Goal: Task Accomplishment & Management: Manage account settings

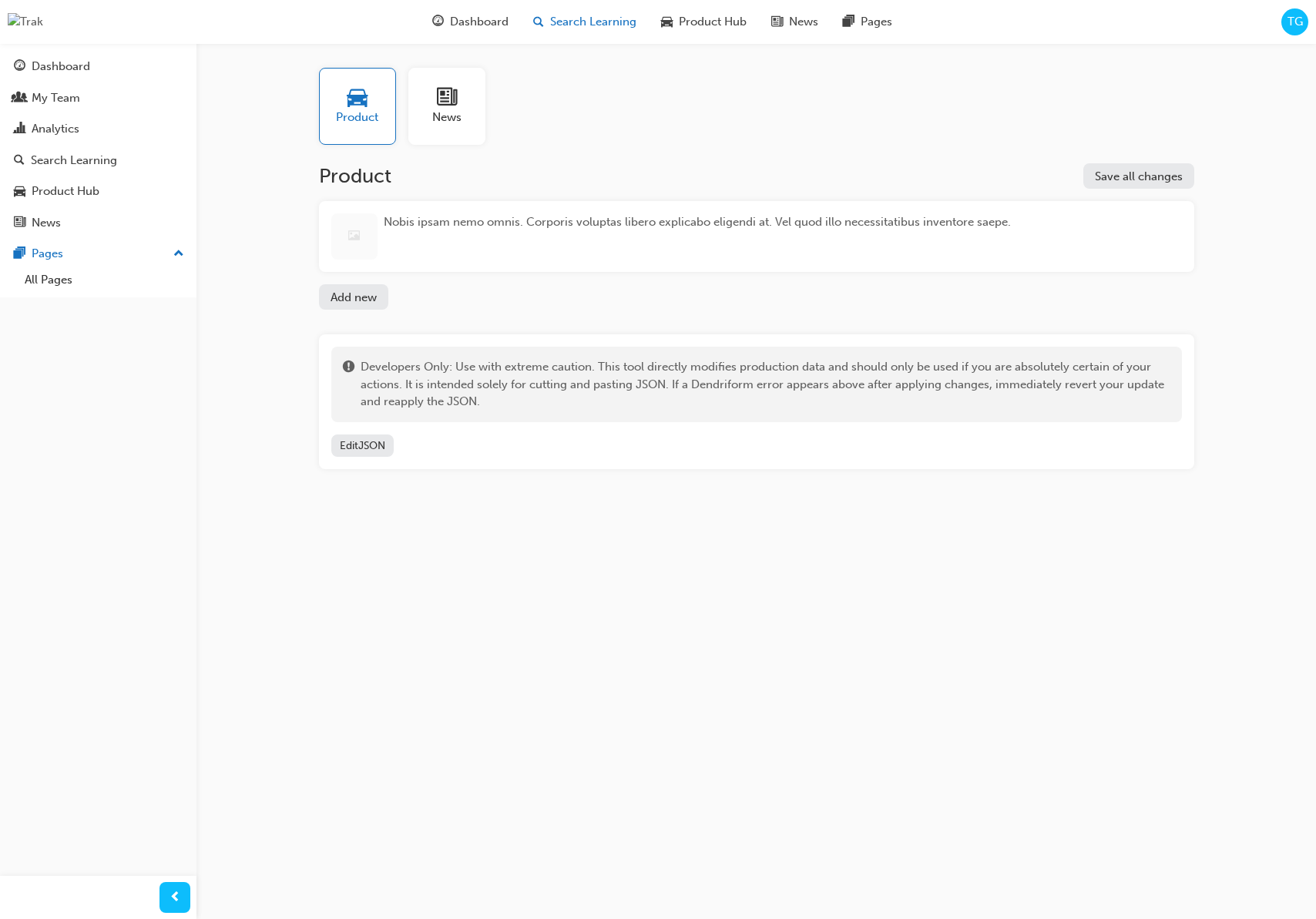
click at [595, 27] on span "Search Learning" at bounding box center [593, 21] width 86 height 18
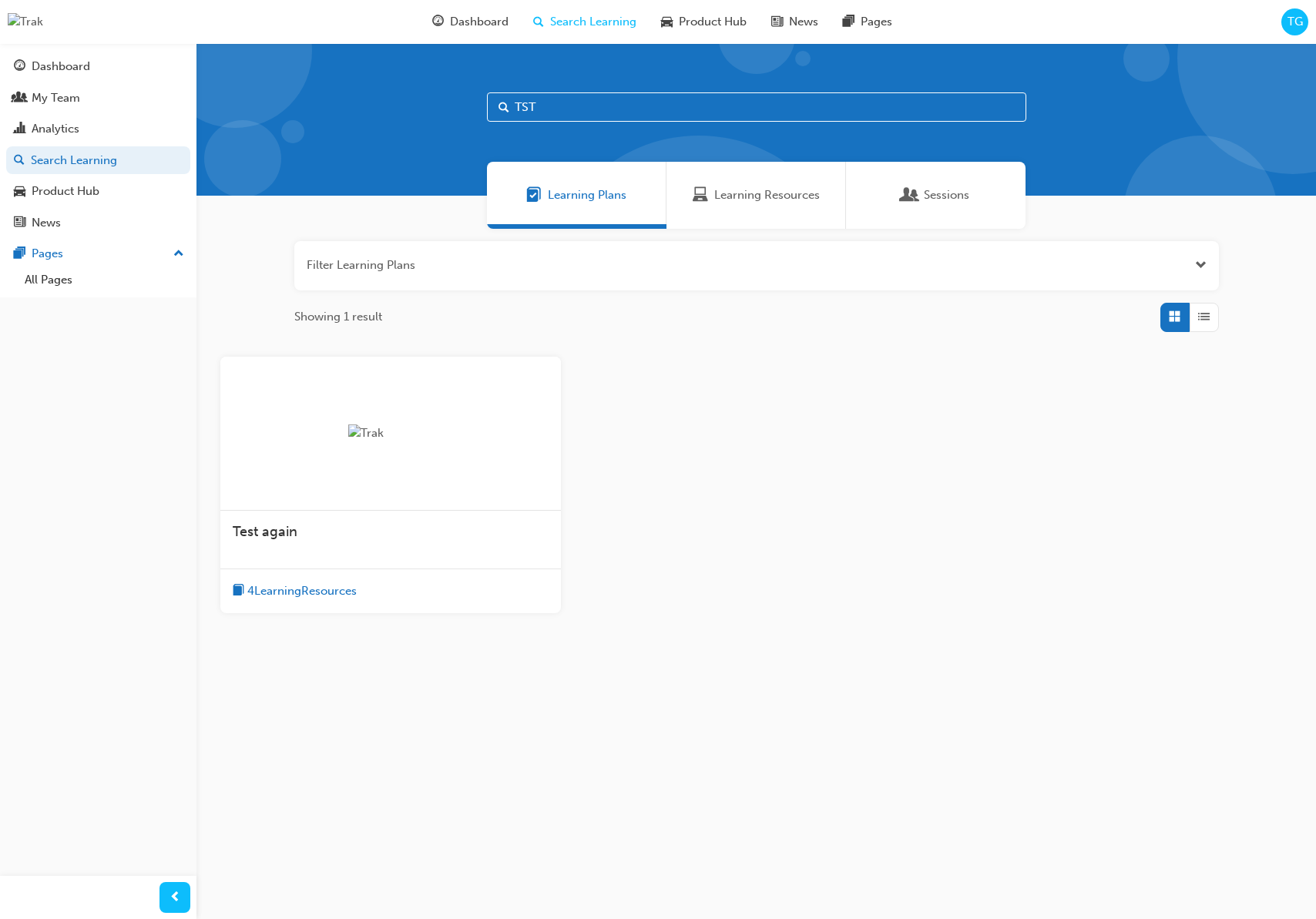
click at [588, 116] on input "TST" at bounding box center [757, 107] width 539 height 29
drag, startPoint x: 600, startPoint y: 114, endPoint x: 481, endPoint y: 101, distance: 119.7
click at [482, 101] on div "TST" at bounding box center [756, 119] width 1119 height 153
click at [382, 205] on div "Learning Plans Learning Resources Sessions" at bounding box center [756, 195] width 1119 height 67
click at [586, 109] on input "text" at bounding box center [757, 107] width 539 height 29
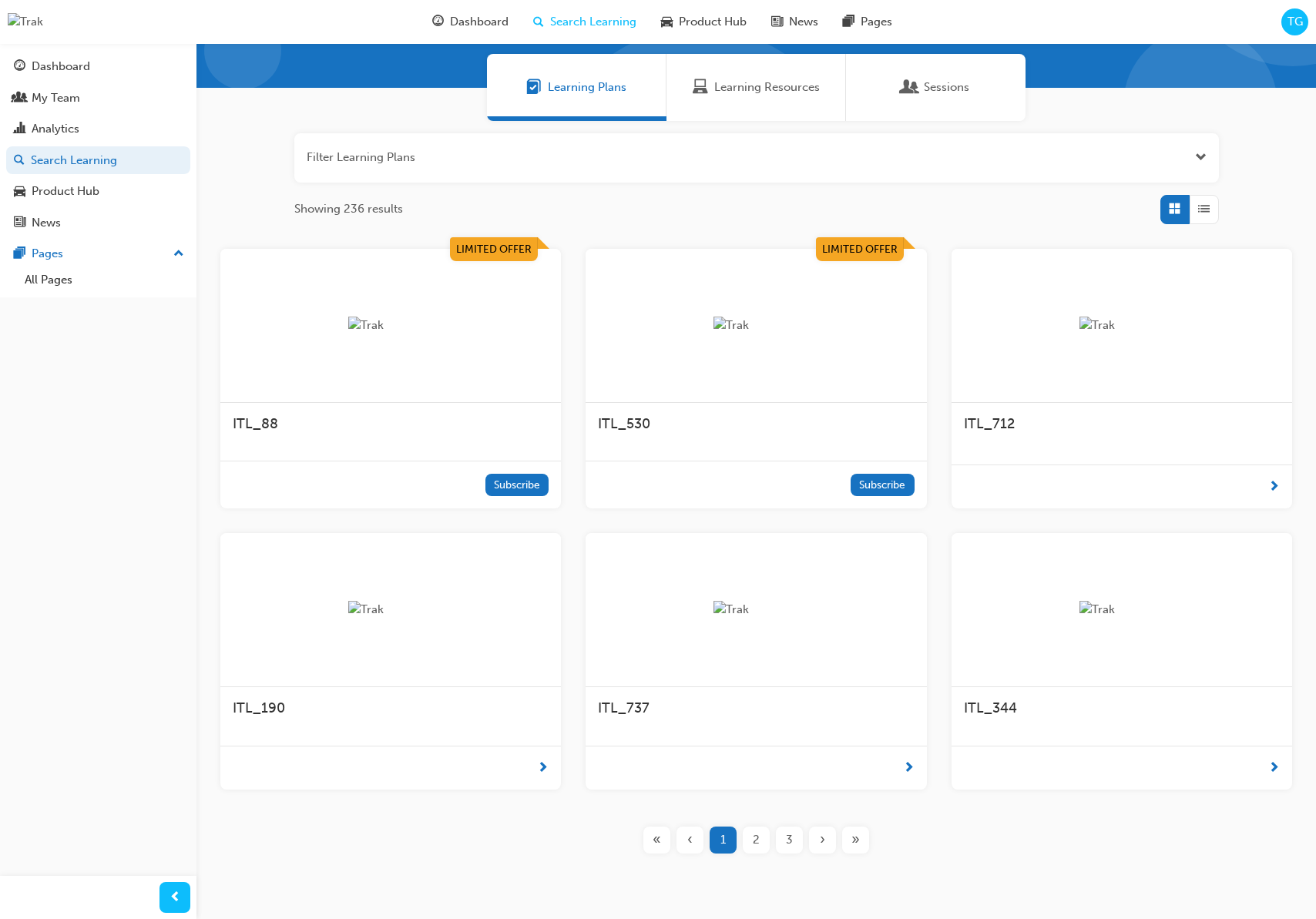
scroll to position [167, 0]
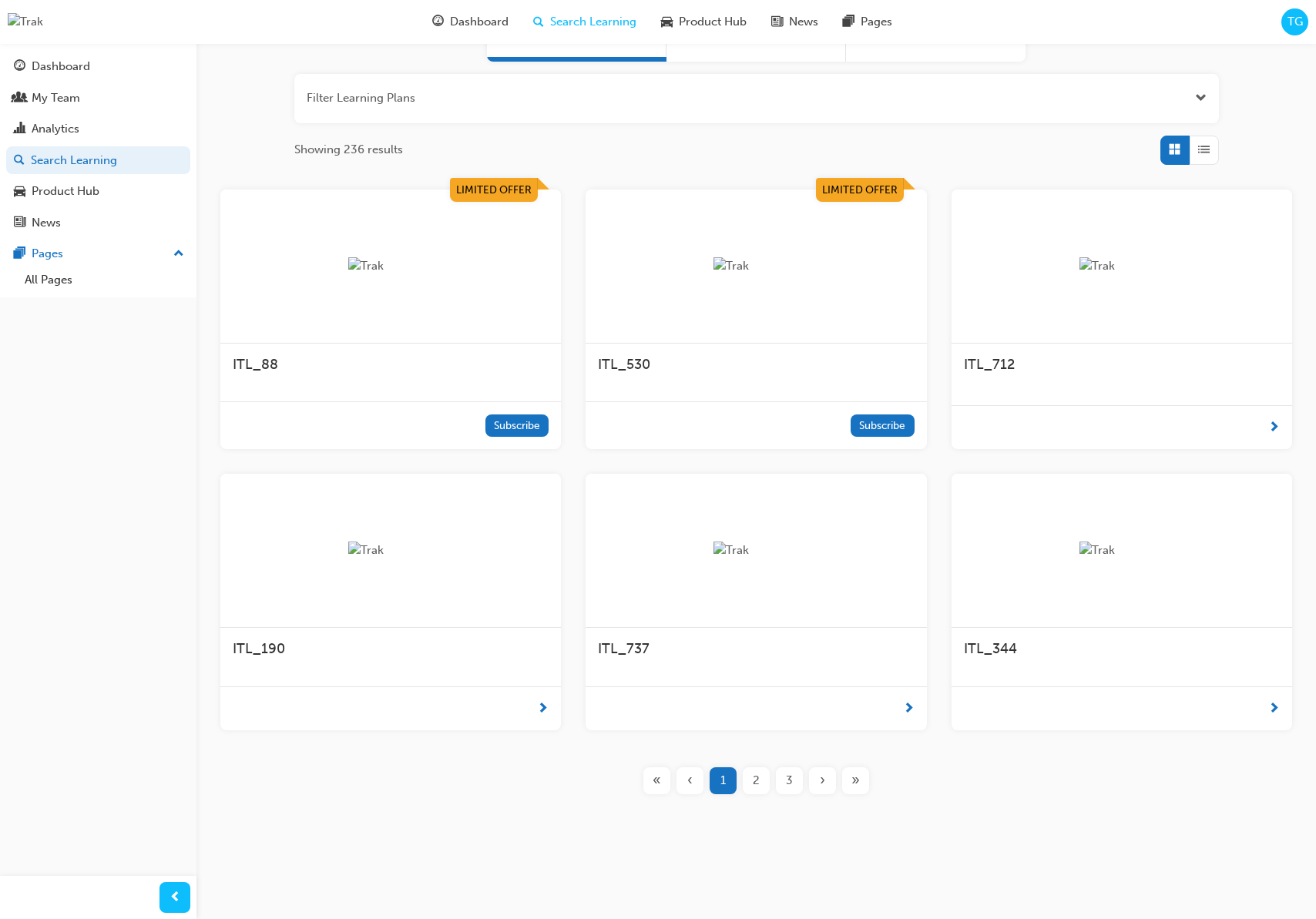
click at [410, 674] on div "ITL_190" at bounding box center [390, 657] width 340 height 58
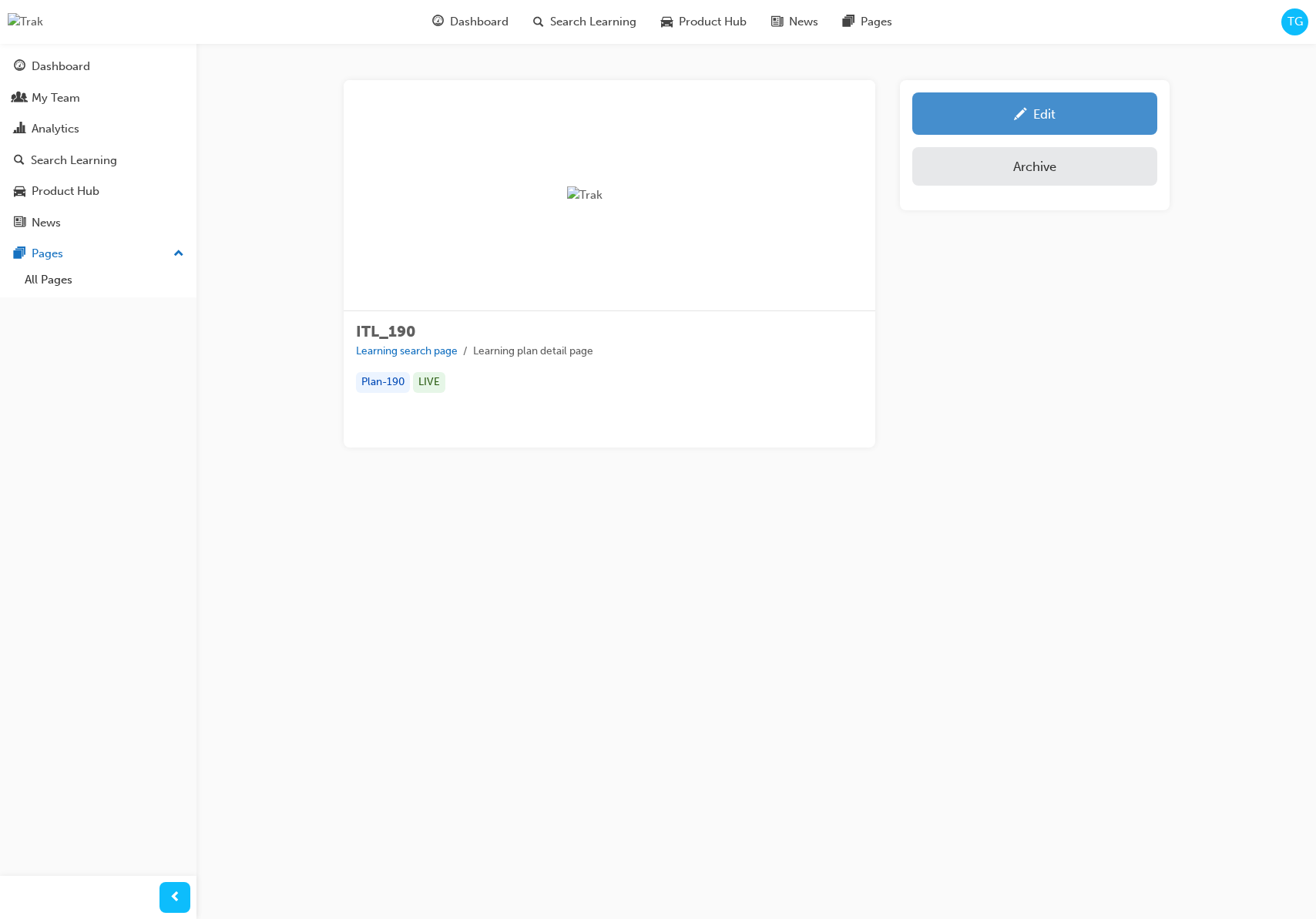
click at [1005, 106] on div "Edit" at bounding box center [1034, 113] width 222 height 19
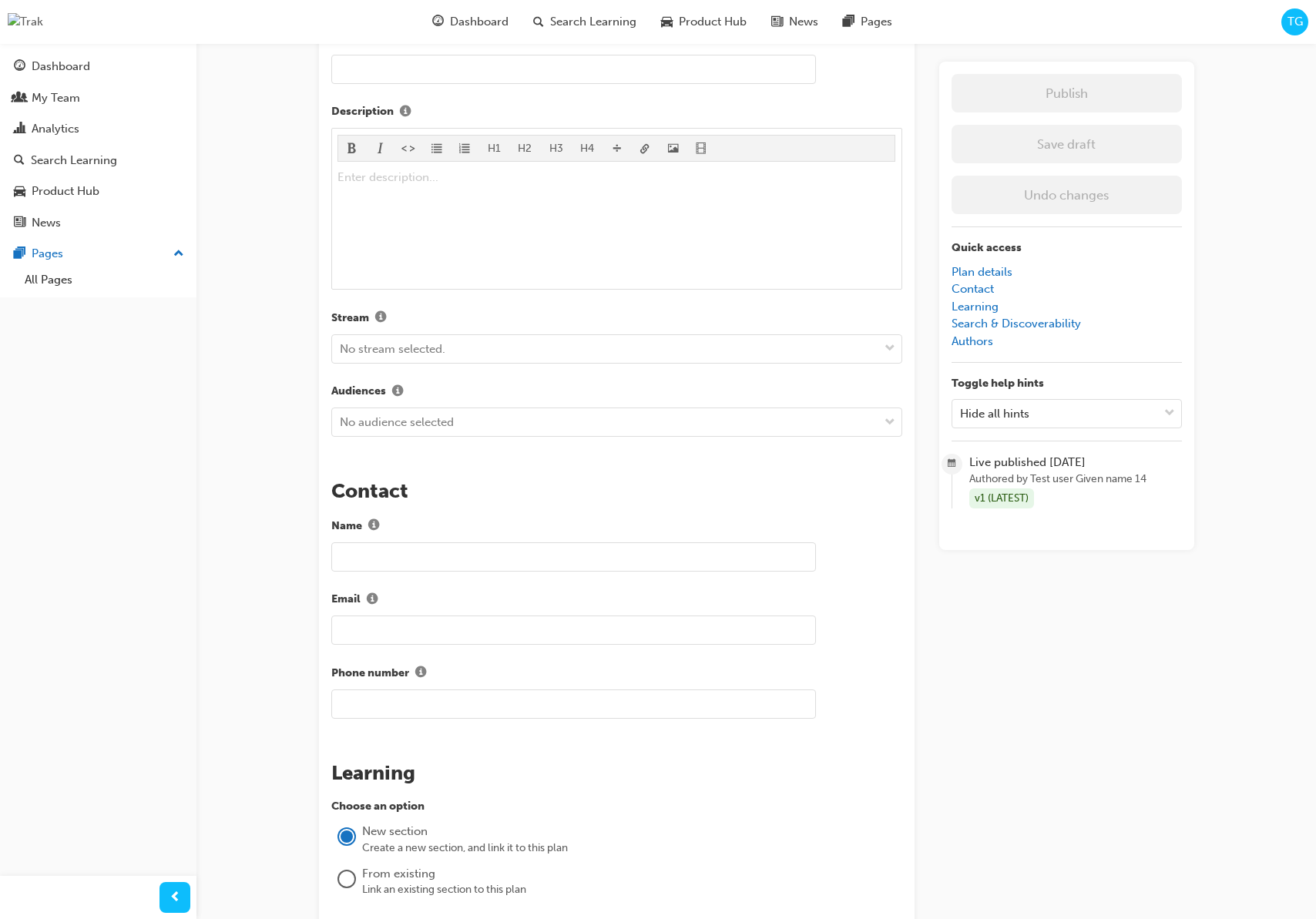
scroll to position [460, 0]
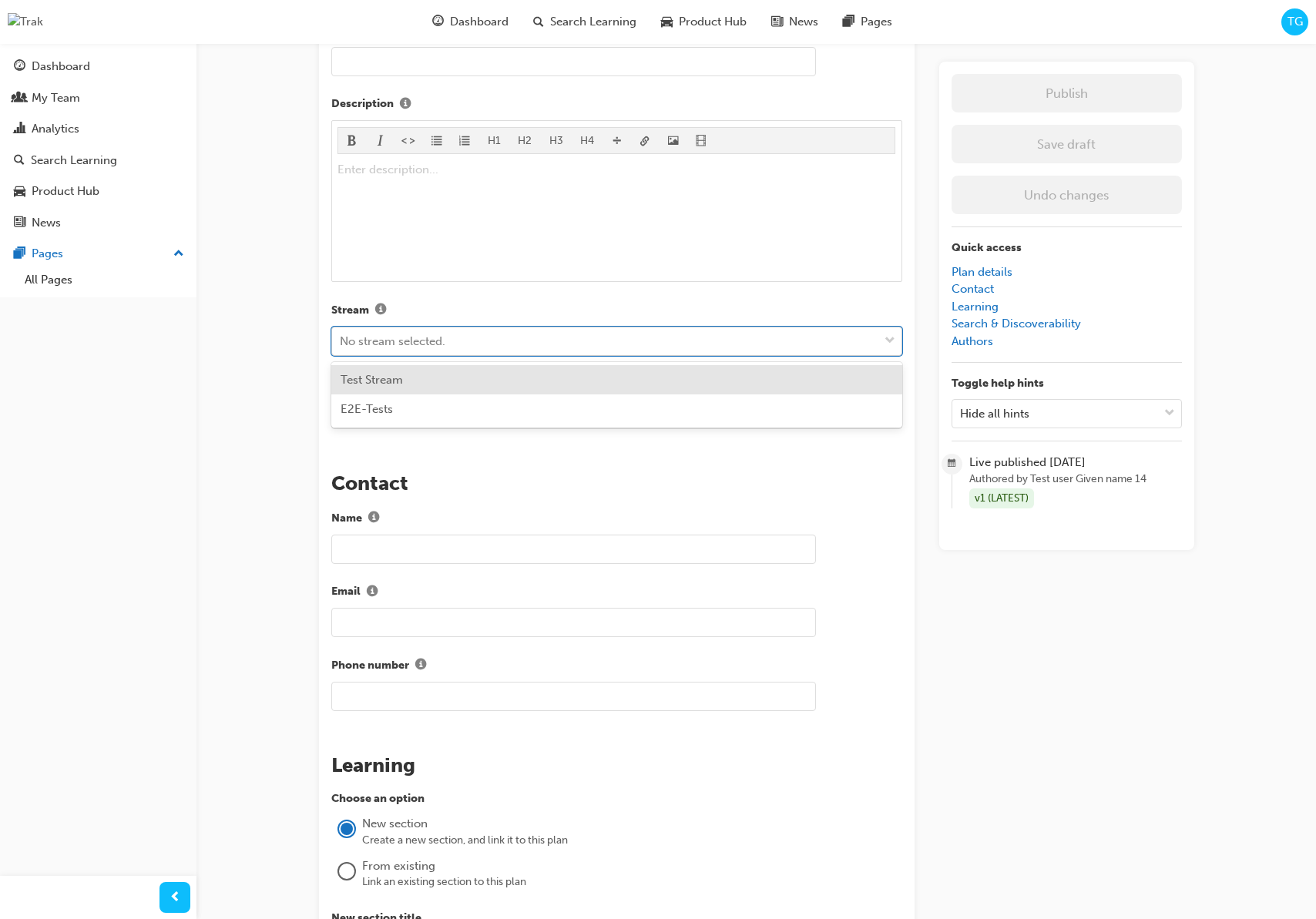
click at [512, 341] on div "No stream selected." at bounding box center [606, 341] width 546 height 27
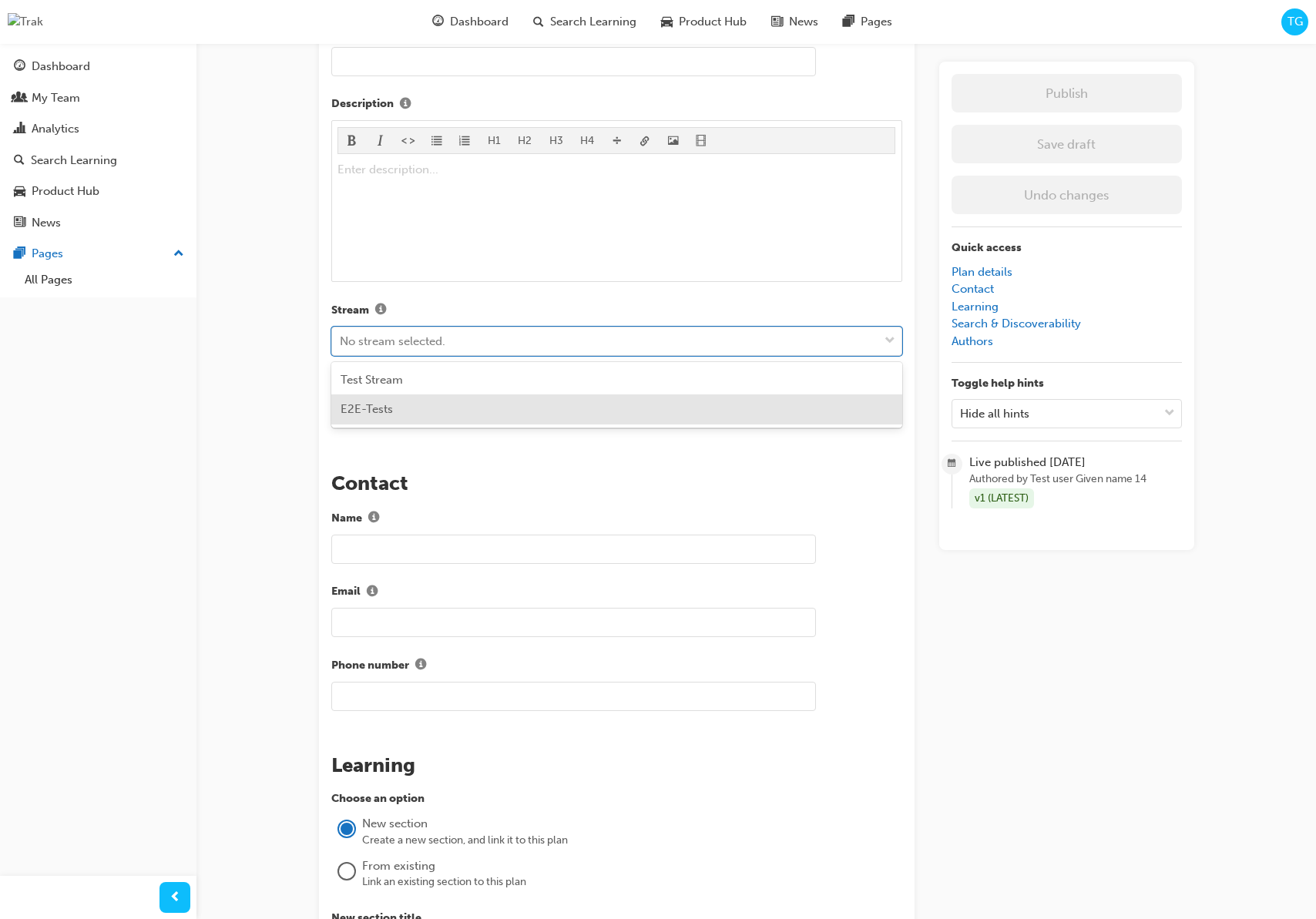
click at [449, 401] on div "E2E-Tests" at bounding box center [617, 409] width 571 height 30
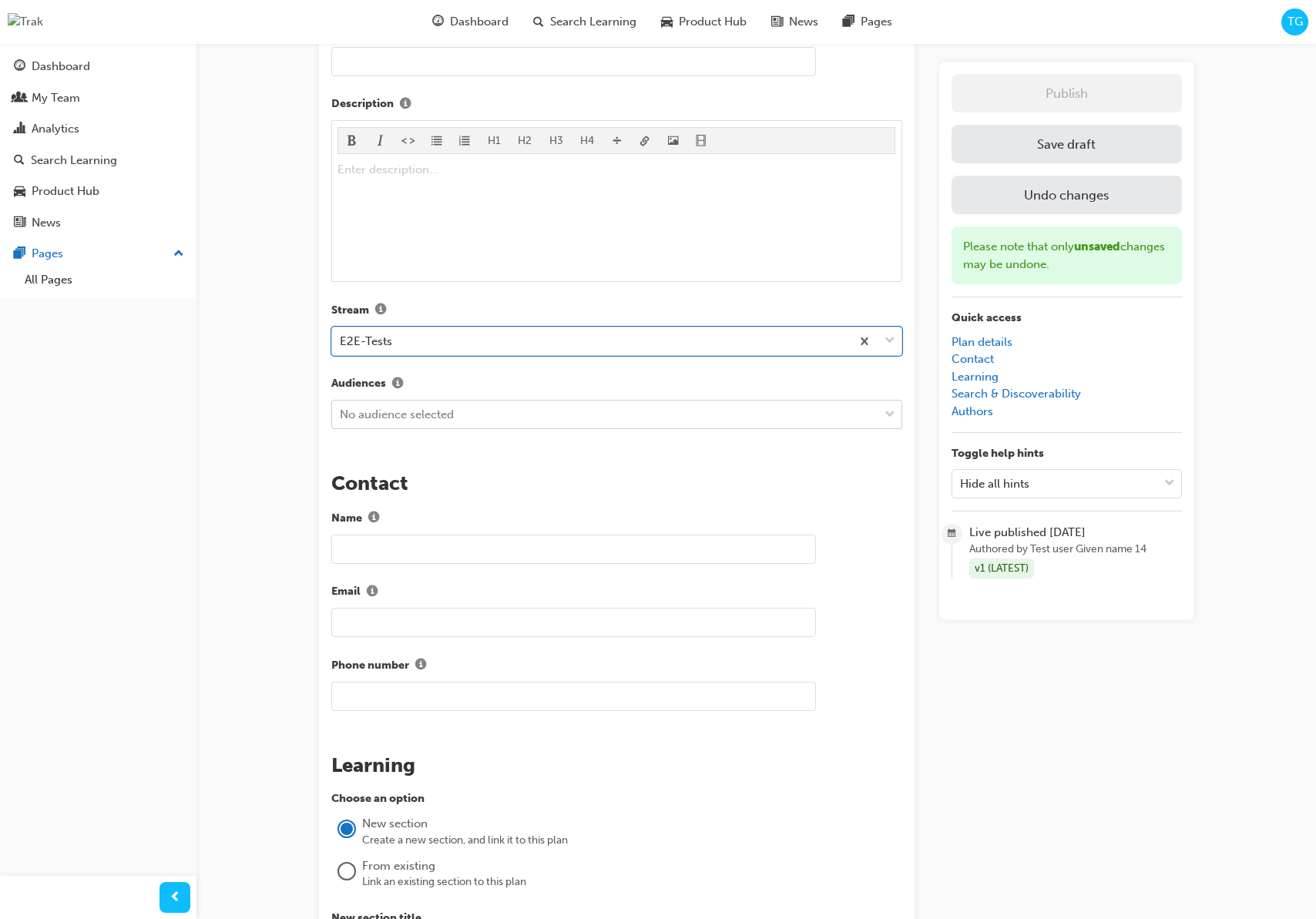
click at [488, 406] on div "No audience selected" at bounding box center [606, 414] width 546 height 27
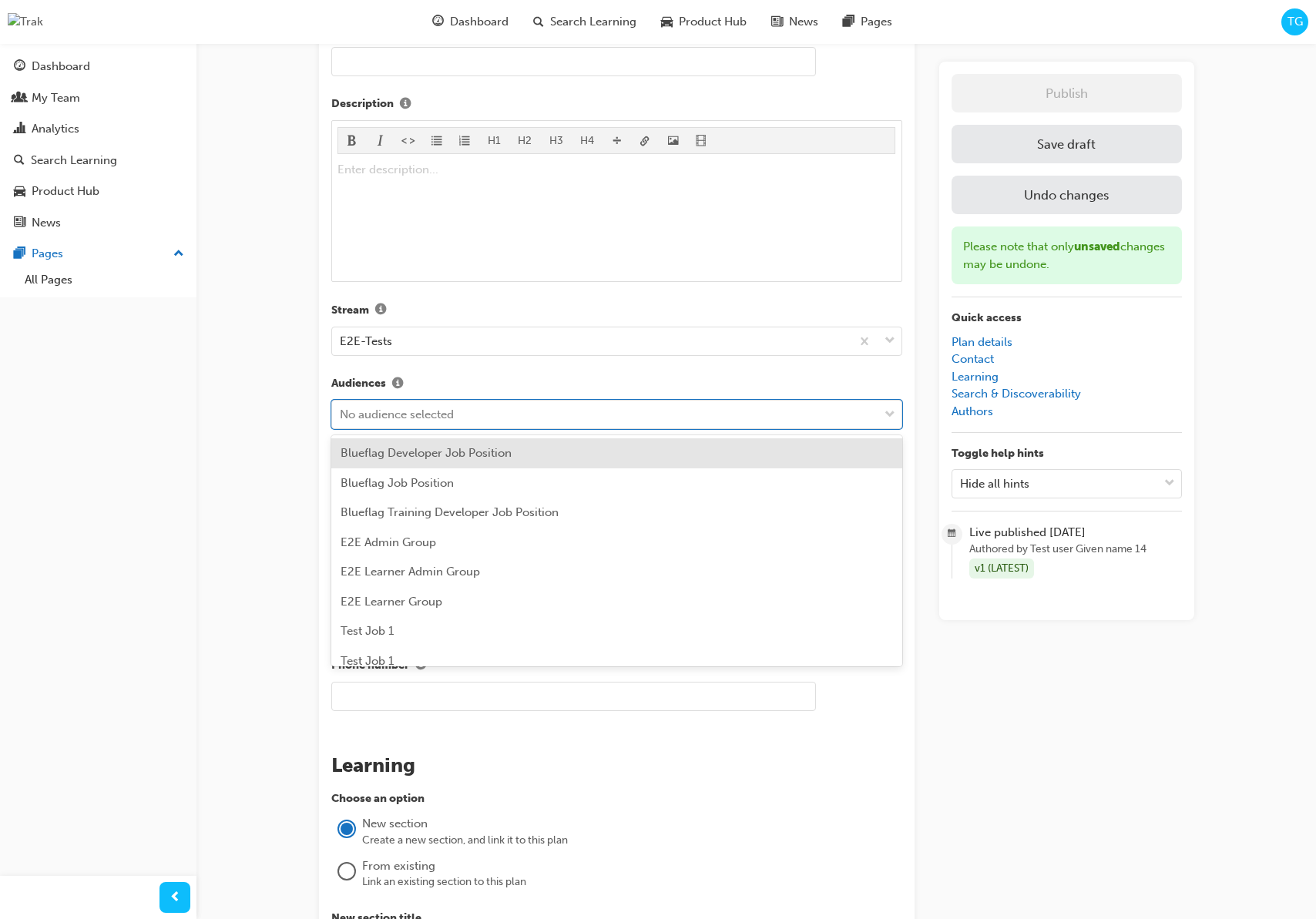
drag, startPoint x: 474, startPoint y: 453, endPoint x: 483, endPoint y: 446, distance: 11.4
click at [474, 453] on span "Blueflag Developer Job Position" at bounding box center [425, 453] width 171 height 14
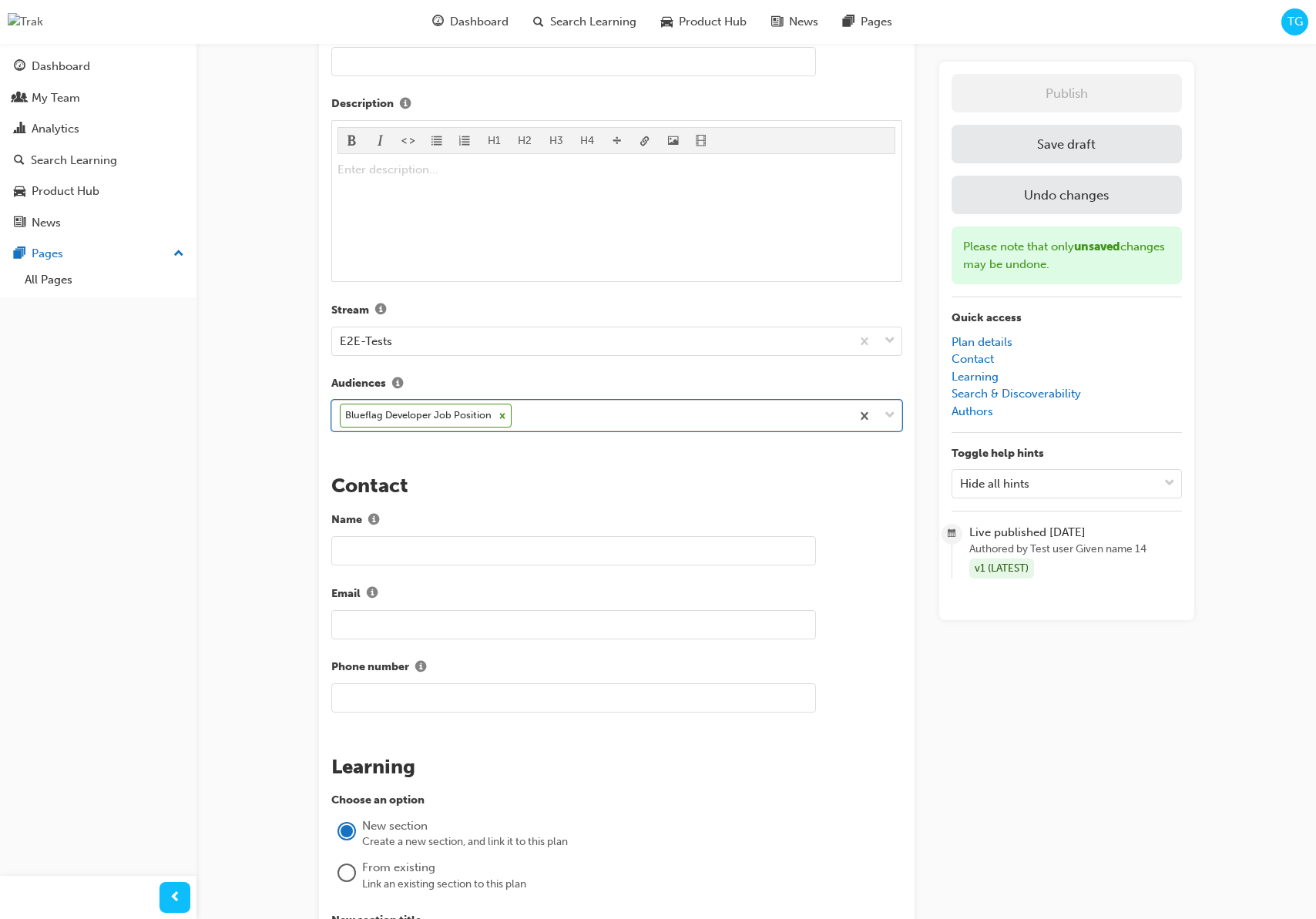
click at [538, 417] on div "Blueflag Developer Job Position" at bounding box center [592, 415] width 519 height 30
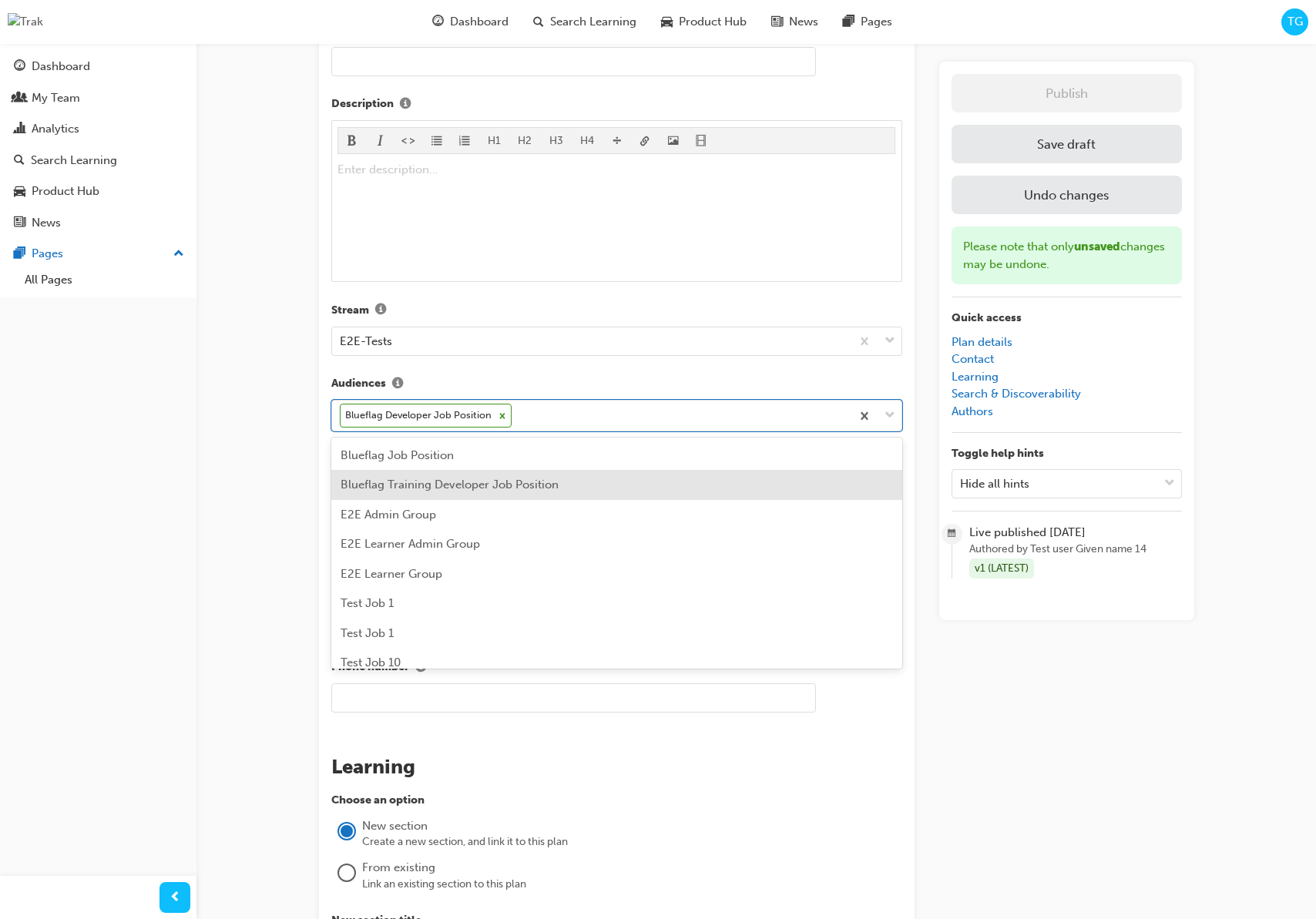
click at [508, 485] on span "Blueflag Training Developer Job Position" at bounding box center [449, 484] width 218 height 14
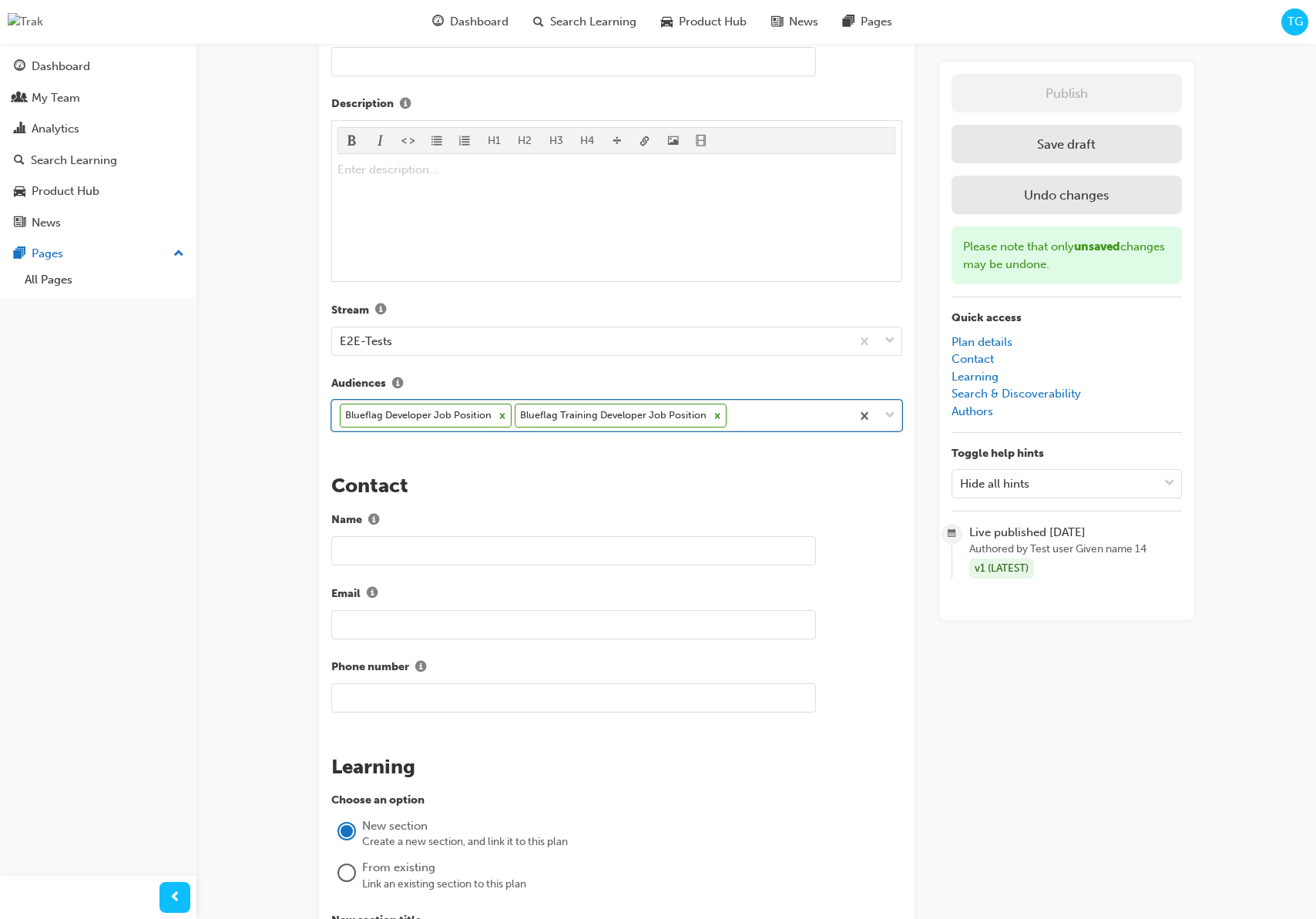
click at [739, 417] on div "Blueflag Developer Job Position Blueflag Training Developer Job Position" at bounding box center [592, 415] width 519 height 30
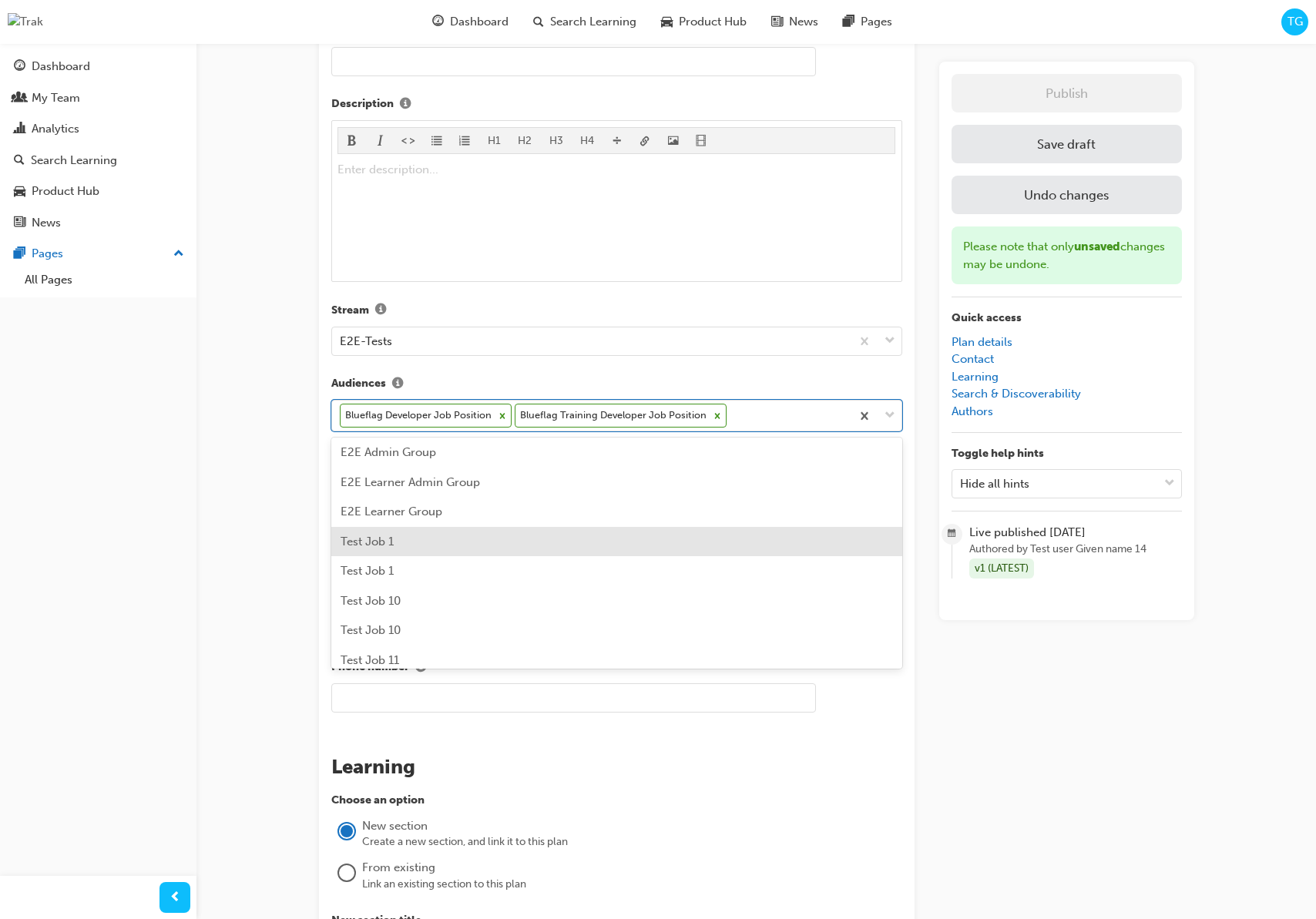
scroll to position [33, 0]
drag, startPoint x: 554, startPoint y: 534, endPoint x: 565, endPoint y: 528, distance: 12.5
click at [554, 534] on div "Test Job 1" at bounding box center [617, 540] width 571 height 30
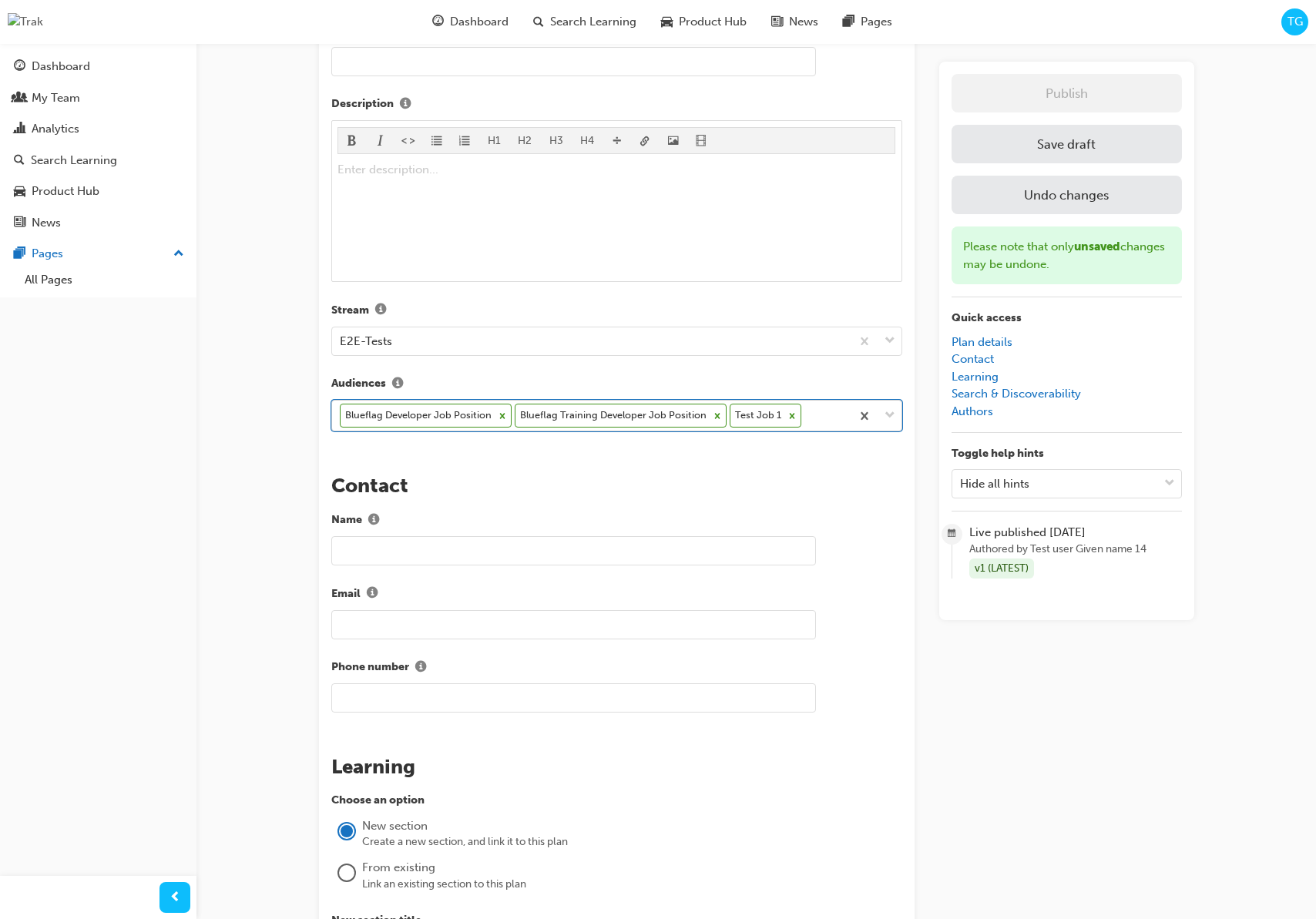
click at [810, 419] on div "Blueflag Developer Job Position Blueflag Training Developer Job Position Test J…" at bounding box center [592, 415] width 519 height 30
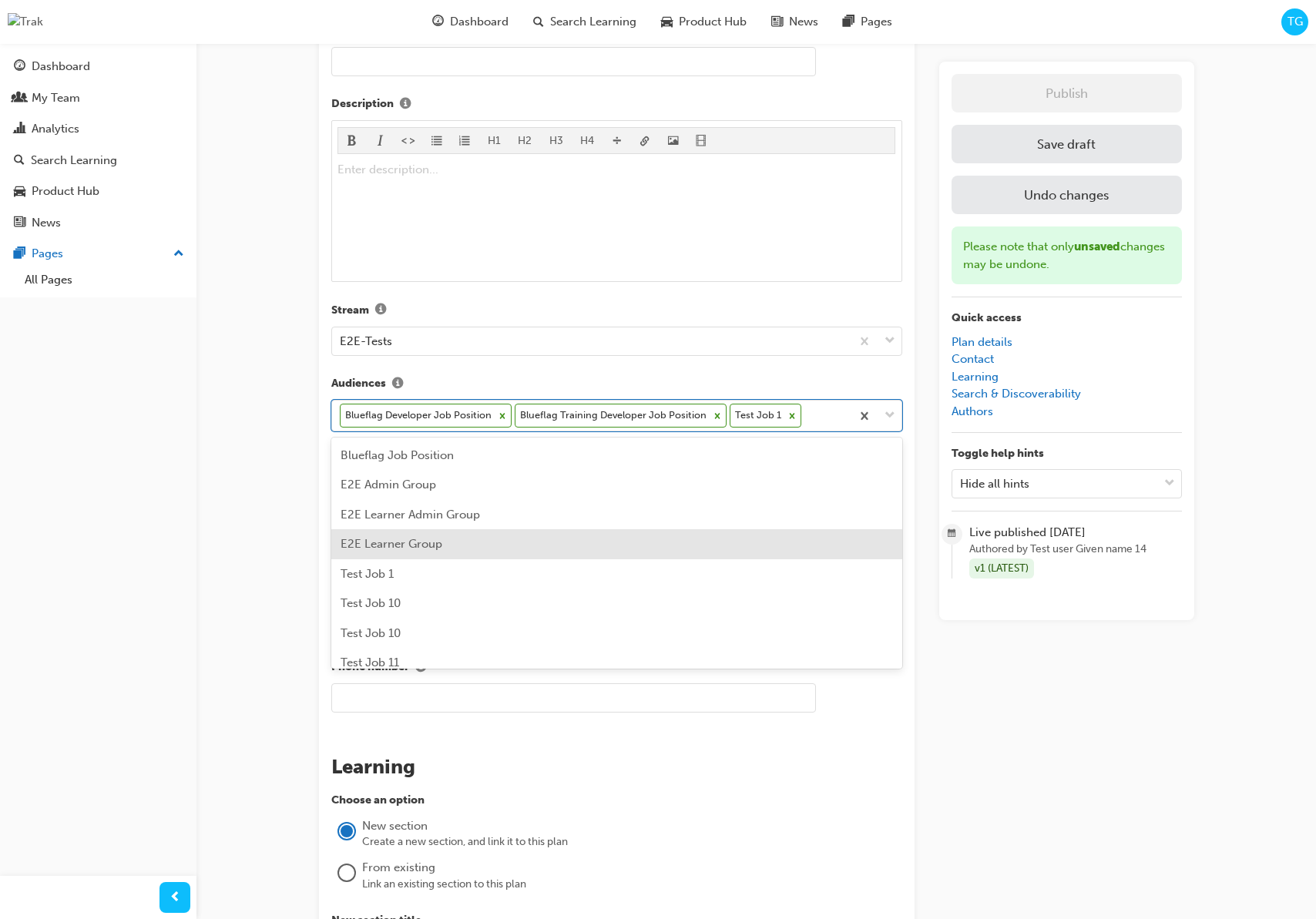
drag, startPoint x: 451, startPoint y: 542, endPoint x: 464, endPoint y: 539, distance: 13.3
click at [457, 541] on div "E2E Learner Group" at bounding box center [617, 544] width 571 height 30
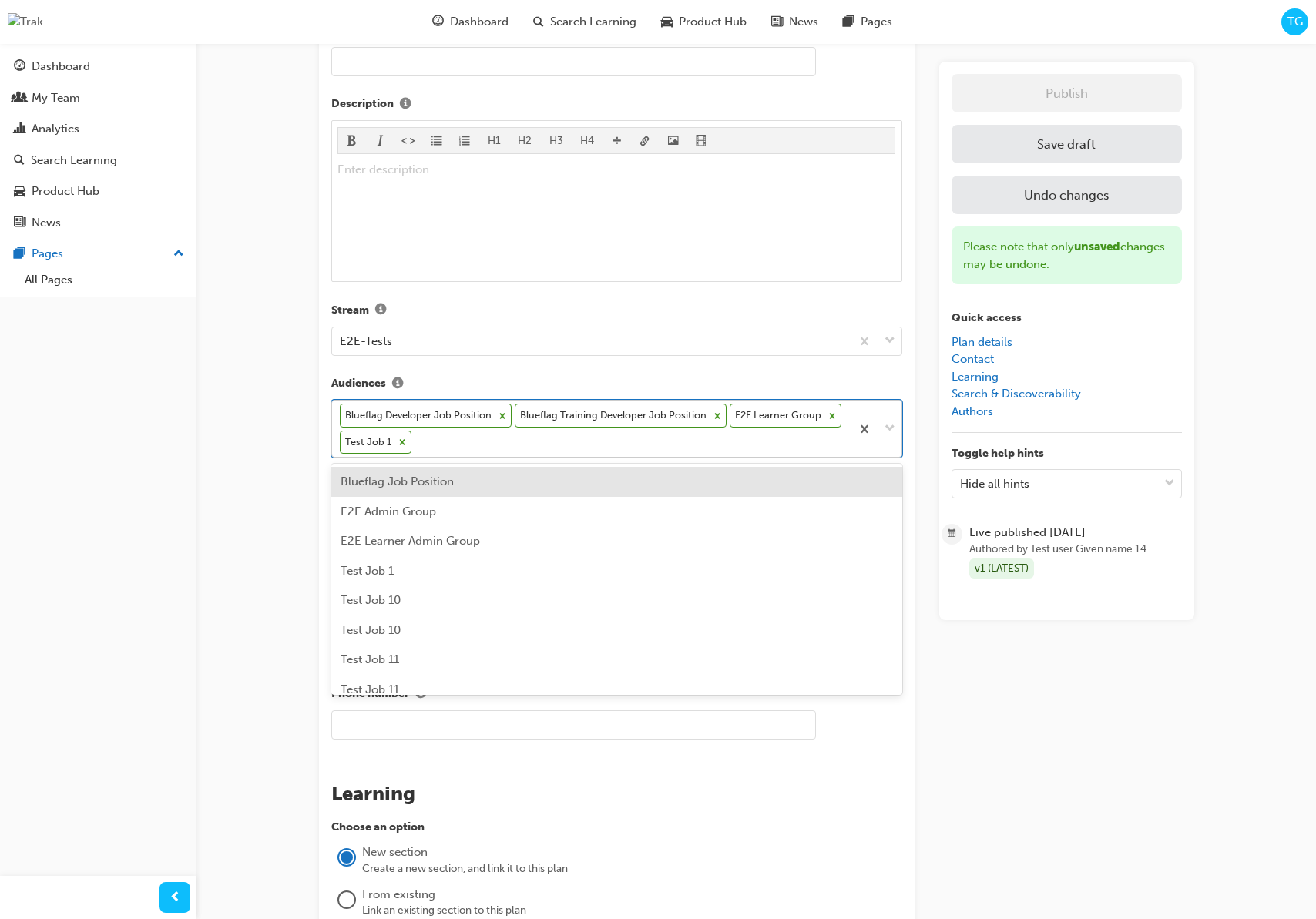
drag, startPoint x: 737, startPoint y: 441, endPoint x: 728, endPoint y: 453, distance: 15.0
click at [737, 441] on div "Blueflag Developer Job Position Blueflag Training Developer Job Position E2E Le…" at bounding box center [592, 428] width 519 height 56
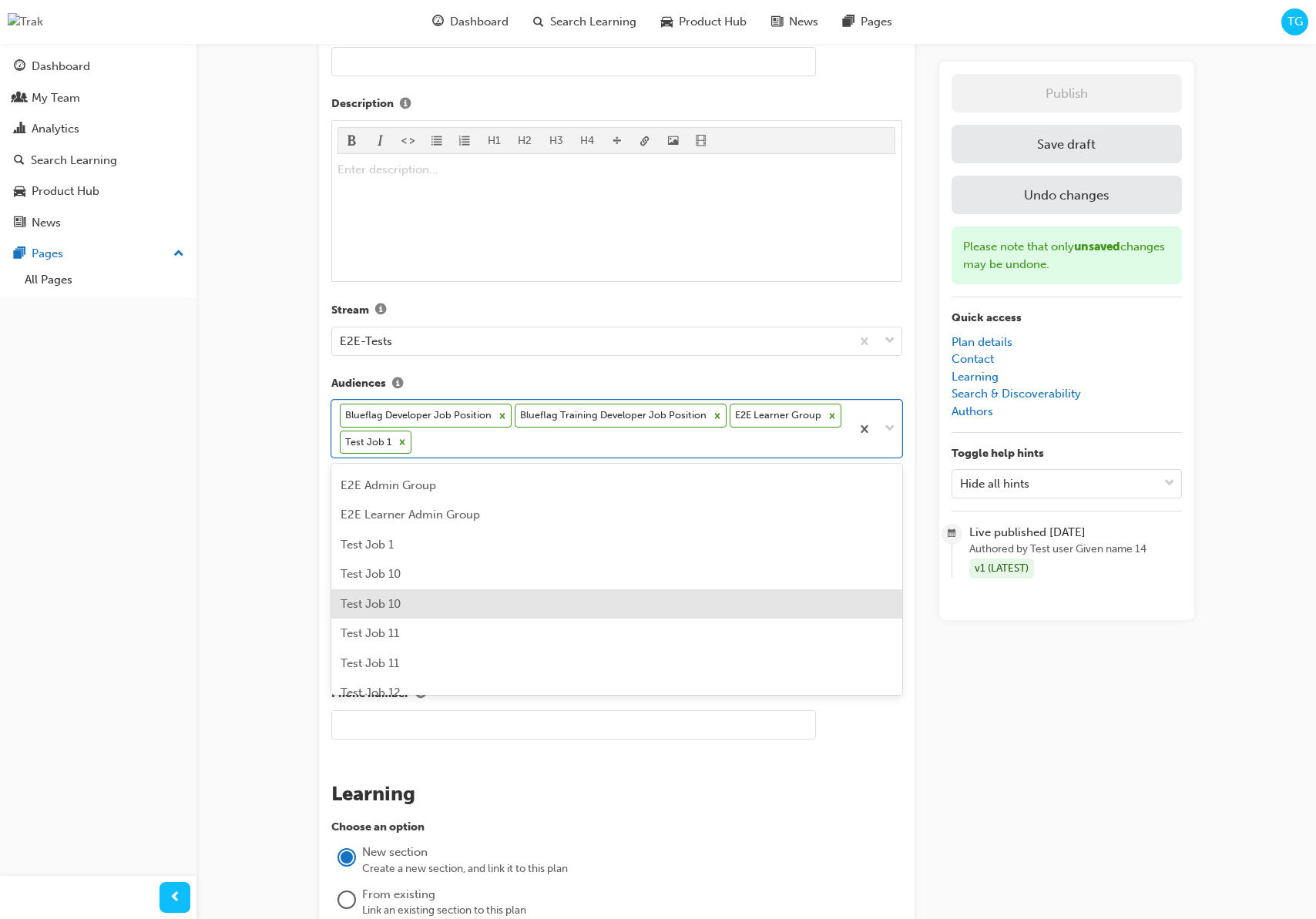
scroll to position [27, 0]
click at [503, 589] on div "Test Job 10" at bounding box center [617, 603] width 571 height 30
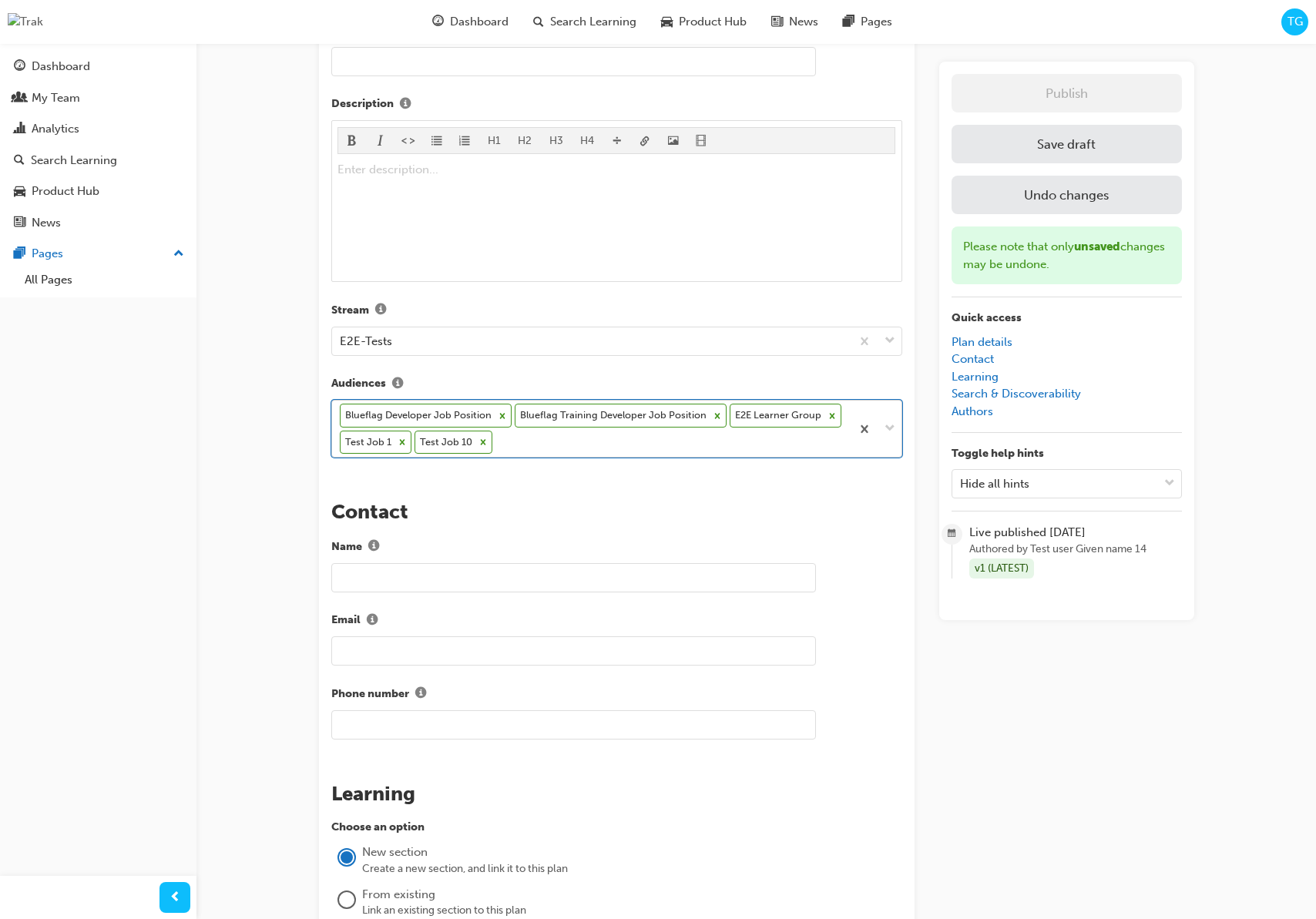
click at [530, 444] on div "Blueflag Developer Job Position Blueflag Training Developer Job Position E2E Le…" at bounding box center [592, 428] width 519 height 56
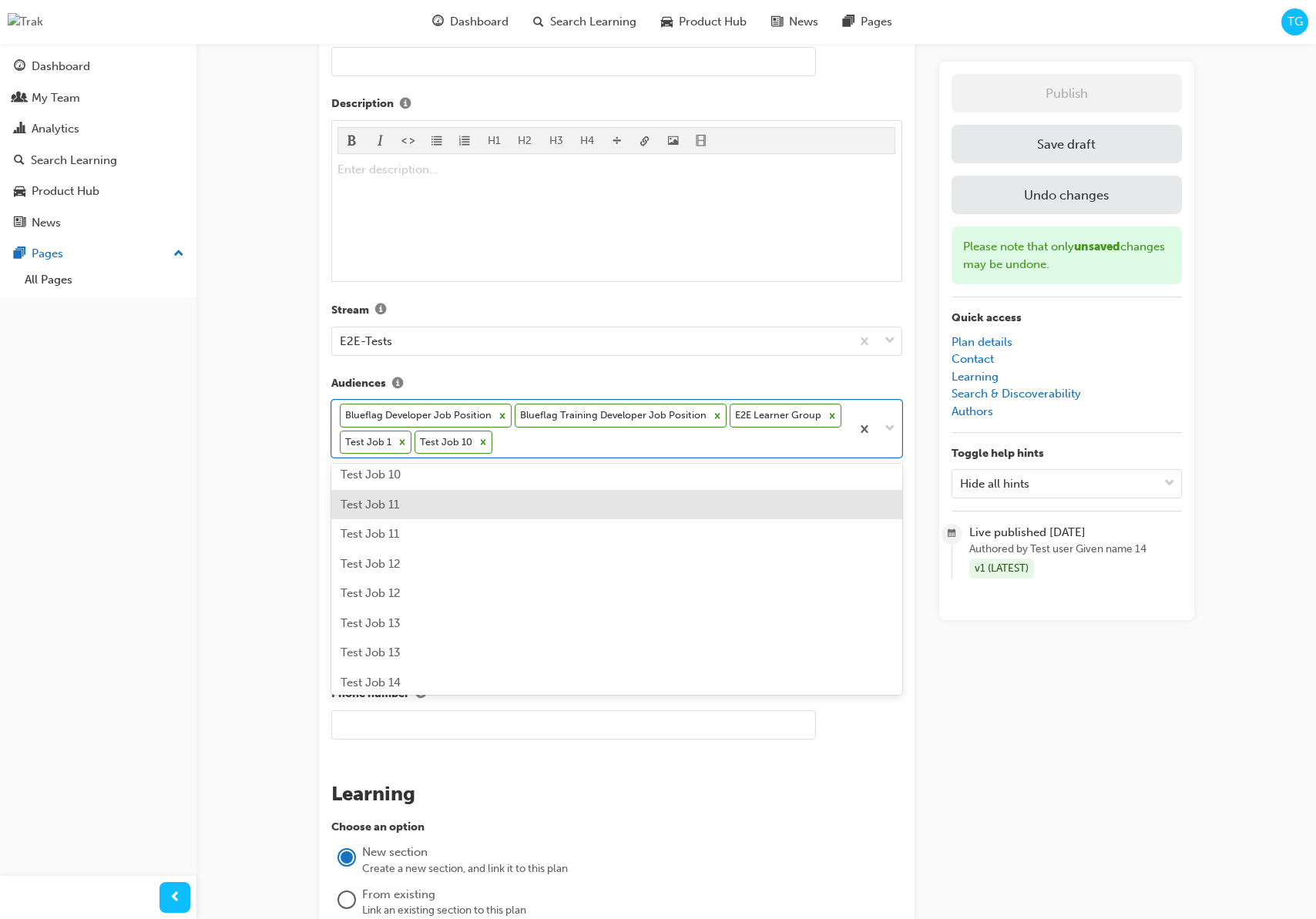
scroll to position [150, 0]
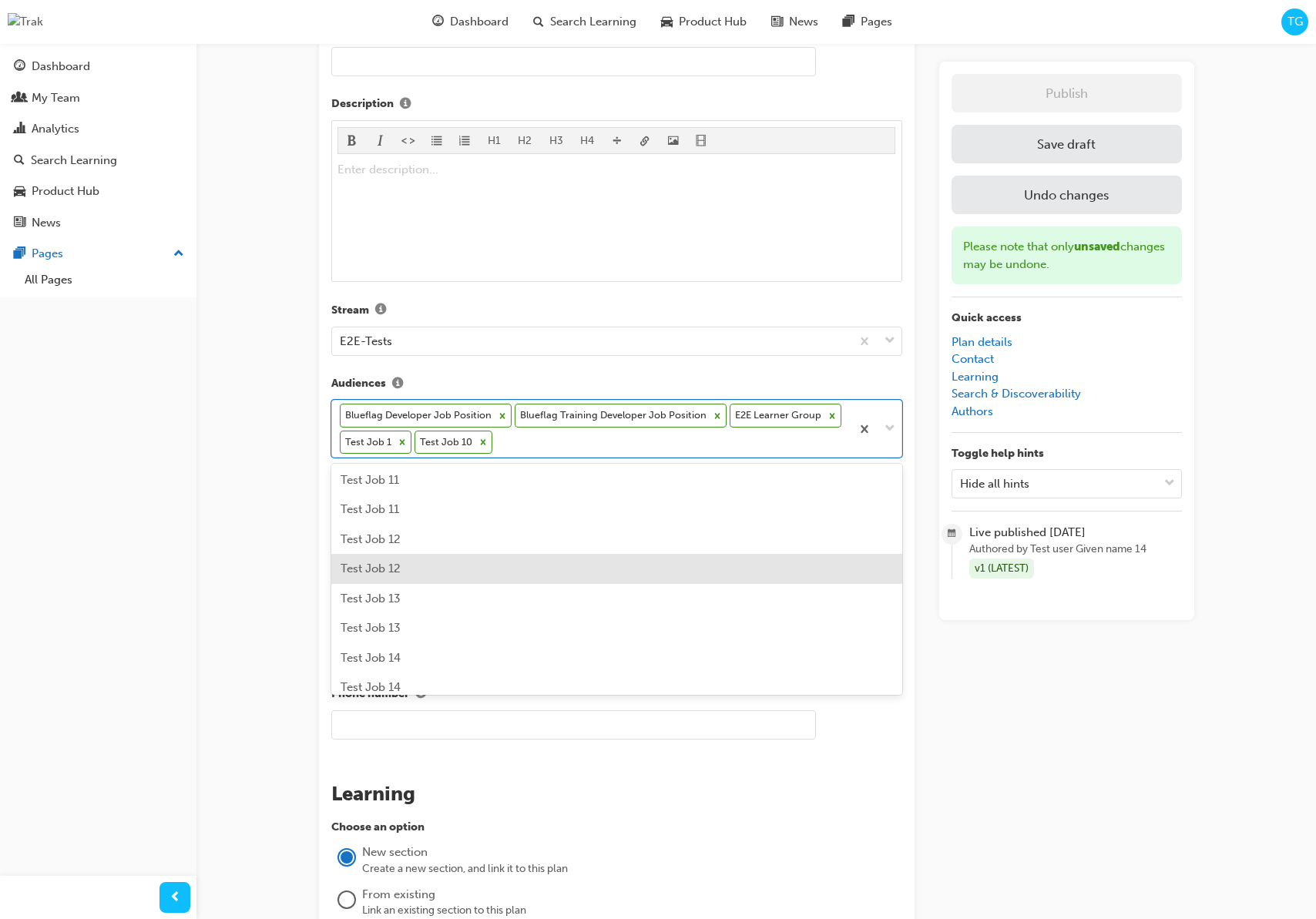
click at [458, 563] on div "Test Job 12" at bounding box center [617, 569] width 571 height 30
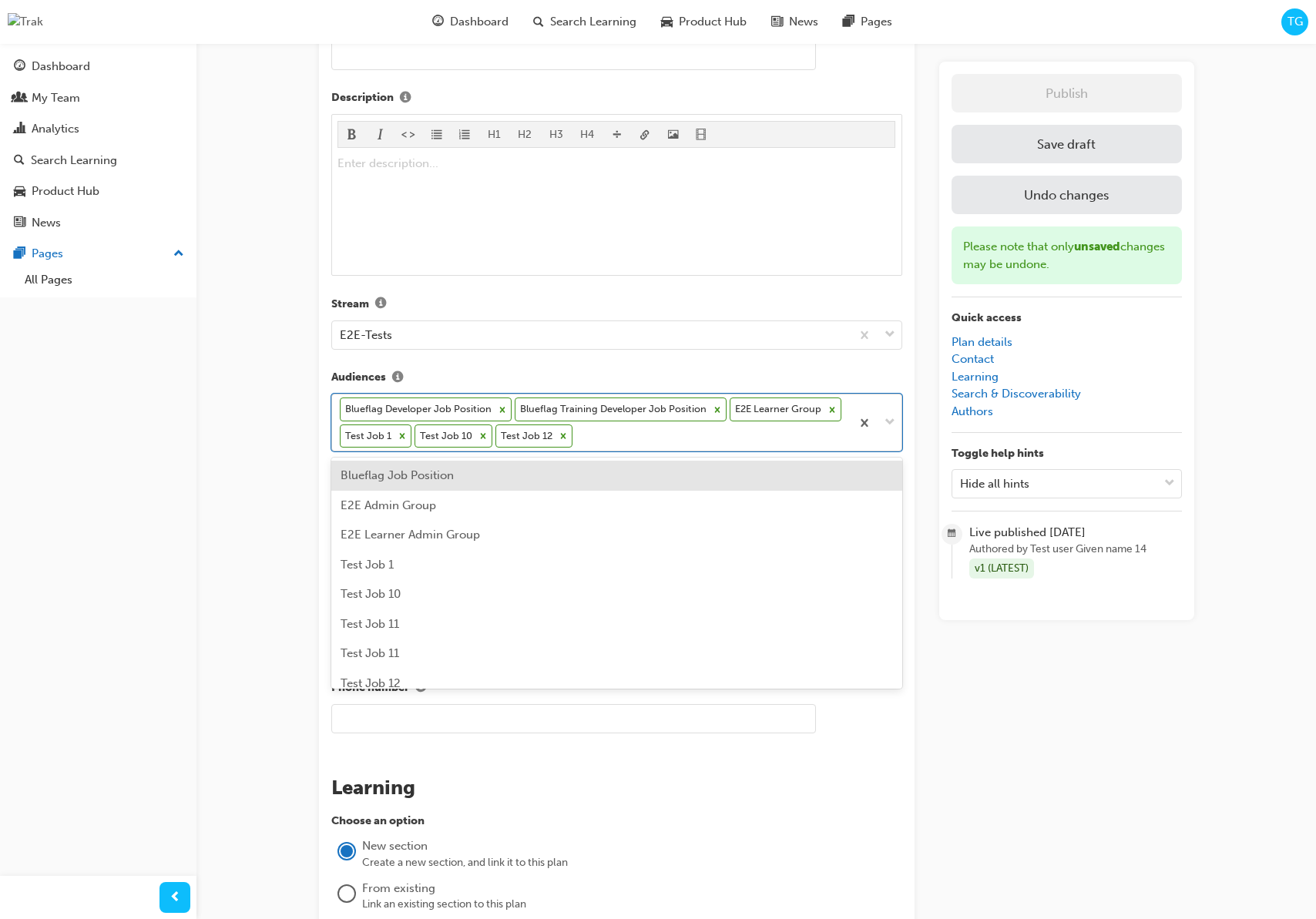
scroll to position [471, 0]
click at [591, 441] on div "Blueflag Developer Job Position Blueflag Training Developer Job Position E2E Le…" at bounding box center [592, 417] width 519 height 56
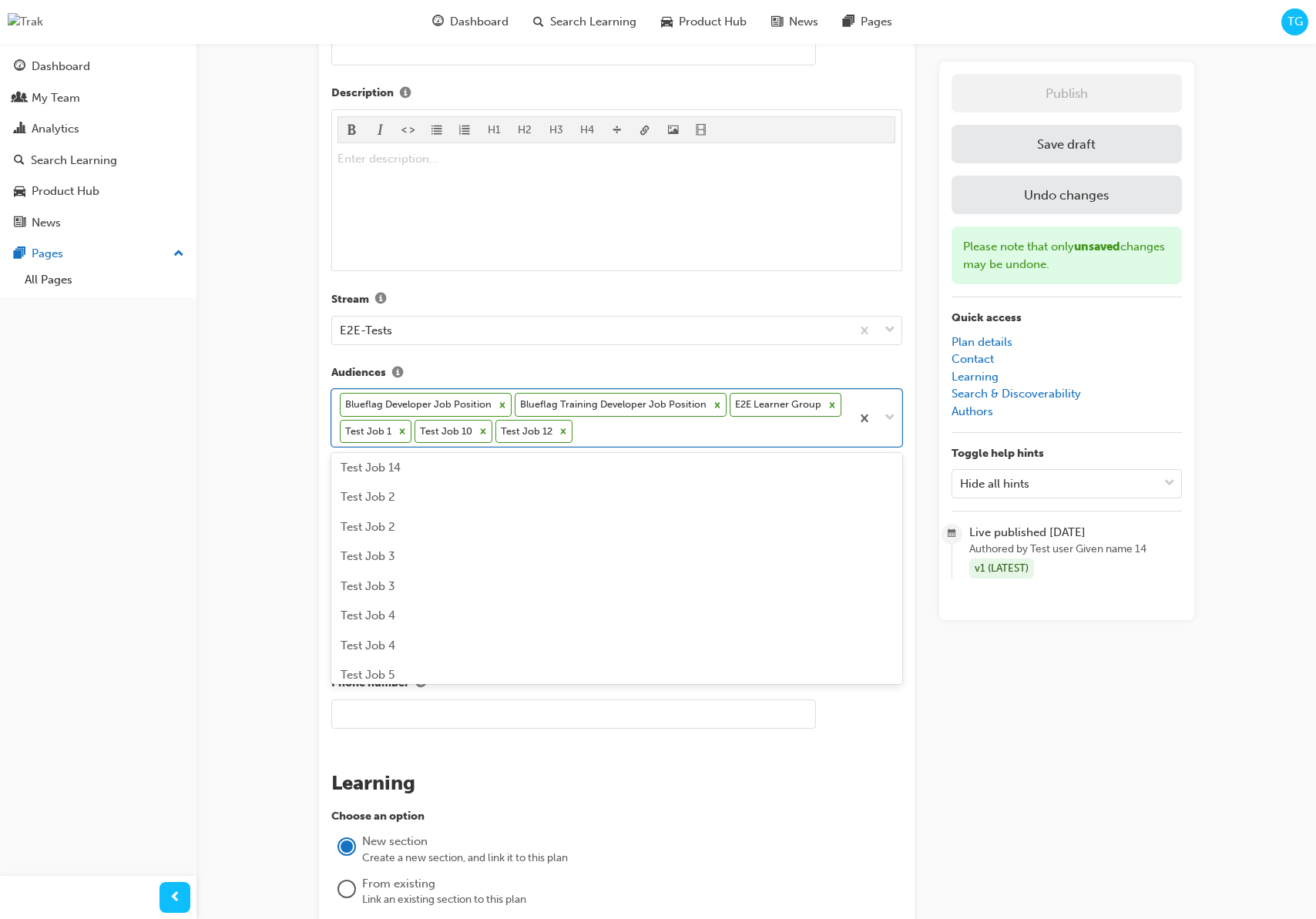
scroll to position [0, 0]
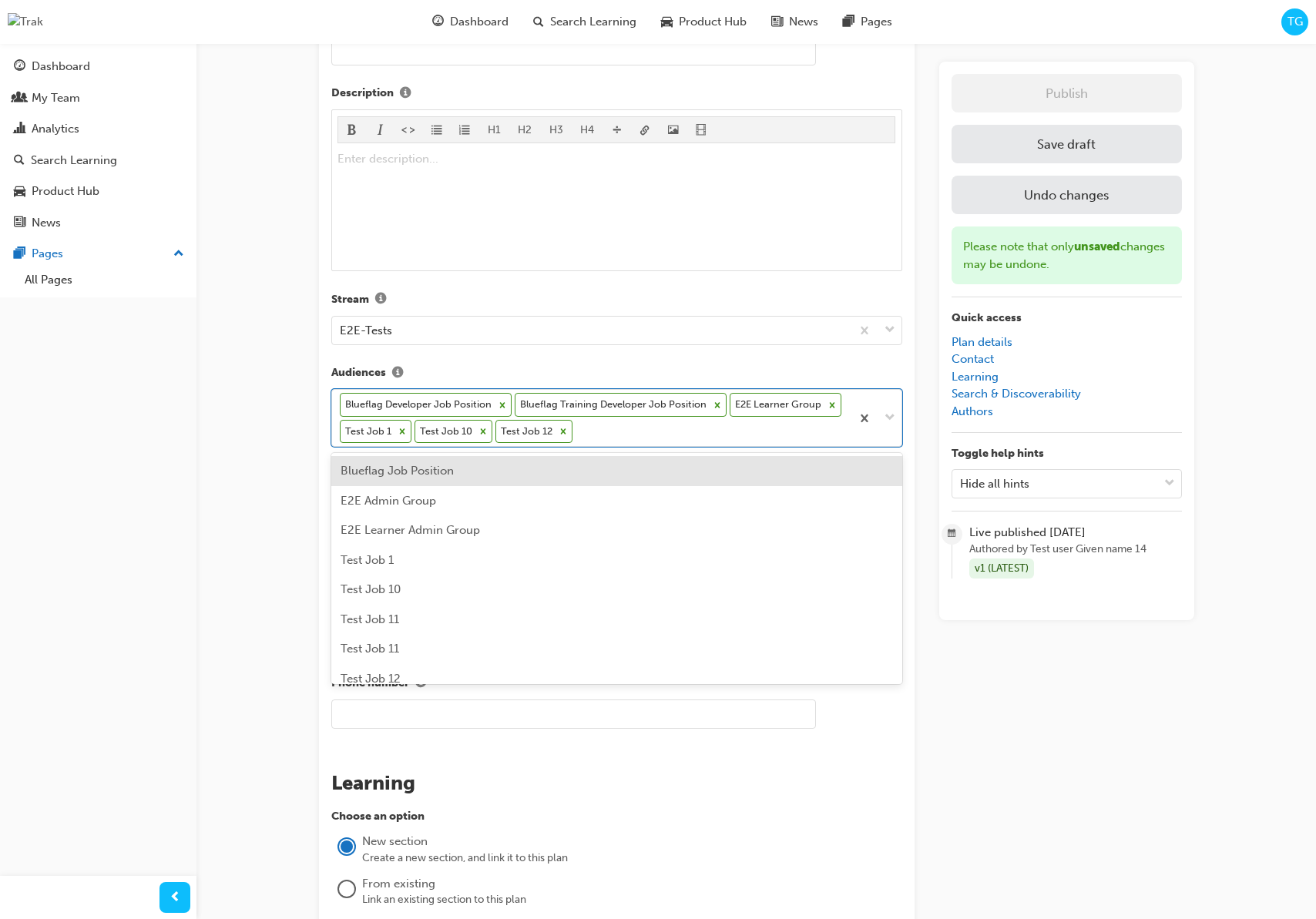
click at [436, 472] on span "Blueflag Job Position" at bounding box center [397, 471] width 113 height 14
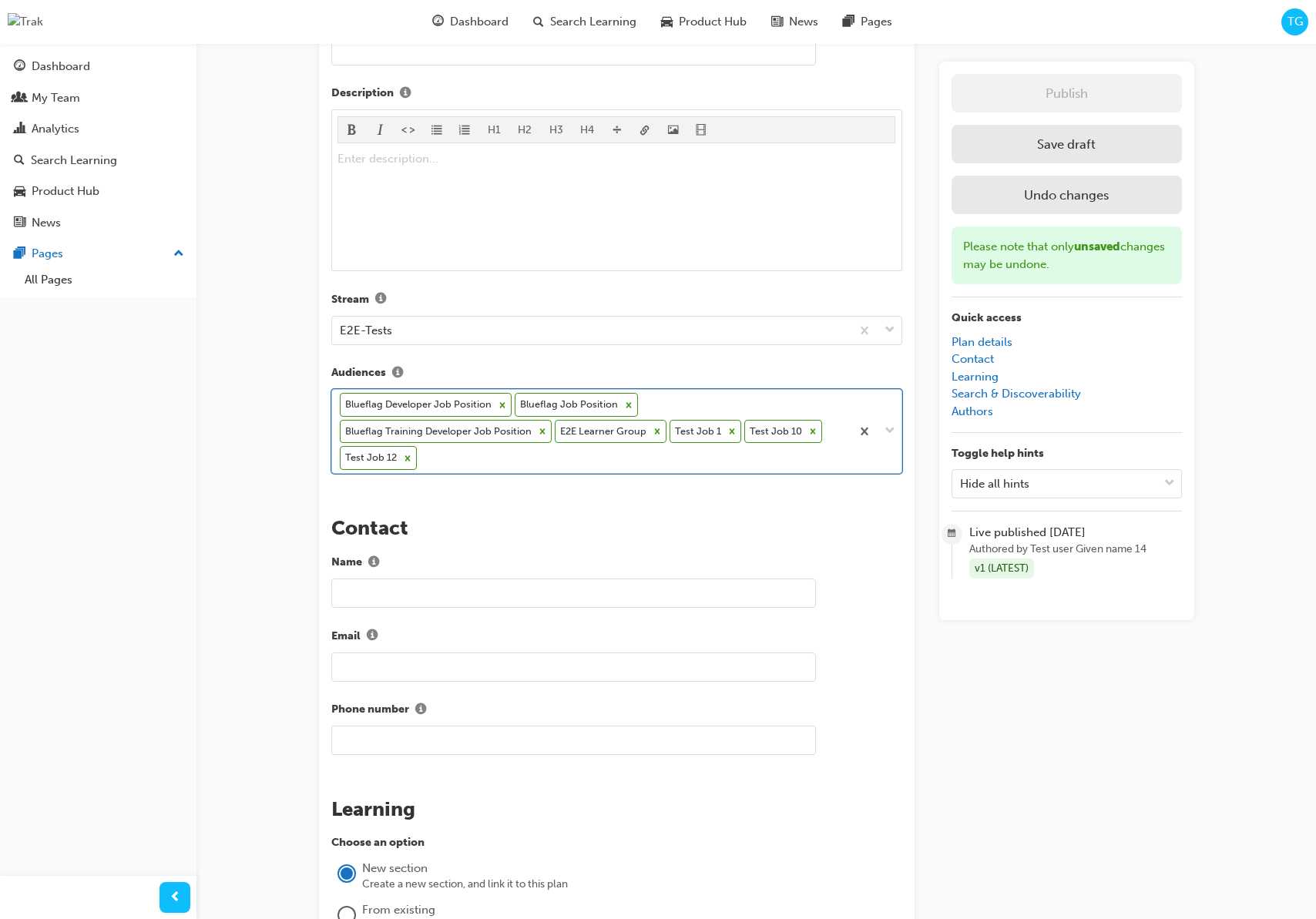
click at [544, 455] on div "Blueflag Developer Job Position Blueflag Job Position Blueflag Training Develop…" at bounding box center [592, 431] width 519 height 83
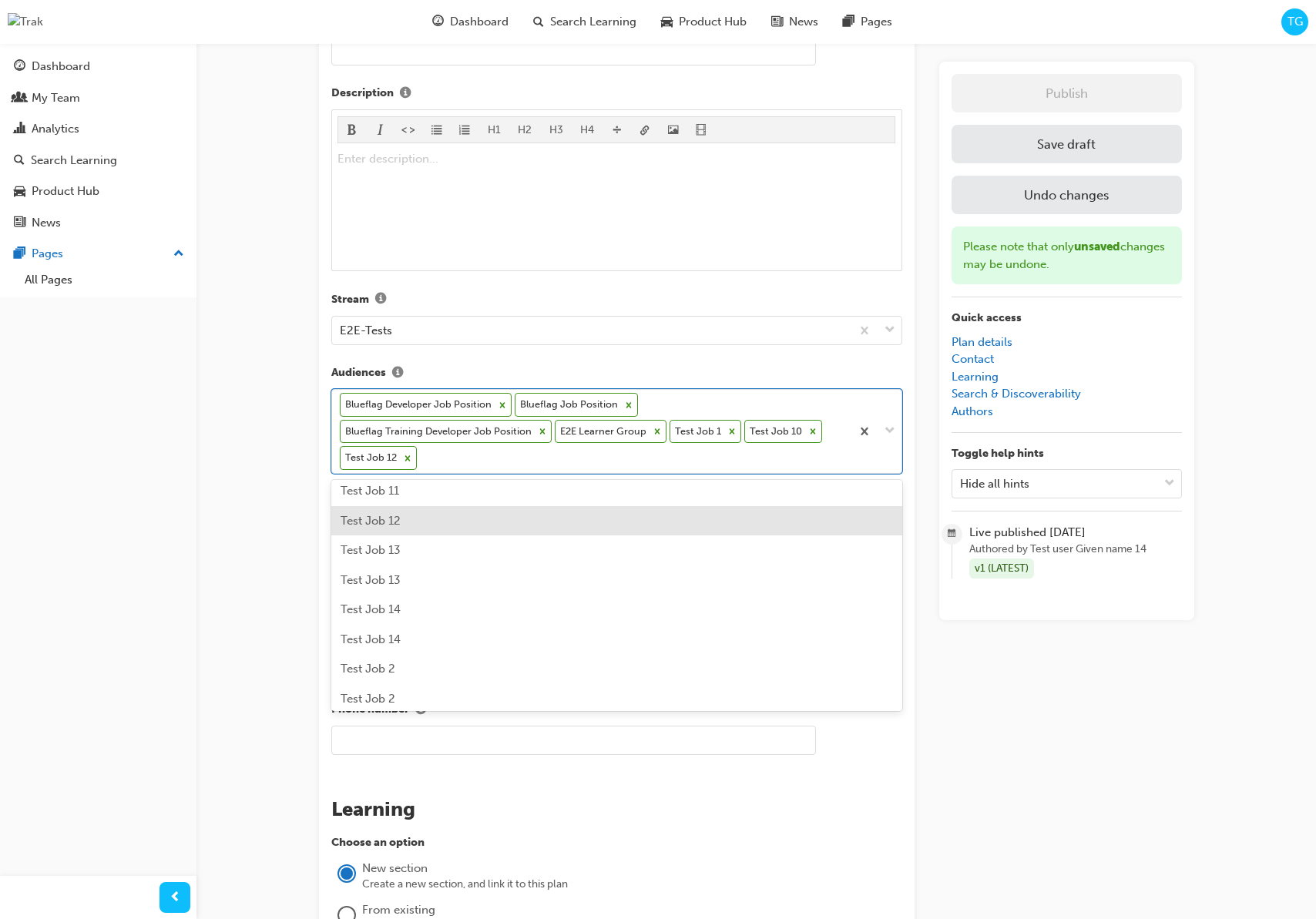
scroll to position [156, 0]
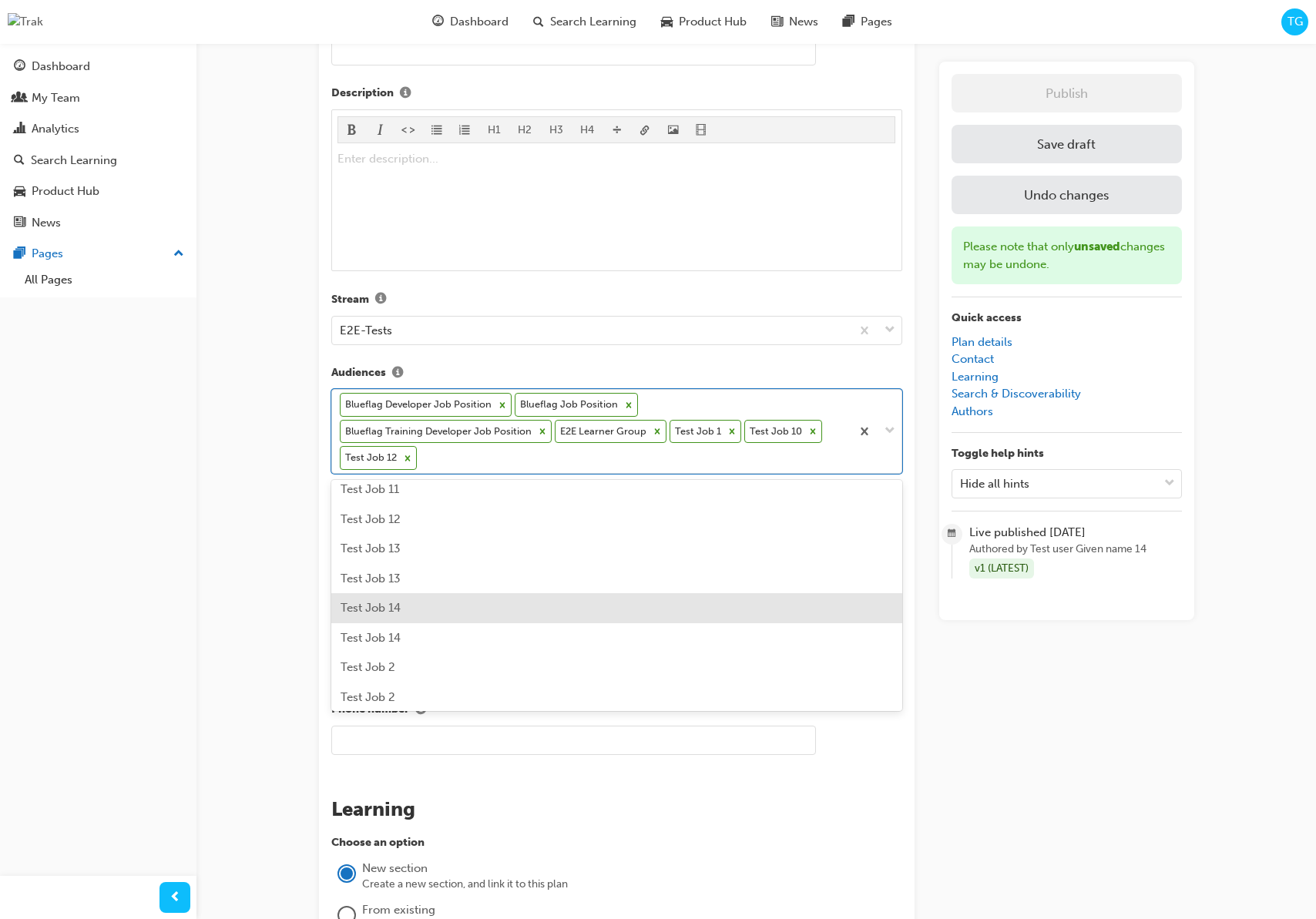
click at [440, 605] on div "Test Job 14" at bounding box center [617, 608] width 571 height 30
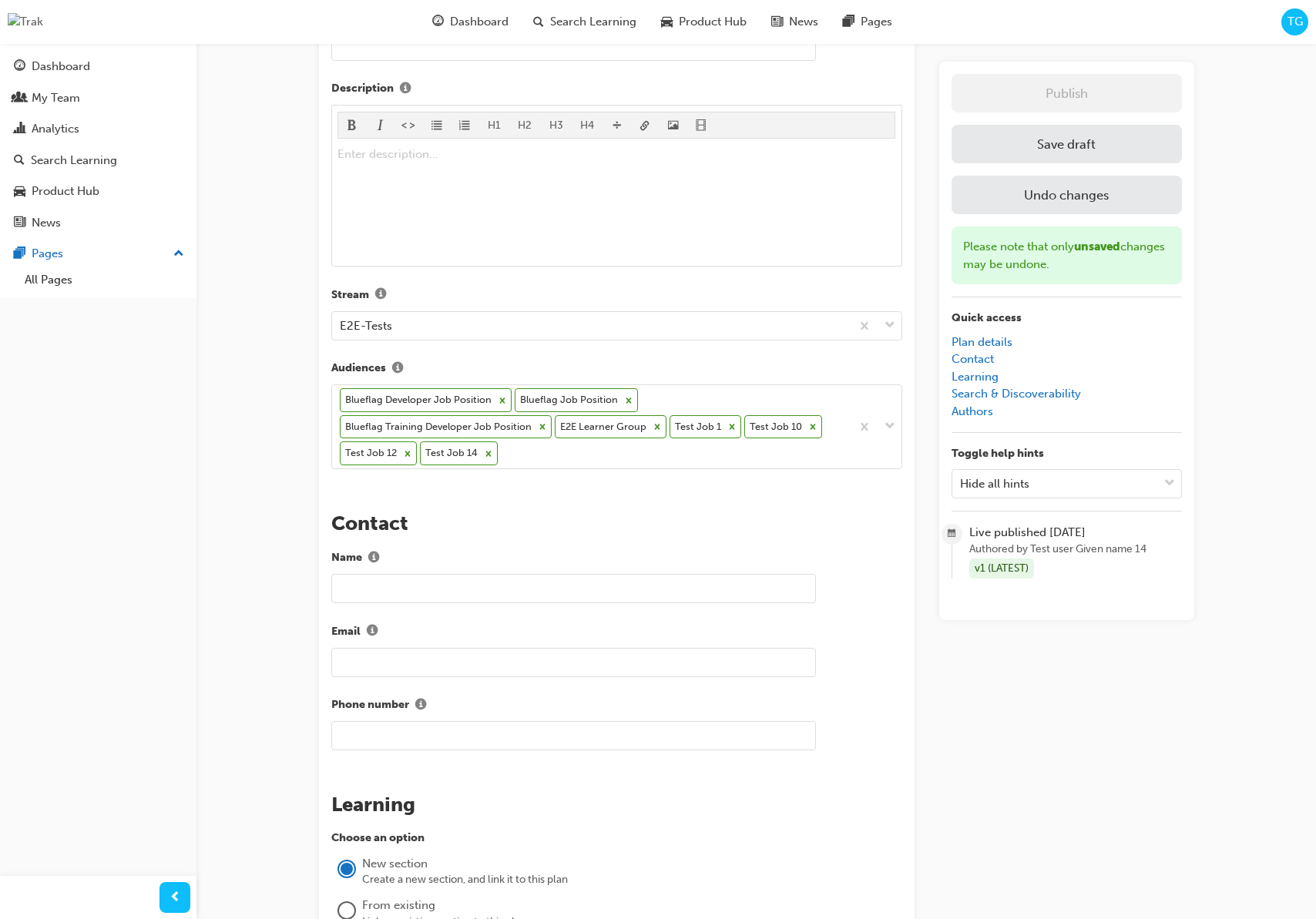
click at [606, 504] on div "The recent updates to learning plan sections may require manual migration steps…" at bounding box center [616, 617] width 595 height 1921
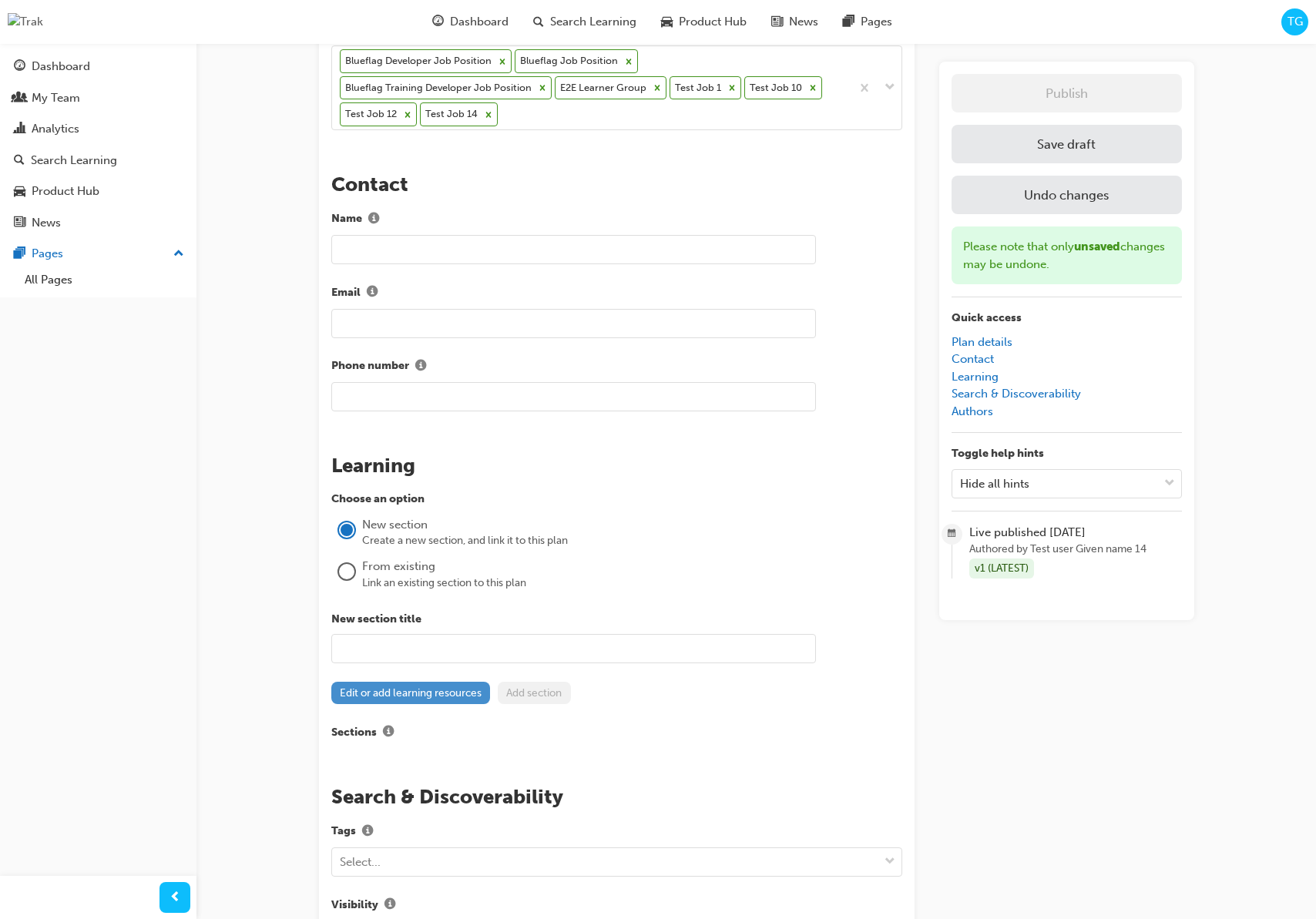
click at [457, 689] on button "Edit or add learning resources" at bounding box center [411, 693] width 160 height 22
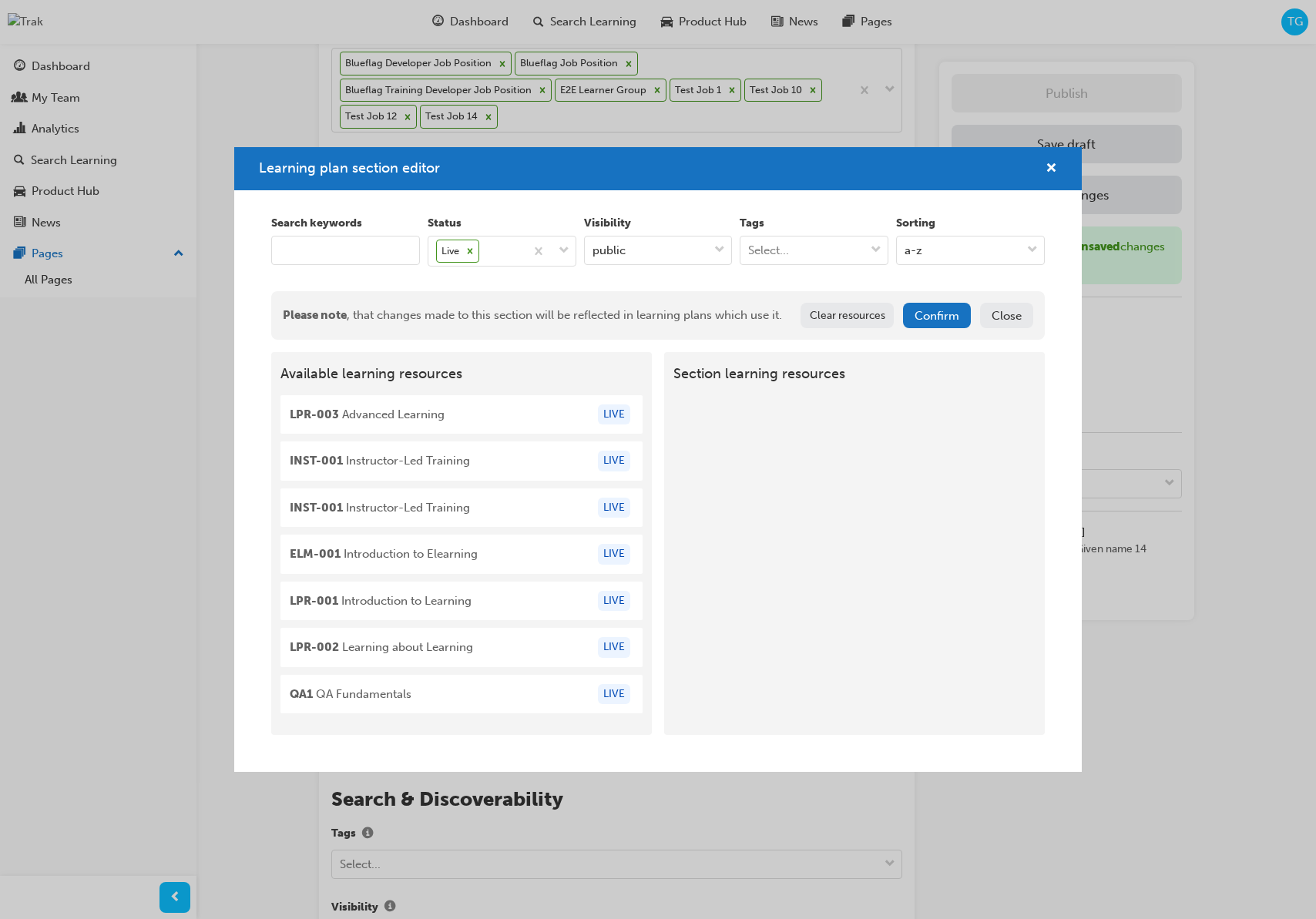
drag, startPoint x: 1057, startPoint y: 171, endPoint x: 1030, endPoint y: 179, distance: 28.2
click at [1057, 171] on div "Learning plan section editor" at bounding box center [658, 168] width 848 height 44
click at [1049, 167] on span "cross-icon" at bounding box center [1051, 169] width 11 height 14
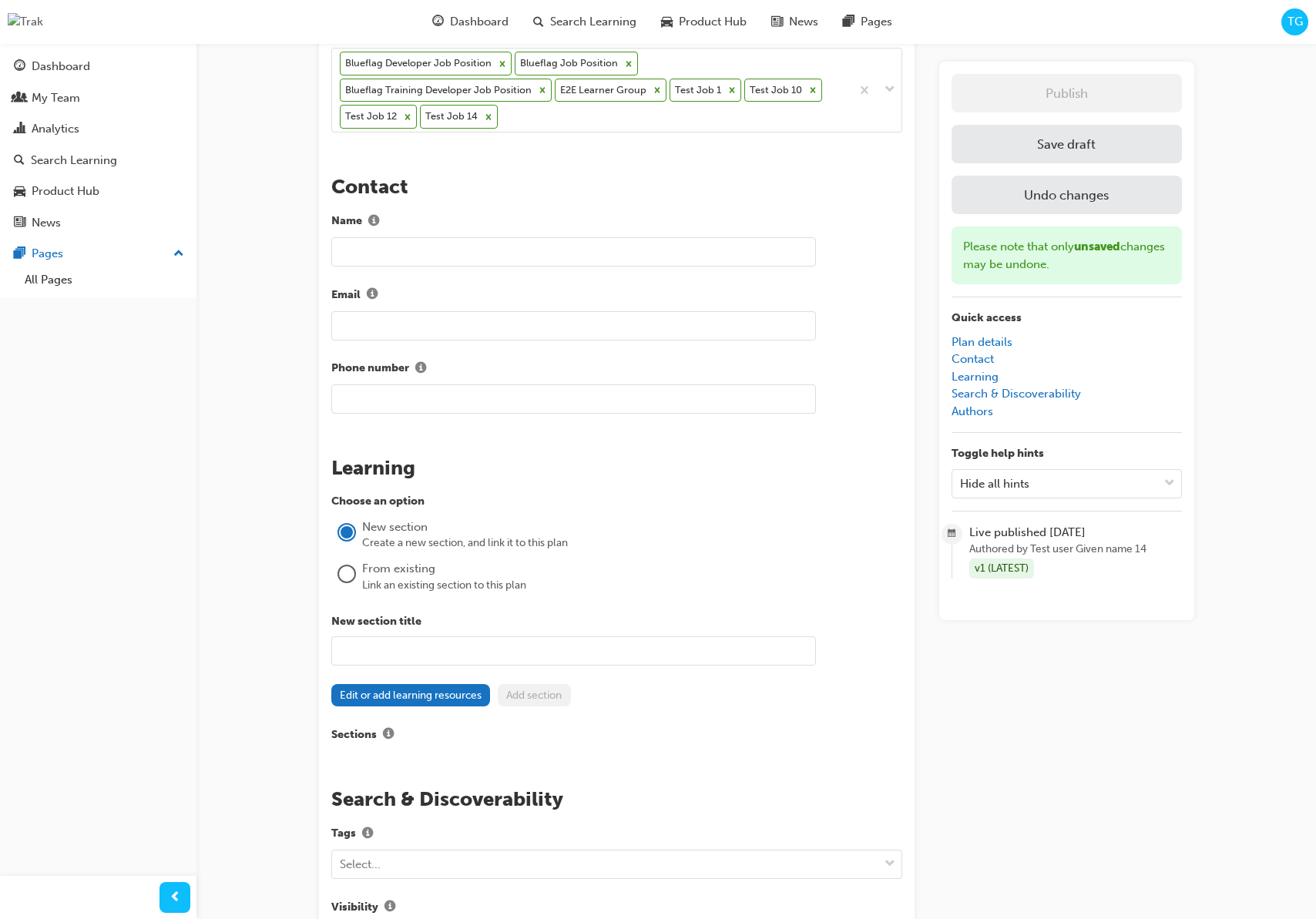
click at [369, 644] on input "text" at bounding box center [574, 651] width 484 height 29
type input "N"
type input "C"
type input "Test LP"
click at [592, 713] on div "Choose an option New section Create a new section, and link it to this plan Fro…" at bounding box center [617, 618] width 571 height 252
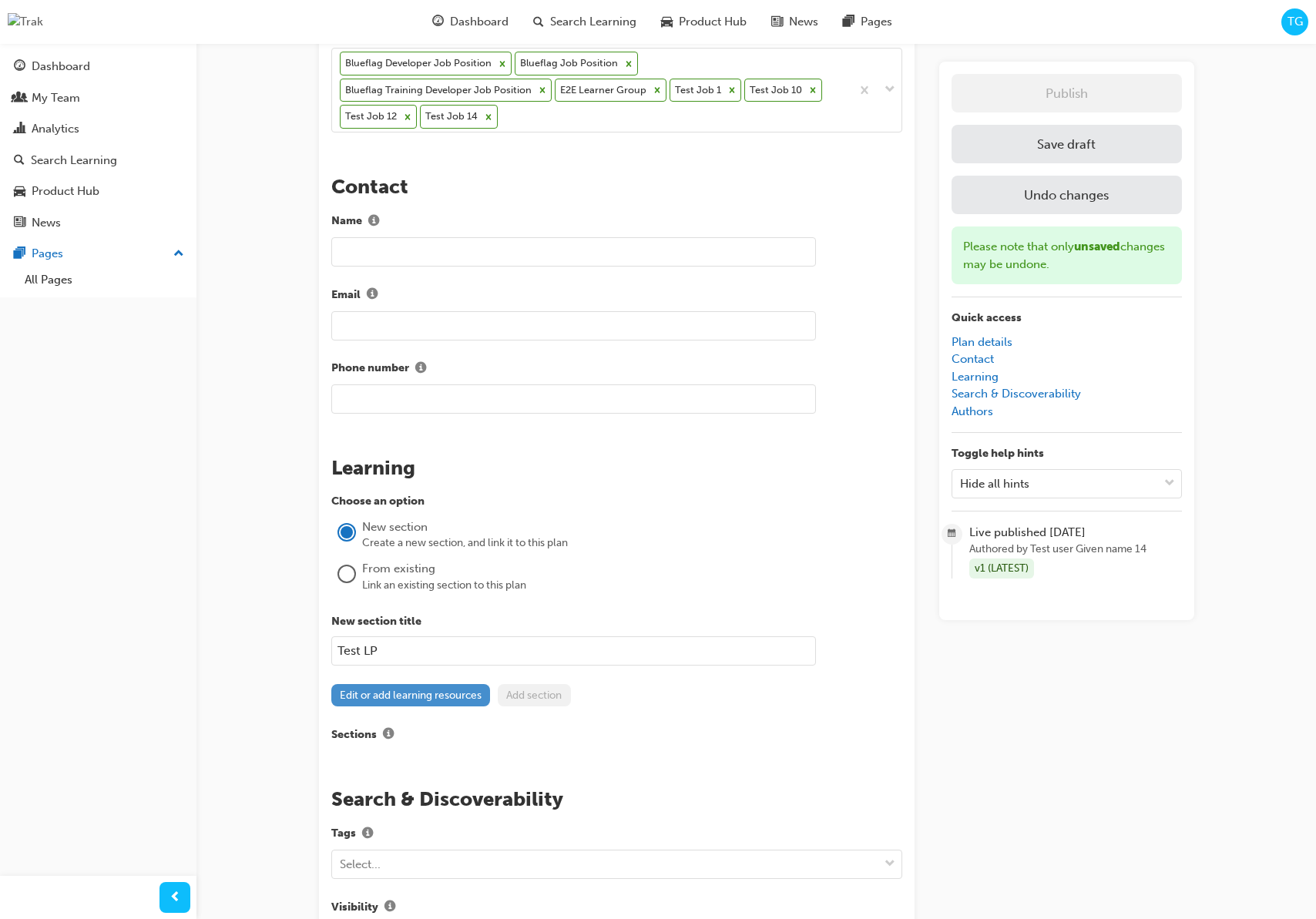
click at [466, 705] on button "Edit or add learning resources" at bounding box center [411, 695] width 160 height 22
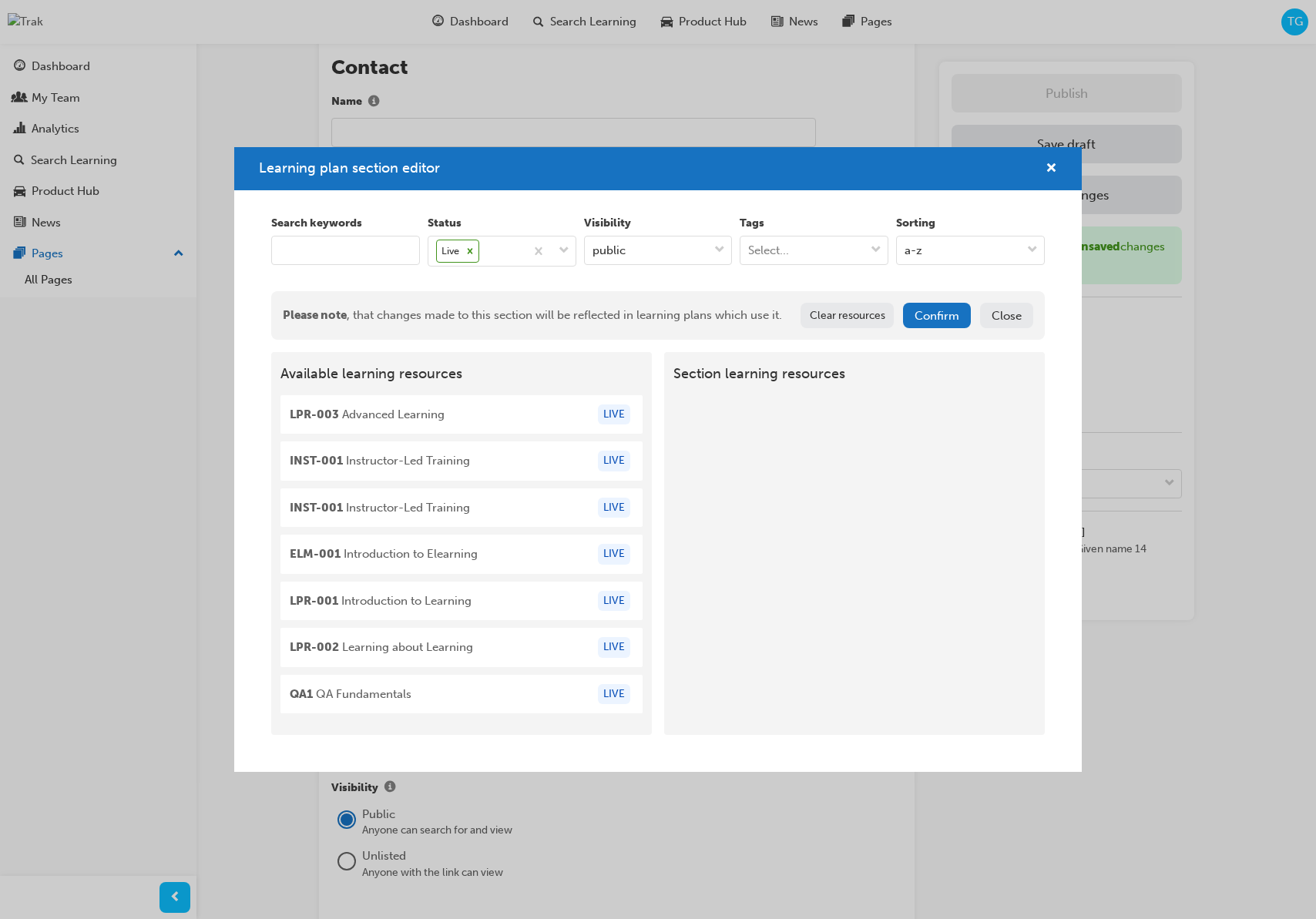
scroll to position [939, 0]
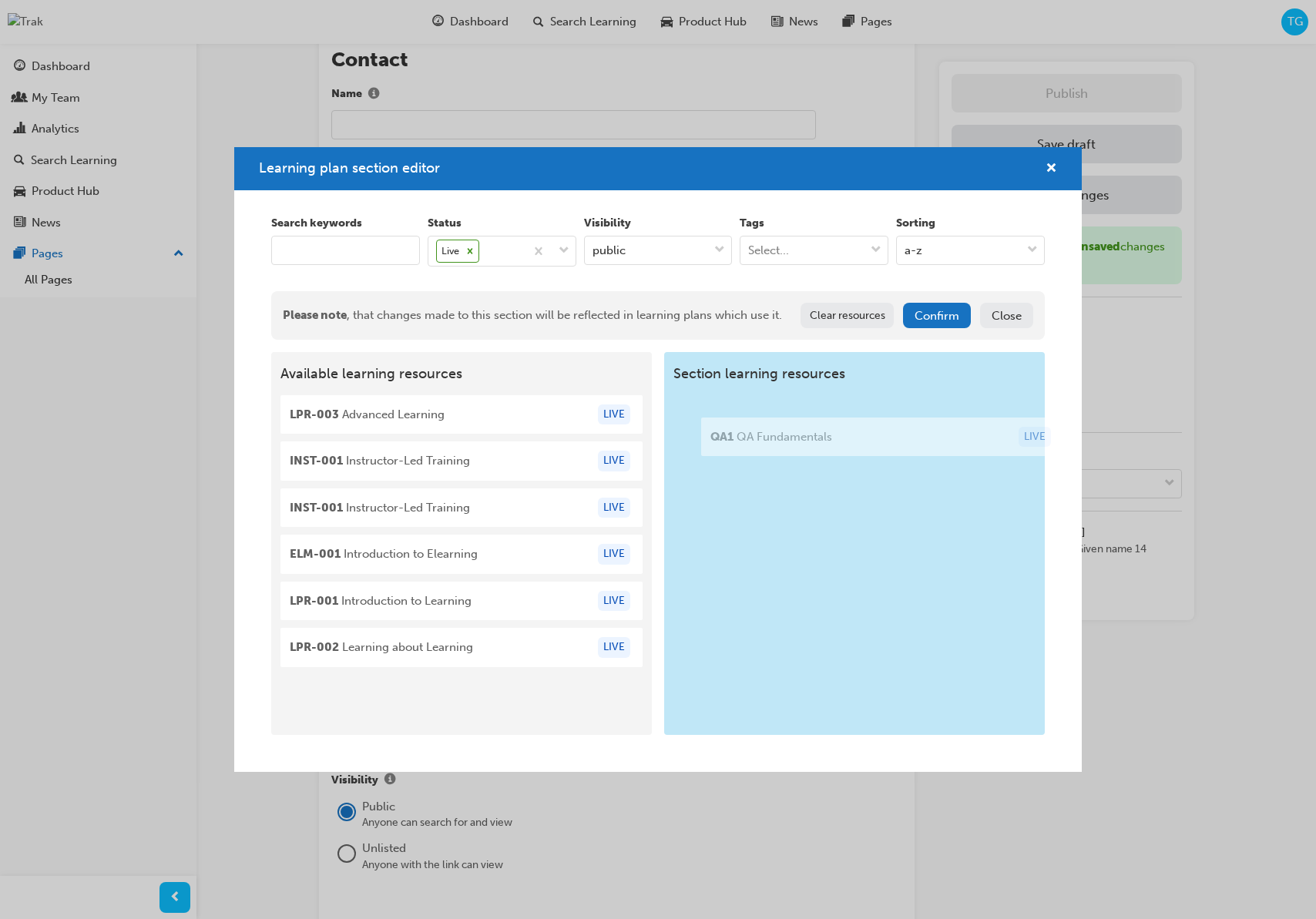
drag, startPoint x: 518, startPoint y: 693, endPoint x: 911, endPoint y: 446, distance: 464.2
click at [911, 445] on div "Available learning resources LPR-003 Advanced Learning LIVE INST-001 Instructor…" at bounding box center [658, 544] width 773 height 383
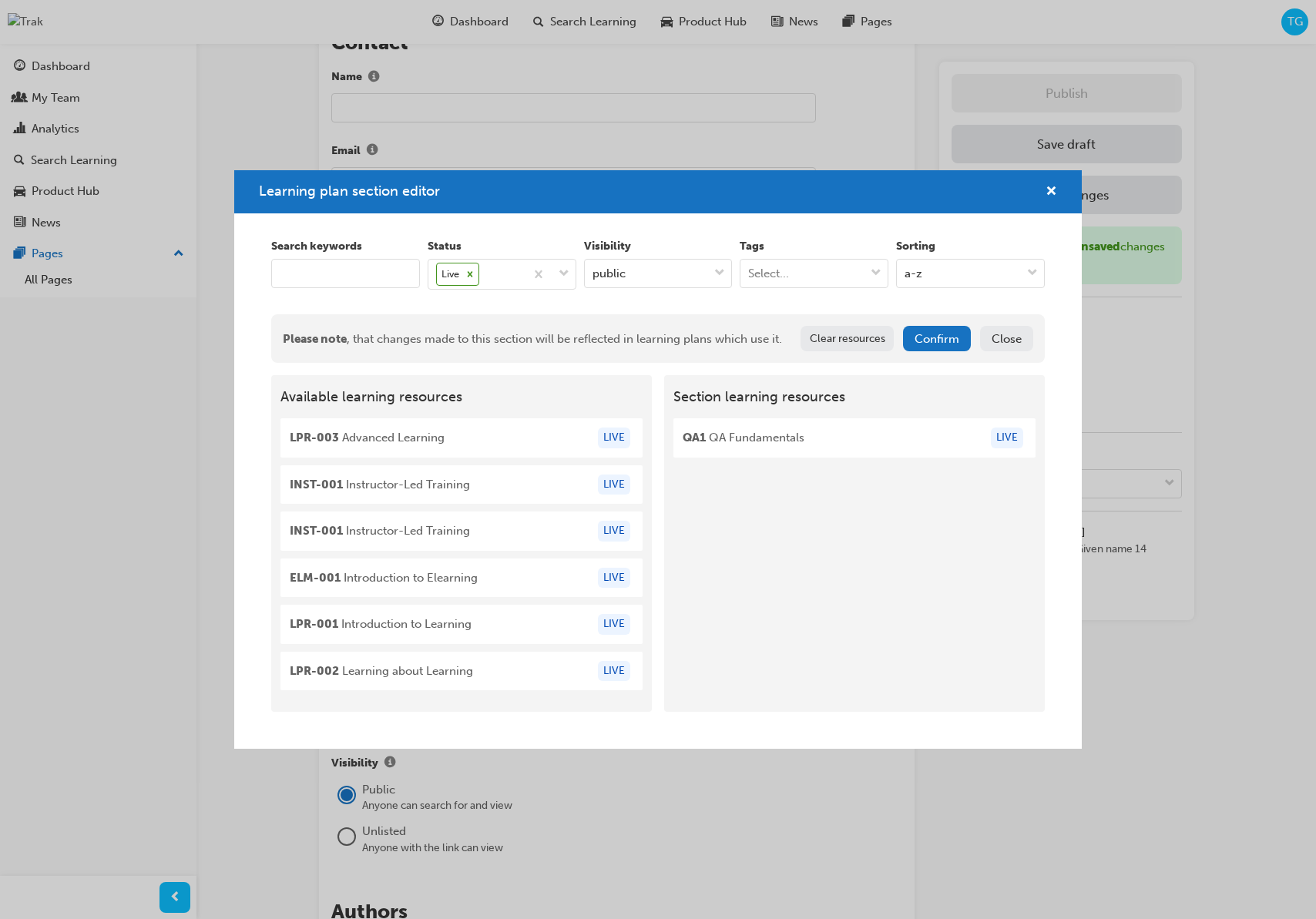
scroll to position [958, 0]
drag, startPoint x: 486, startPoint y: 630, endPoint x: 709, endPoint y: 511, distance: 252.8
click at [751, 522] on div "Available learning resources LPR-003 Advanced Learning LIVE INST-001 Instructor…" at bounding box center [658, 544] width 773 height 337
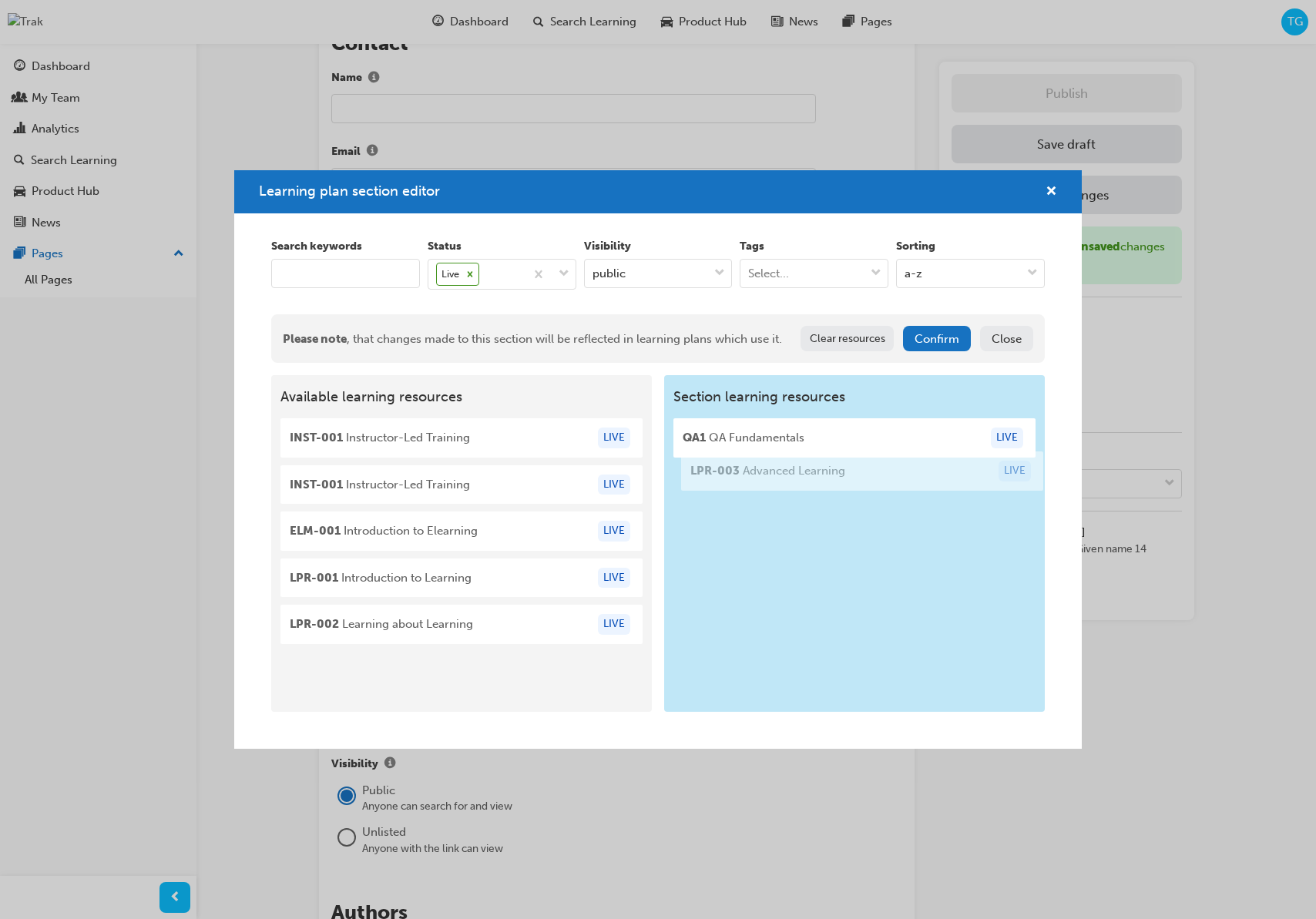
drag, startPoint x: 479, startPoint y: 441, endPoint x: 886, endPoint y: 474, distance: 408.3
click at [886, 475] on div "Available learning resources LPR-003 Advanced Learning LIVE INST-001 Instructor…" at bounding box center [658, 544] width 773 height 337
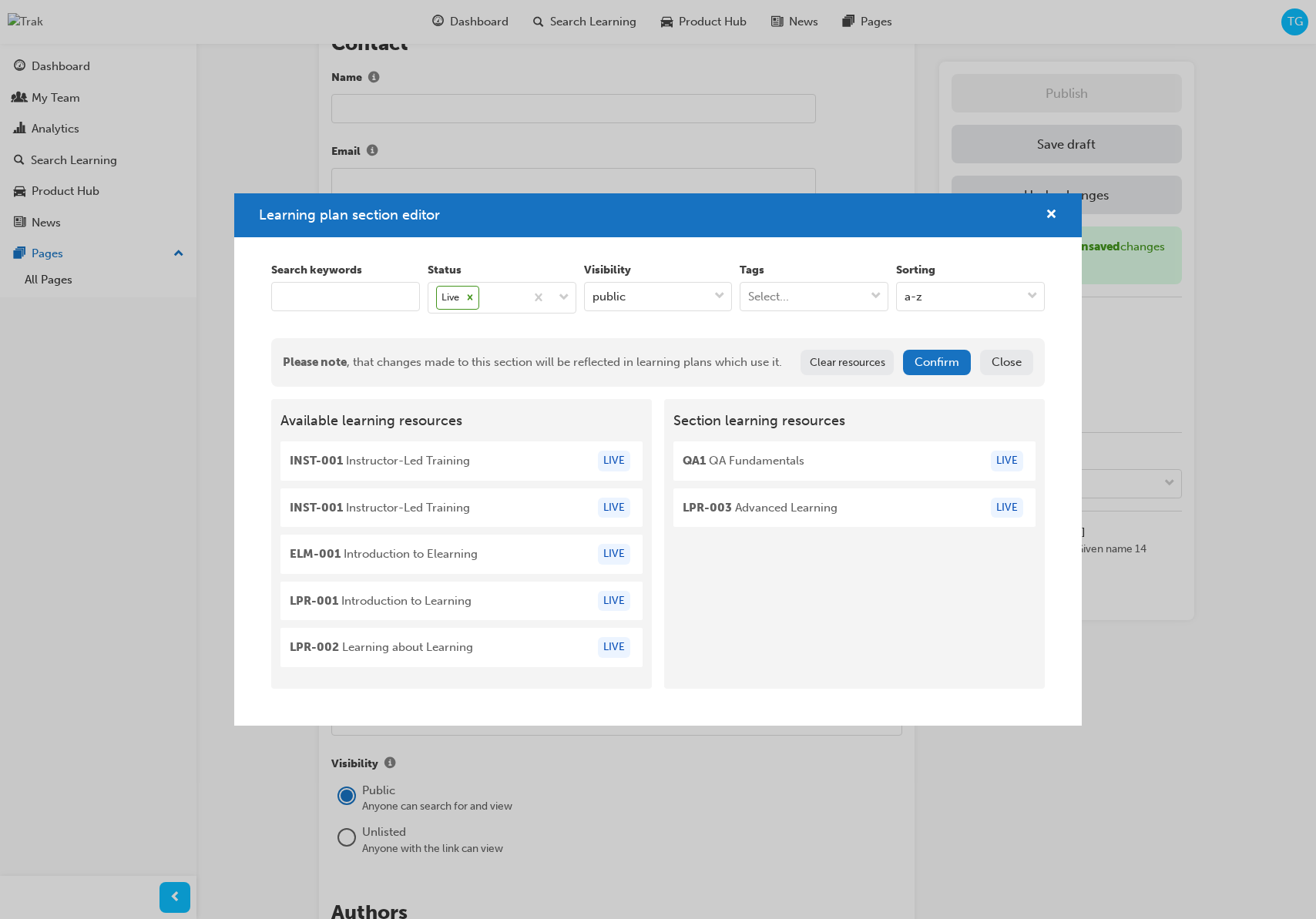
click at [924, 359] on button "Confirm" at bounding box center [936, 362] width 68 height 26
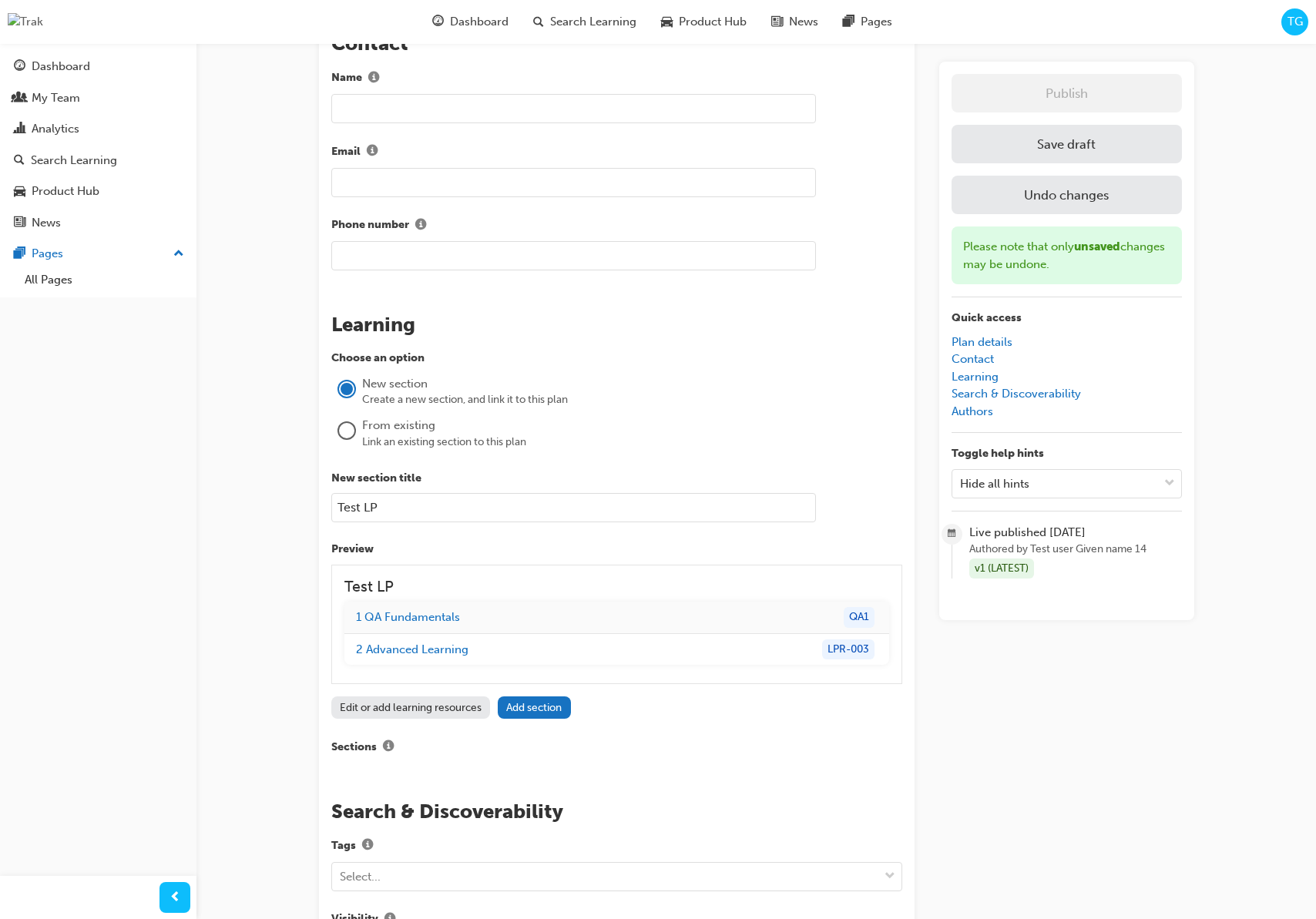
click at [1010, 142] on button "Save draft" at bounding box center [1067, 143] width 230 height 39
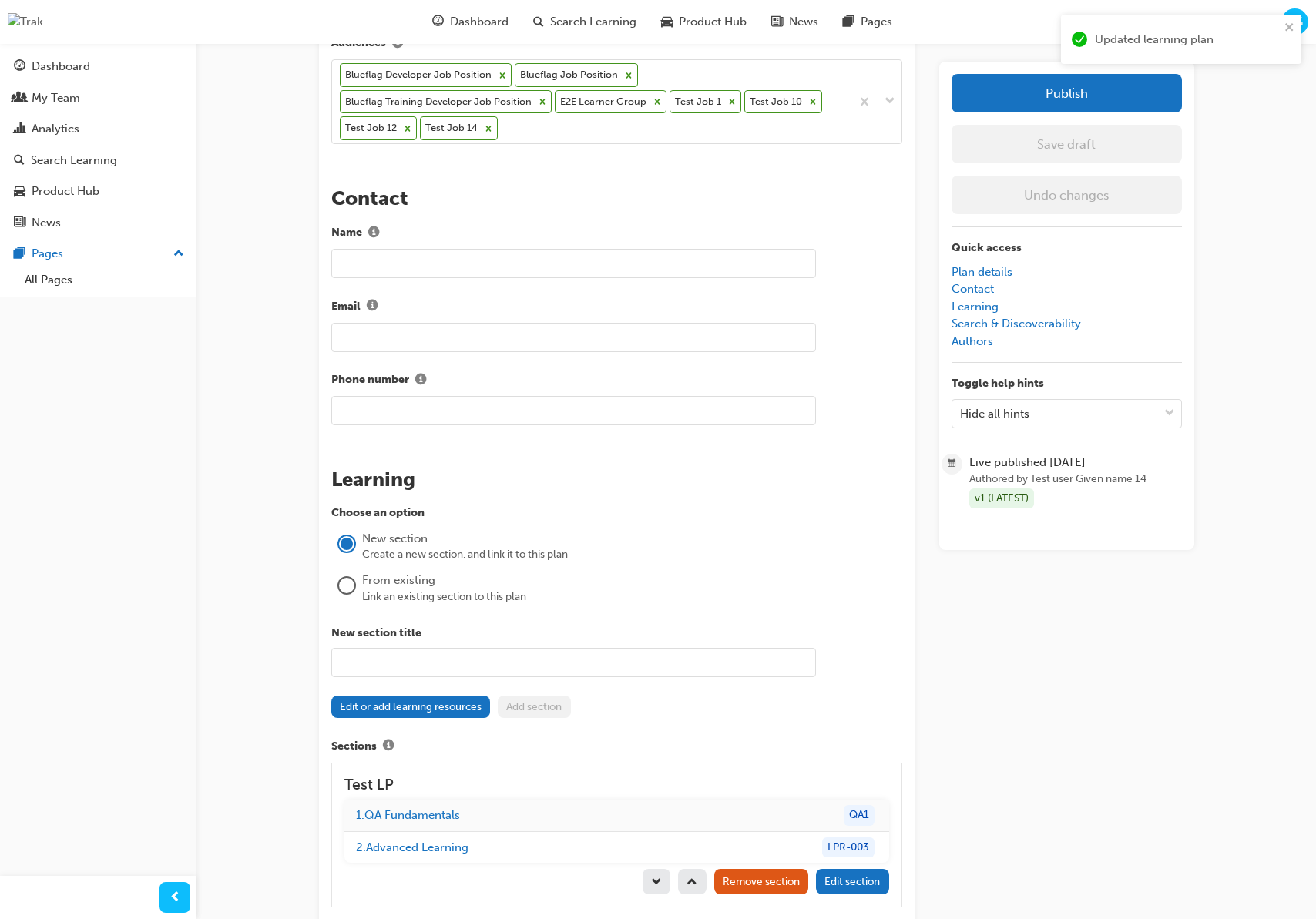
scroll to position [794, 0]
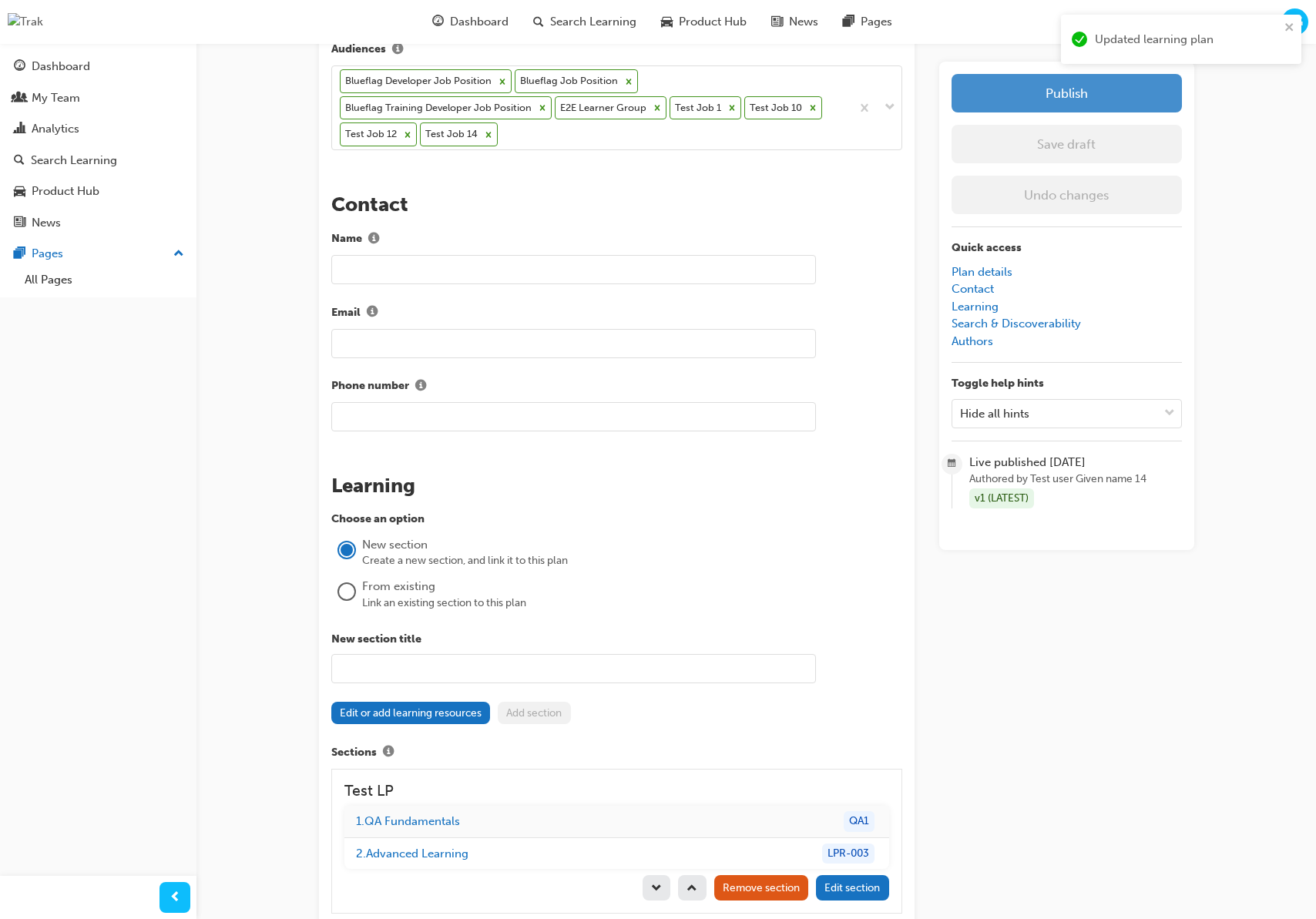
click at [1053, 92] on button "Publish" at bounding box center [1067, 93] width 230 height 39
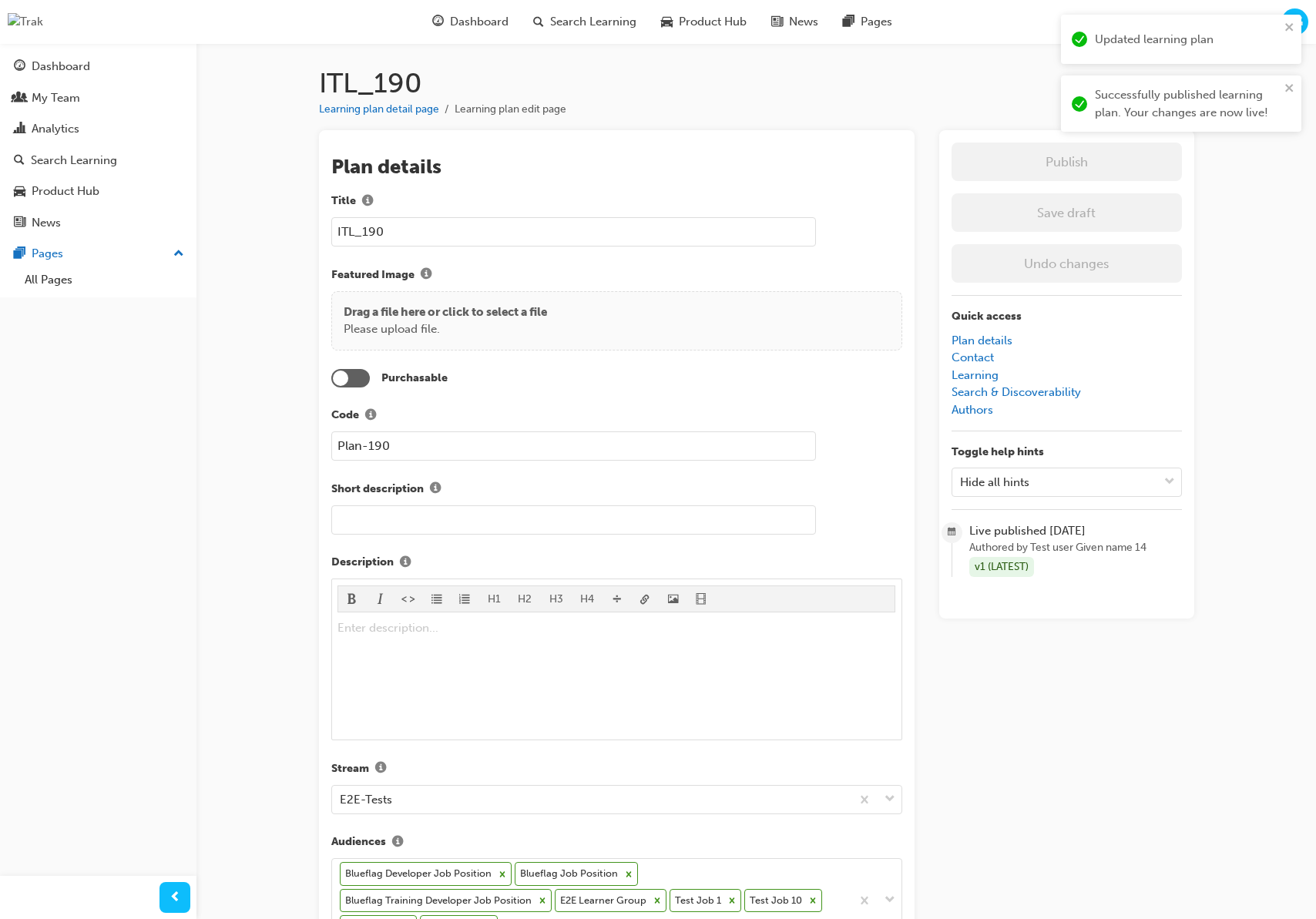
scroll to position [0, 0]
click at [427, 114] on link "Learning plan detail page" at bounding box center [379, 110] width 120 height 13
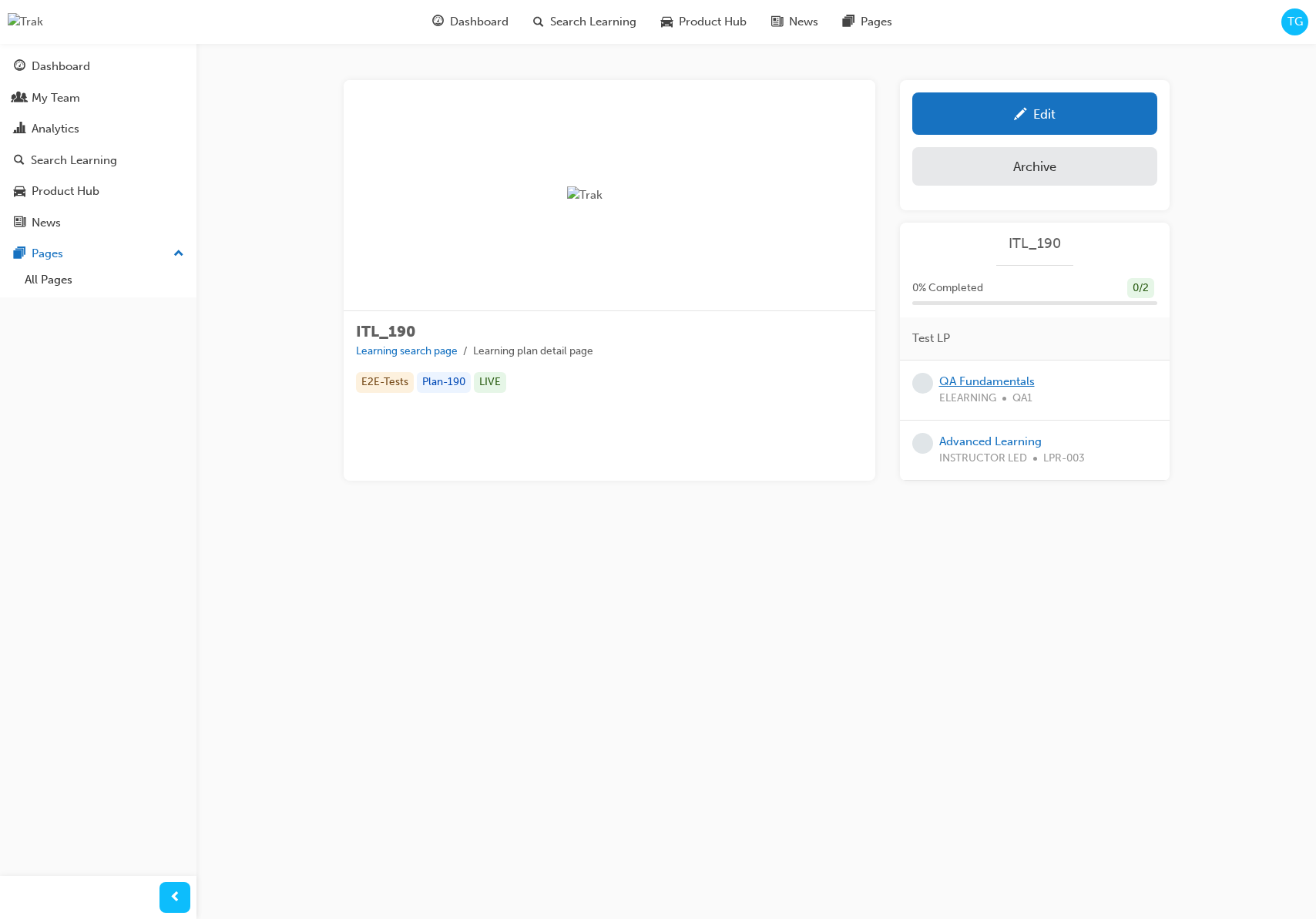
click at [993, 381] on link "QA Fundamentals" at bounding box center [986, 381] width 95 height 14
click at [985, 441] on link "Advanced Learning" at bounding box center [990, 441] width 102 height 14
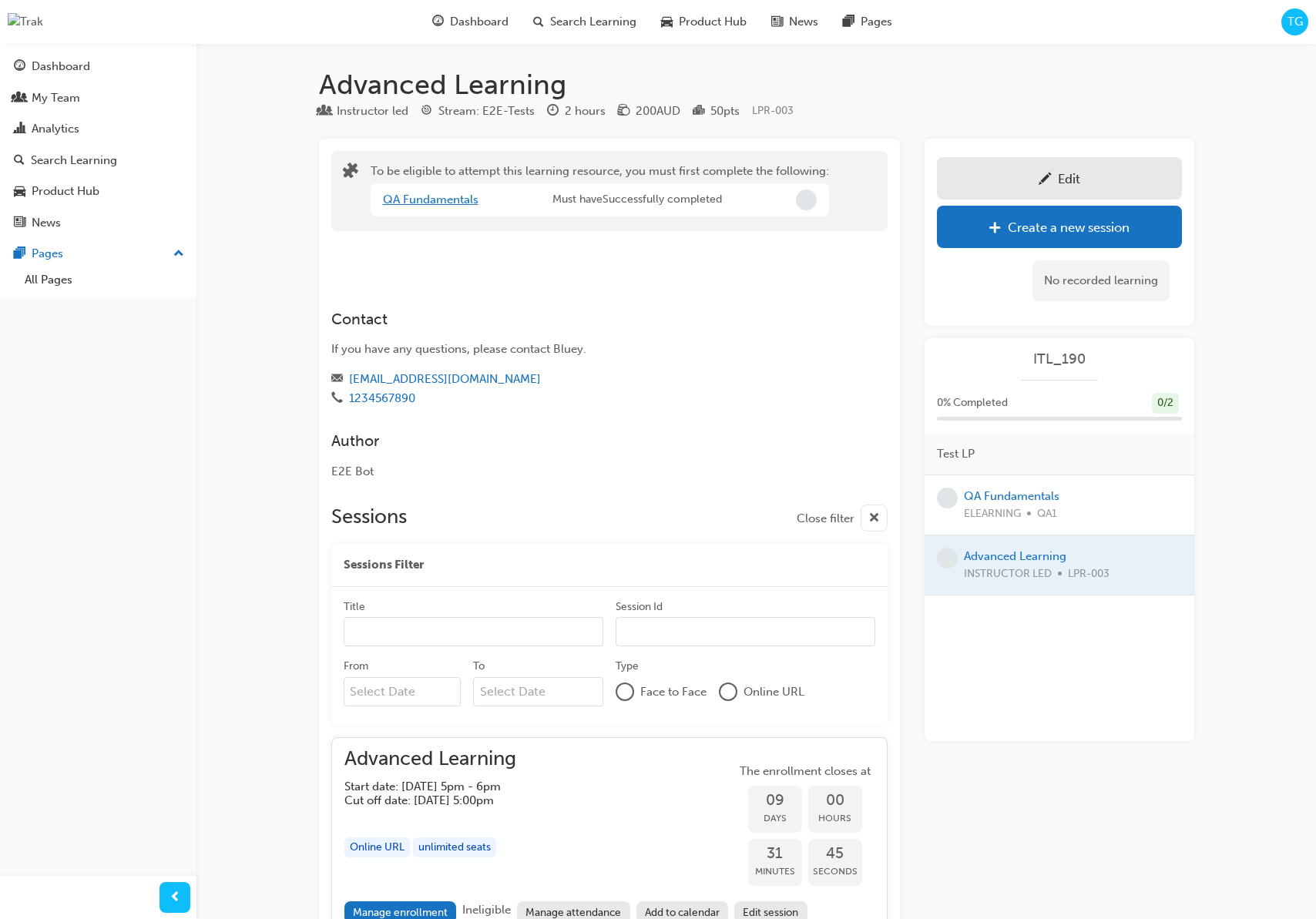
click at [412, 197] on link "QA Fundamentals" at bounding box center [430, 199] width 95 height 14
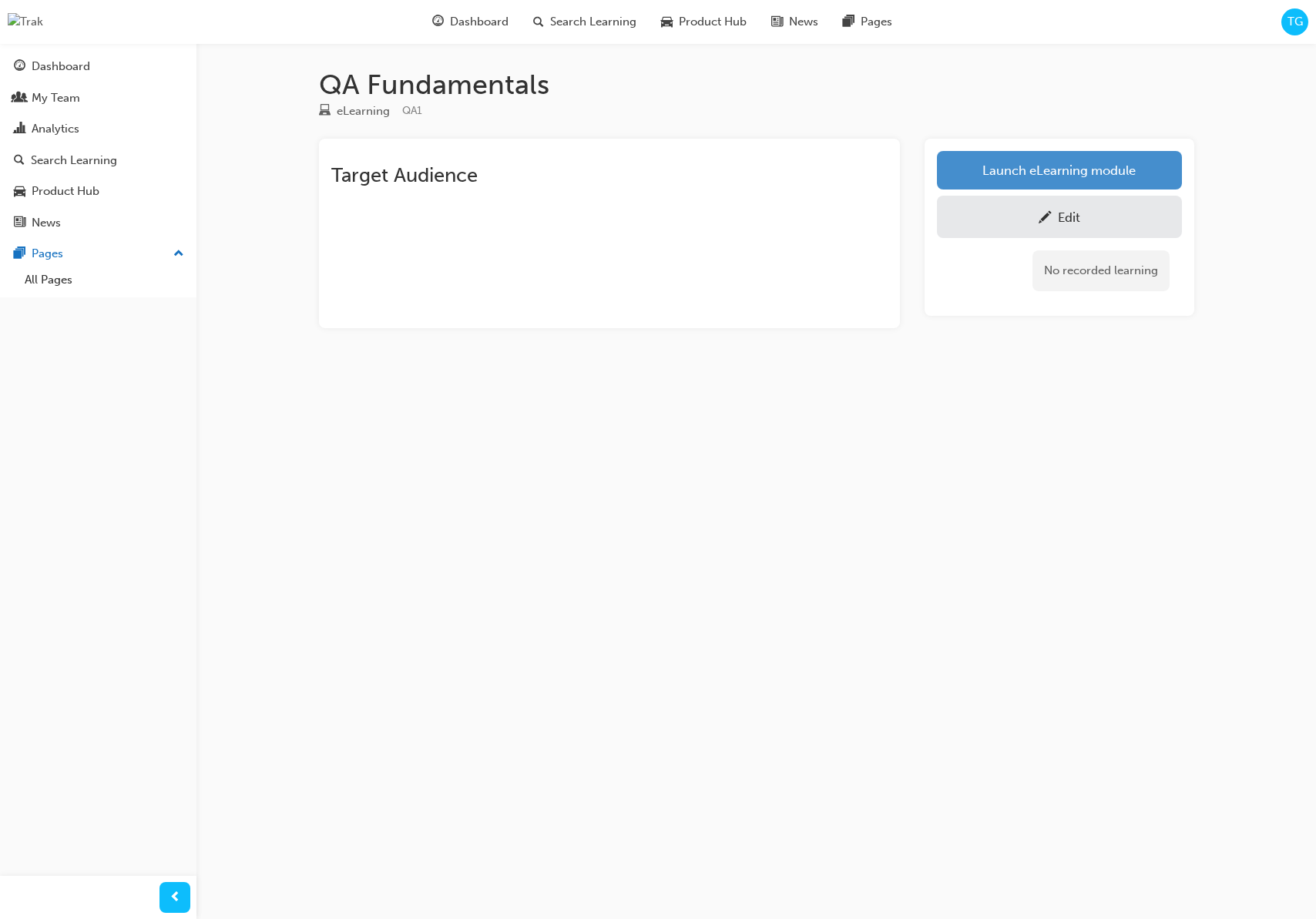
click at [967, 177] on link "Launch eLearning module" at bounding box center [1059, 170] width 245 height 39
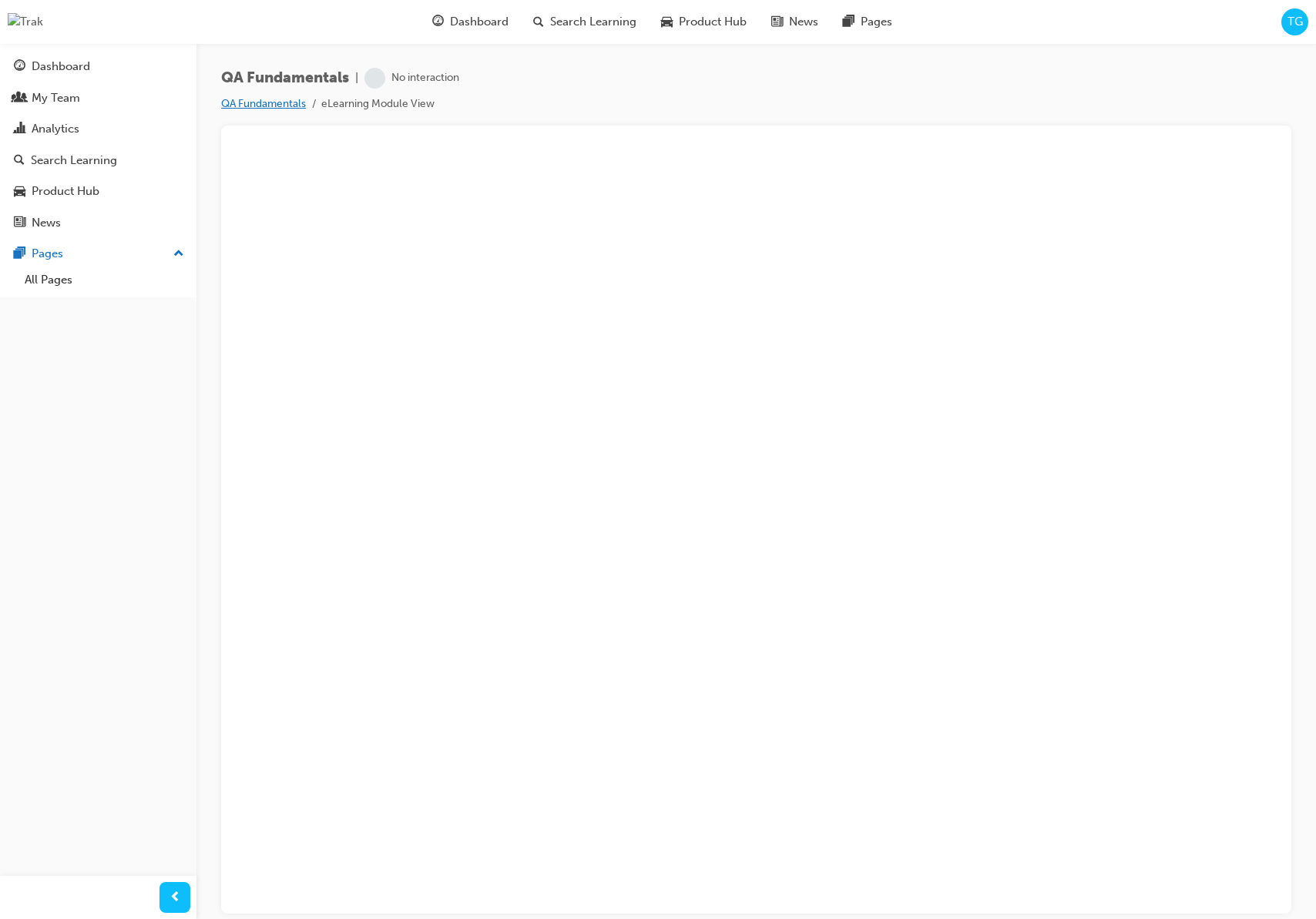
click at [290, 107] on link "QA Fundamentals" at bounding box center [263, 103] width 85 height 13
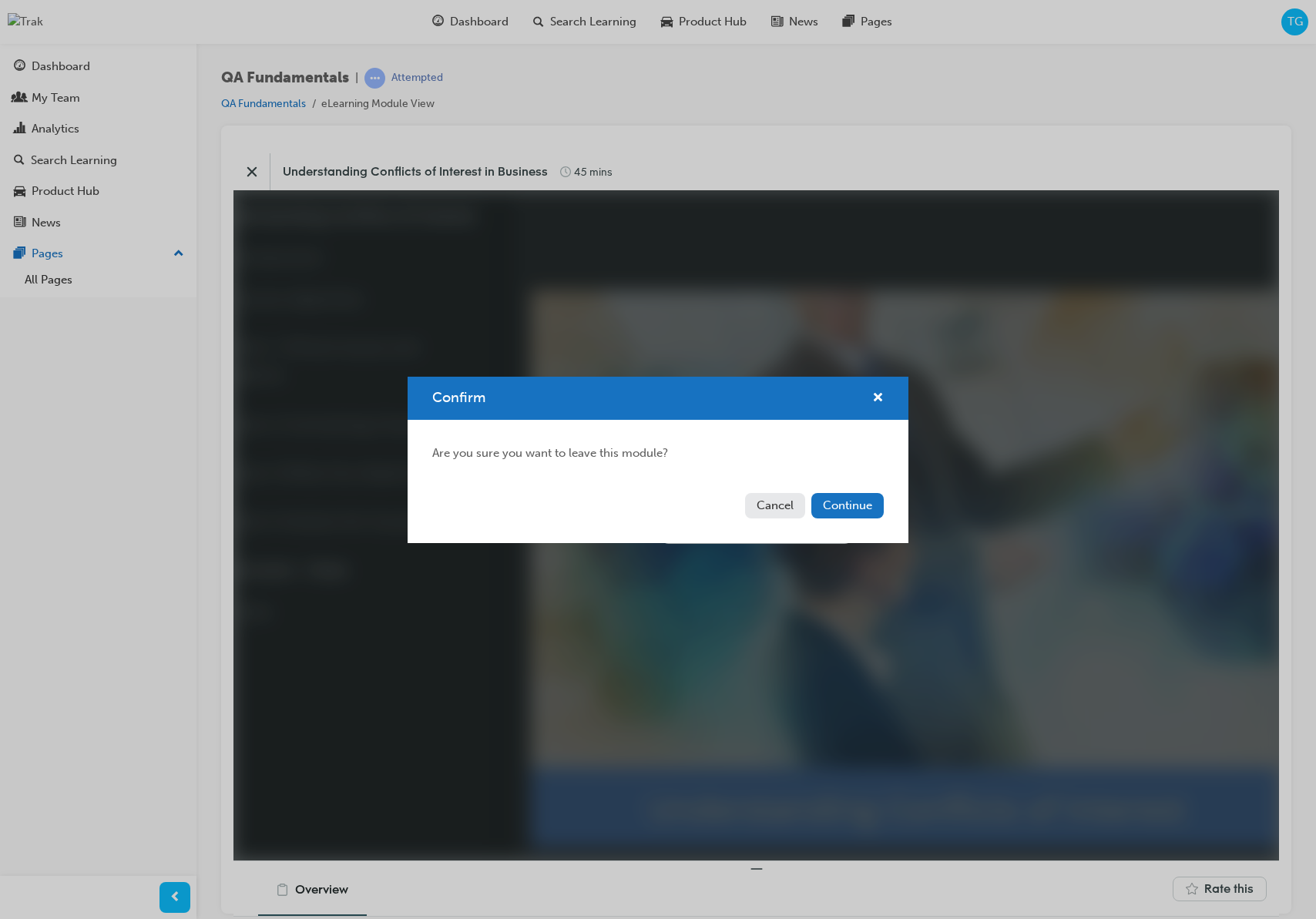
click at [766, 511] on button "Cancel" at bounding box center [775, 506] width 60 height 26
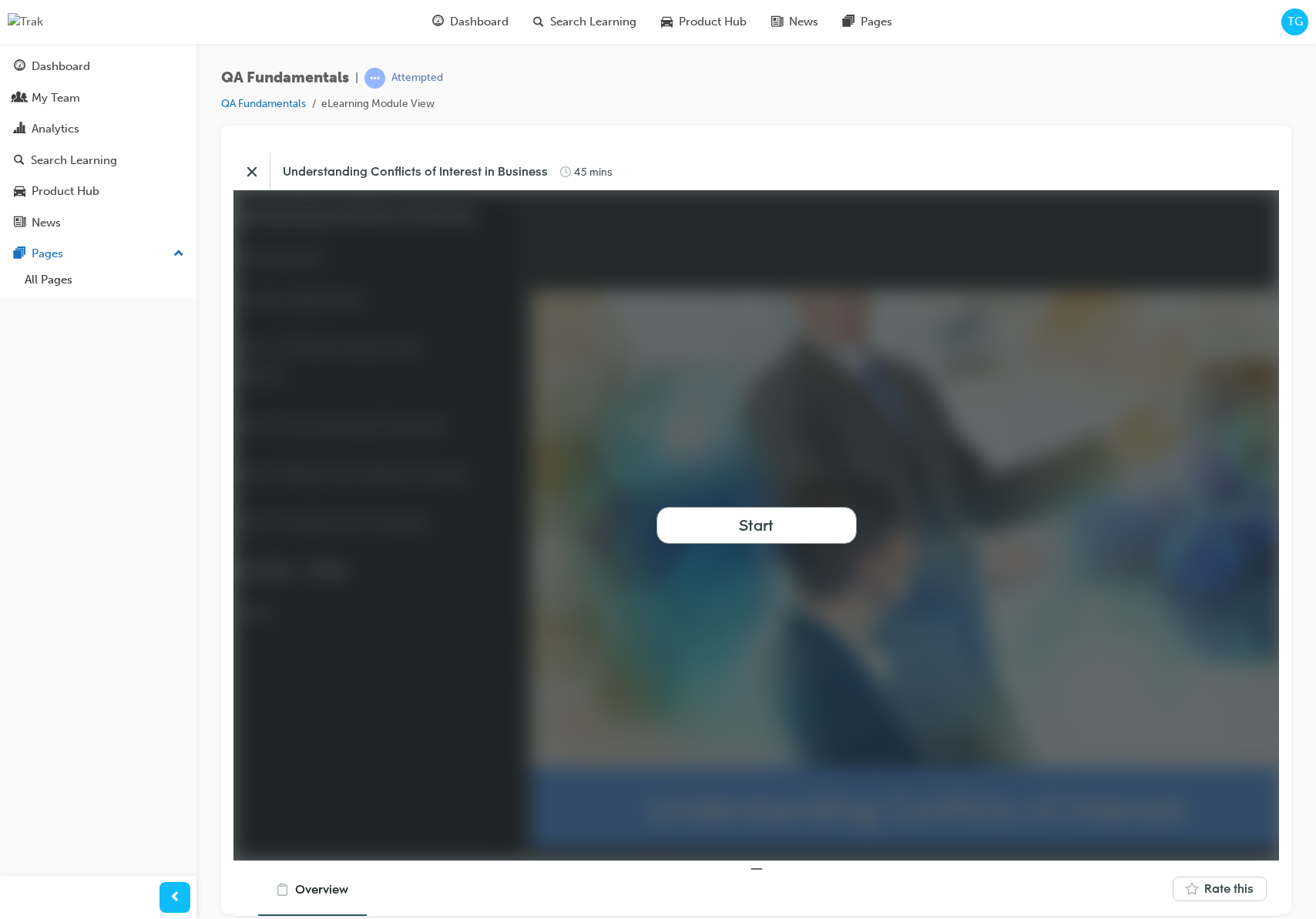
click at [796, 522] on button "Start" at bounding box center [756, 524] width 200 height 37
click at [258, 107] on link "QA Fundamentals" at bounding box center [263, 103] width 85 height 13
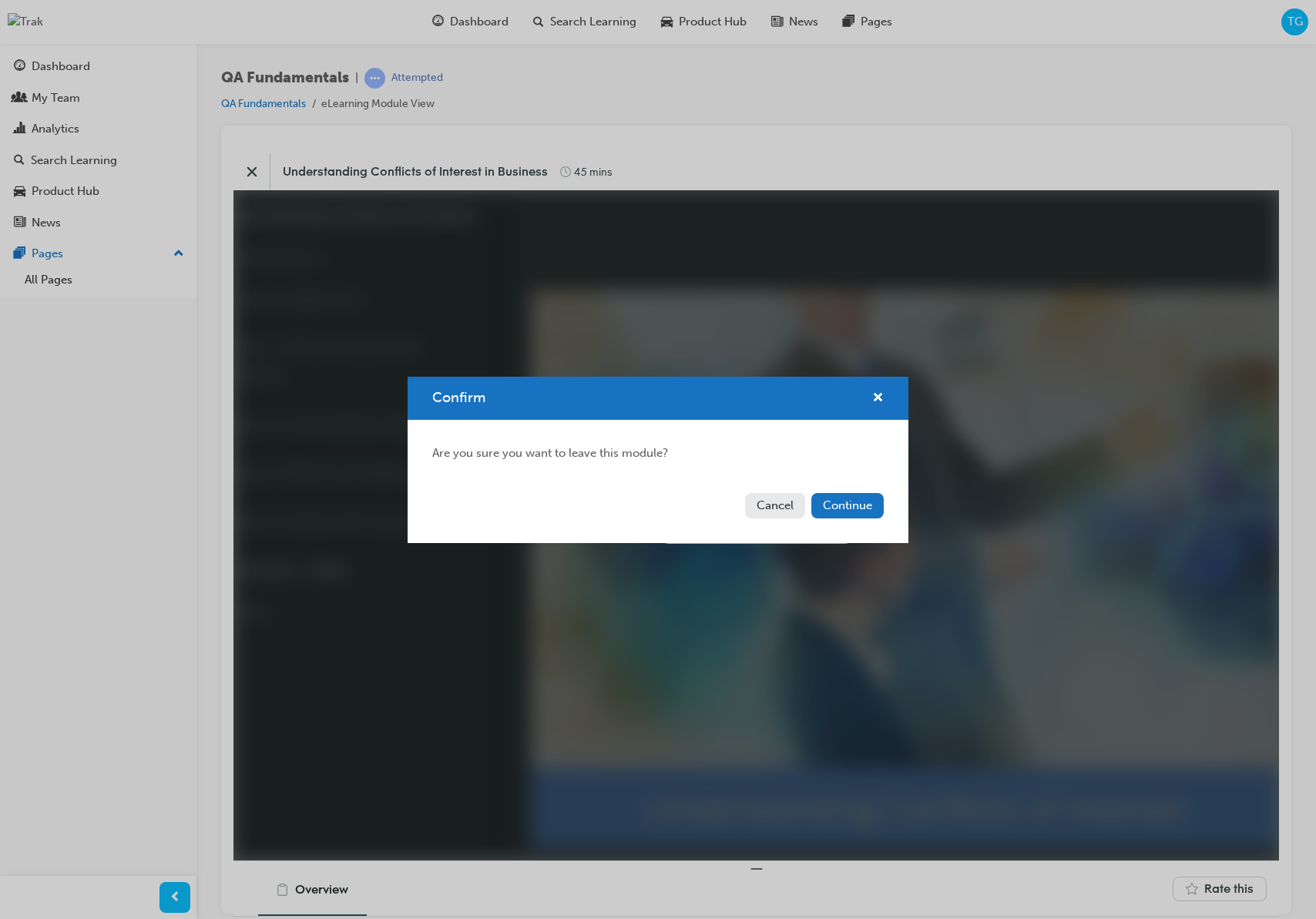
click at [836, 509] on button "Continue" at bounding box center [847, 506] width 72 height 26
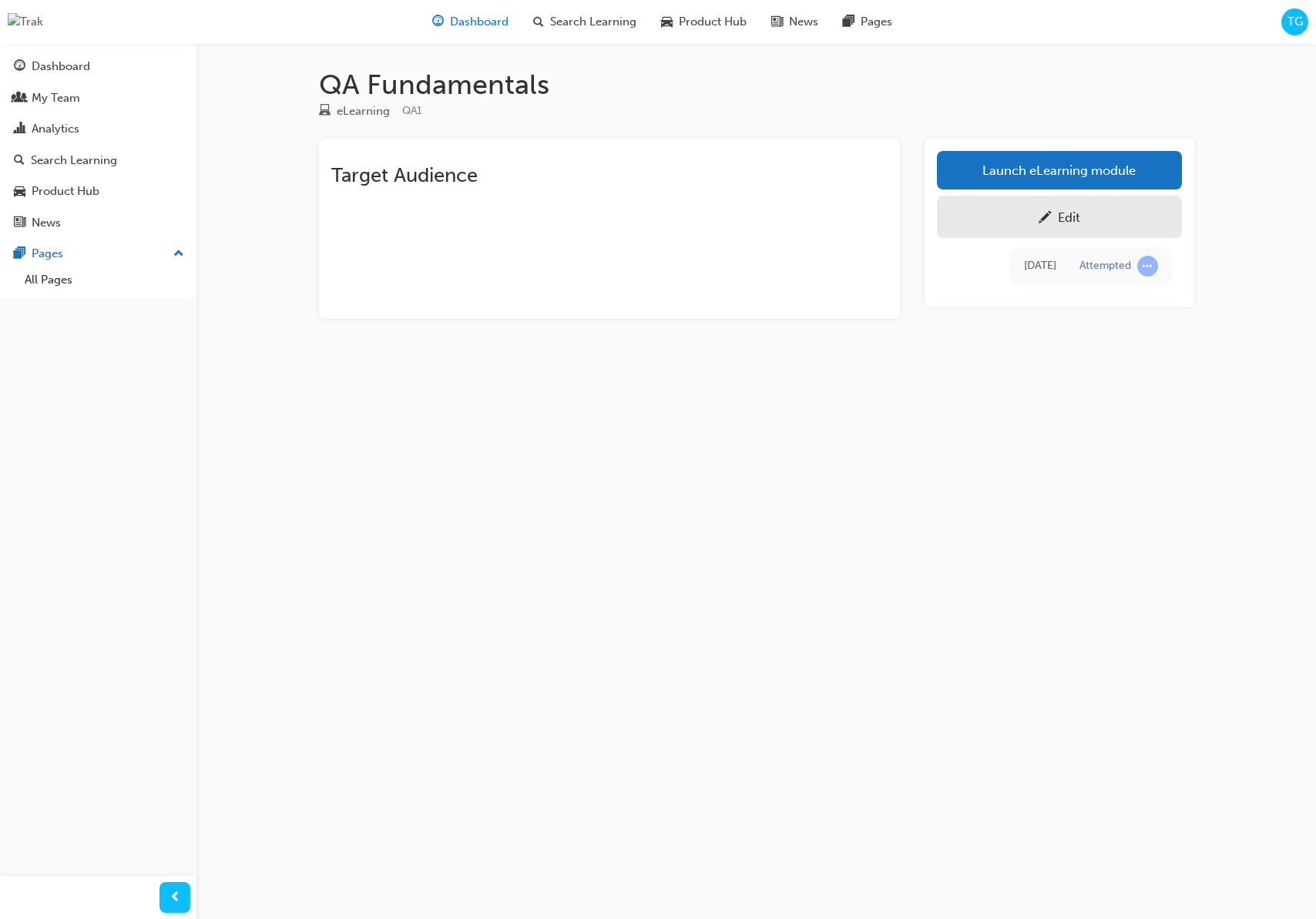
click at [490, 21] on span "Dashboard" at bounding box center [479, 21] width 58 height 18
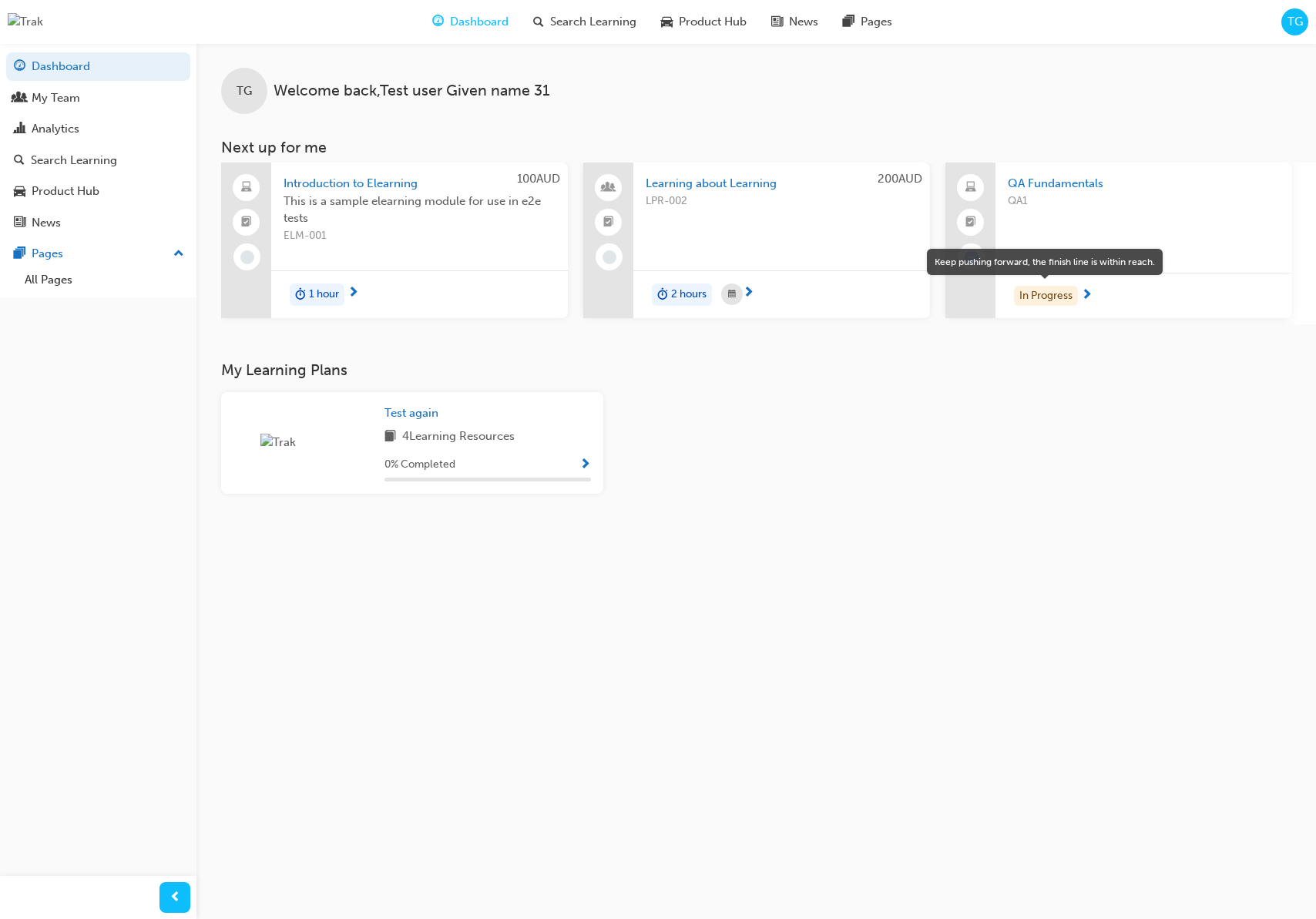
click at [1078, 301] on div "In Progress" at bounding box center [1045, 296] width 64 height 21
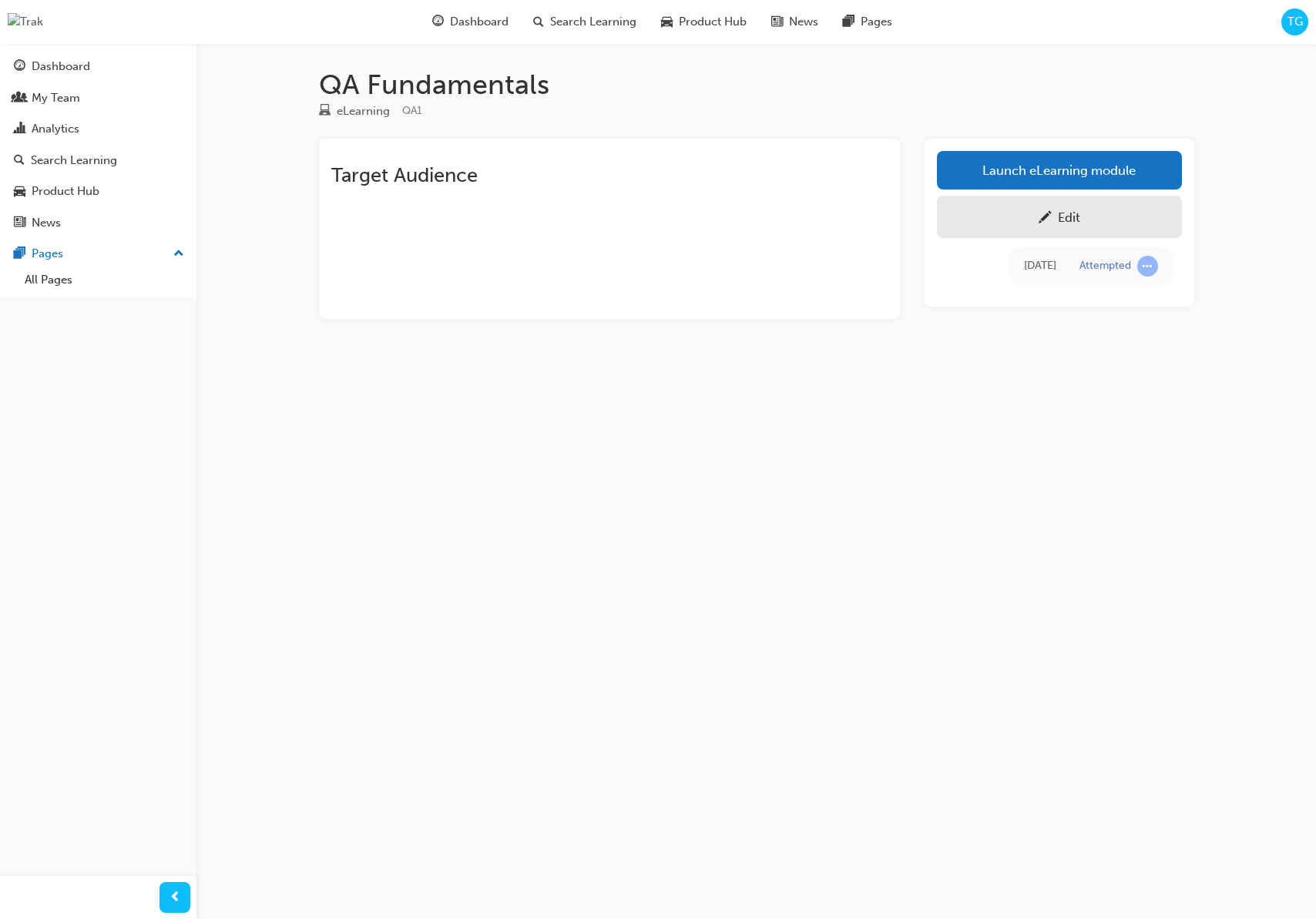
click at [1064, 223] on div "Edit" at bounding box center [1069, 217] width 22 height 15
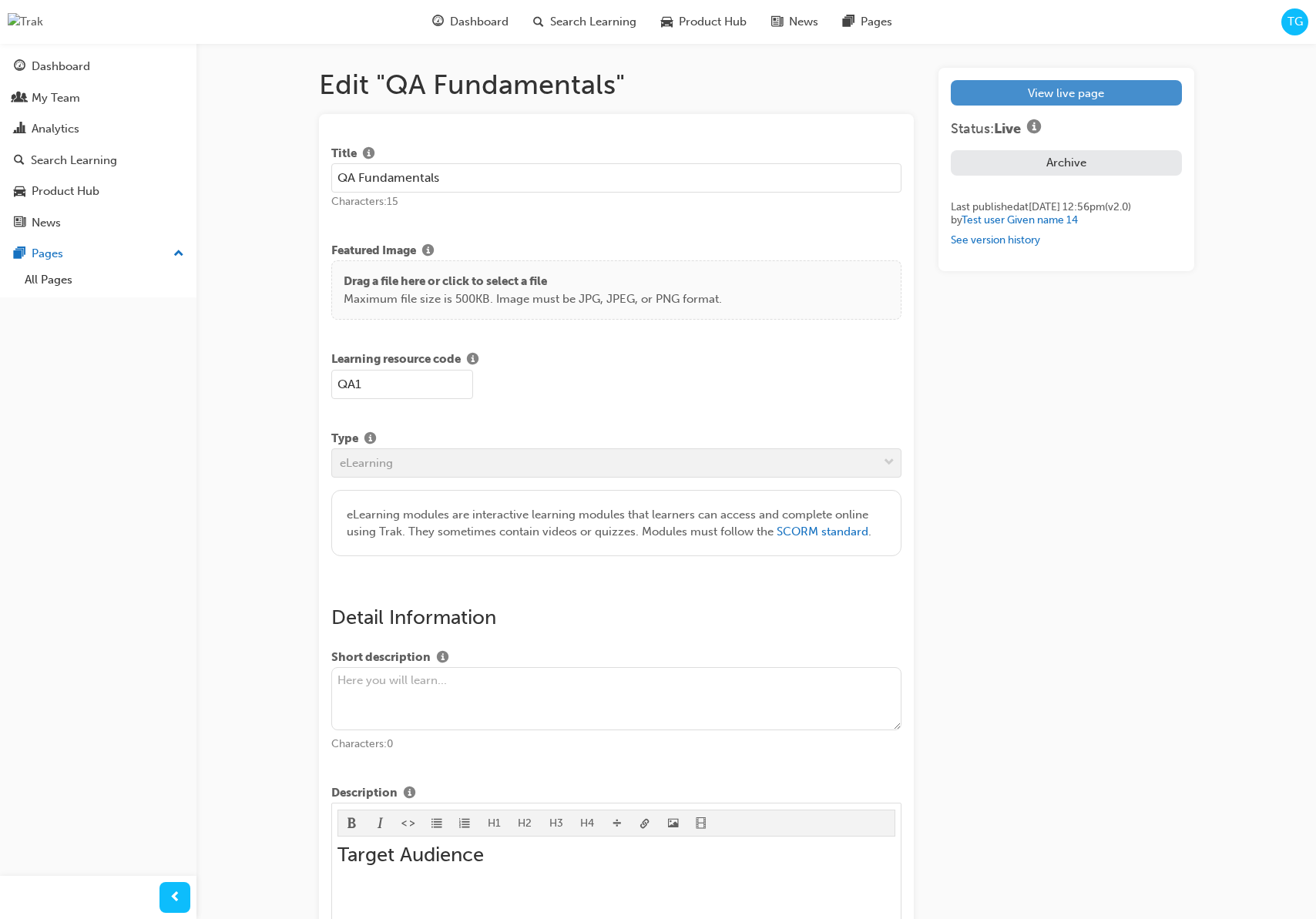
click at [1089, 104] on link "View live page" at bounding box center [1066, 93] width 230 height 26
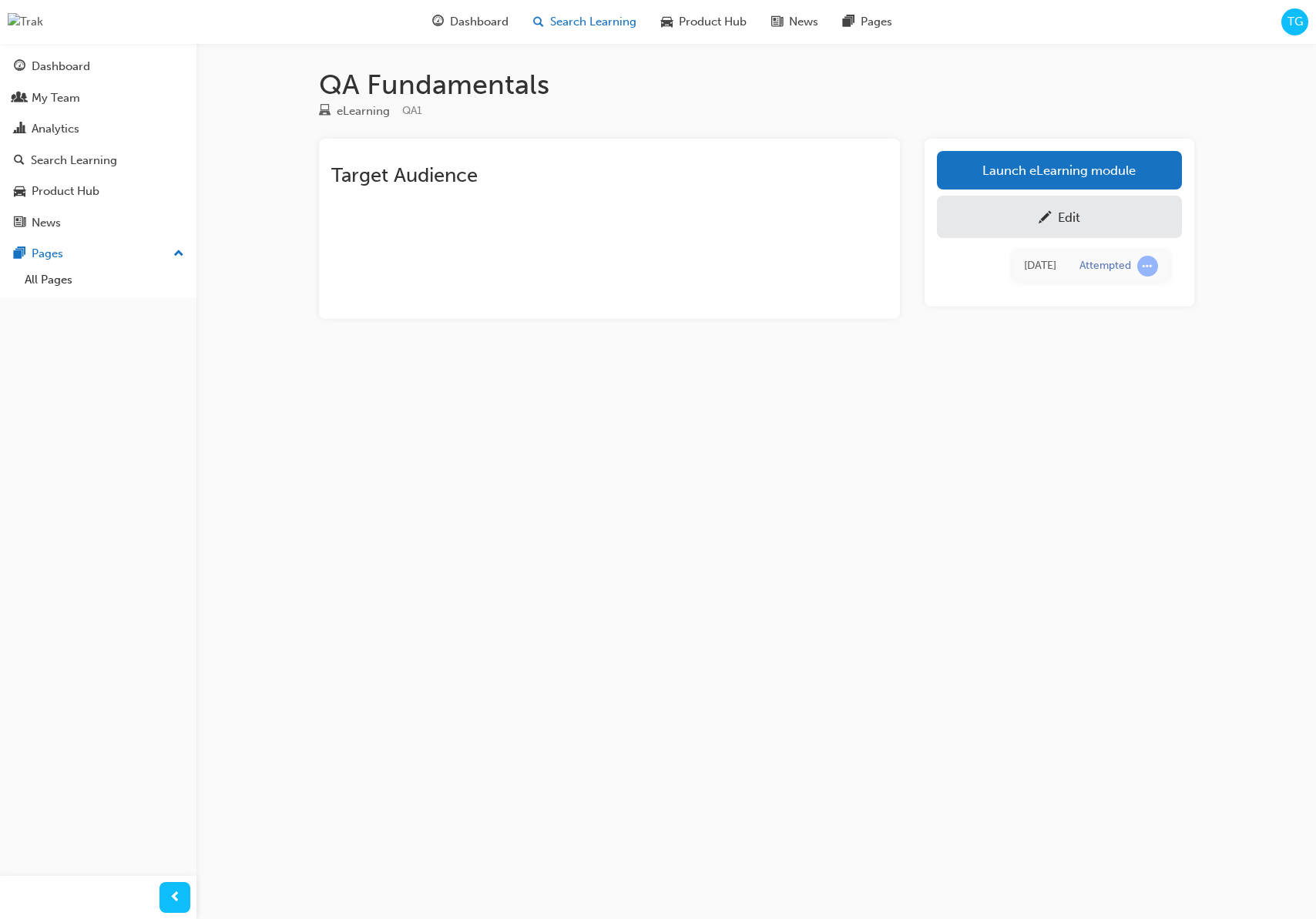
click at [606, 22] on span "Search Learning" at bounding box center [593, 21] width 86 height 18
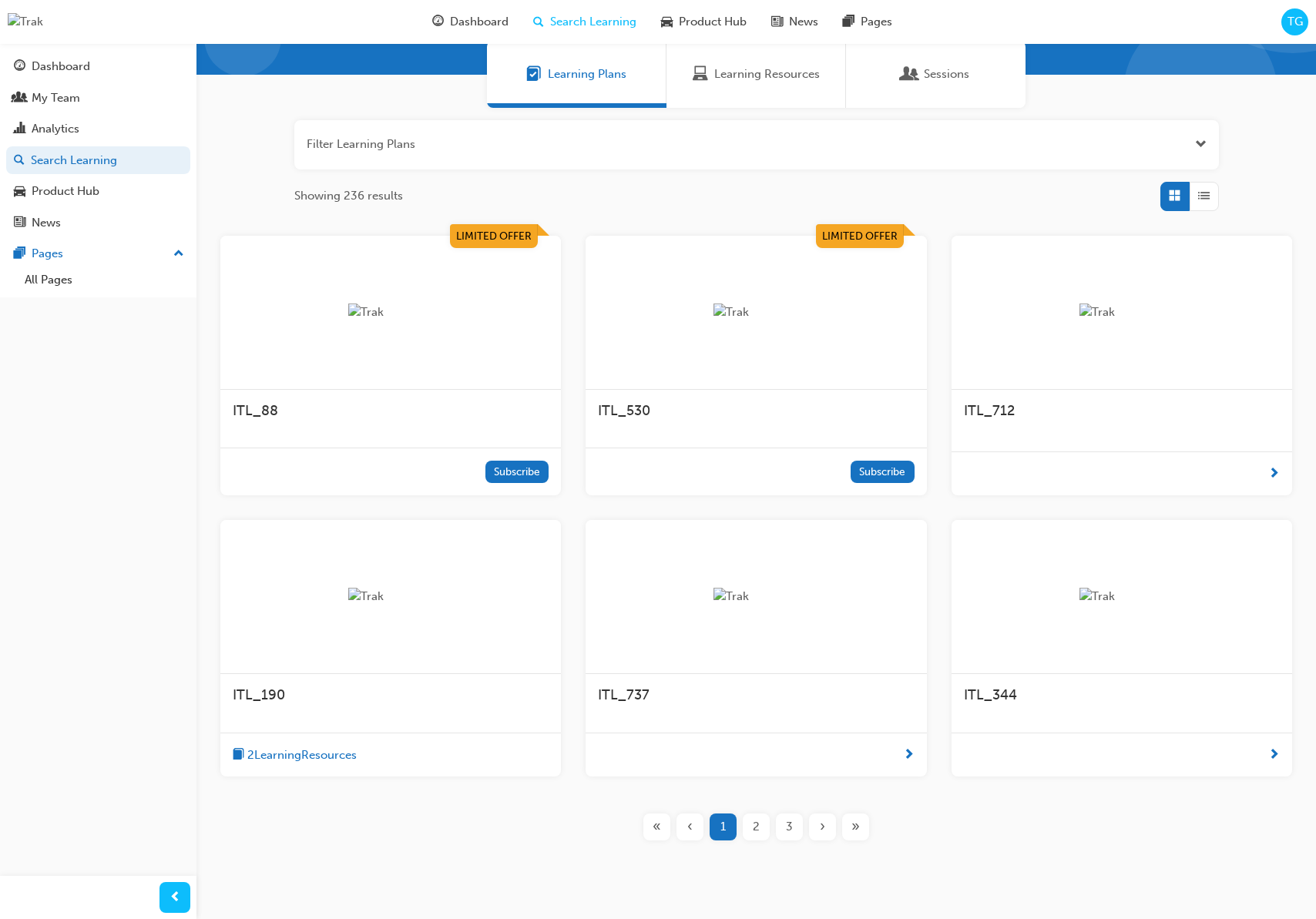
scroll to position [134, 0]
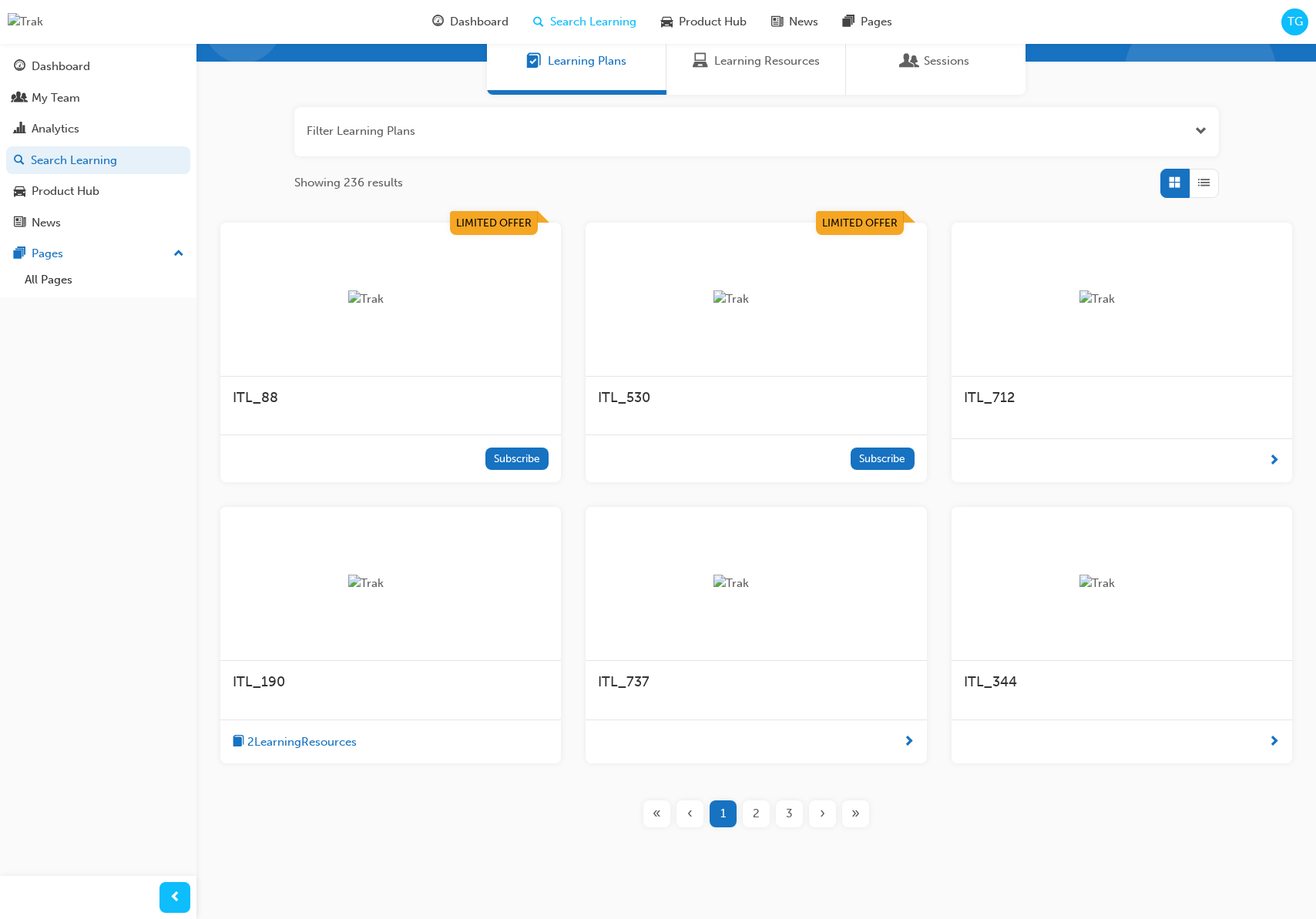
click at [411, 734] on div "2 Learning Resources" at bounding box center [390, 742] width 340 height 45
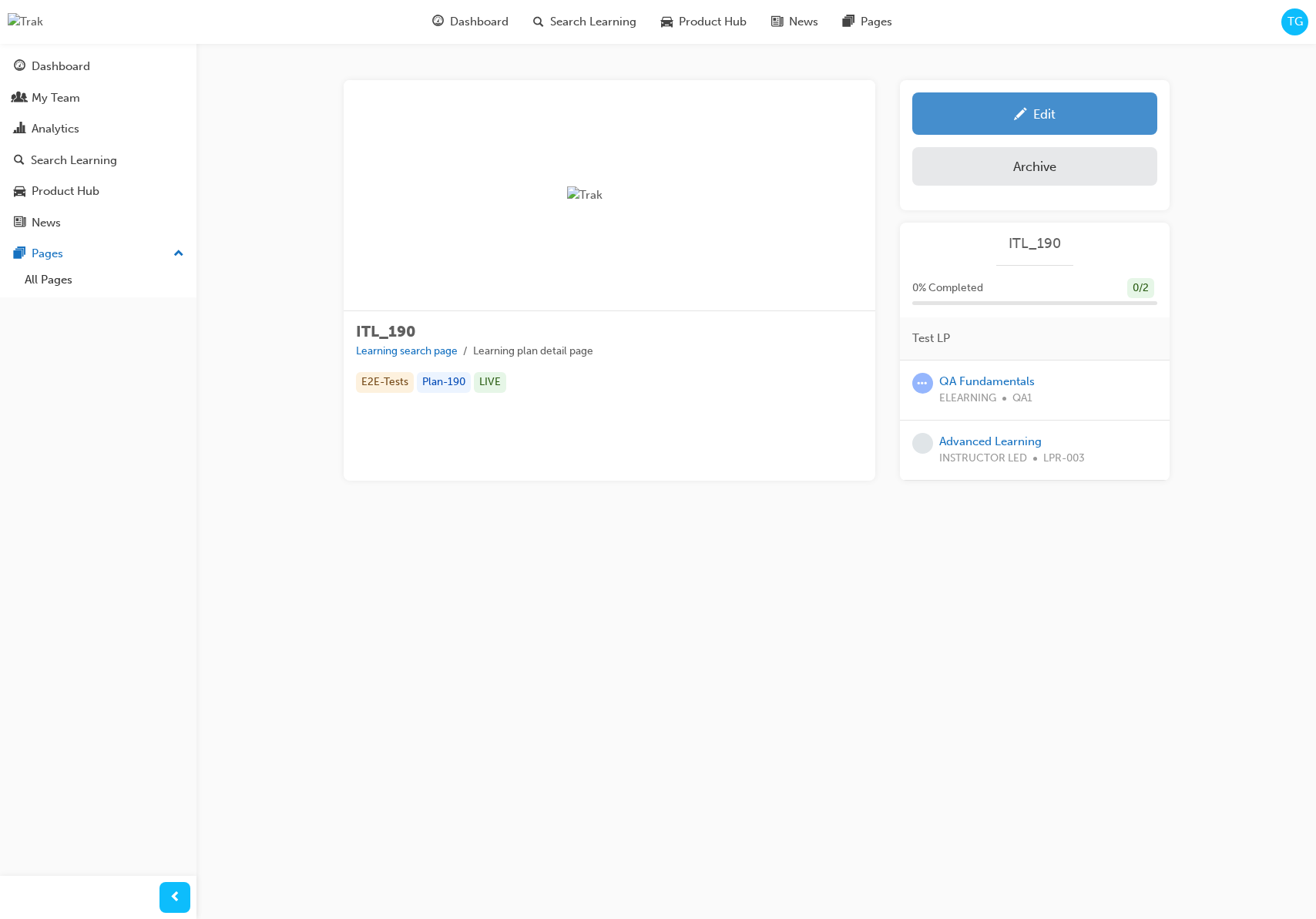
click at [1004, 114] on div "Edit" at bounding box center [1034, 113] width 222 height 19
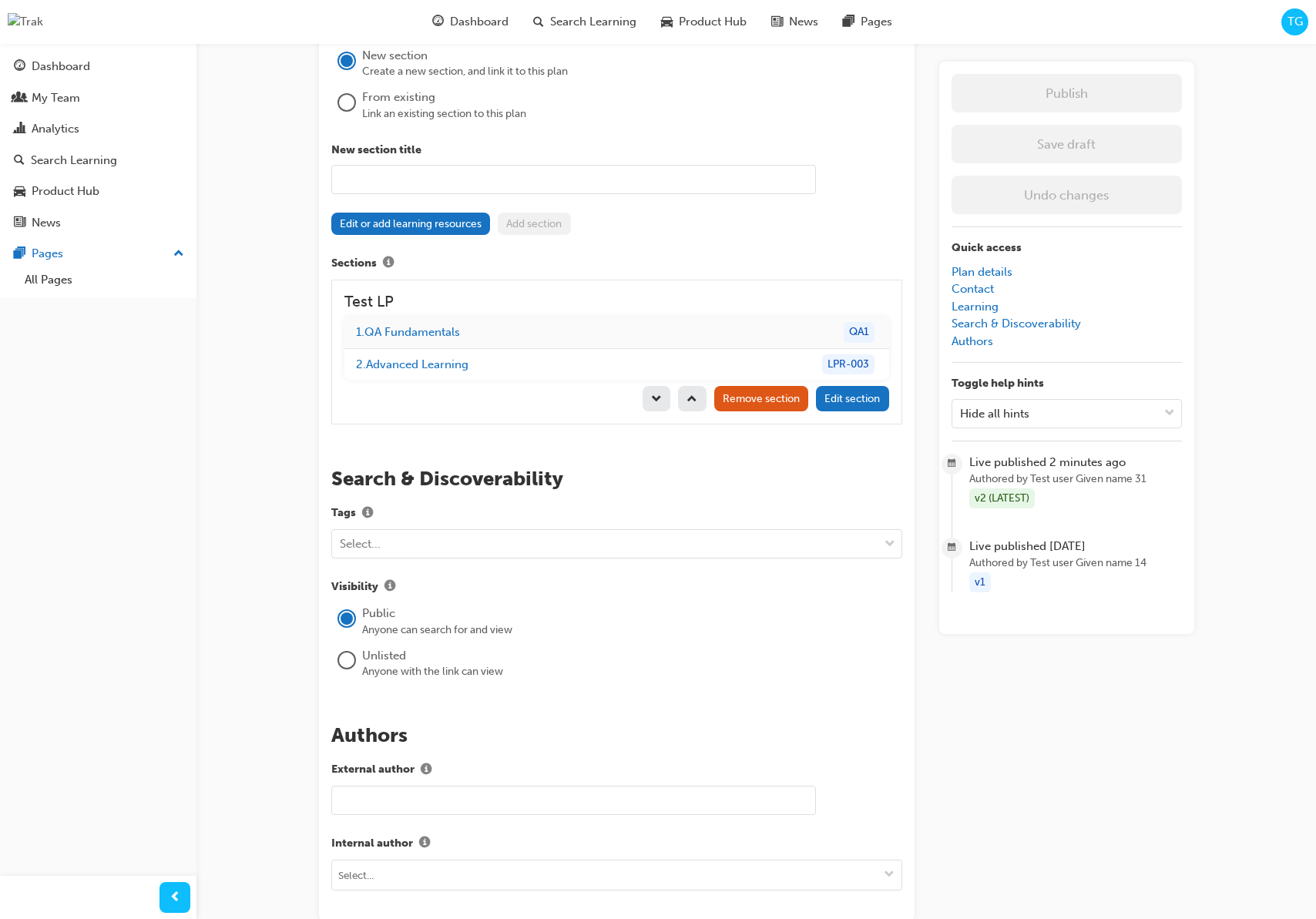
scroll to position [1284, 0]
click at [420, 326] on link "1 . QA Fundamentals" at bounding box center [407, 332] width 104 height 14
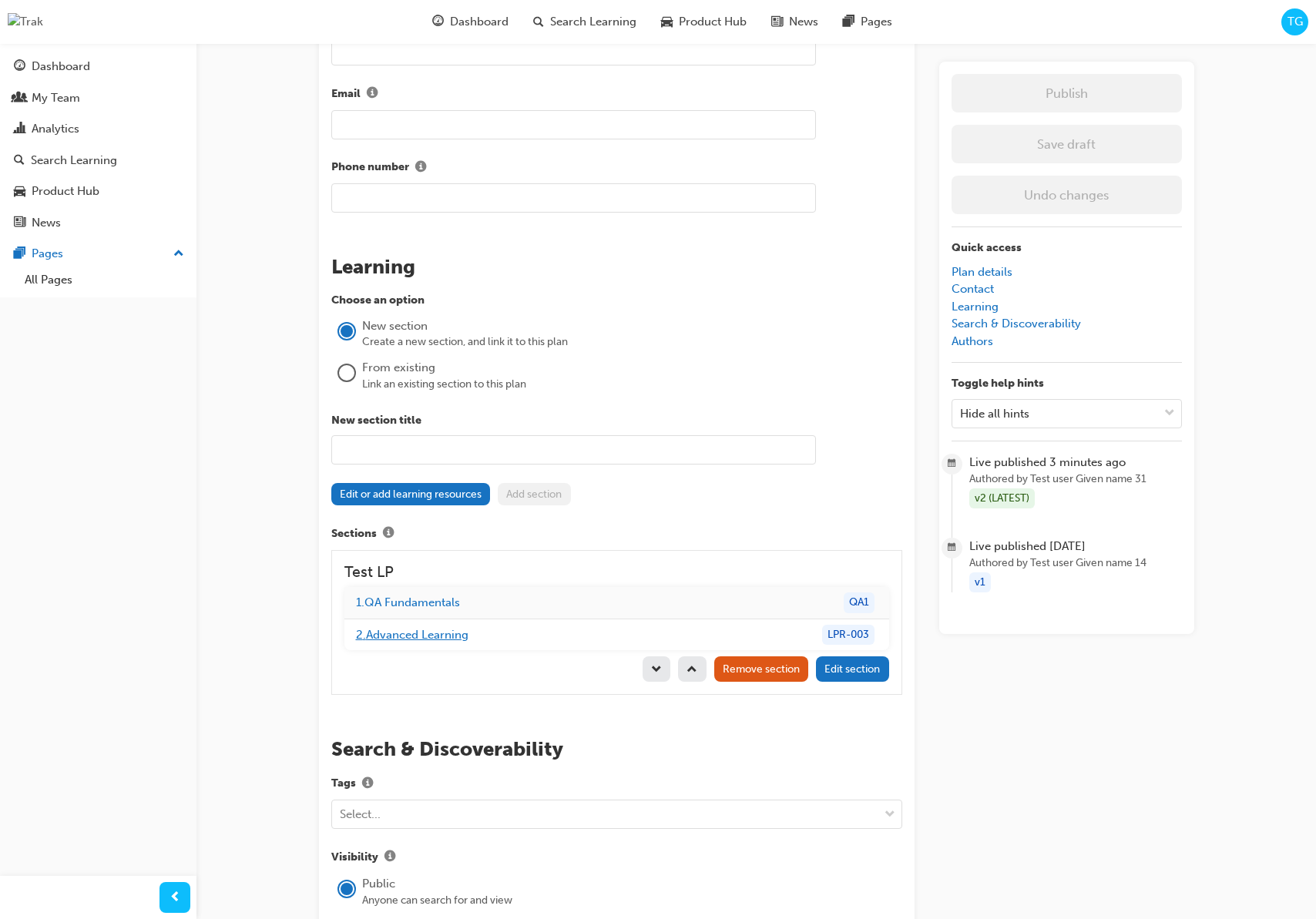
scroll to position [1008, 0]
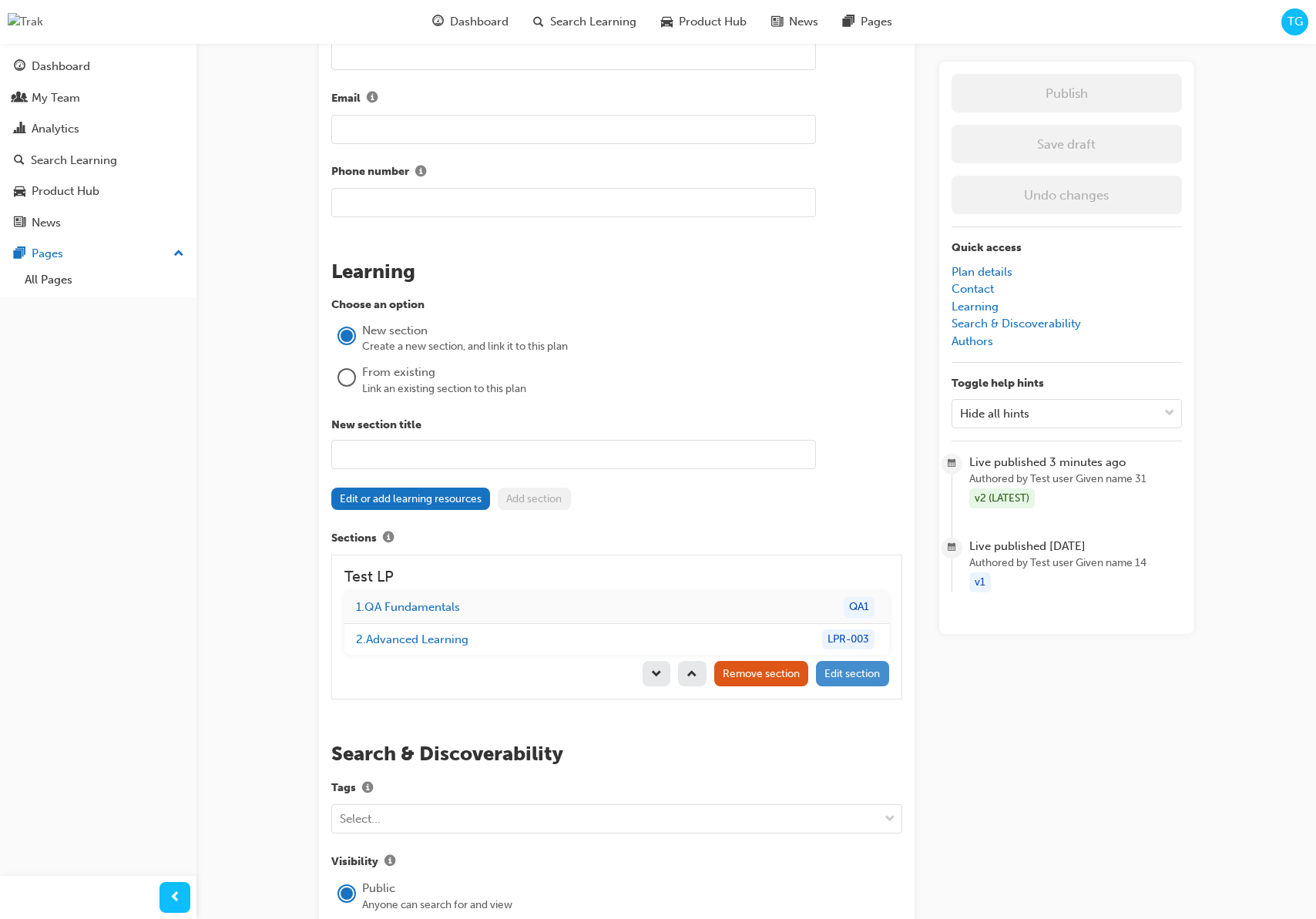
click at [850, 683] on button "Edit section" at bounding box center [852, 673] width 73 height 26
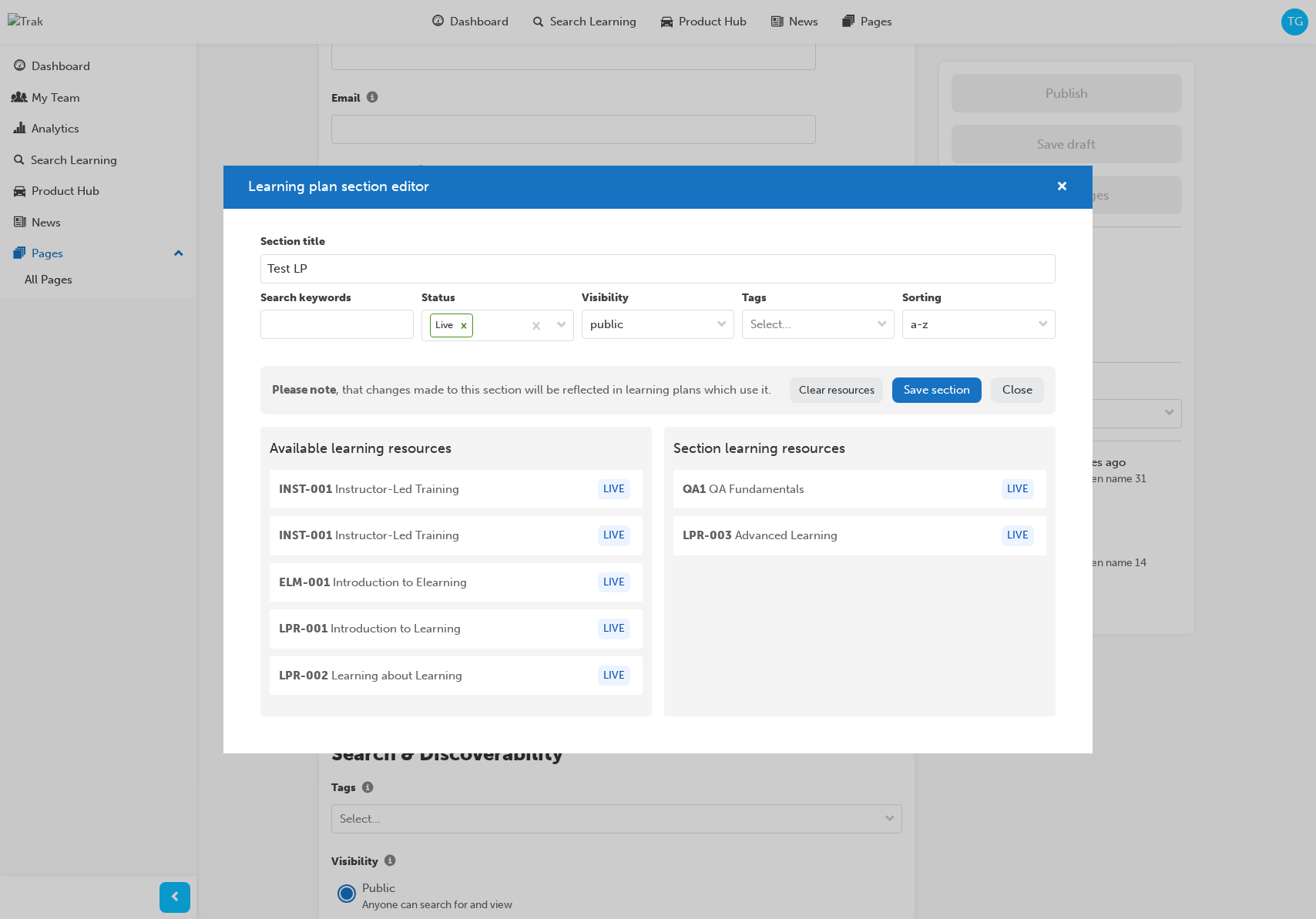
click at [1022, 390] on button "Close" at bounding box center [1017, 390] width 53 height 26
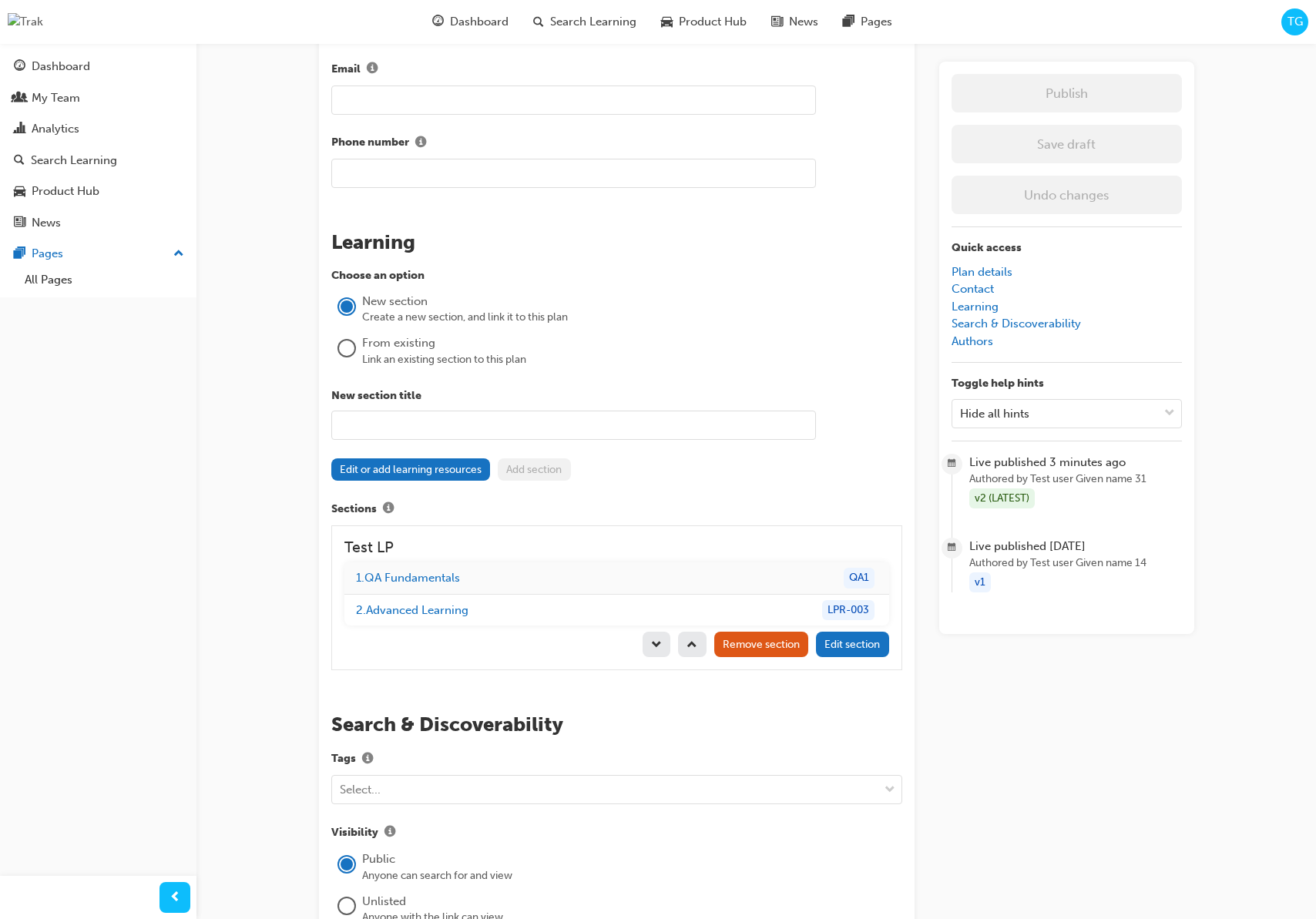
scroll to position [1039, 0]
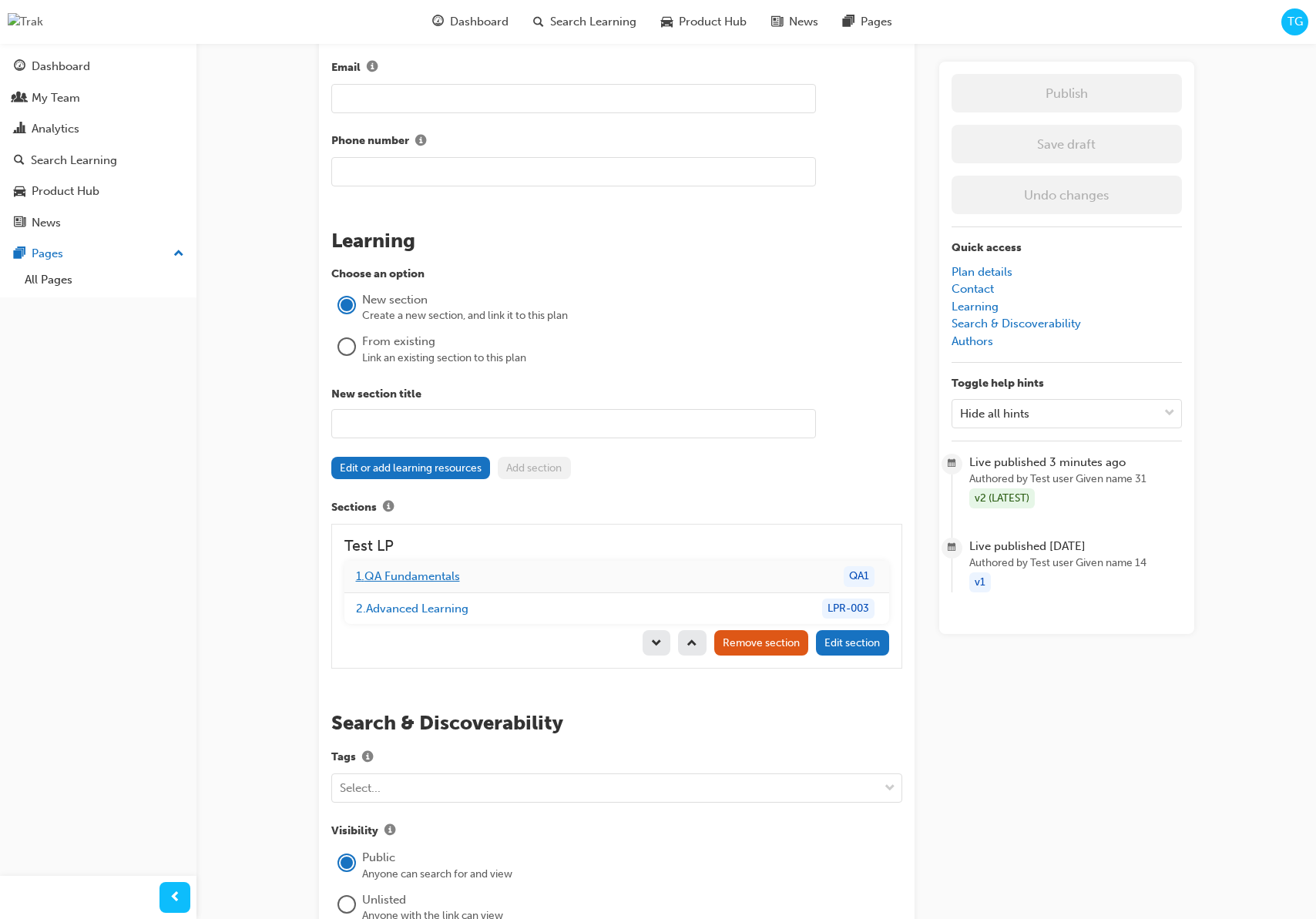
click at [432, 575] on link "1 . QA Fundamentals" at bounding box center [407, 576] width 104 height 14
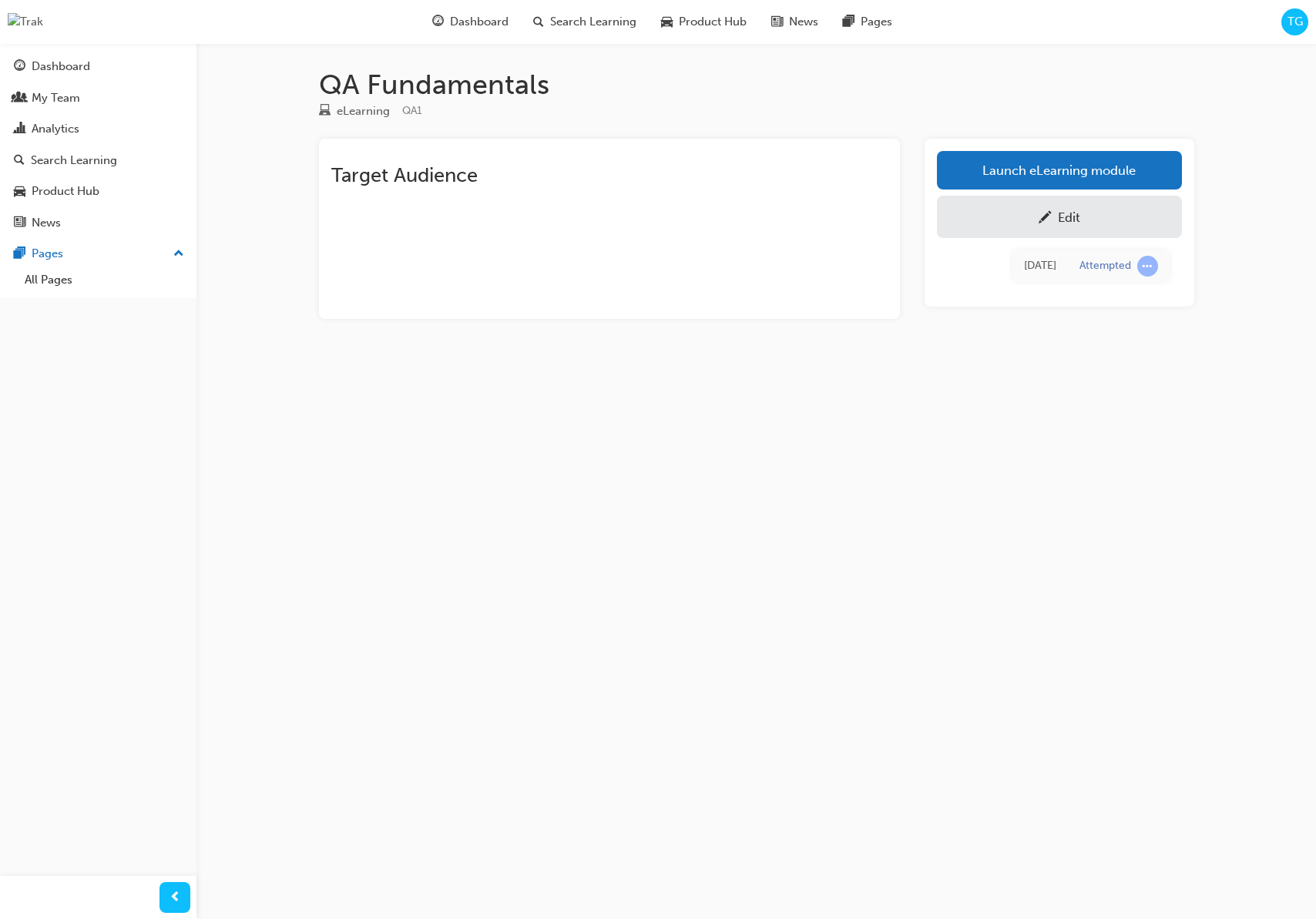
scroll to position [1039, 0]
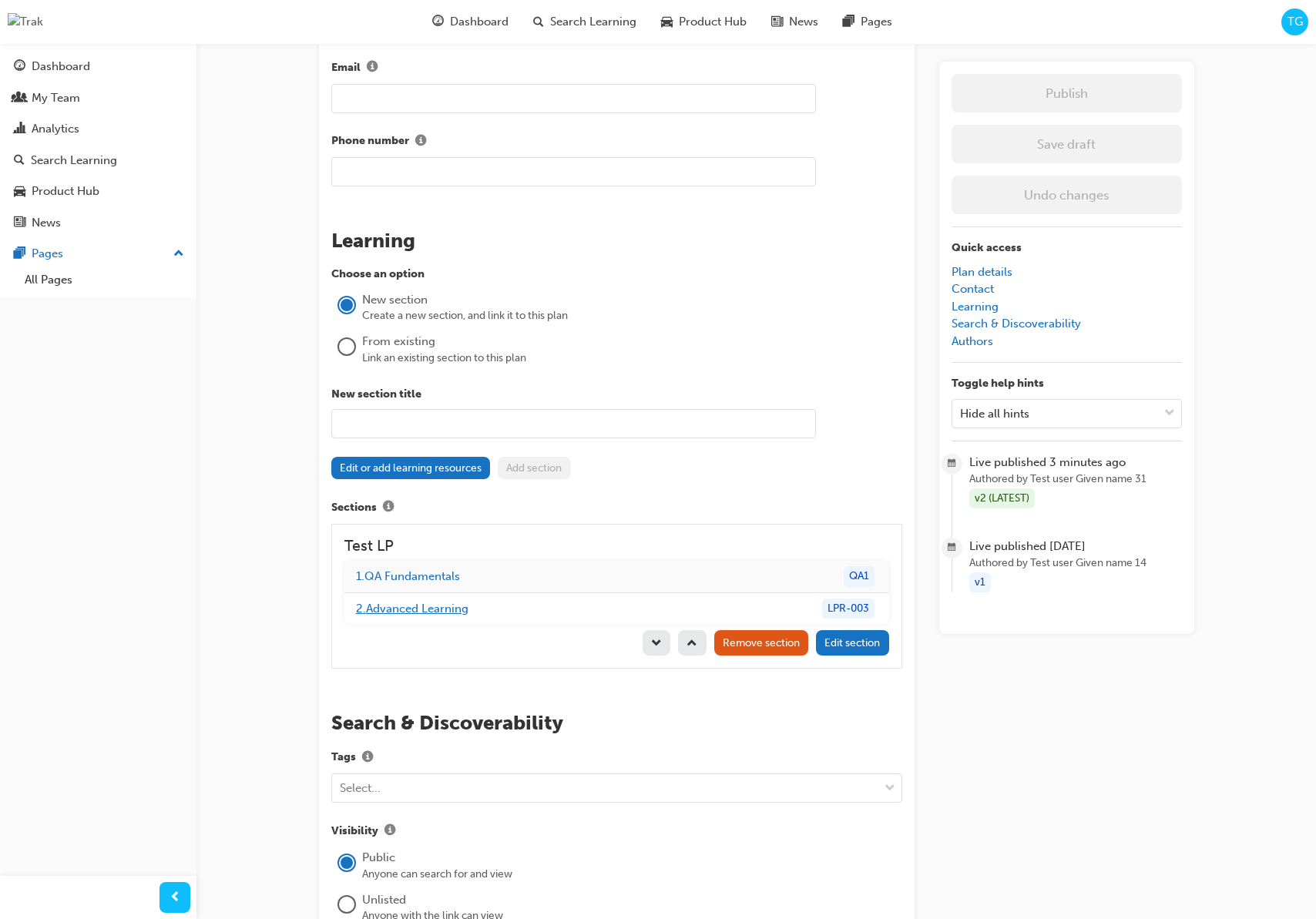
click at [425, 610] on link "2 . Advanced Learning" at bounding box center [411, 608] width 113 height 14
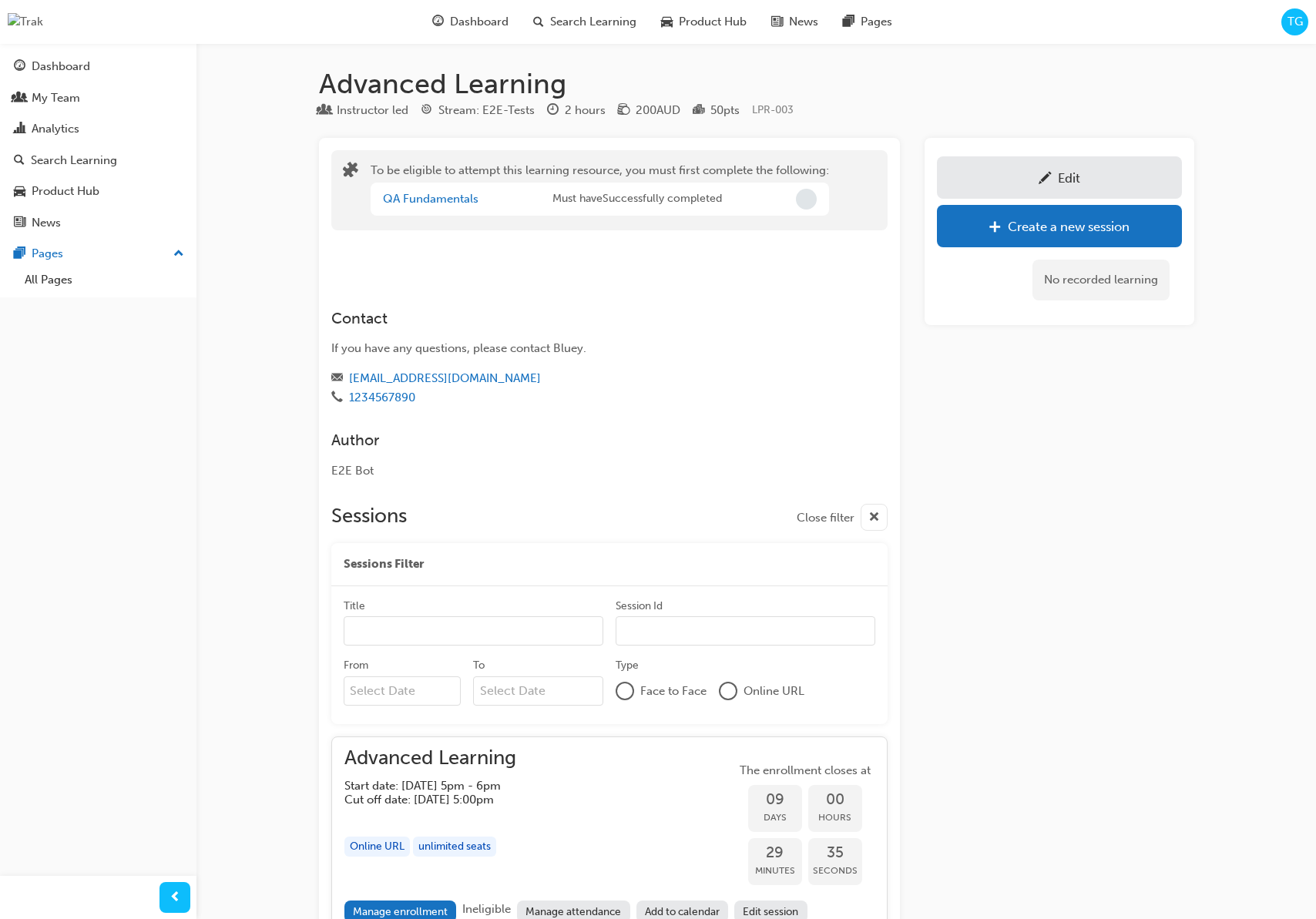
scroll to position [3, 0]
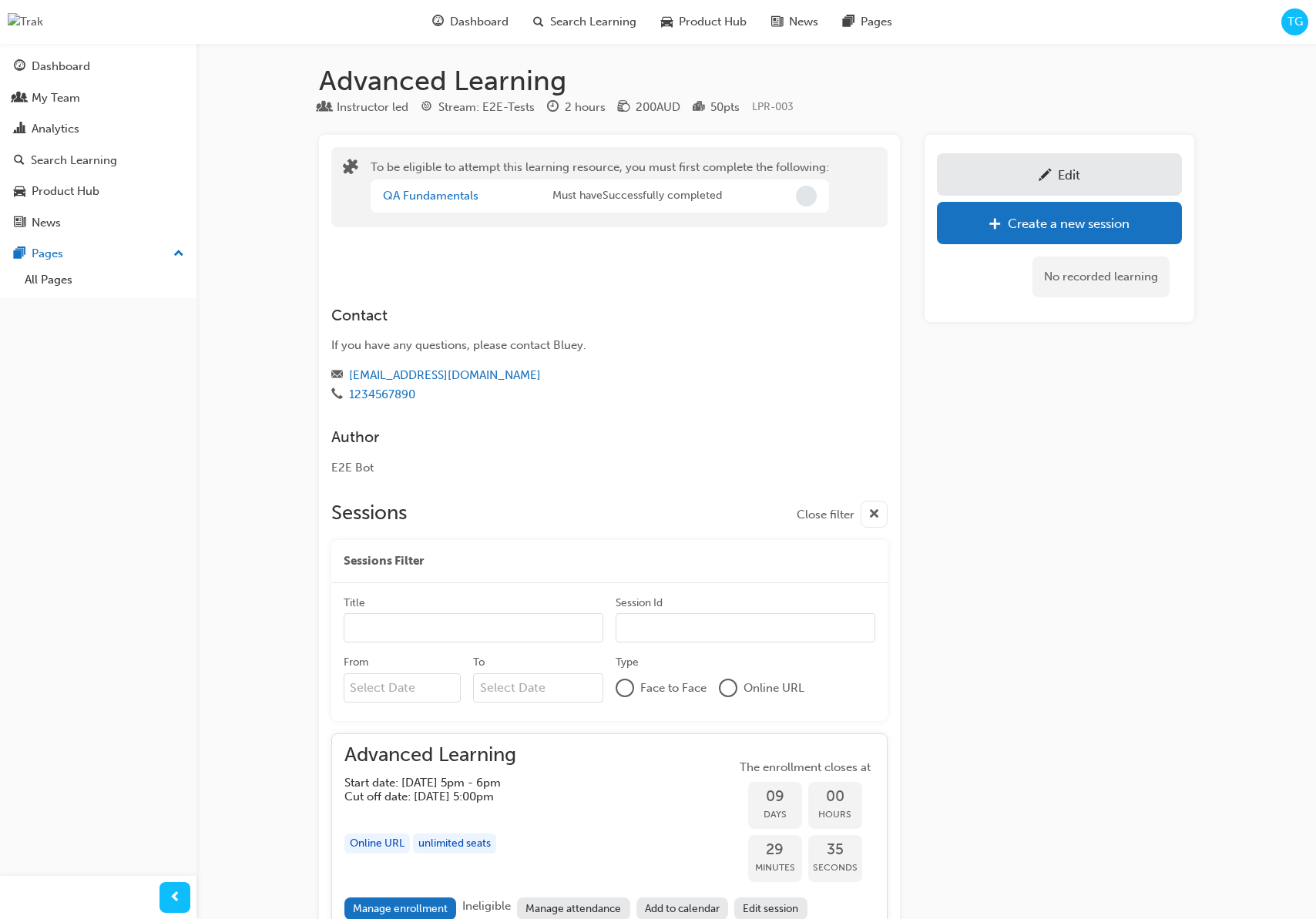
click at [997, 176] on div "Edit" at bounding box center [1059, 174] width 222 height 19
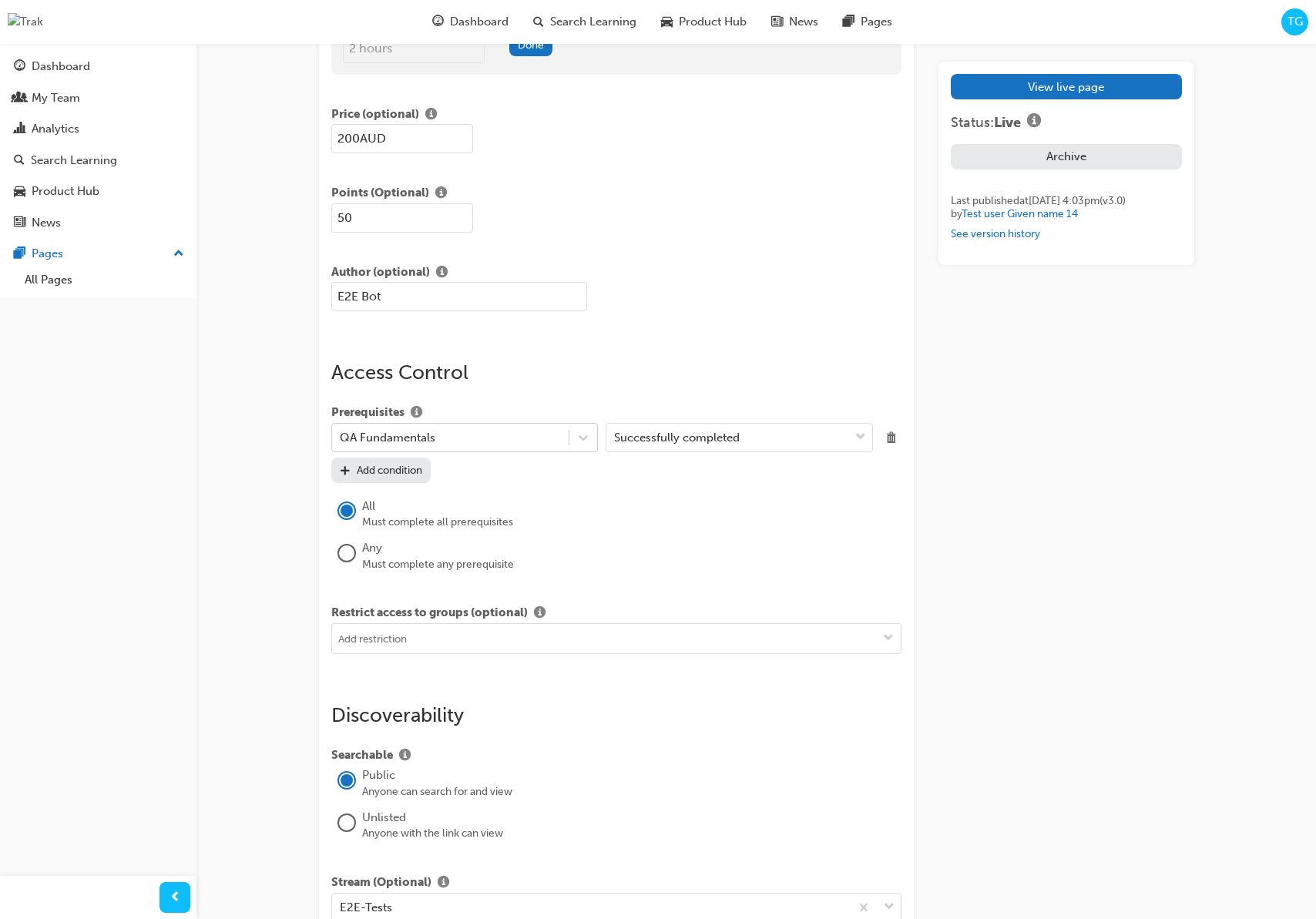
scroll to position [1080, 0]
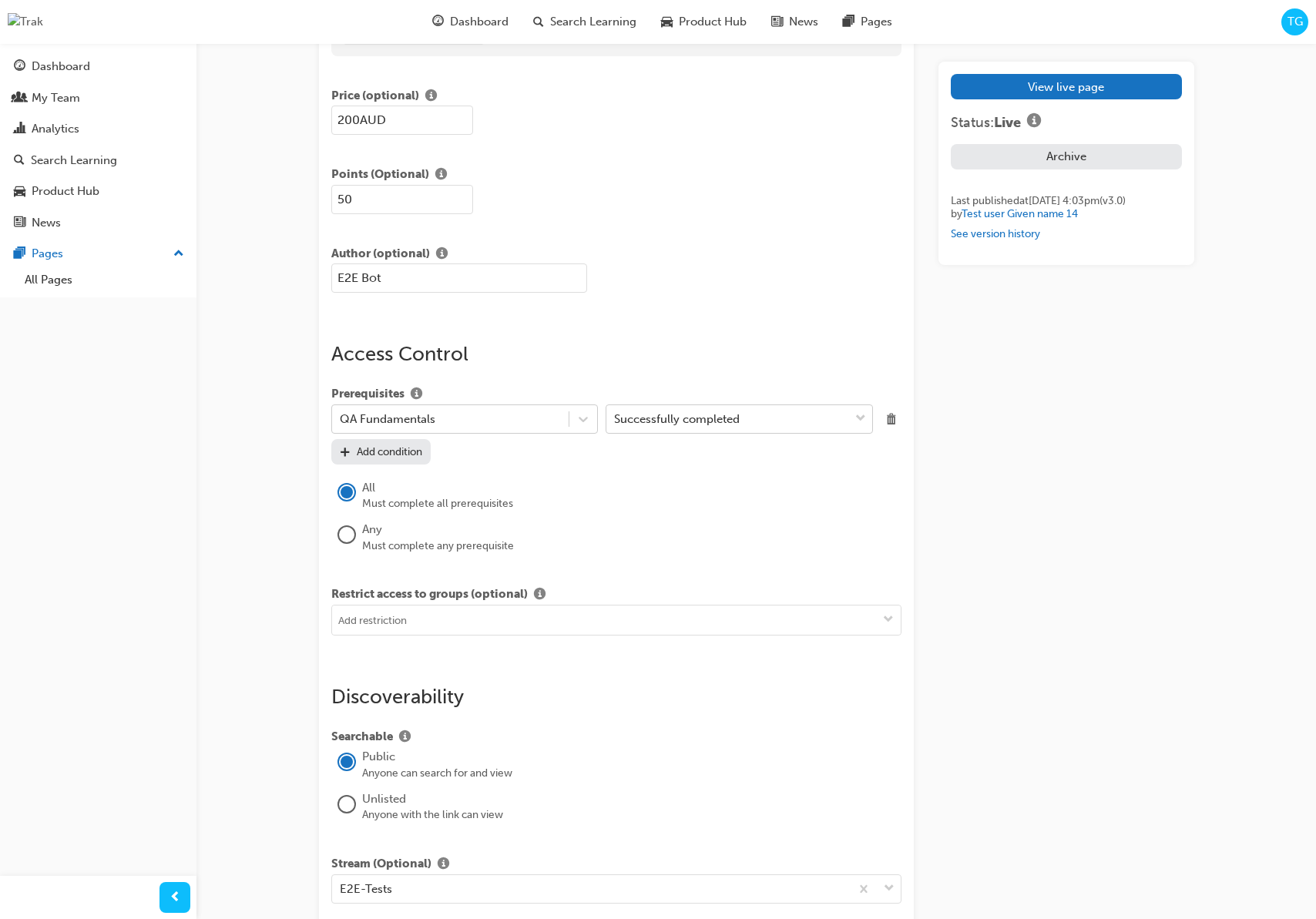
click at [695, 421] on div "Successfully completed" at bounding box center [677, 419] width 125 height 18
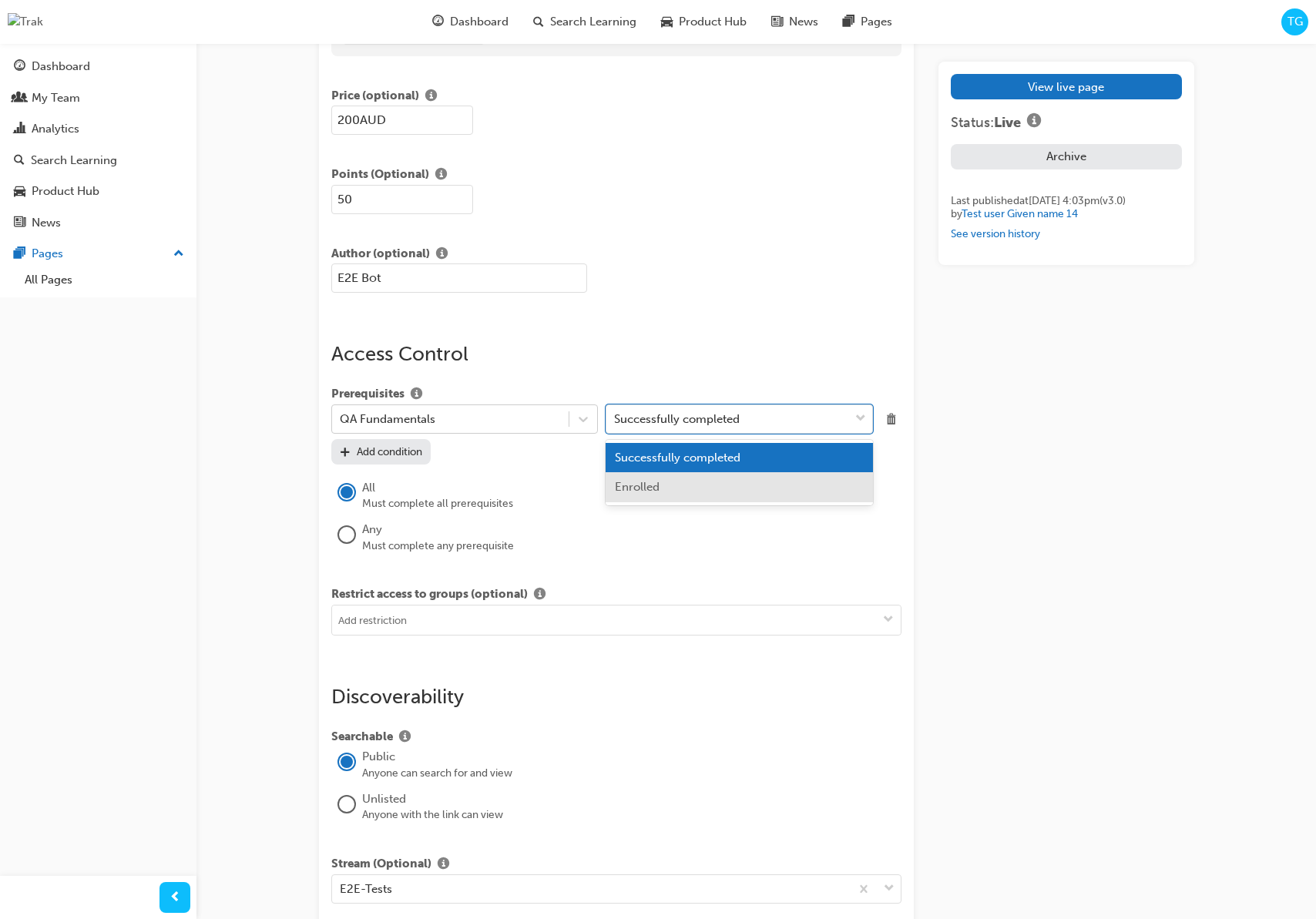
click at [682, 487] on div "Enrolled" at bounding box center [739, 487] width 267 height 30
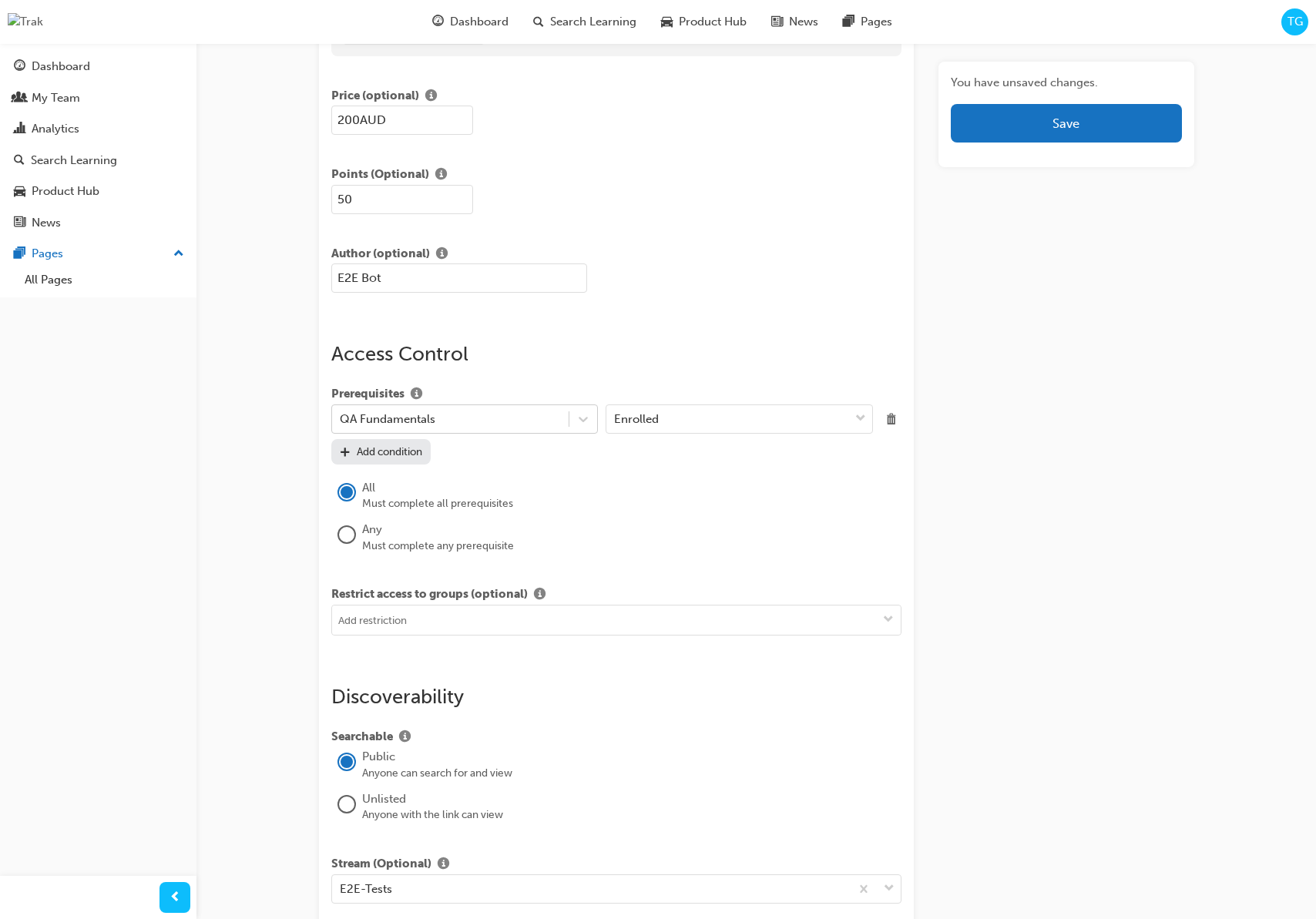
click at [654, 479] on div "All" at bounding box center [632, 488] width 540 height 18
click at [892, 416] on span "Delete" at bounding box center [891, 418] width 21 height 21
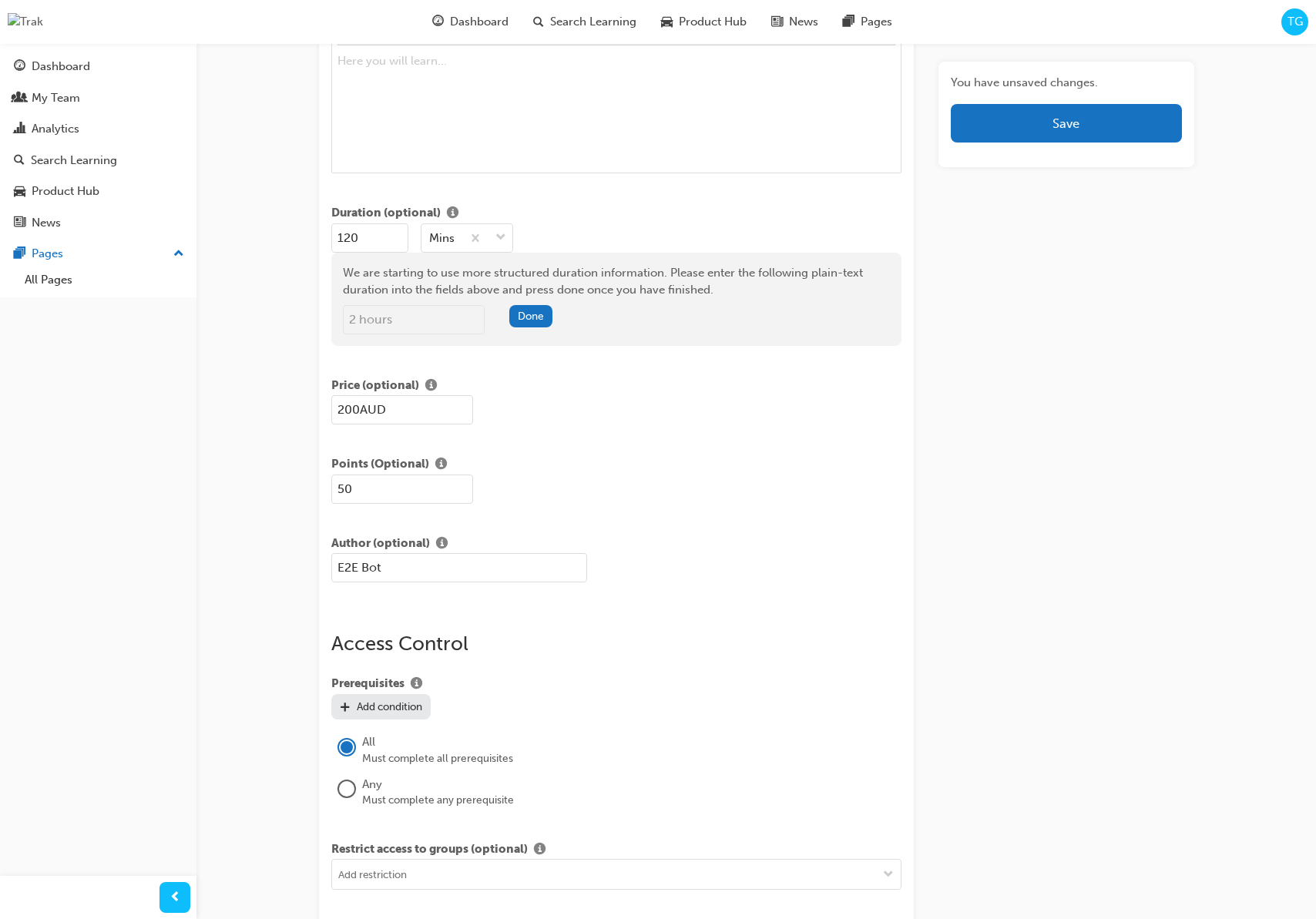
scroll to position [491, 0]
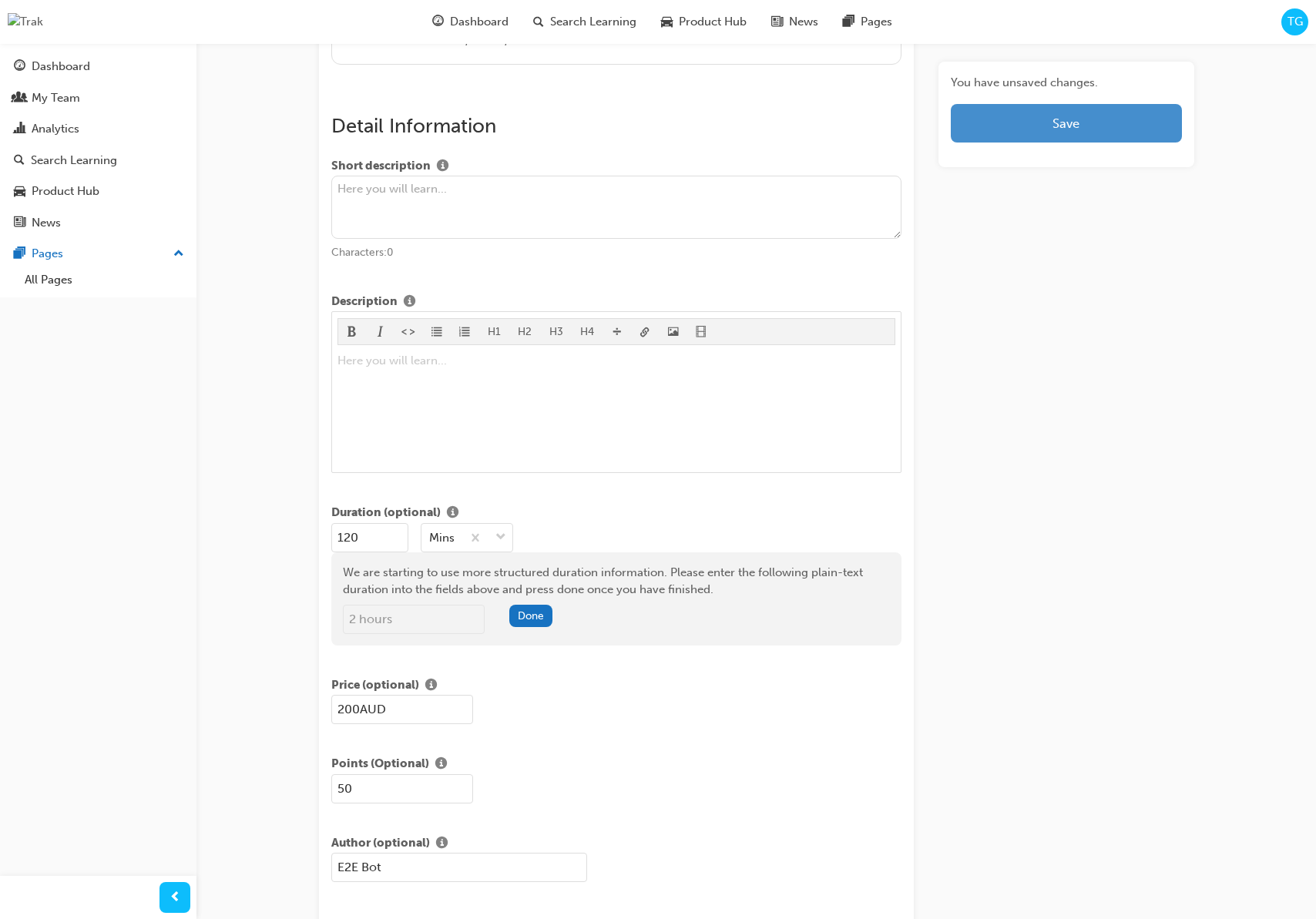
click at [993, 125] on button "Save" at bounding box center [1066, 123] width 230 height 39
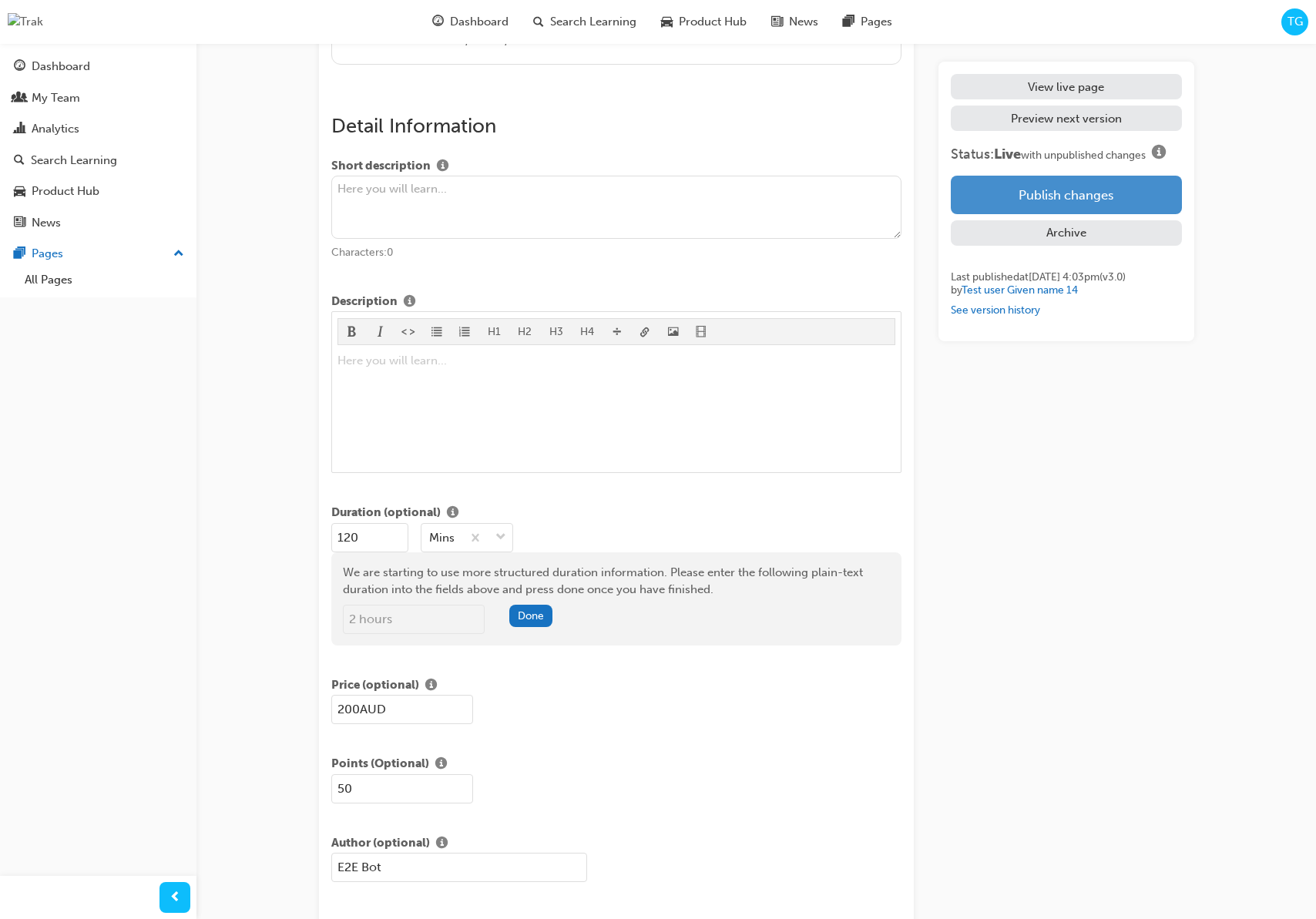
click at [1076, 186] on button "Publish changes" at bounding box center [1066, 194] width 230 height 39
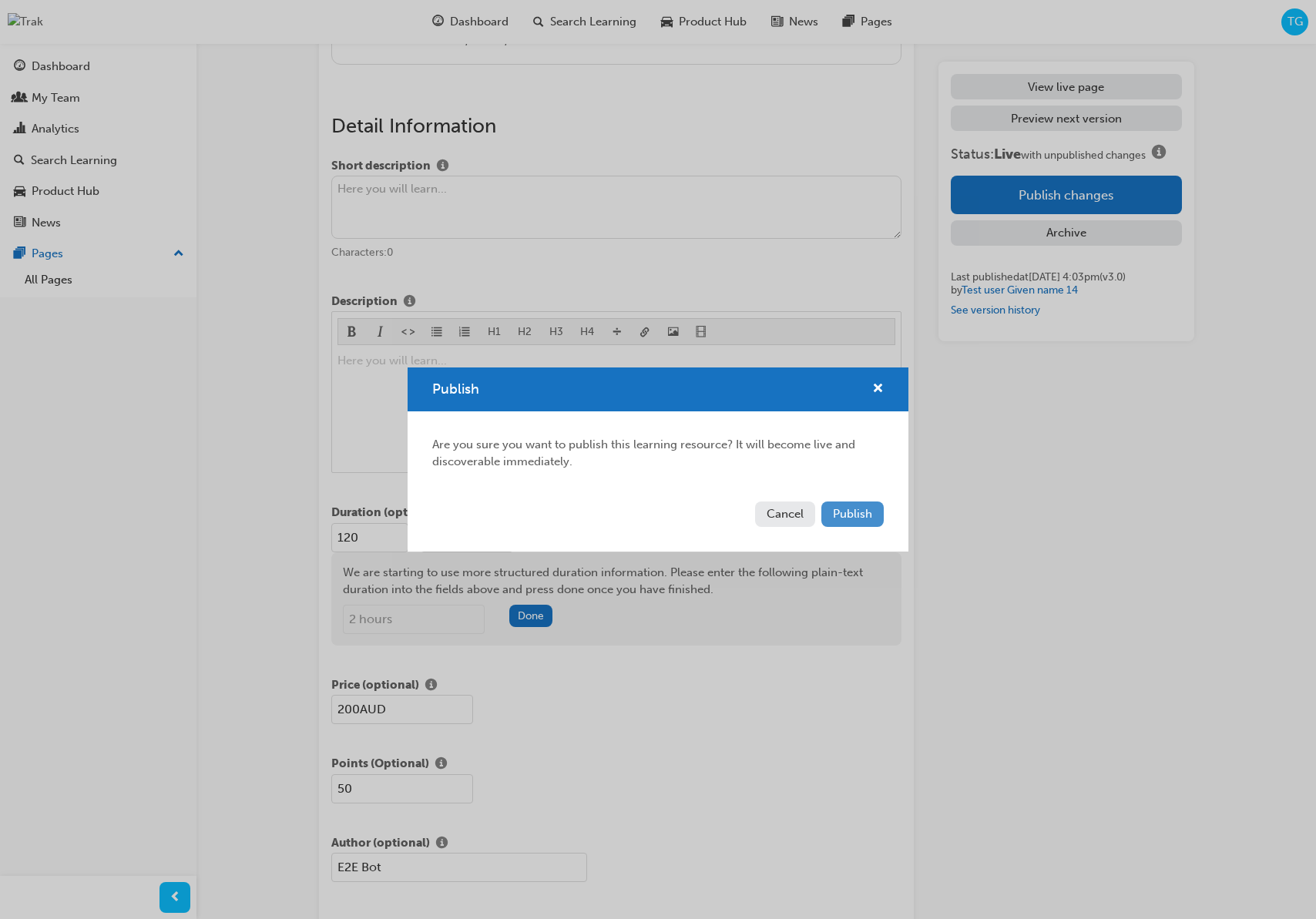
click at [842, 515] on span "Publish" at bounding box center [852, 514] width 40 height 14
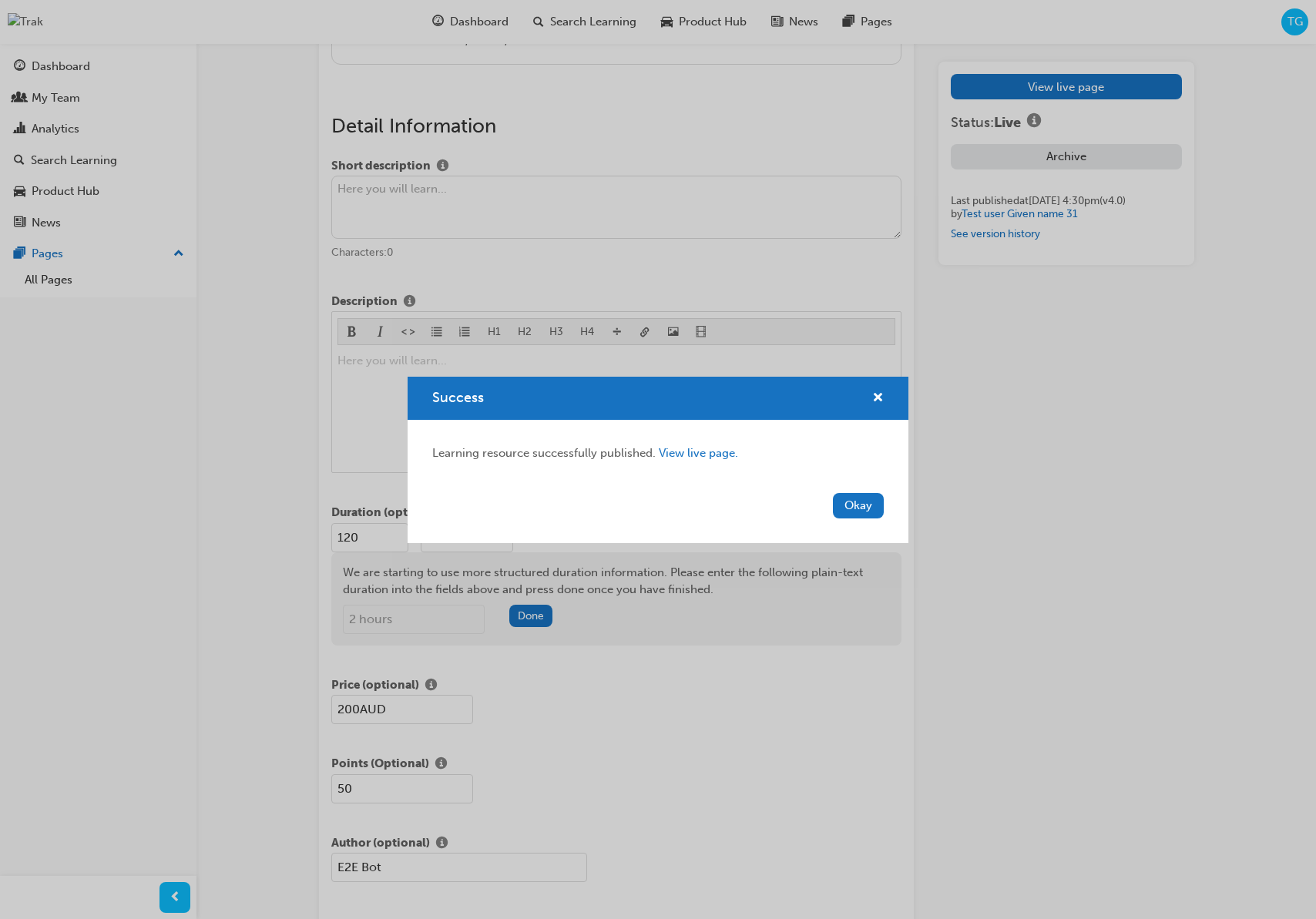
drag, startPoint x: 860, startPoint y: 514, endPoint x: 904, endPoint y: 376, distance: 144.8
click at [861, 511] on button "Okay" at bounding box center [857, 506] width 51 height 26
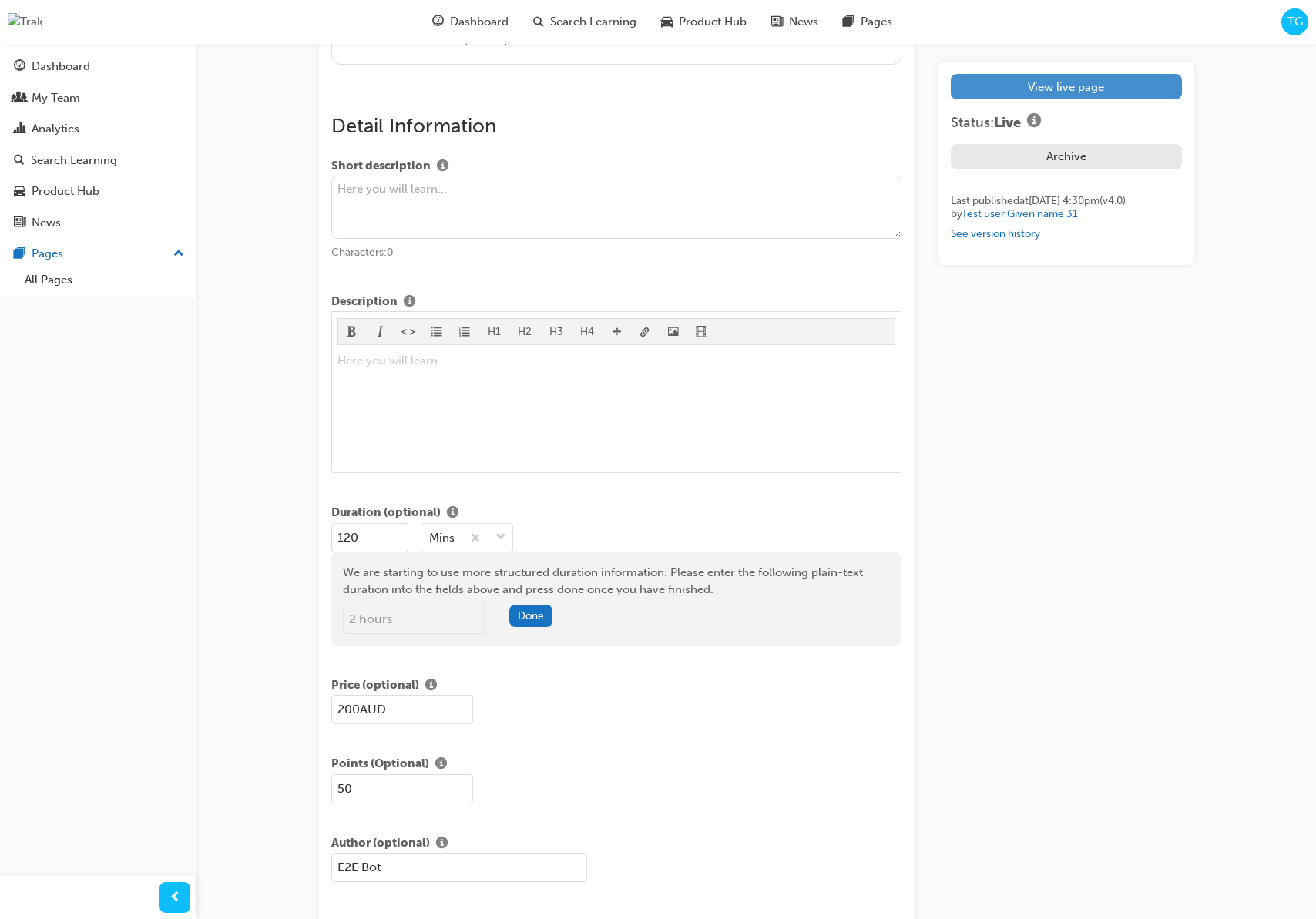
click at [1010, 96] on link "View live page" at bounding box center [1066, 87] width 230 height 26
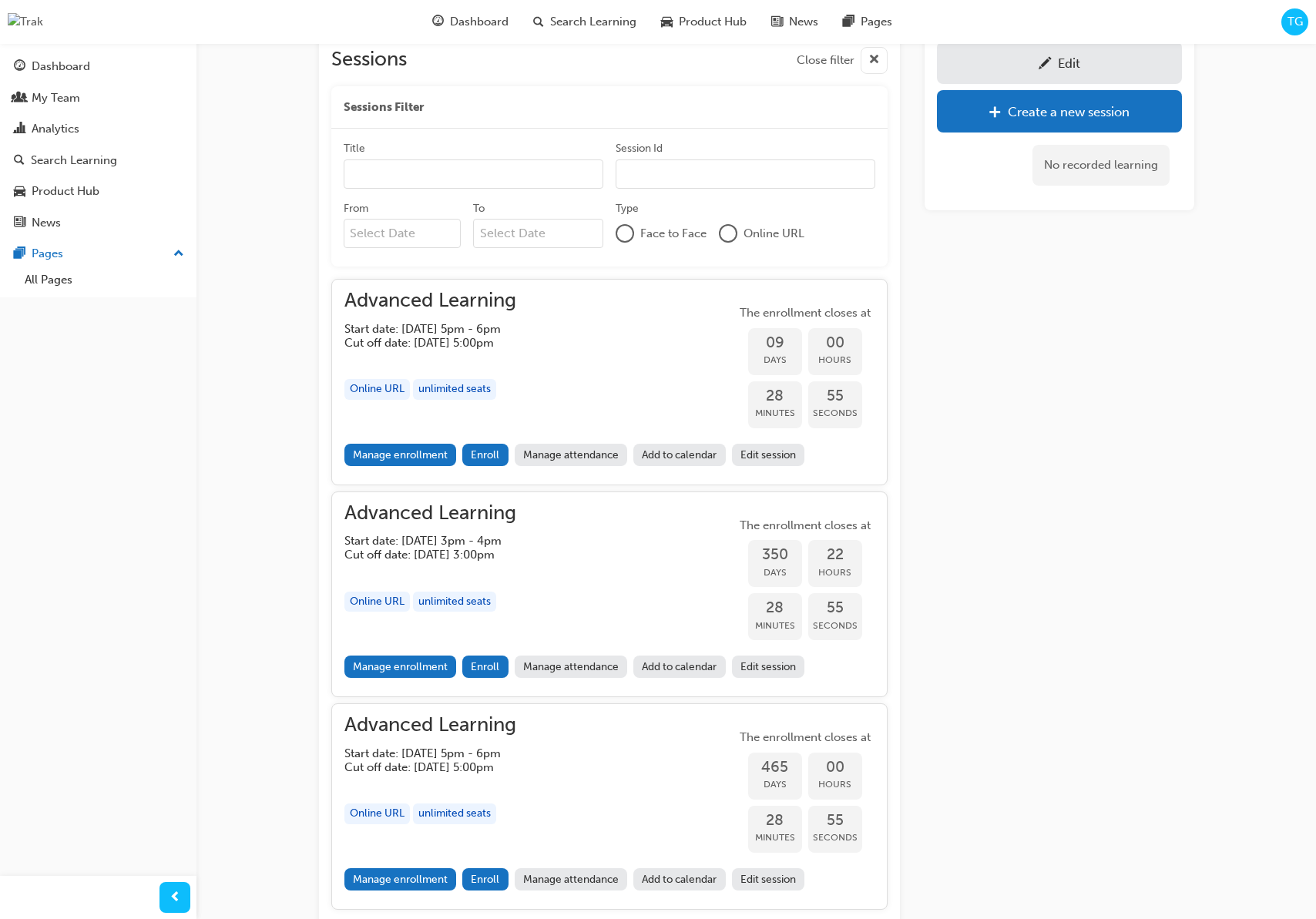
scroll to position [365, 0]
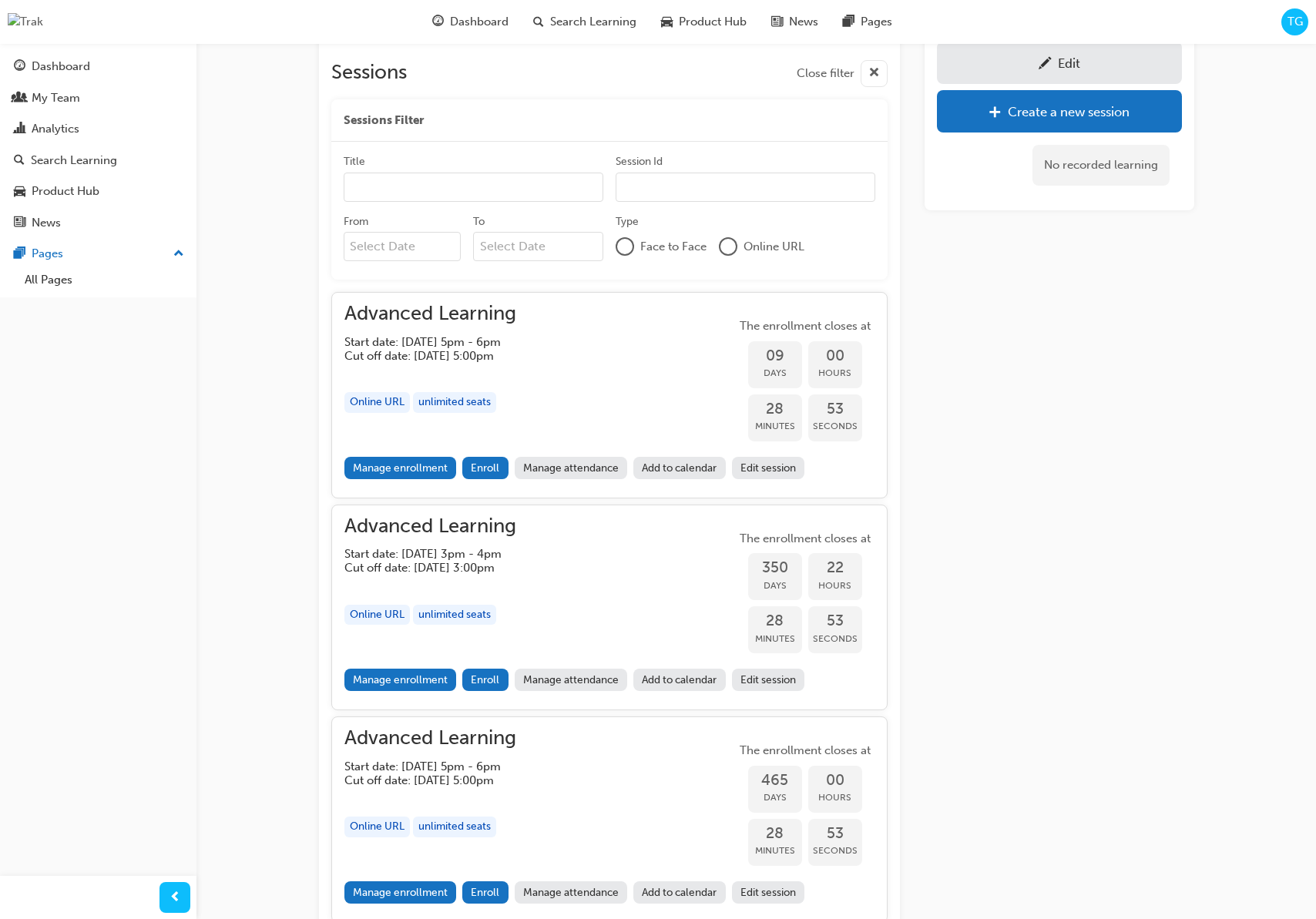
click at [728, 246] on div at bounding box center [728, 246] width 15 height 15
click at [627, 250] on div at bounding box center [624, 246] width 15 height 15
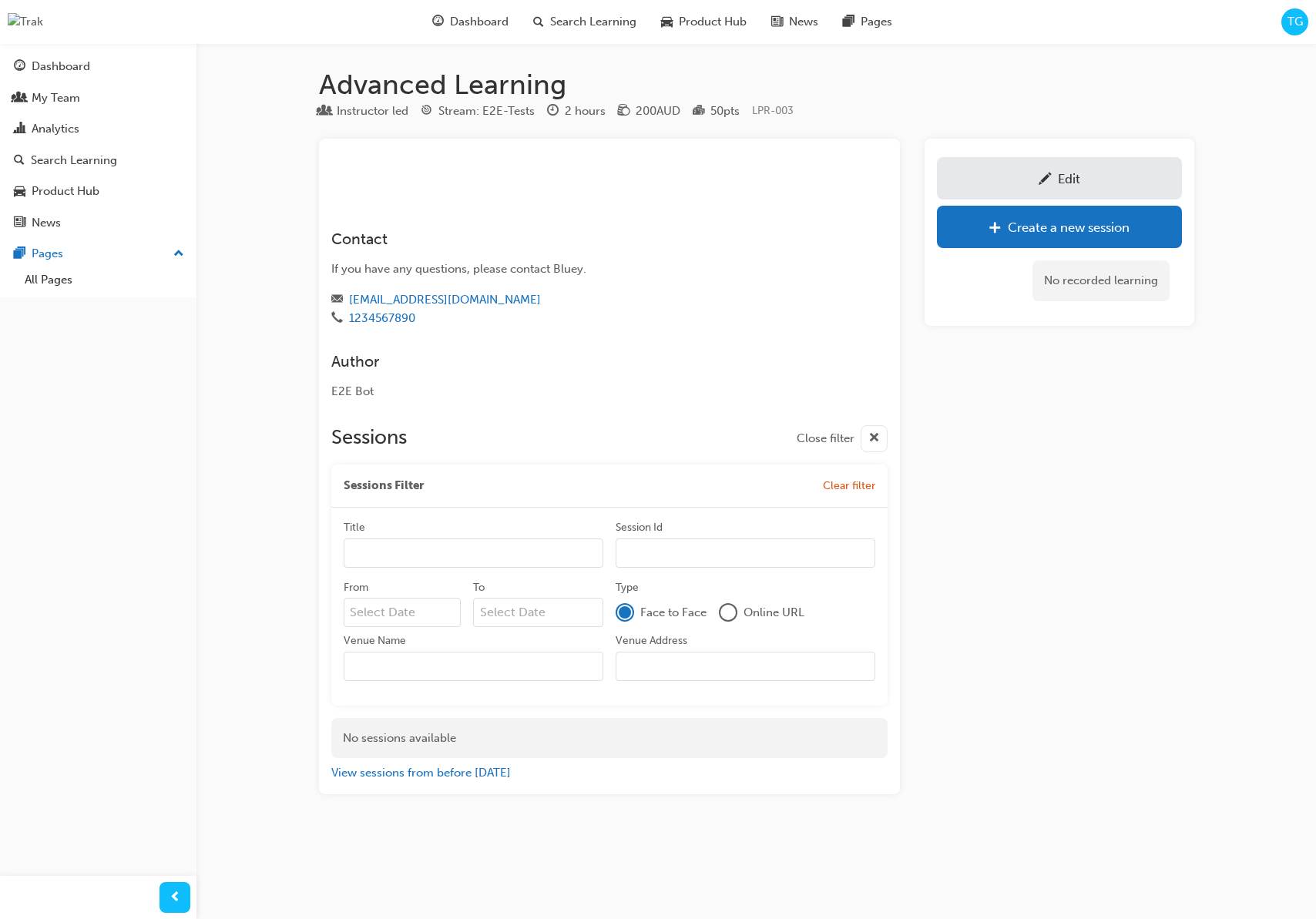
click at [843, 492] on button "Clear filter" at bounding box center [849, 486] width 52 height 19
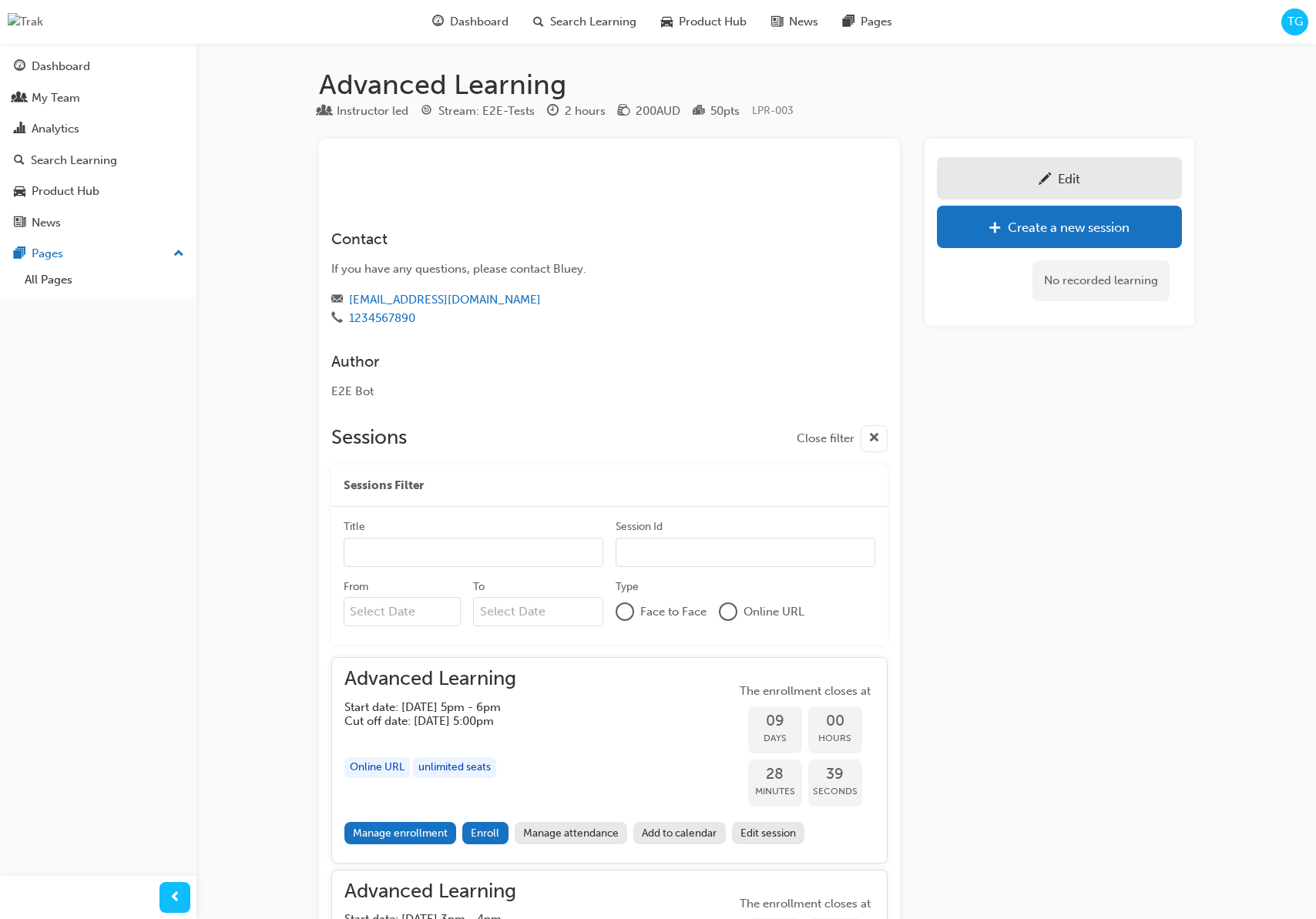
scroll to position [8, 0]
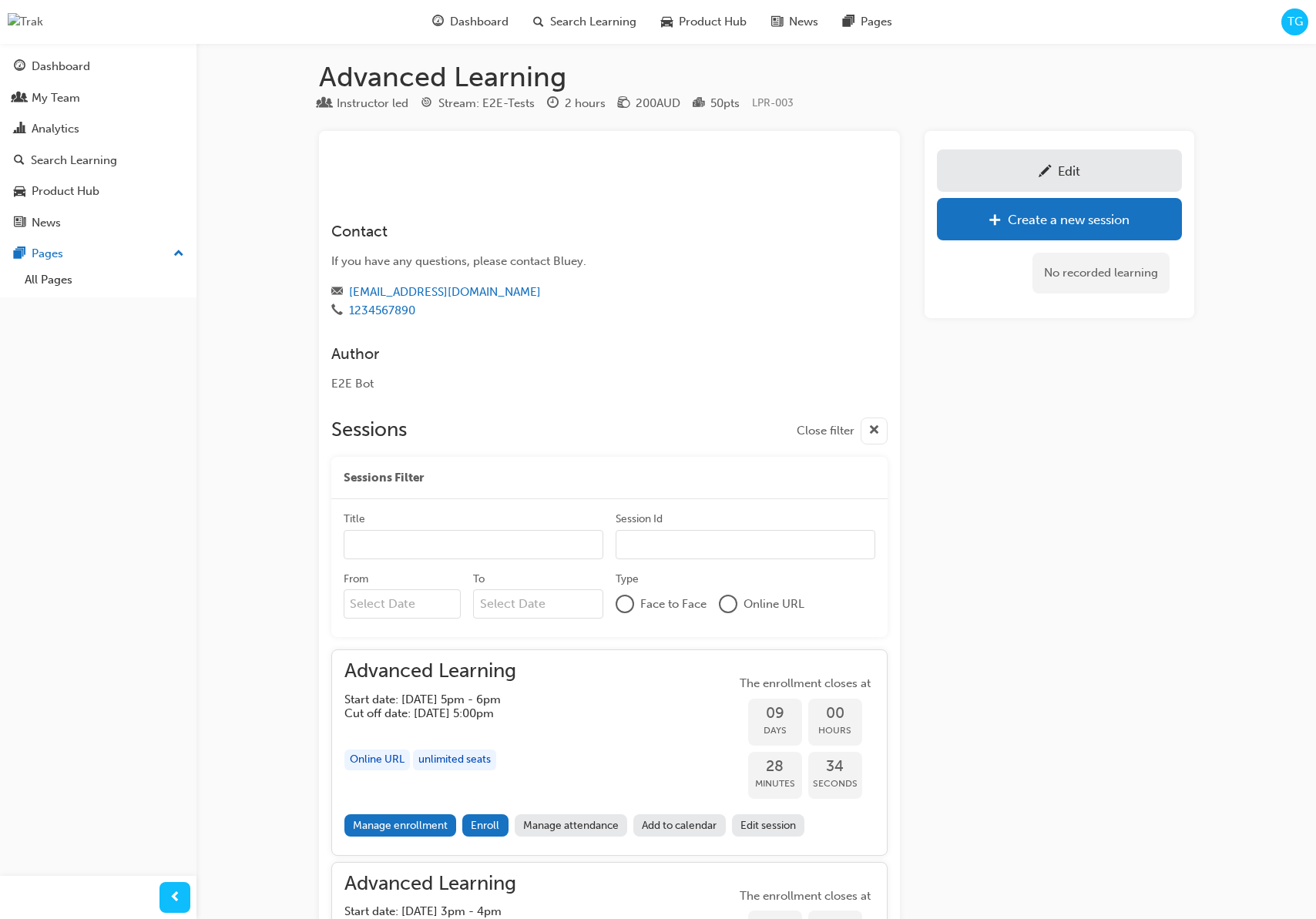
click at [1117, 168] on div "Edit" at bounding box center [1059, 170] width 222 height 19
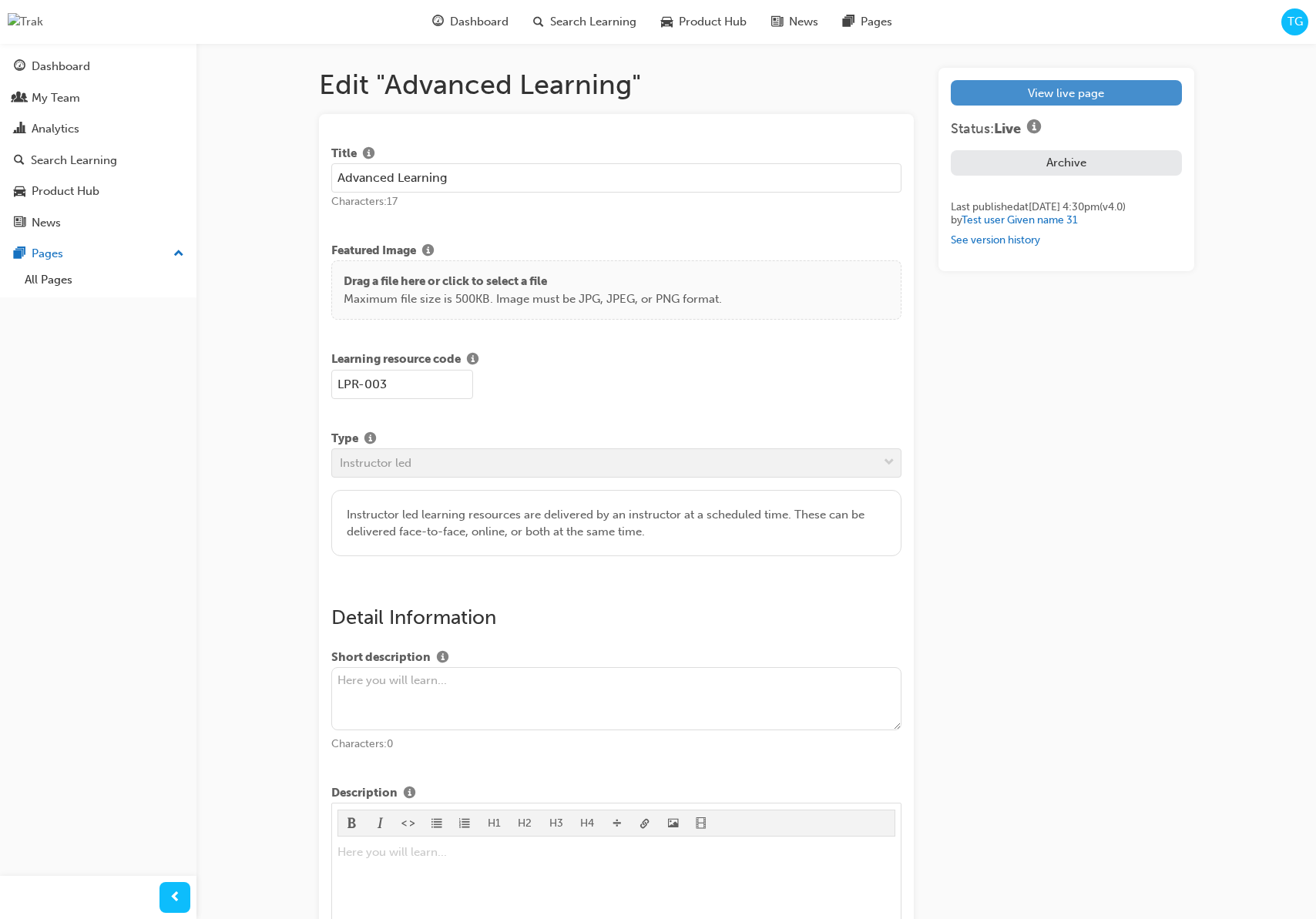
click at [1008, 100] on link "View live page" at bounding box center [1066, 93] width 230 height 26
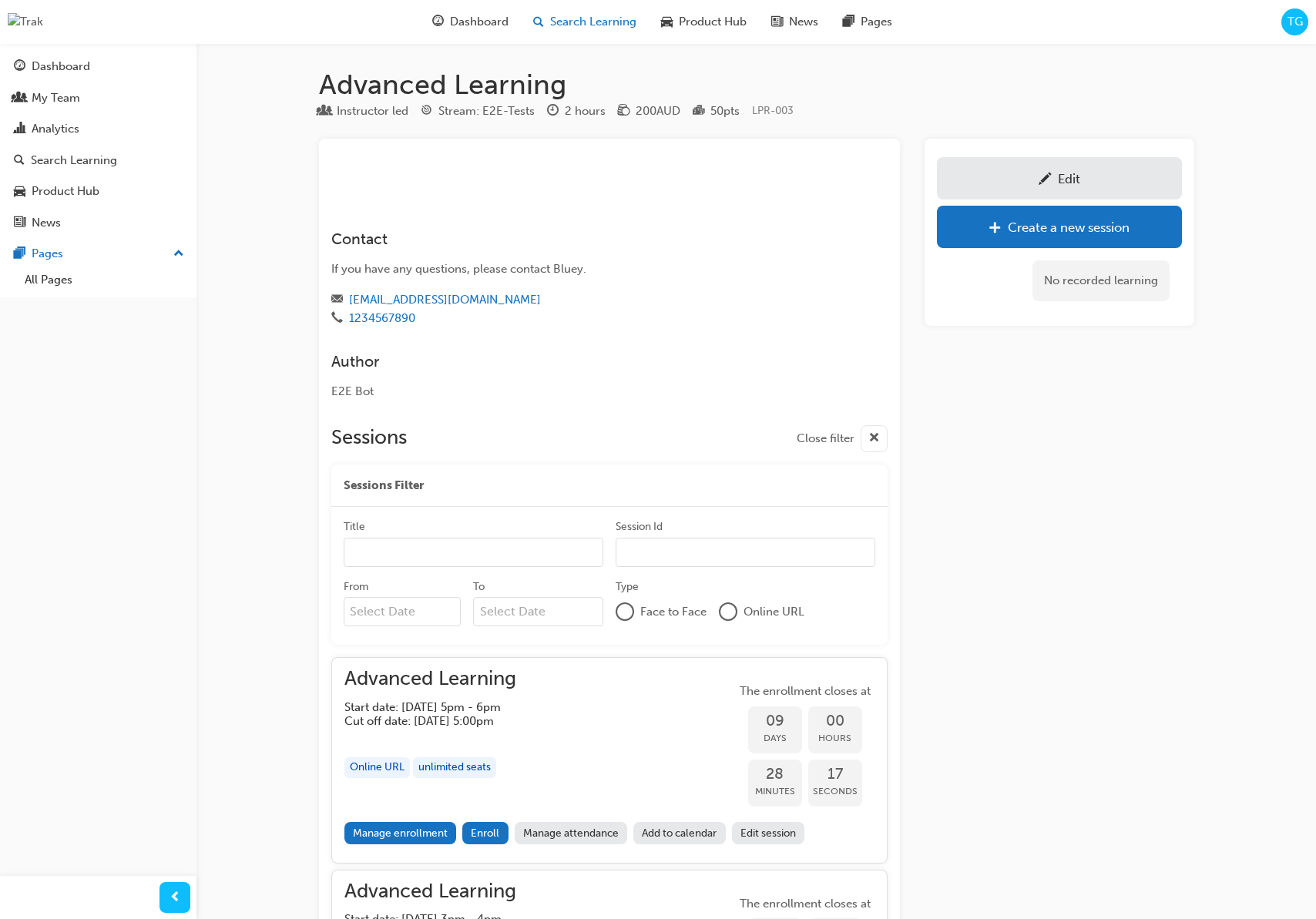
click at [582, 18] on span "Search Learning" at bounding box center [593, 21] width 86 height 18
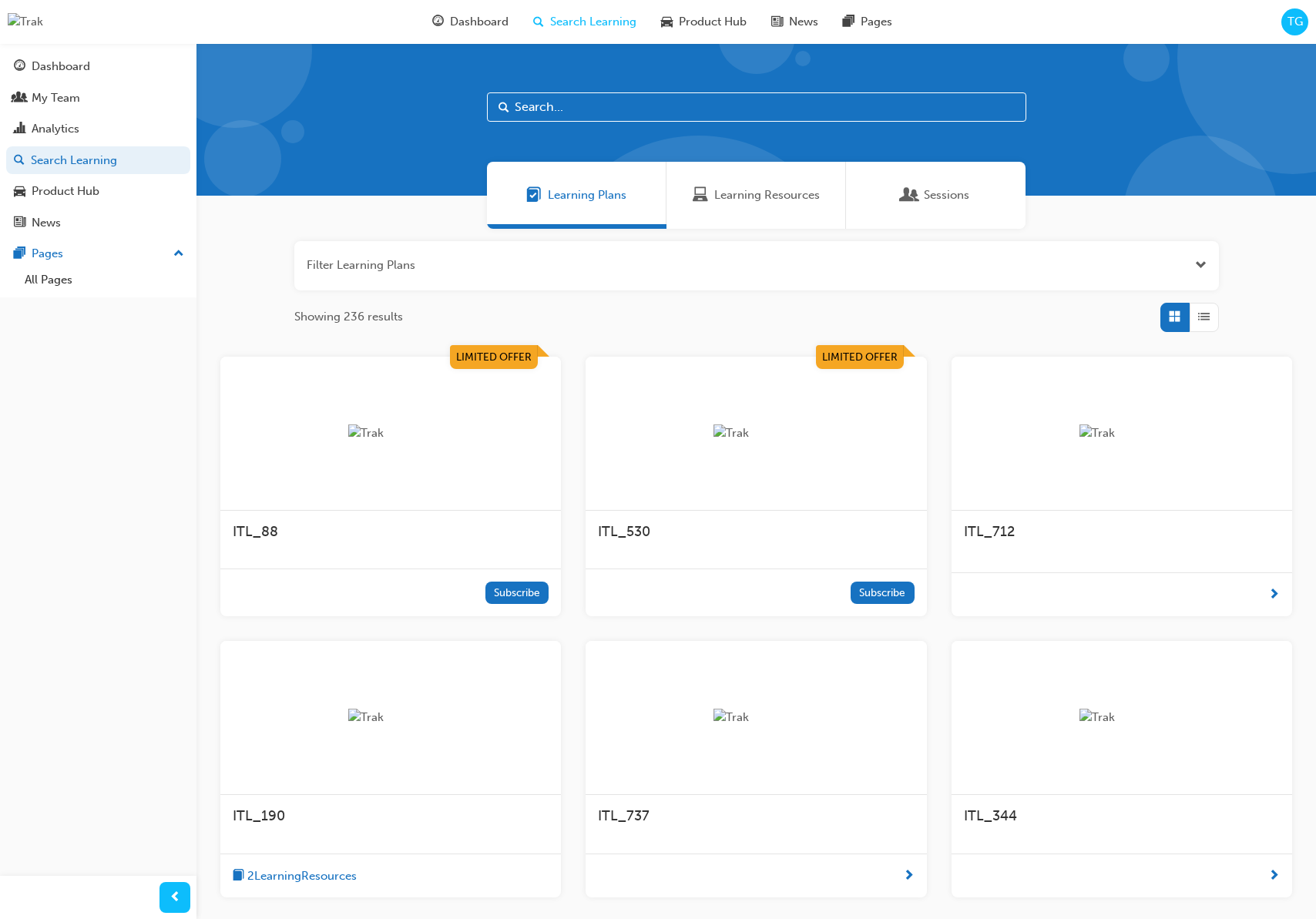
click at [738, 188] on span "Learning Resources" at bounding box center [766, 195] width 106 height 18
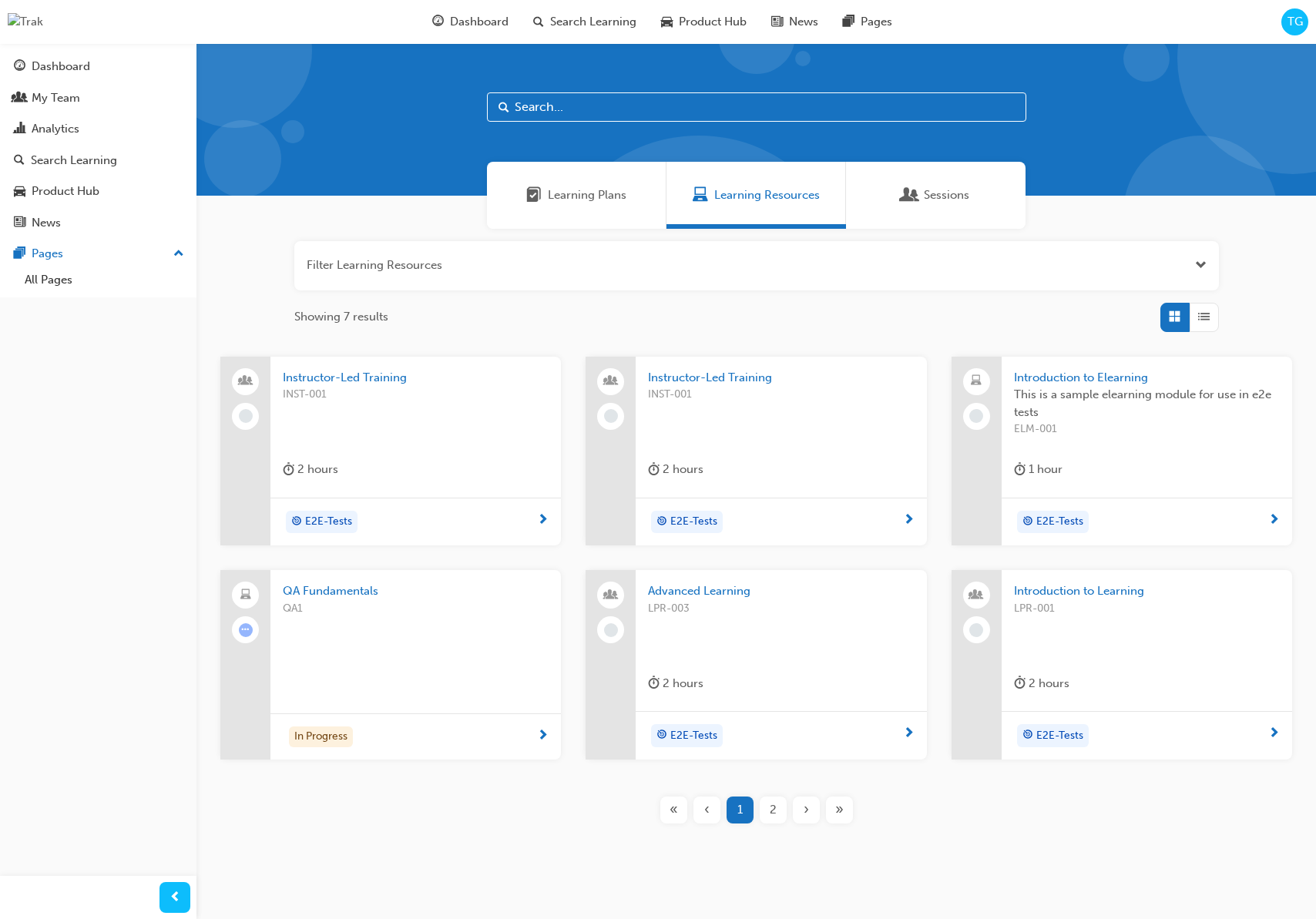
click at [478, 392] on span "INST-001" at bounding box center [415, 394] width 265 height 18
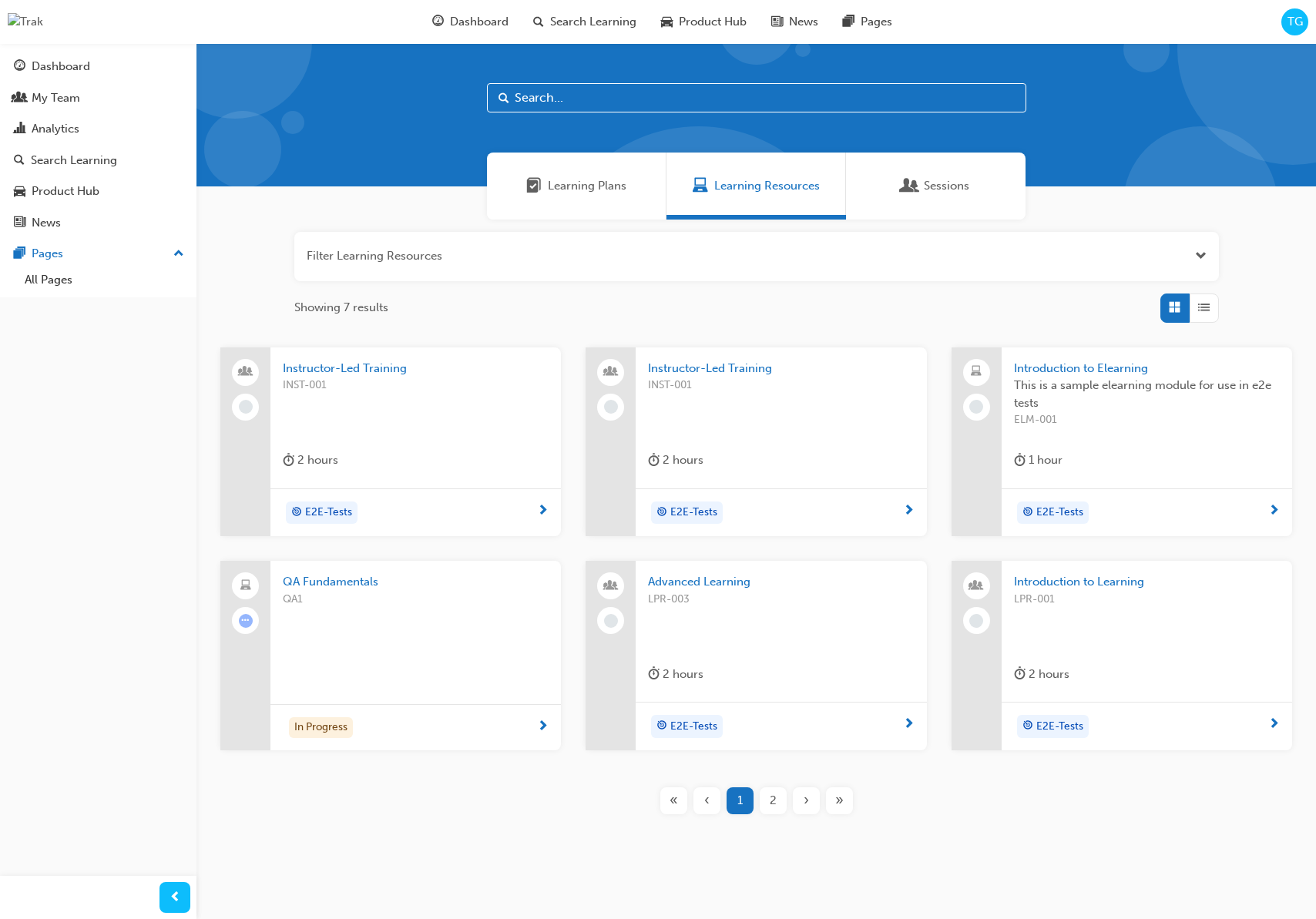
scroll to position [29, 0]
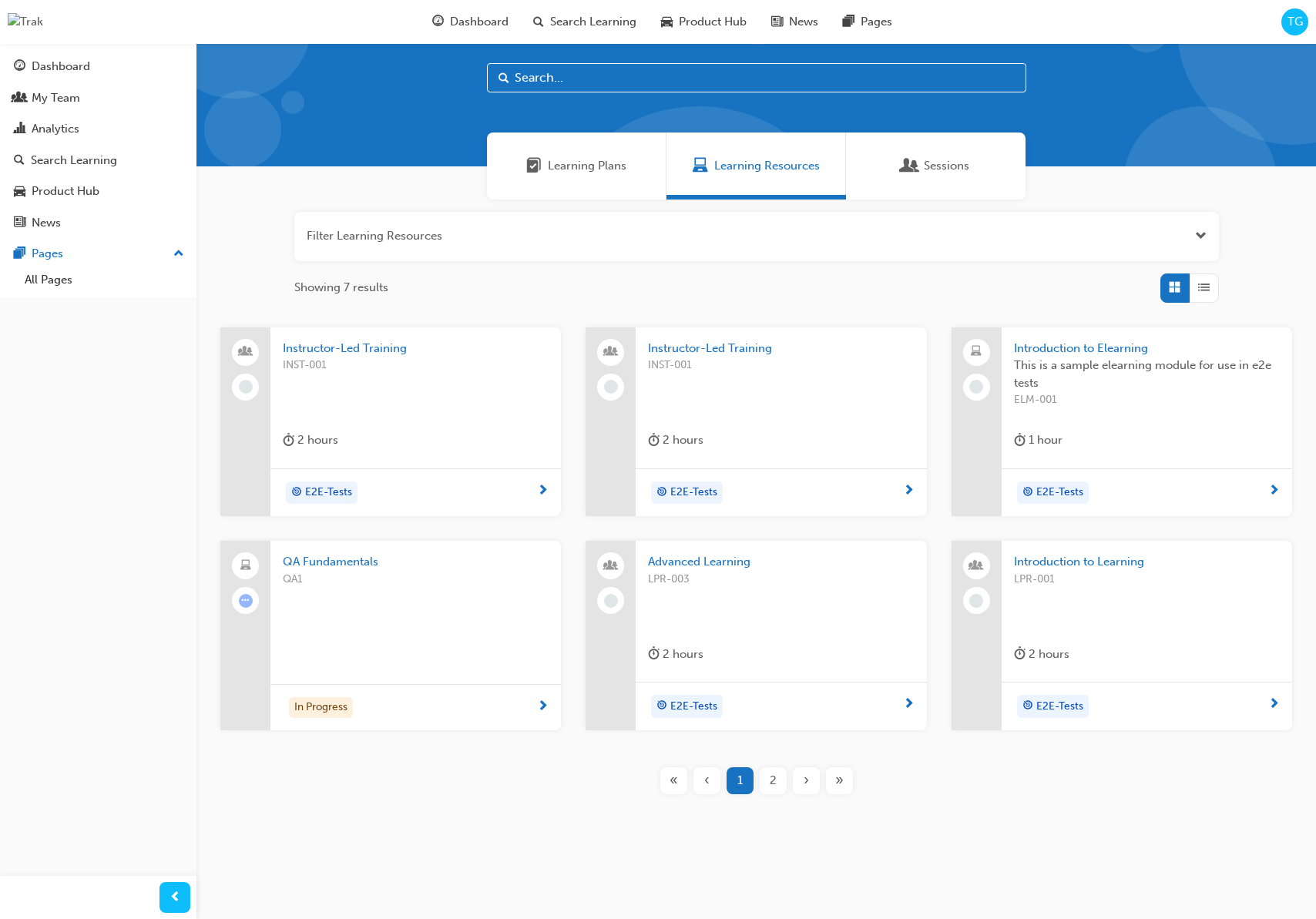
click at [723, 416] on div "INST-001" at bounding box center [780, 387] width 265 height 62
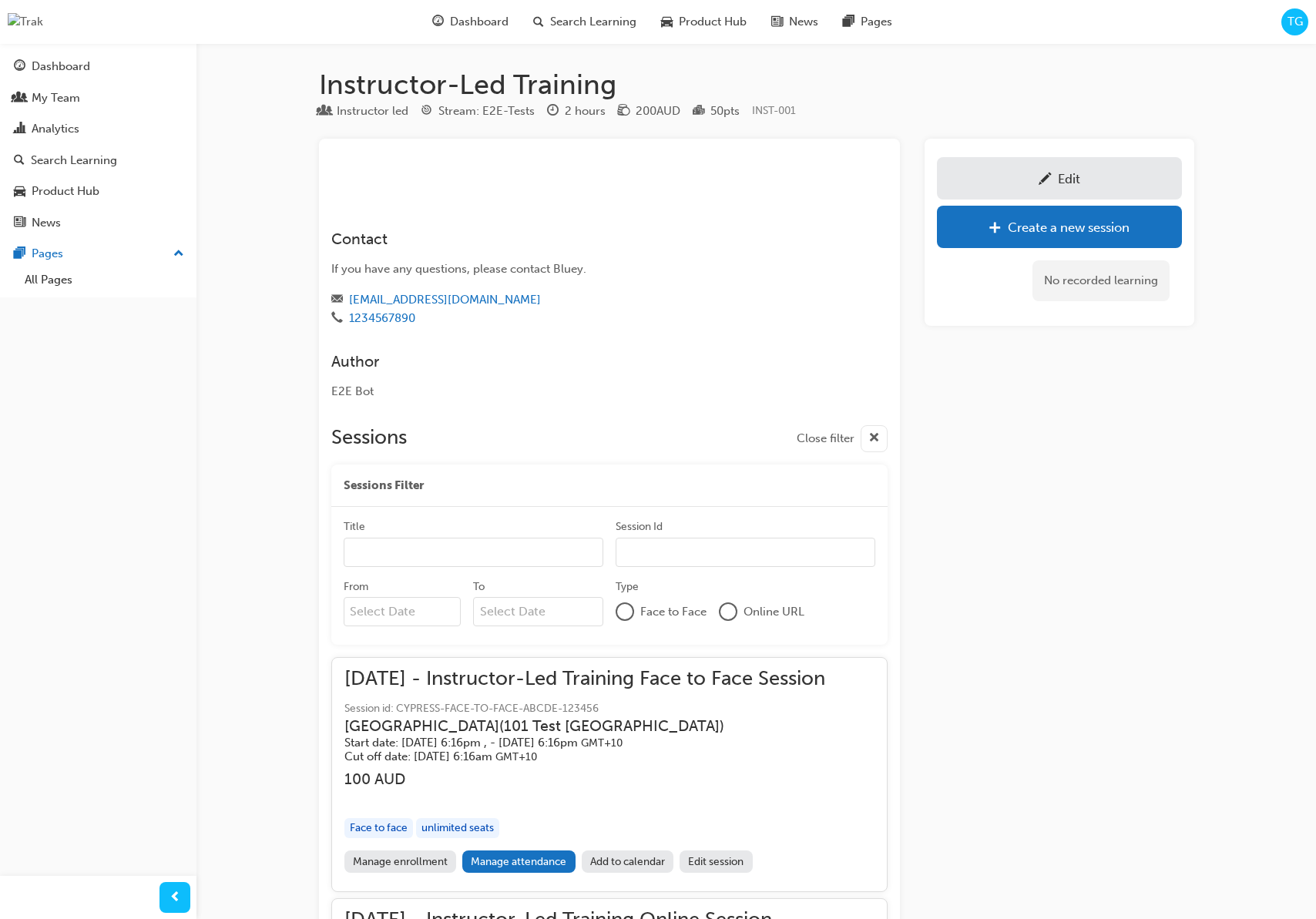
scroll to position [29, 0]
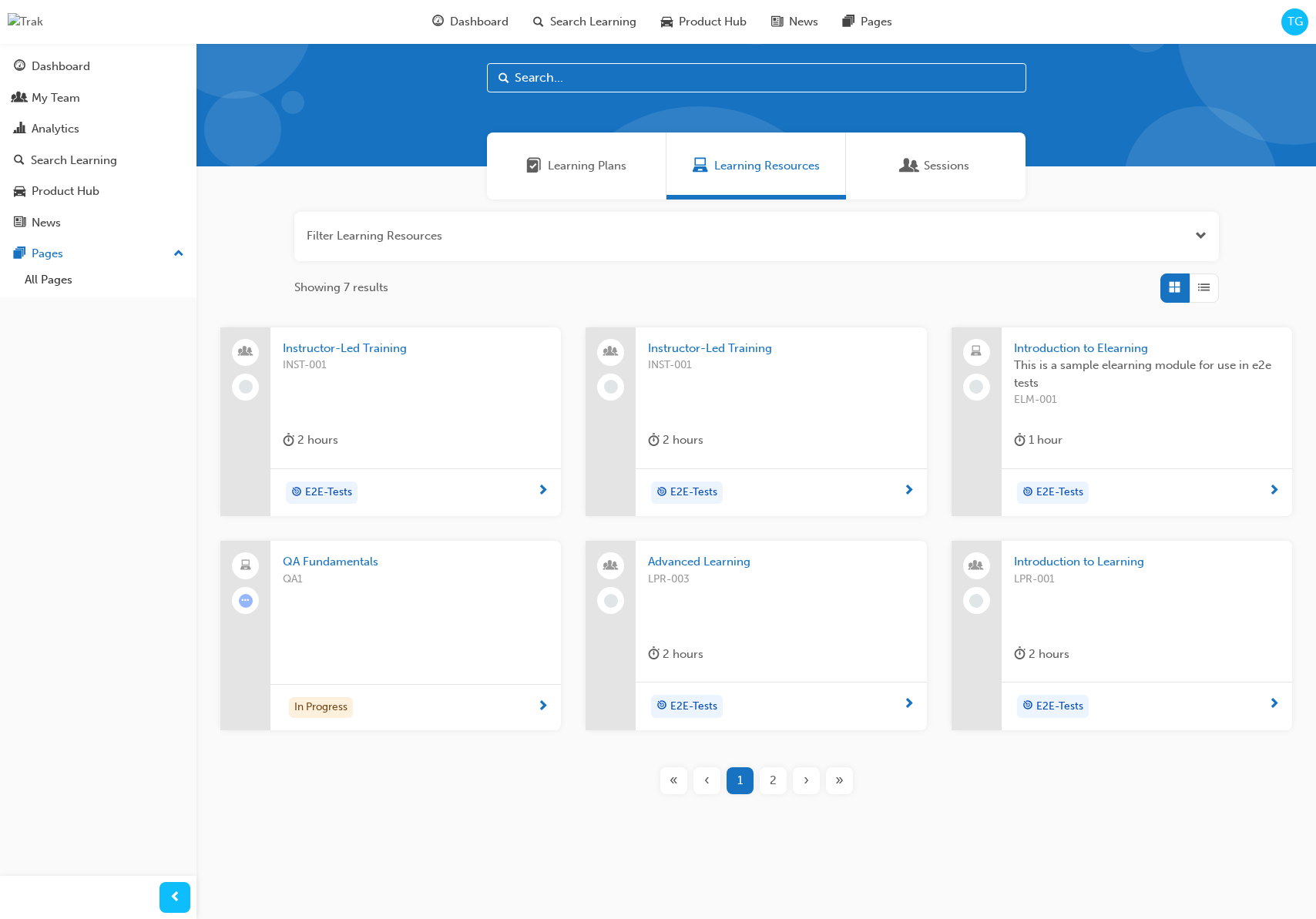
click at [1132, 417] on div "This is a sample elearning module for use in e2e tests ELM-001" at bounding box center [1146, 387] width 265 height 62
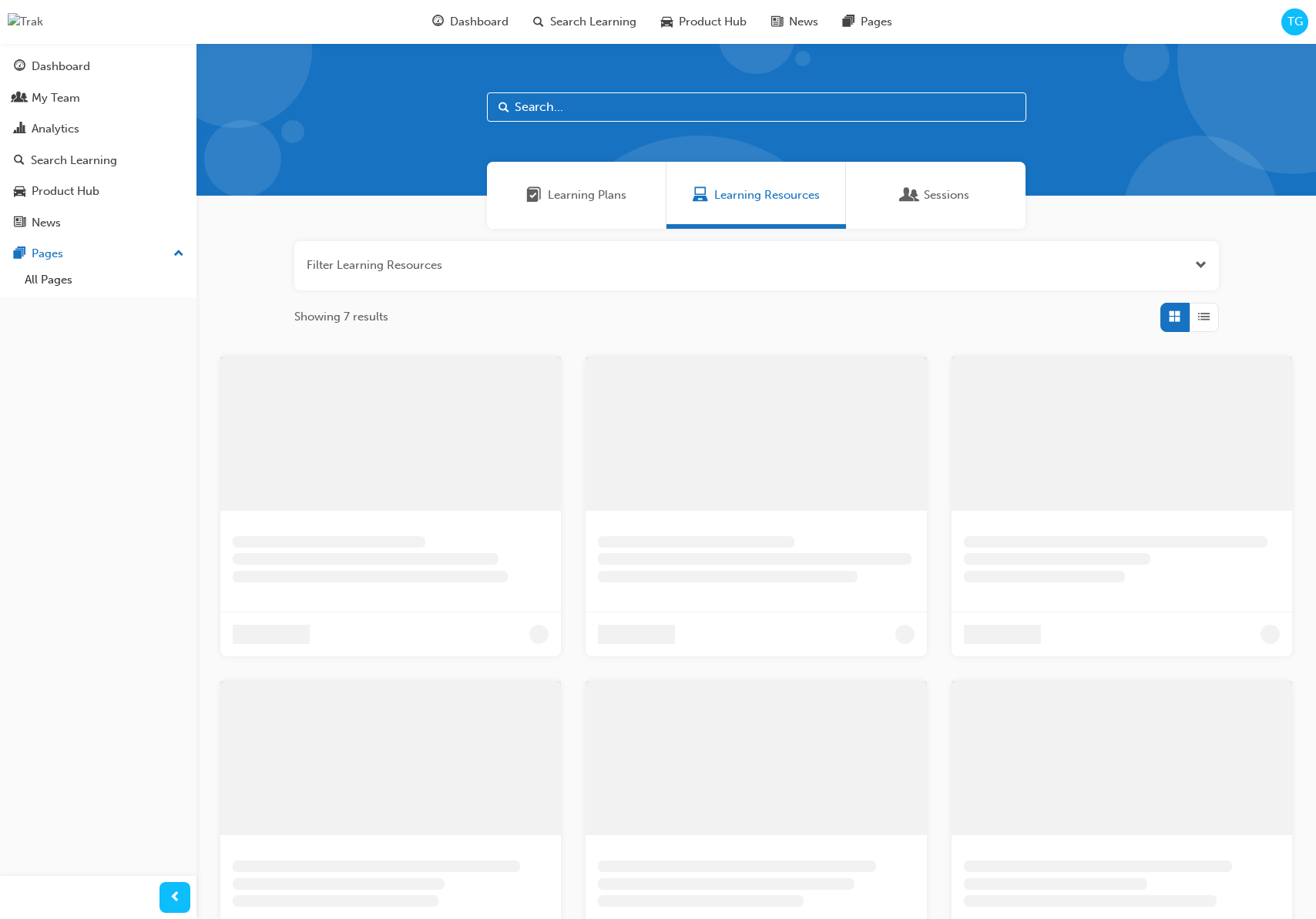
scroll to position [29, 0]
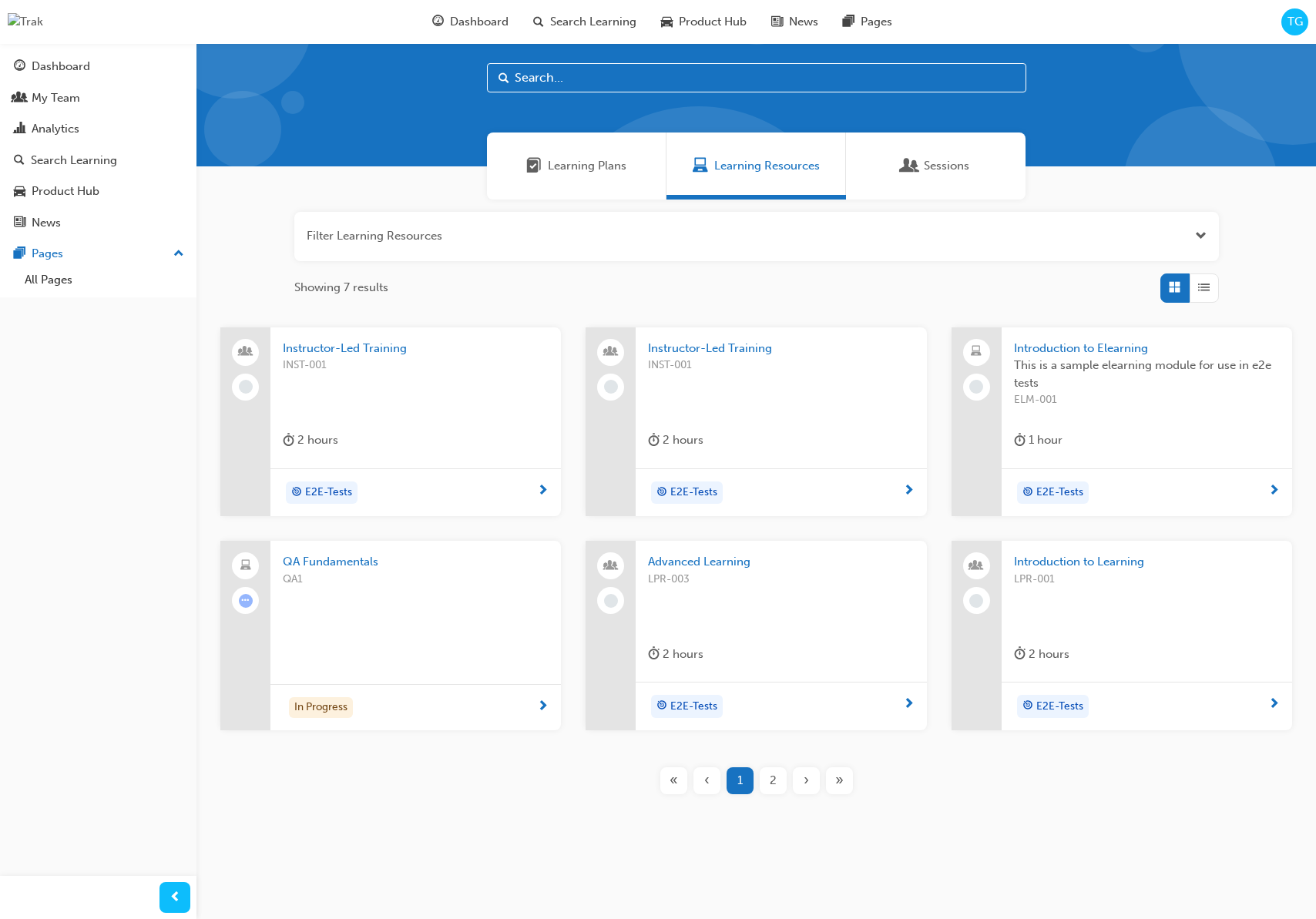
click at [592, 175] on div "Learning Plans" at bounding box center [576, 166] width 180 height 67
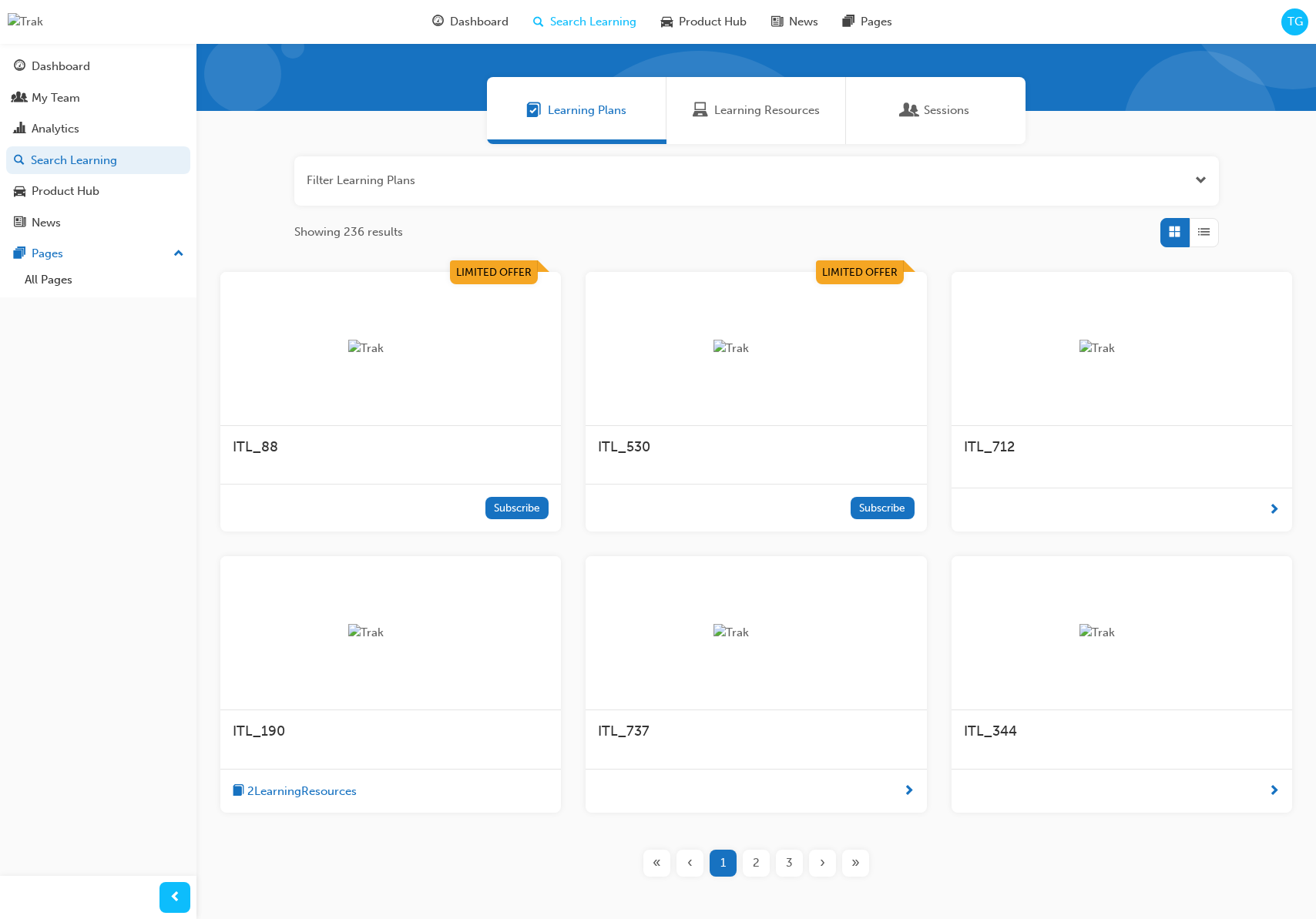
scroll to position [108, 0]
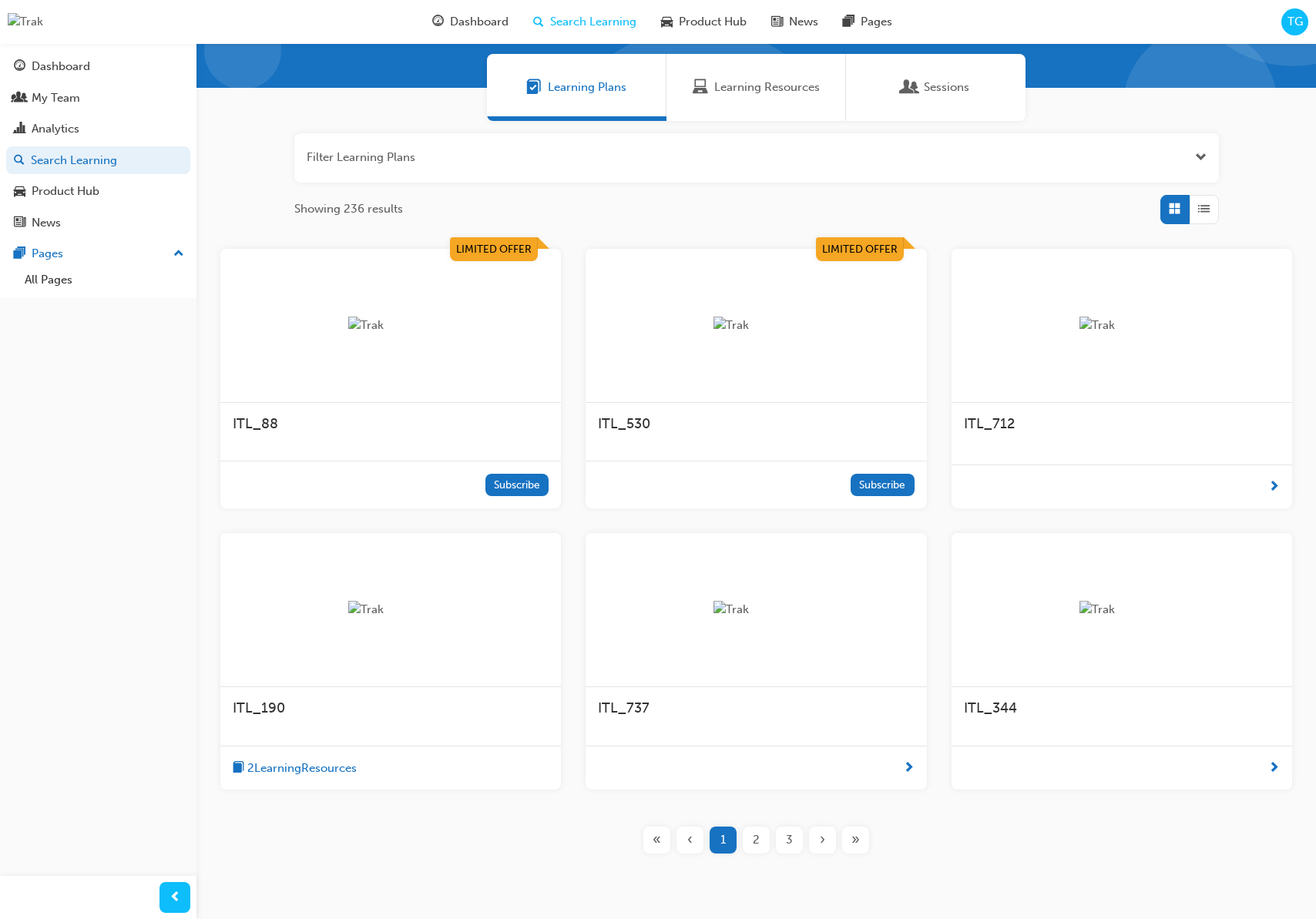
click at [1161, 429] on div "ITL_712" at bounding box center [1122, 424] width 316 height 19
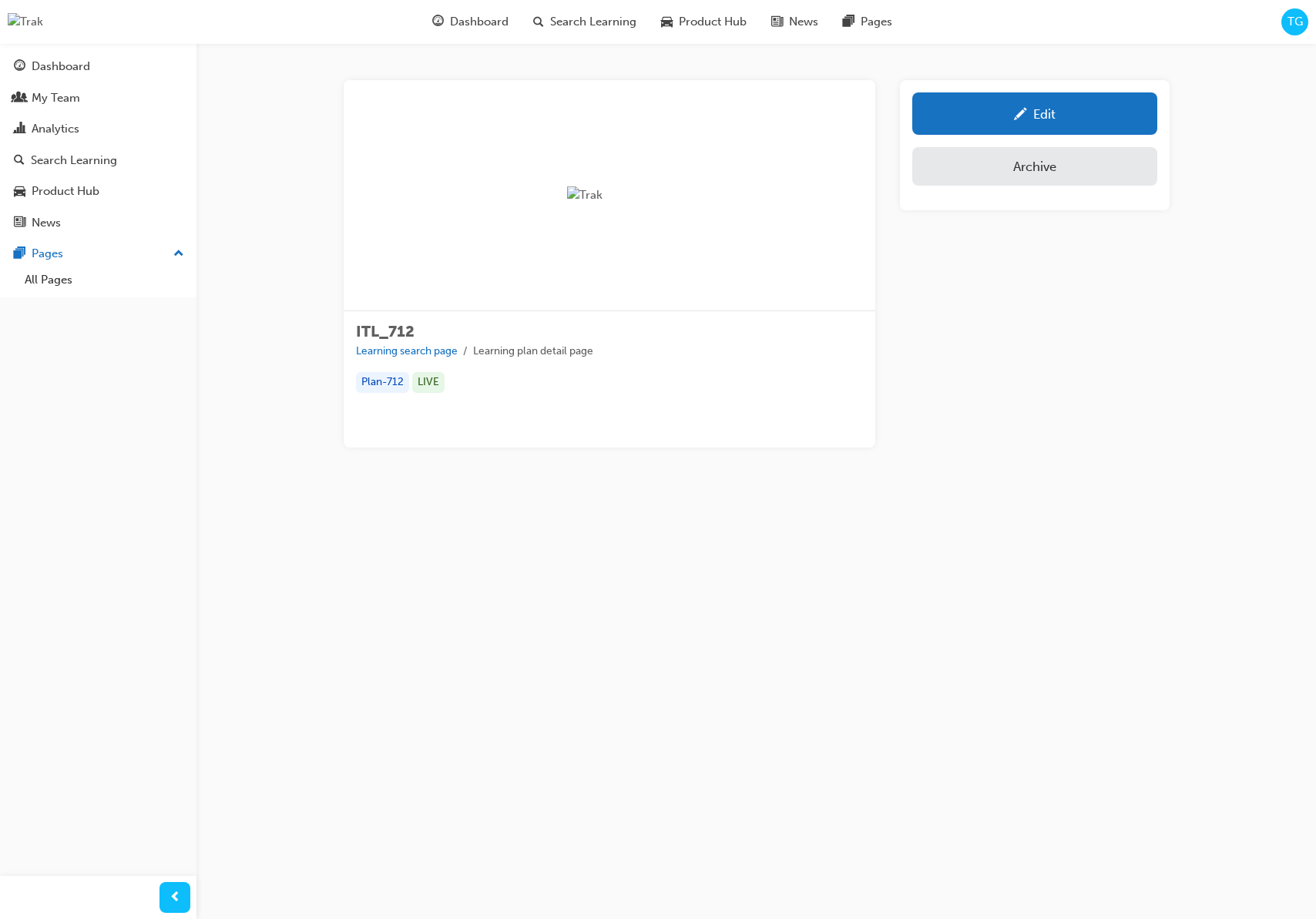
click at [1011, 119] on div "Edit" at bounding box center [1034, 113] width 222 height 19
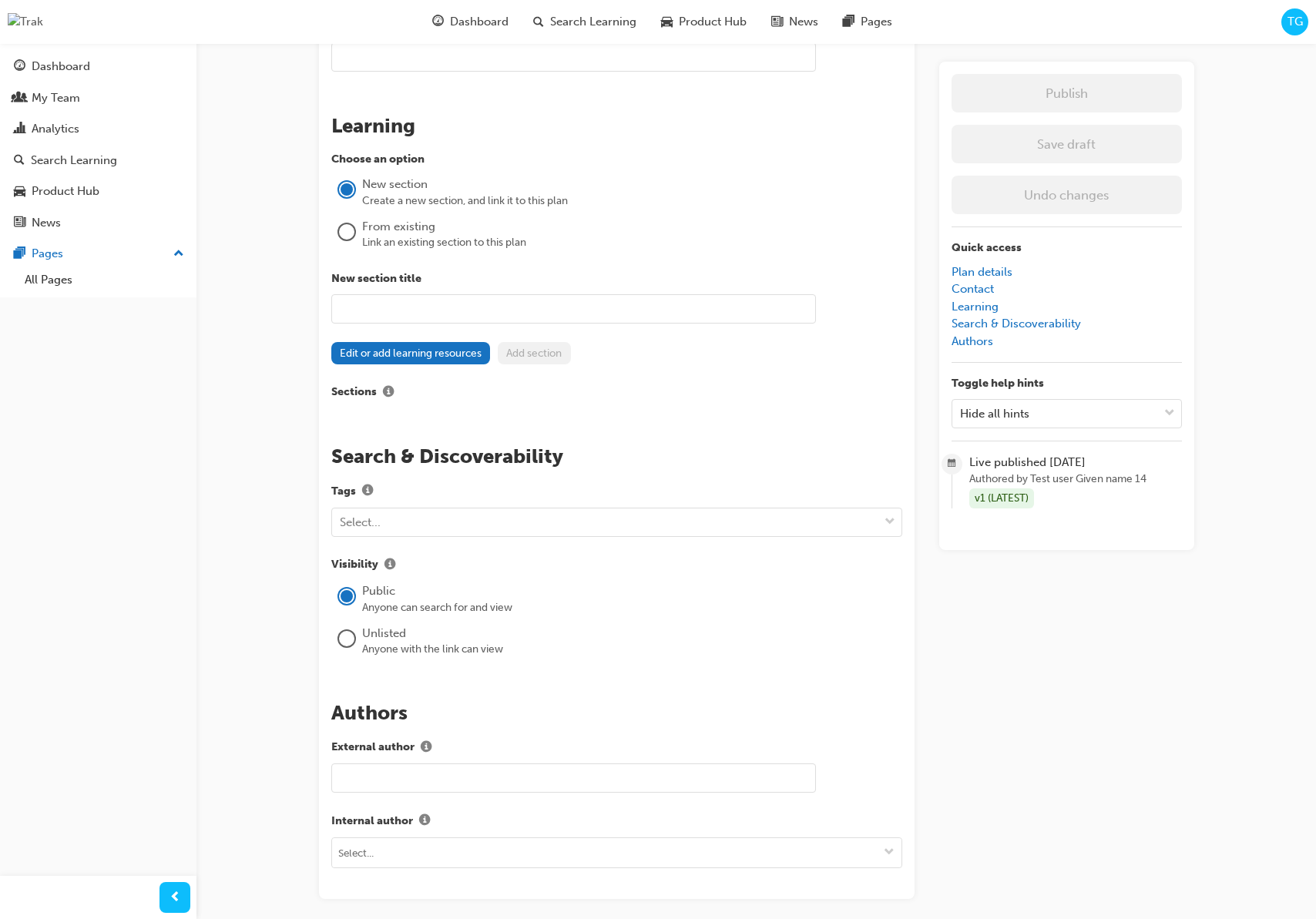
scroll to position [1167, 0]
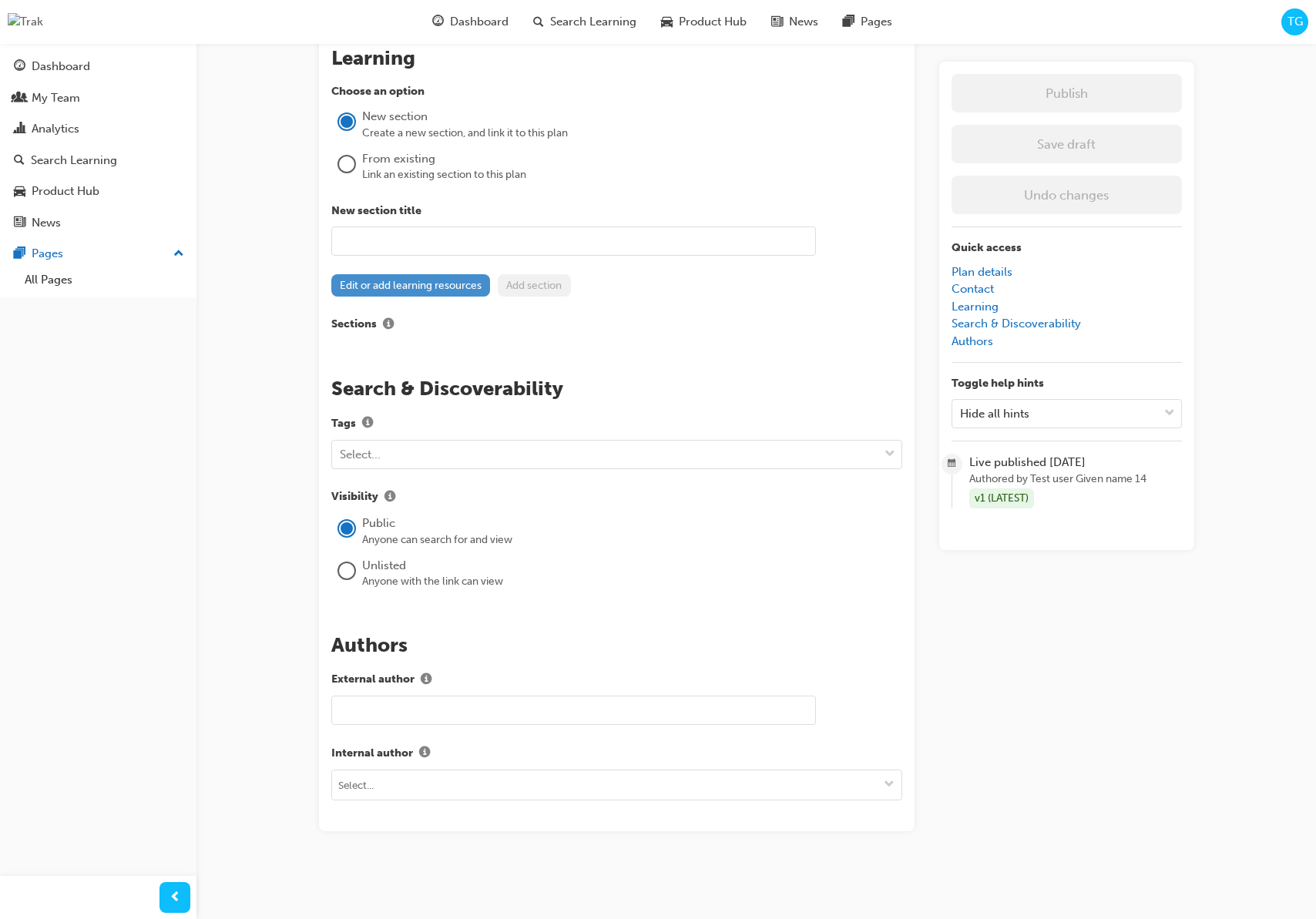
click at [431, 289] on button "Edit or add learning resources" at bounding box center [411, 285] width 160 height 22
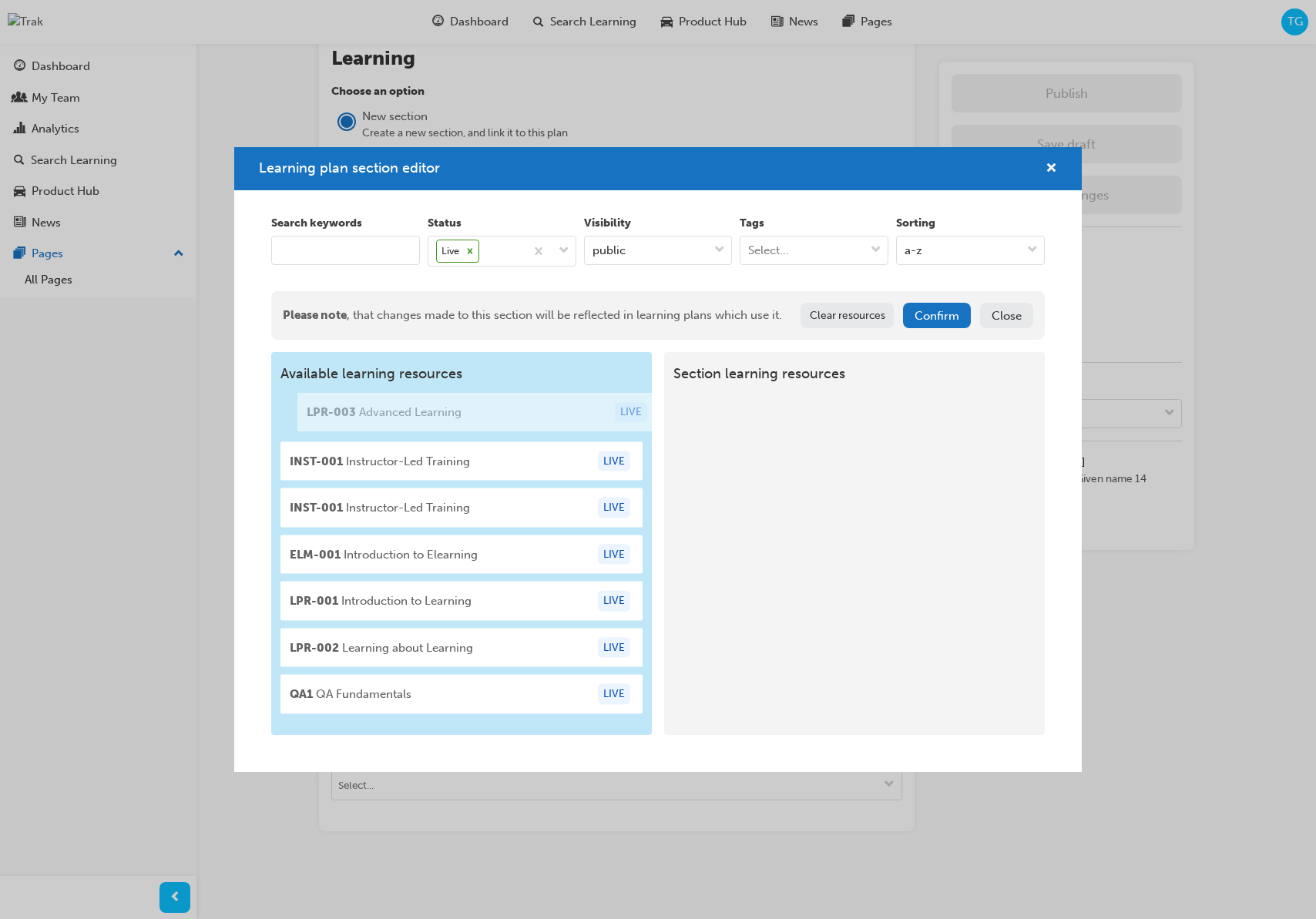
drag, startPoint x: 544, startPoint y: 417, endPoint x: 566, endPoint y: 416, distance: 22.0
click at [566, 416] on div "Available learning resources LPR-003 Advanced Learning LIVE INST-001 Instructor…" at bounding box center [461, 544] width 381 height 383
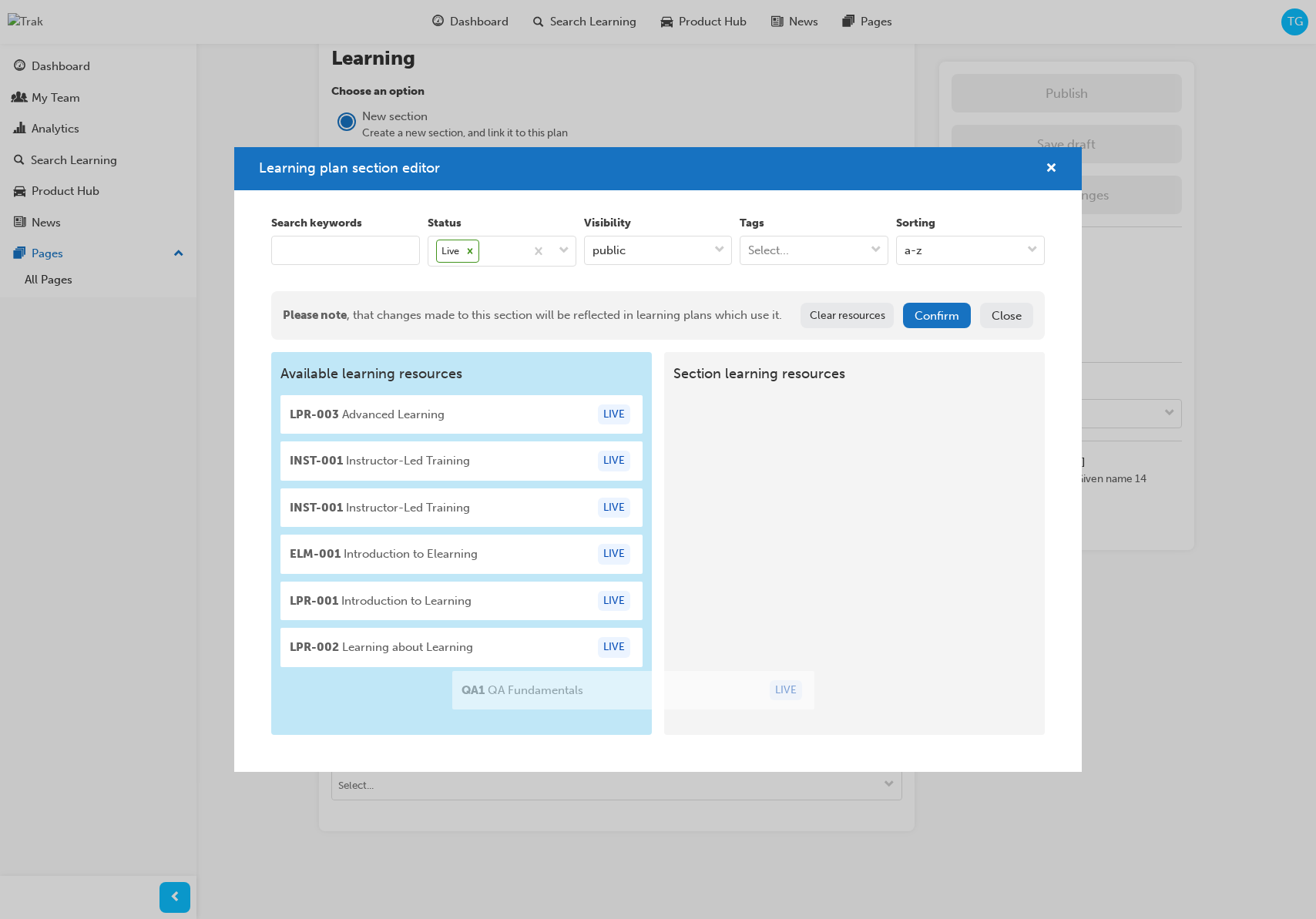
drag, startPoint x: 418, startPoint y: 703, endPoint x: 573, endPoint y: 698, distance: 155.1
click at [576, 698] on div "Available learning resources LPR-003 Advanced Learning LIVE INST-001 Instructor…" at bounding box center [461, 544] width 381 height 383
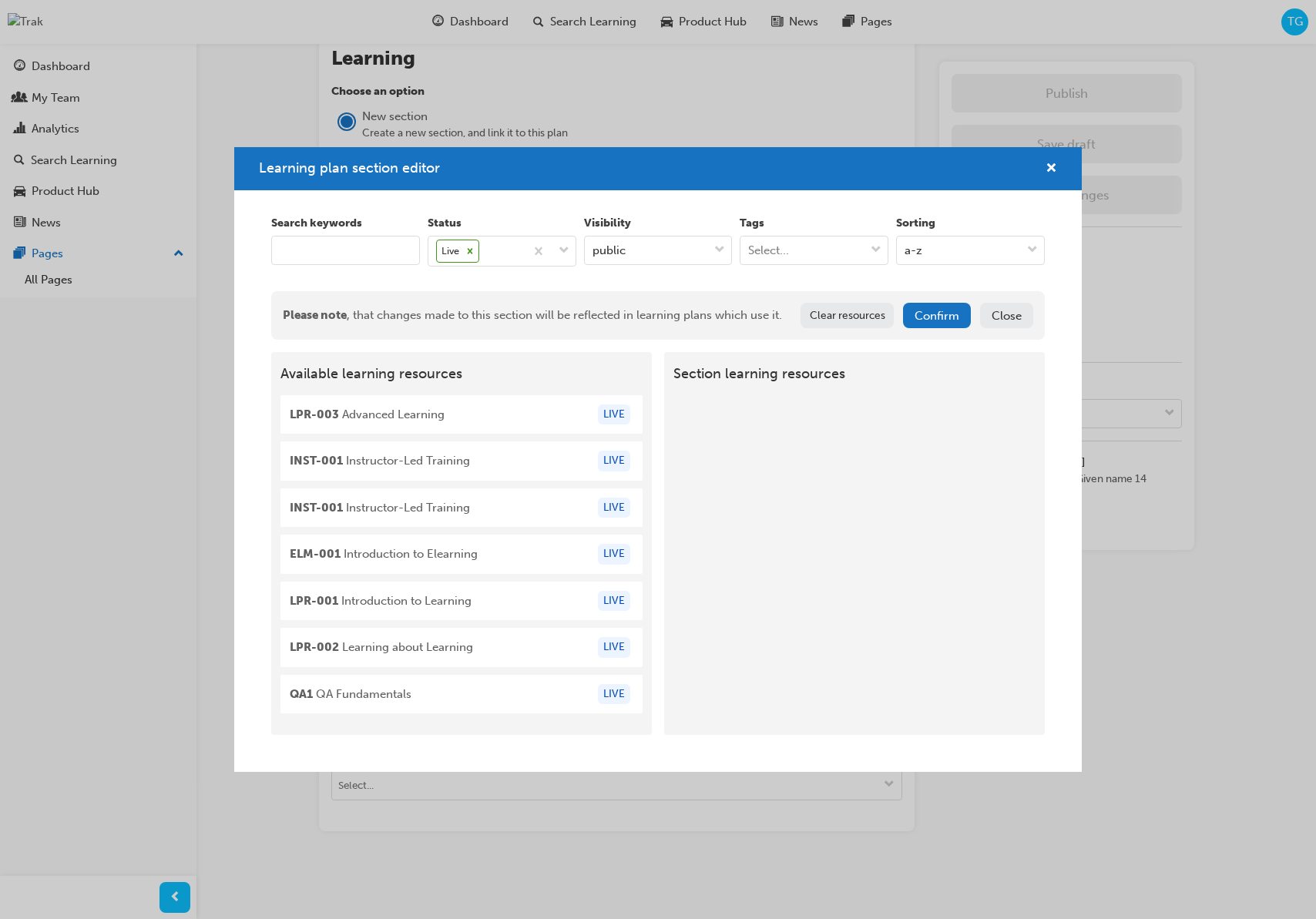
click at [848, 313] on button "Clear resources" at bounding box center [847, 315] width 94 height 26
click at [939, 322] on button "Confirm" at bounding box center [936, 315] width 68 height 26
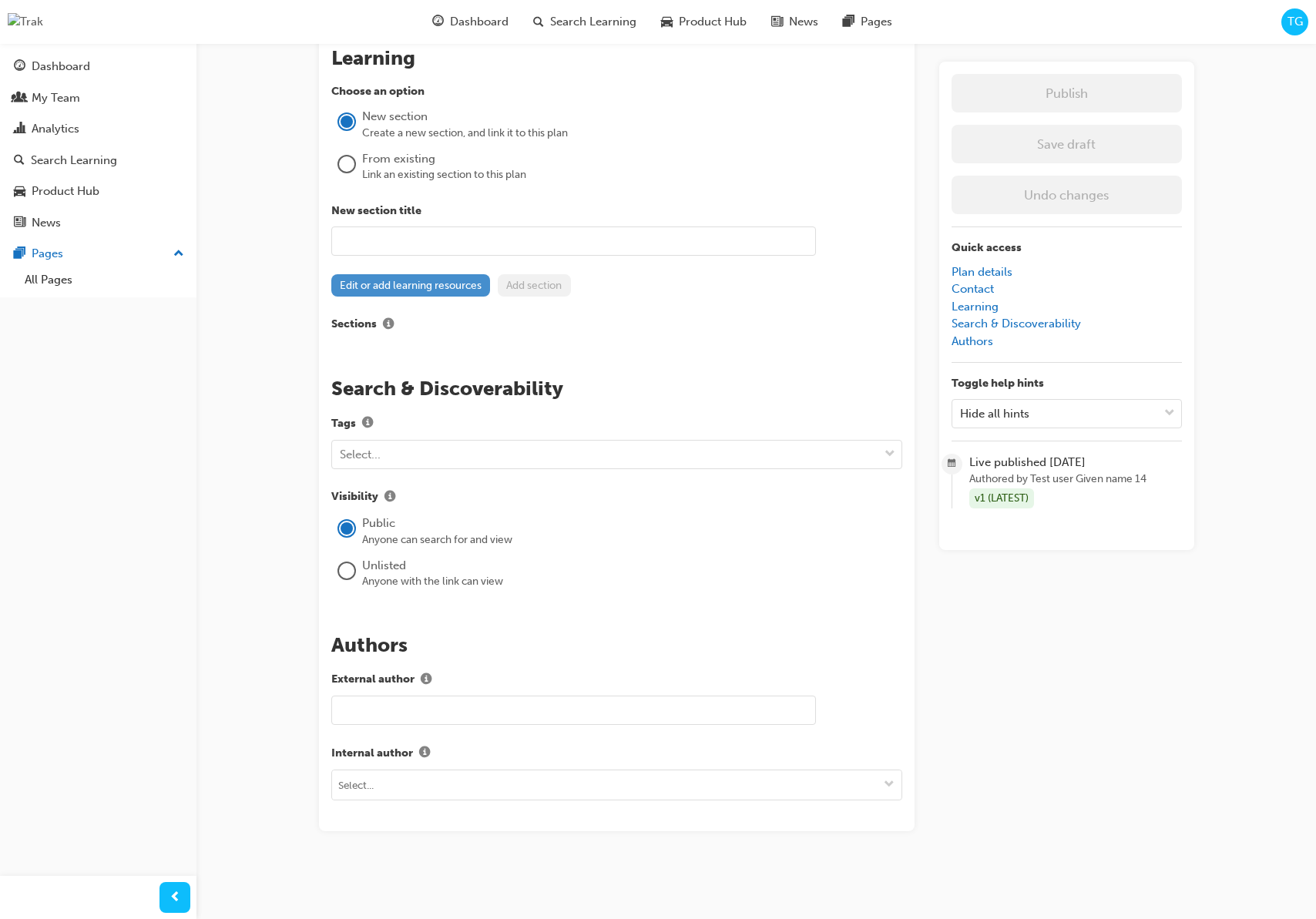
click at [389, 286] on button "Edit or add learning resources" at bounding box center [411, 285] width 160 height 22
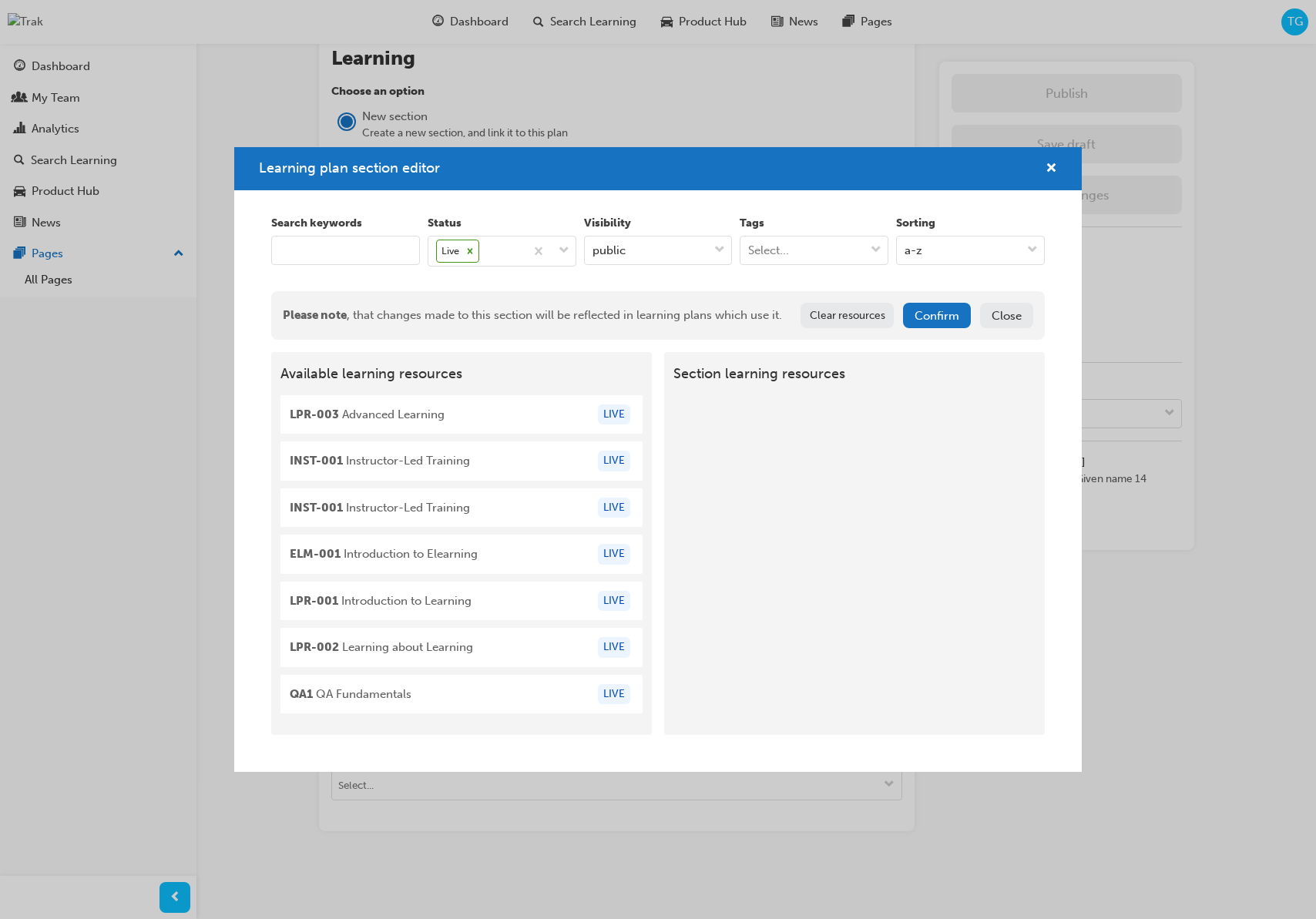
click at [1012, 321] on button "Close" at bounding box center [1007, 315] width 53 height 26
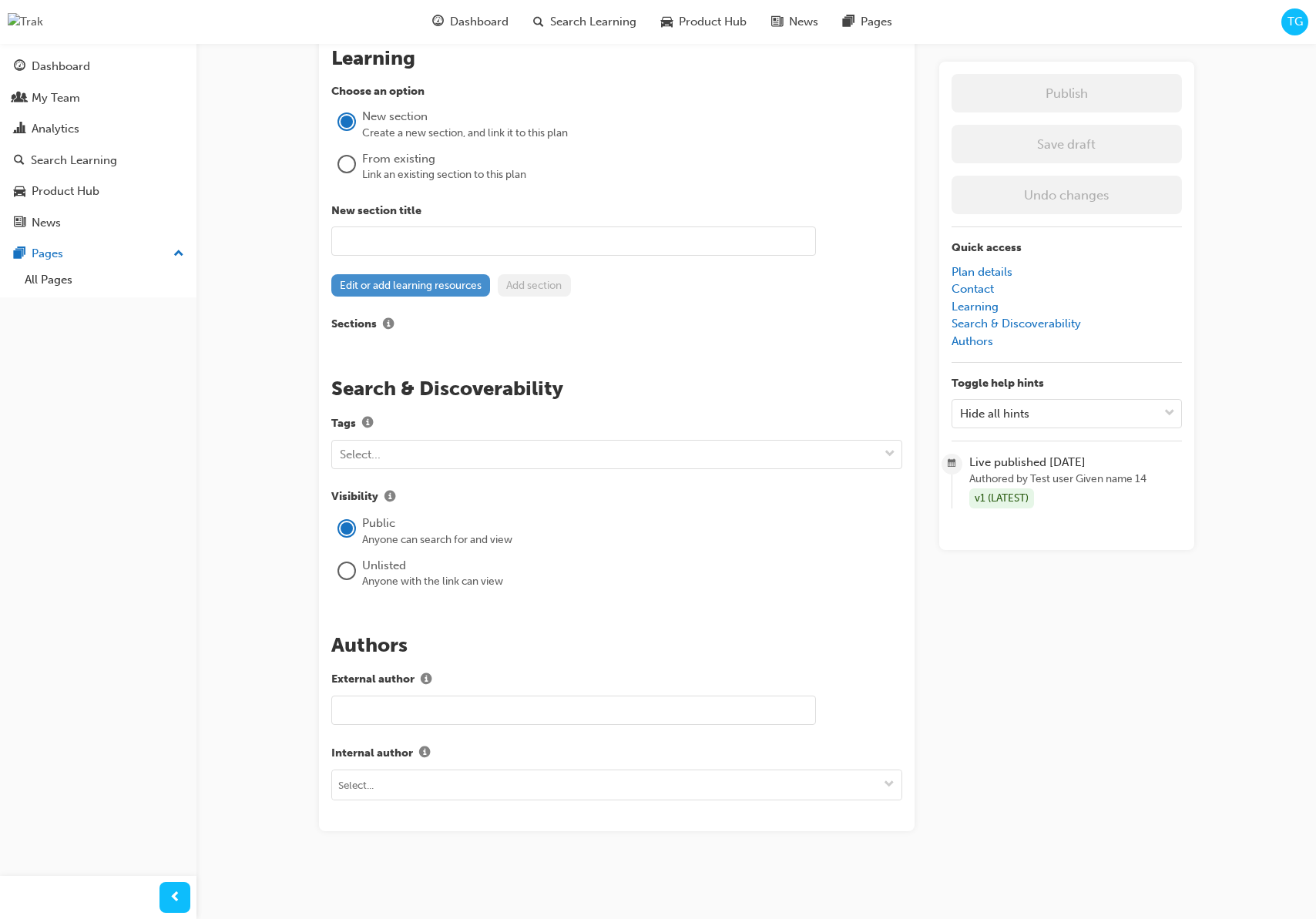
click at [464, 295] on button "Edit or add learning resources" at bounding box center [411, 285] width 160 height 22
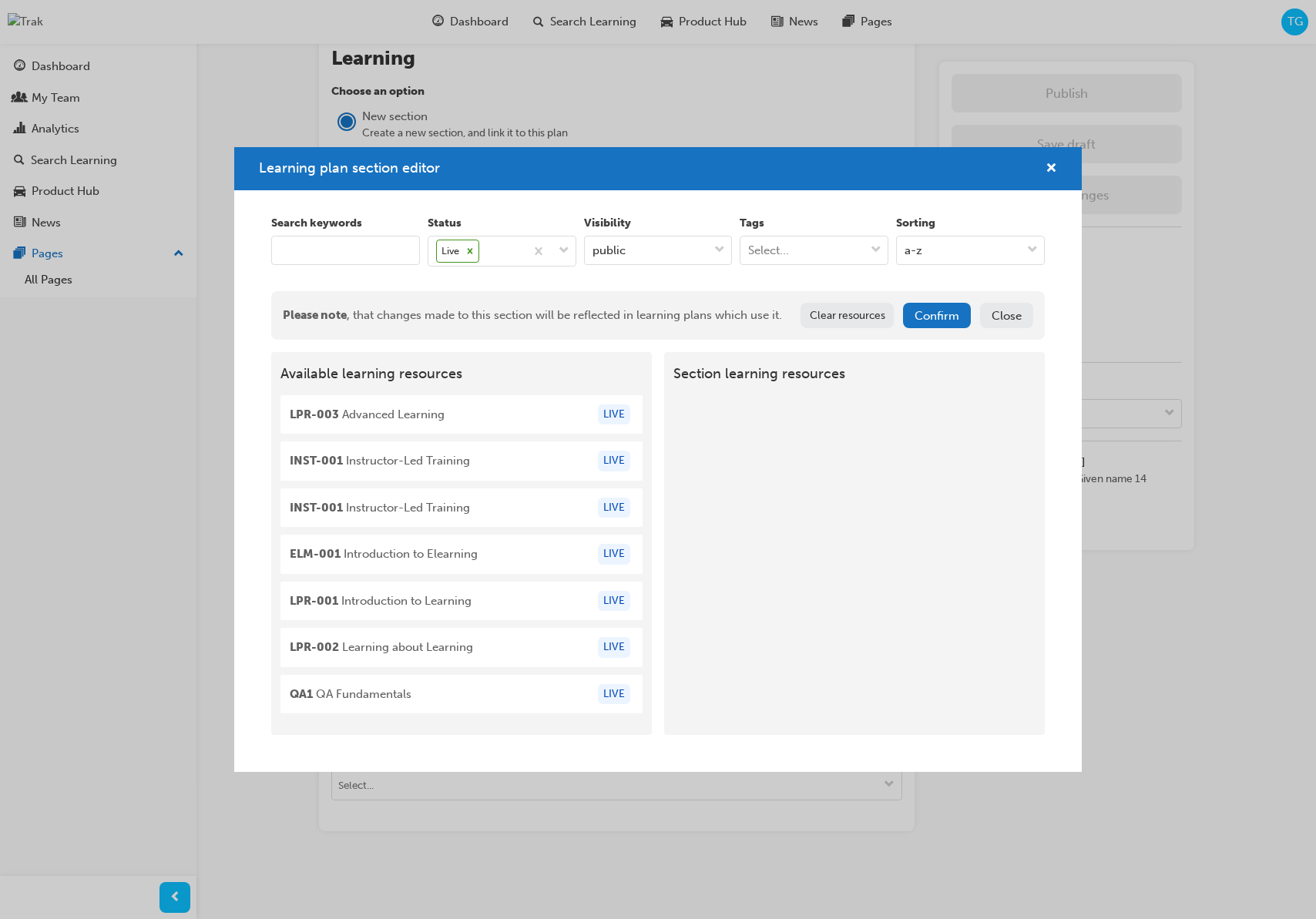
click at [1015, 320] on button "Close" at bounding box center [1007, 315] width 53 height 26
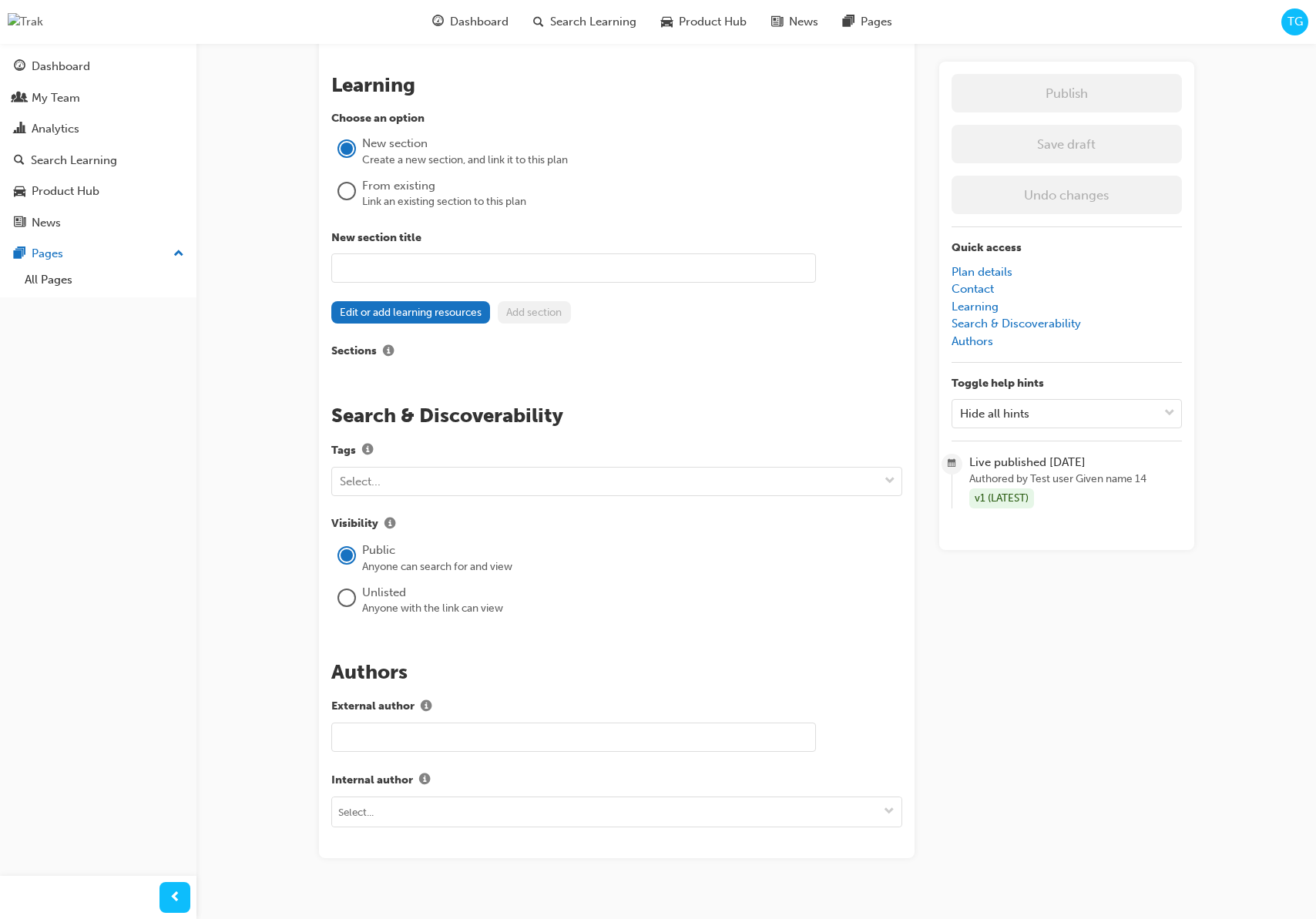
scroll to position [1143, 0]
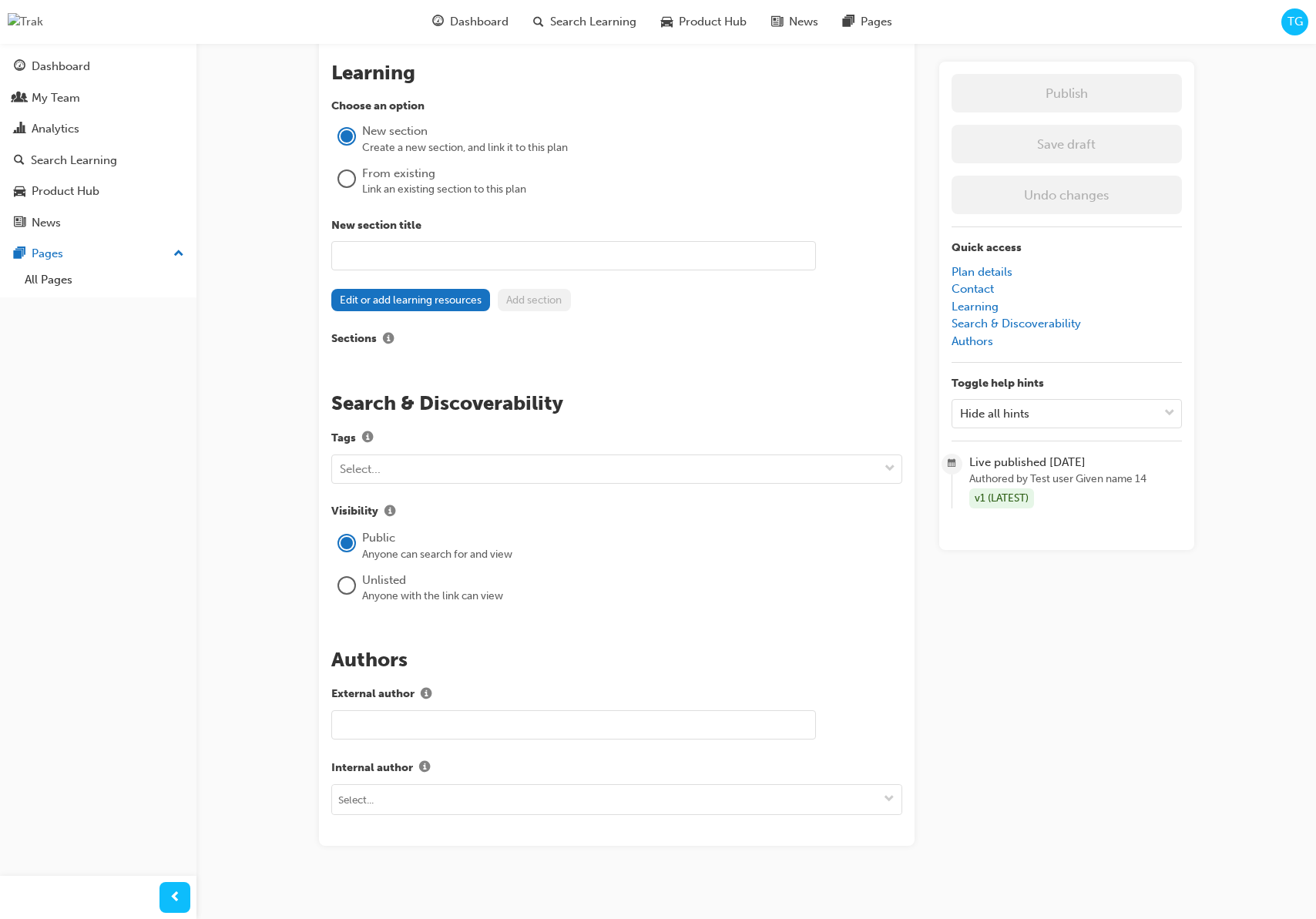
click at [408, 190] on div "Link an existing section to this plan" at bounding box center [632, 190] width 540 height 15
click at [397, 173] on div "From existing" at bounding box center [632, 173] width 540 height 18
click at [351, 175] on div at bounding box center [347, 178] width 15 height 15
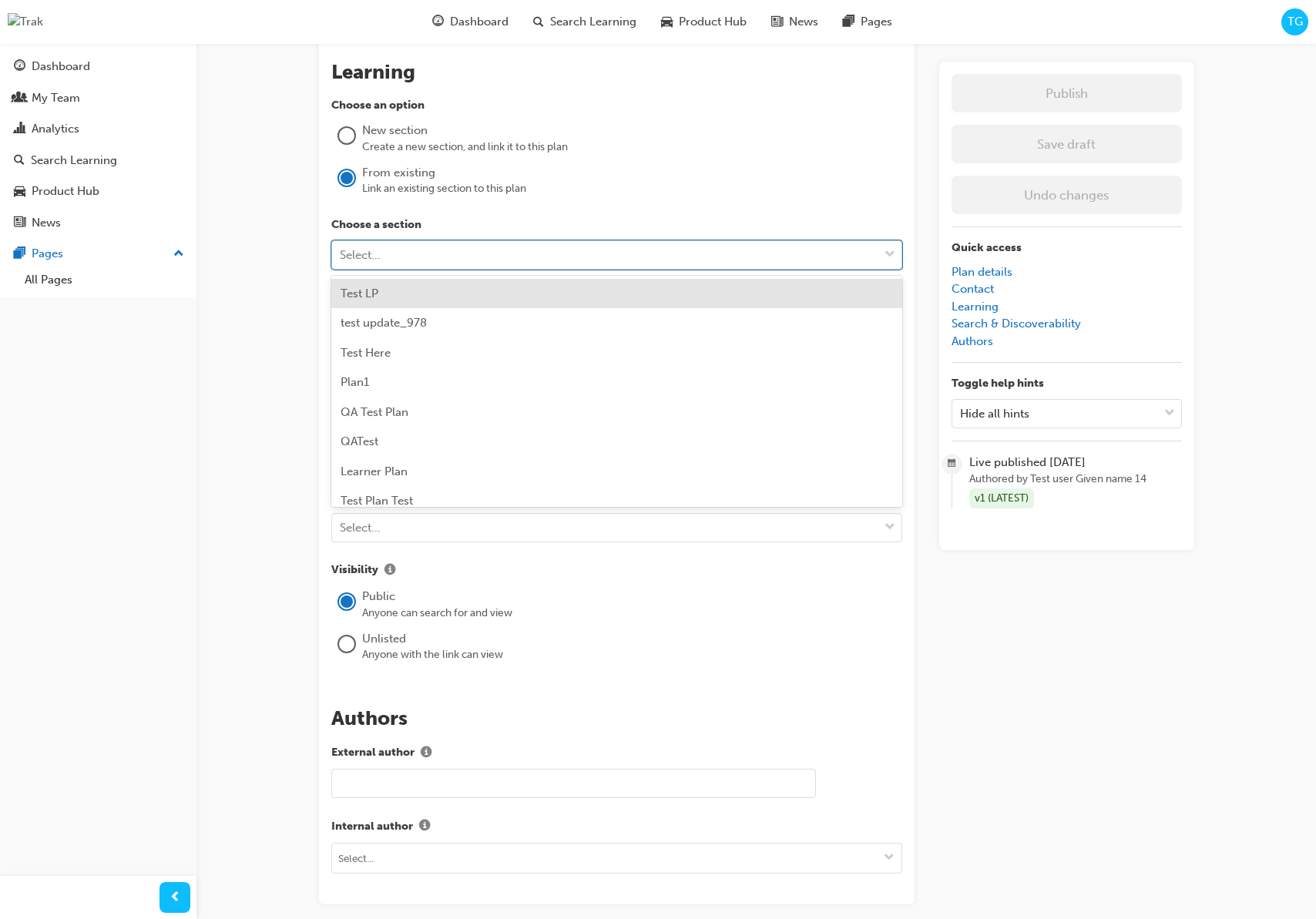
click at [401, 247] on div "Select..." at bounding box center [606, 254] width 546 height 27
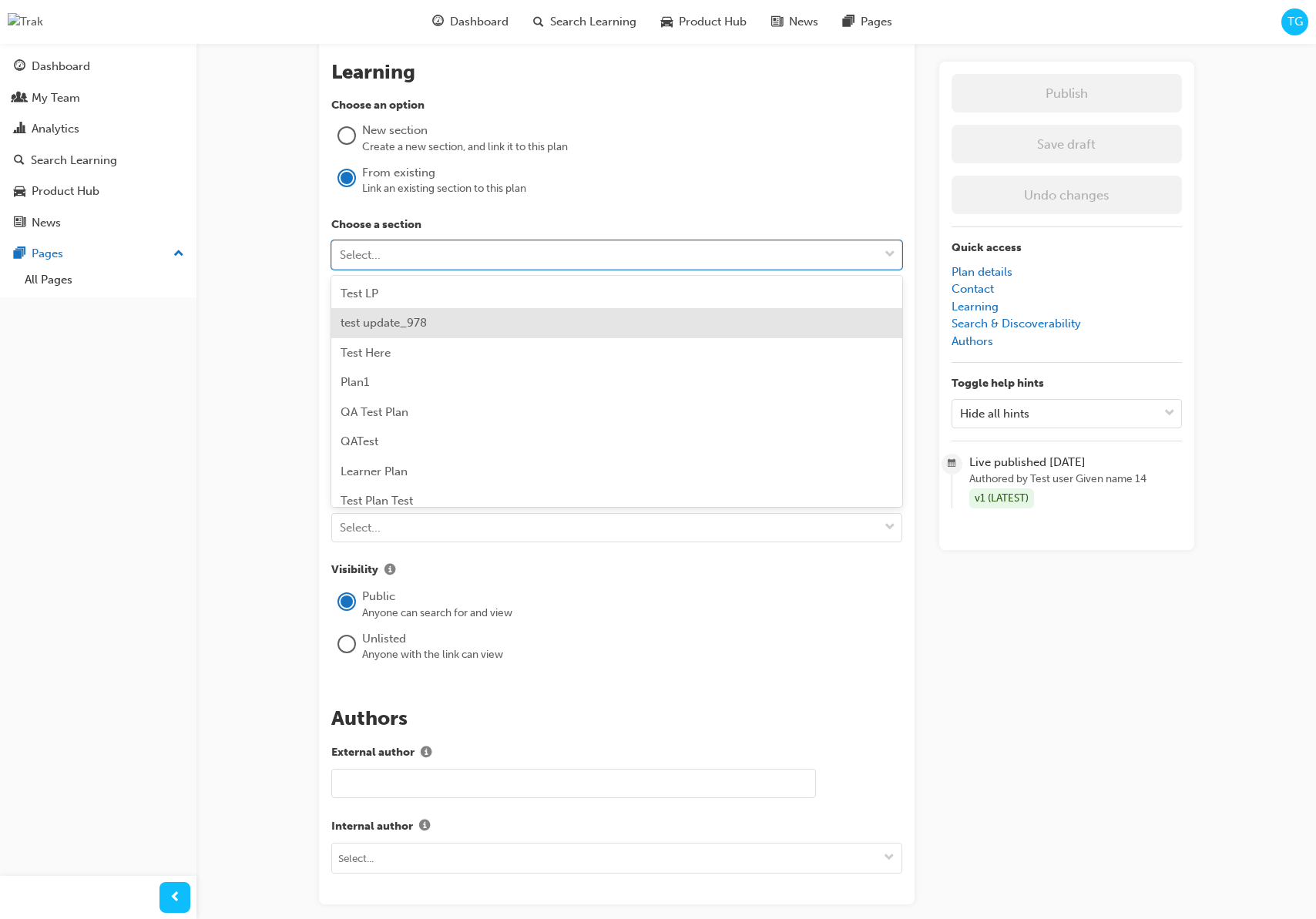
click at [394, 314] on div "test update_978" at bounding box center [617, 323] width 571 height 30
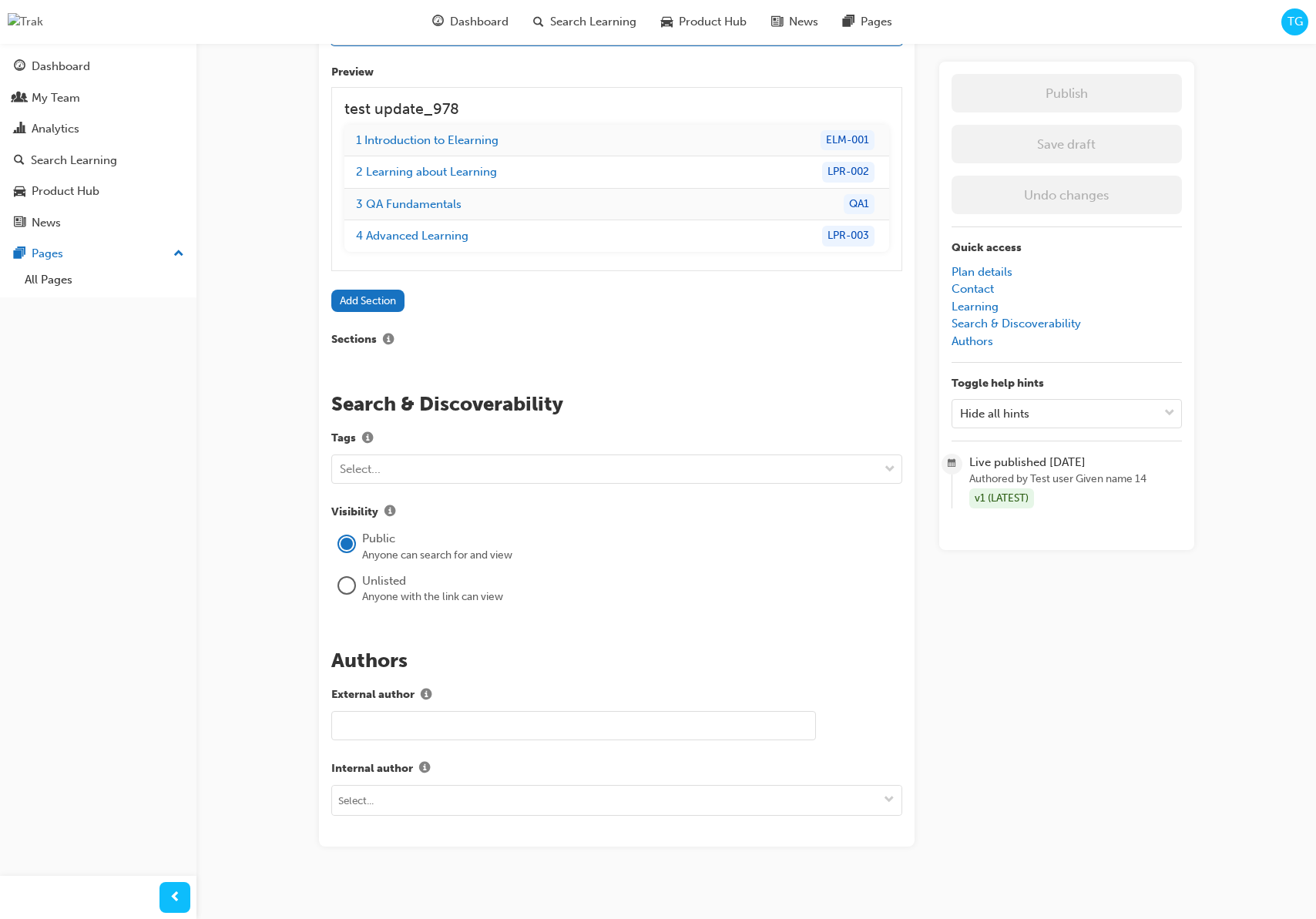
scroll to position [1378, 0]
click at [381, 299] on button "Add Section" at bounding box center [369, 299] width 74 height 22
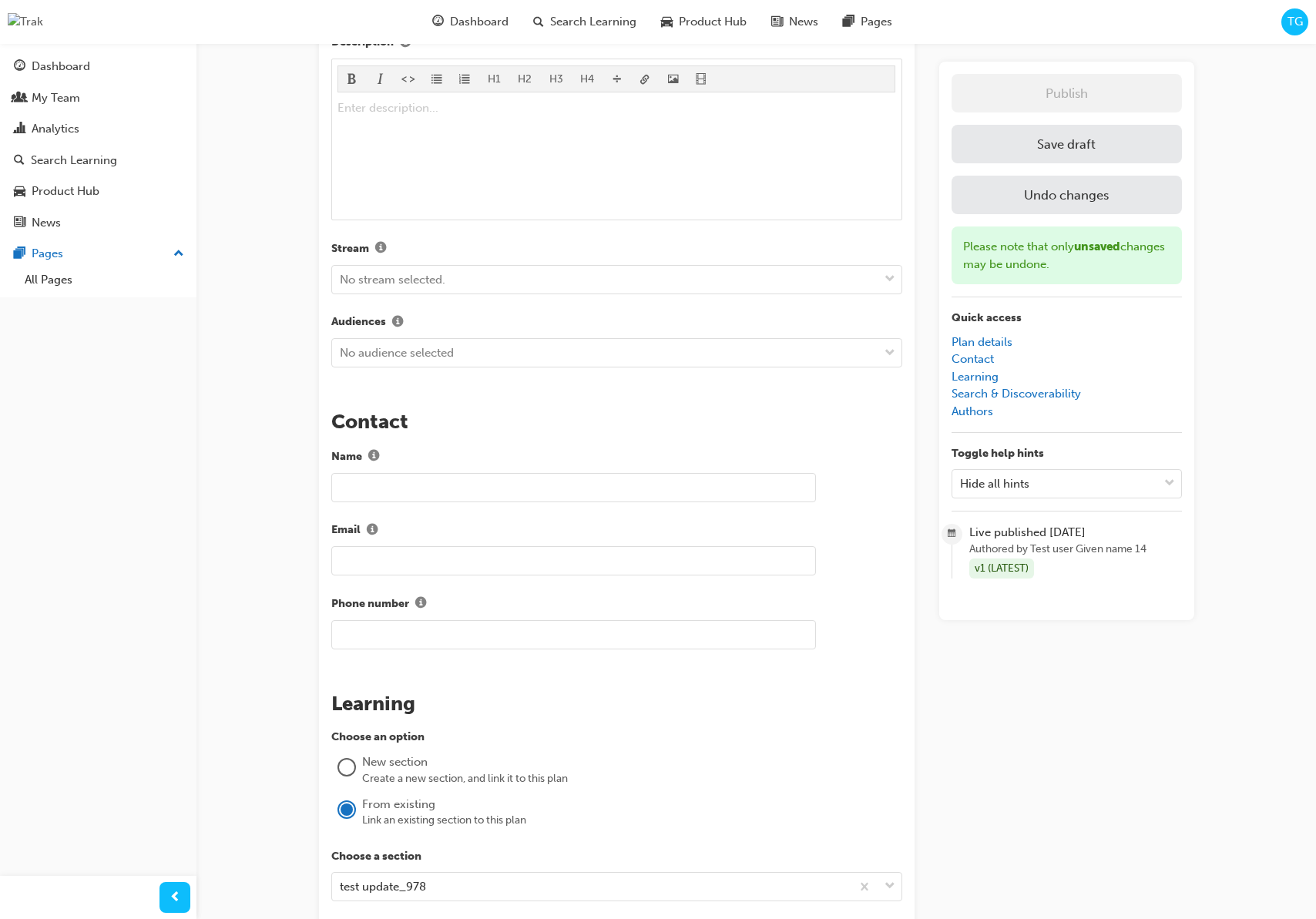
scroll to position [0, 0]
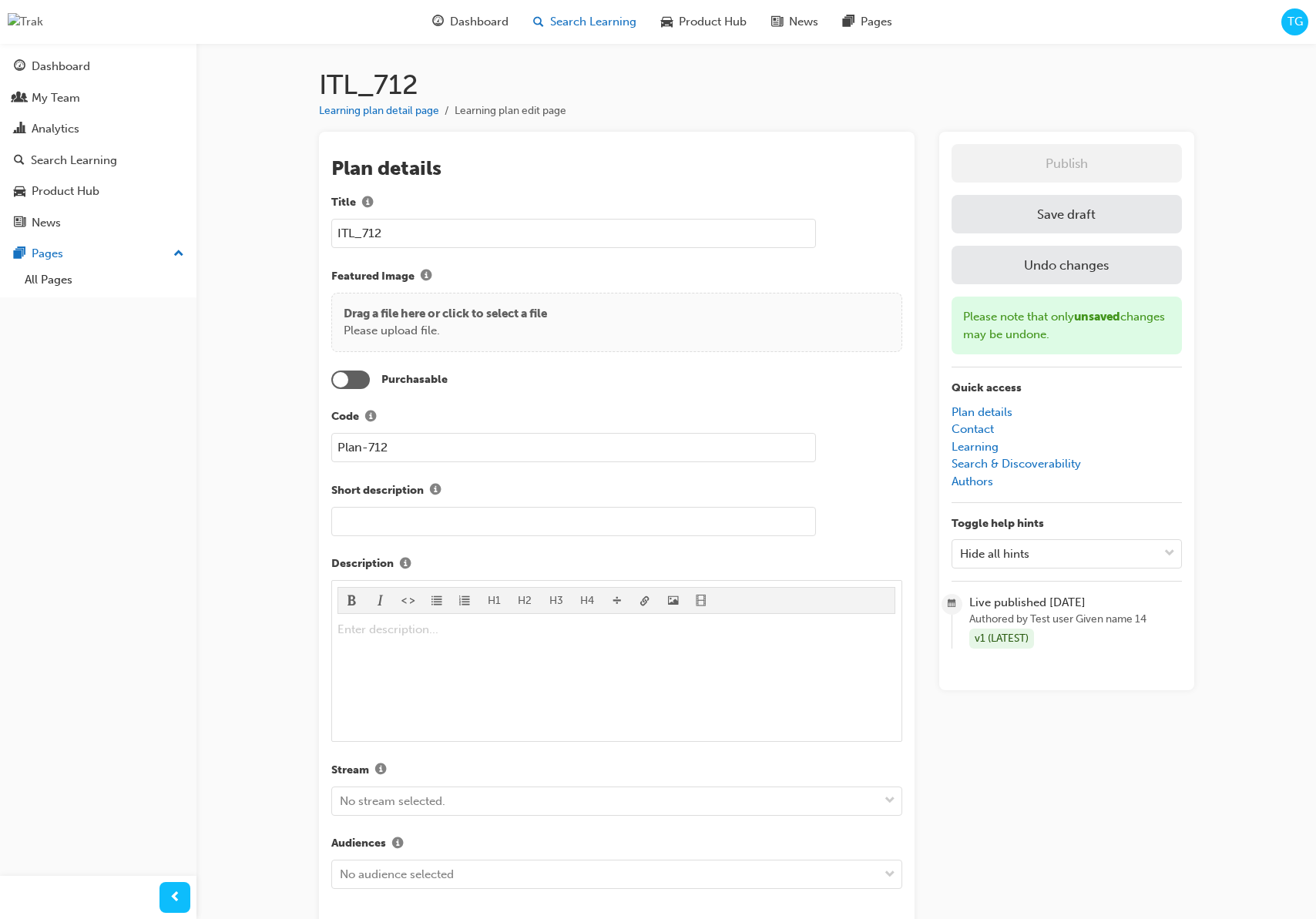
click at [595, 32] on div "Search Learning" at bounding box center [584, 21] width 128 height 32
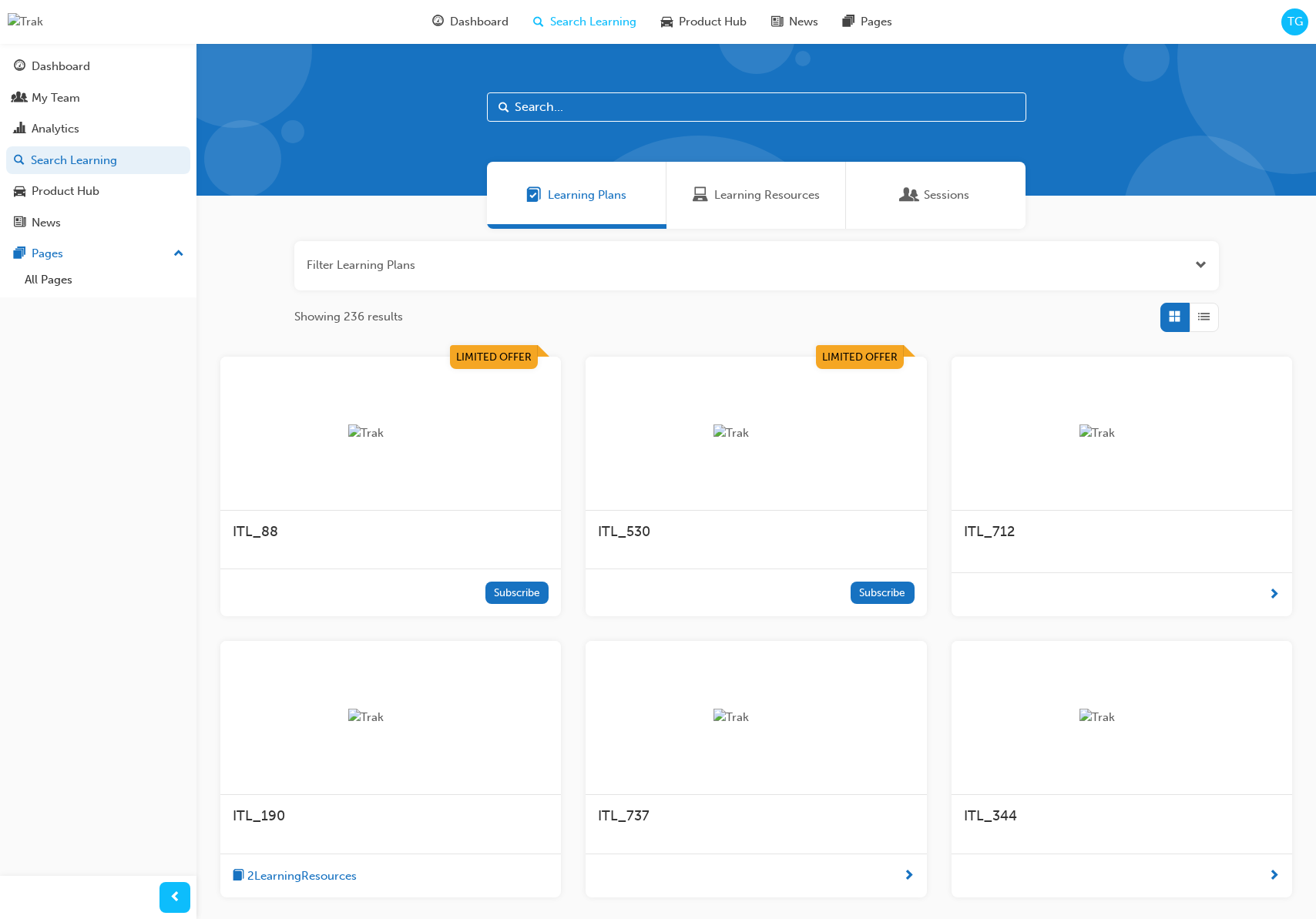
click at [332, 523] on div "ITL_88" at bounding box center [391, 533] width 316 height 19
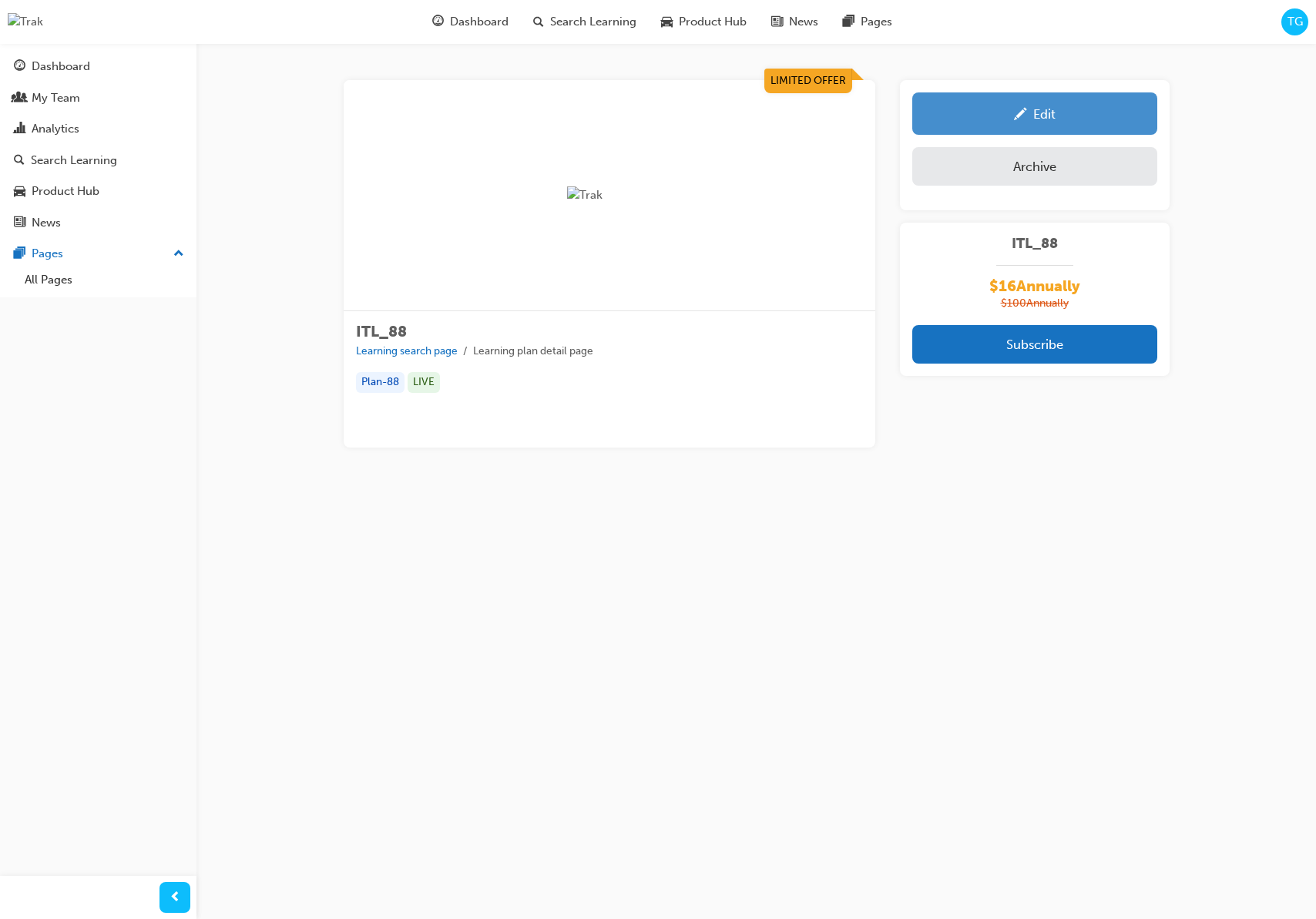
click at [993, 122] on div "Edit" at bounding box center [1034, 113] width 222 height 19
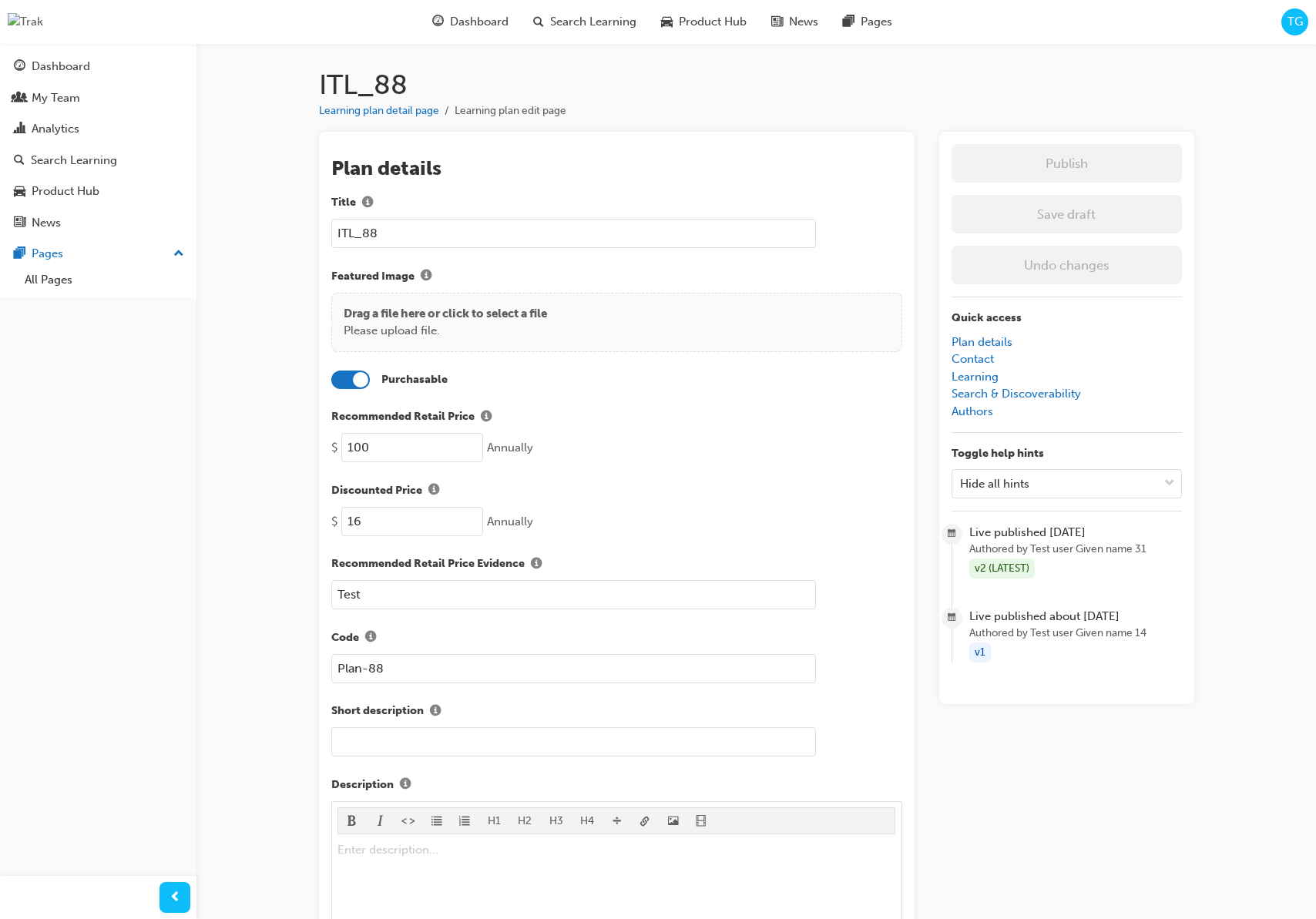
click at [340, 380] on div at bounding box center [350, 380] width 39 height 19
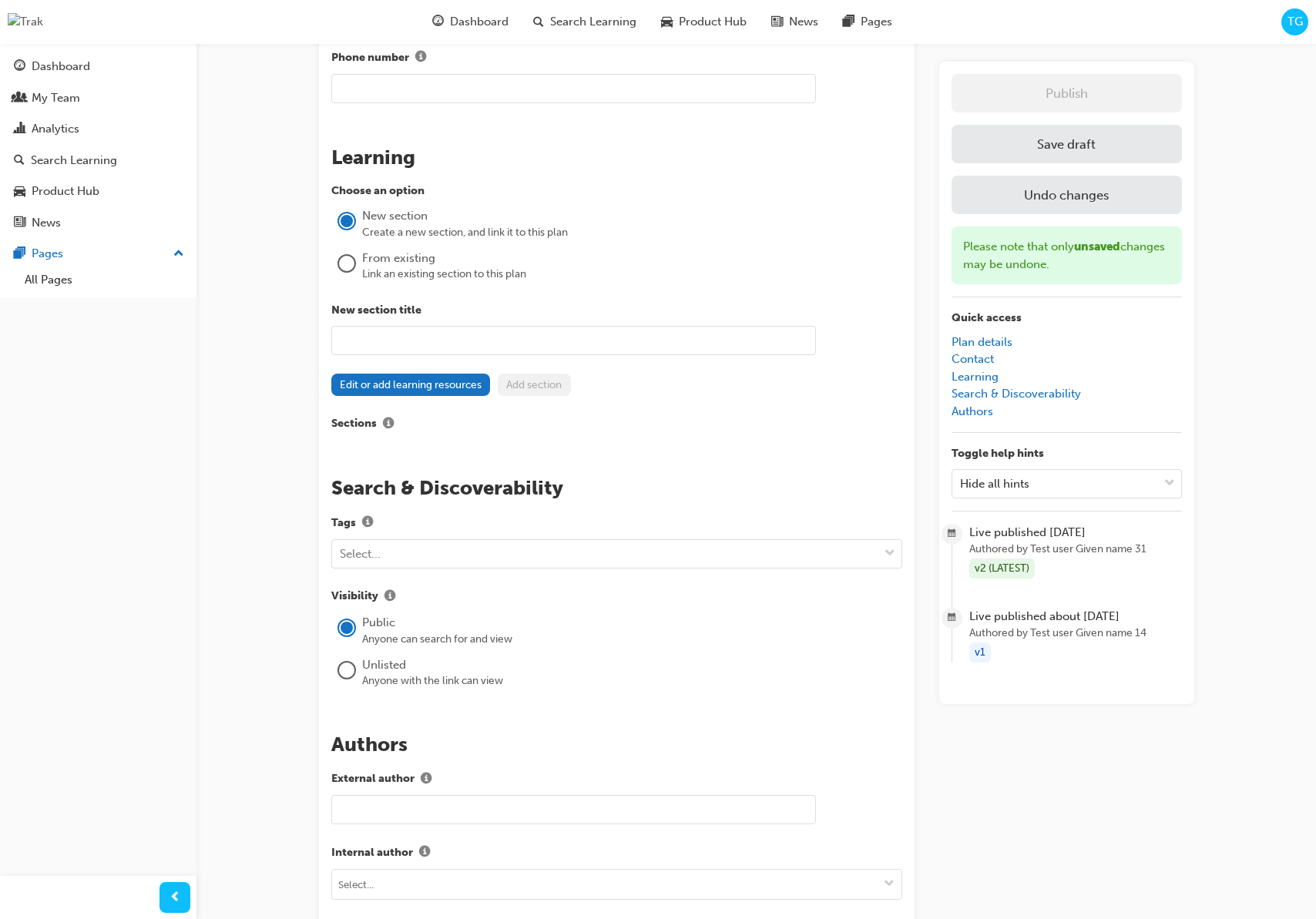
scroll to position [1079, 0]
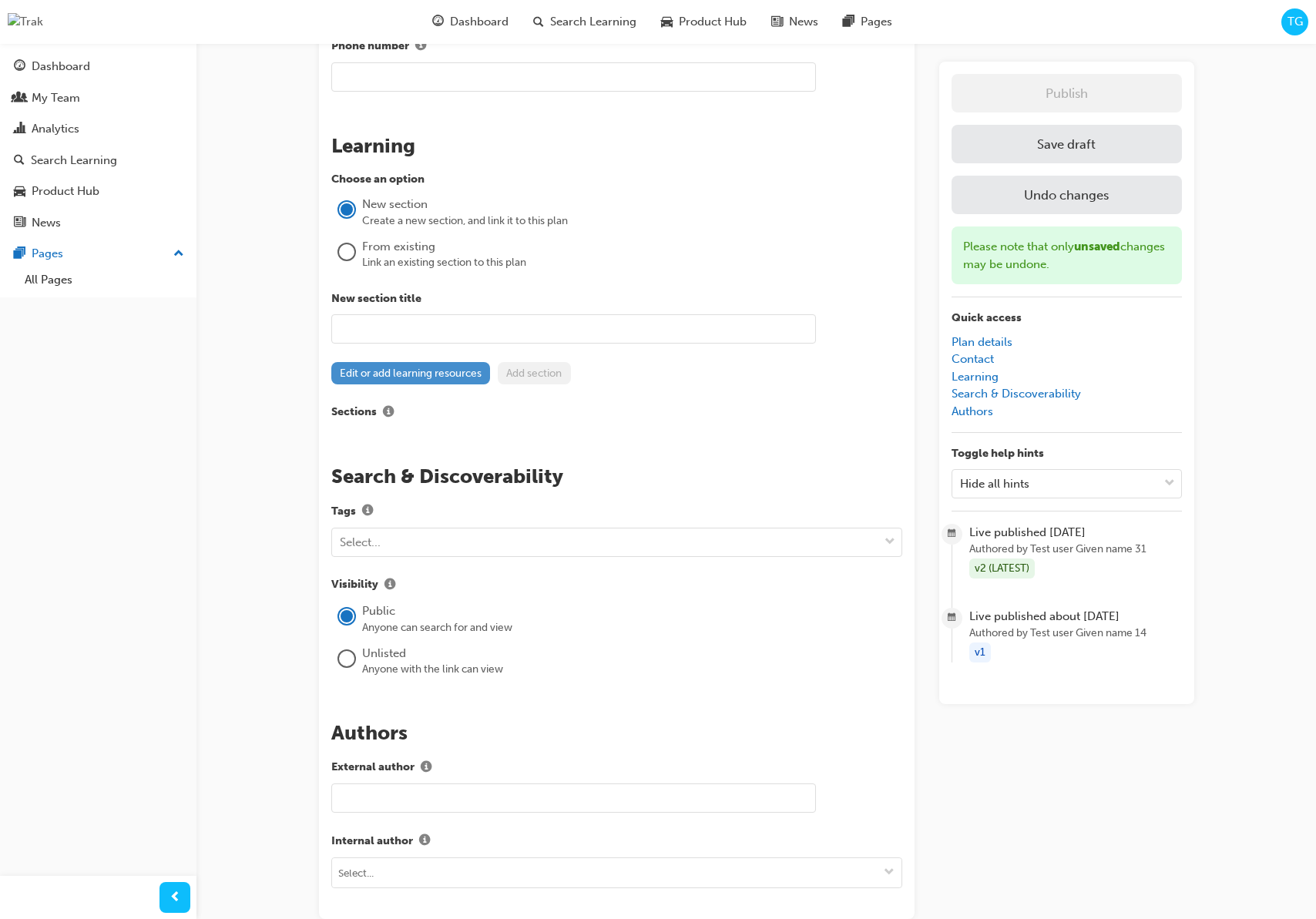
click at [431, 374] on button "Edit or add learning resources" at bounding box center [411, 374] width 160 height 22
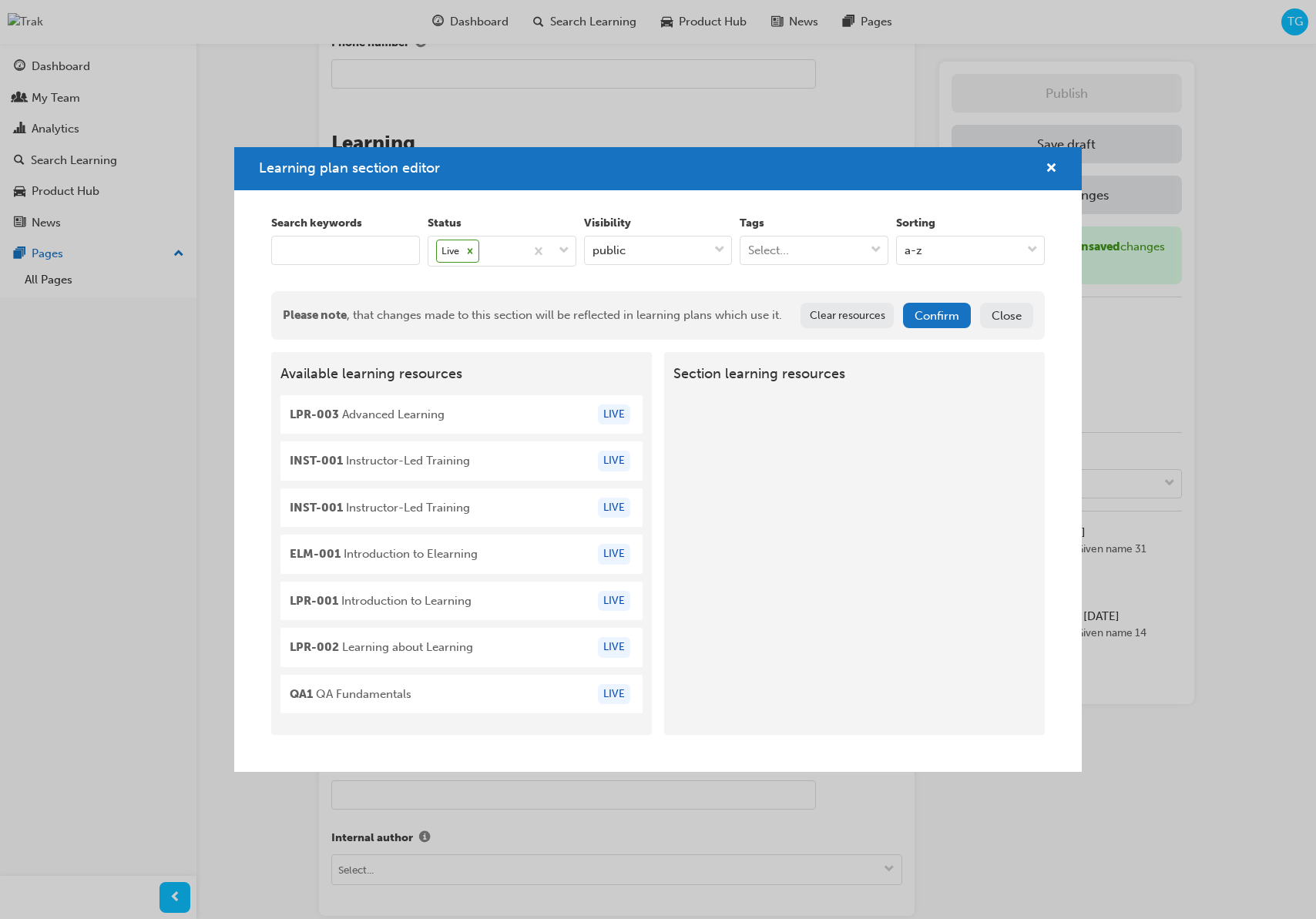
drag, startPoint x: 559, startPoint y: 415, endPoint x: 842, endPoint y: 423, distance: 283.1
click at [842, 423] on div "Available learning resources LPR-003 Advanced Learning LIVE INST-001 Instructor…" at bounding box center [658, 544] width 773 height 383
click at [609, 423] on div "LIVE" at bounding box center [614, 415] width 33 height 21
click at [557, 472] on div "INST-001 Instructor-Led Training LIVE" at bounding box center [461, 461] width 363 height 40
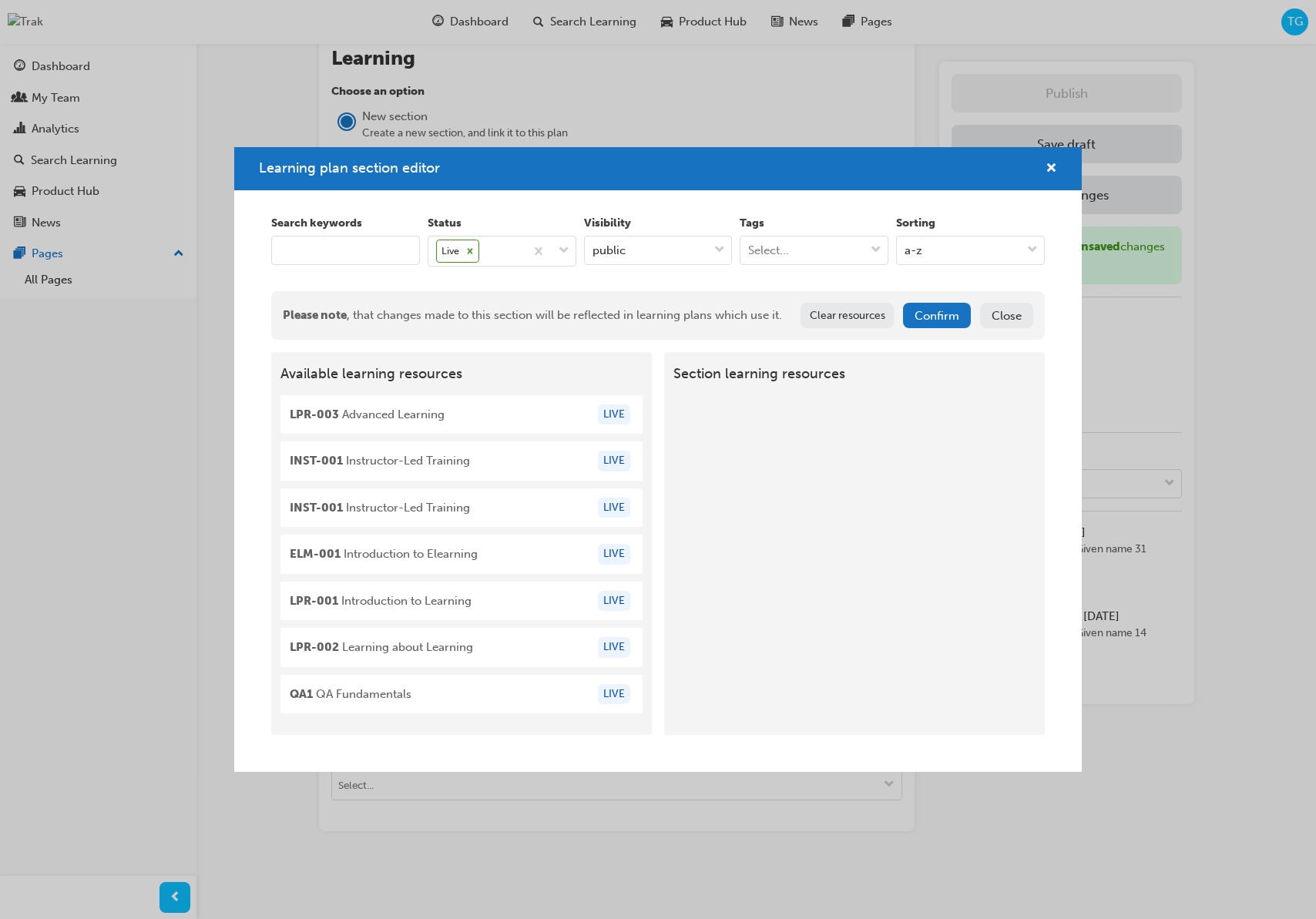
scroll to position [1166, 0]
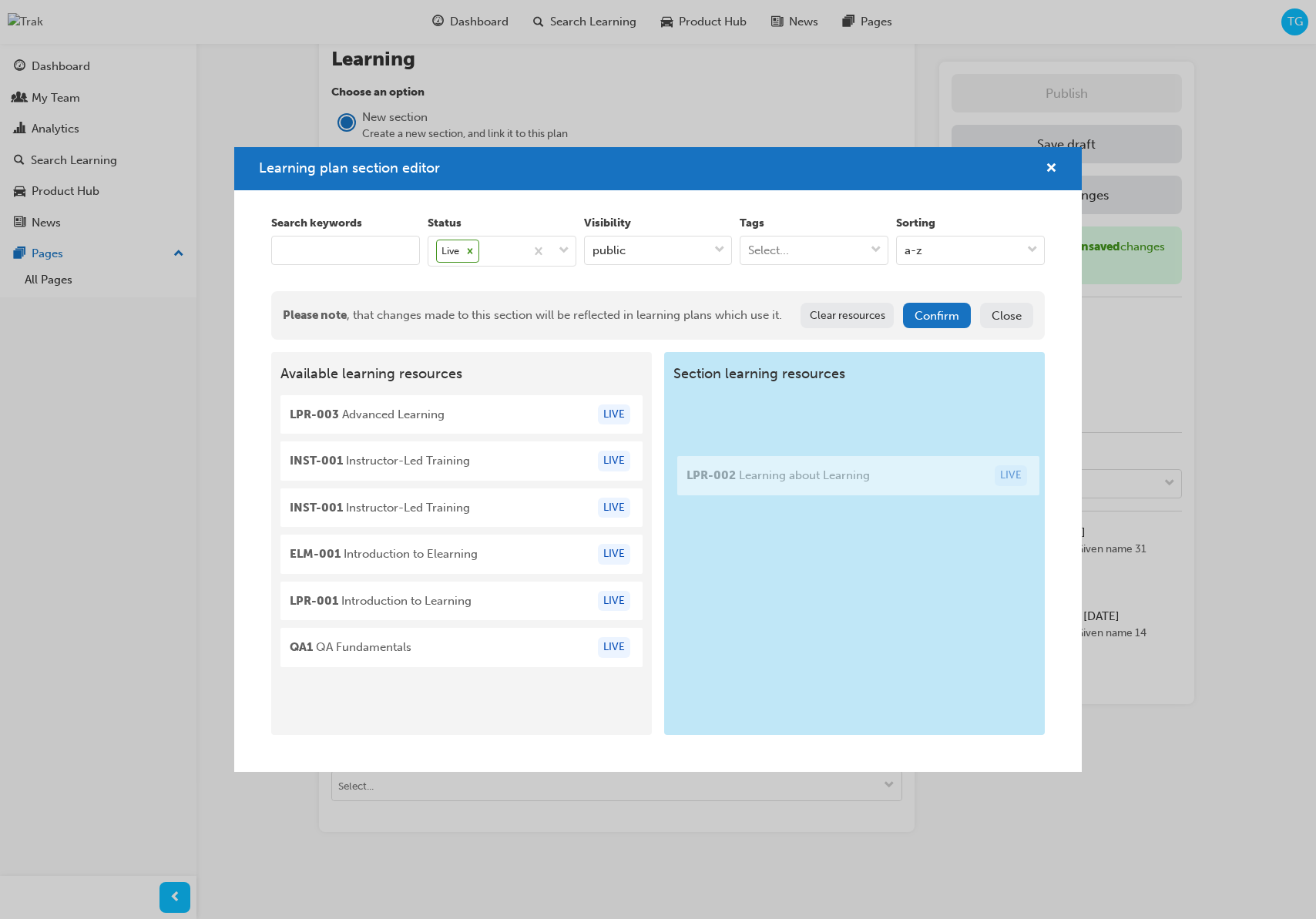
drag, startPoint x: 515, startPoint y: 654, endPoint x: 917, endPoint y: 480, distance: 438.0
click at [917, 480] on div "Available learning resources LPR-003 Advanced Learning LIVE INST-001 Instructor…" at bounding box center [658, 544] width 773 height 383
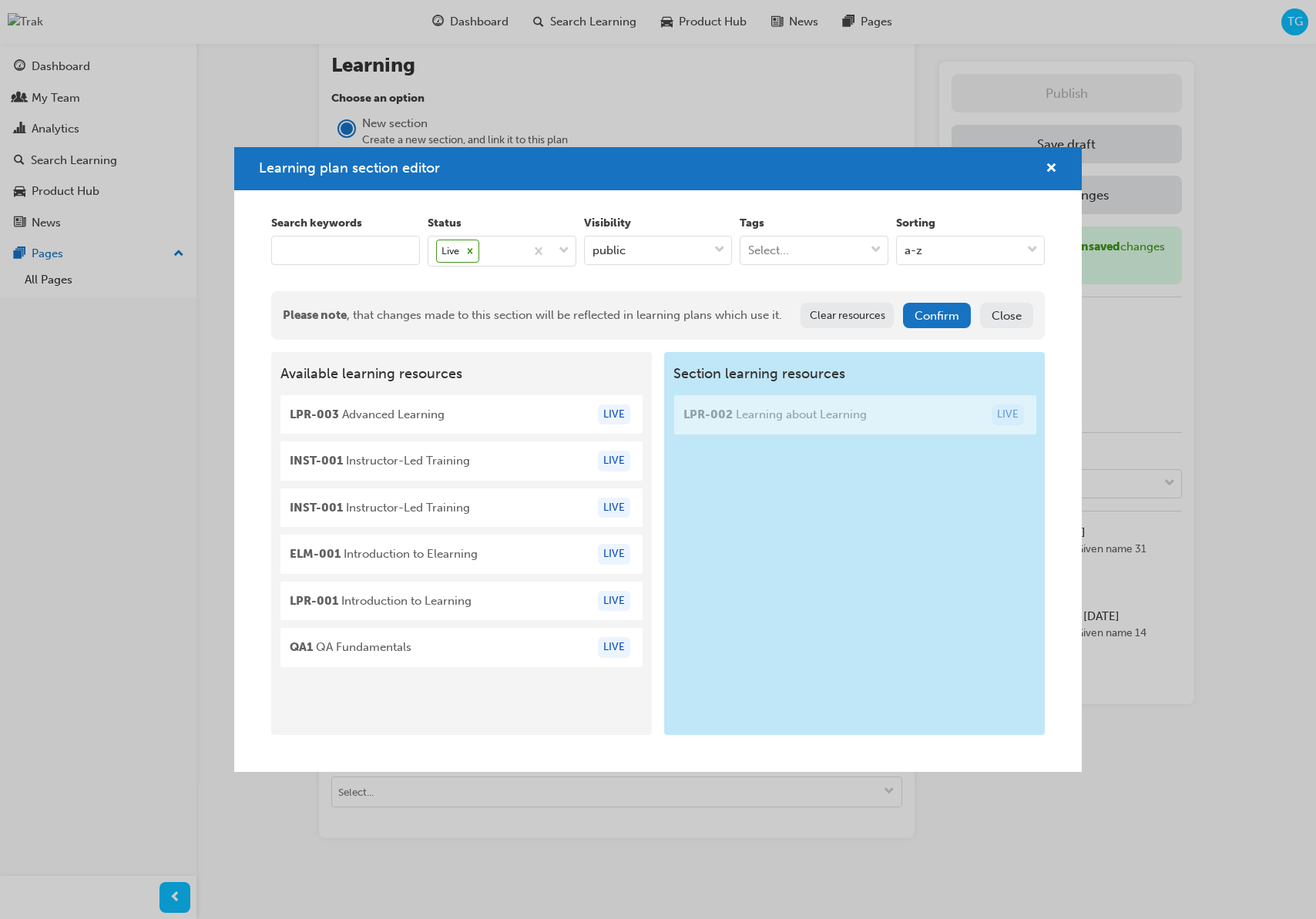
drag, startPoint x: 548, startPoint y: 645, endPoint x: 868, endPoint y: 426, distance: 387.8
click at [868, 426] on div "Available learning resources LPR-003 Advanced Learning LIVE INST-001 Instructor…" at bounding box center [658, 544] width 773 height 383
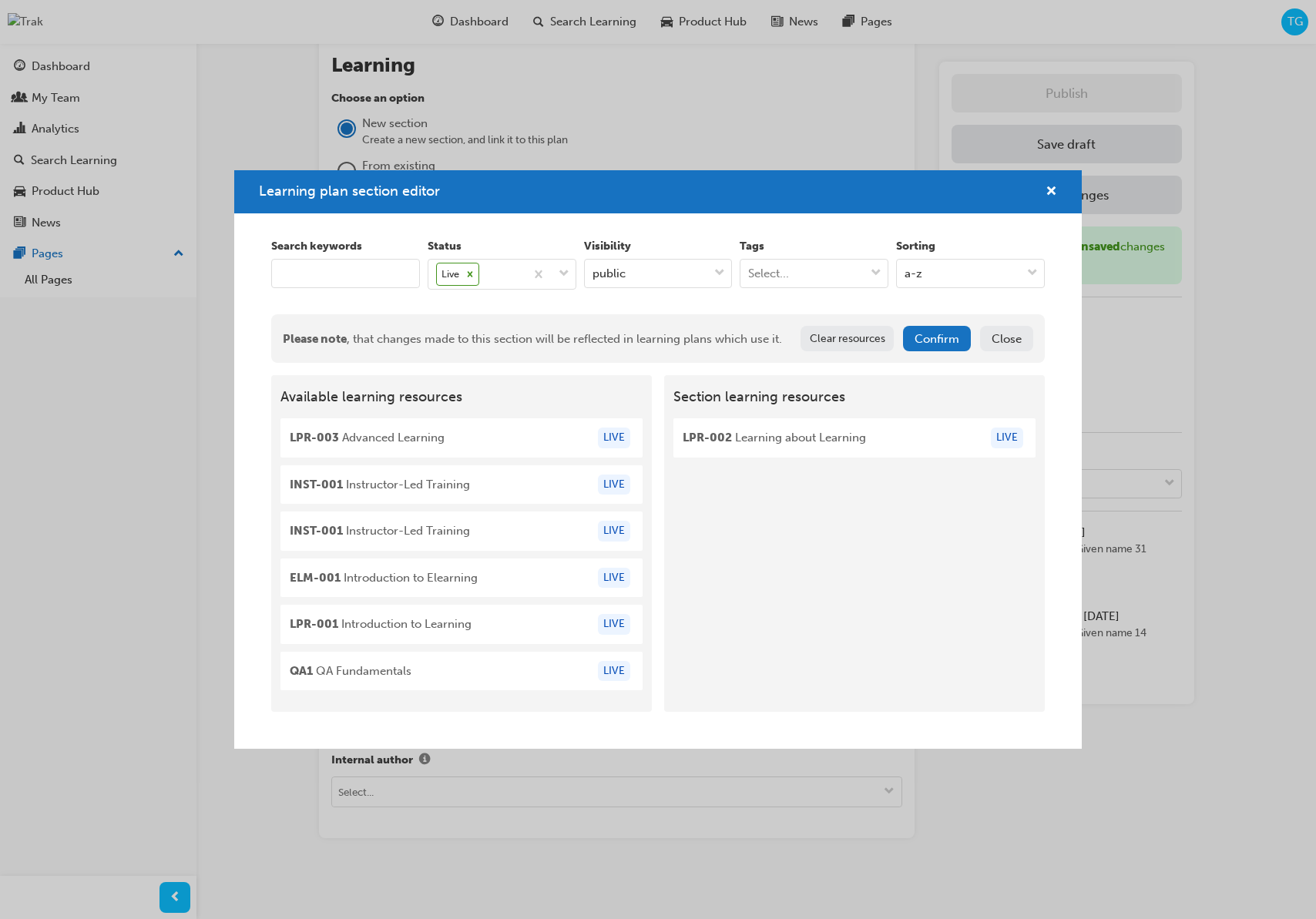
drag, startPoint x: 854, startPoint y: 502, endPoint x: 862, endPoint y: 490, distance: 14.4
click at [854, 501] on div "Section learning resources LPR-002 Learning about Learning LIVE" at bounding box center [854, 544] width 381 height 337
click at [947, 340] on button "Confirm" at bounding box center [936, 338] width 68 height 26
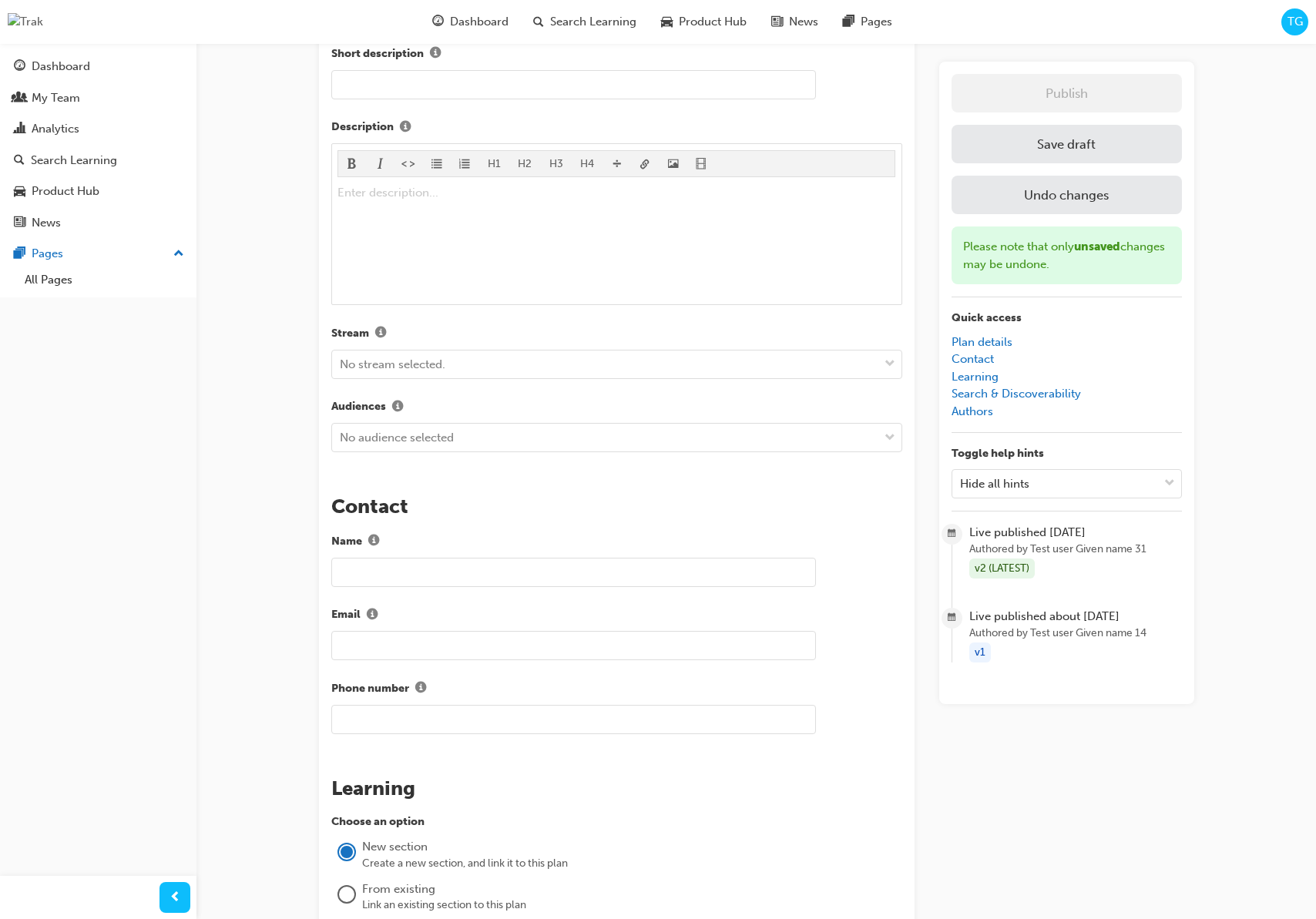
scroll to position [414, 0]
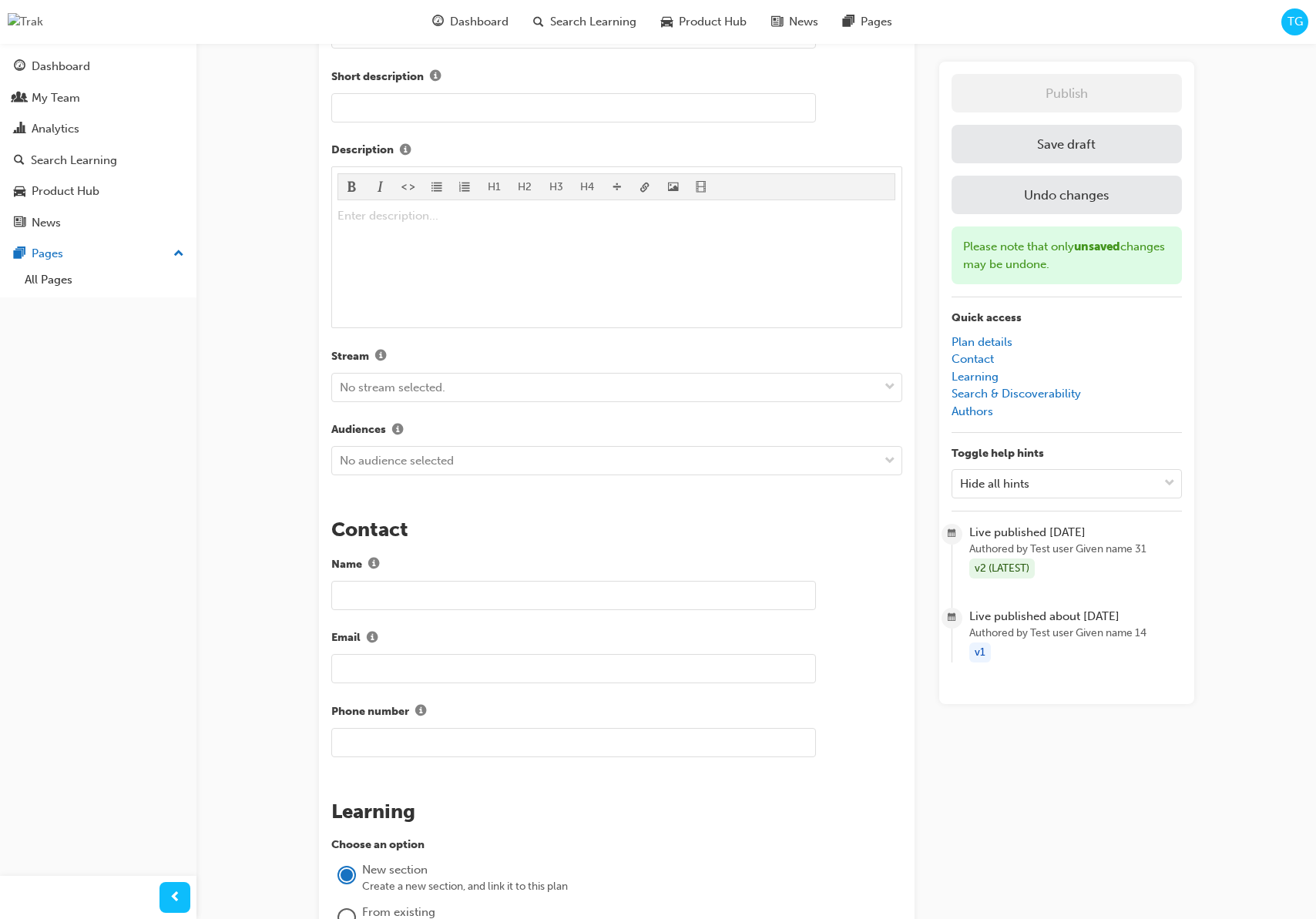
click at [999, 156] on button "Save draft" at bounding box center [1067, 143] width 230 height 39
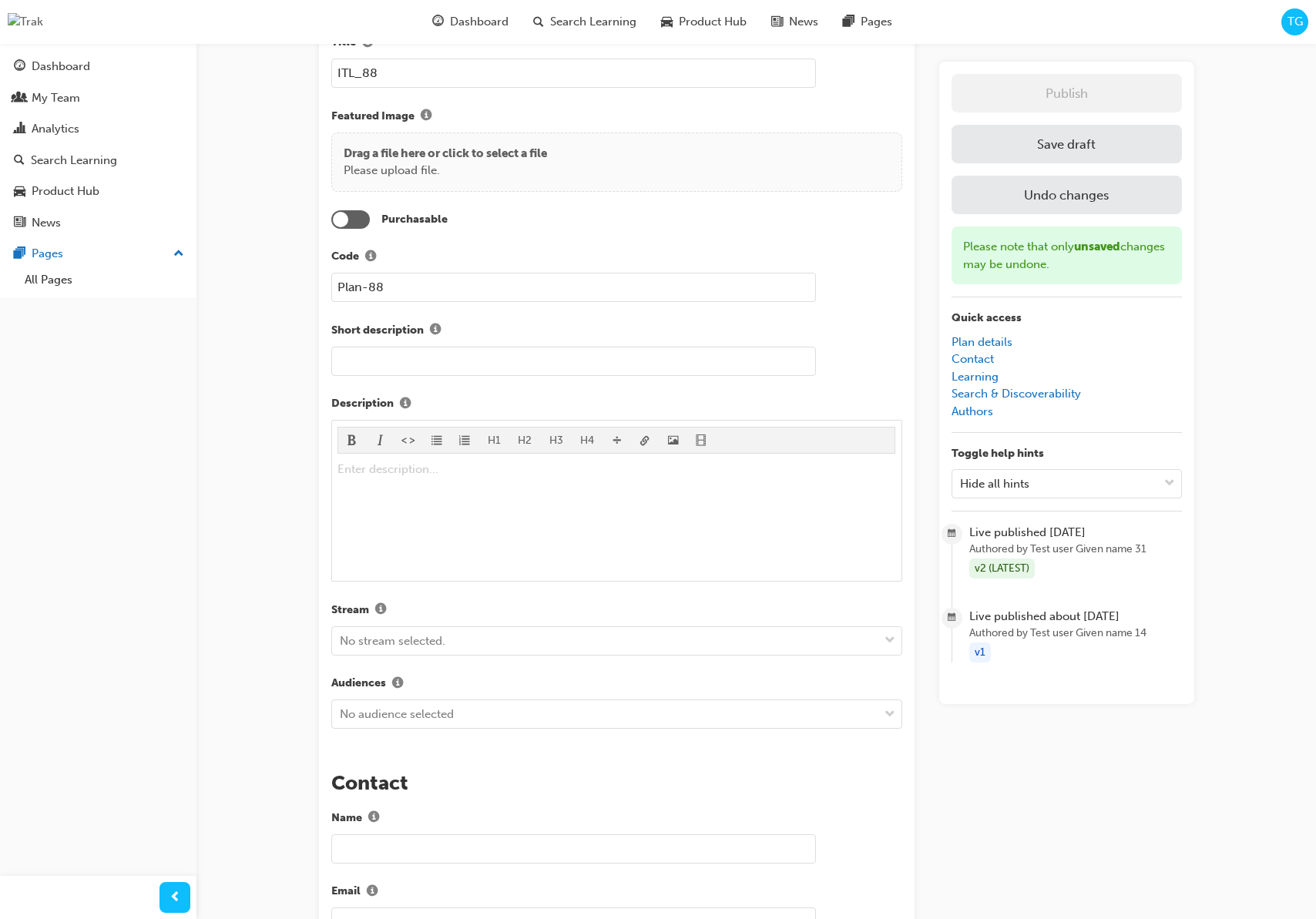
scroll to position [0, 0]
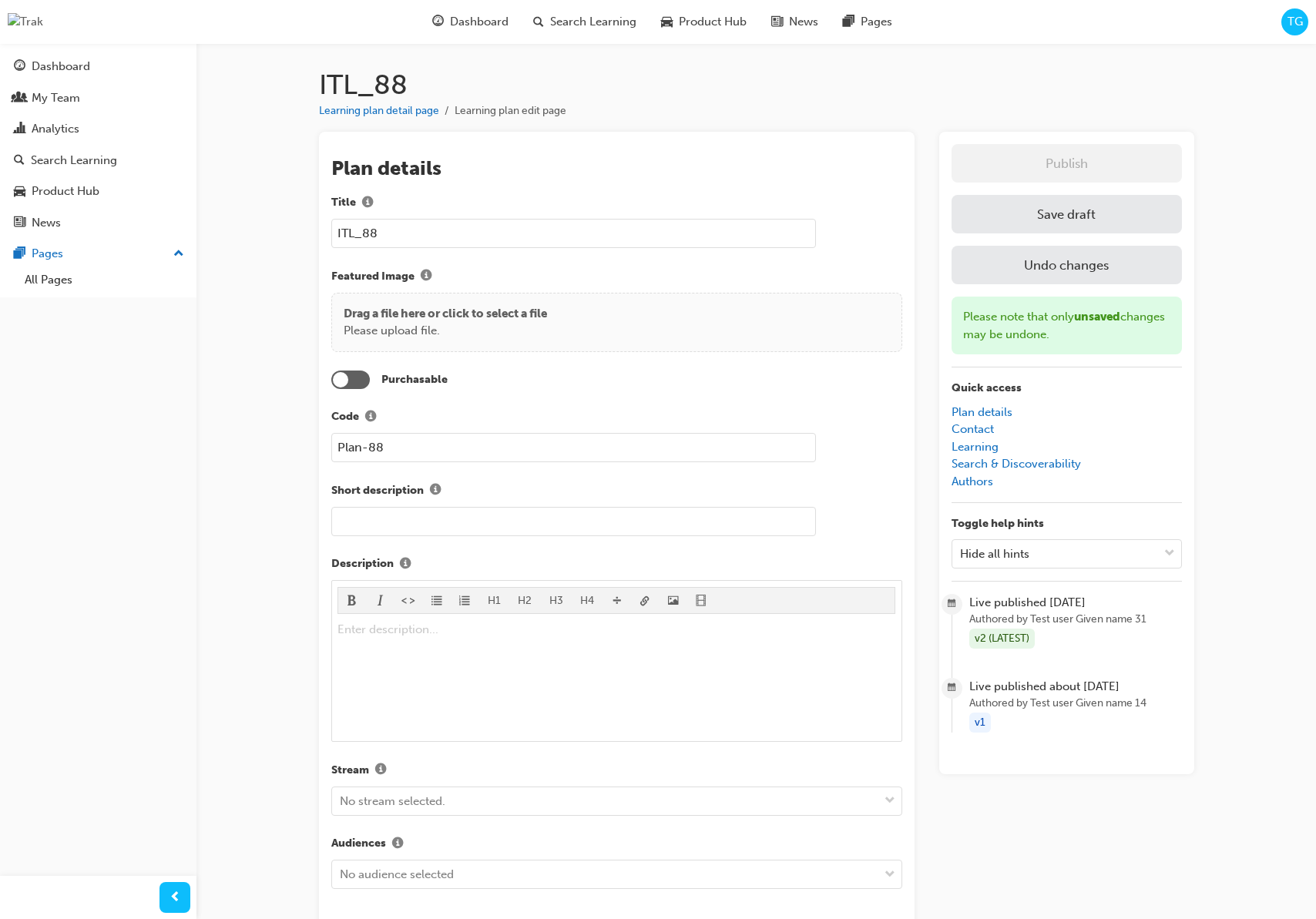
click at [417, 520] on input "text" at bounding box center [574, 521] width 484 height 29
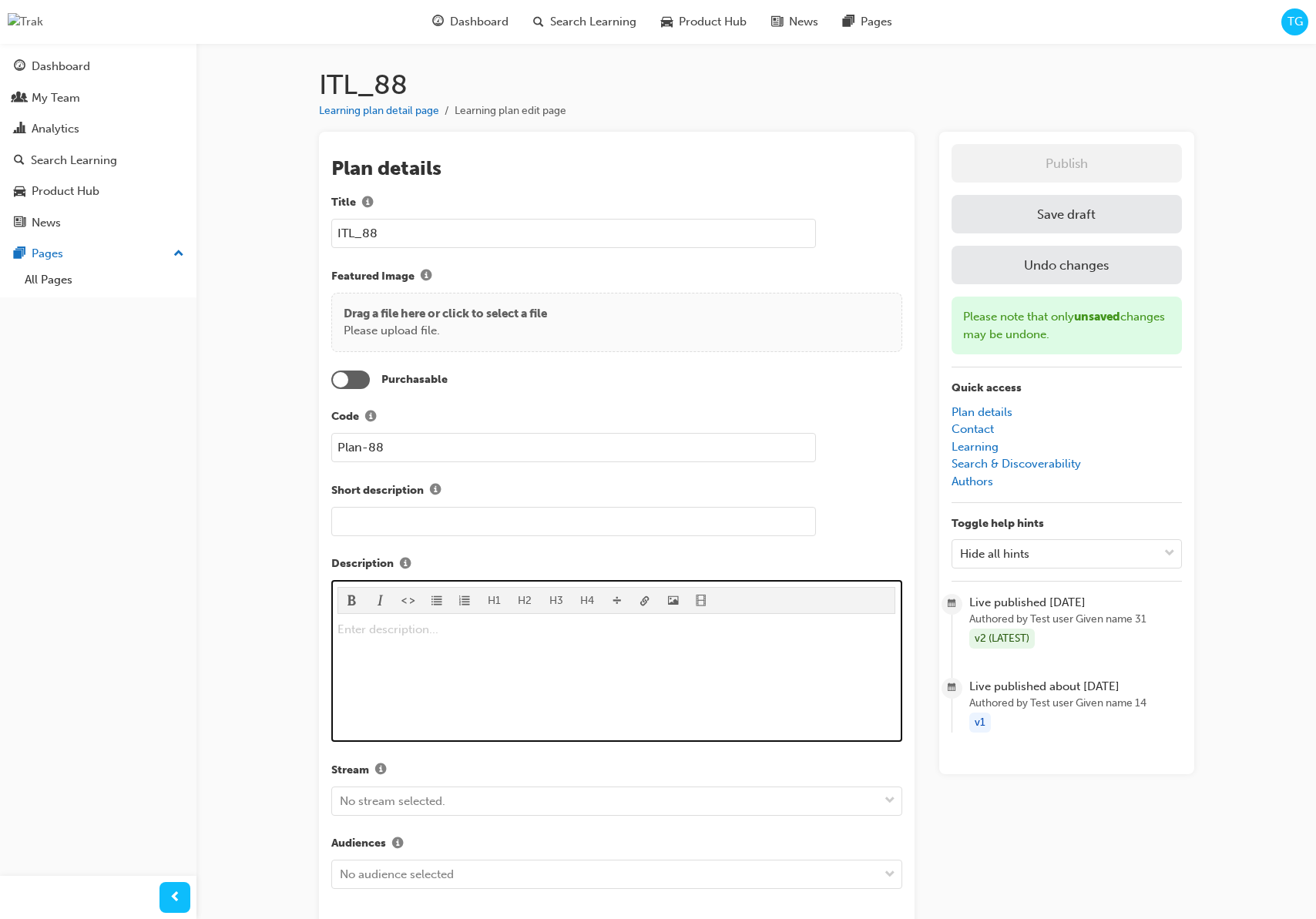
click at [399, 731] on div "Enter description... ﻿" at bounding box center [616, 678] width 557 height 116
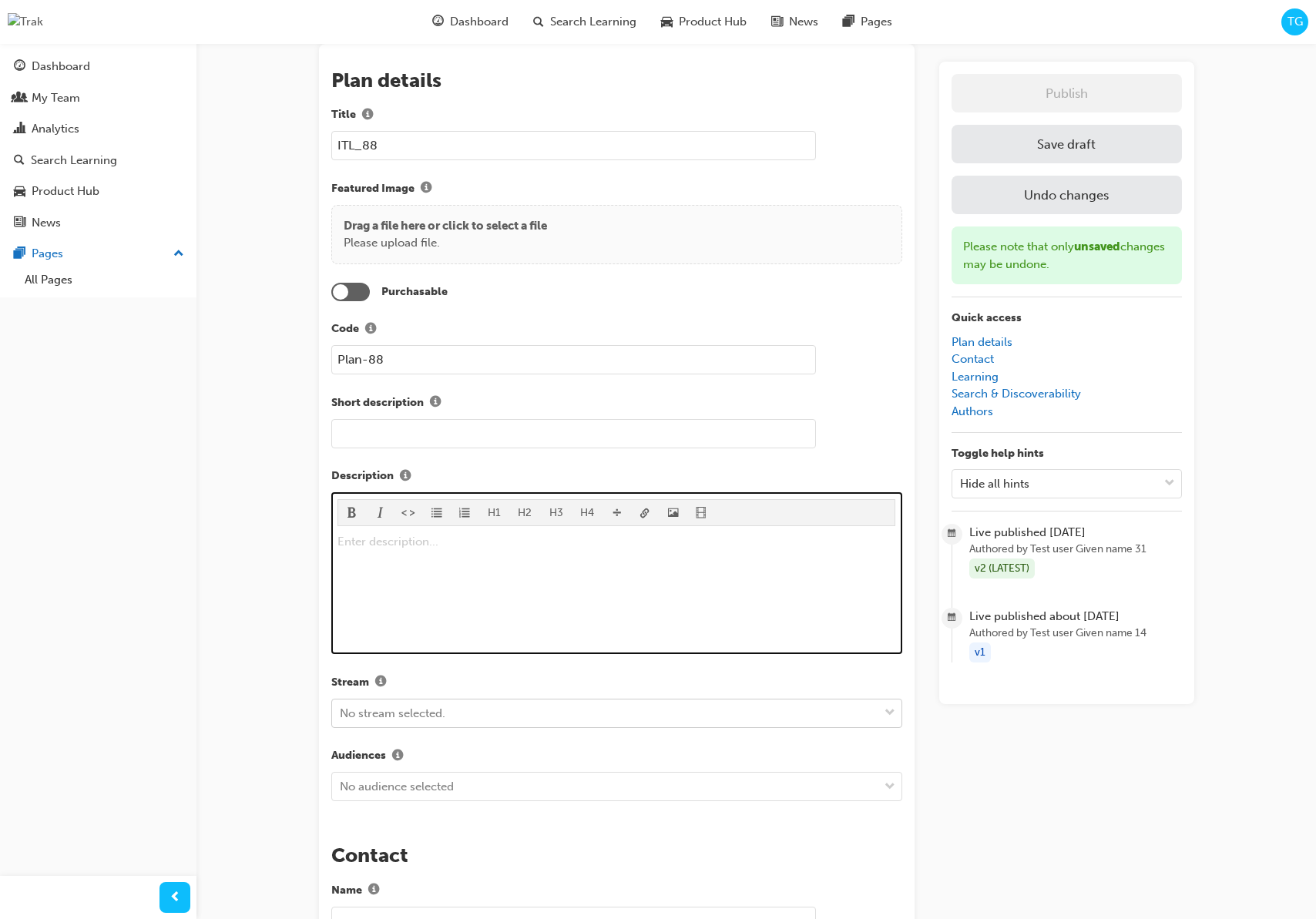
scroll to position [97, 0]
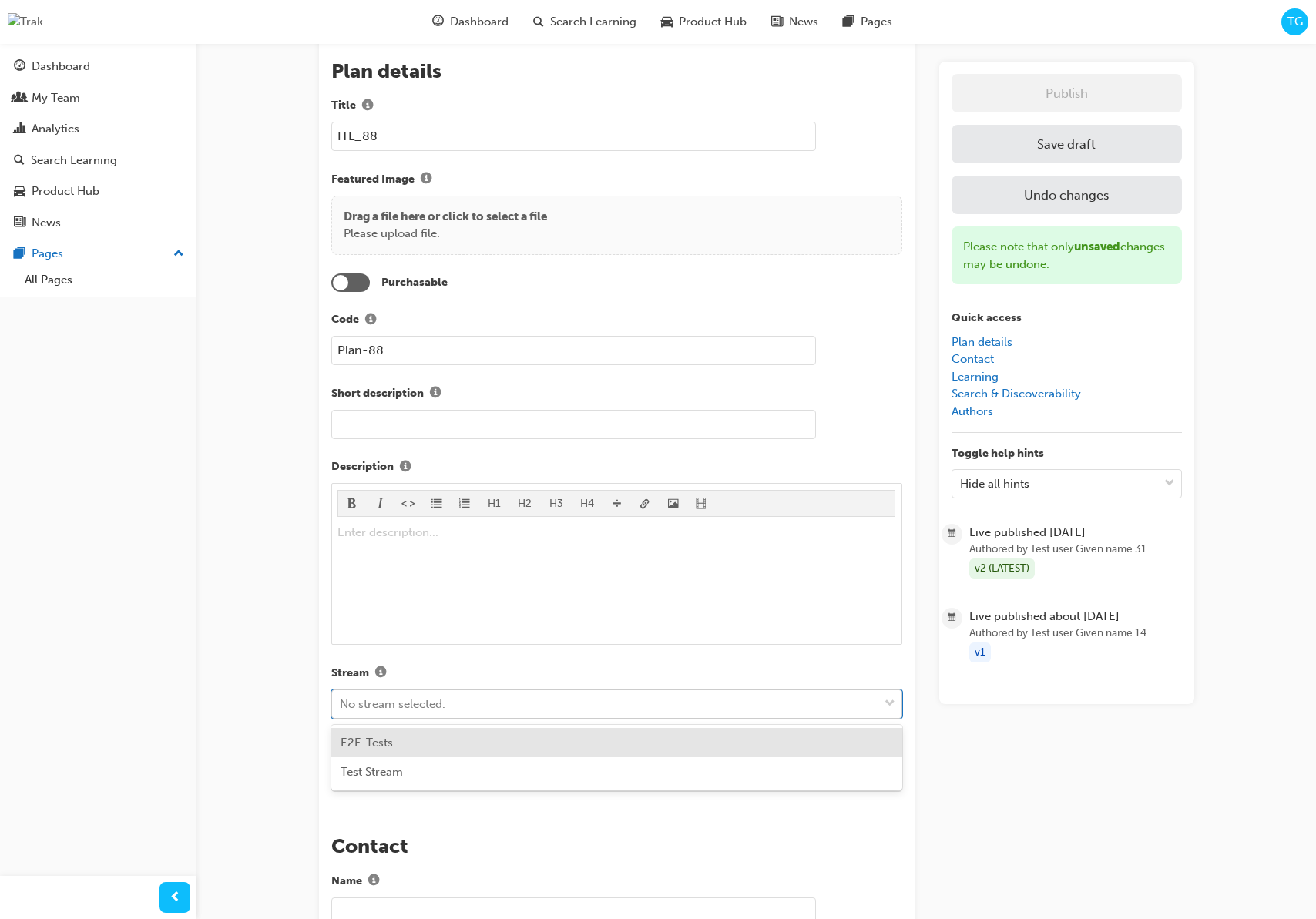
click at [411, 709] on div "No stream selected." at bounding box center [393, 704] width 106 height 18
click at [410, 750] on div "E2E-Tests" at bounding box center [617, 743] width 571 height 30
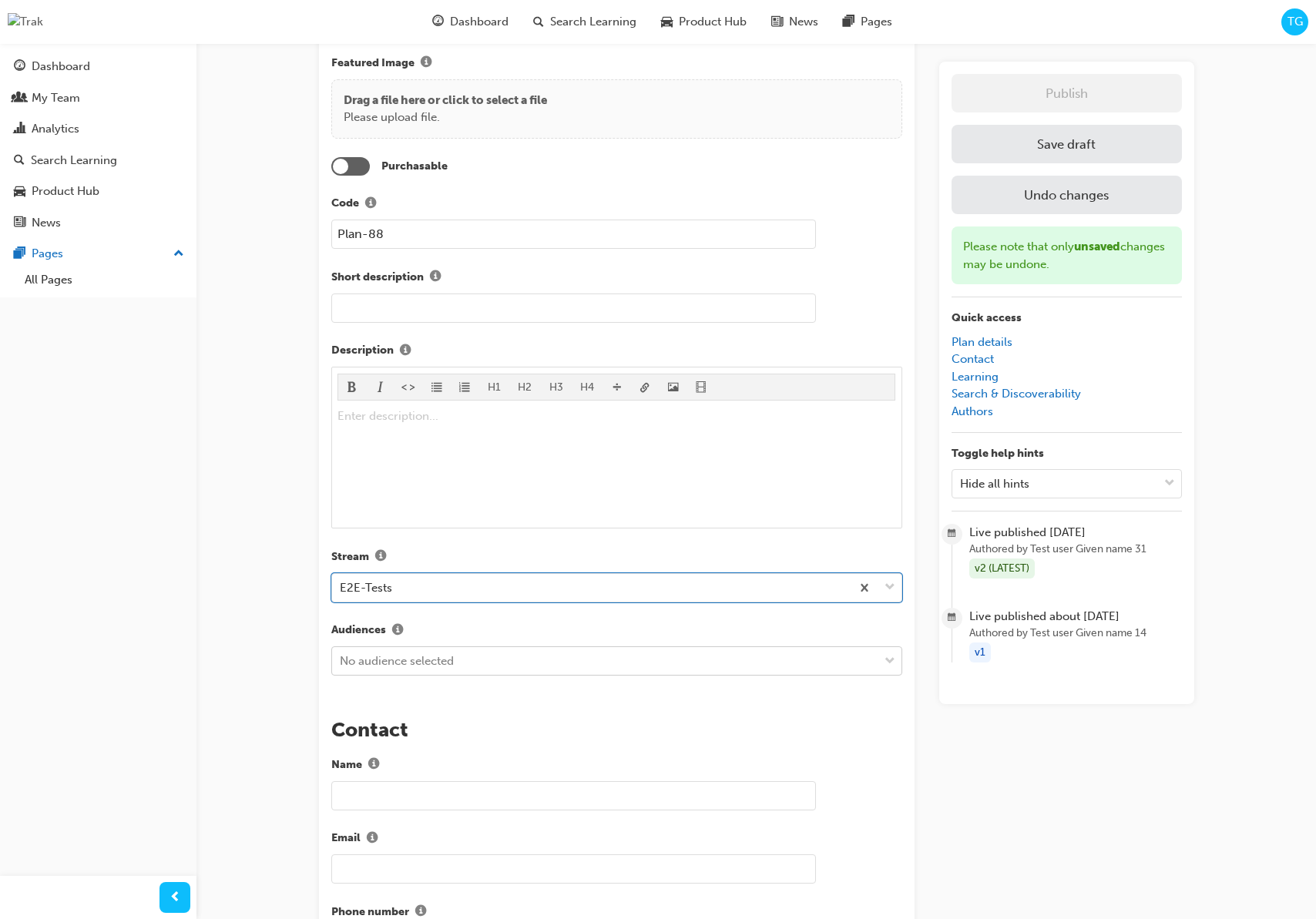
click at [419, 706] on body "Your version of Internet Explorer is outdated and not supported. Please upgrade…" at bounding box center [658, 246] width 1316 height 919
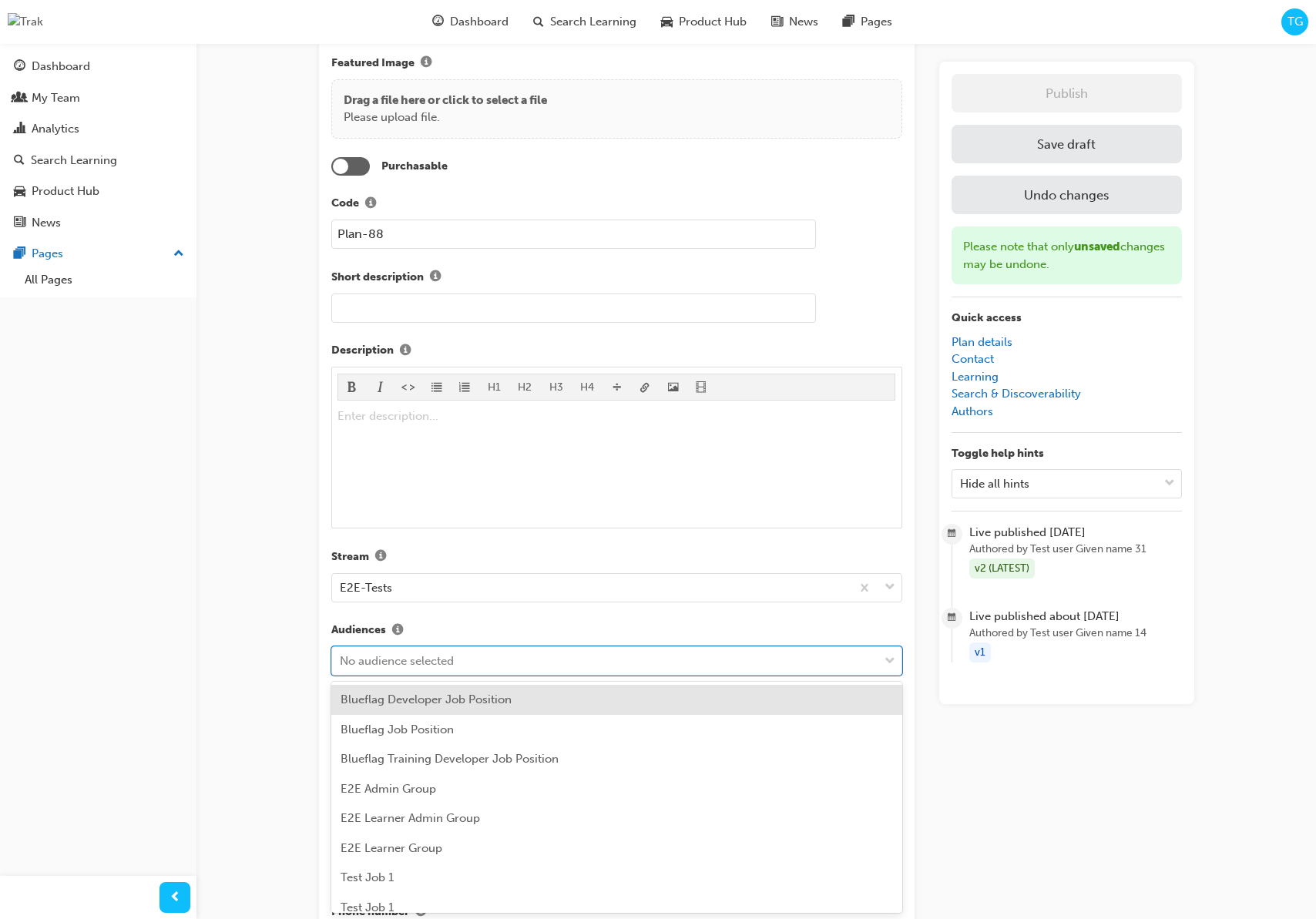
click at [422, 701] on span "Blueflag Developer Job Position" at bounding box center [425, 699] width 171 height 14
click at [527, 663] on div "Blueflag Developer Job Position" at bounding box center [592, 661] width 519 height 30
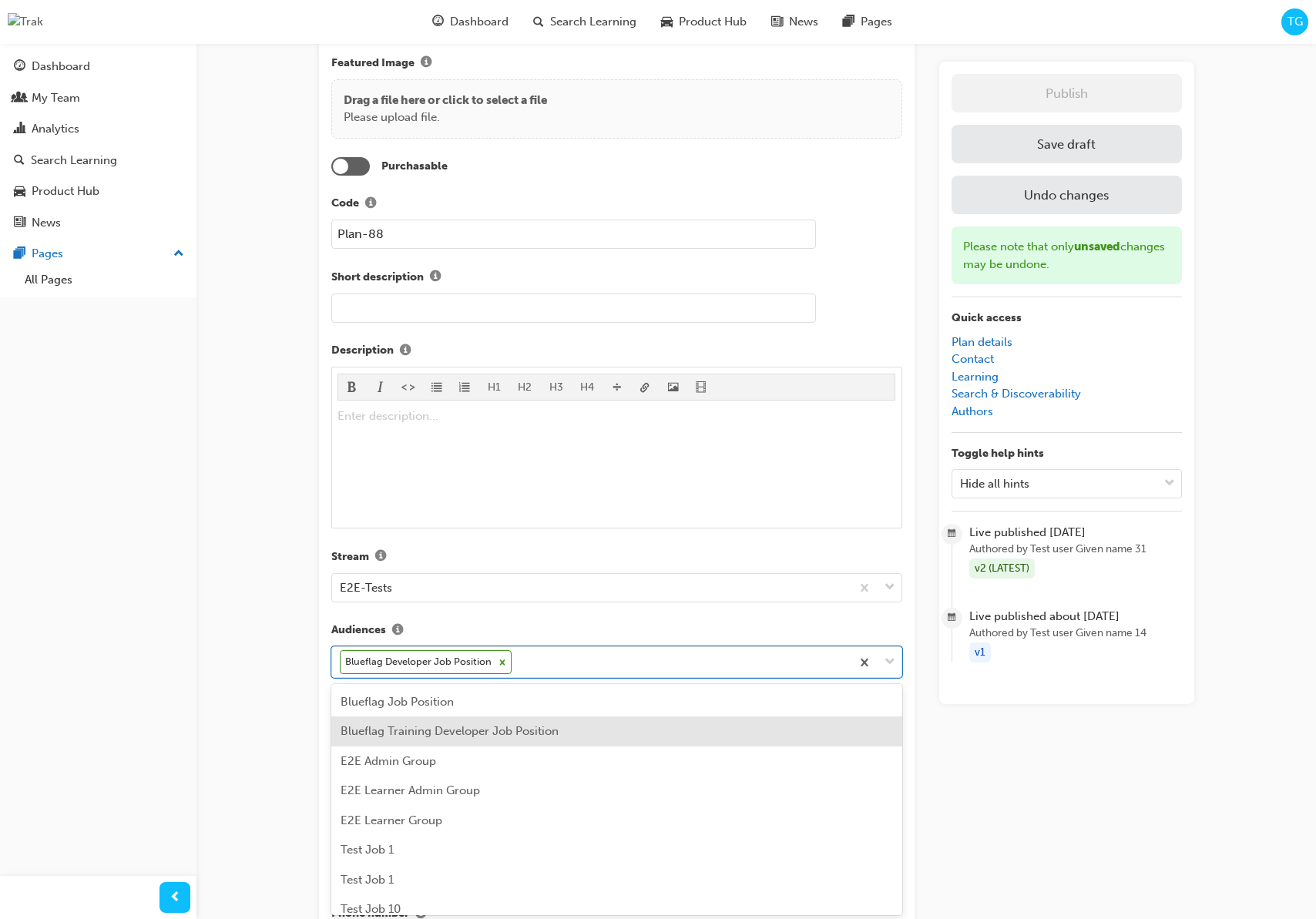
drag, startPoint x: 509, startPoint y: 726, endPoint x: 557, endPoint y: 700, distance: 54.6
click at [510, 726] on span "Blueflag Training Developer Job Position" at bounding box center [449, 731] width 218 height 14
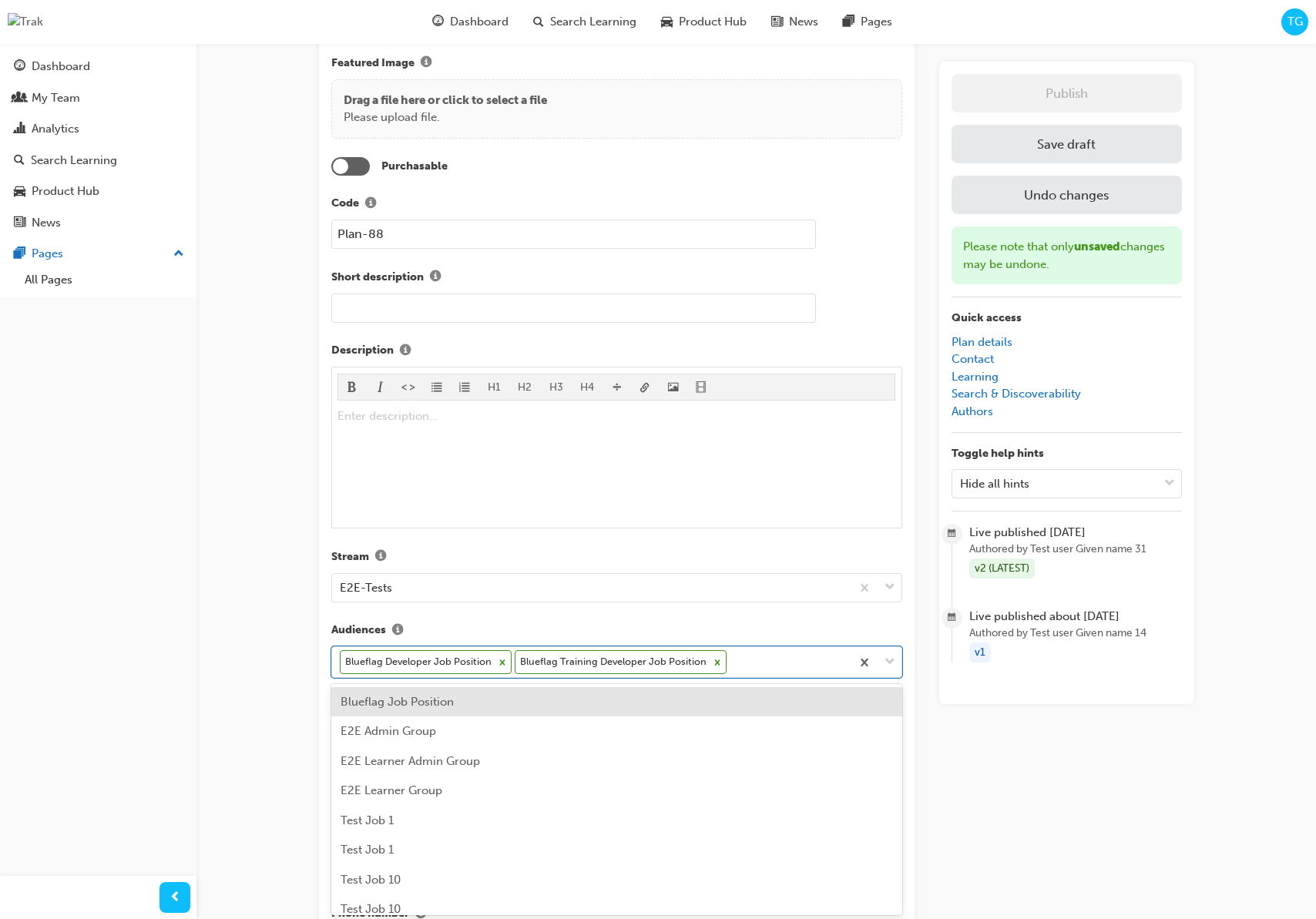
drag, startPoint x: 744, startPoint y: 664, endPoint x: 664, endPoint y: 712, distance: 93.3
click at [744, 664] on div "Blueflag Developer Job Position Blueflag Training Developer Job Position" at bounding box center [592, 661] width 519 height 30
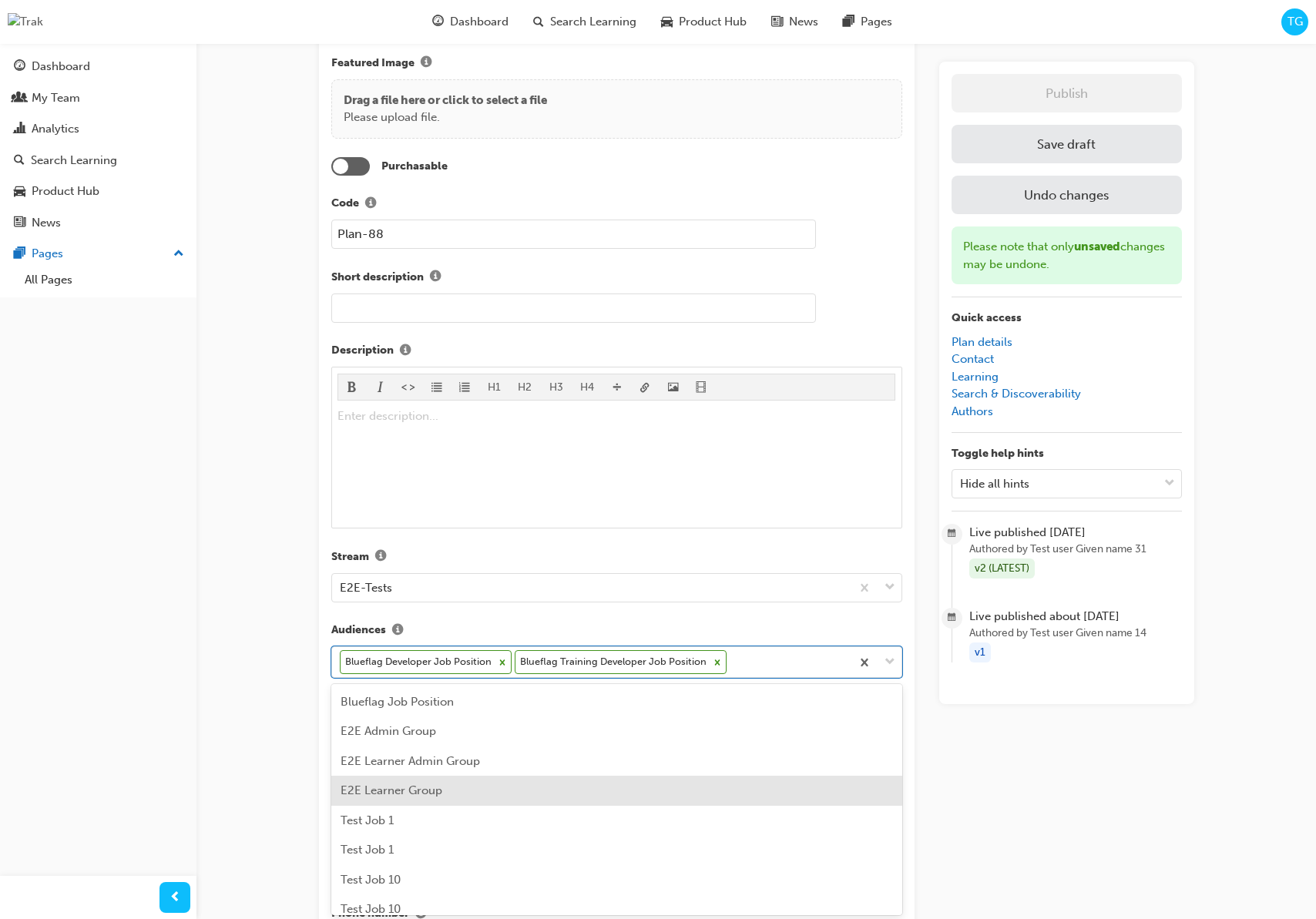
click at [503, 776] on div "E2E Learner Group" at bounding box center [617, 790] width 571 height 30
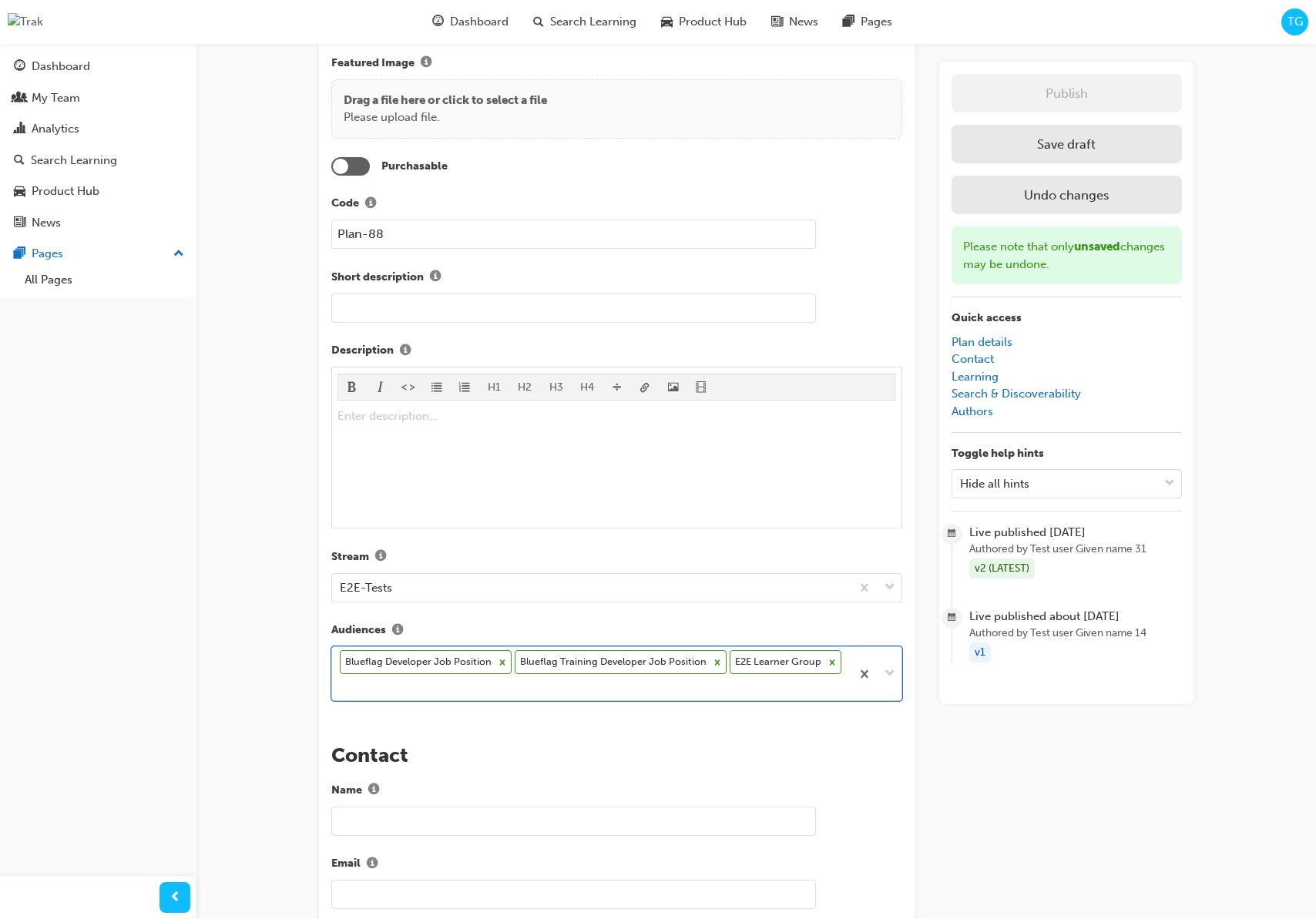
click at [850, 664] on div "Blueflag Developer Job Position Blueflag Training Developer Job Position E2E Le…" at bounding box center [592, 673] width 519 height 53
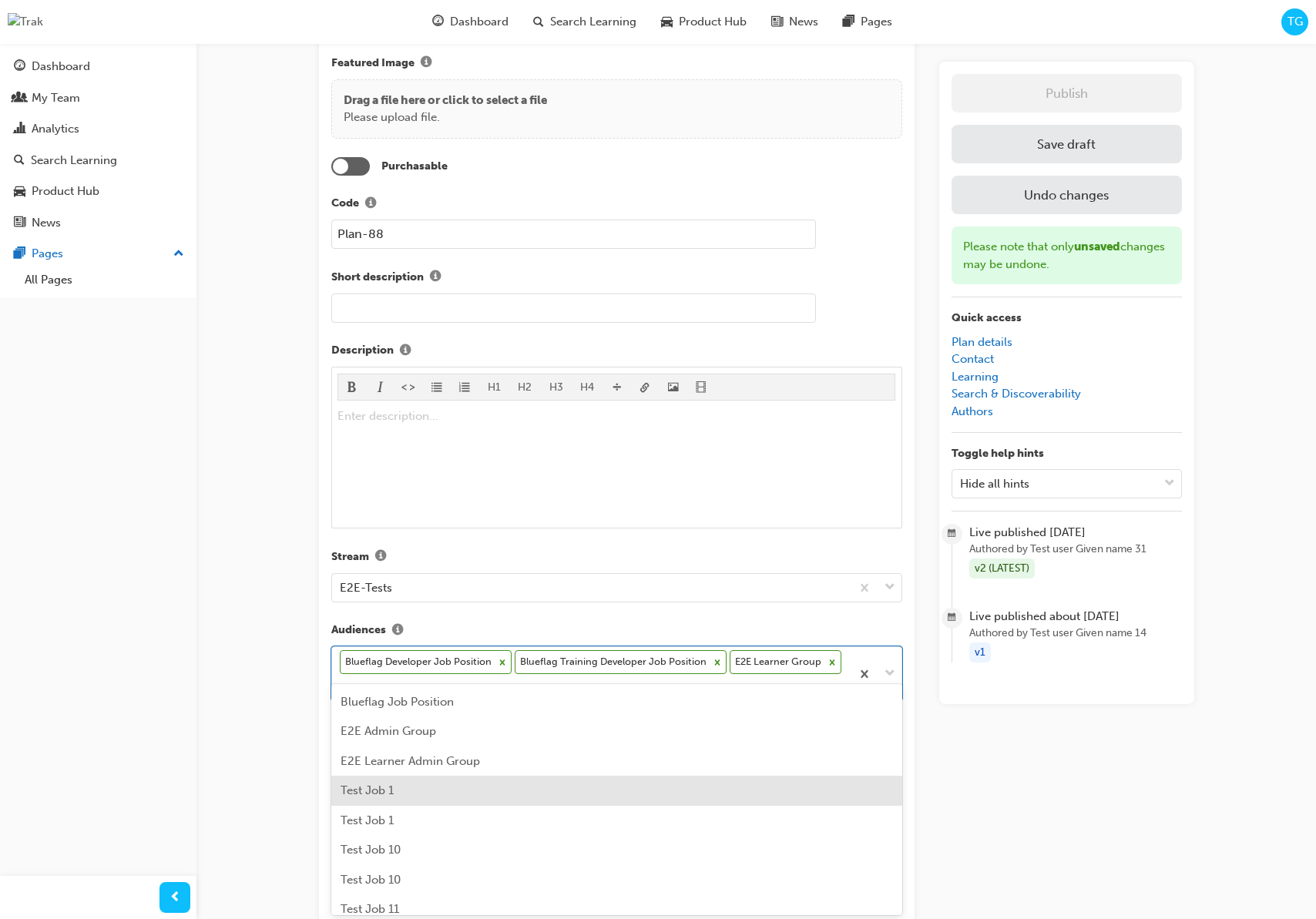
drag, startPoint x: 490, startPoint y: 780, endPoint x: 498, endPoint y: 778, distance: 8.2
click at [490, 780] on div "Test Job 1" at bounding box center [617, 790] width 571 height 30
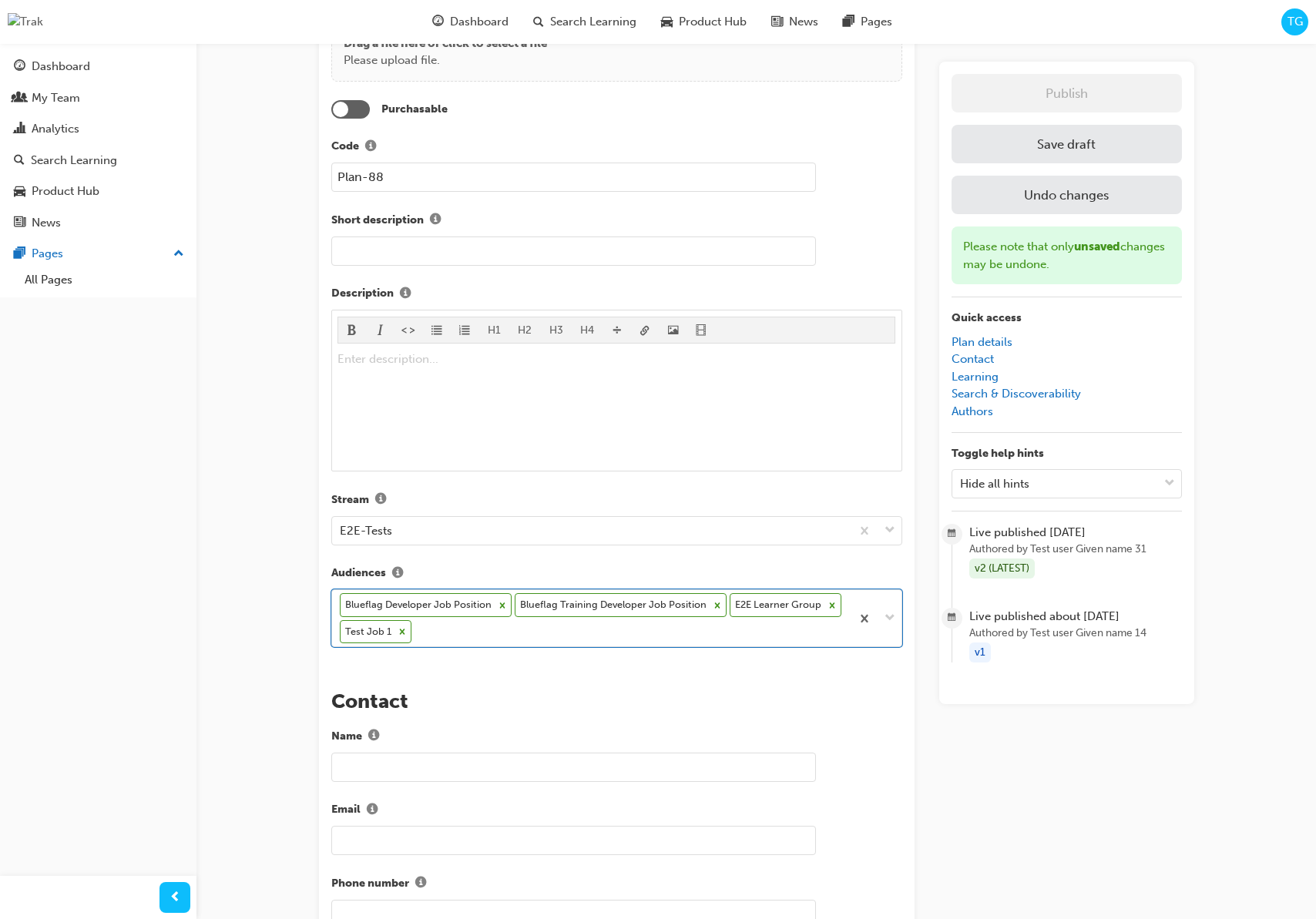
scroll to position [289, 0]
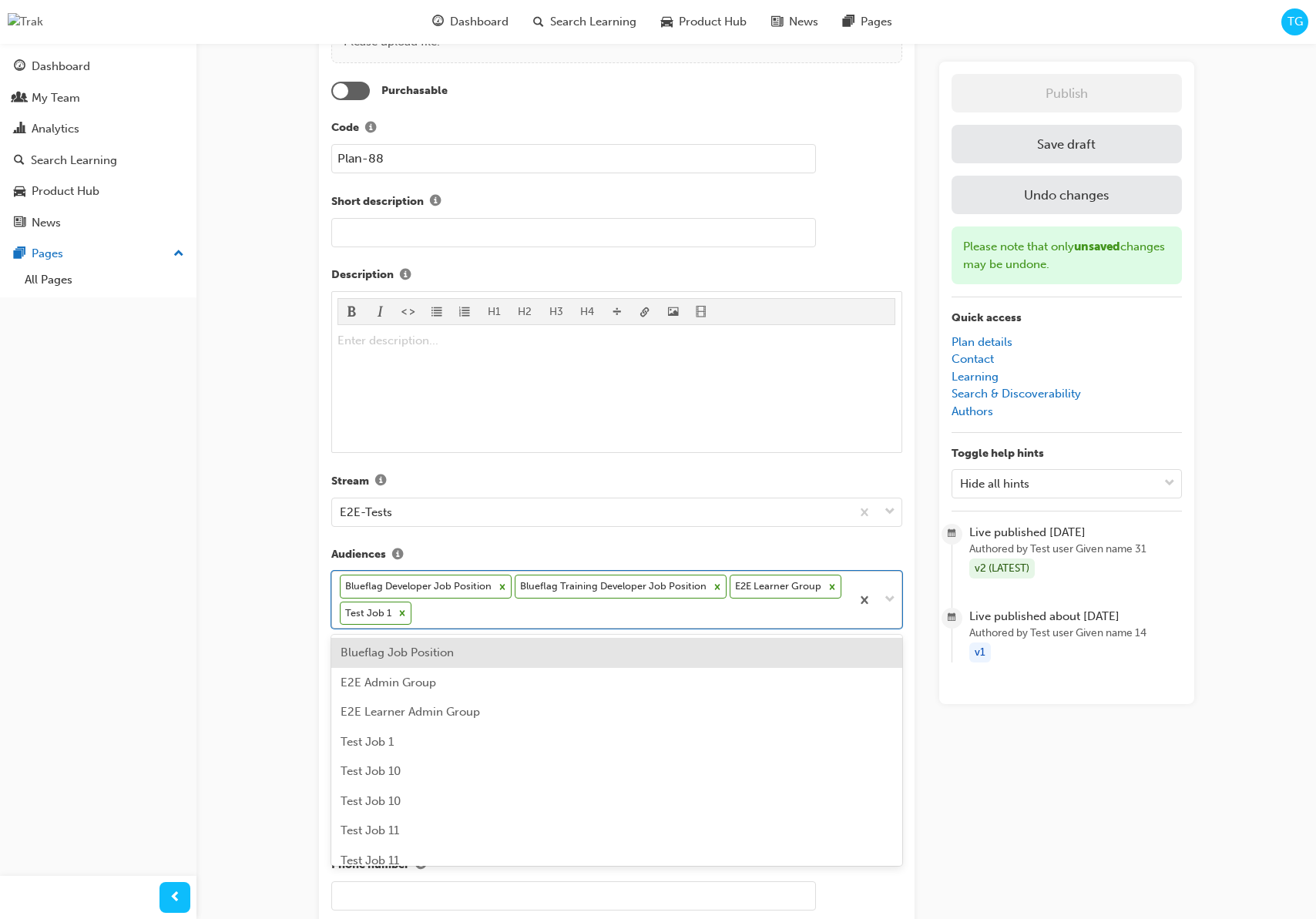
click at [467, 615] on div "Blueflag Developer Job Position Blueflag Training Developer Job Position E2E Le…" at bounding box center [592, 599] width 519 height 56
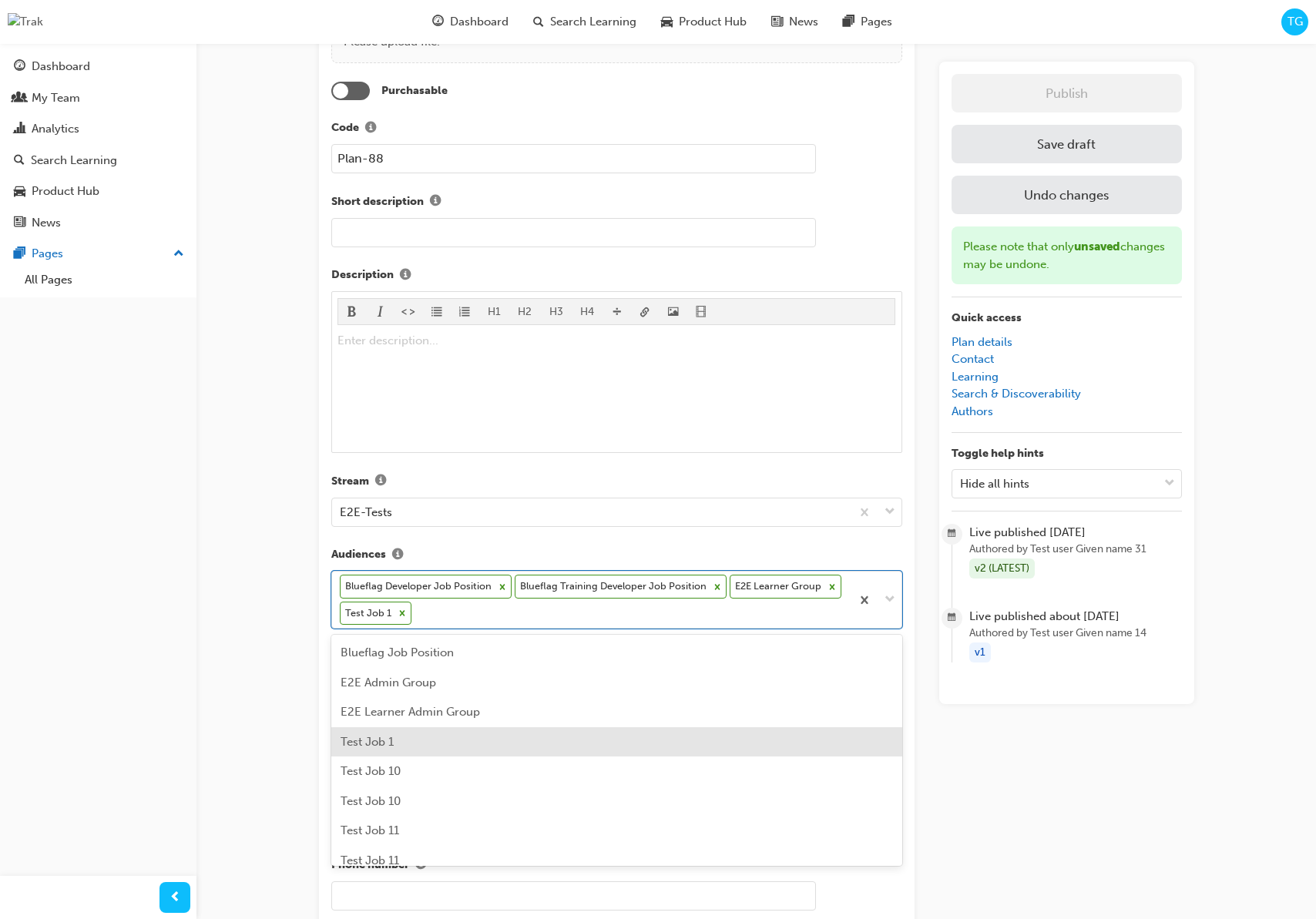
click at [422, 746] on div "Test Job 1" at bounding box center [617, 742] width 571 height 30
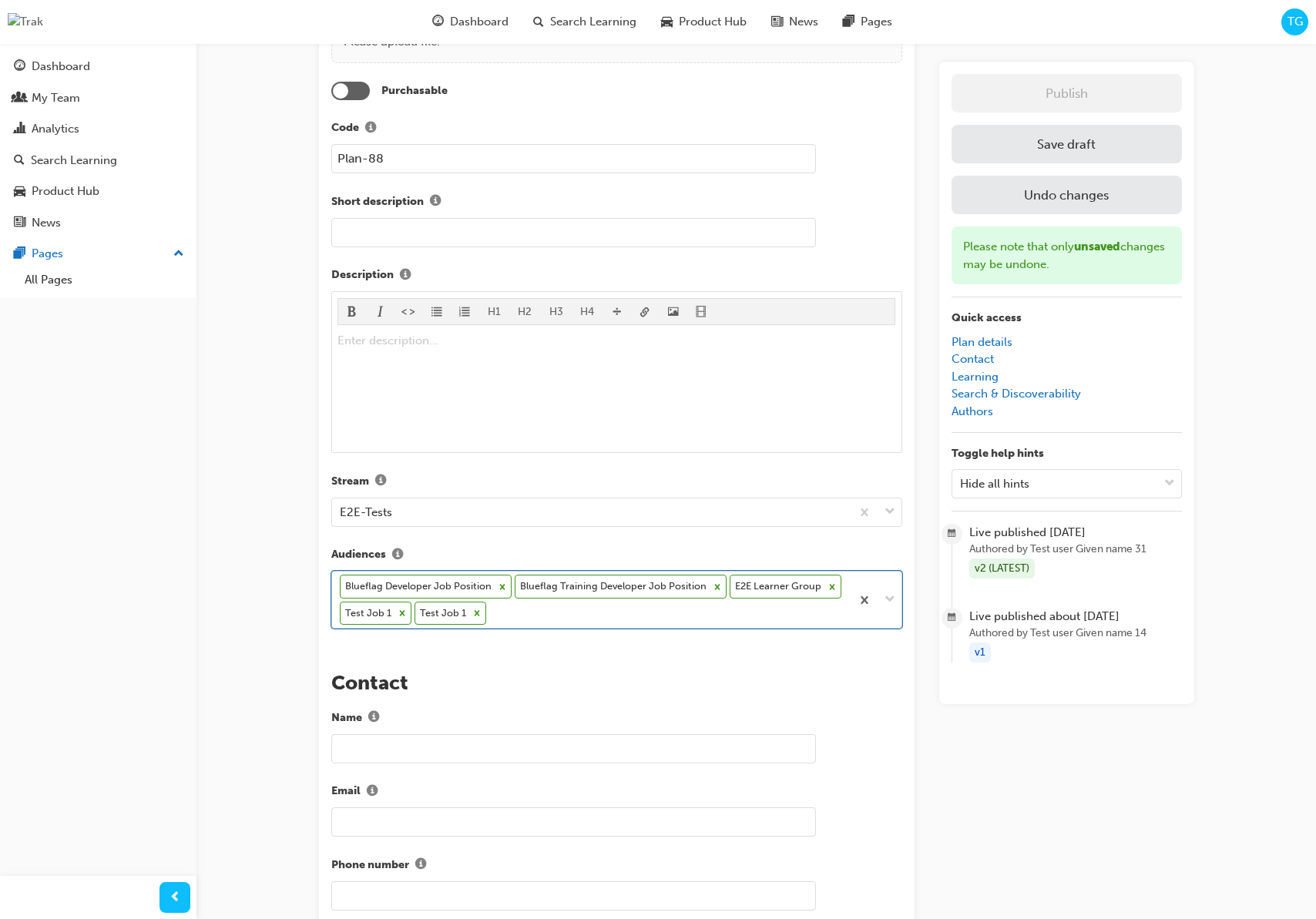
click at [519, 621] on div "Blueflag Developer Job Position Blueflag Training Developer Job Position E2E Le…" at bounding box center [592, 599] width 519 height 56
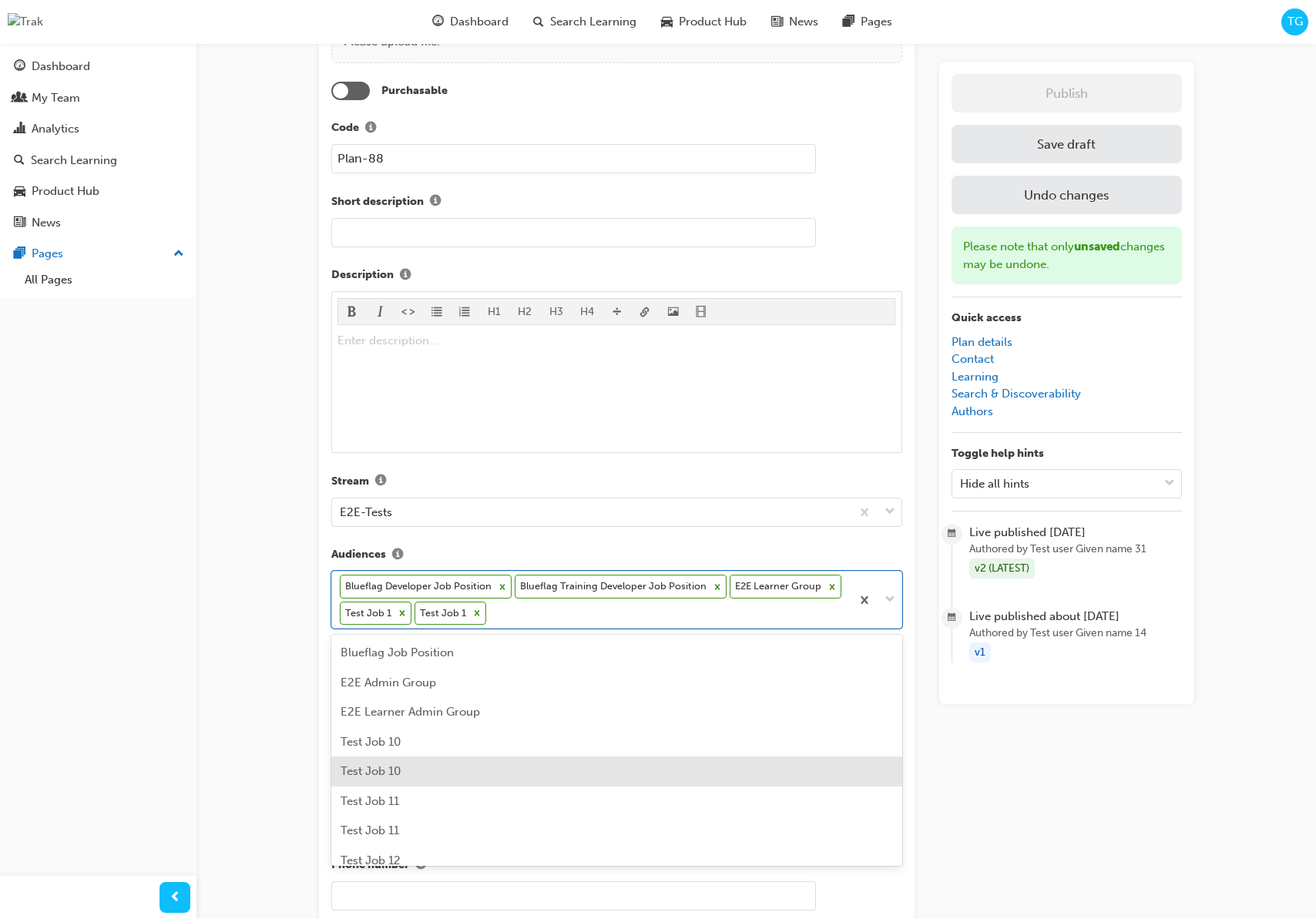
drag, startPoint x: 446, startPoint y: 776, endPoint x: 453, endPoint y: 764, distance: 13.9
click at [446, 776] on div "Test Job 10" at bounding box center [617, 771] width 571 height 30
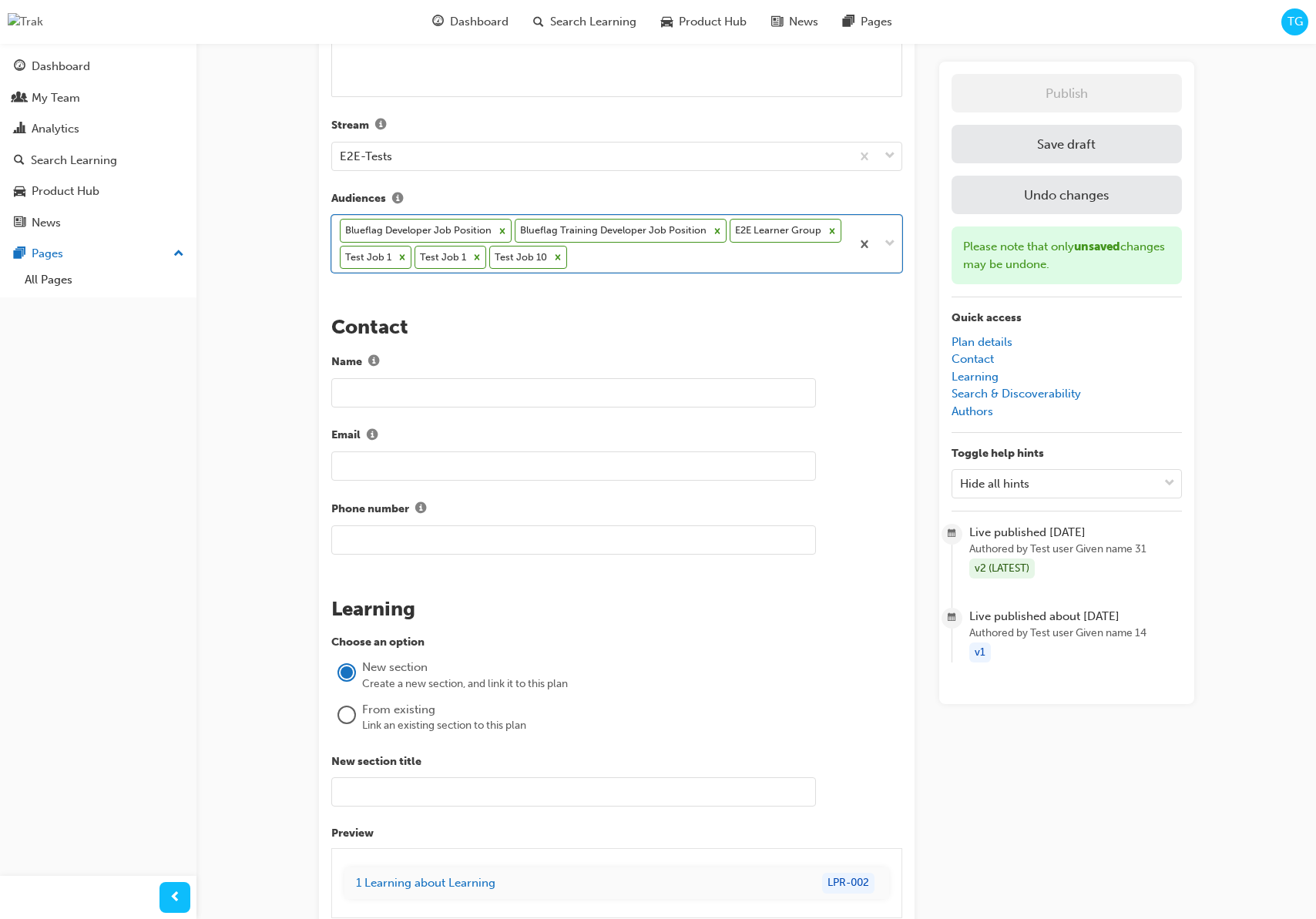
scroll to position [666, 0]
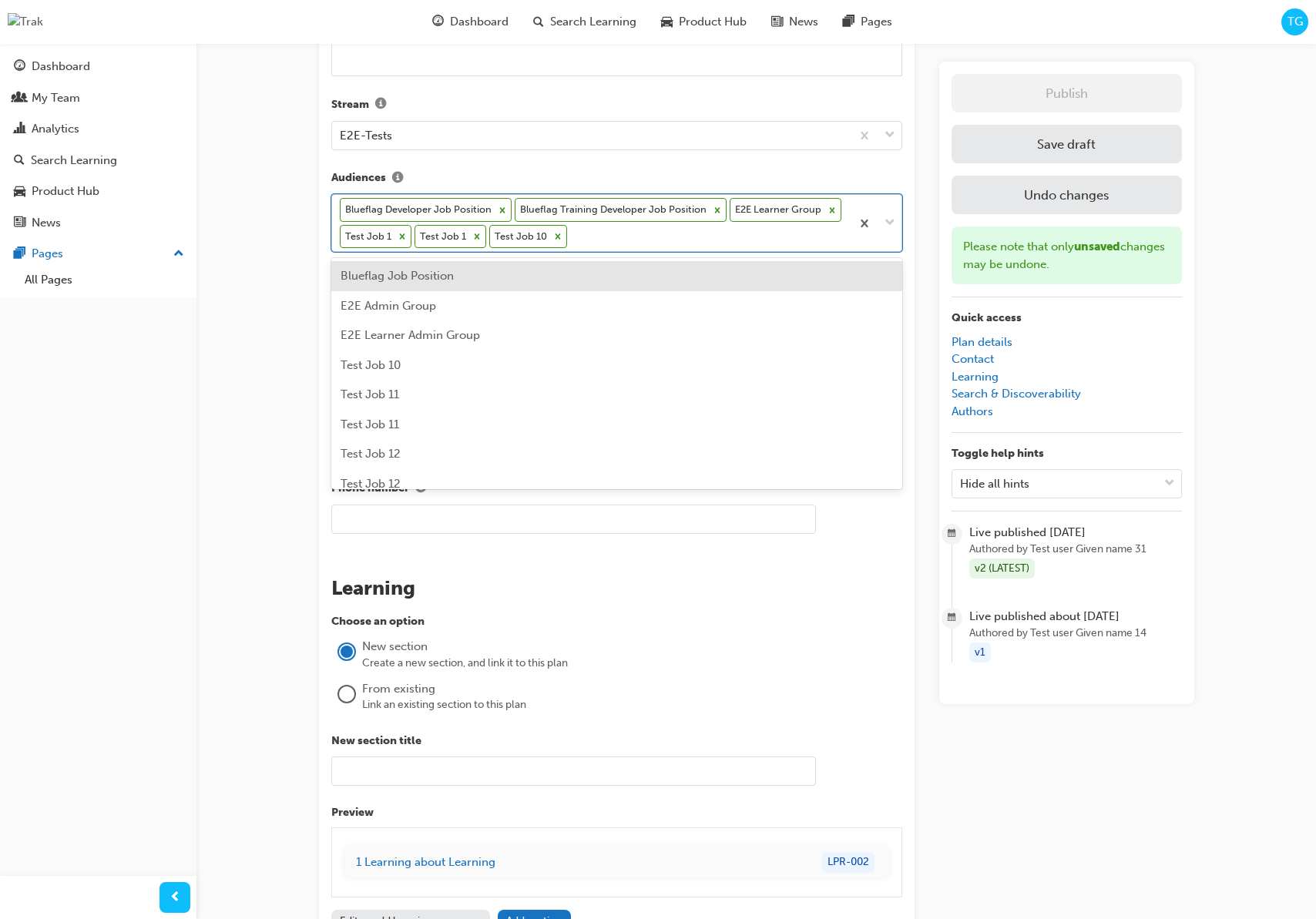
click at [593, 243] on div "Blueflag Developer Job Position Blueflag Training Developer Job Position E2E Le…" at bounding box center [592, 222] width 519 height 56
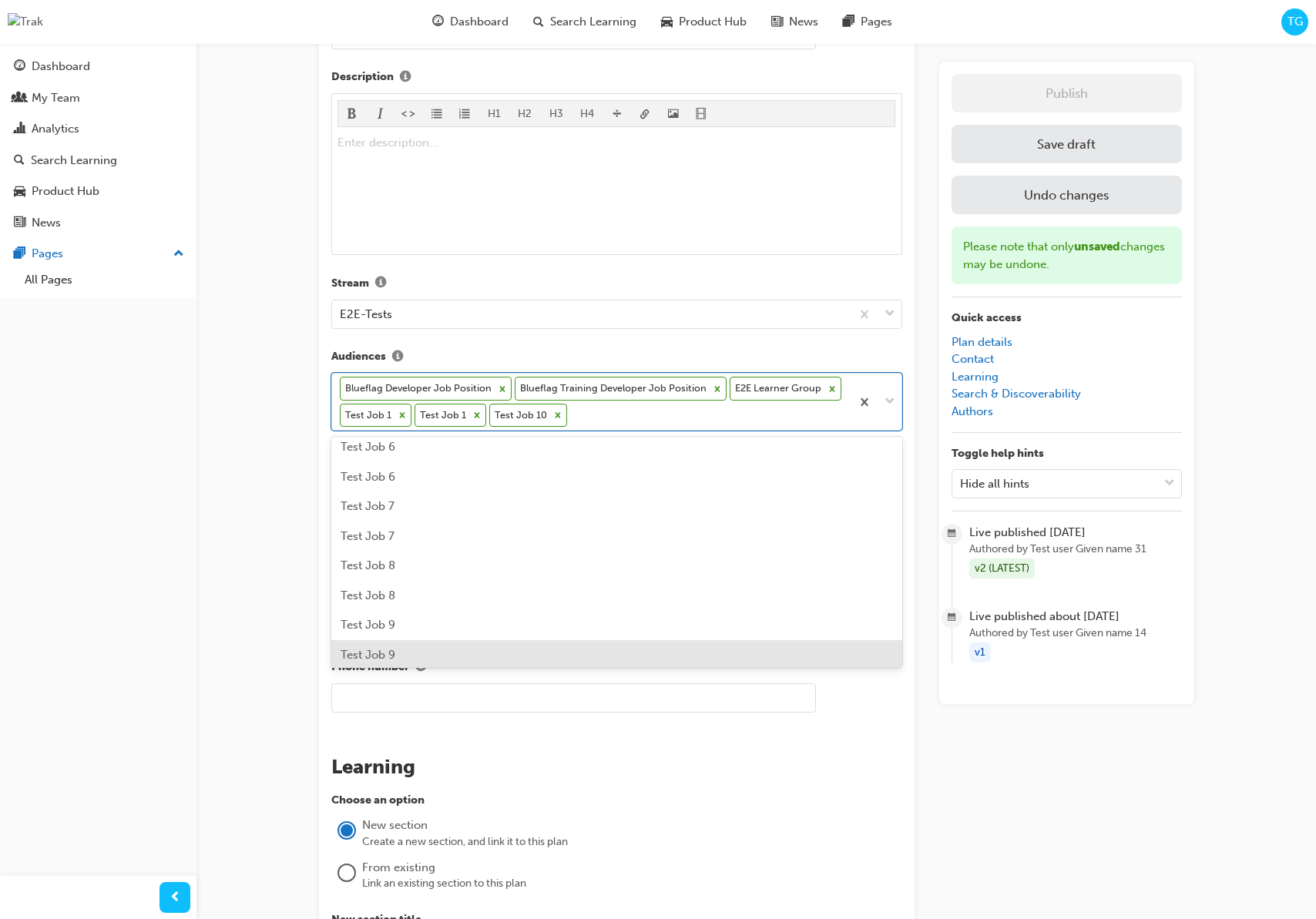
scroll to position [606, 0]
drag, startPoint x: 481, startPoint y: 741, endPoint x: 504, endPoint y: 738, distance: 23.2
click at [487, 741] on div "The recent updates to learning plan sections may require manual migration steps…" at bounding box center [616, 645] width 595 height 2000
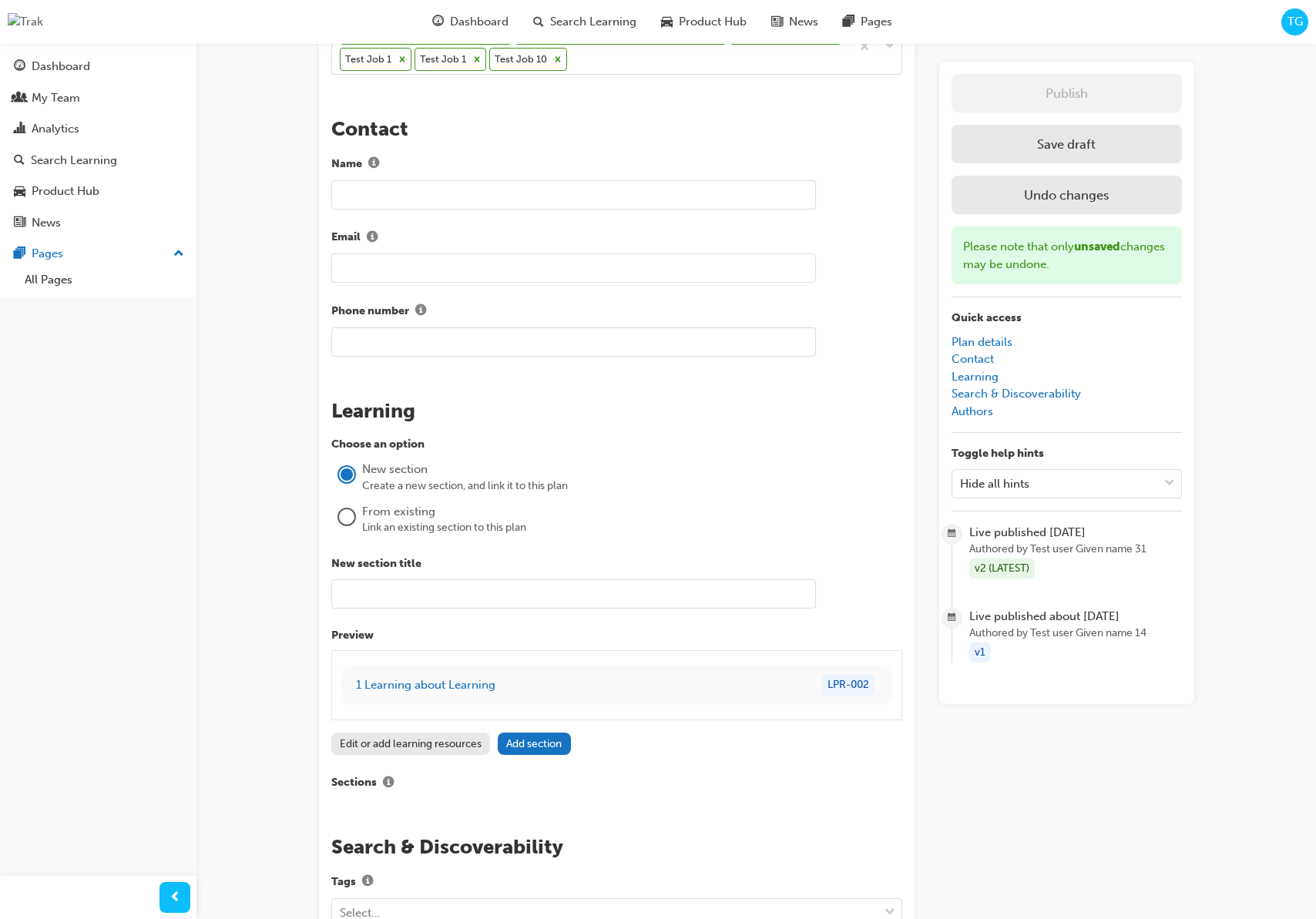
scroll to position [852, 0]
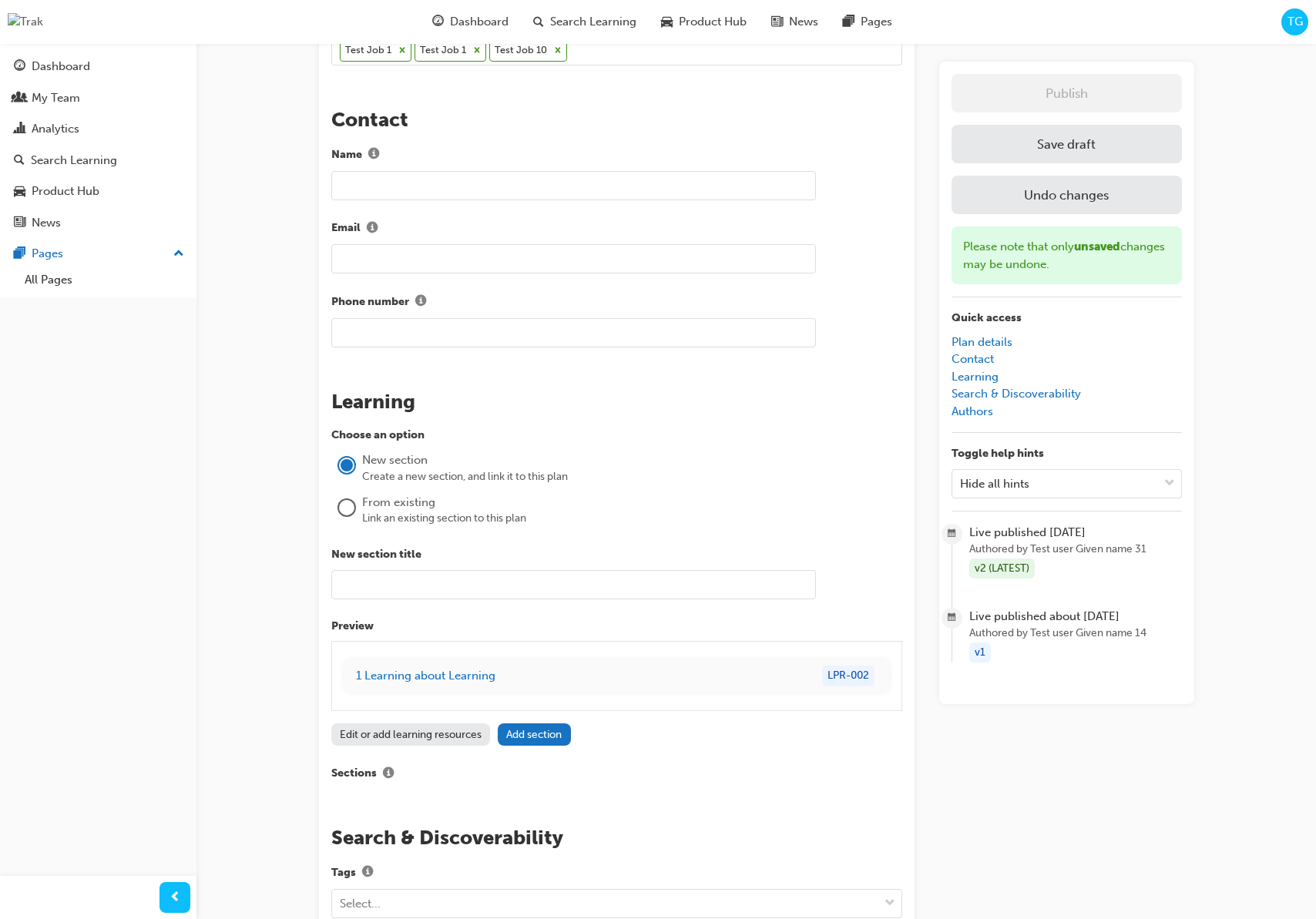
click at [480, 594] on input "text" at bounding box center [574, 585] width 484 height 29
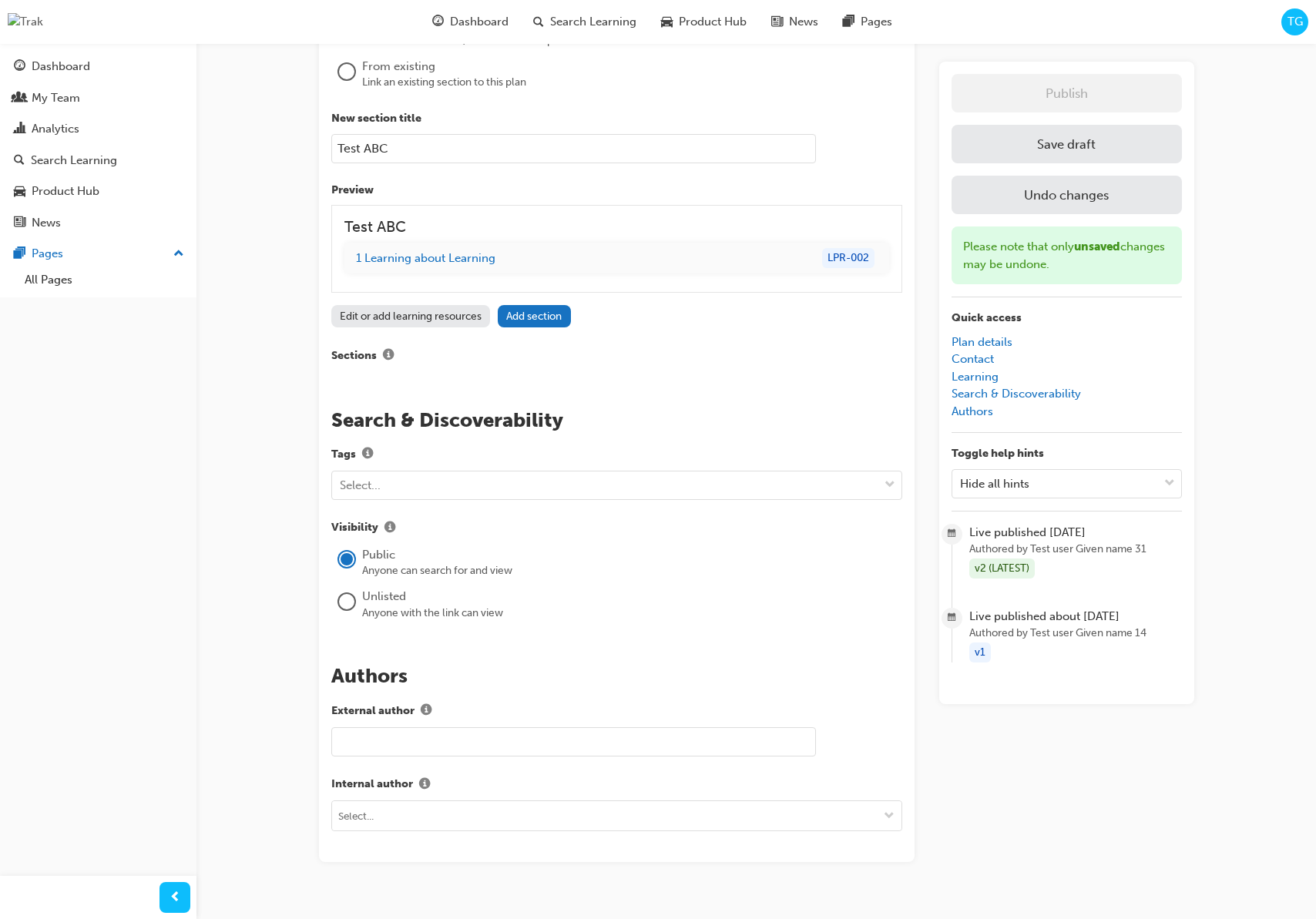
scroll to position [1299, 0]
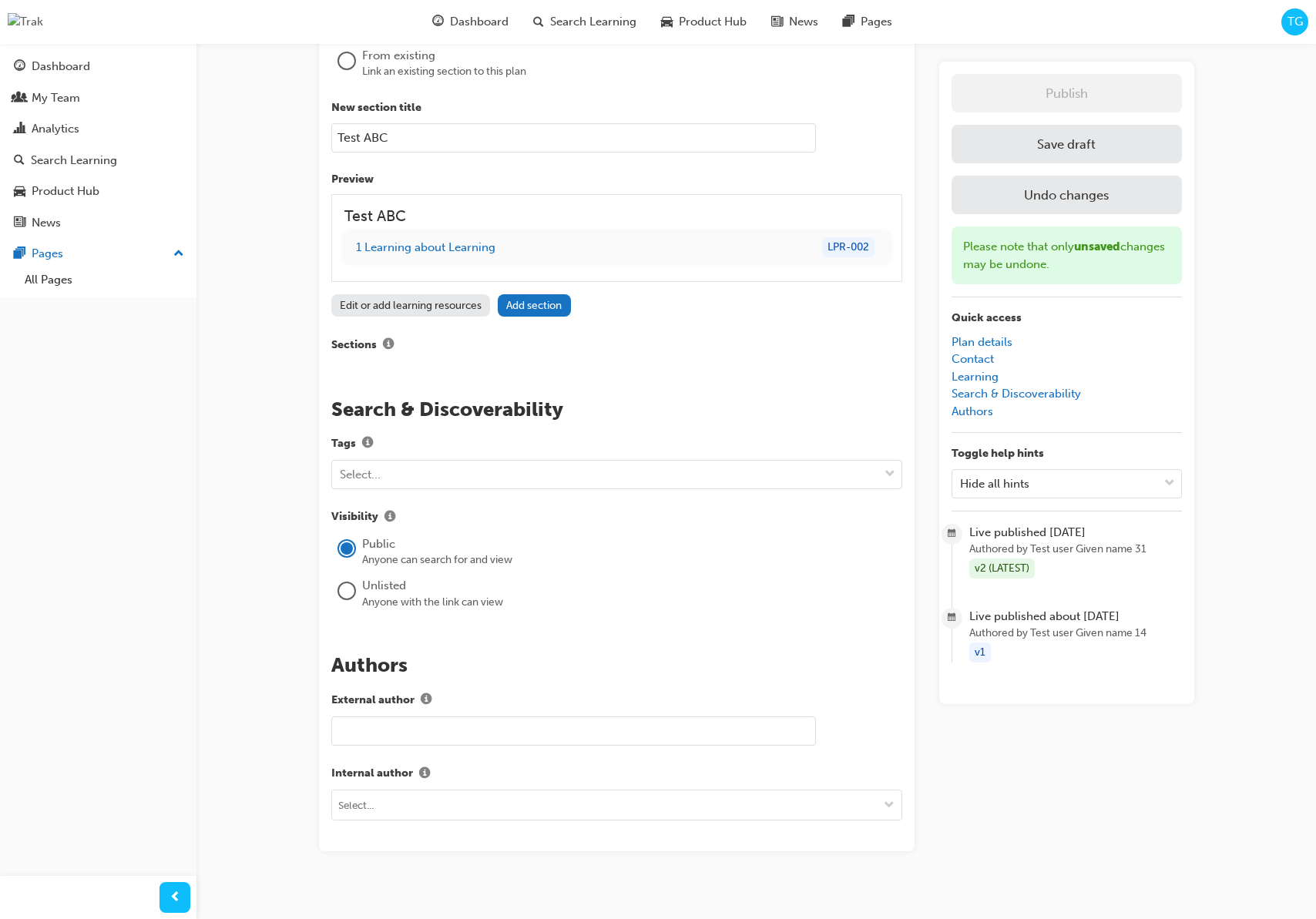
type input "Test ABC"
drag, startPoint x: 673, startPoint y: 381, endPoint x: 668, endPoint y: 390, distance: 10.3
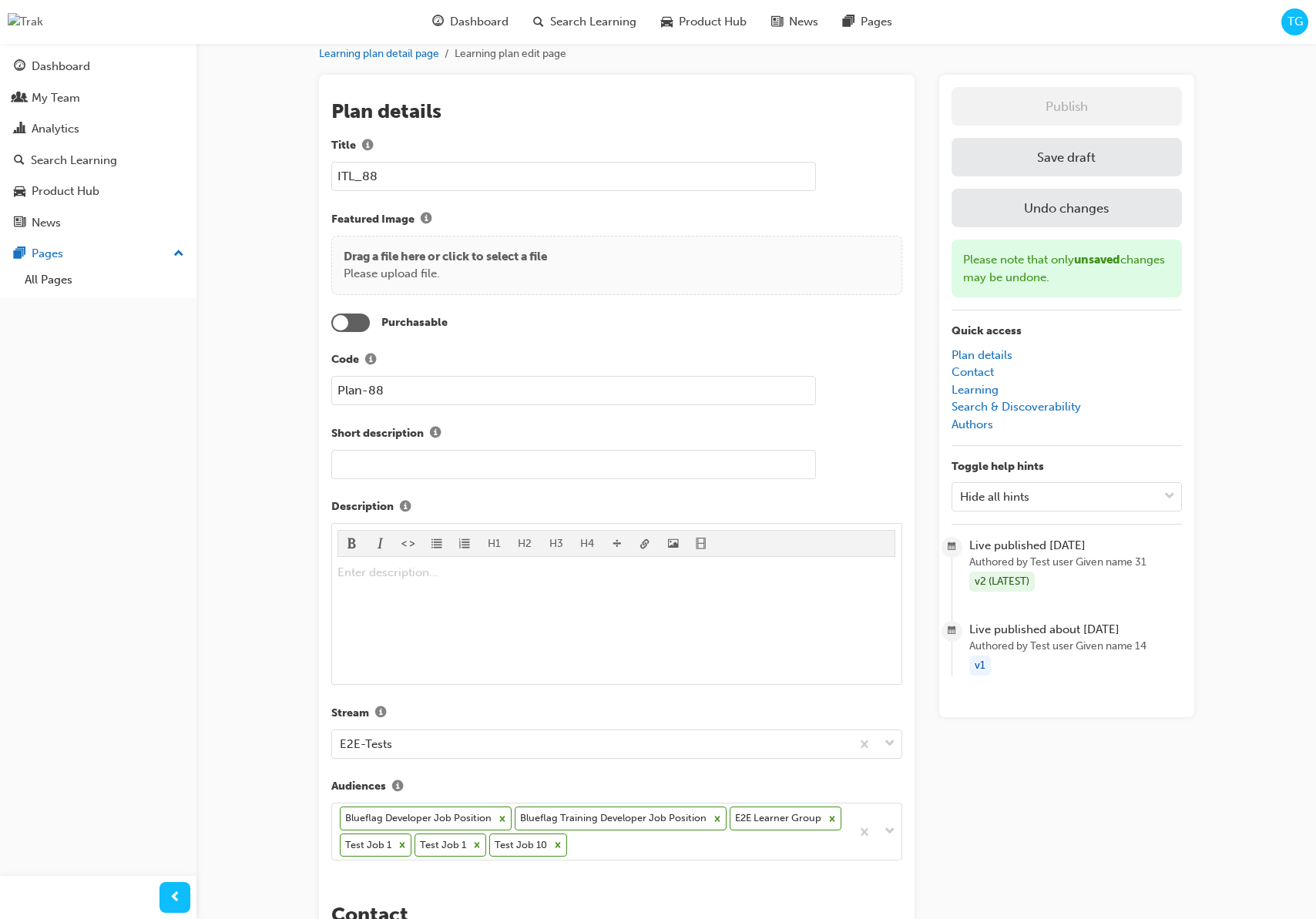
scroll to position [0, 0]
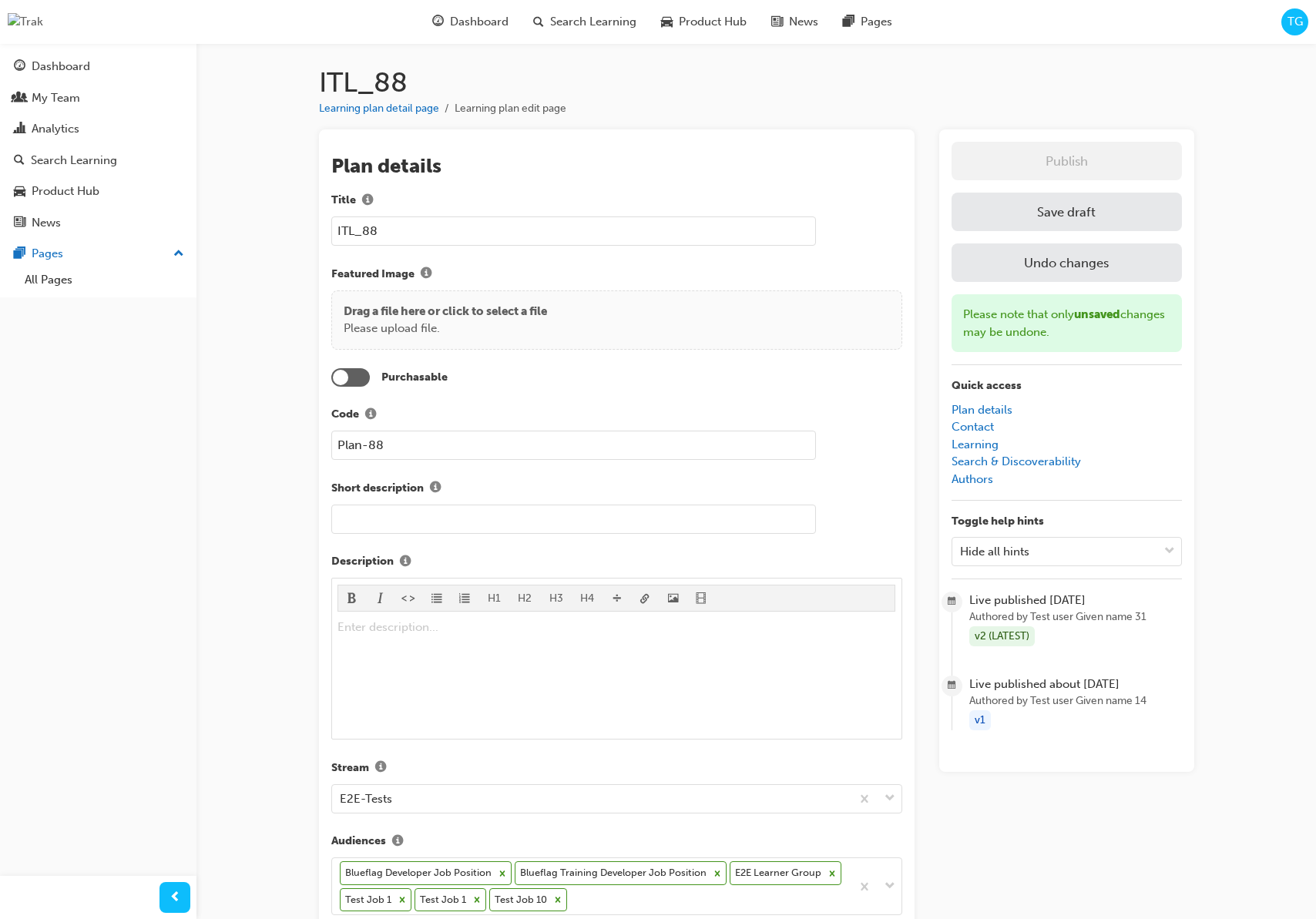
click at [1033, 218] on button "Save draft" at bounding box center [1067, 211] width 230 height 39
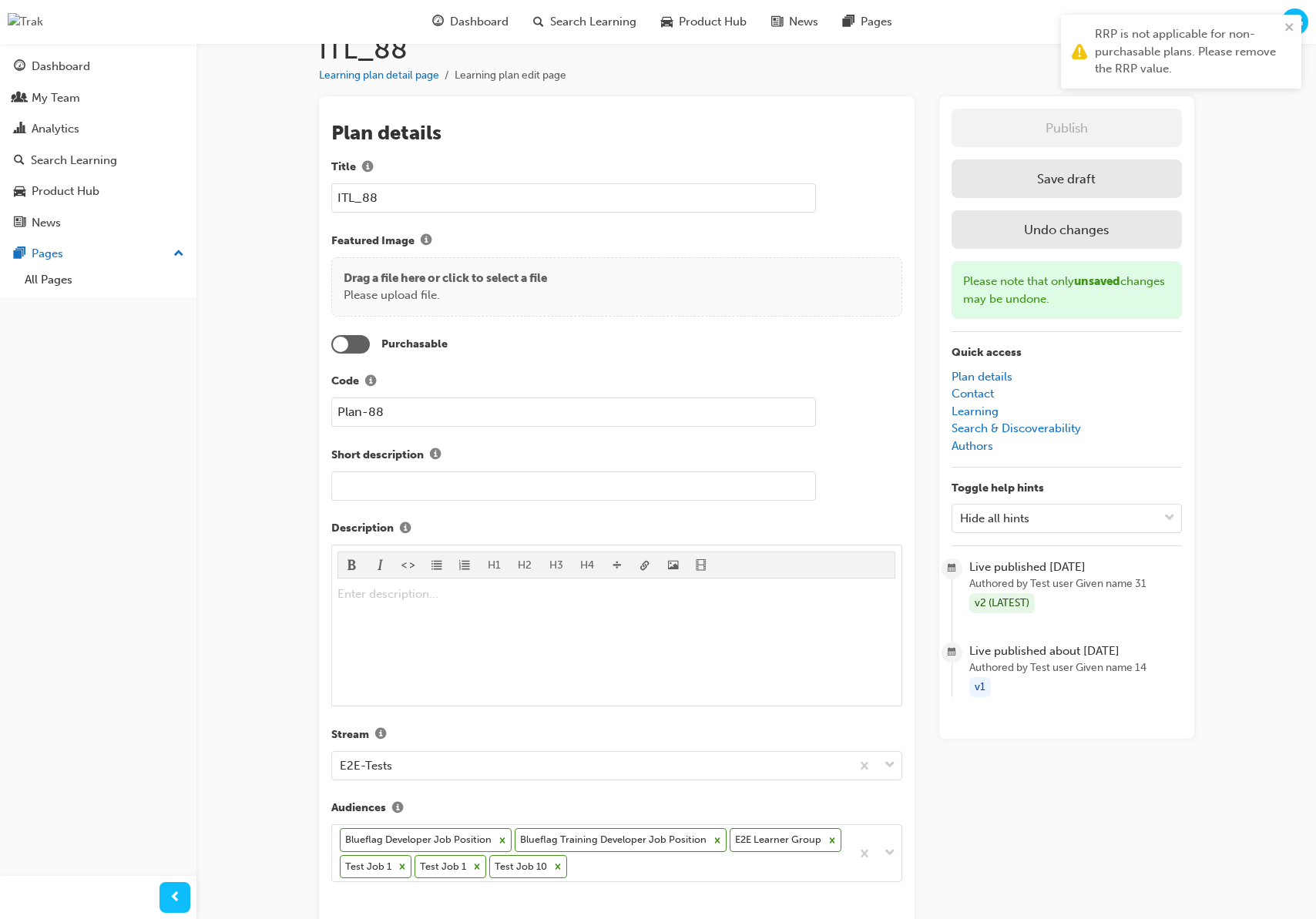
scroll to position [40, 0]
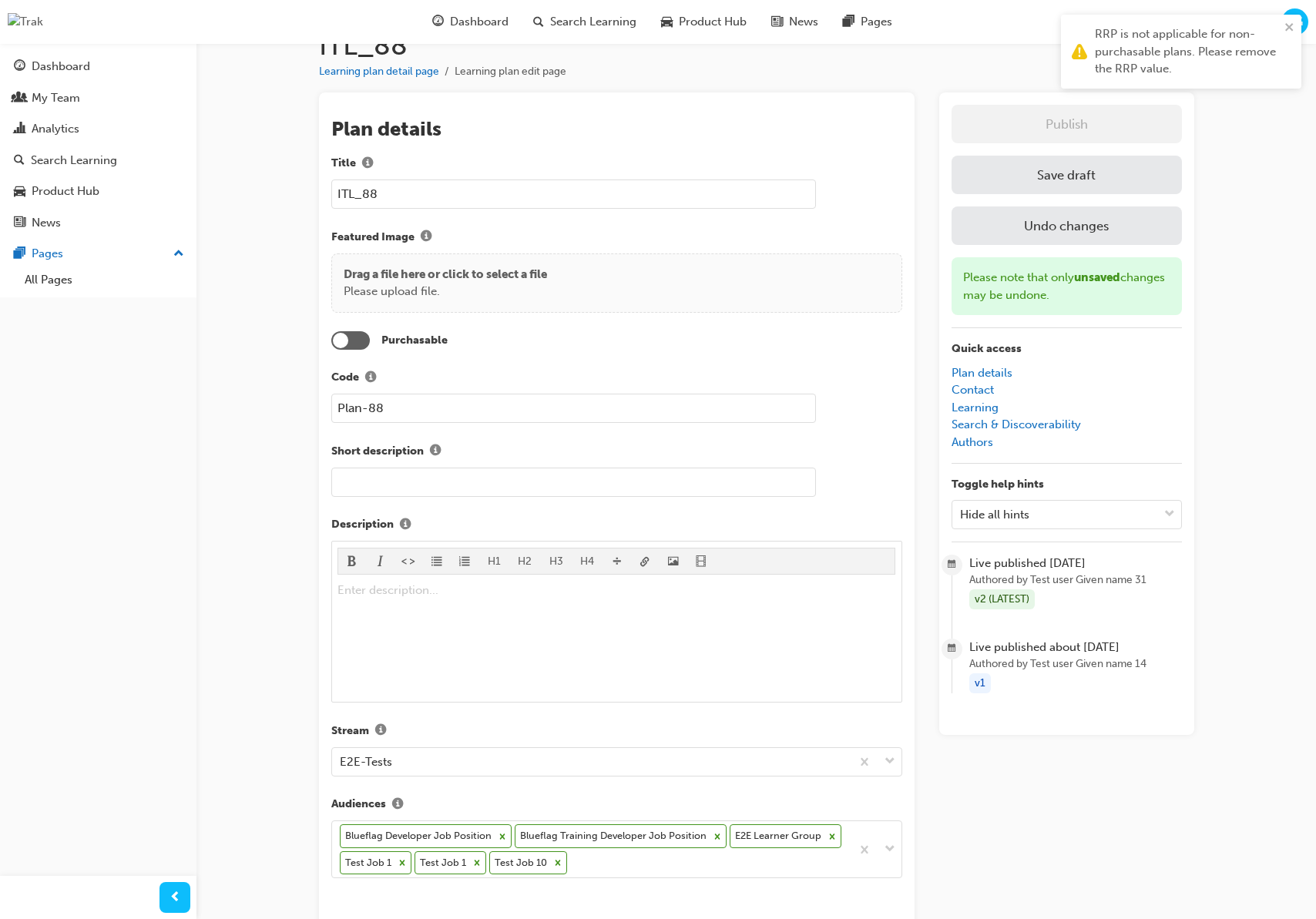
click at [362, 338] on div at bounding box center [350, 341] width 39 height 19
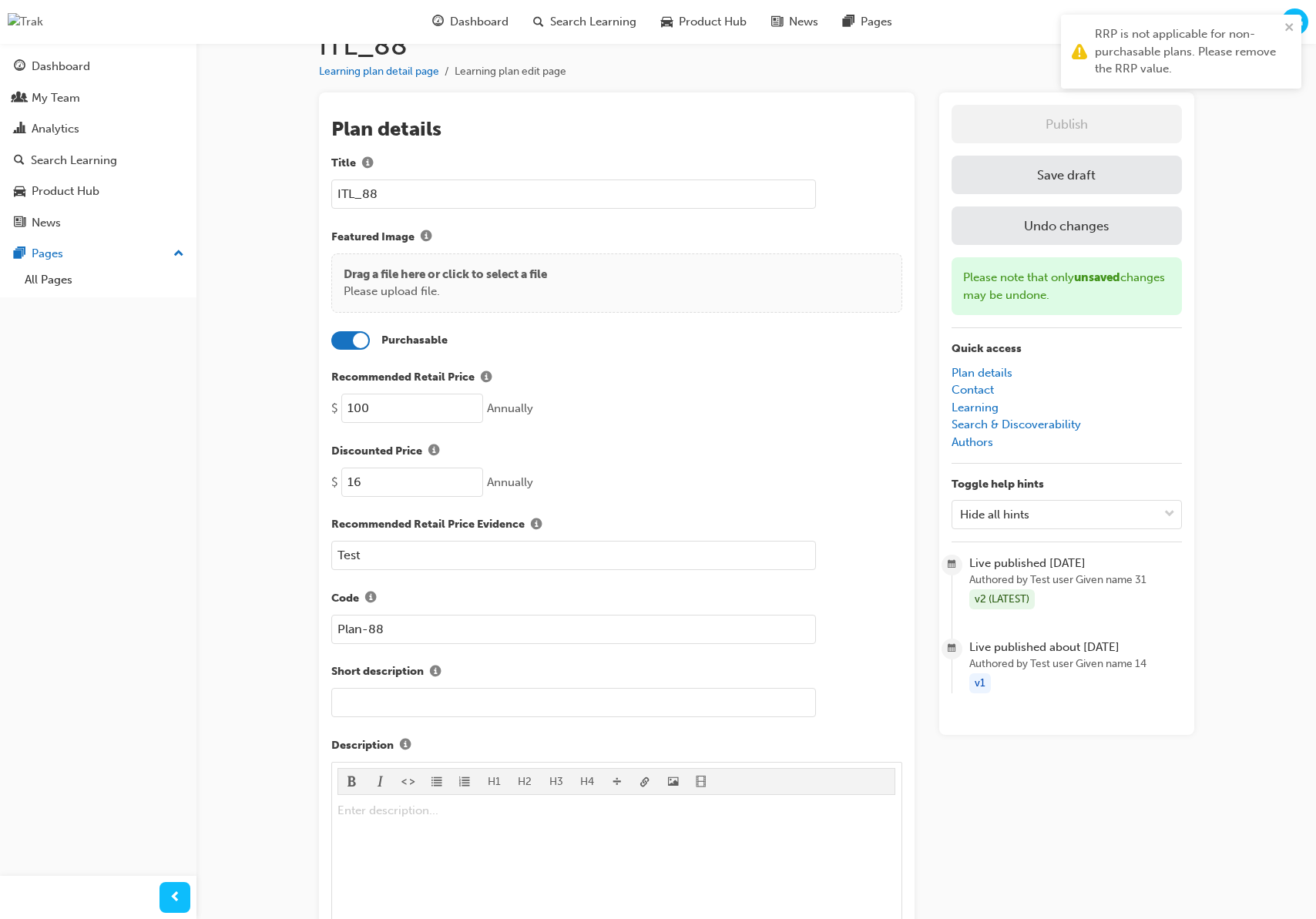
drag, startPoint x: 421, startPoint y: 400, endPoint x: 323, endPoint y: 393, distance: 98.2
drag, startPoint x: 338, startPoint y: 472, endPoint x: 320, endPoint y: 471, distance: 18.0
drag, startPoint x: 710, startPoint y: 460, endPoint x: 649, endPoint y: 460, distance: 61.0
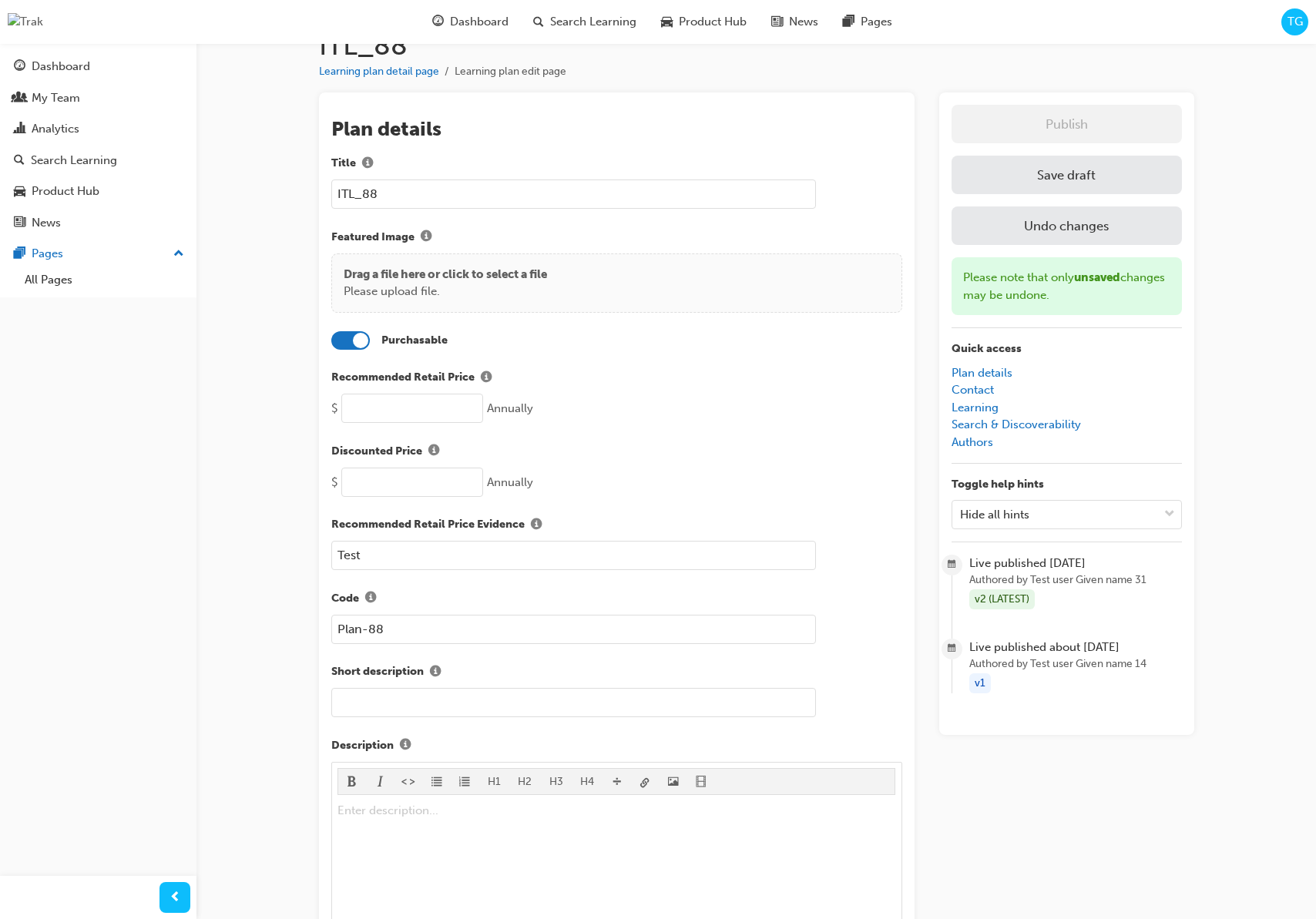
click at [709, 460] on label "Discounted Price" at bounding box center [617, 451] width 571 height 20
click at [445, 460] on button "Discounted Price" at bounding box center [433, 451] width 23 height 20
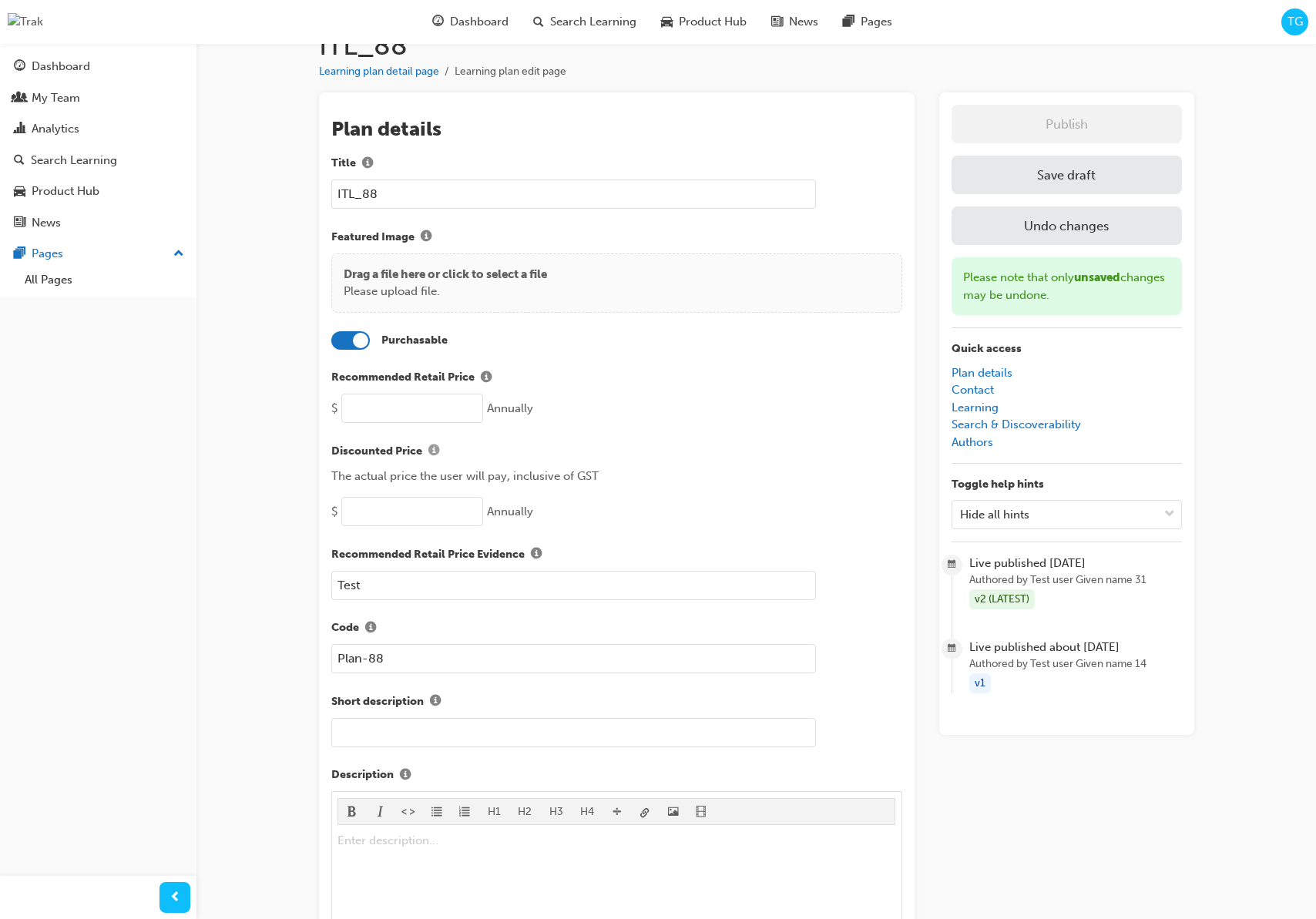
scroll to position [85, 0]
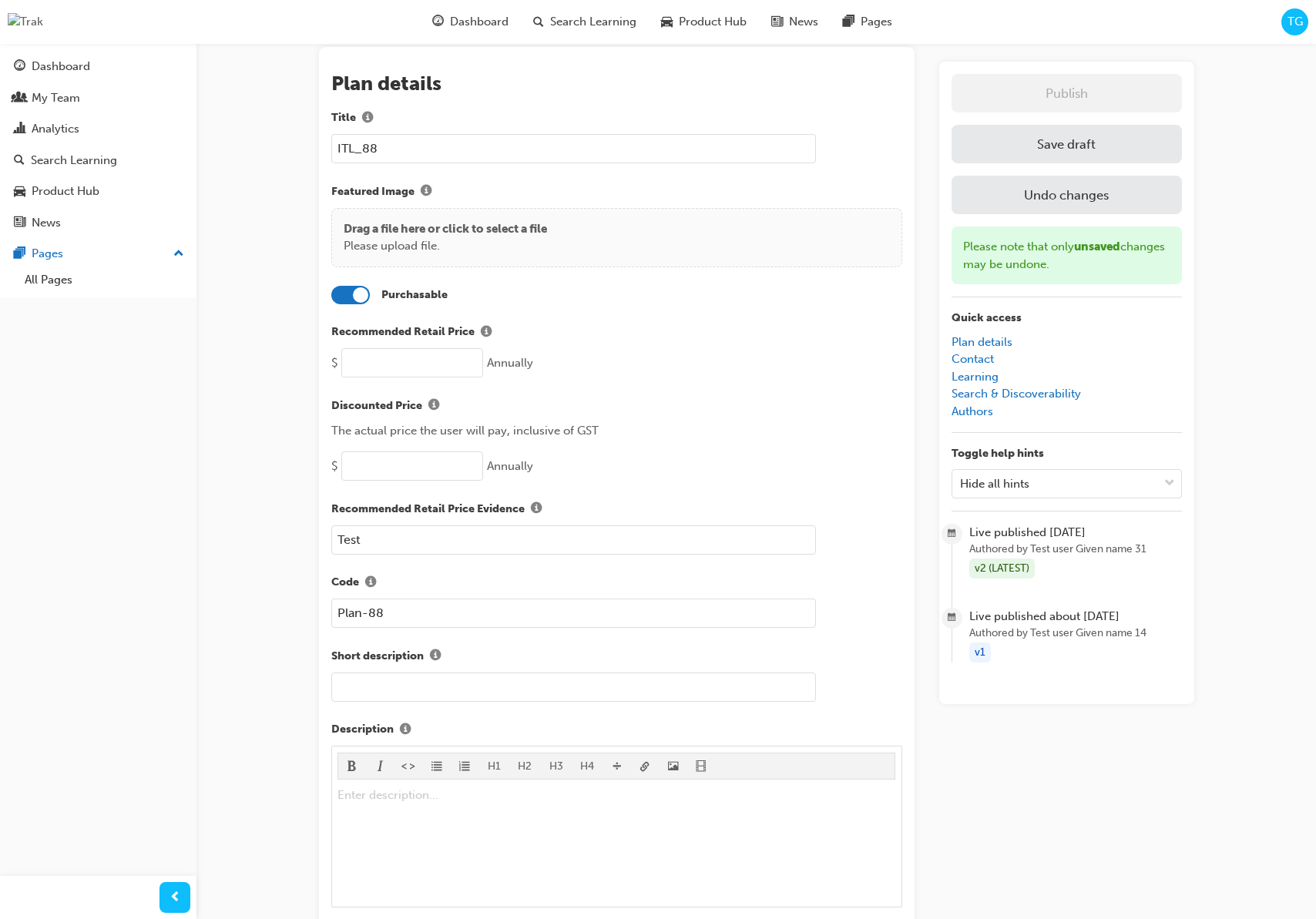
click at [352, 291] on div at bounding box center [350, 295] width 39 height 19
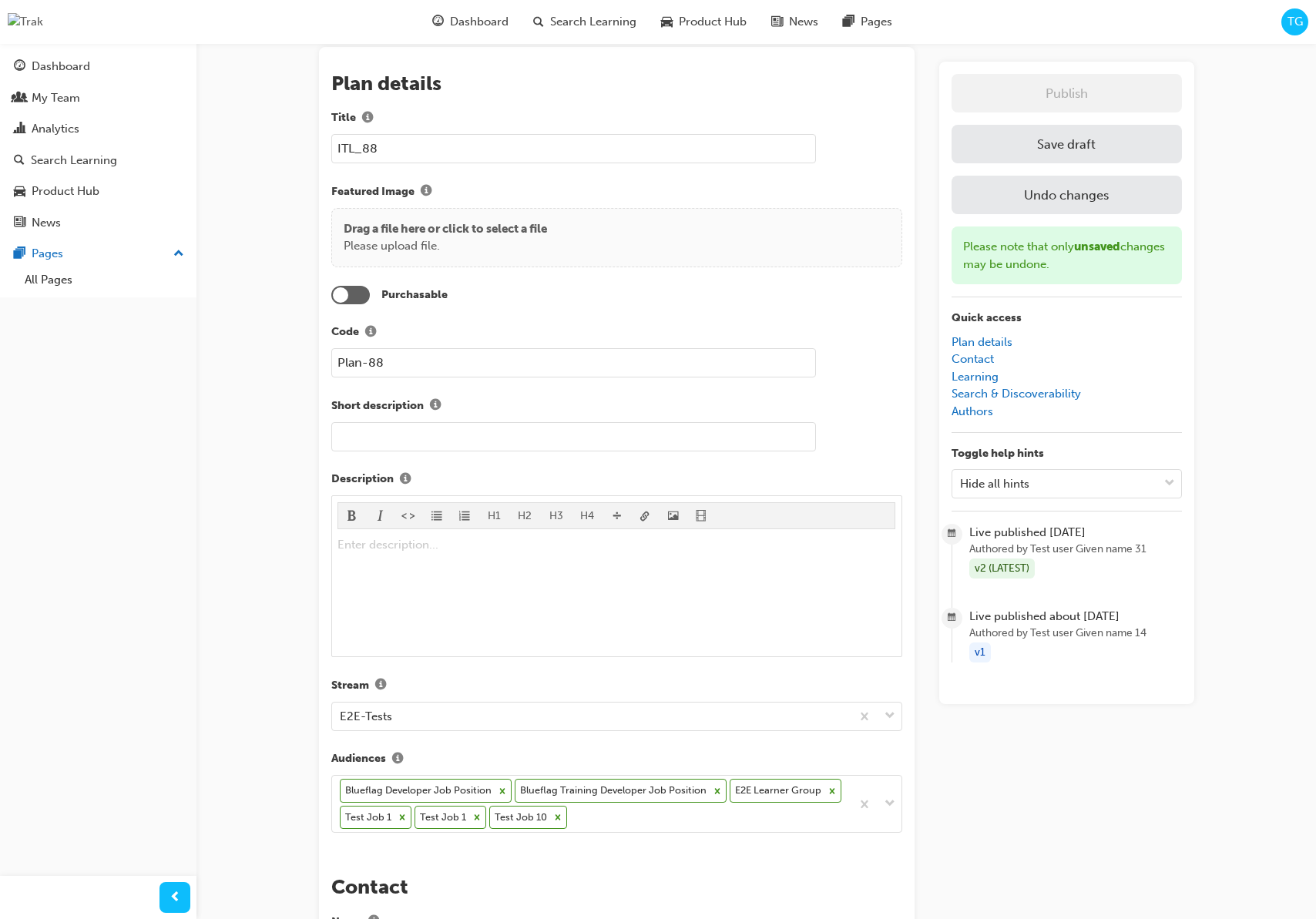
click at [1087, 143] on button "Save draft" at bounding box center [1067, 143] width 230 height 39
click at [360, 295] on div at bounding box center [350, 295] width 39 height 19
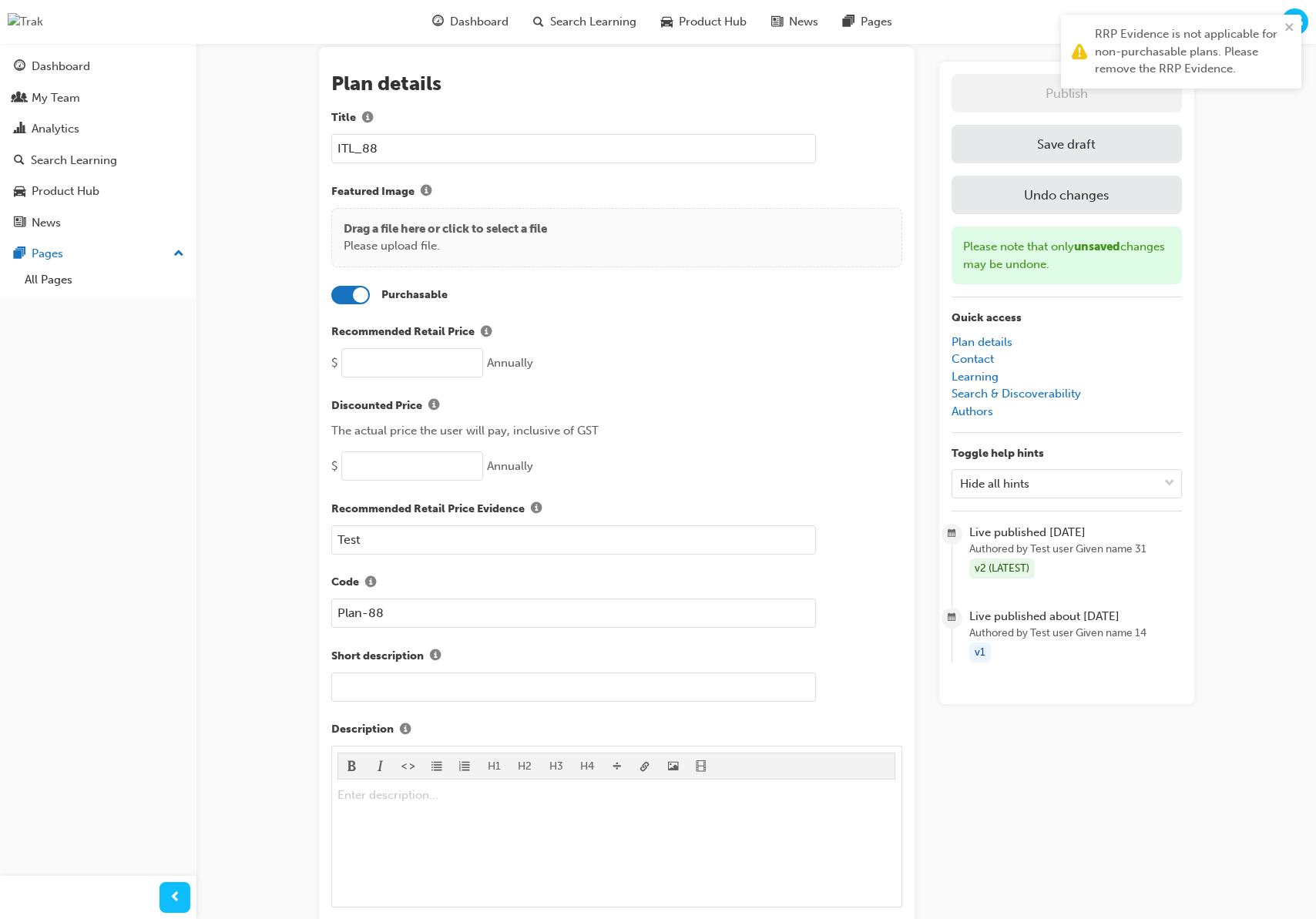
click at [355, 293] on div at bounding box center [361, 295] width 15 height 15
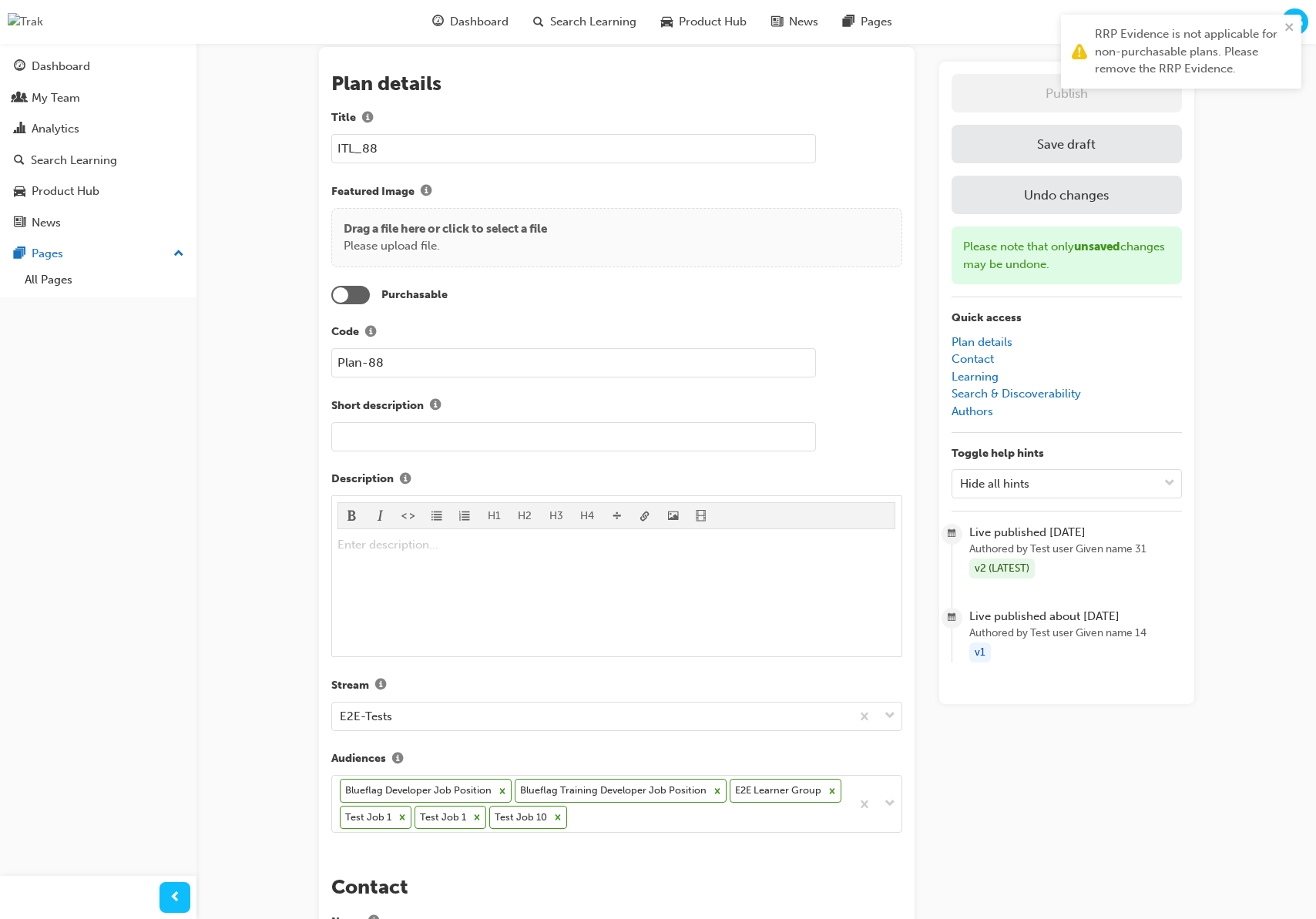
drag, startPoint x: 338, startPoint y: 354, endPoint x: 316, endPoint y: 352, distance: 22.1
drag, startPoint x: 438, startPoint y: 301, endPoint x: 363, endPoint y: 296, distance: 75.2
click at [438, 301] on label "Purchasable" at bounding box center [414, 296] width 66 height 18
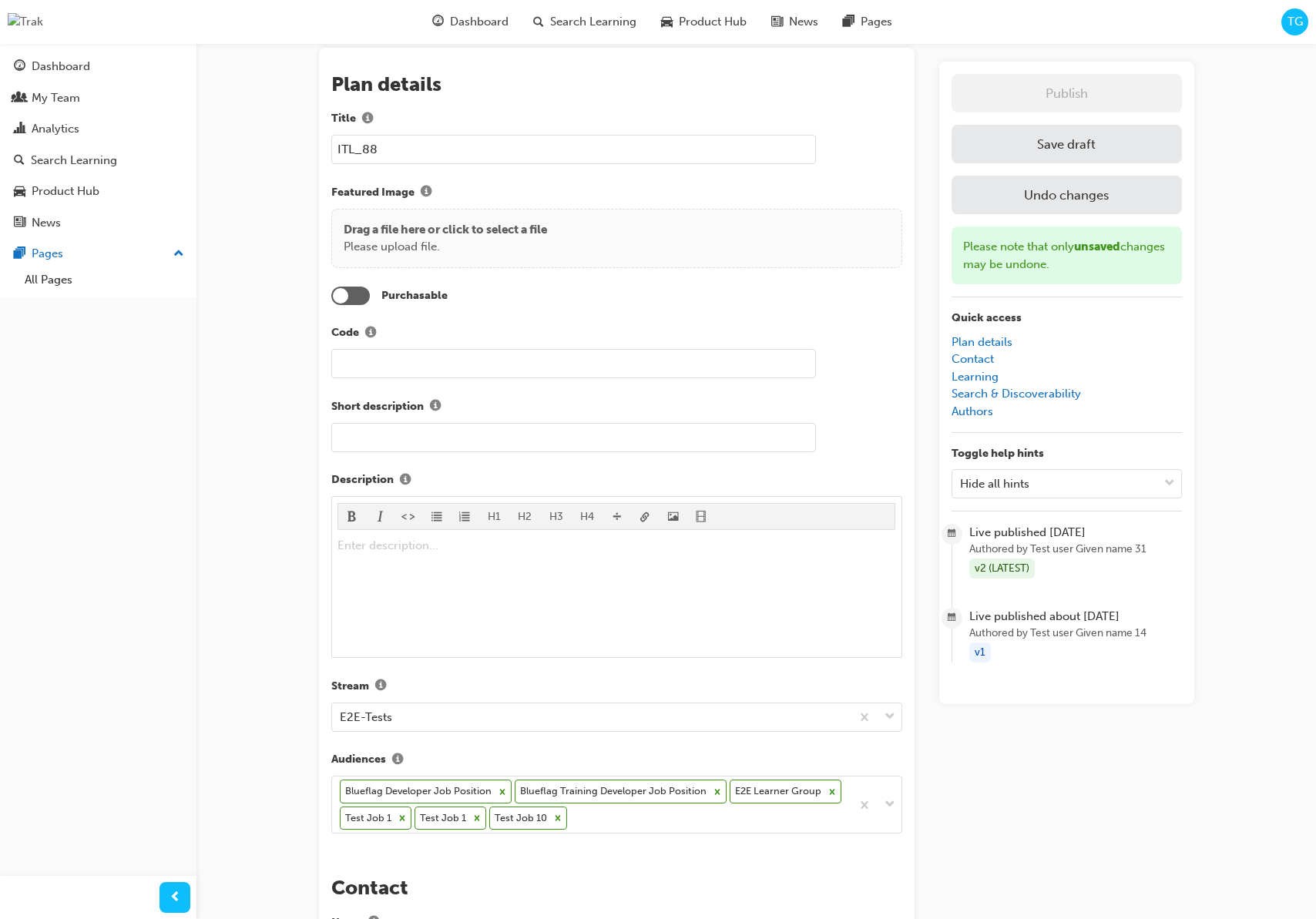
scroll to position [86, 0]
click at [356, 295] on div at bounding box center [350, 294] width 39 height 19
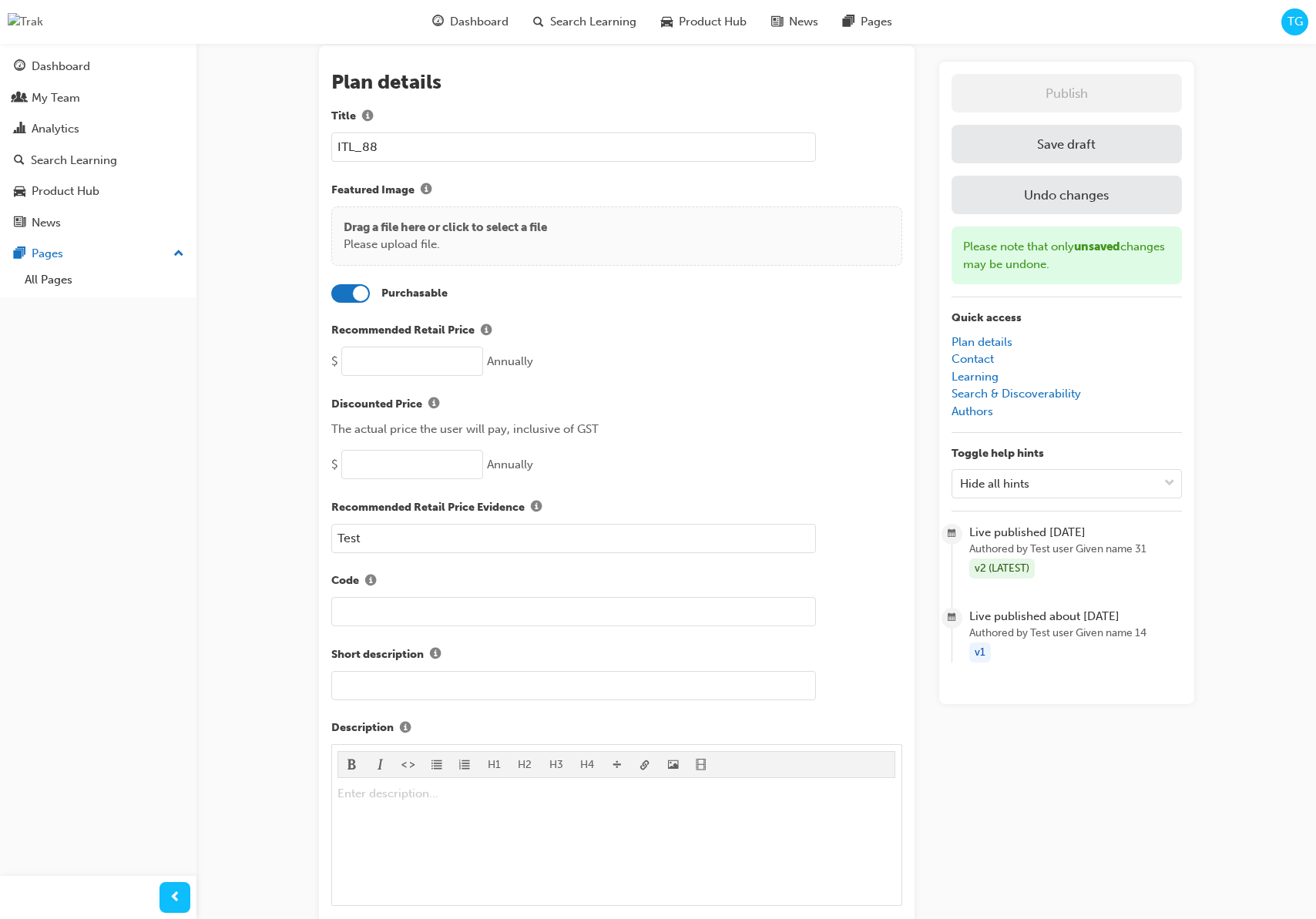
click at [346, 293] on div at bounding box center [350, 294] width 39 height 19
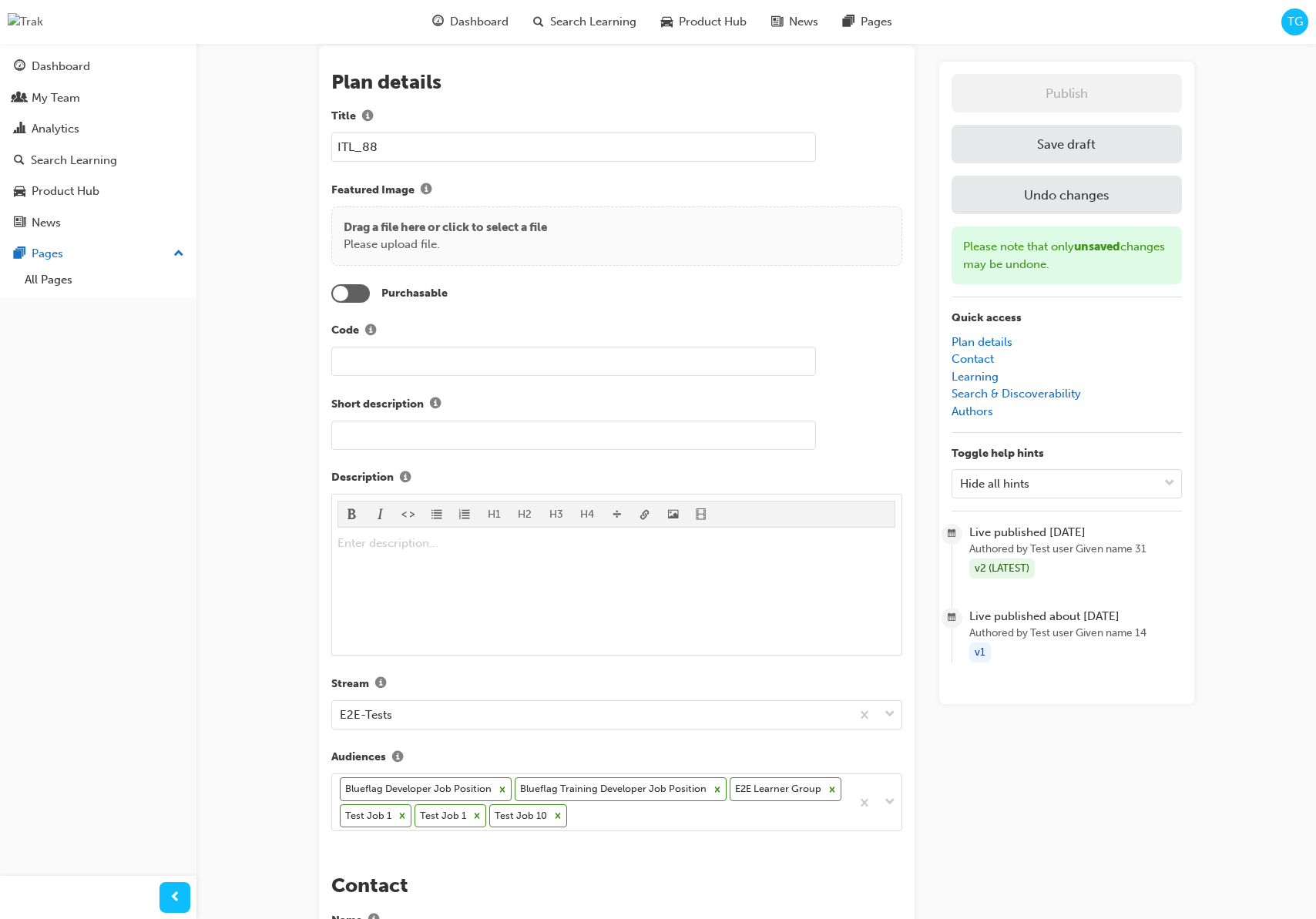
scroll to position [88, 0]
click at [1014, 149] on button "Save draft" at bounding box center [1067, 143] width 230 height 39
click at [362, 356] on input "text" at bounding box center [574, 359] width 484 height 29
drag, startPoint x: 335, startPoint y: 344, endPoint x: 302, endPoint y: 341, distance: 33.1
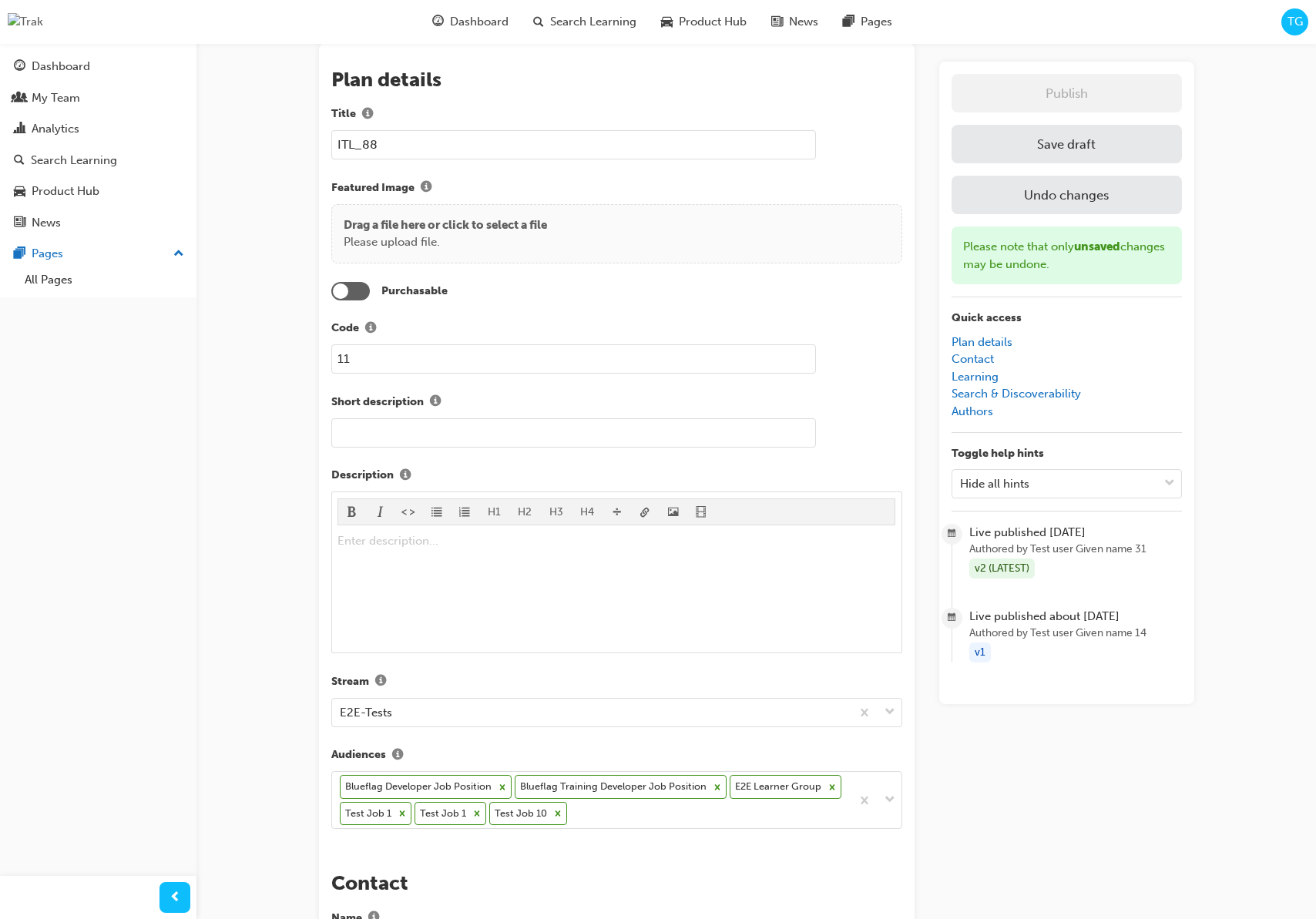
type input "11"
click at [1136, 146] on button "Save draft" at bounding box center [1067, 143] width 230 height 39
click at [359, 290] on div at bounding box center [350, 291] width 39 height 19
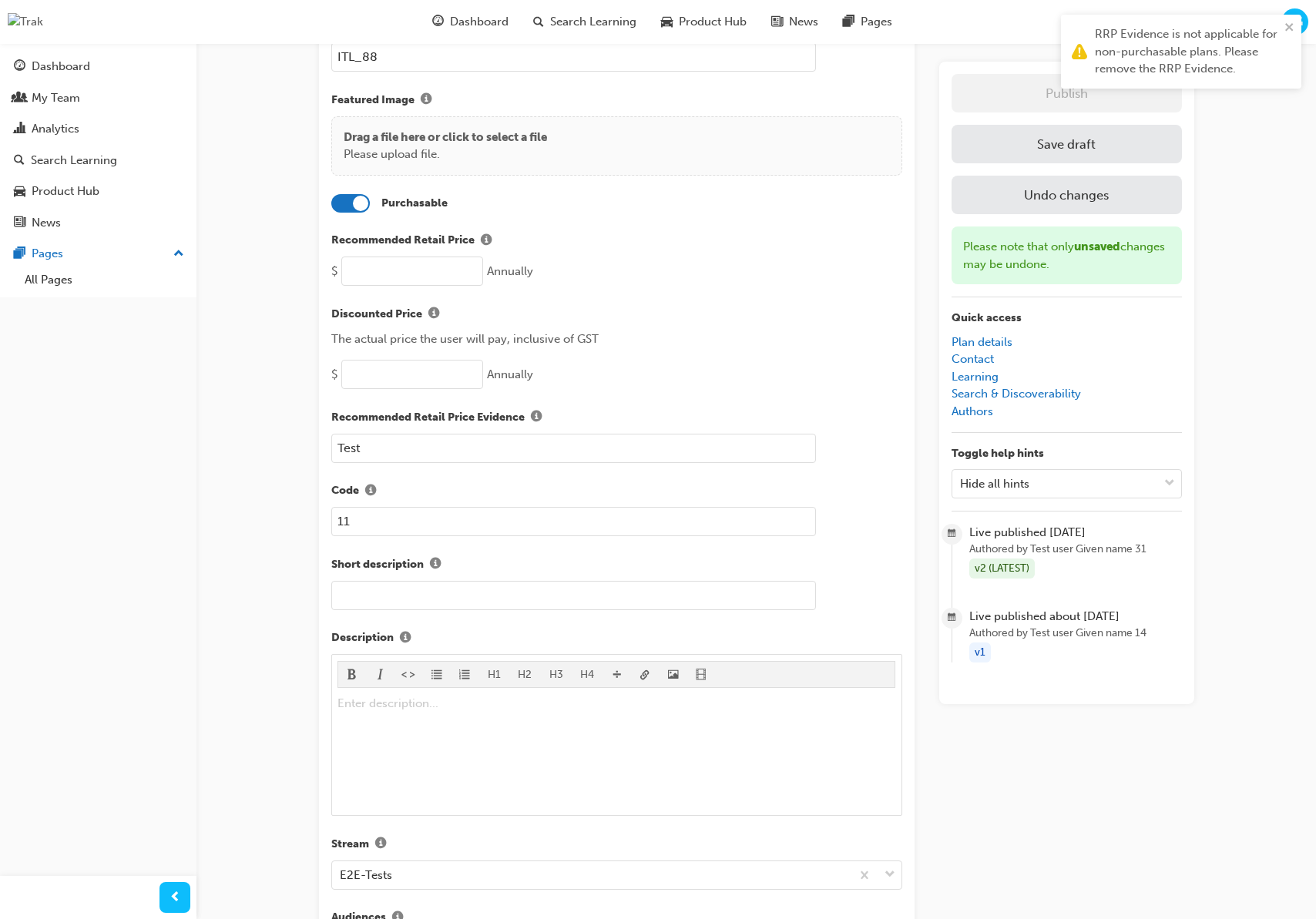
scroll to position [181, 0]
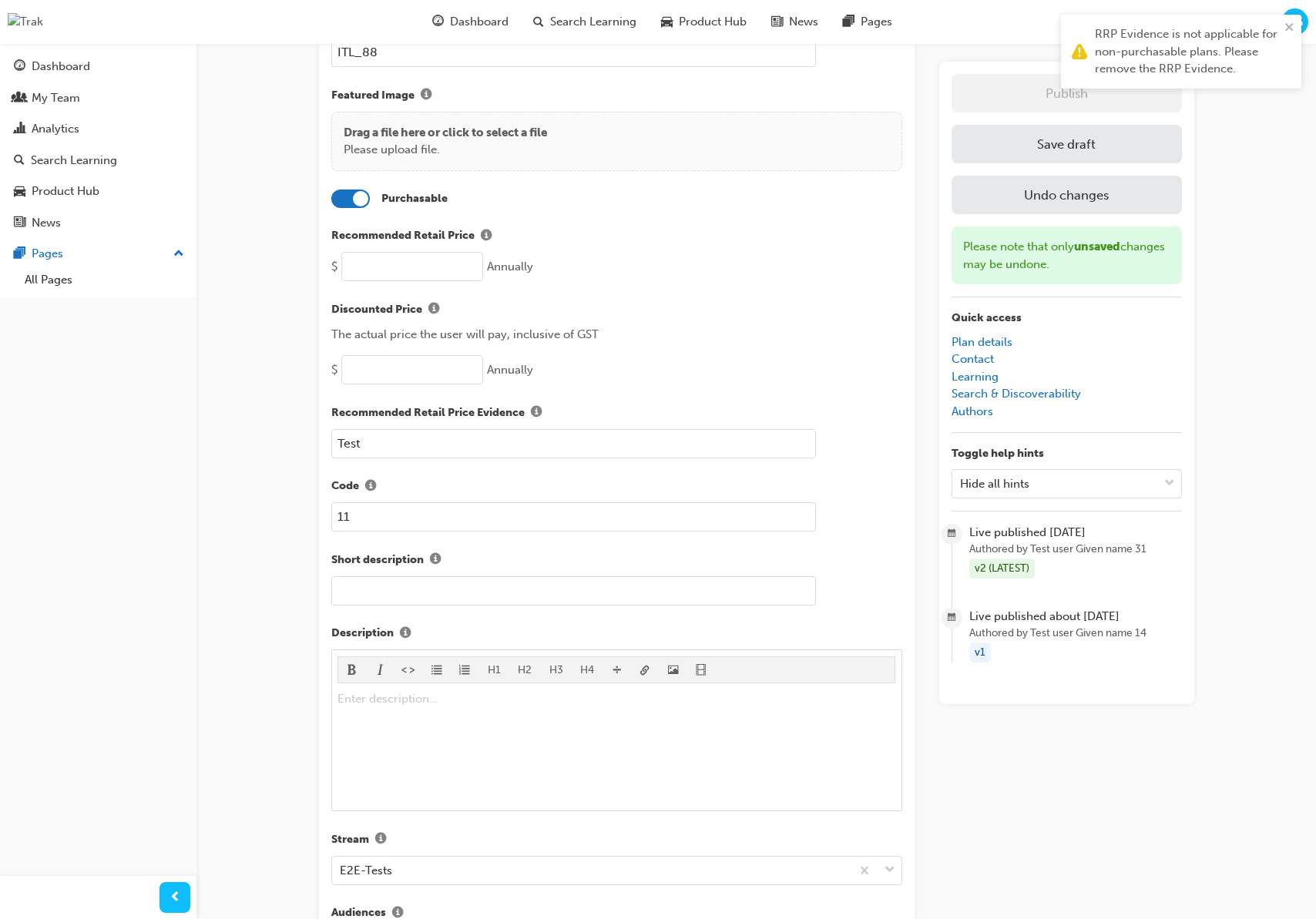
drag, startPoint x: 427, startPoint y: 437, endPoint x: 265, endPoint y: 430, distance: 162.2
drag, startPoint x: 731, startPoint y: 295, endPoint x: 493, endPoint y: 242, distance: 243.8
click at [696, 291] on div "Plan details Title ITL_88 Featured Image Drag a file here or click to select a …" at bounding box center [617, 481] width 571 height 1012
drag, startPoint x: 356, startPoint y: 198, endPoint x: 386, endPoint y: 198, distance: 30.0
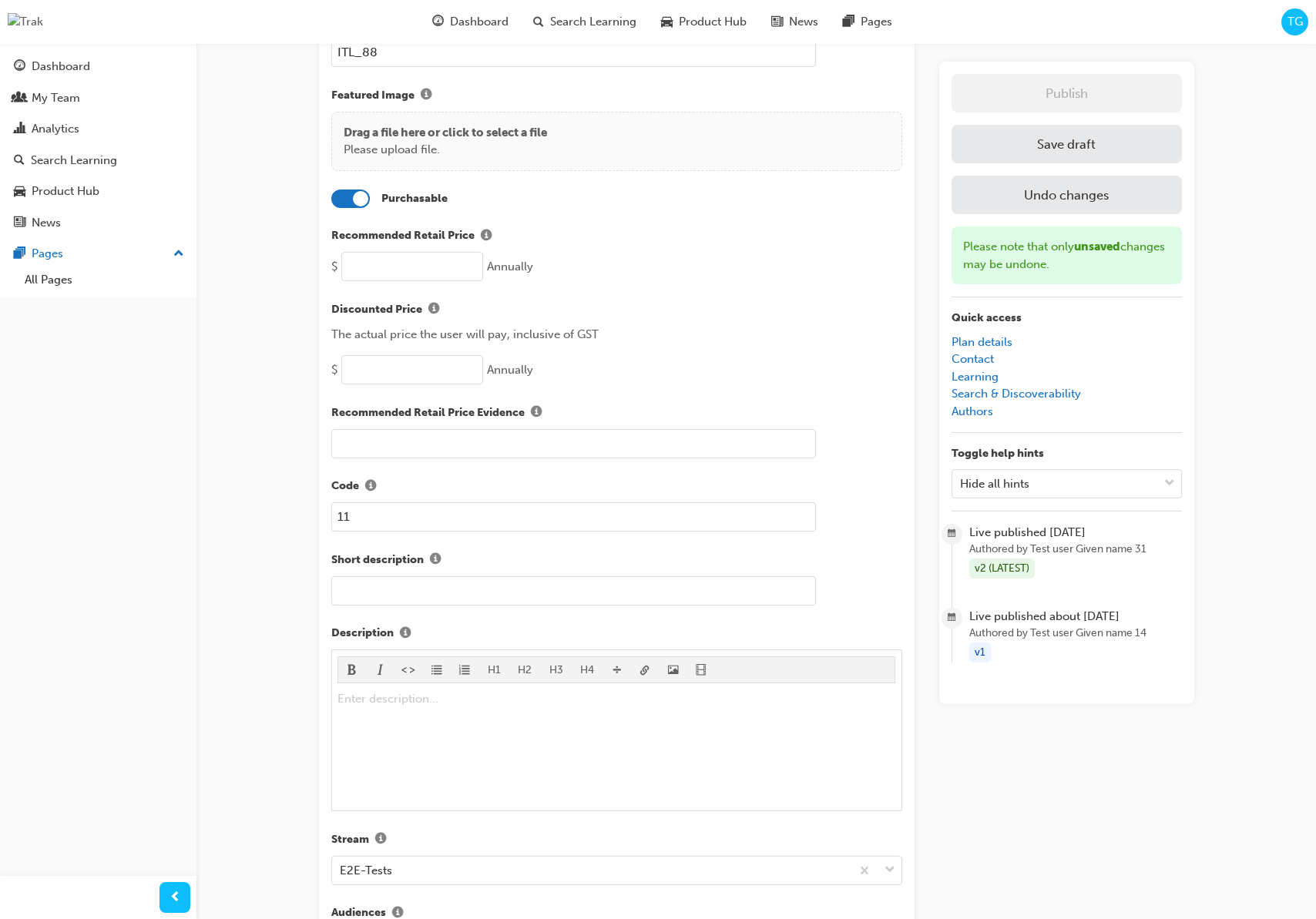
click at [358, 198] on div at bounding box center [361, 198] width 15 height 15
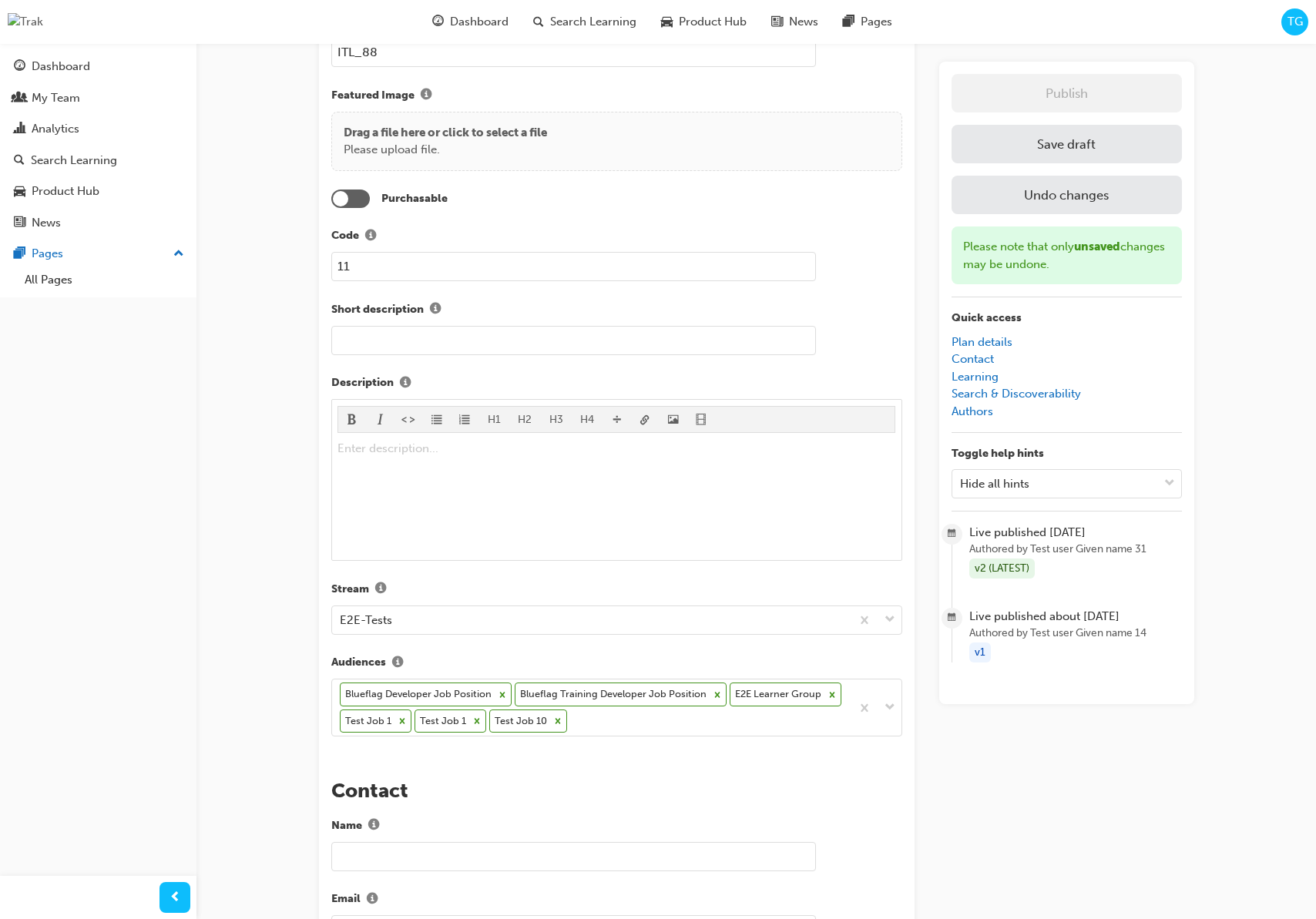
click at [1009, 138] on button "Save draft" at bounding box center [1067, 143] width 230 height 39
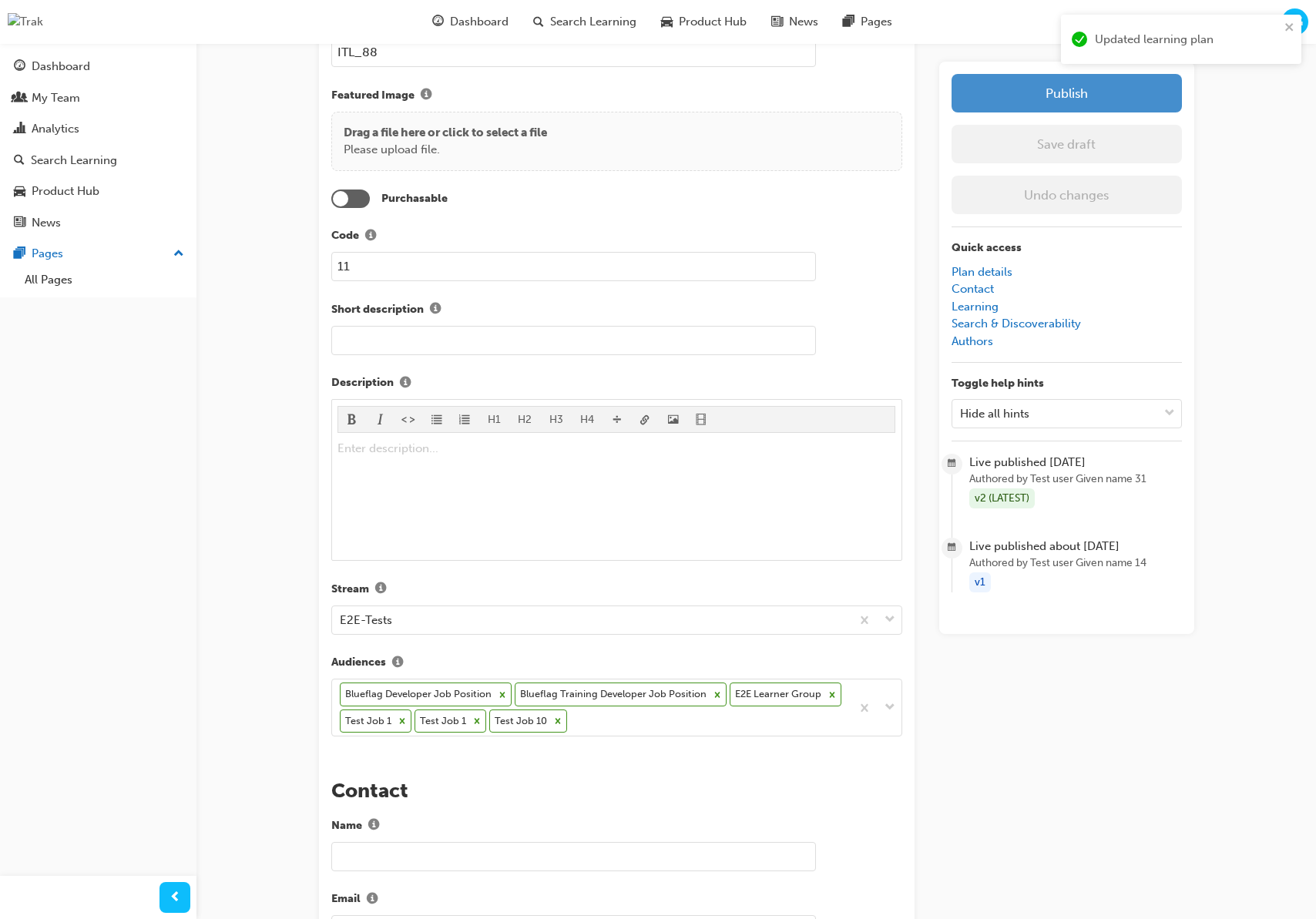
click at [1109, 78] on button "Publish" at bounding box center [1067, 93] width 230 height 39
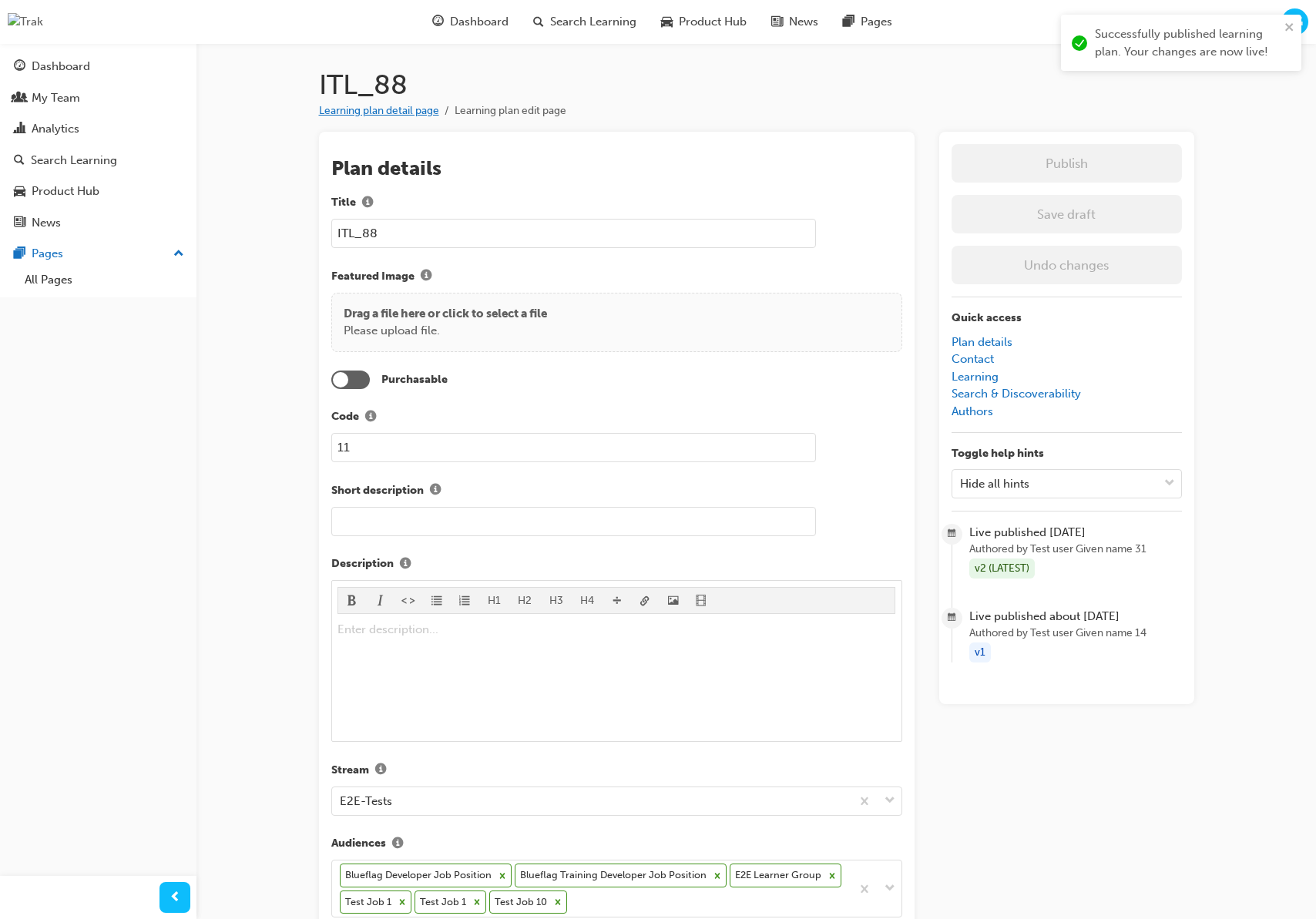
click at [377, 114] on link "Learning plan detail page" at bounding box center [379, 110] width 120 height 13
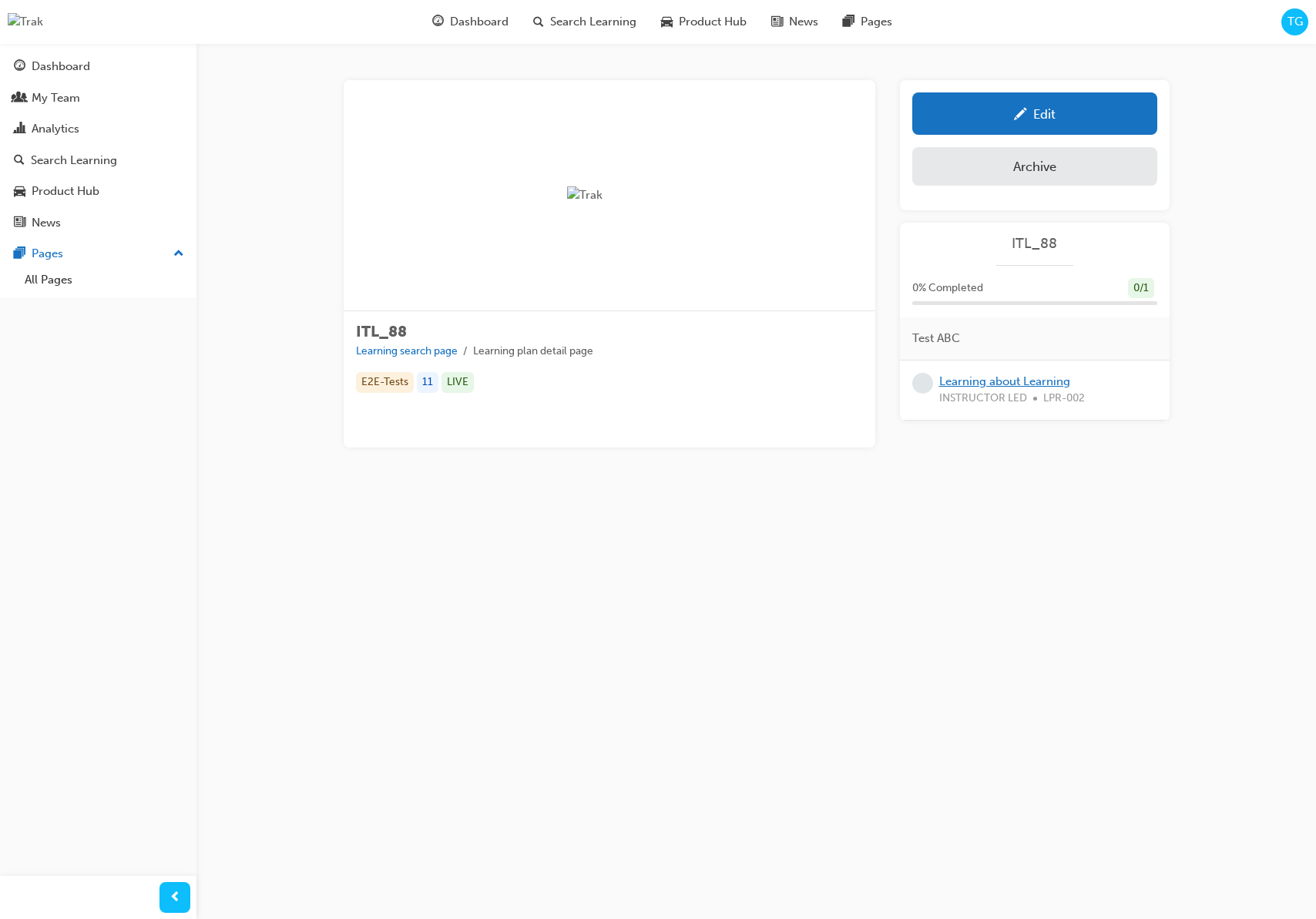
click at [1040, 380] on link "Learning about Learning" at bounding box center [1004, 381] width 131 height 14
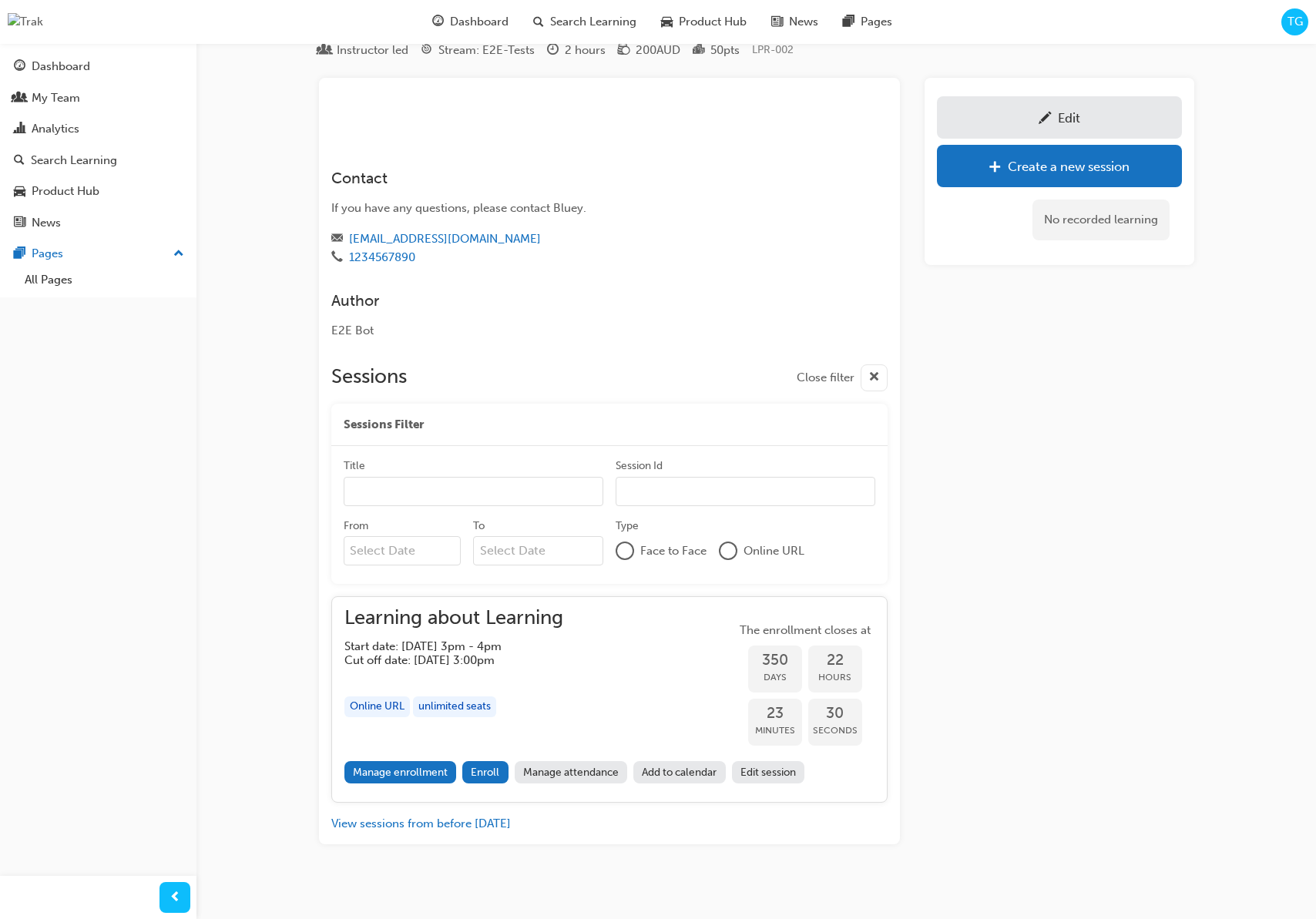
scroll to position [74, 0]
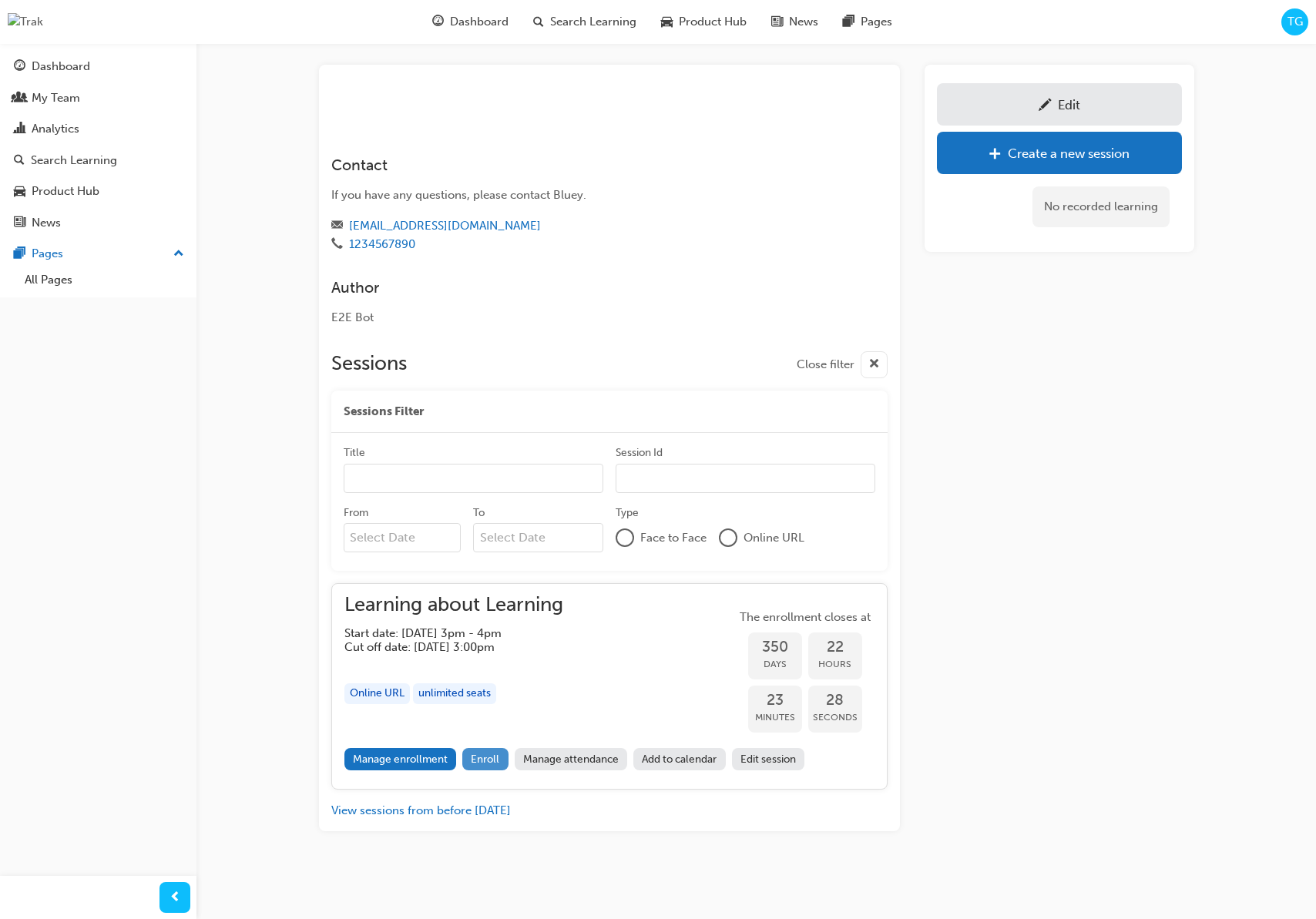
click at [478, 763] on span "Enroll" at bounding box center [484, 758] width 28 height 13
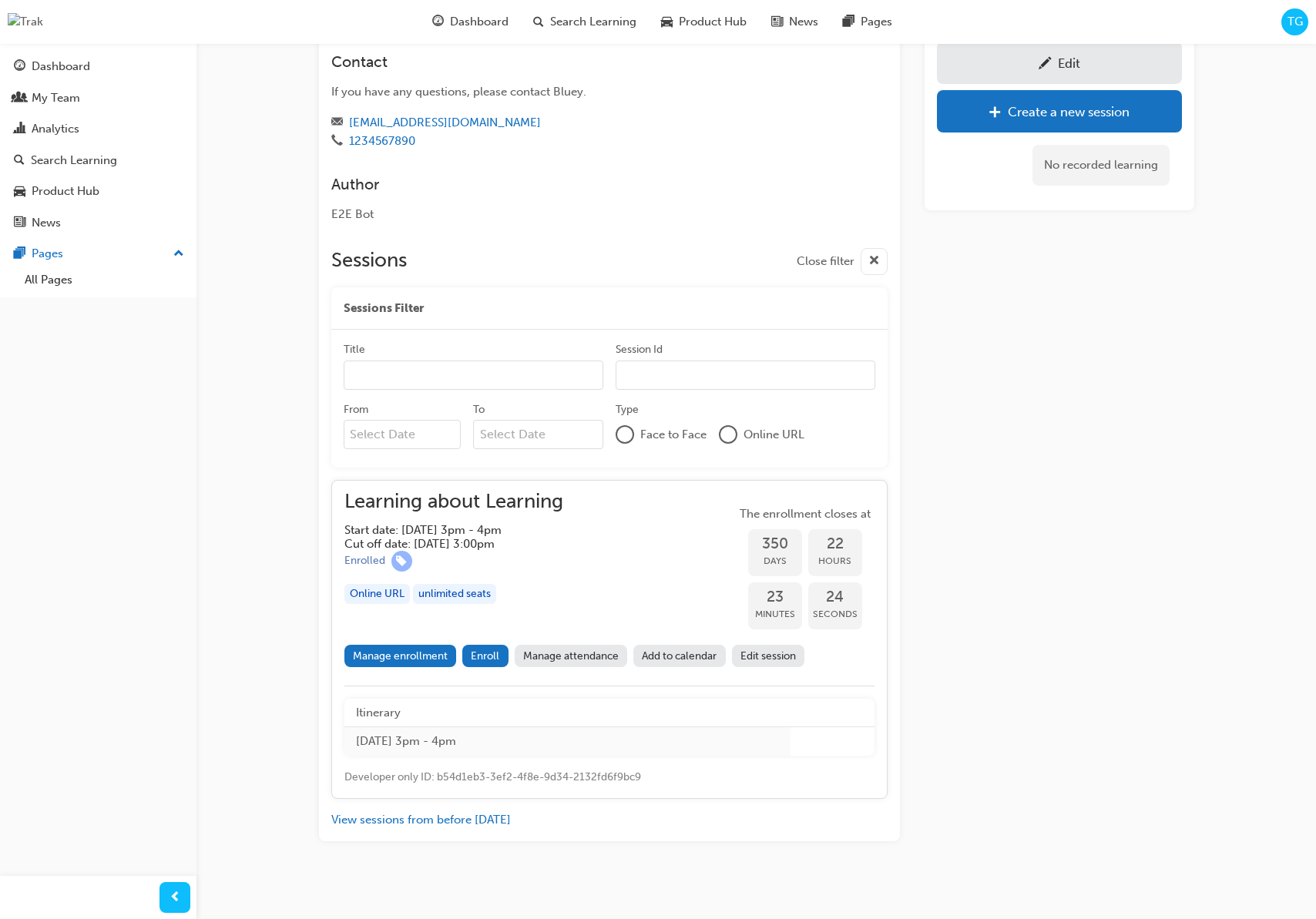
scroll to position [187, 0]
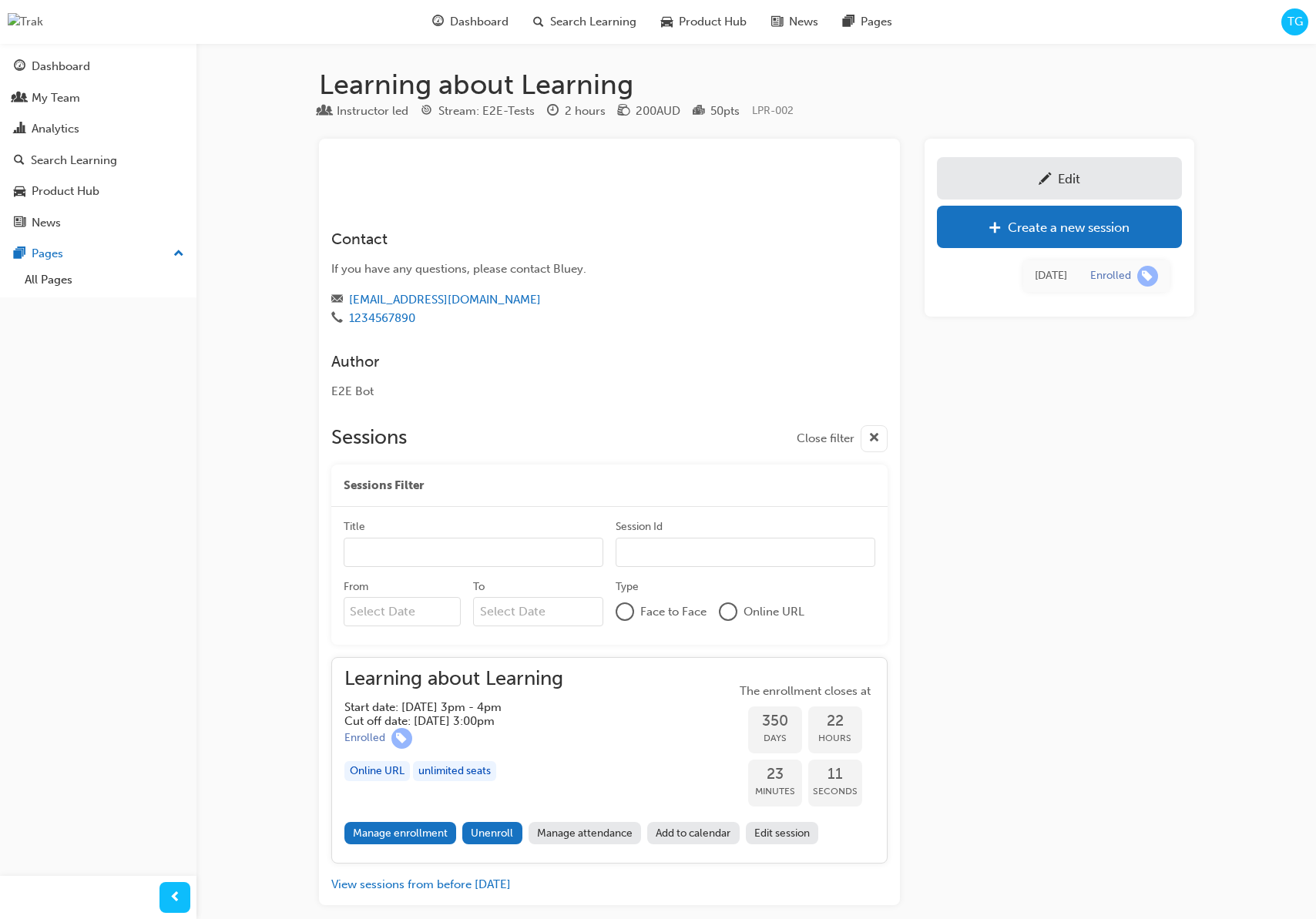
click at [990, 188] on link "Edit" at bounding box center [1059, 178] width 245 height 42
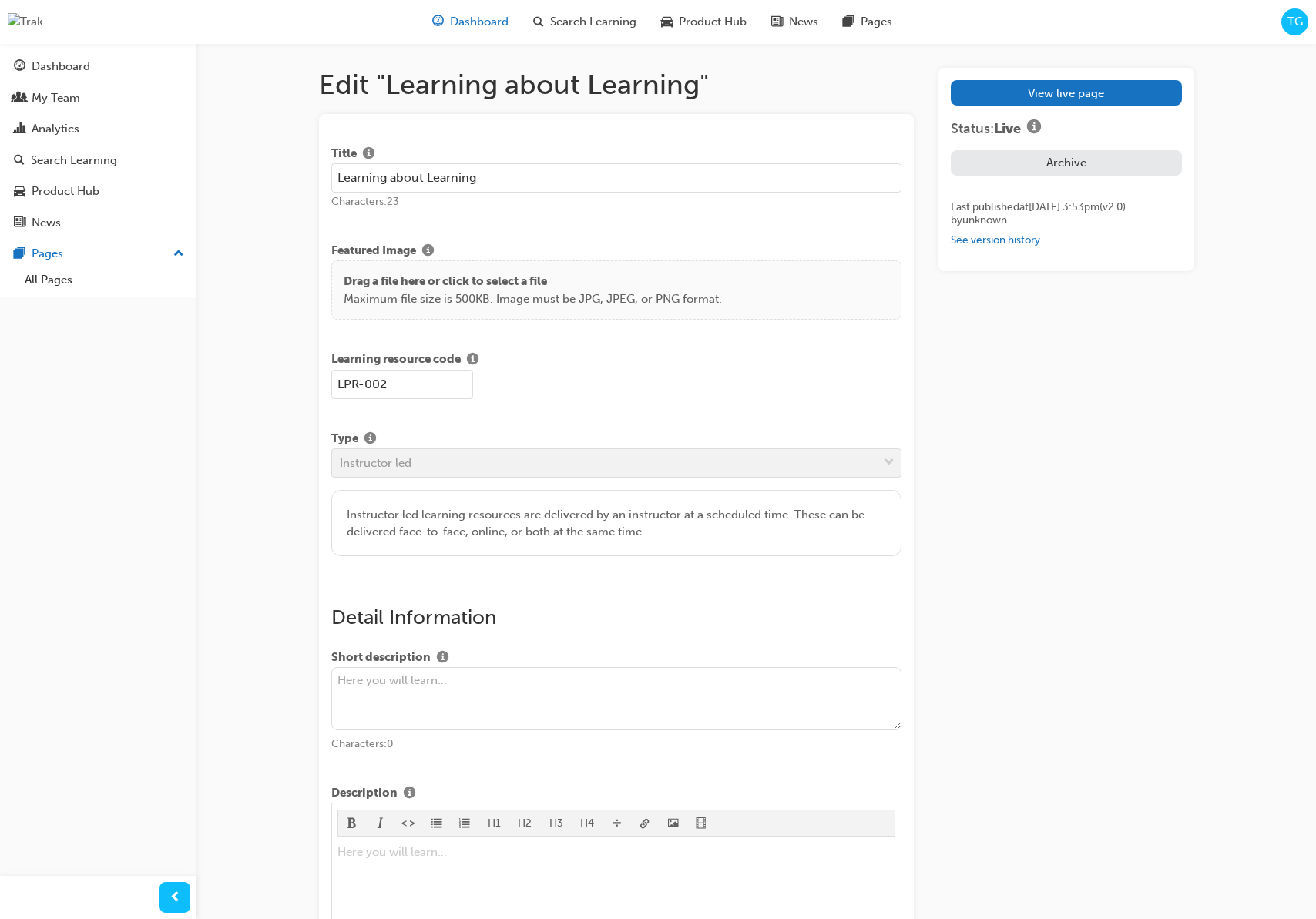
click at [468, 33] on div "Dashboard" at bounding box center [470, 21] width 101 height 32
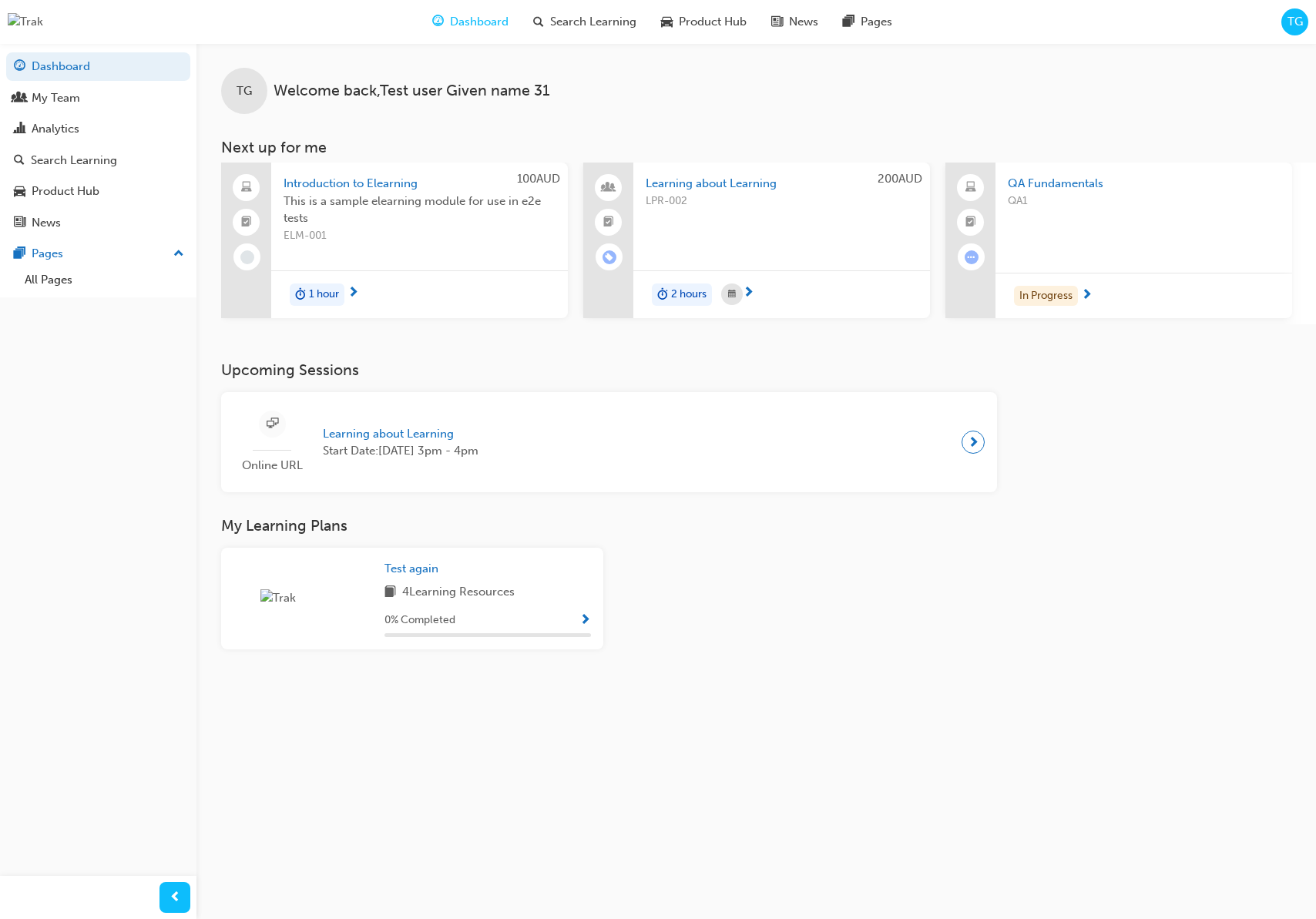
click at [1125, 290] on div "In Progress" at bounding box center [1143, 295] width 296 height 46
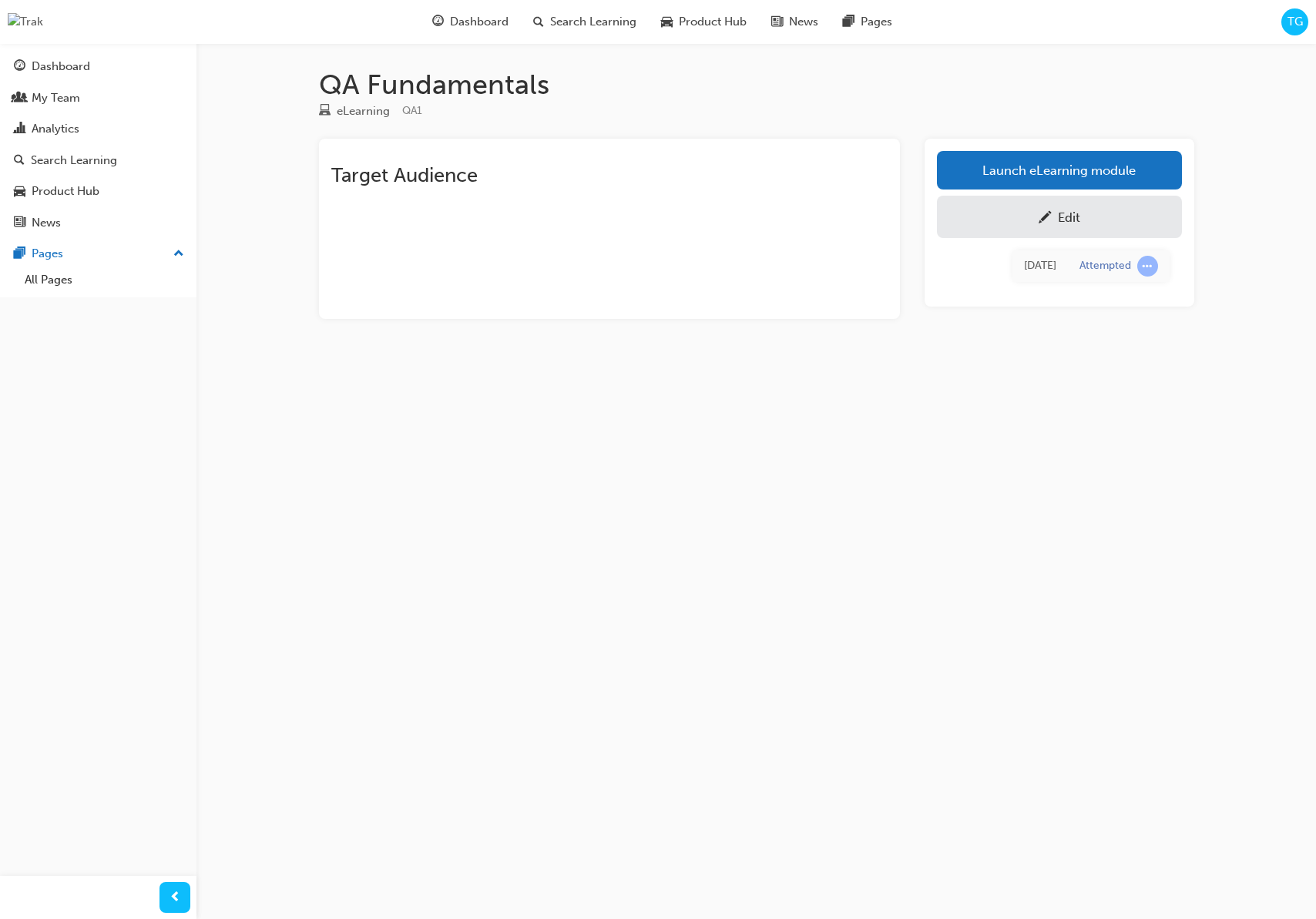
click at [974, 170] on link "Launch eLearning module" at bounding box center [1059, 170] width 245 height 39
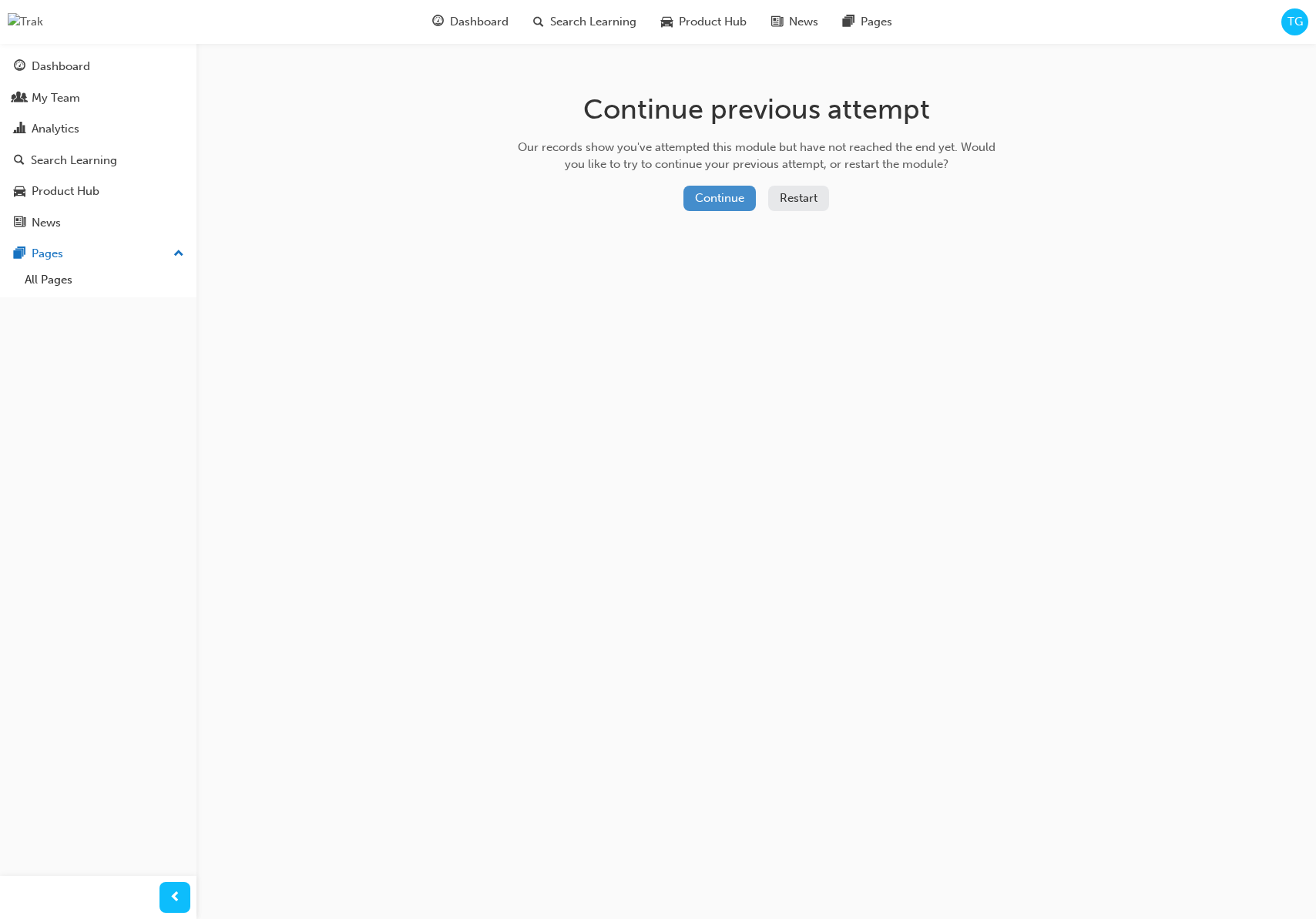
click at [749, 199] on button "Continue" at bounding box center [719, 198] width 72 height 26
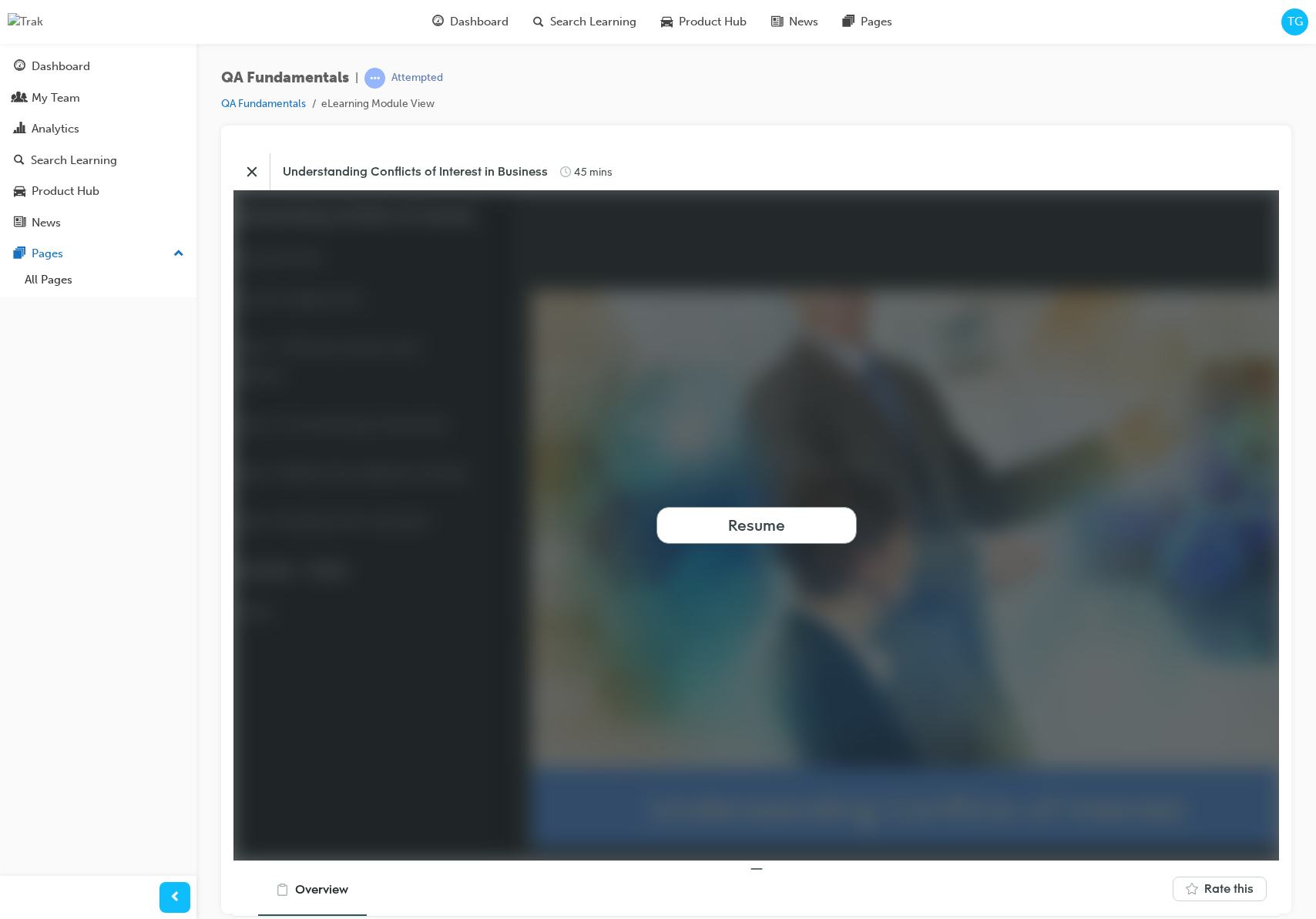
click at [745, 534] on div "Resume" at bounding box center [757, 525] width 57 height 21
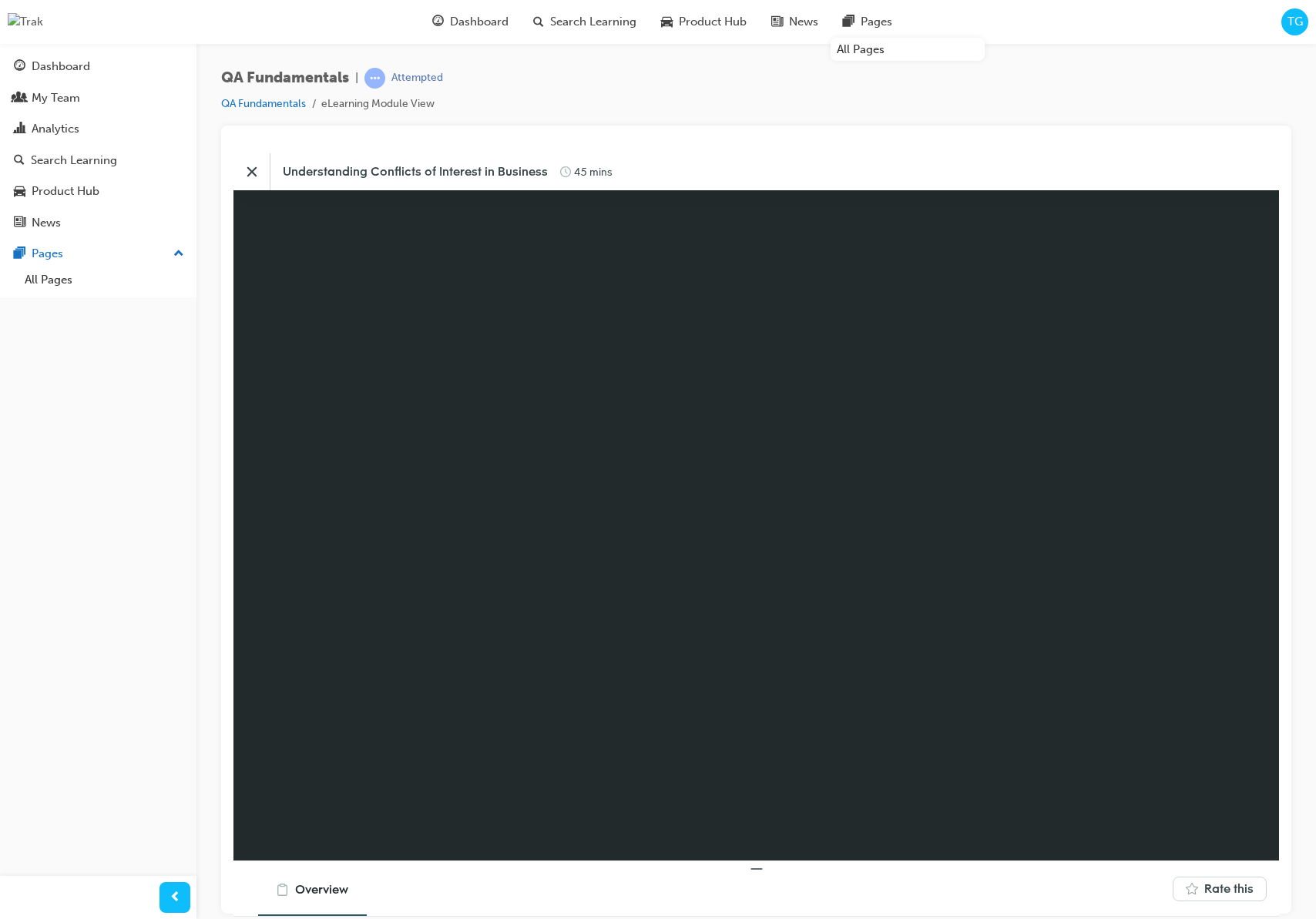
click at [1301, 23] on span "TG" at bounding box center [1295, 21] width 15 height 18
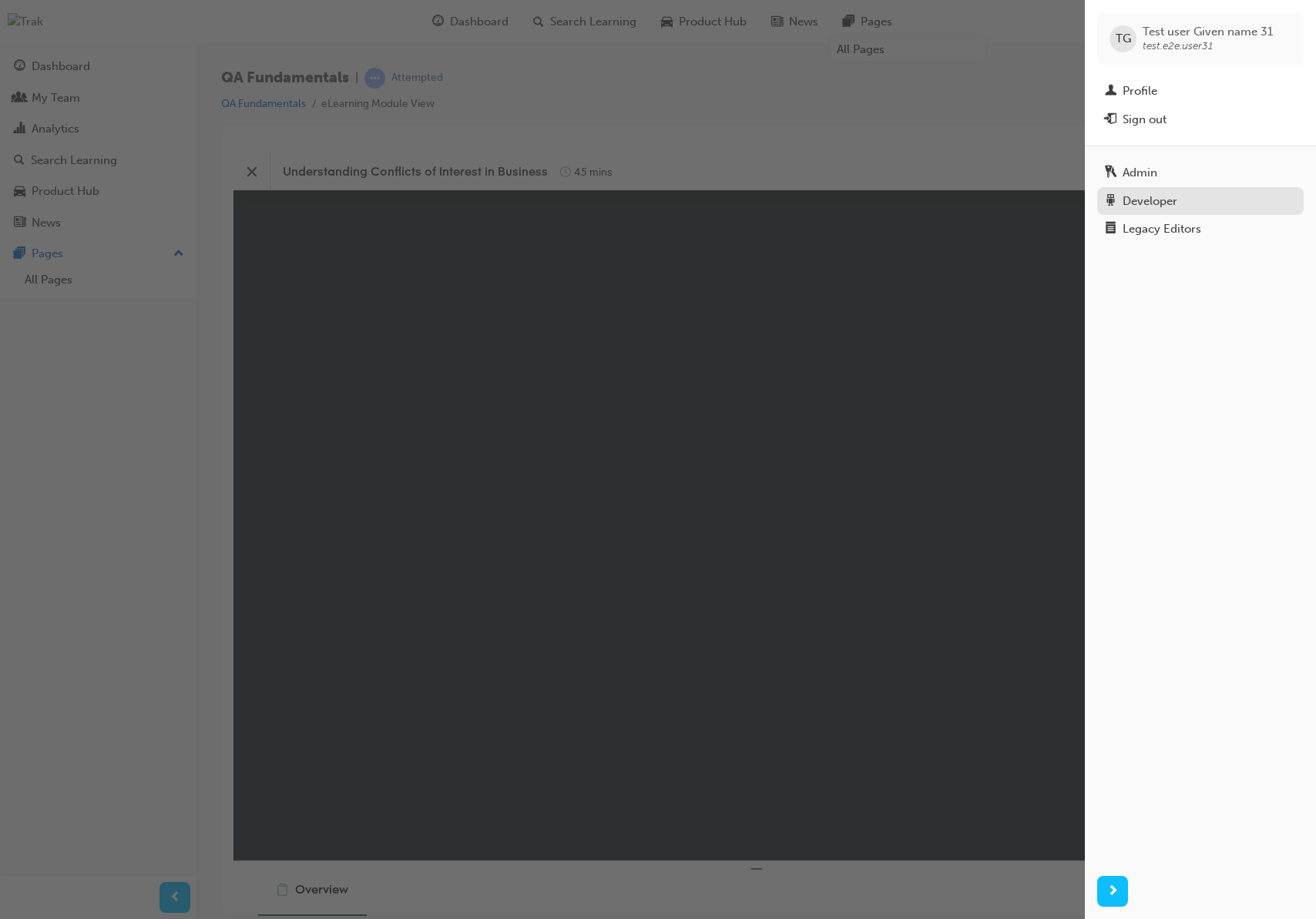
click at [1154, 198] on div "Developer" at bounding box center [1150, 201] width 55 height 18
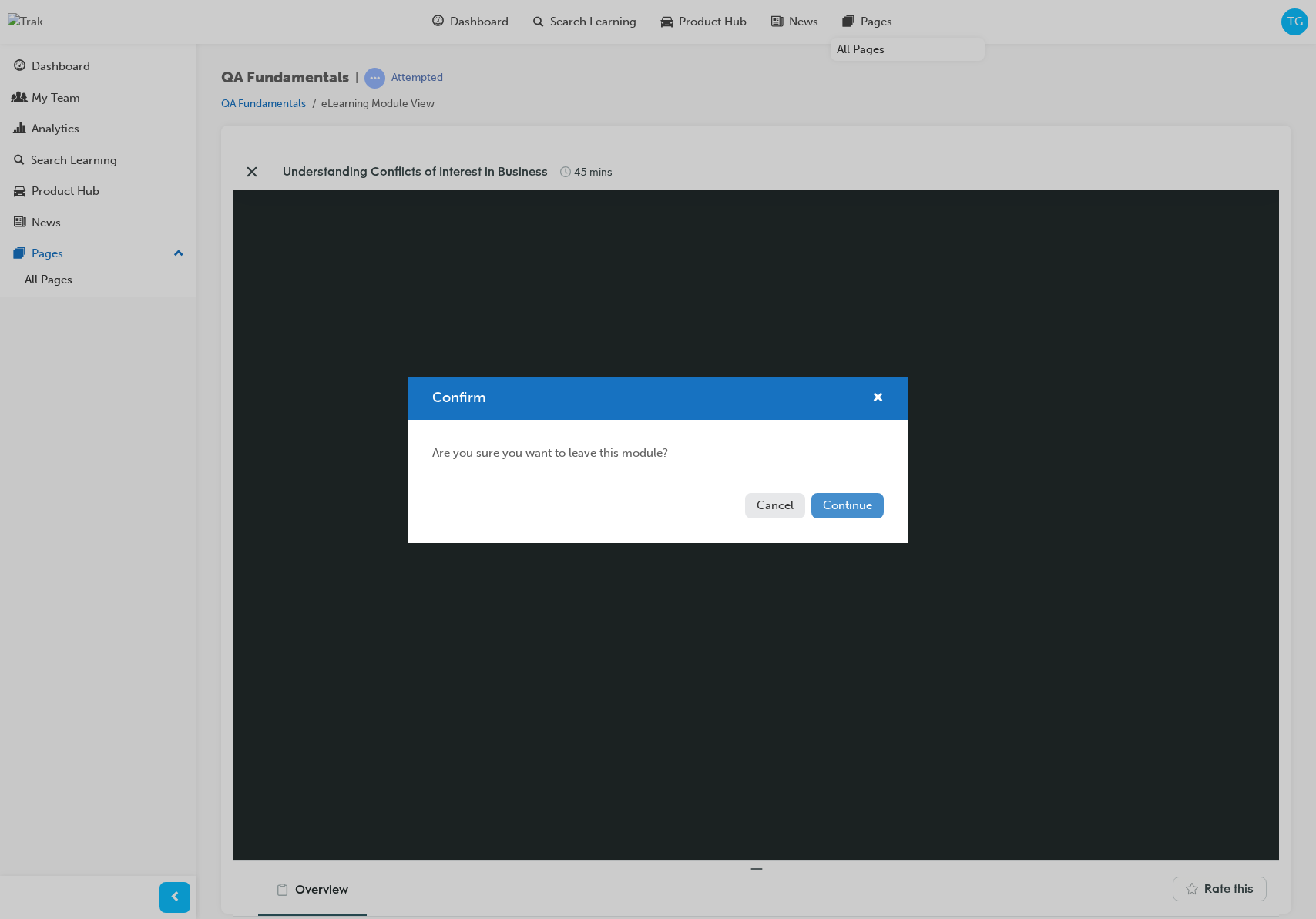
click at [869, 506] on button "Continue" at bounding box center [847, 506] width 72 height 26
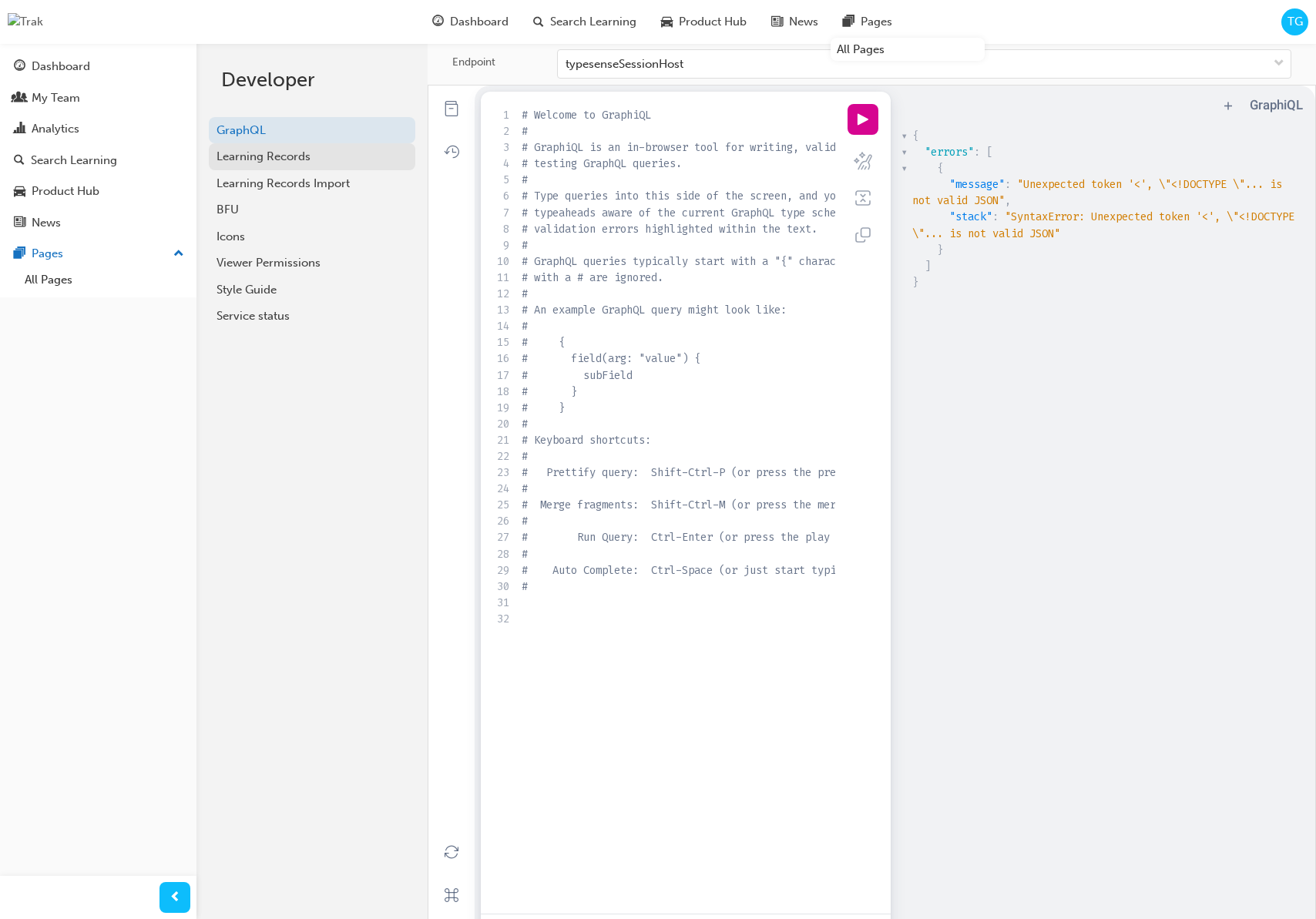
click at [316, 158] on div "Learning Records" at bounding box center [312, 156] width 191 height 18
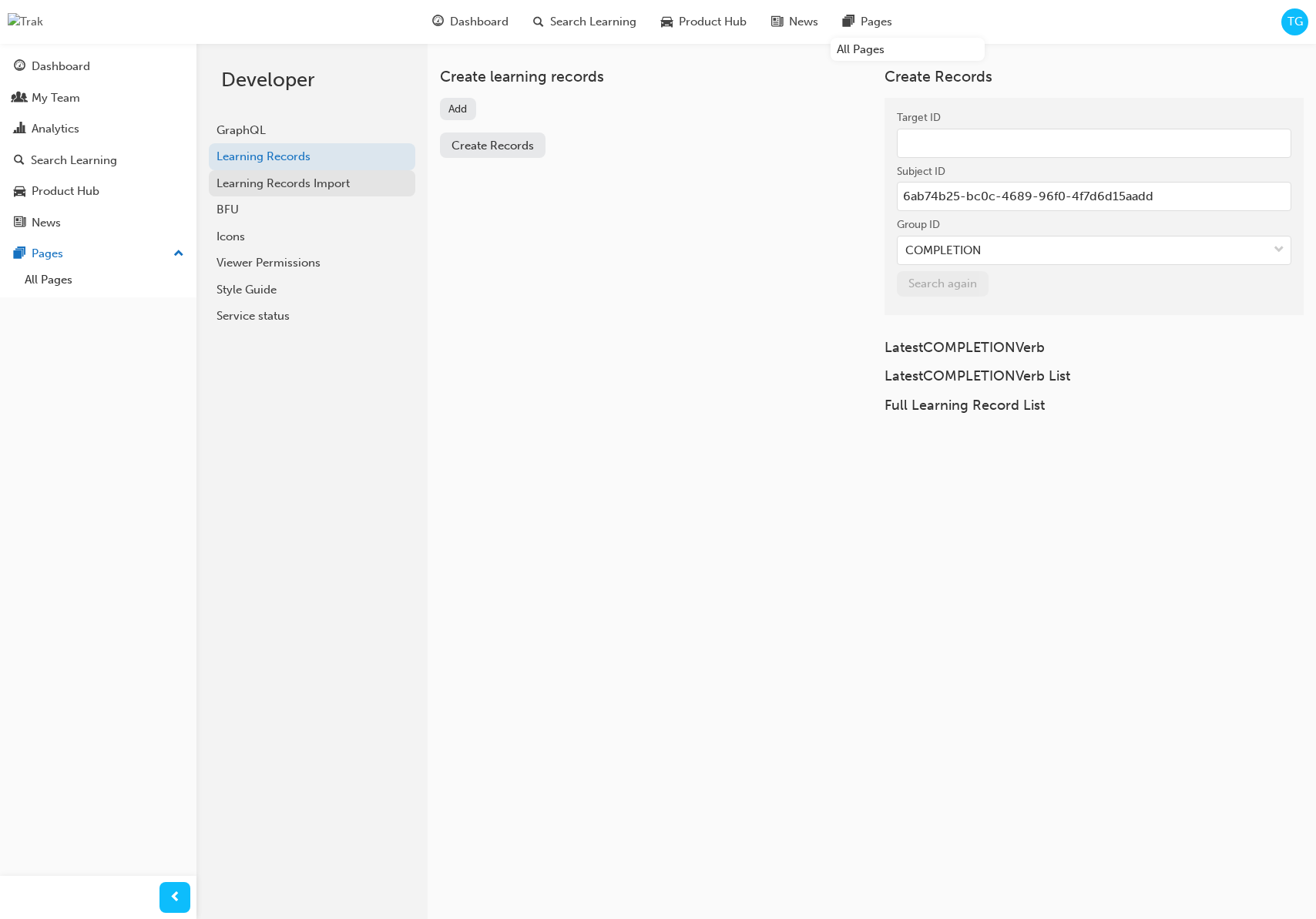
click at [392, 175] on div "Learning Records Import" at bounding box center [312, 184] width 191 height 18
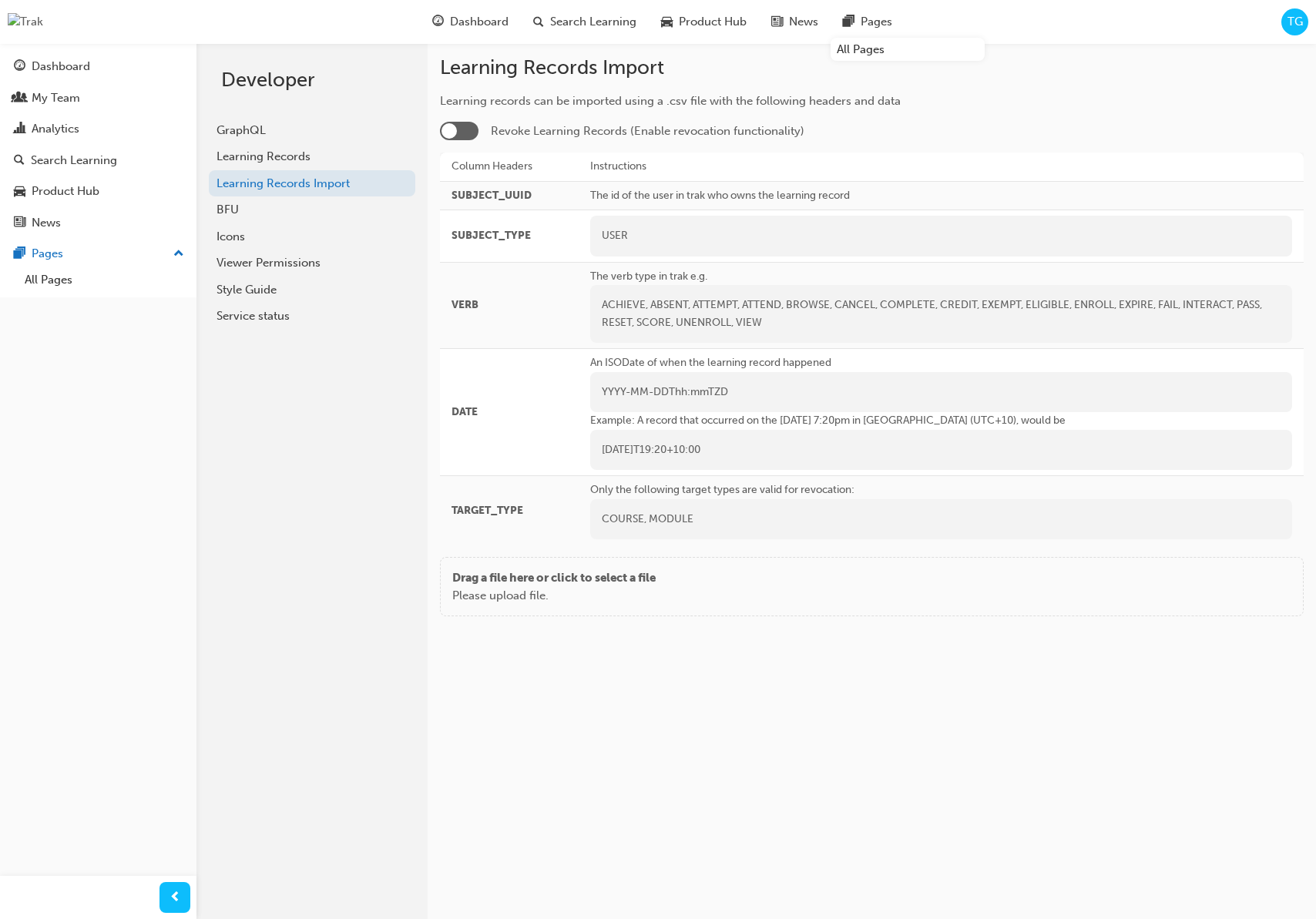
click at [460, 129] on div at bounding box center [459, 131] width 39 height 19
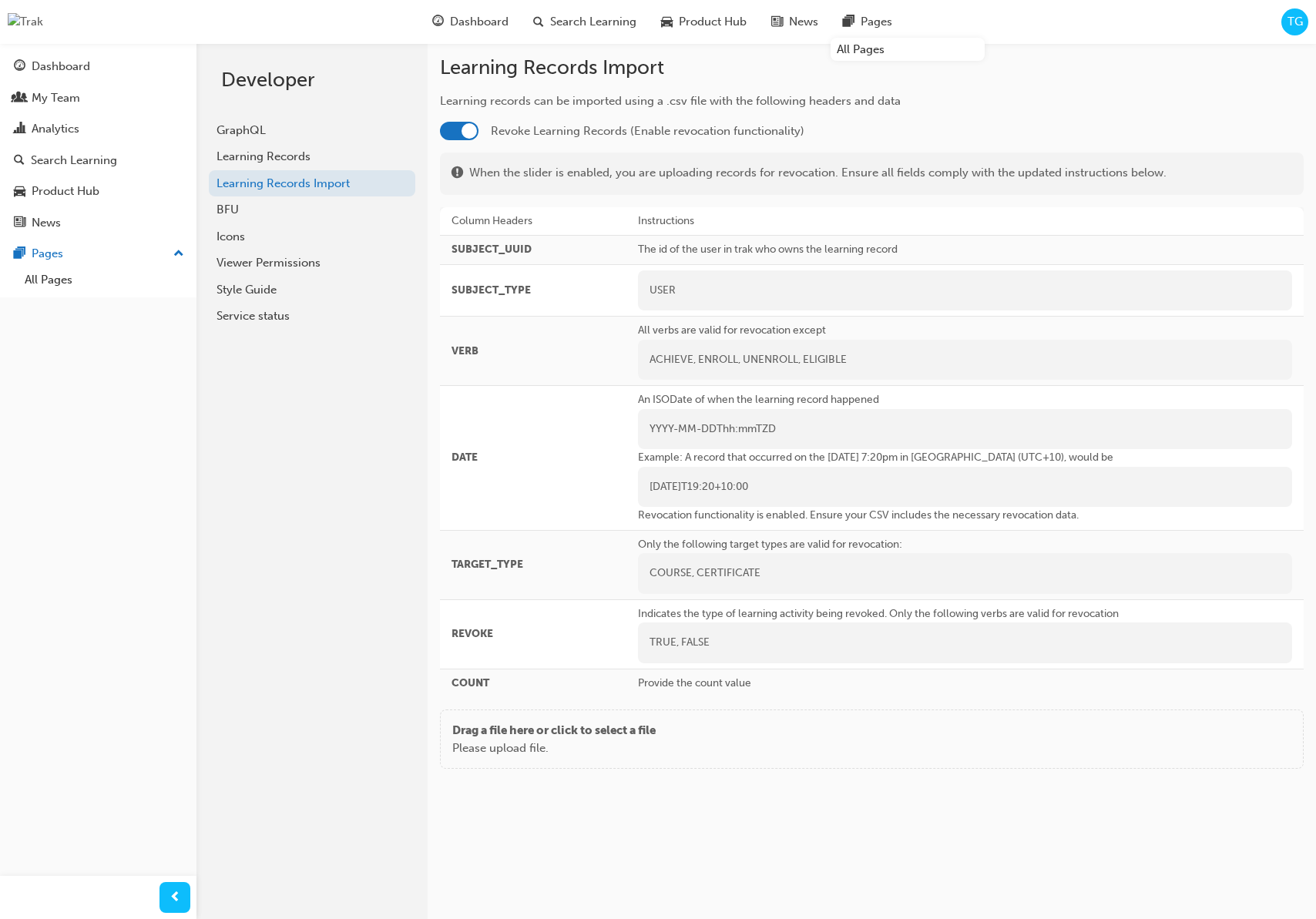
click at [448, 131] on div at bounding box center [459, 131] width 39 height 19
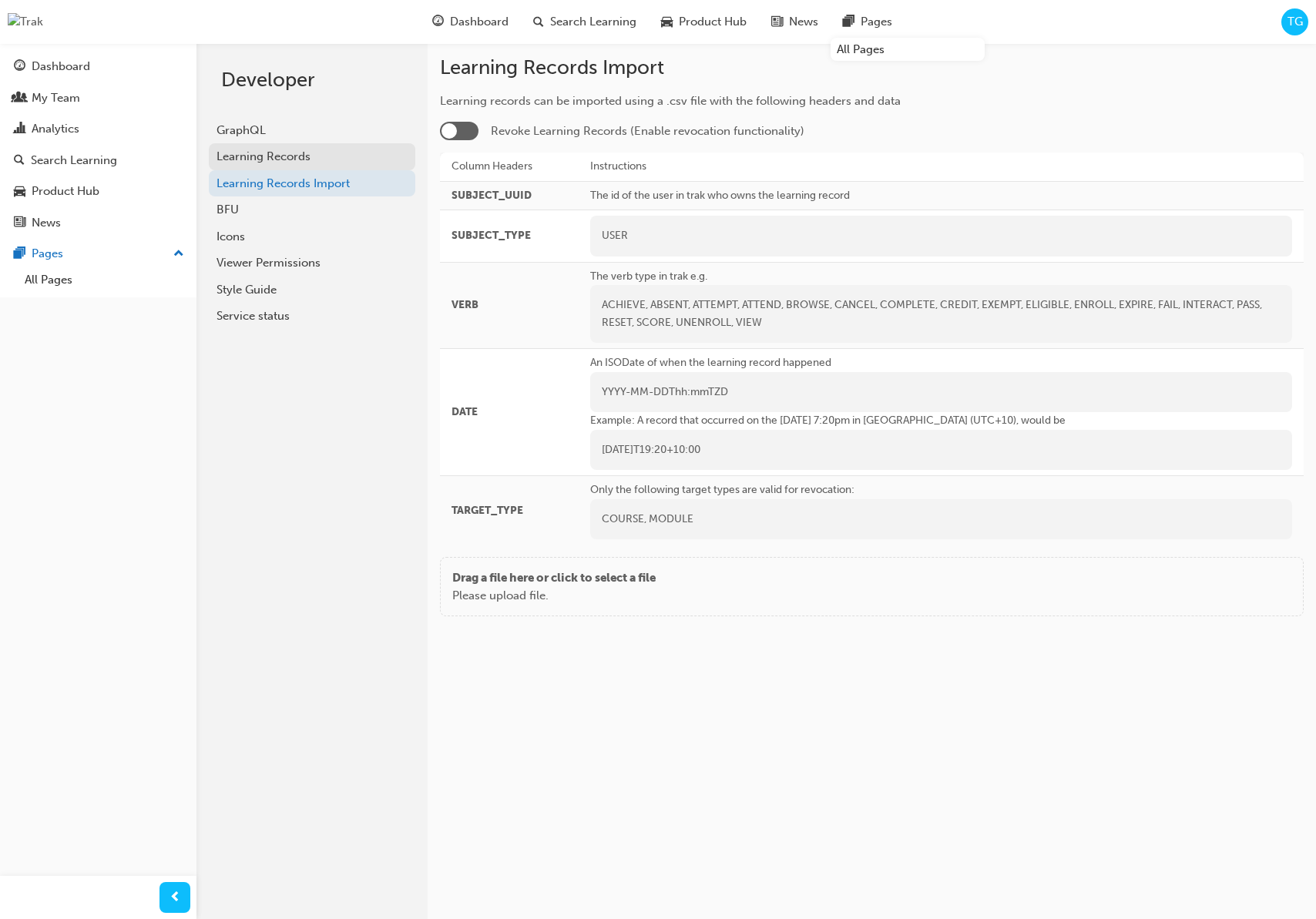
click at [339, 160] on div "Learning Records" at bounding box center [312, 156] width 191 height 18
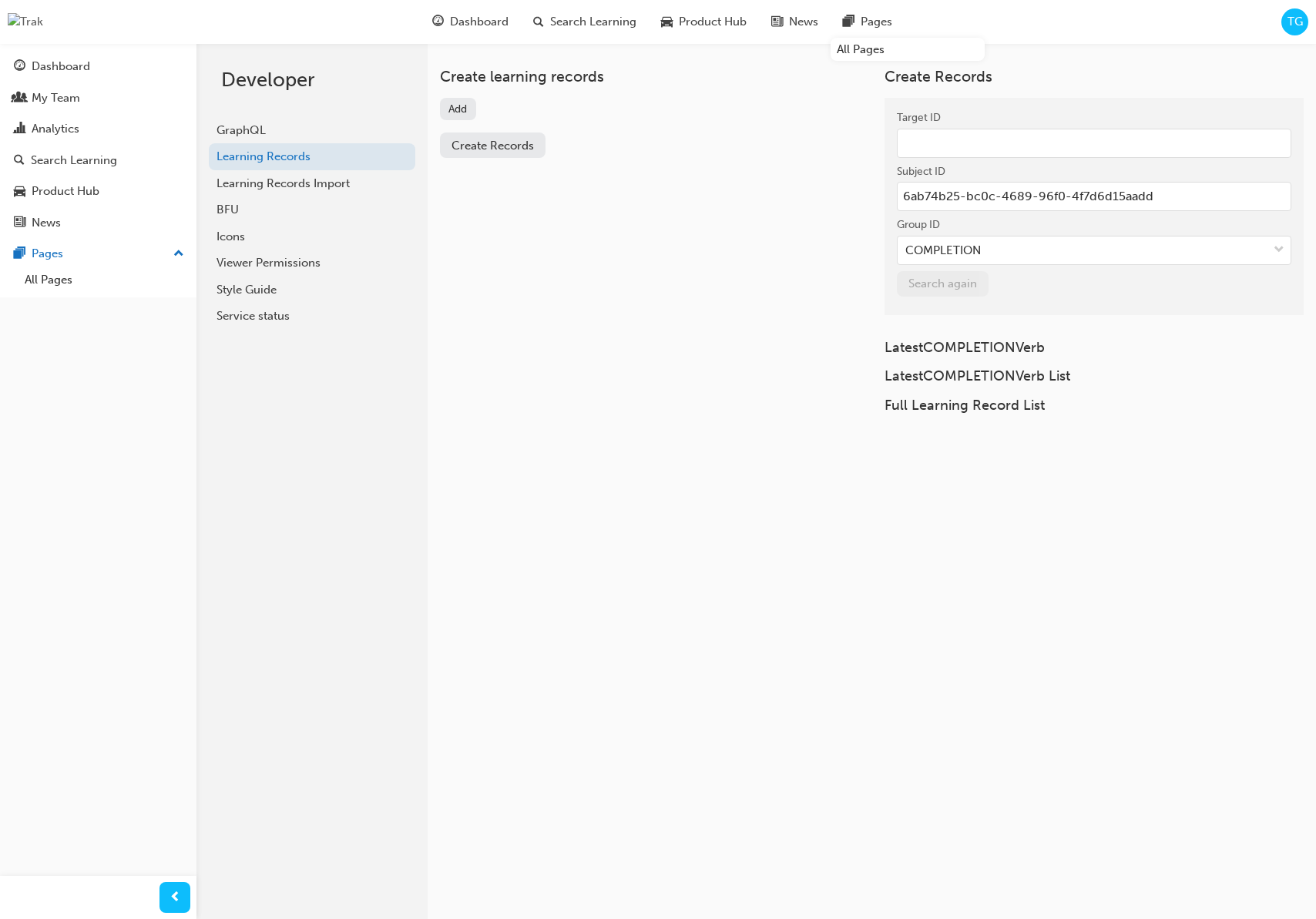
click at [458, 113] on button "Add" at bounding box center [458, 109] width 36 height 22
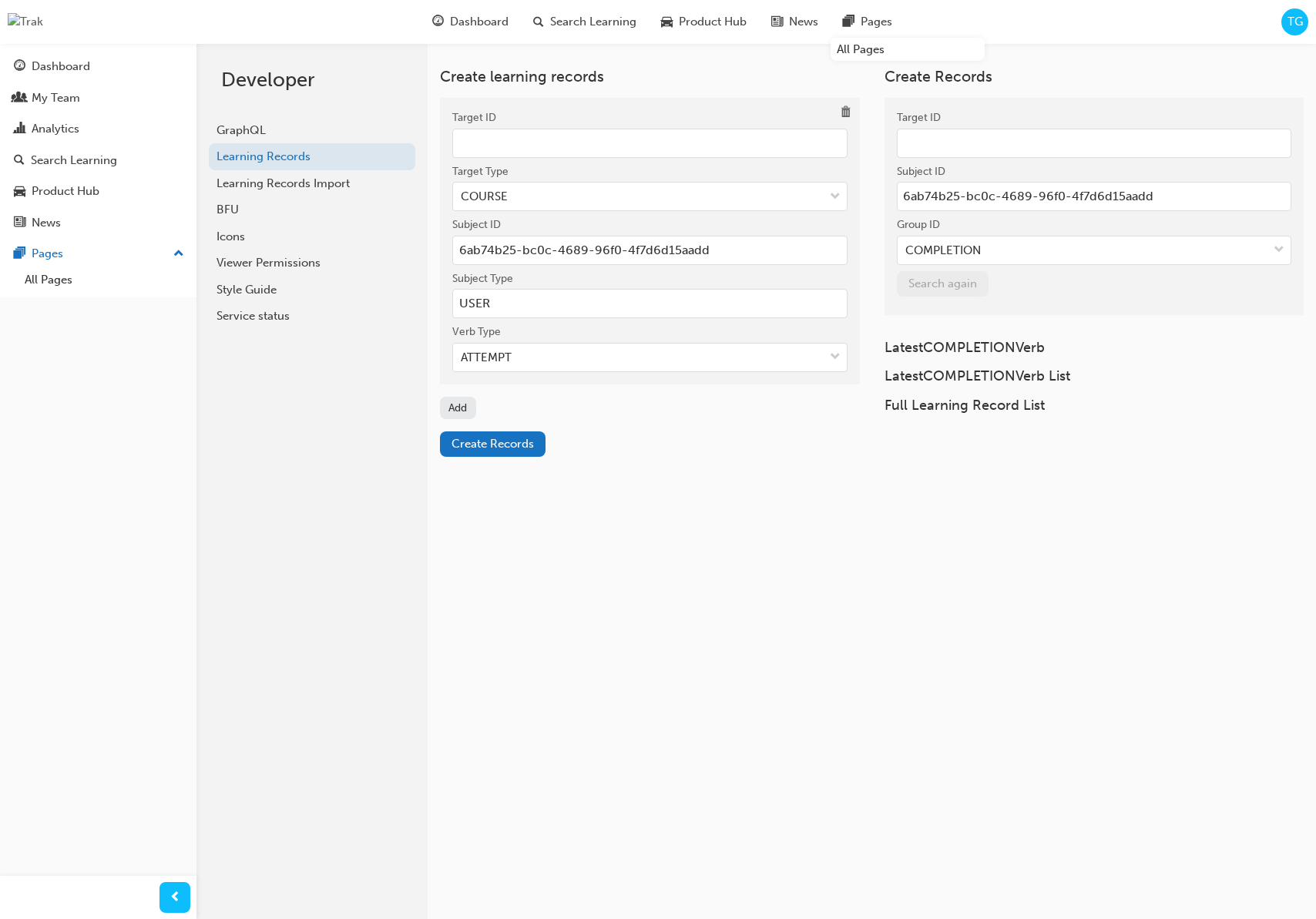
click at [482, 141] on input "Target ID" at bounding box center [649, 143] width 395 height 29
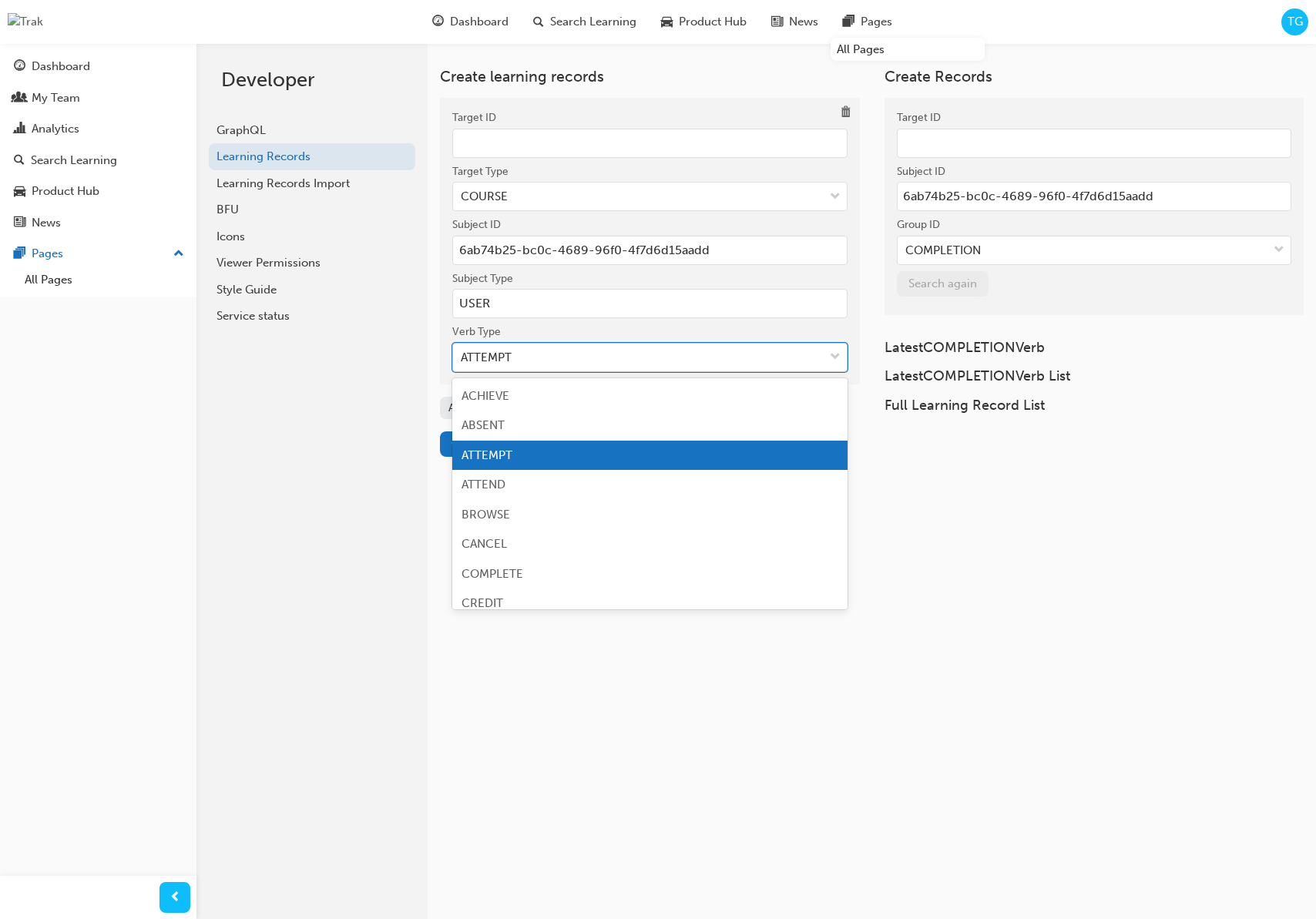
click at [557, 362] on div "ATTEMPT" at bounding box center [637, 357] width 370 height 27
click at [462, 362] on input "Verb Type option ATTEMPT focused, 3 of 19. 19 results available. Use Up and Dow…" at bounding box center [461, 356] width 2 height 13
click at [577, 26] on span "Search Learning" at bounding box center [593, 21] width 86 height 18
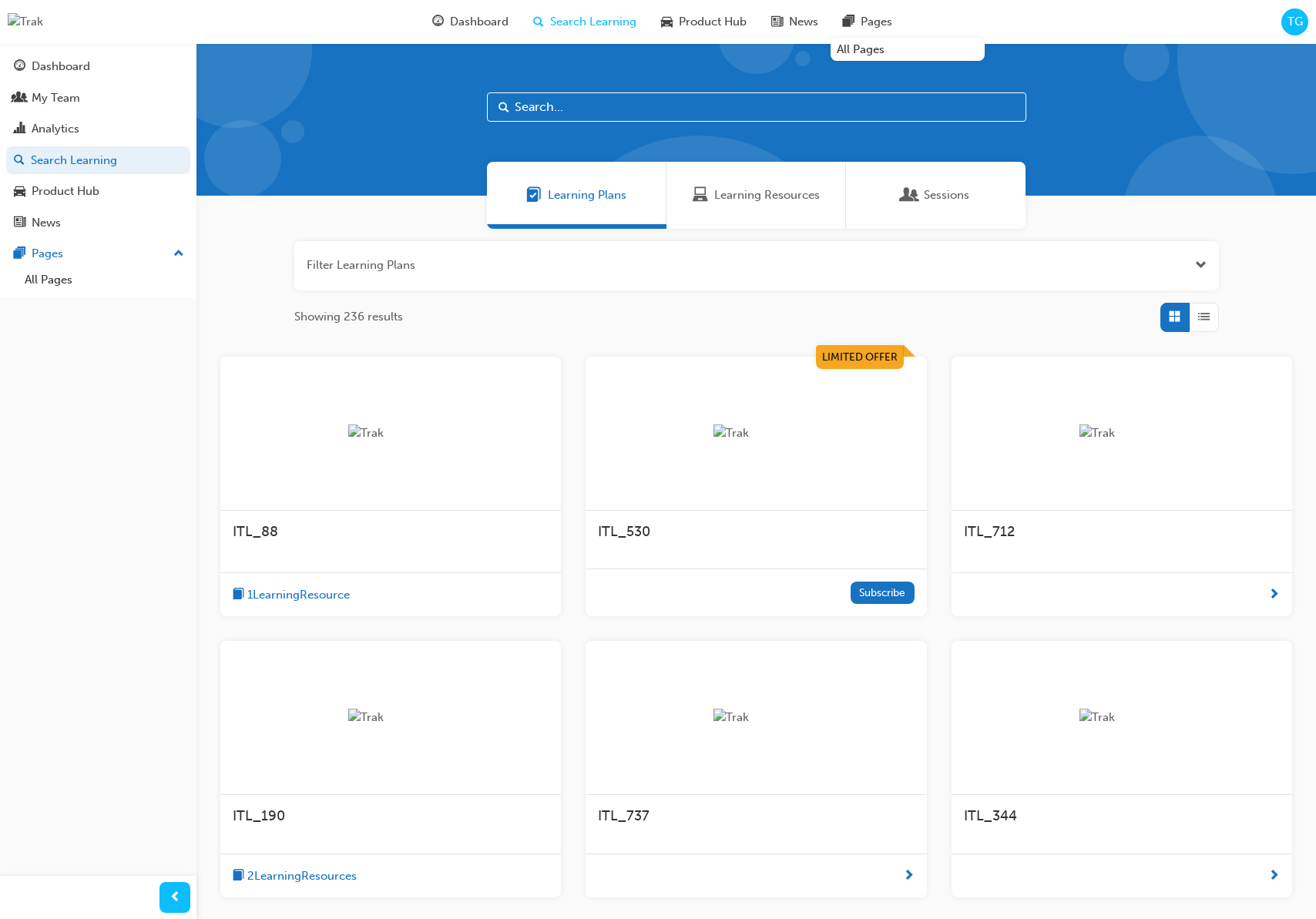
click at [706, 199] on span "Learning Resources" at bounding box center [700, 195] width 15 height 18
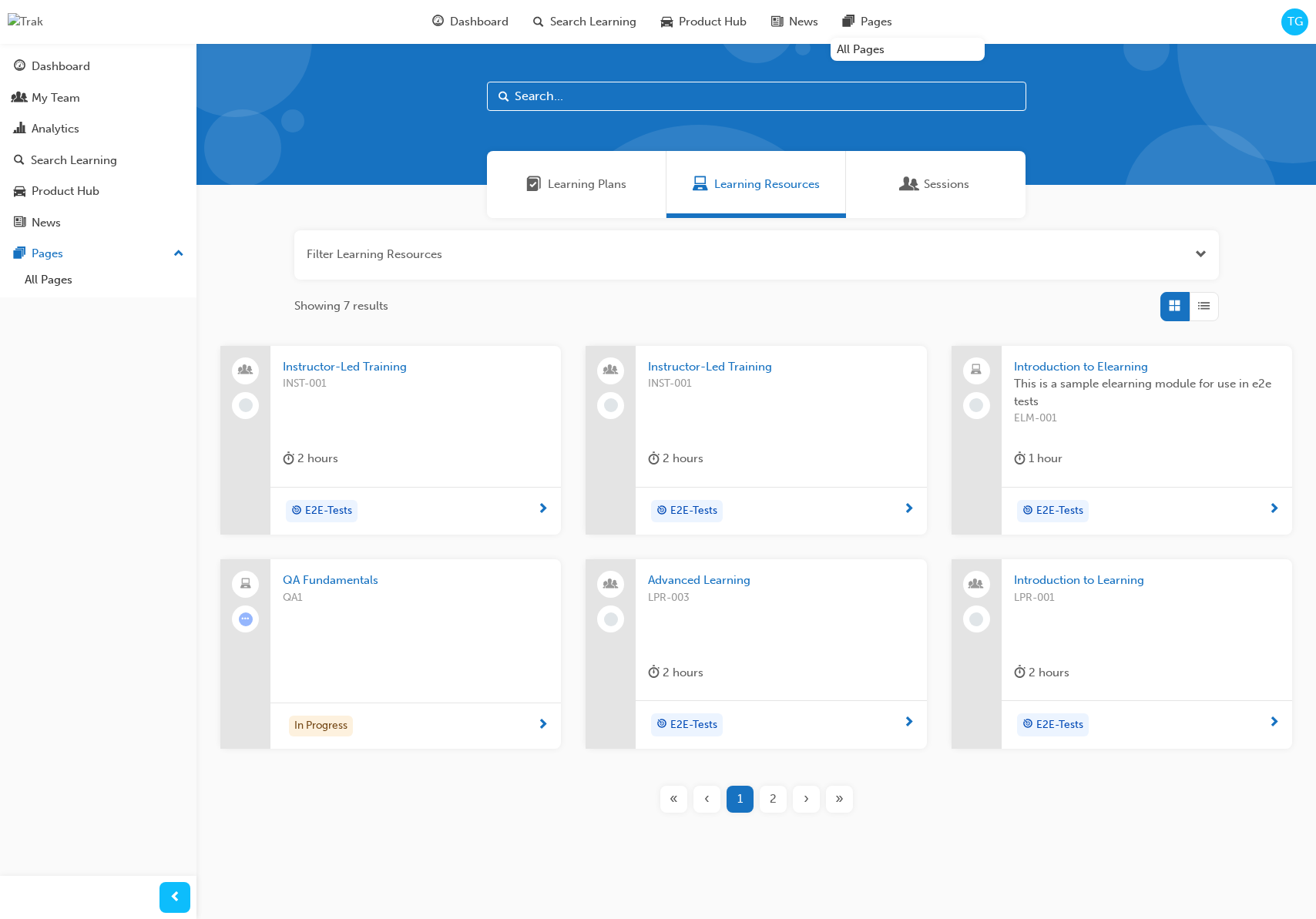
scroll to position [14, 0]
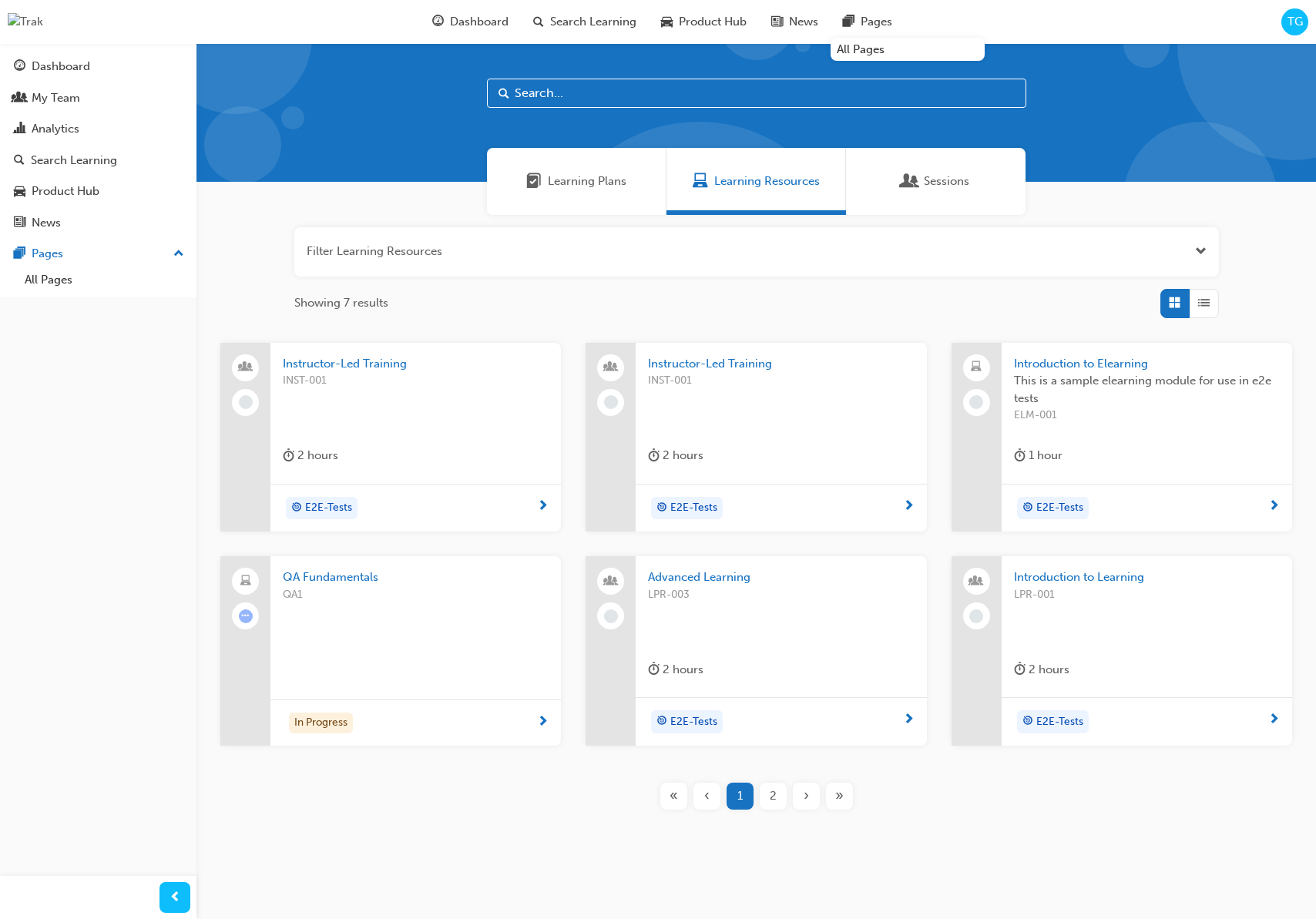
click at [482, 597] on span "QA1" at bounding box center [415, 594] width 265 height 18
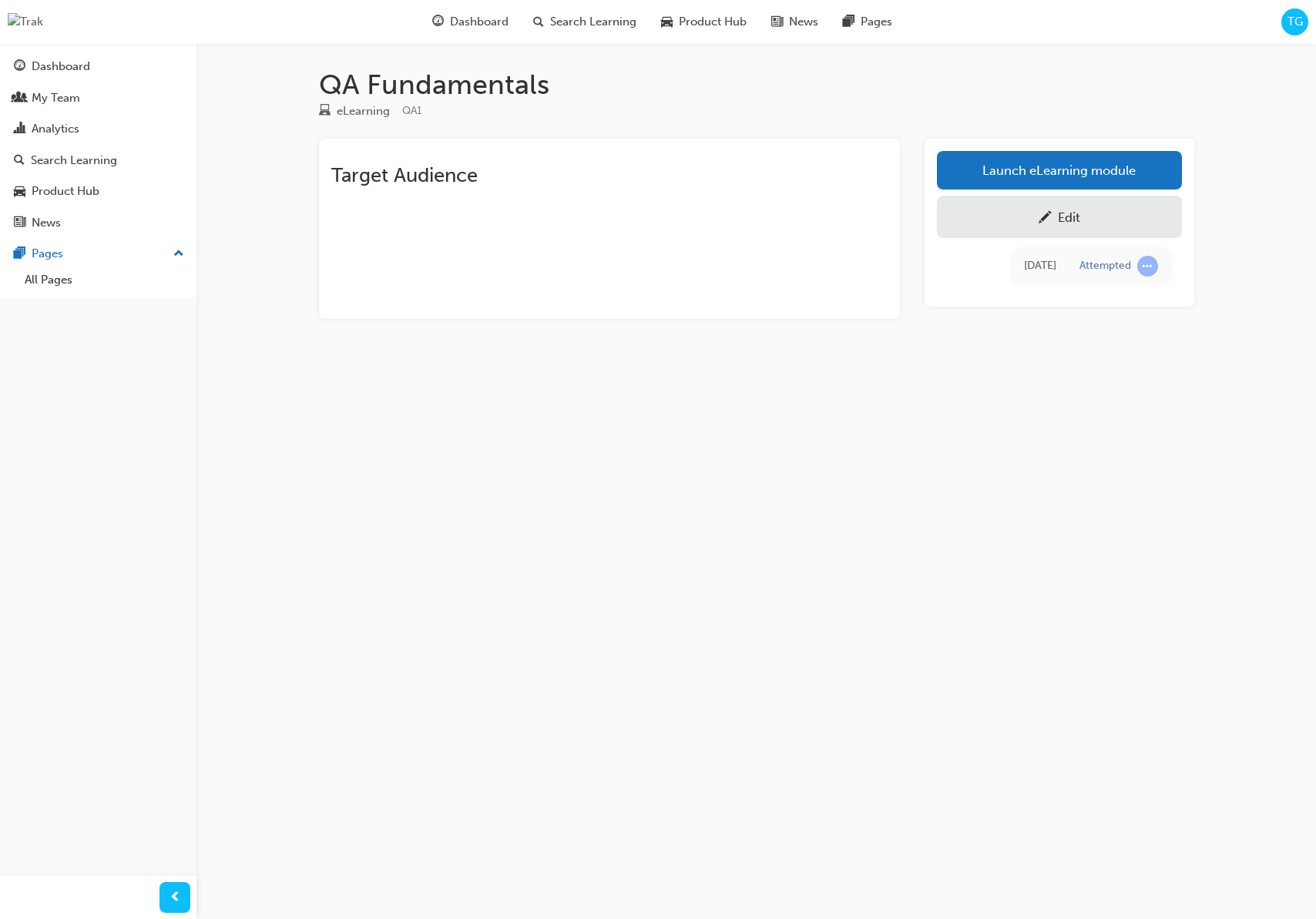
click at [1303, 26] on div "TG" at bounding box center [1294, 21] width 27 height 27
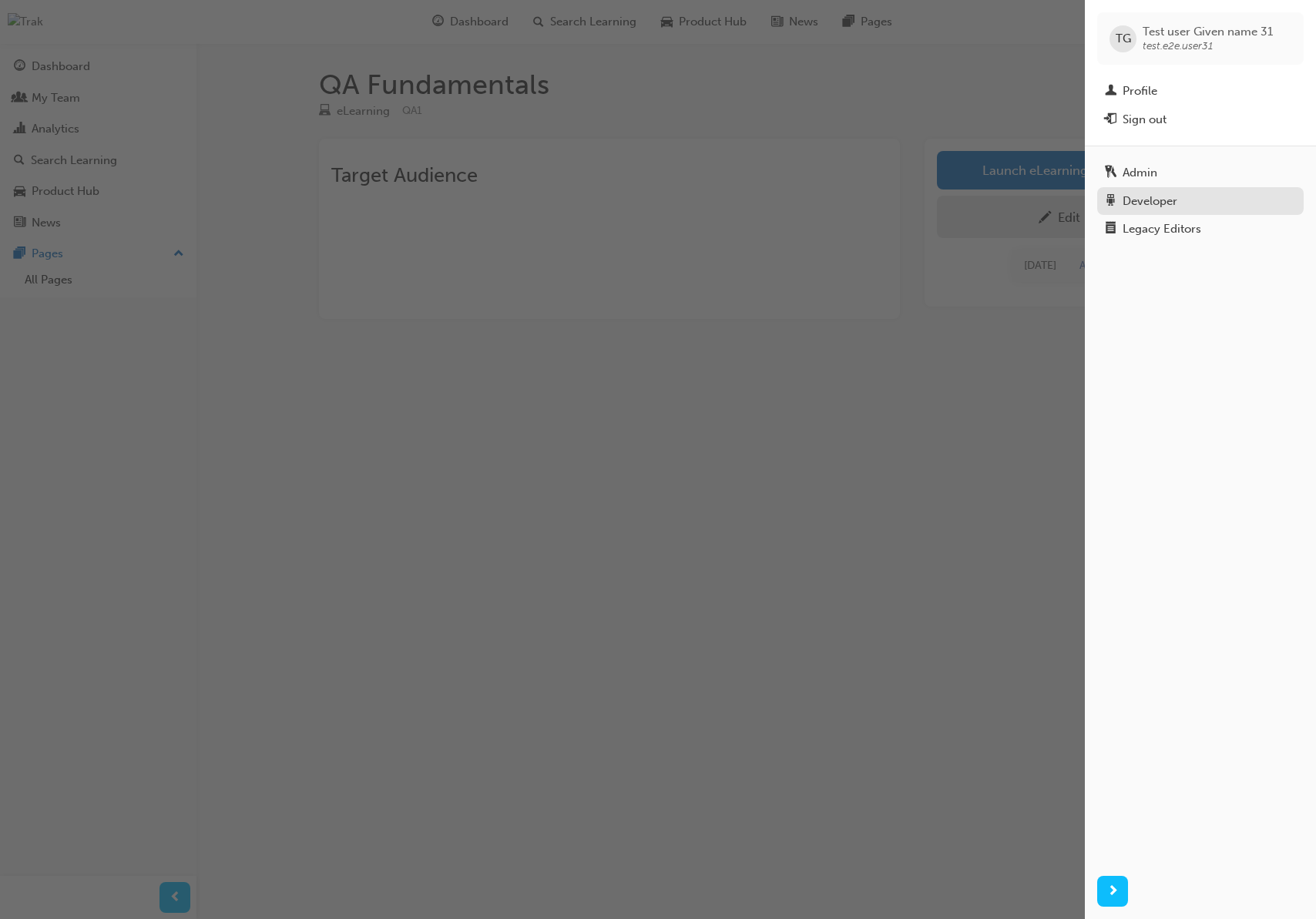
click at [1201, 198] on div "Developer" at bounding box center [1200, 201] width 191 height 19
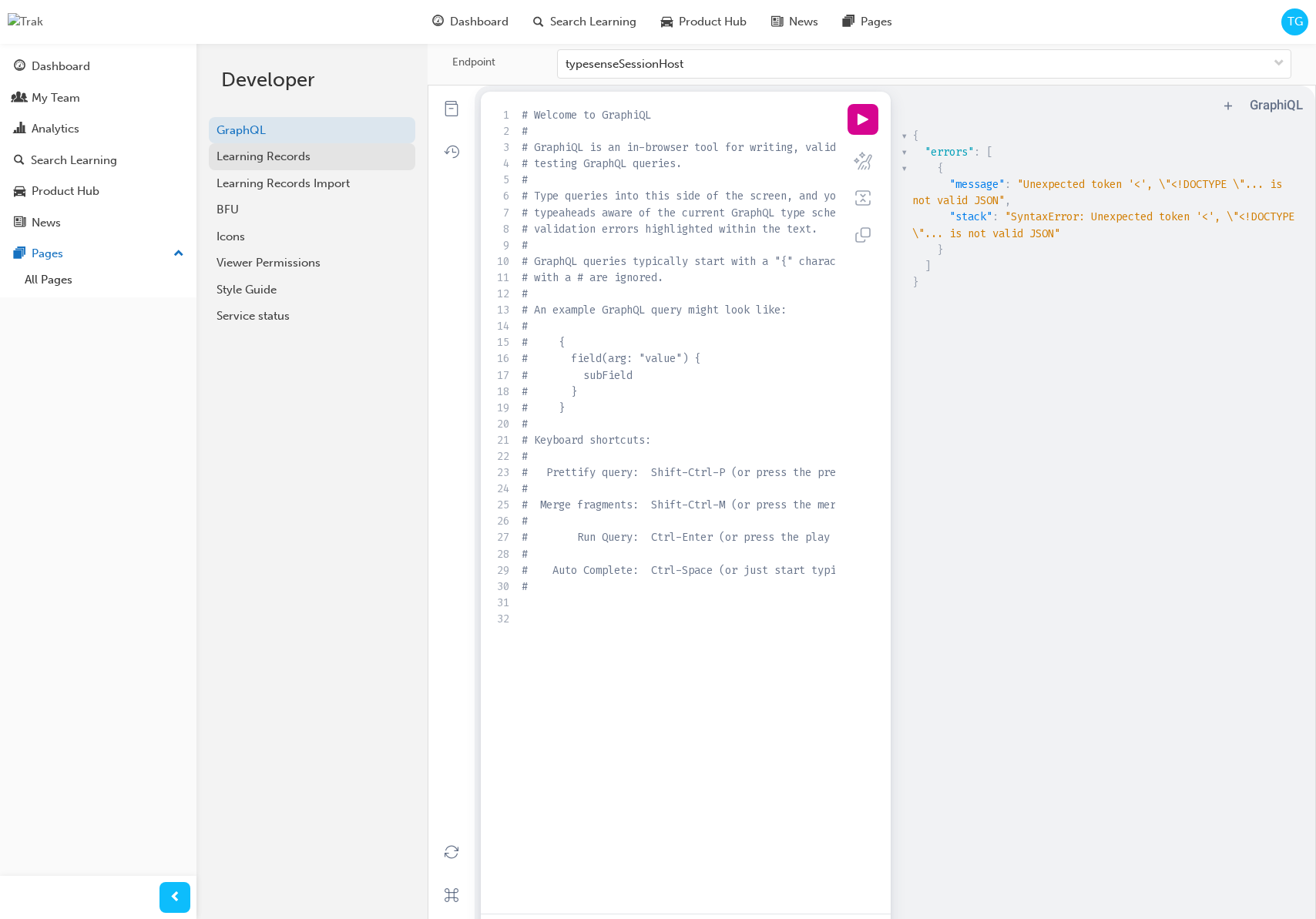
click at [231, 161] on div "Learning Records" at bounding box center [312, 156] width 191 height 18
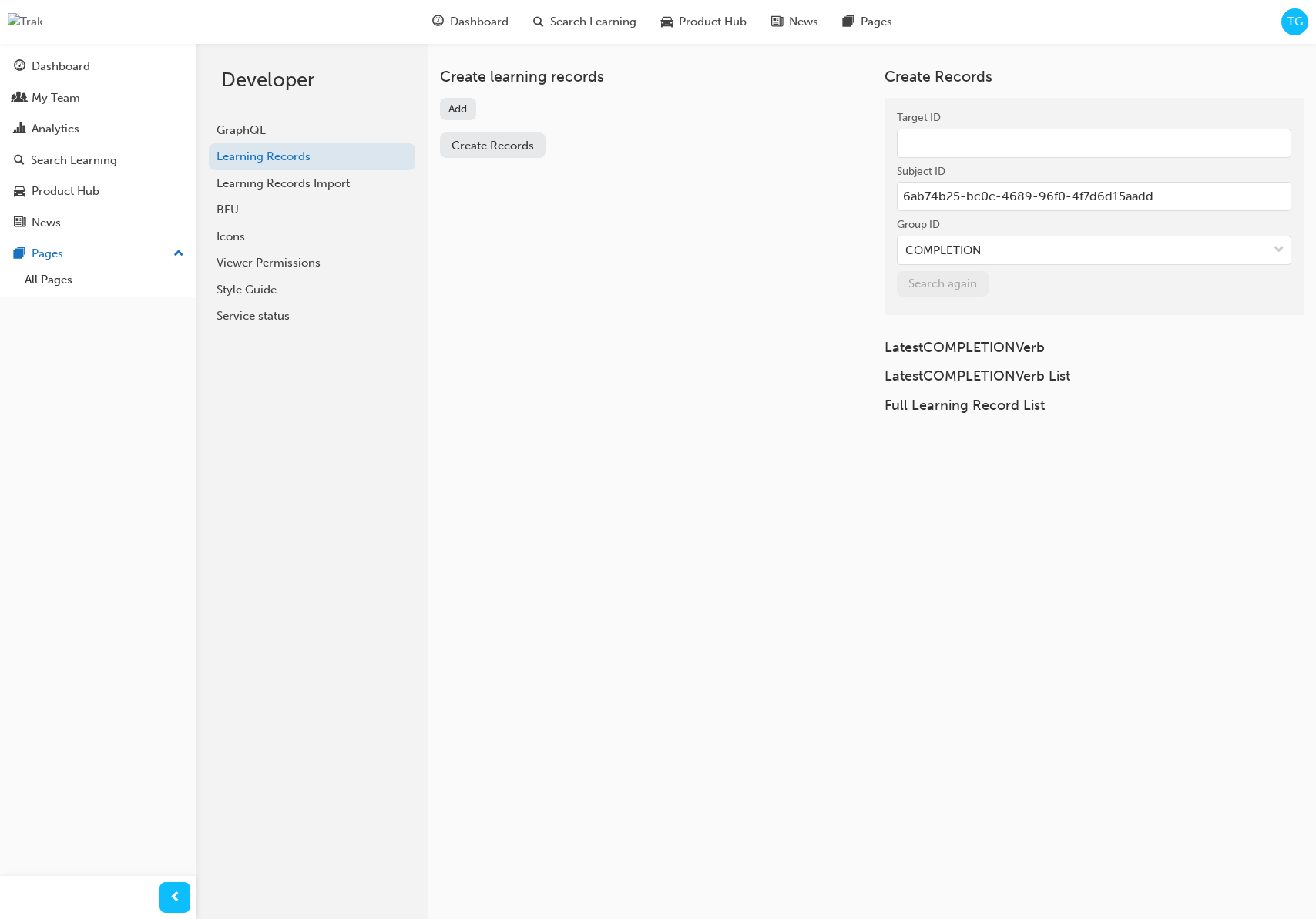
click at [467, 115] on button "Add" at bounding box center [458, 109] width 36 height 22
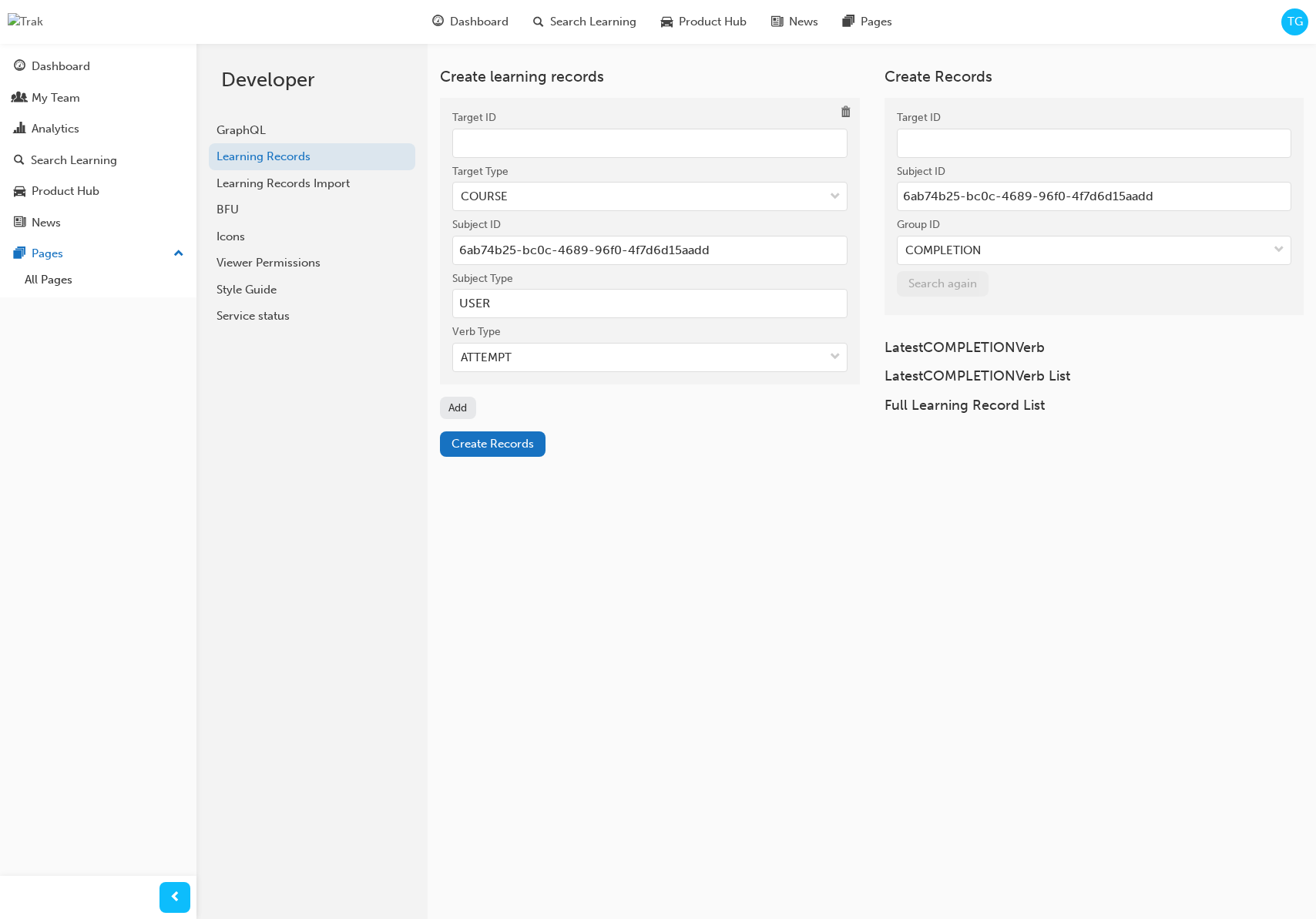
click at [483, 144] on input "Target ID" at bounding box center [649, 143] width 395 height 29
paste input "761ecf77-9a5c-49fd-ad2f-7b8621691f34"
type input "761ecf77-9a5c-49fd-ad2f-7b8621691f34"
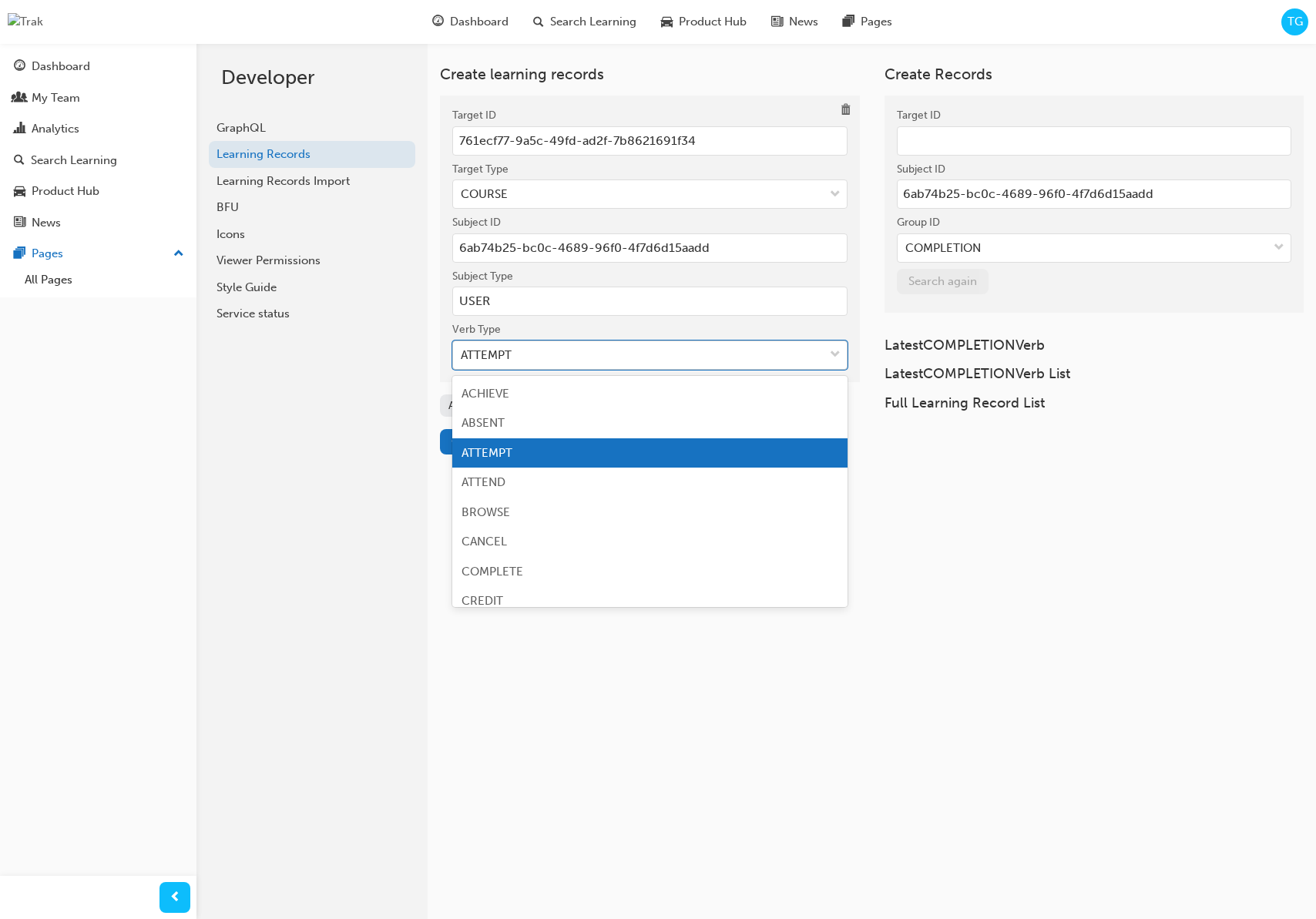
click at [515, 359] on div "ATTEMPT" at bounding box center [637, 355] width 370 height 27
click at [462, 359] on input "Verb Type option ATTEMPT focused, 3 of 19. 19 results available. Use Up and Dow…" at bounding box center [461, 354] width 2 height 13
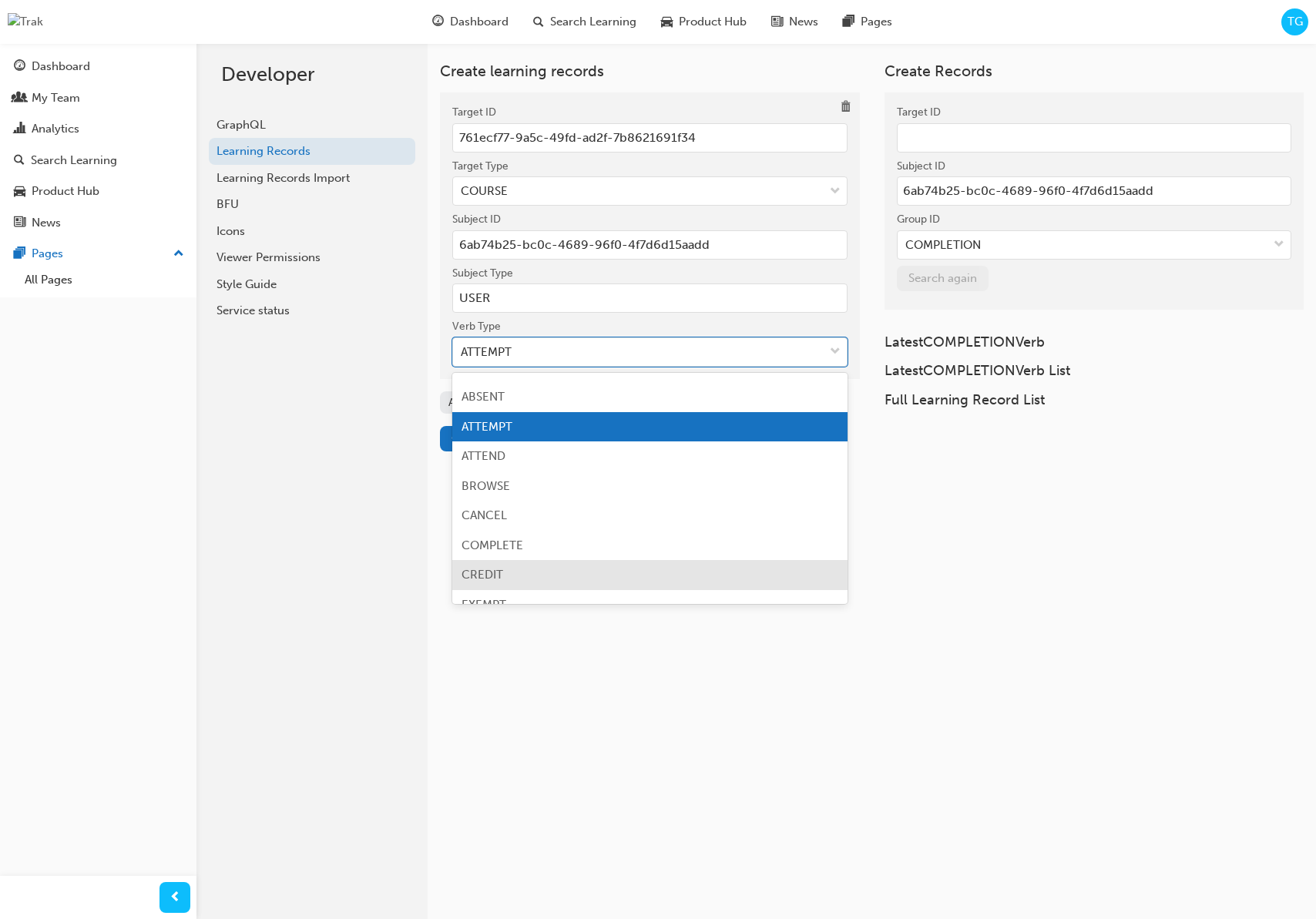
scroll to position [27, 0]
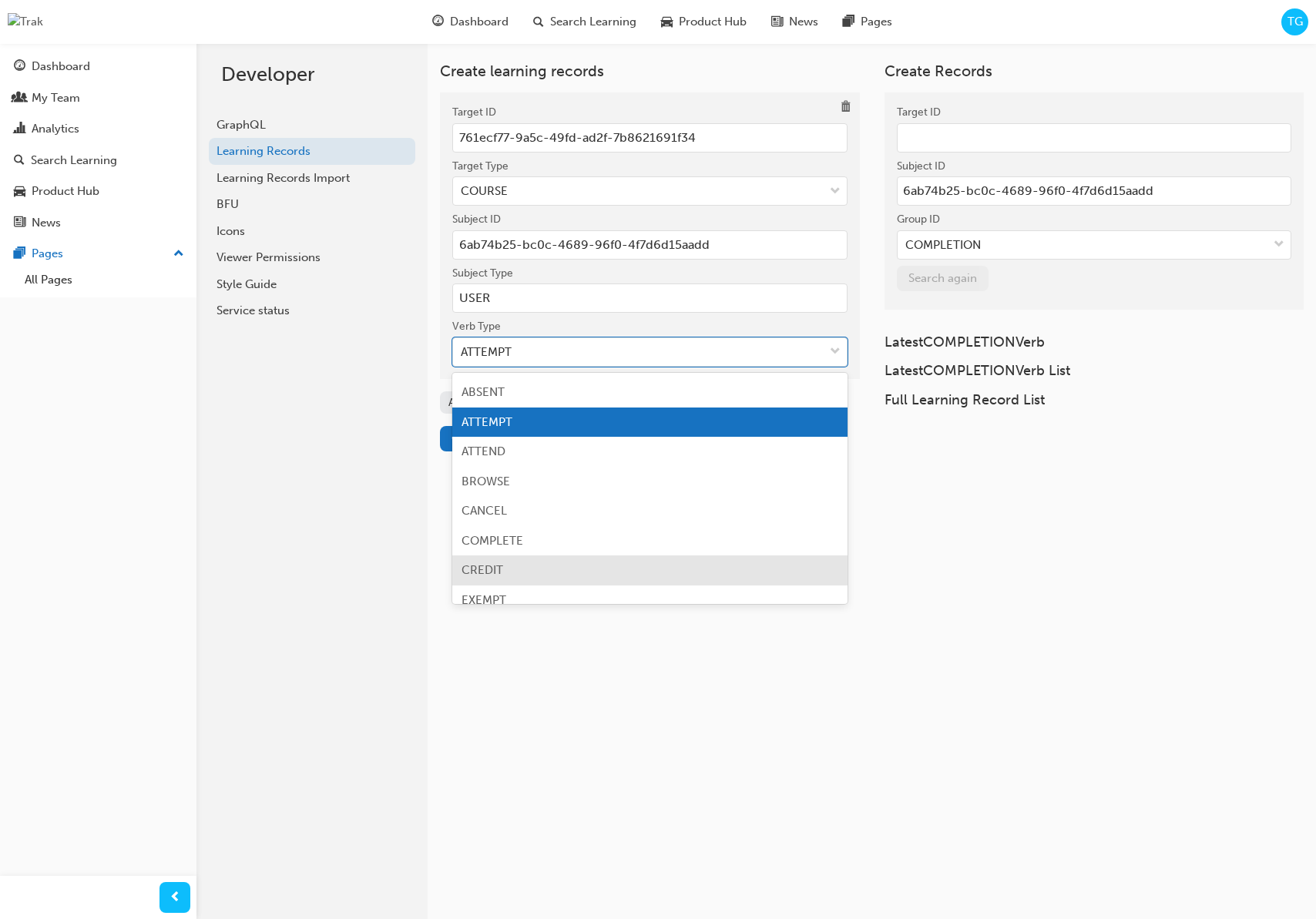
click at [503, 560] on div "CREDIT" at bounding box center [649, 570] width 395 height 30
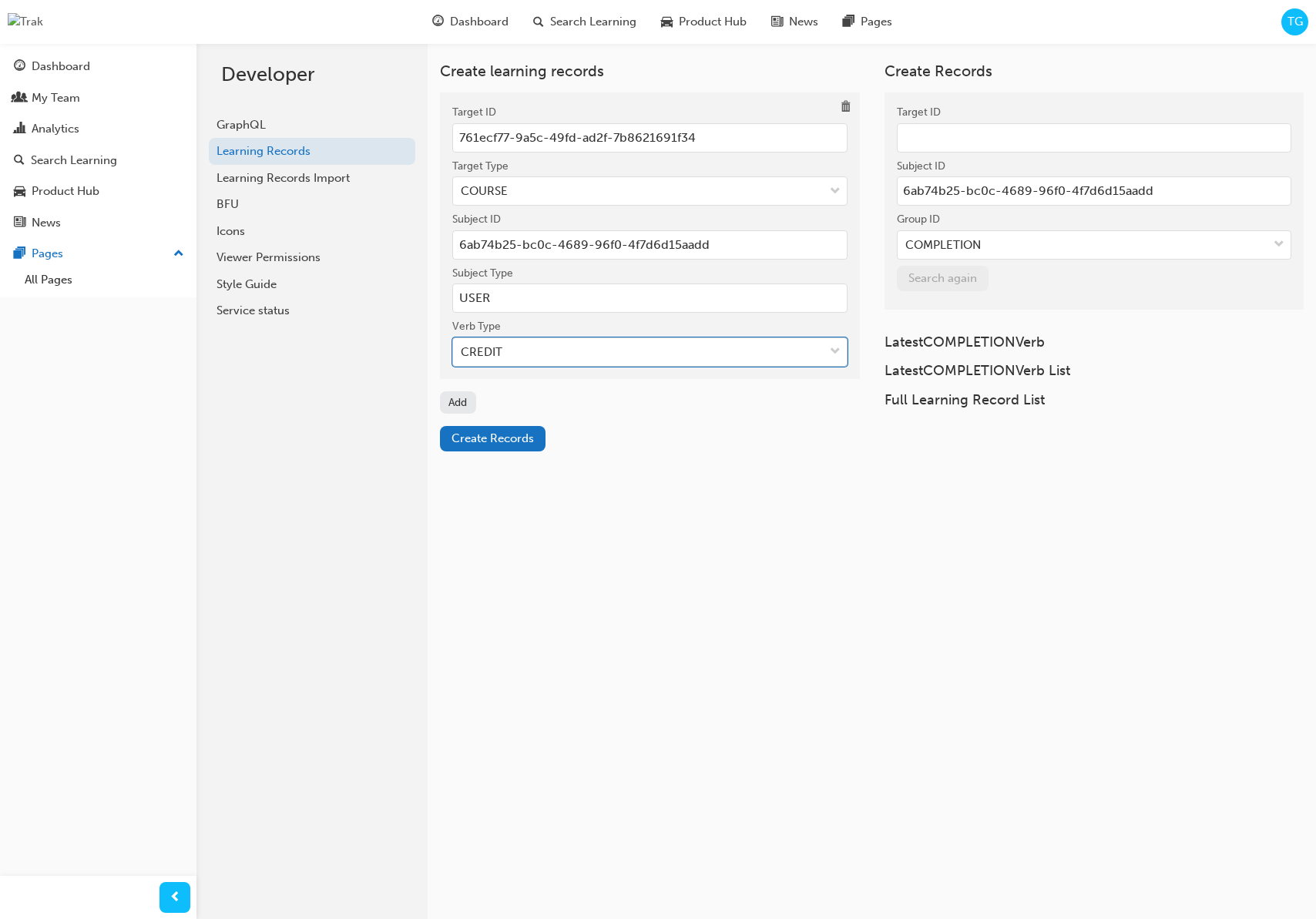
click at [488, 362] on div "CREDIT" at bounding box center [637, 352] width 370 height 27
click at [462, 358] on input "Verb Type option CREDIT, selected. 0 results available. Select is focused ,type…" at bounding box center [461, 351] width 2 height 13
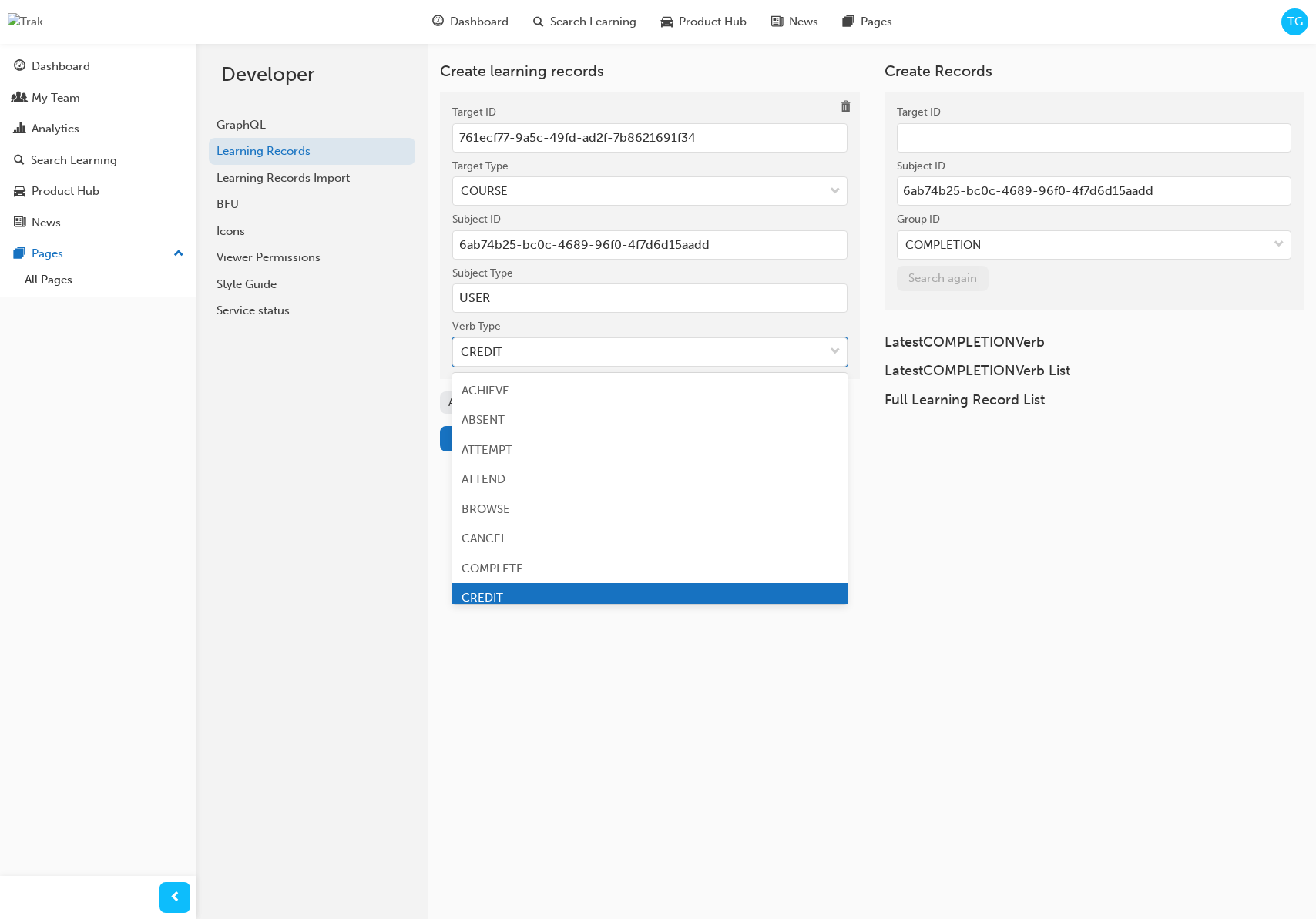
scroll to position [20, 0]
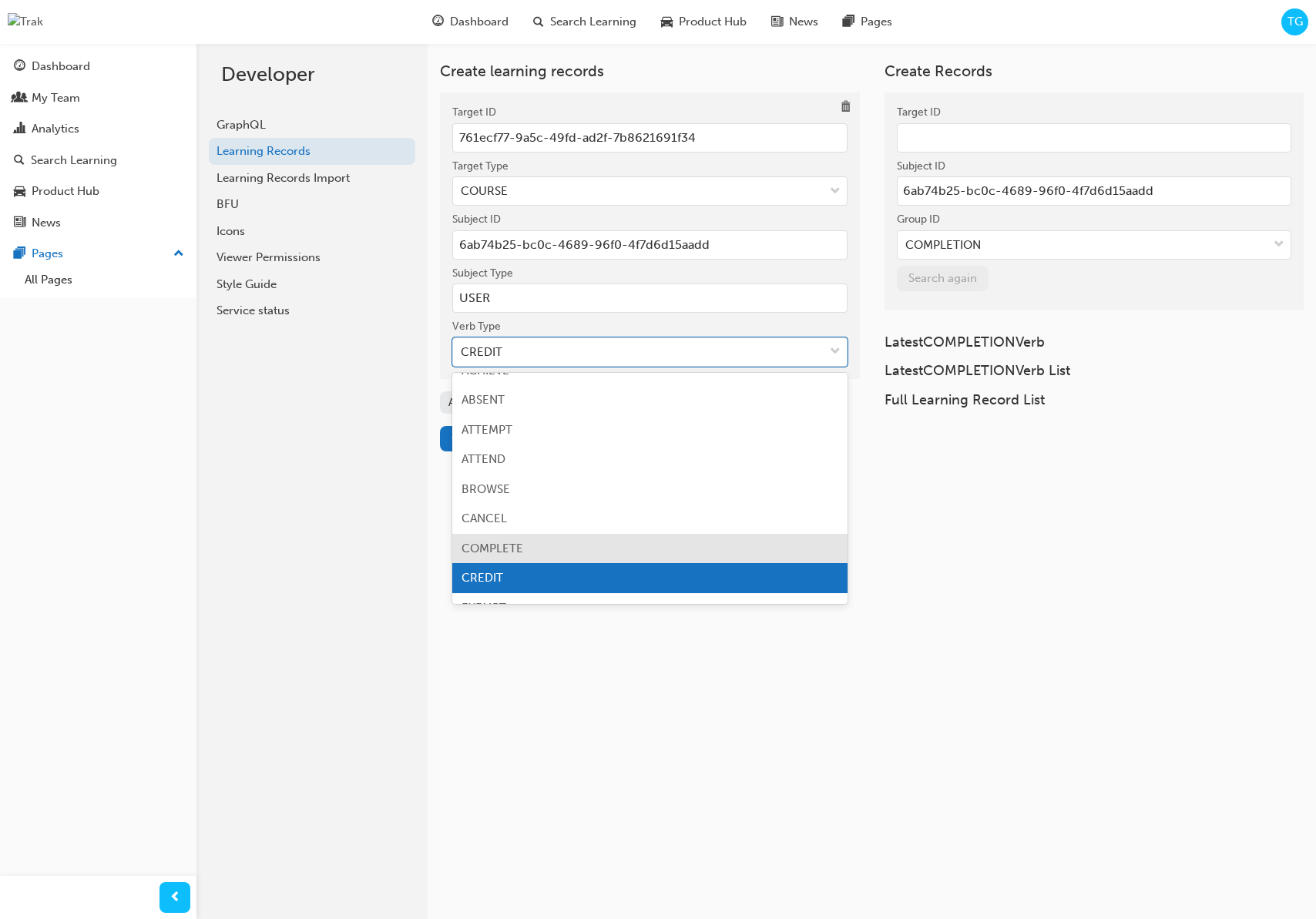
click at [505, 540] on div "COMPLETE" at bounding box center [649, 549] width 395 height 30
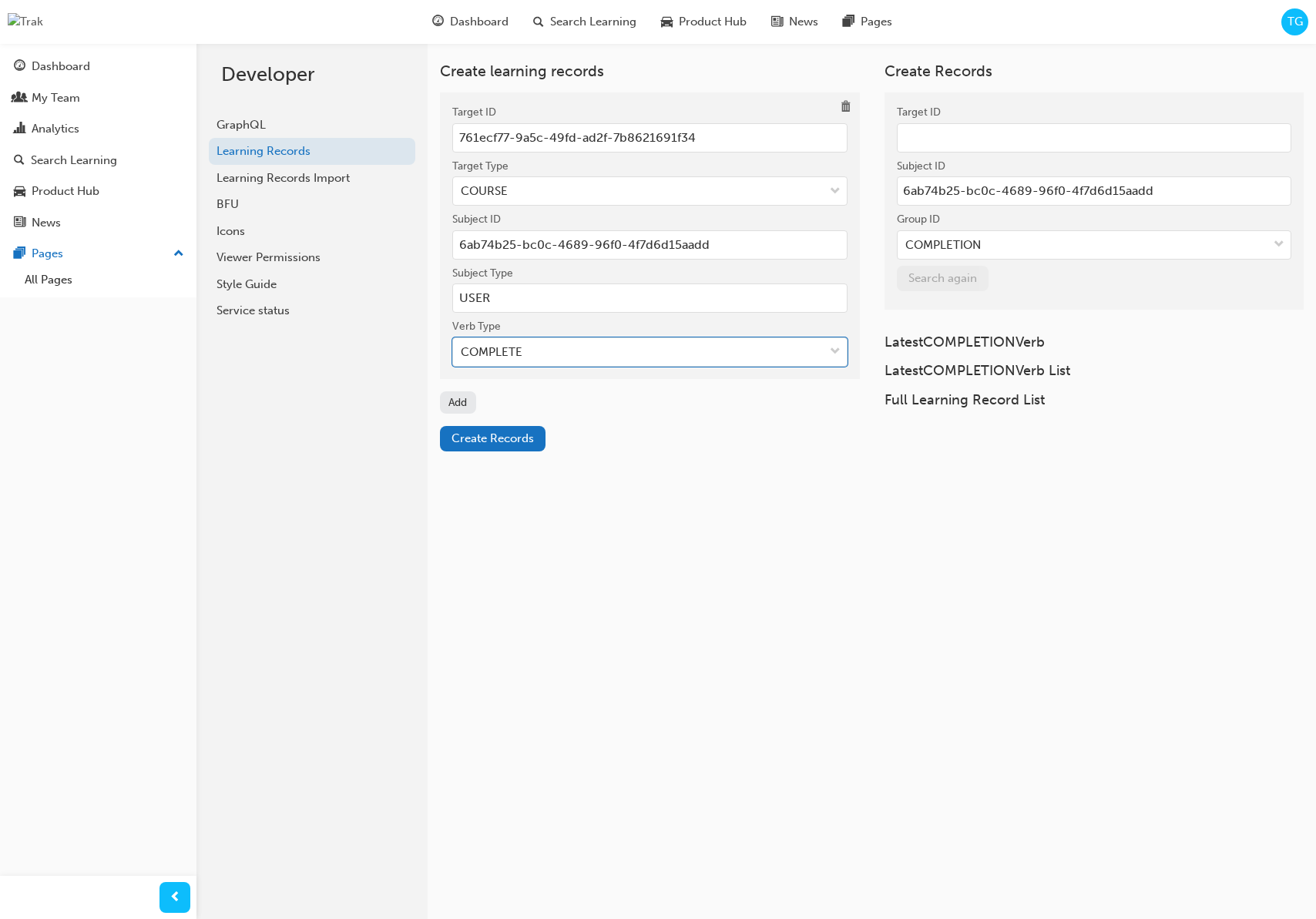
click at [503, 528] on div "Create learning records Target ID 761ecf77-9a5c-49fd-ad2f-7b8621691f34 Target T…" at bounding box center [756, 497] width 1119 height 919
click at [472, 435] on span "Create Records" at bounding box center [493, 438] width 82 height 14
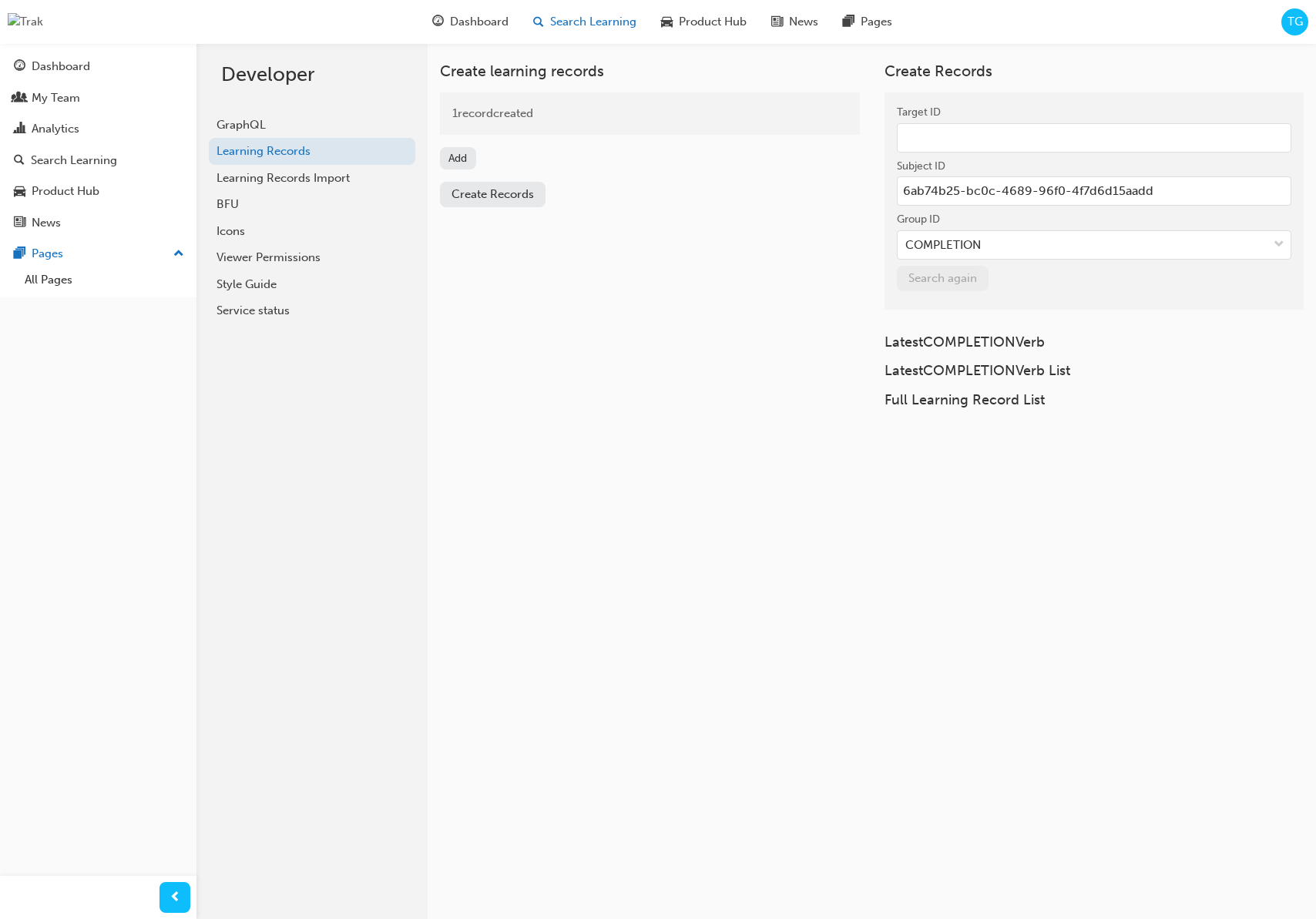
click at [561, 28] on span "Search Learning" at bounding box center [593, 21] width 86 height 18
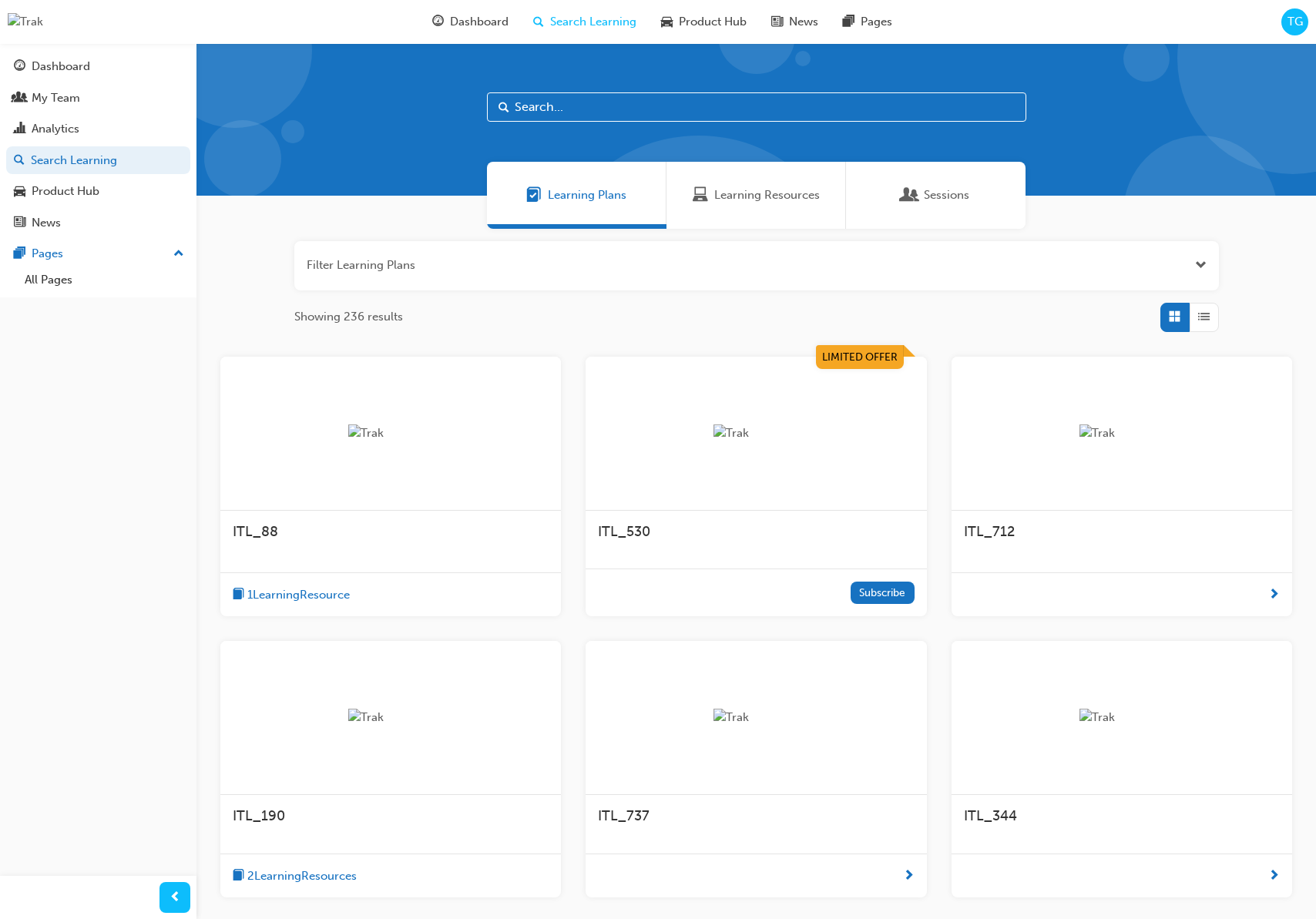
click at [788, 216] on div "Learning Resources" at bounding box center [756, 195] width 180 height 67
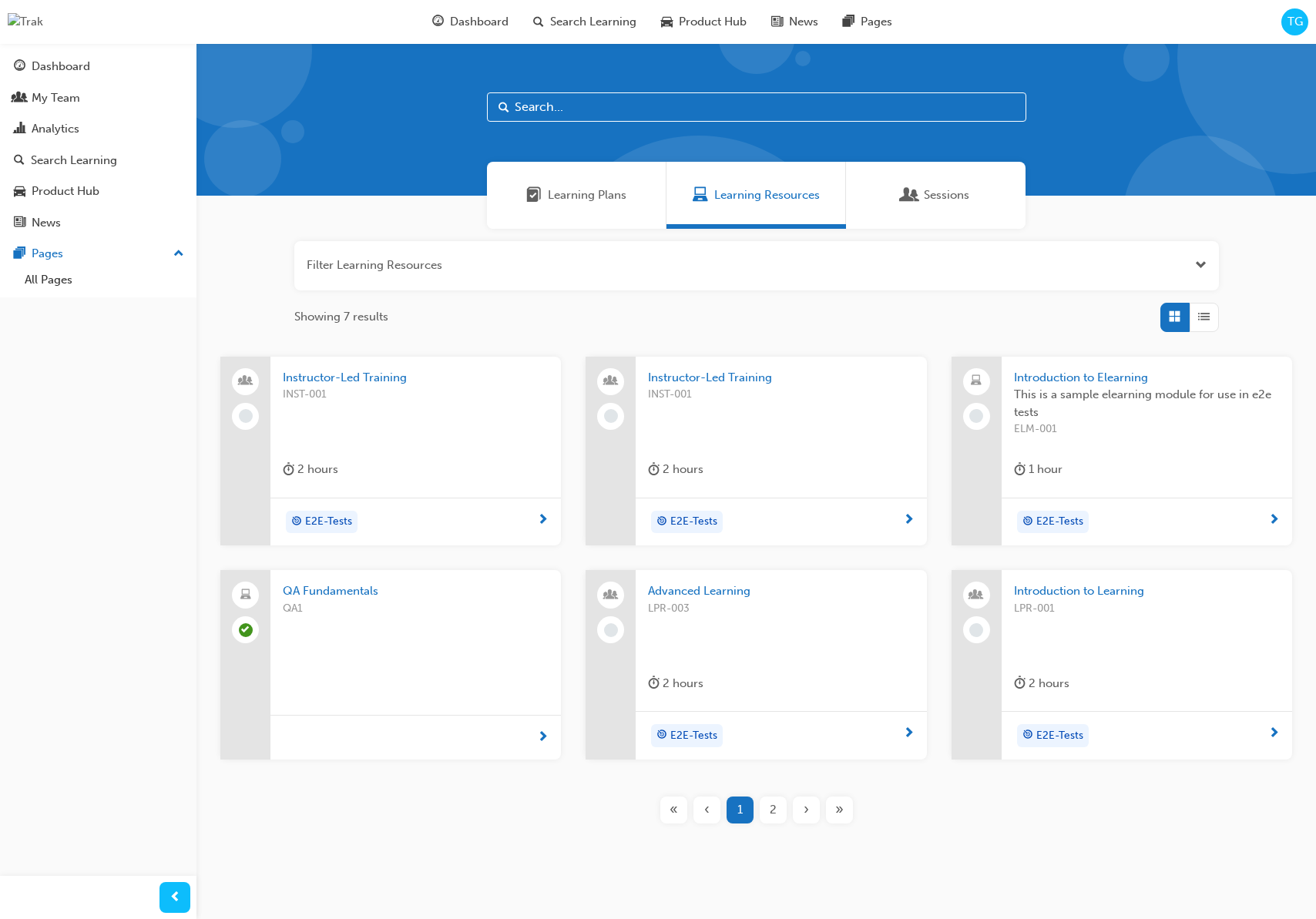
click at [488, 686] on div "QA Fundamentals QA1" at bounding box center [416, 665] width 290 height 190
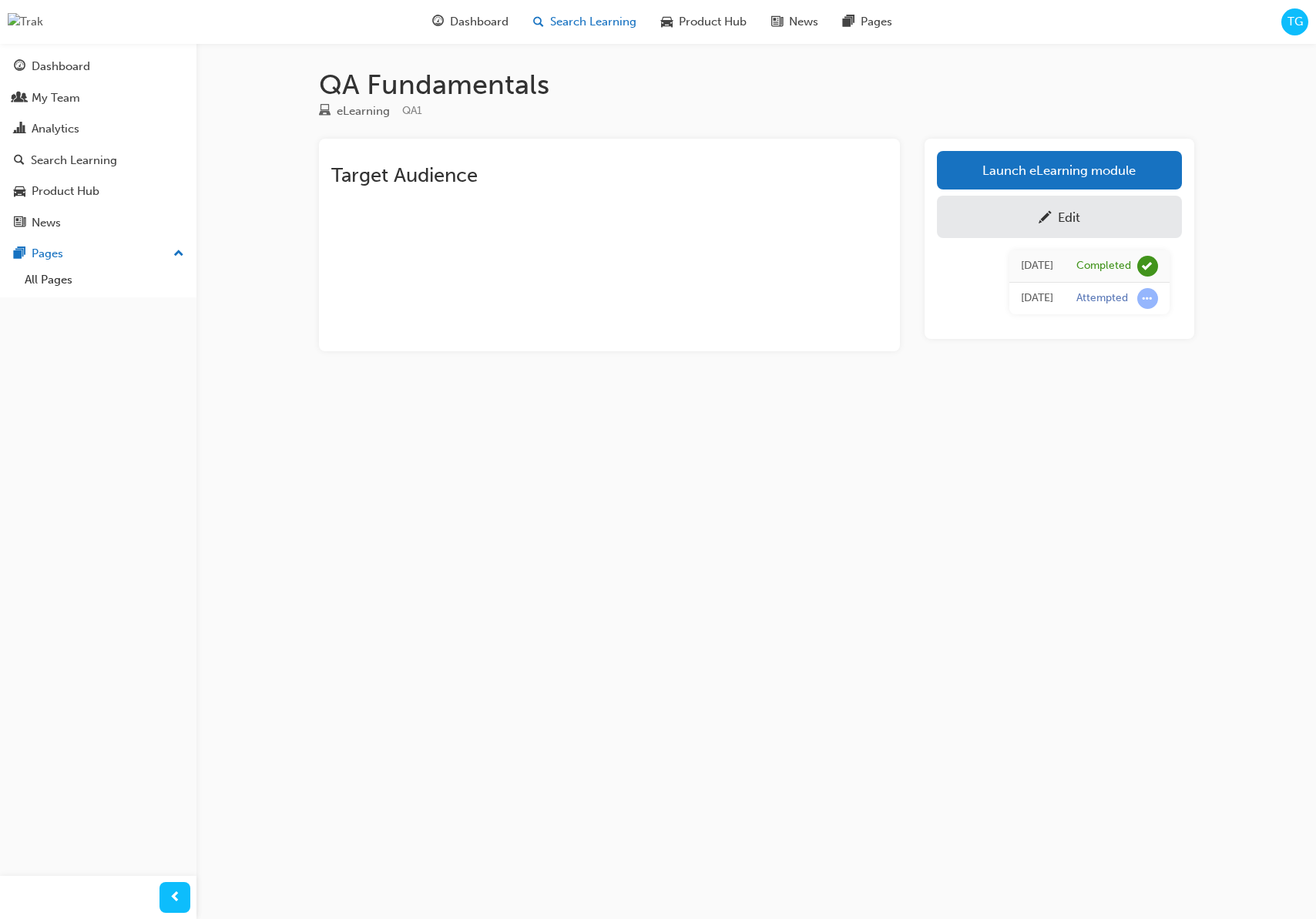
click at [580, 21] on span "Search Learning" at bounding box center [593, 21] width 86 height 18
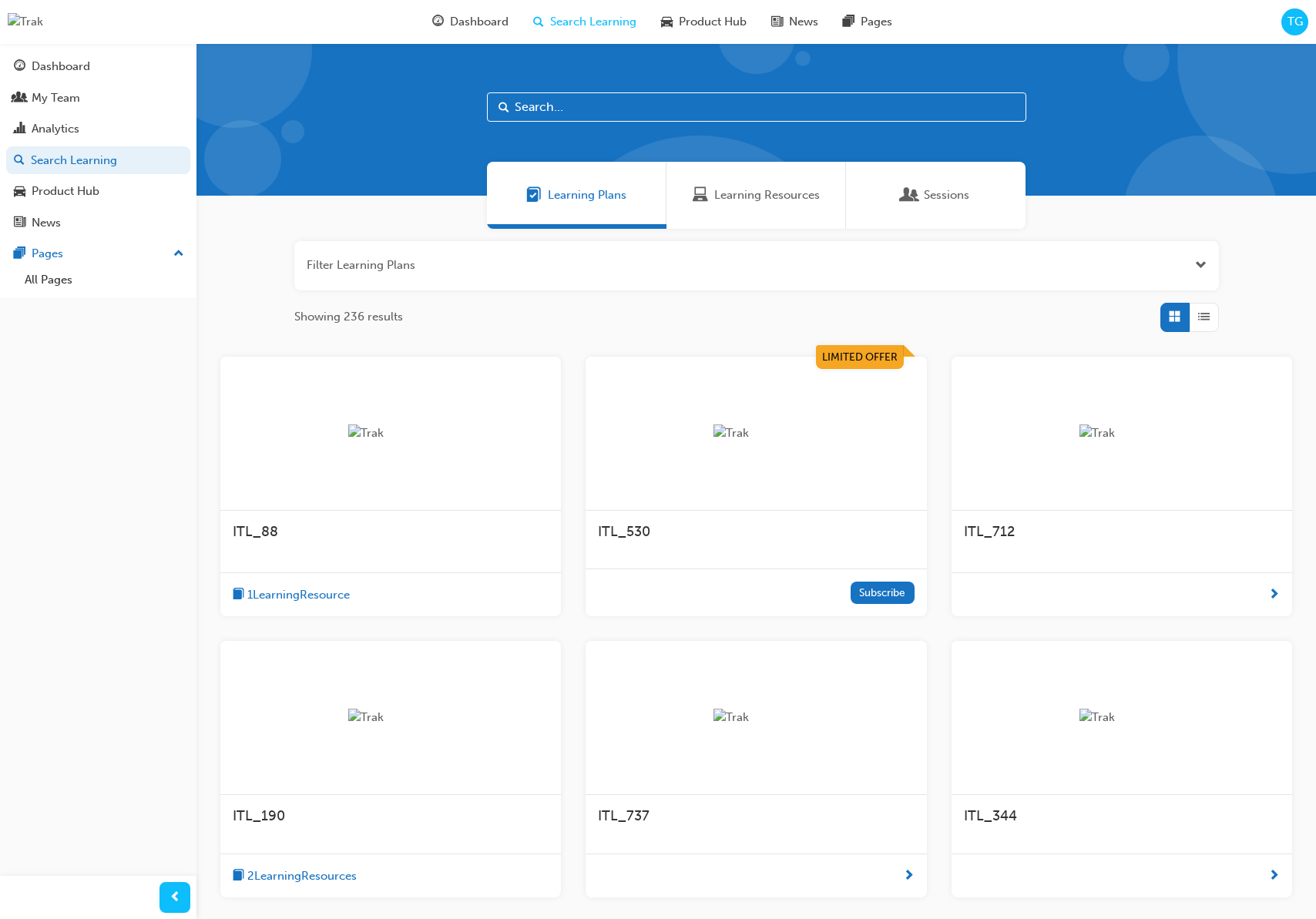
click at [489, 38] on div "Dashboard Search Learning Product Hub News Pages" at bounding box center [662, 21] width 497 height 44
click at [489, 30] on div "Dashboard" at bounding box center [470, 21] width 101 height 32
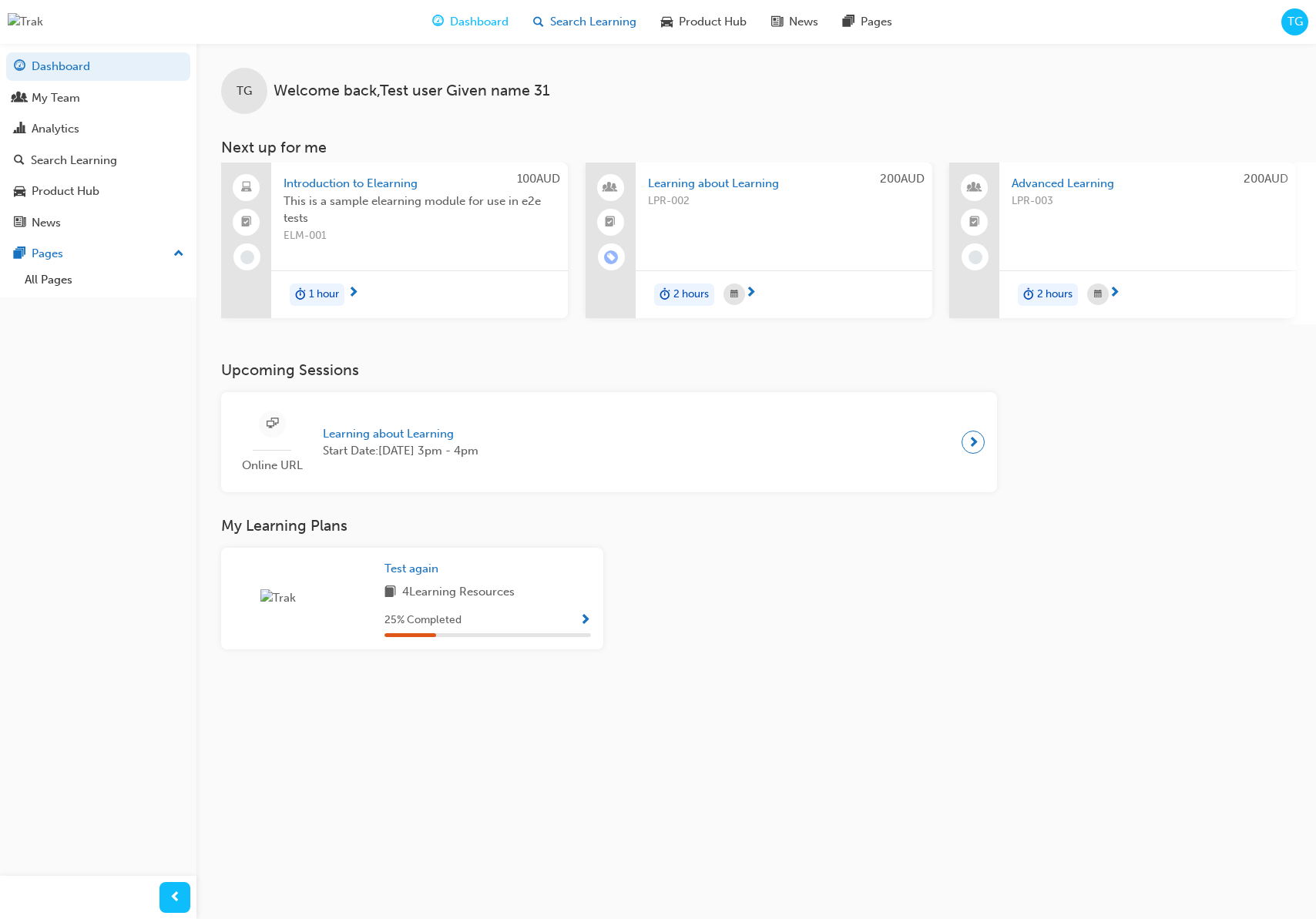
click at [604, 29] on span "Search Learning" at bounding box center [593, 21] width 86 height 18
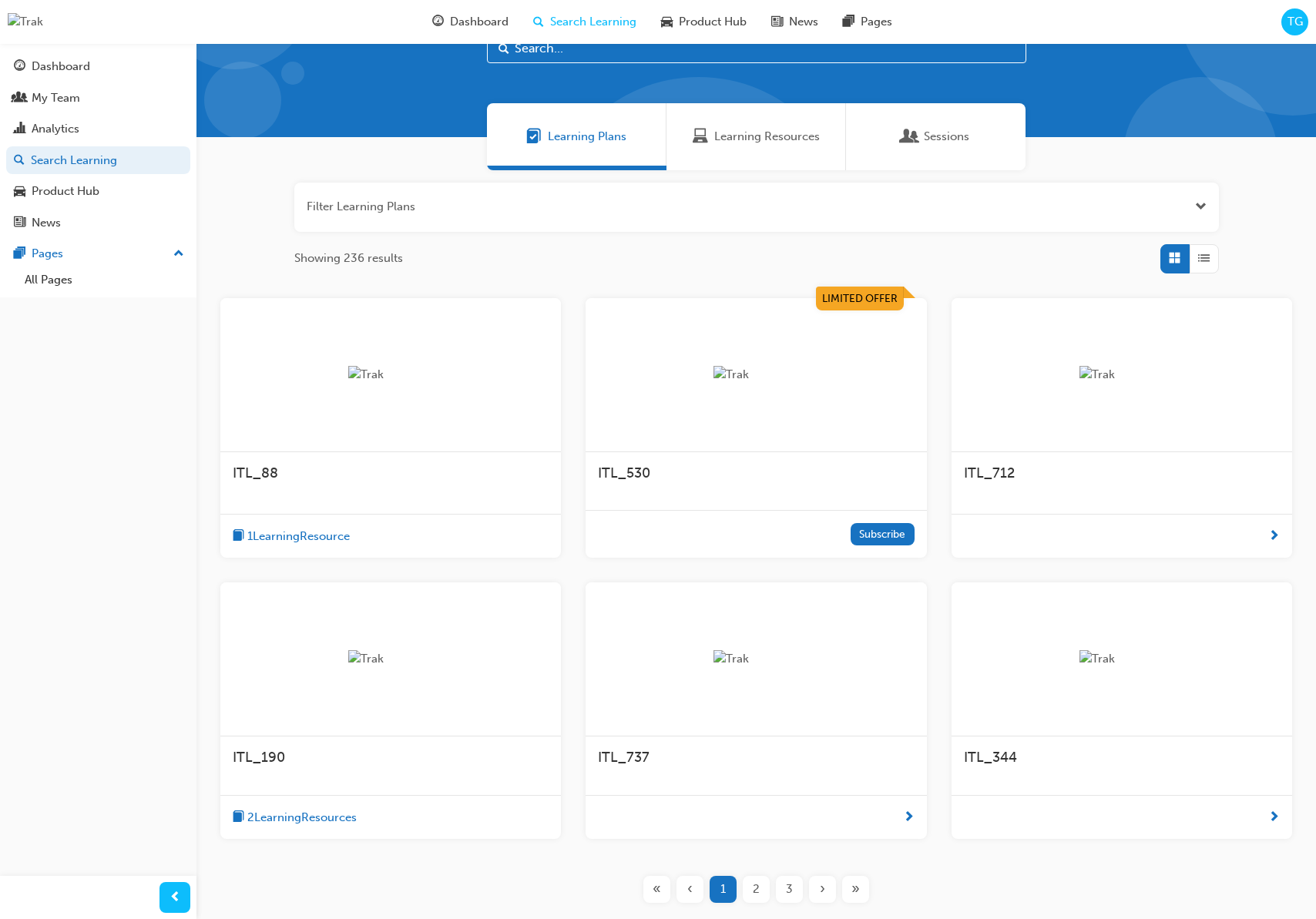
scroll to position [64, 0]
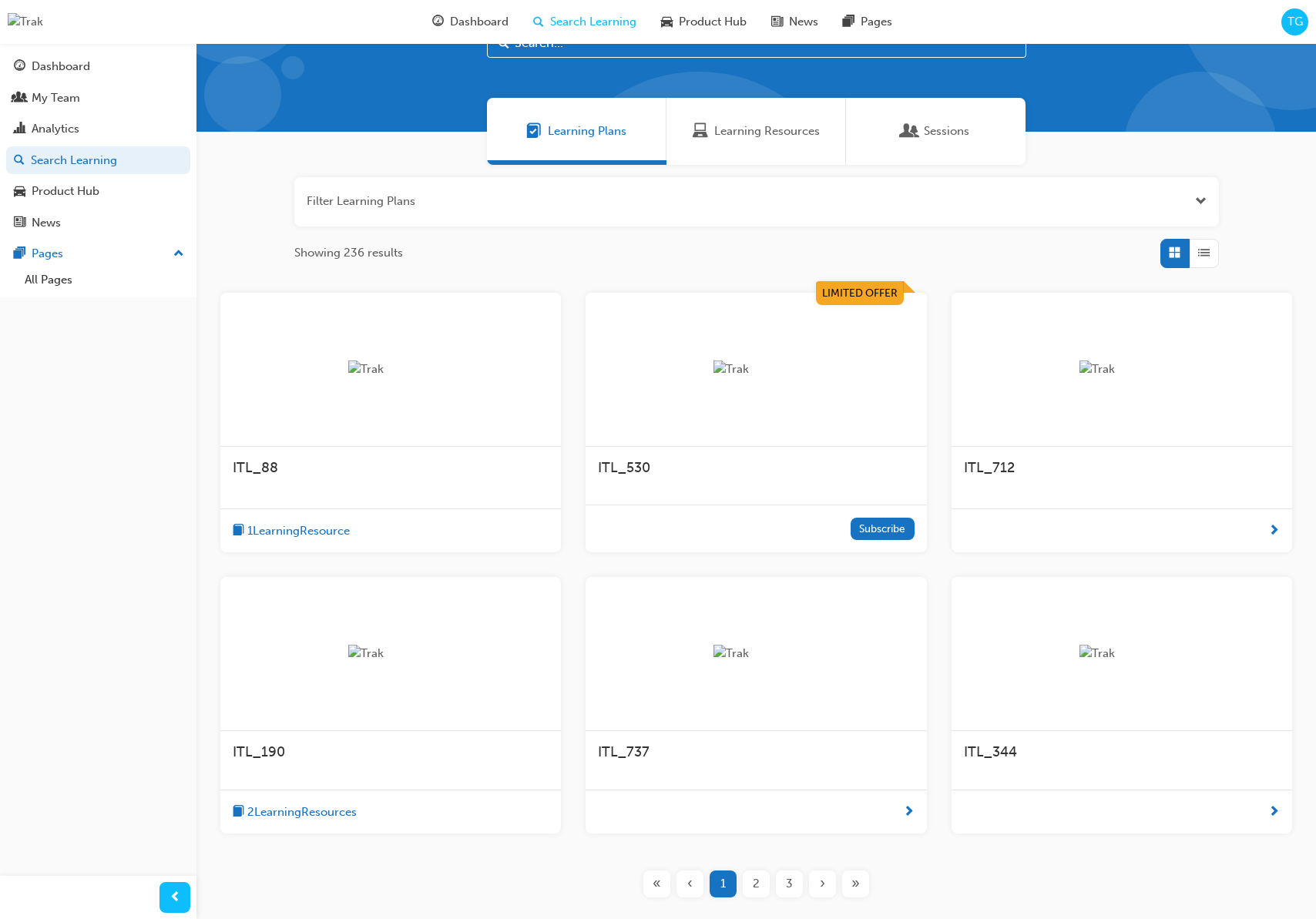
click at [490, 490] on div "ITL_88" at bounding box center [390, 476] width 340 height 58
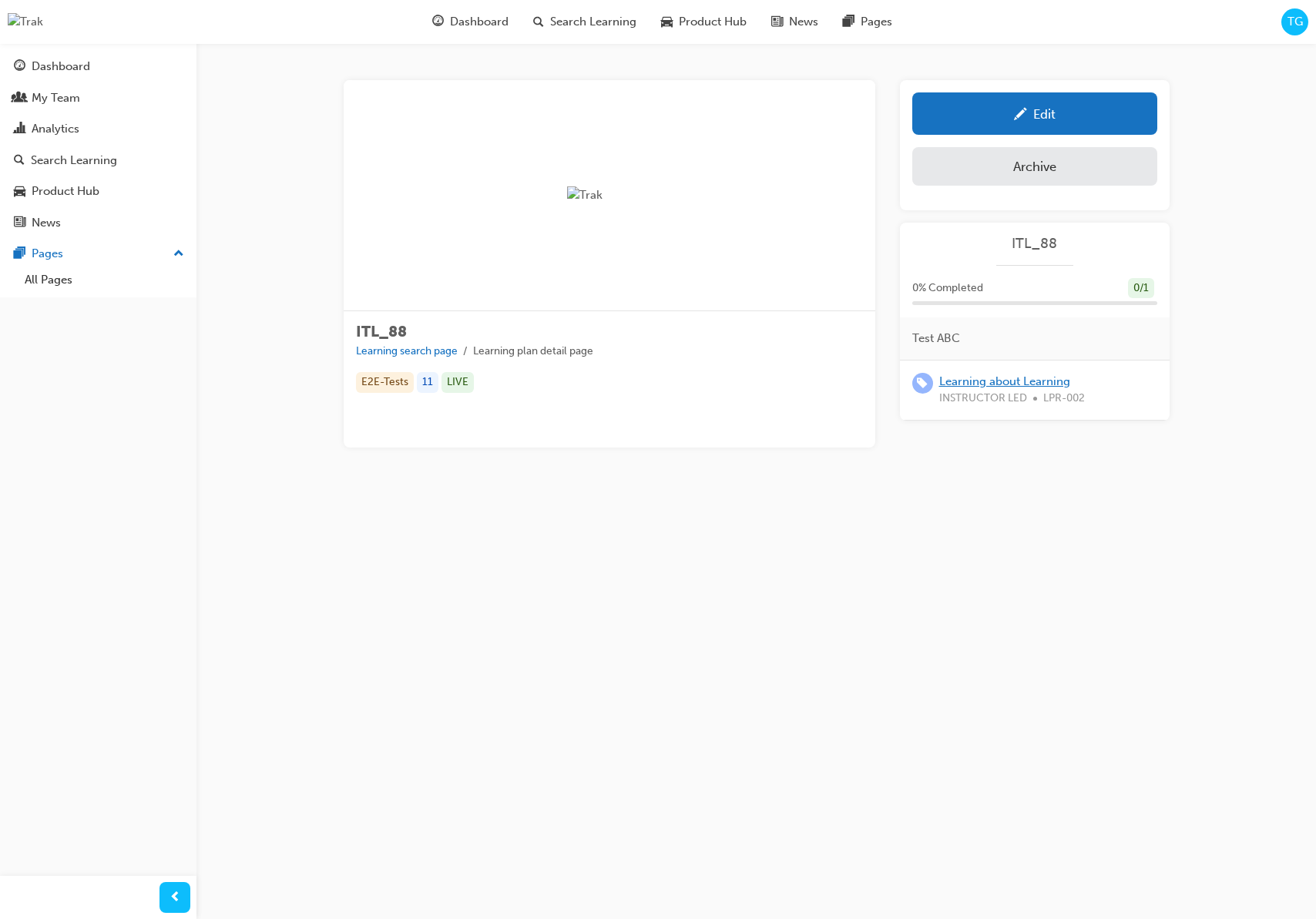
click at [1035, 384] on link "Learning about Learning" at bounding box center [1004, 381] width 131 height 14
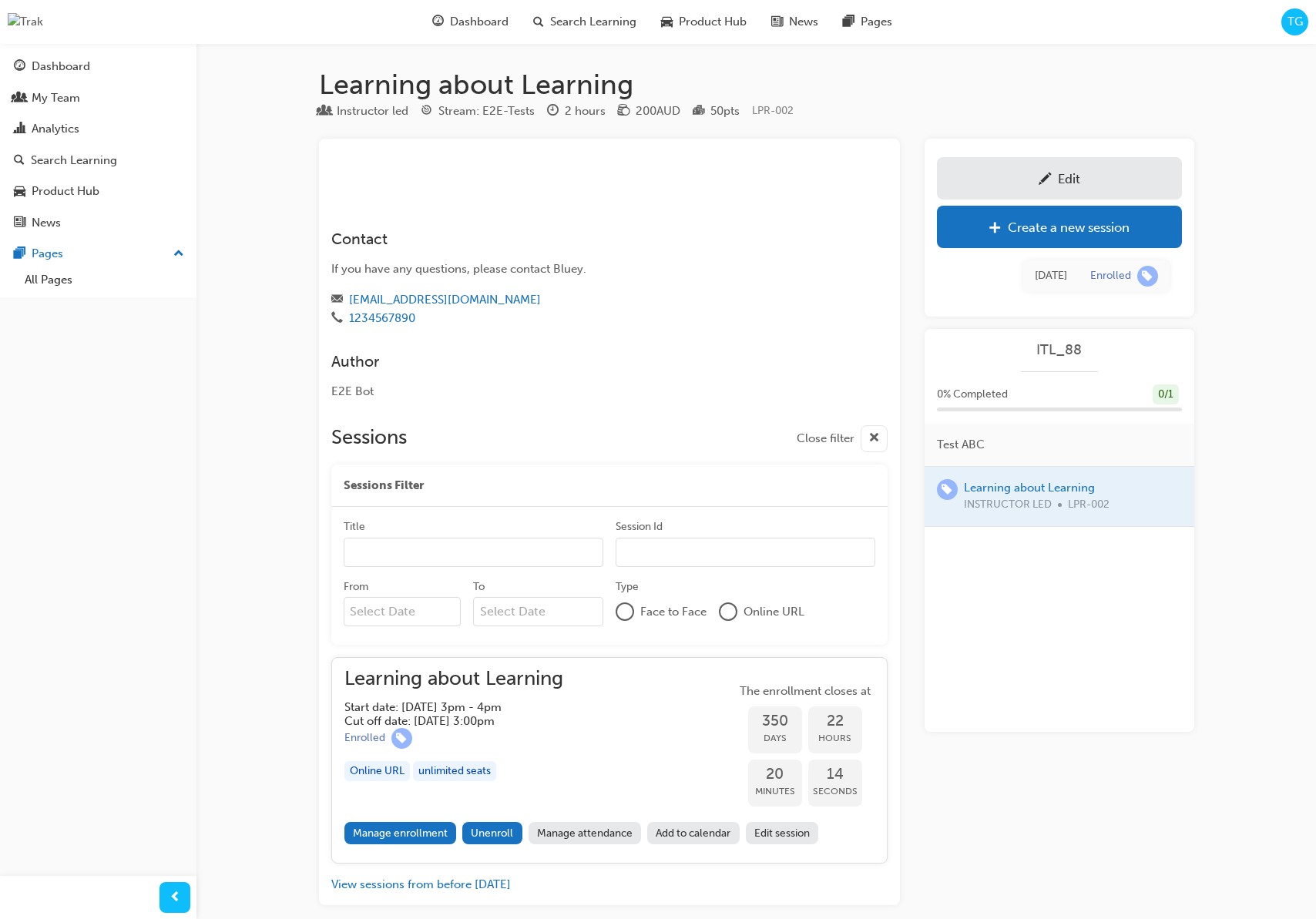
click at [267, 212] on div "Learning about Learning Instructor led Stream: E2E-Tests 2 hours 200AUD 50 pts …" at bounding box center [658, 496] width 1316 height 993
drag, startPoint x: 570, startPoint y: 21, endPoint x: 570, endPoint y: 42, distance: 21.0
click at [570, 21] on span "Search Learning" at bounding box center [593, 21] width 86 height 18
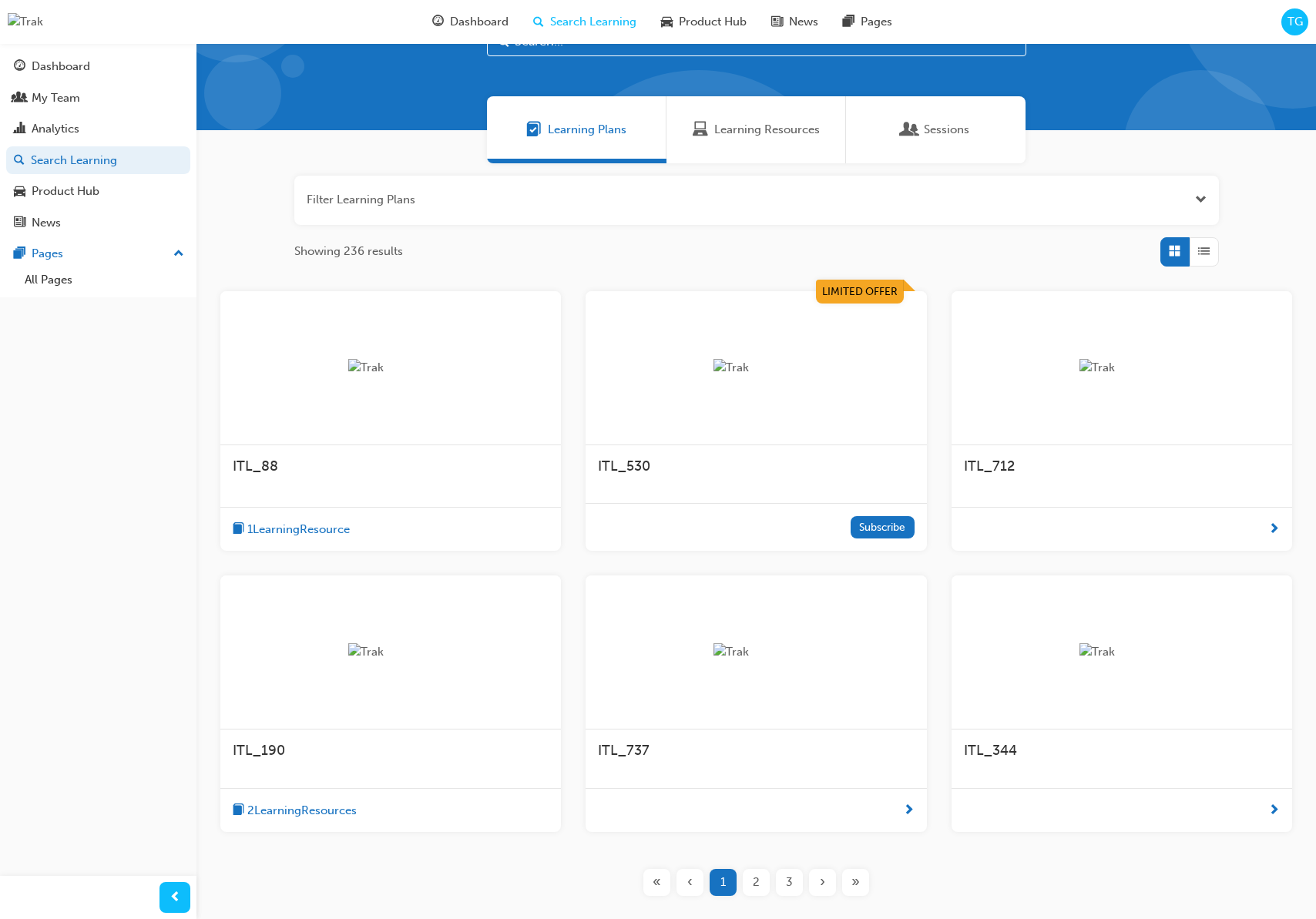
scroll to position [66, 0]
click at [1034, 479] on div "ITL_712" at bounding box center [1122, 473] width 340 height 58
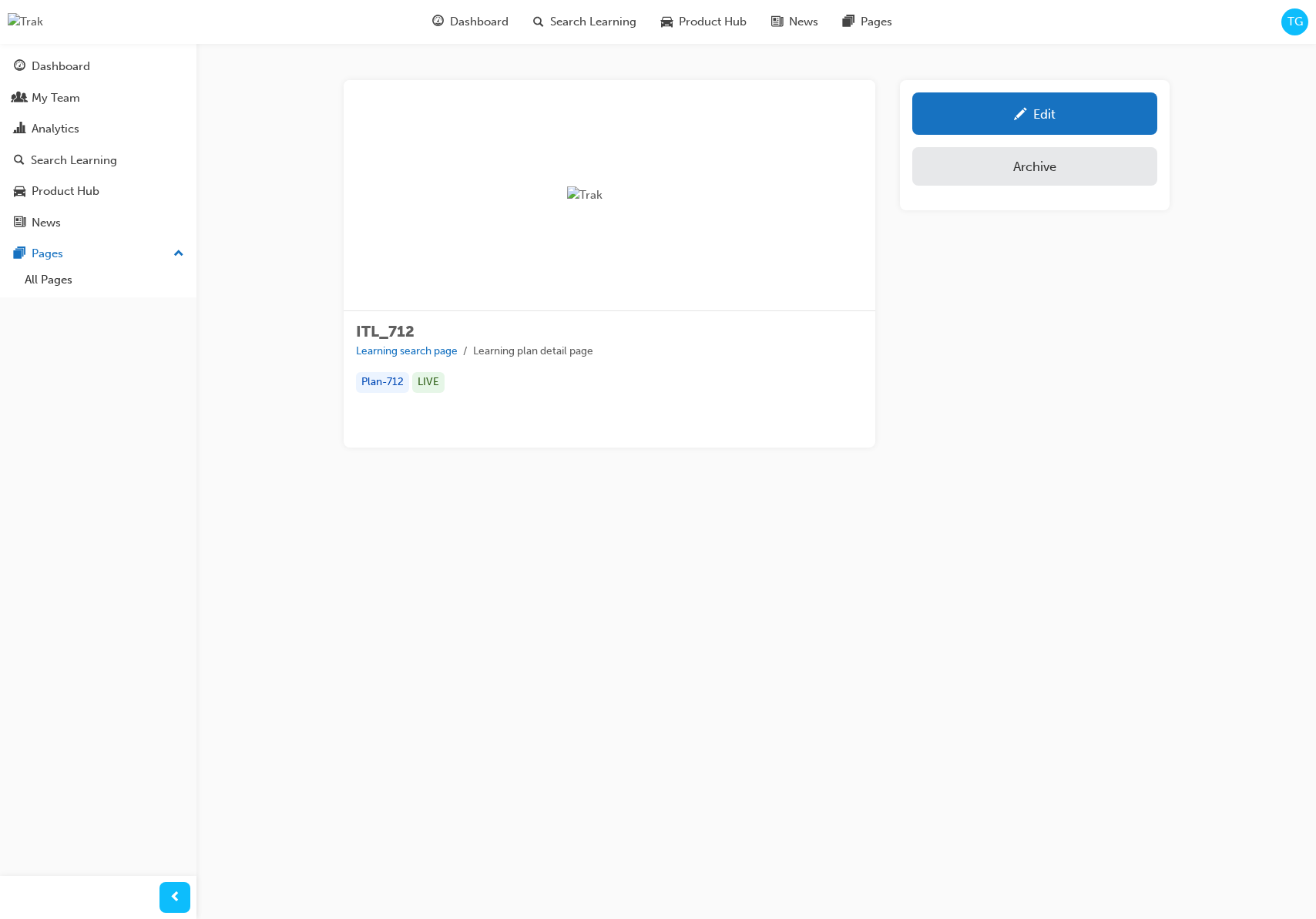
click at [981, 119] on div "Edit" at bounding box center [1034, 113] width 222 height 19
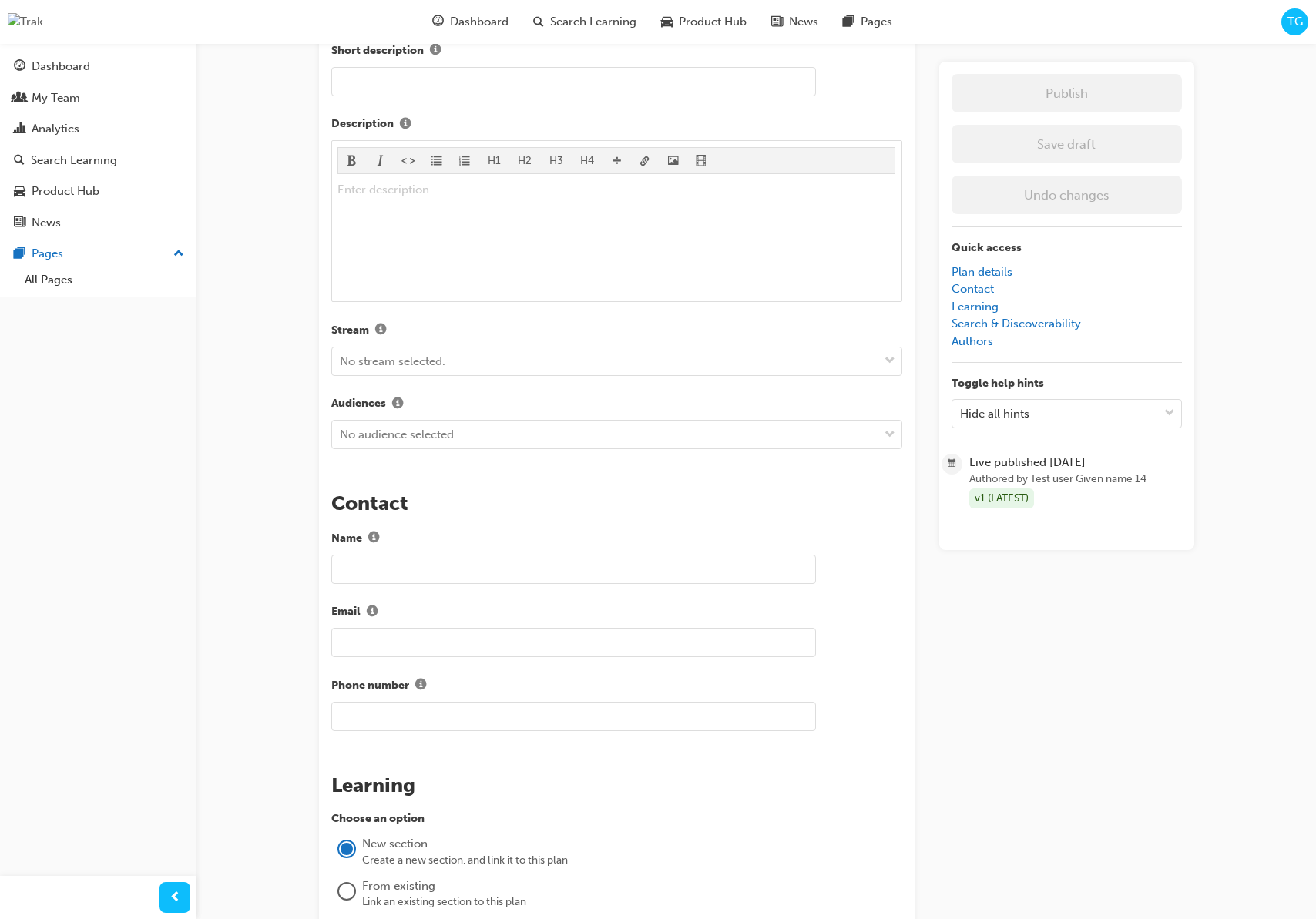
scroll to position [446, 0]
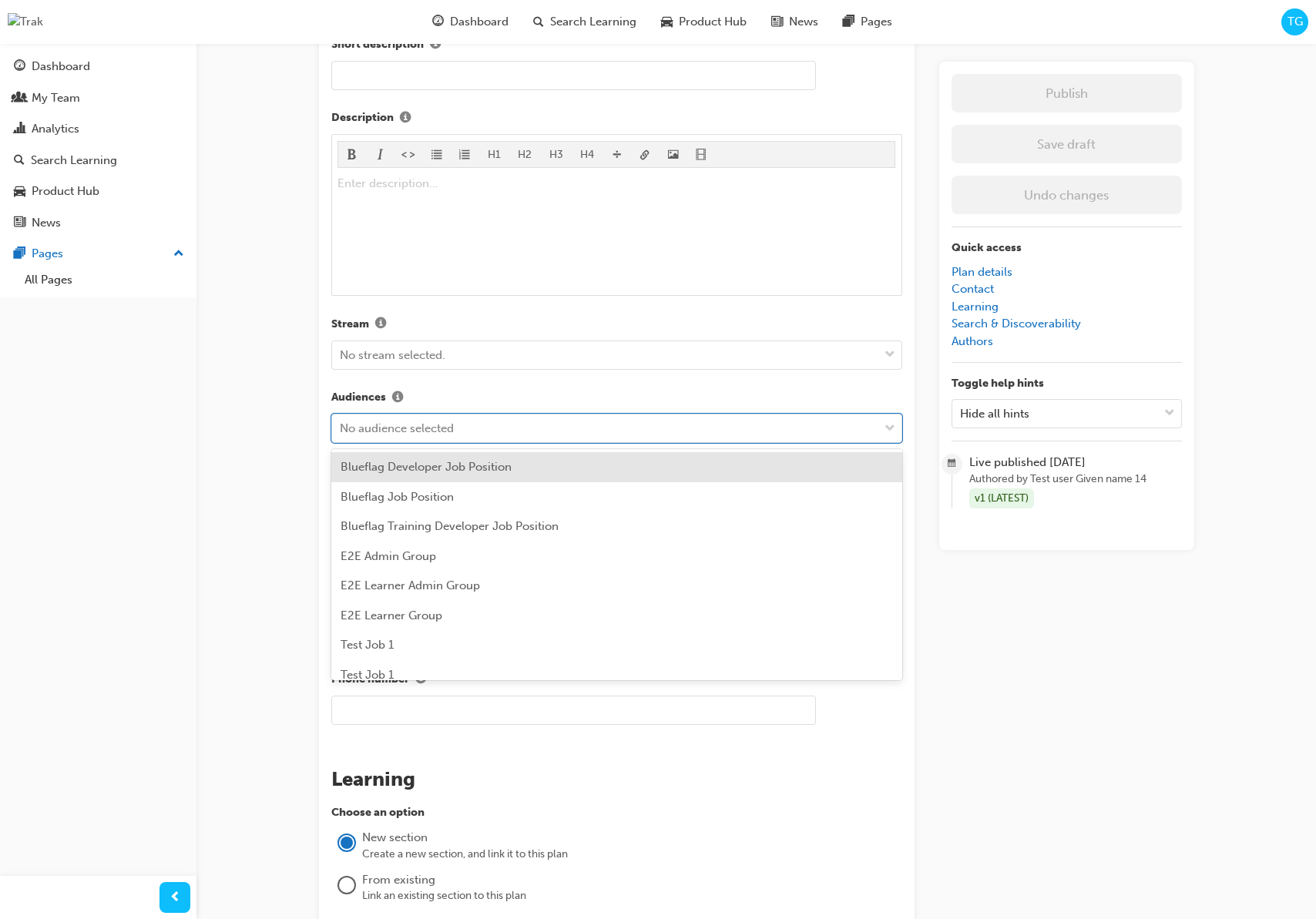
drag, startPoint x: 484, startPoint y: 435, endPoint x: 487, endPoint y: 462, distance: 27.2
click at [484, 435] on div "No audience selected" at bounding box center [606, 428] width 546 height 27
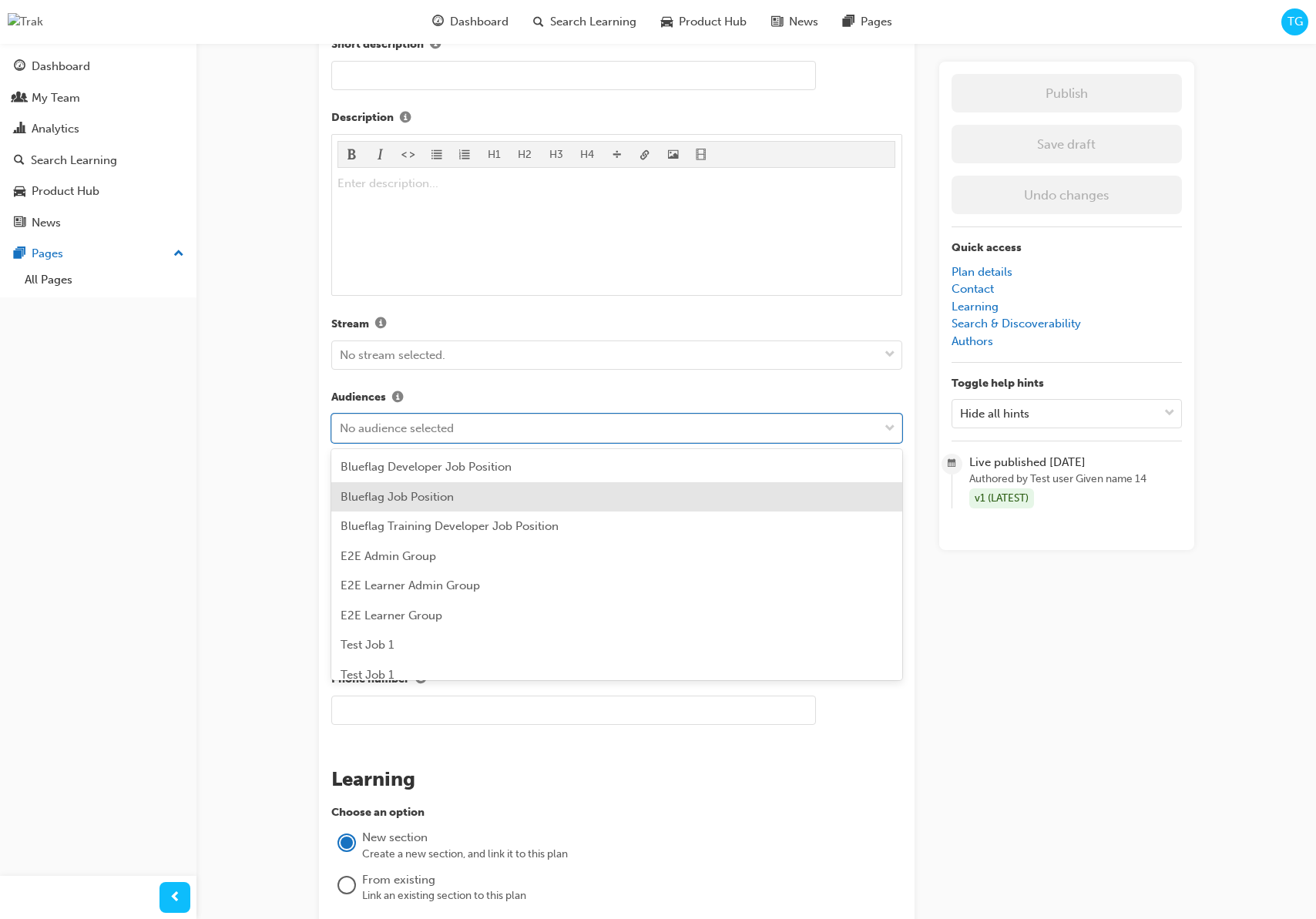
drag, startPoint x: 478, startPoint y: 489, endPoint x: 487, endPoint y: 474, distance: 17.5
click at [478, 489] on div "Blueflag Job Position" at bounding box center [617, 496] width 571 height 30
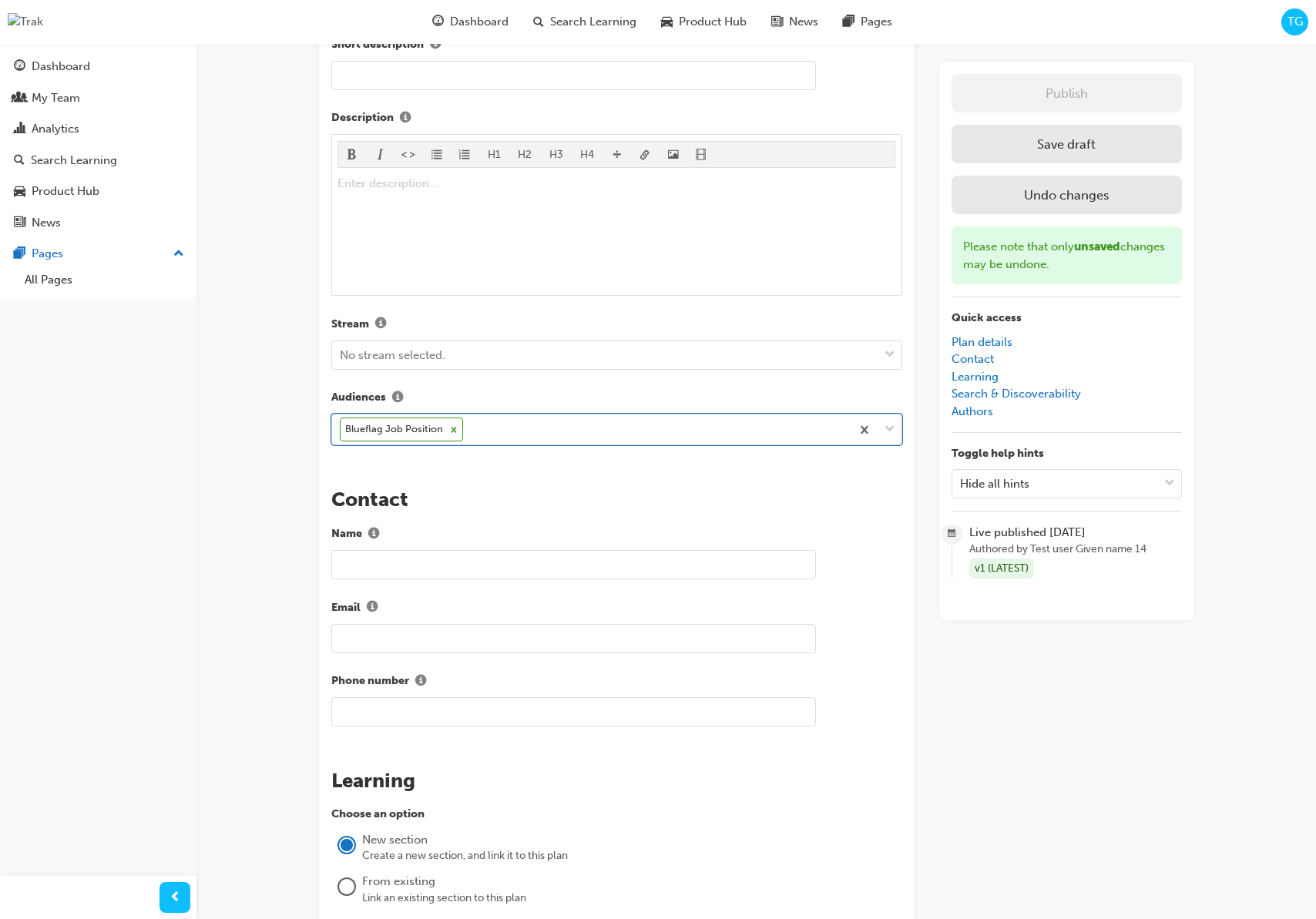
click at [504, 432] on div "Blueflag Job Position" at bounding box center [592, 429] width 519 height 30
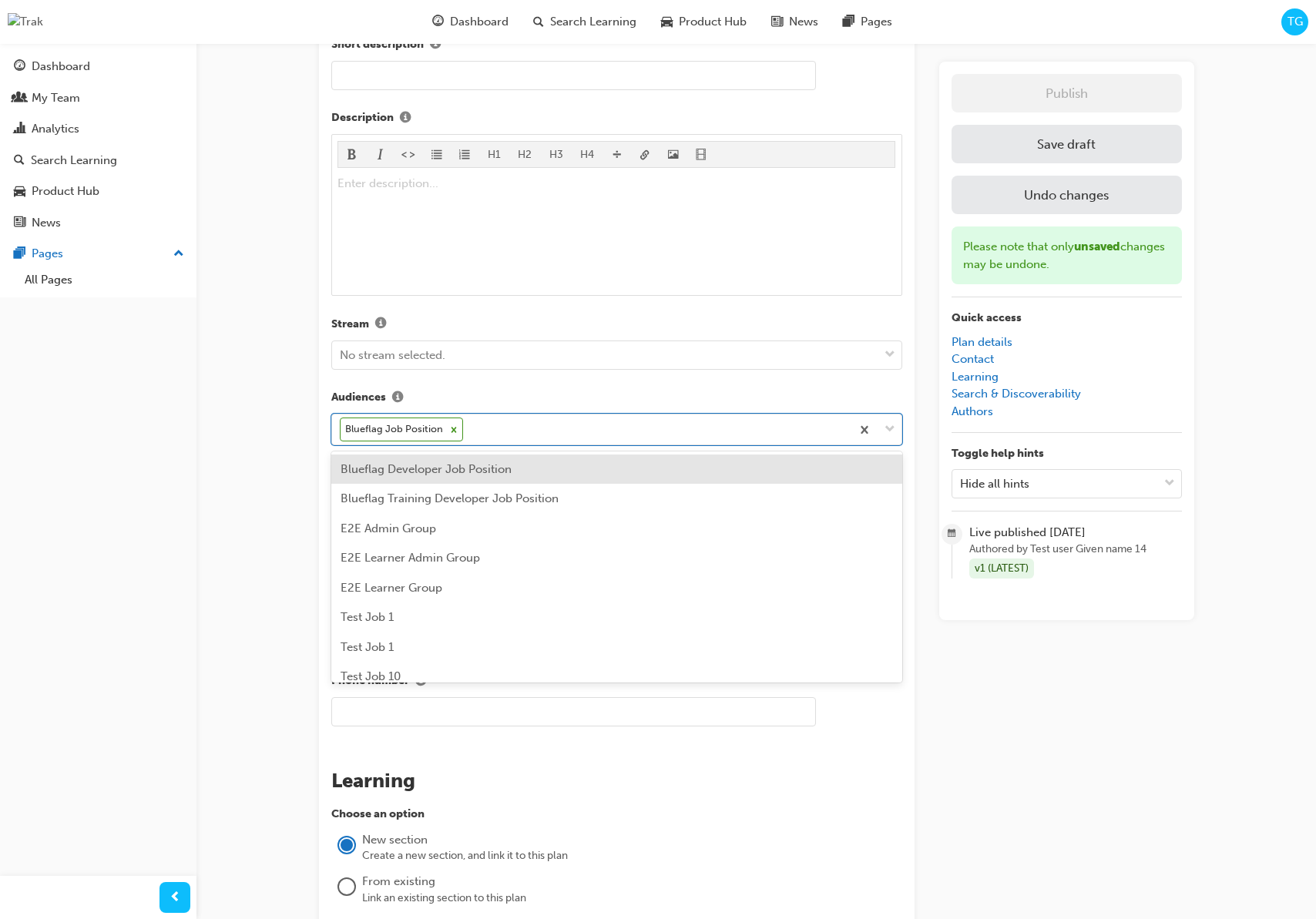
click at [490, 472] on span "Blueflag Developer Job Position" at bounding box center [425, 469] width 171 height 14
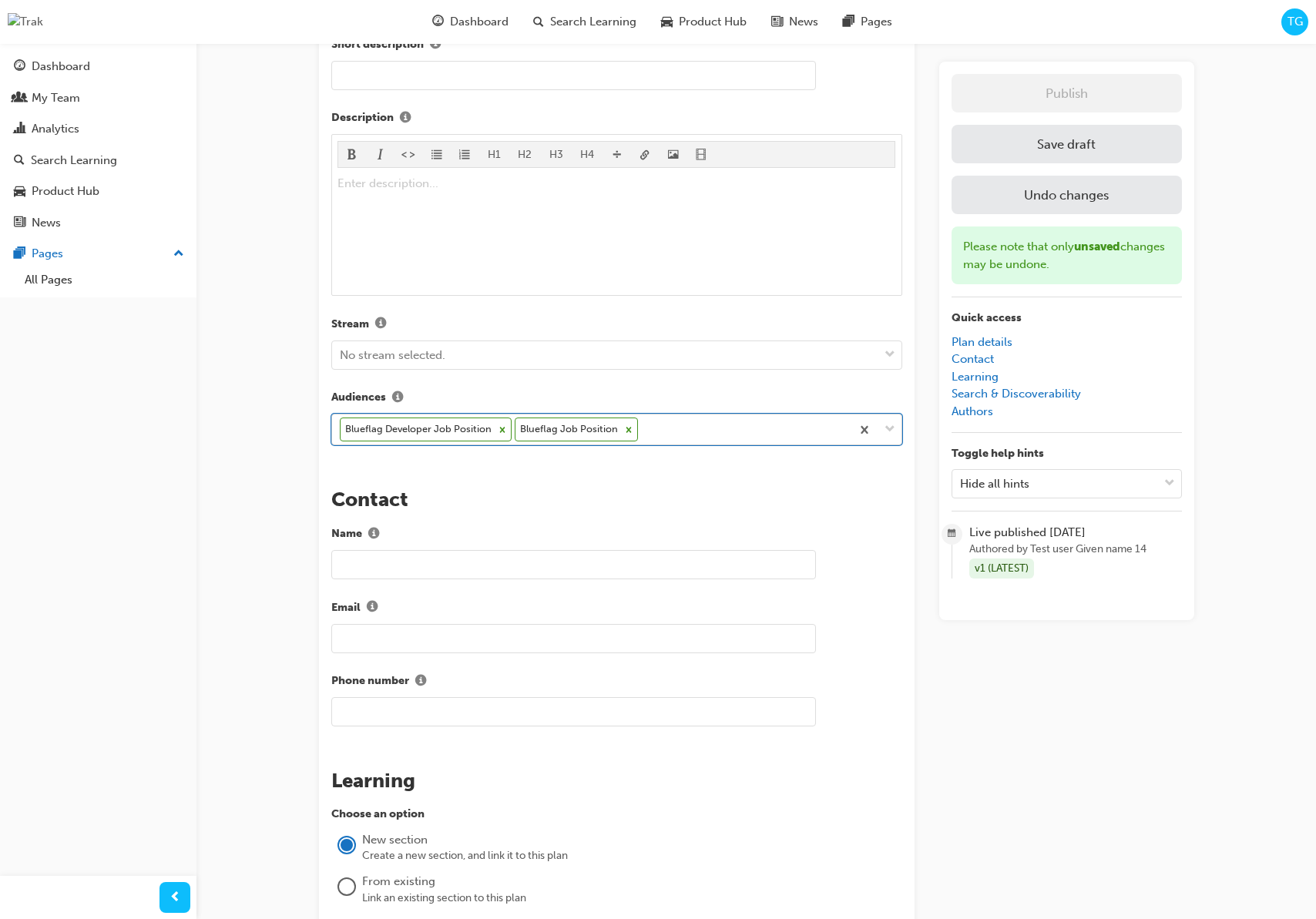
click at [701, 430] on div "Blueflag Developer Job Position Blueflag Job Position" at bounding box center [592, 429] width 519 height 30
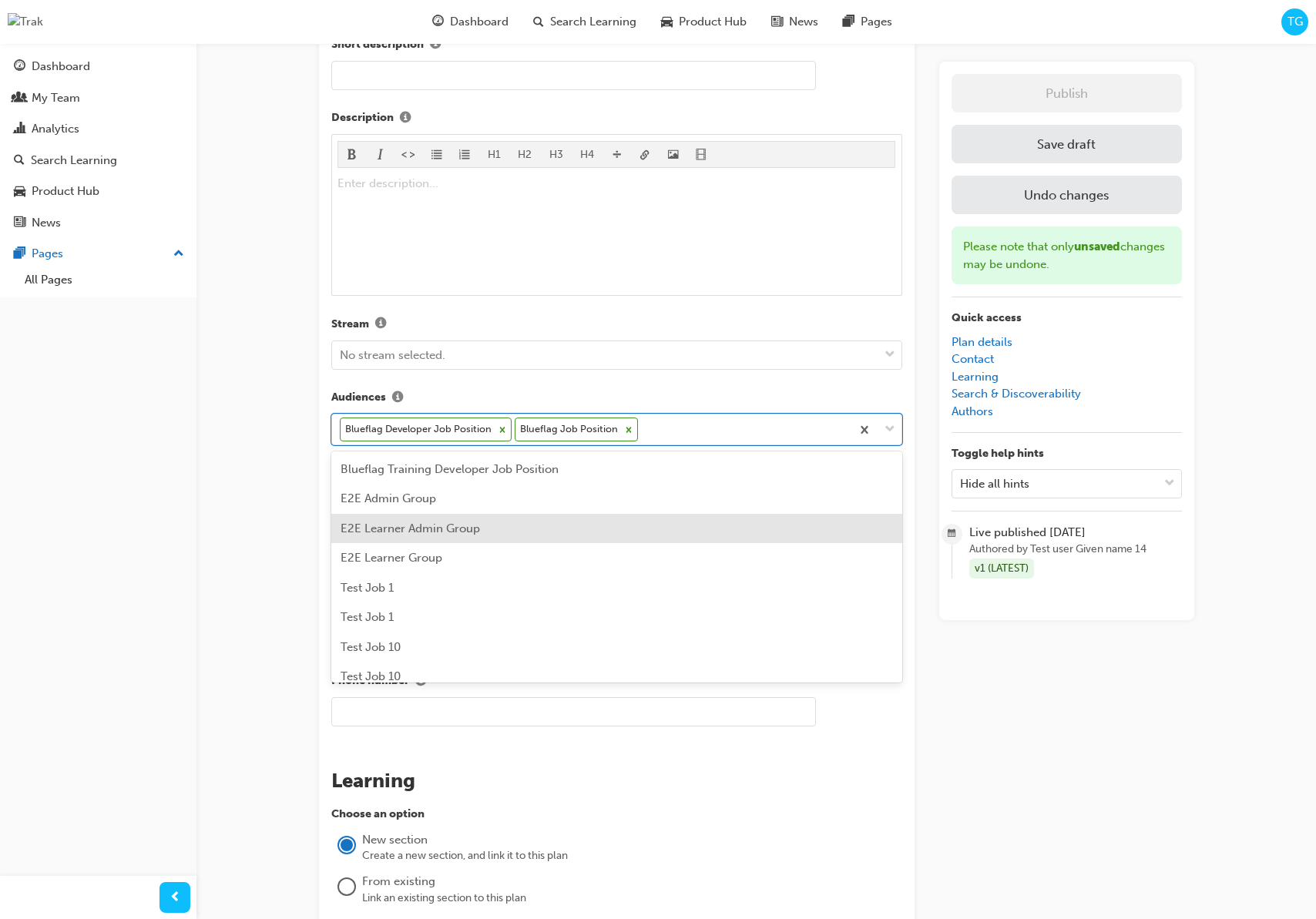
drag, startPoint x: 559, startPoint y: 520, endPoint x: 574, endPoint y: 514, distance: 16.2
click at [564, 519] on div "E2E Learner Admin Group" at bounding box center [617, 528] width 571 height 30
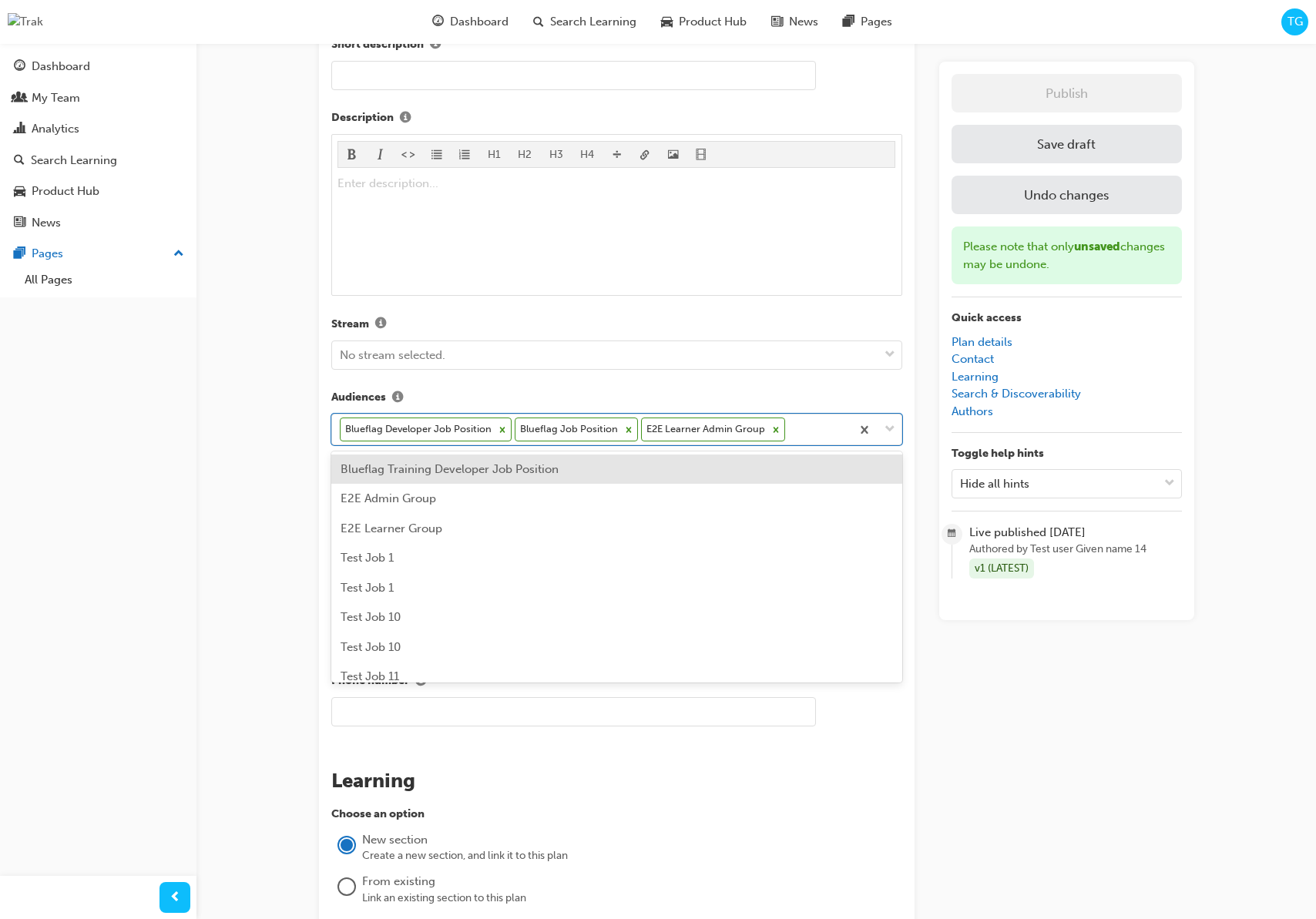
drag, startPoint x: 809, startPoint y: 433, endPoint x: 749, endPoint y: 478, distance: 75.0
click at [809, 433] on div "Blueflag Developer Job Position Blueflag Job Position E2E Learner Admin Group" at bounding box center [592, 429] width 519 height 30
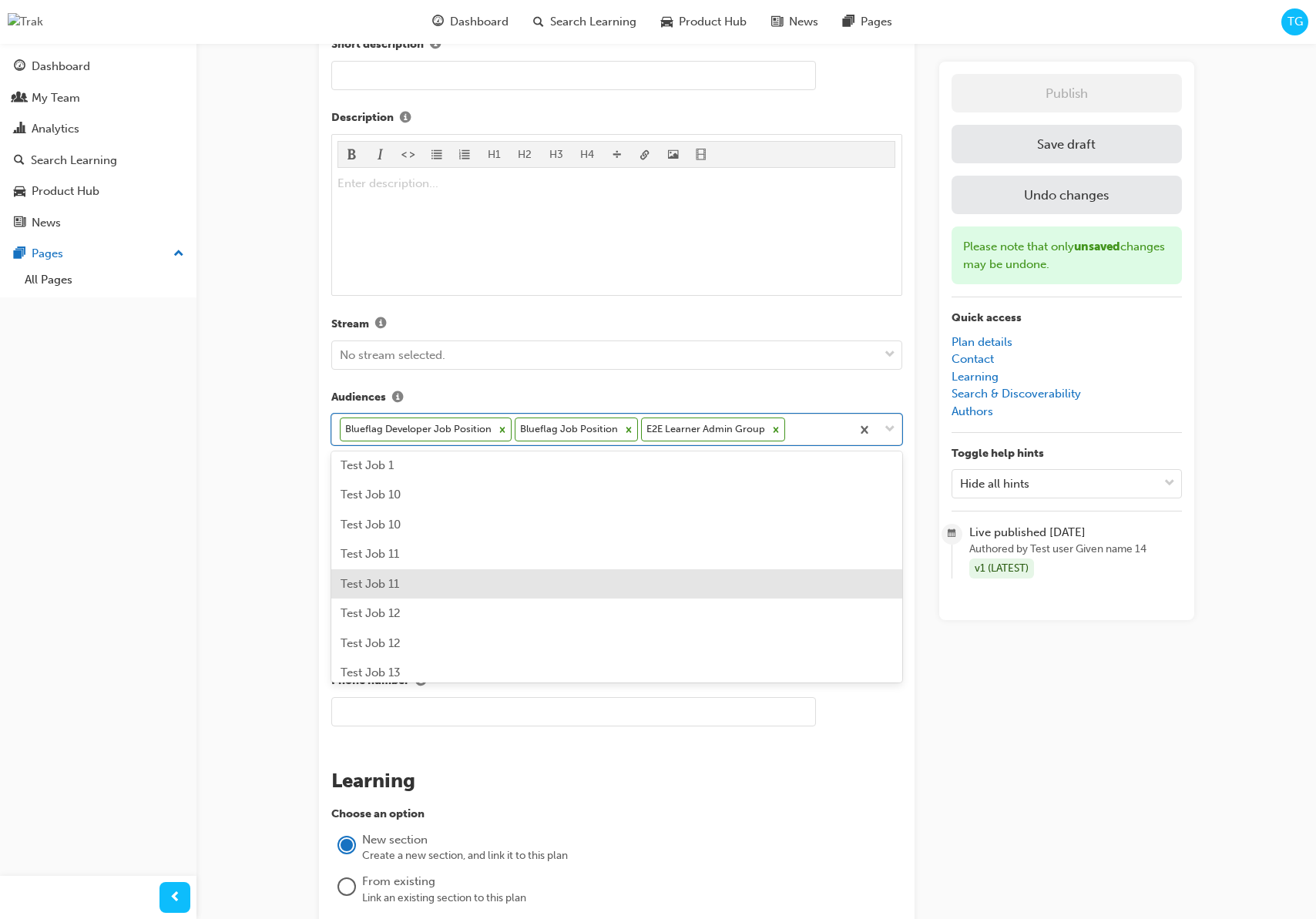
scroll to position [125, 0]
click at [539, 575] on div "Test Job 11" at bounding box center [617, 581] width 571 height 30
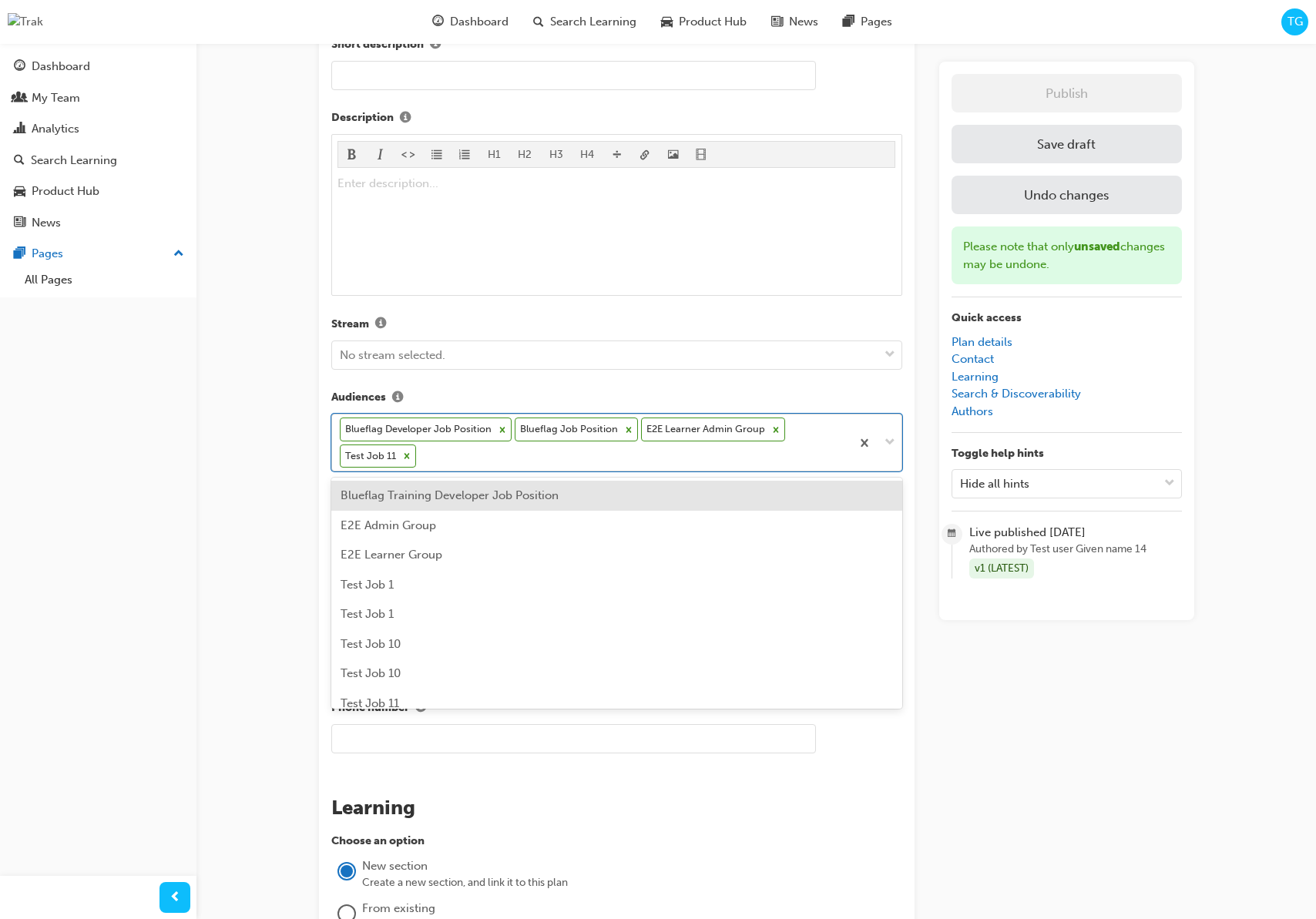
click at [716, 460] on div "Blueflag Developer Job Position Blueflag Job Position E2E Learner Admin Group T…" at bounding box center [592, 441] width 519 height 56
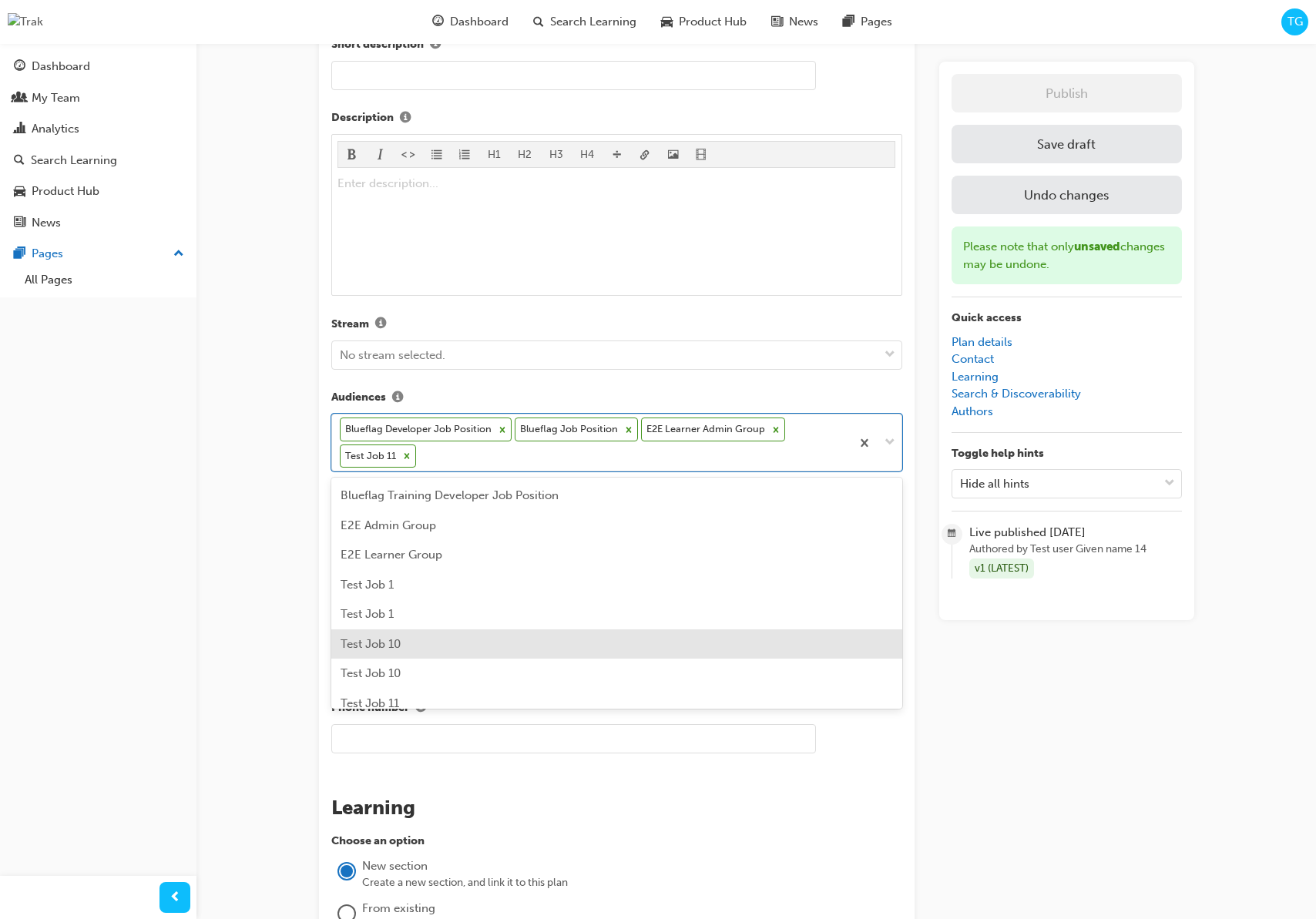
click at [446, 648] on div "Test Job 10" at bounding box center [617, 644] width 571 height 30
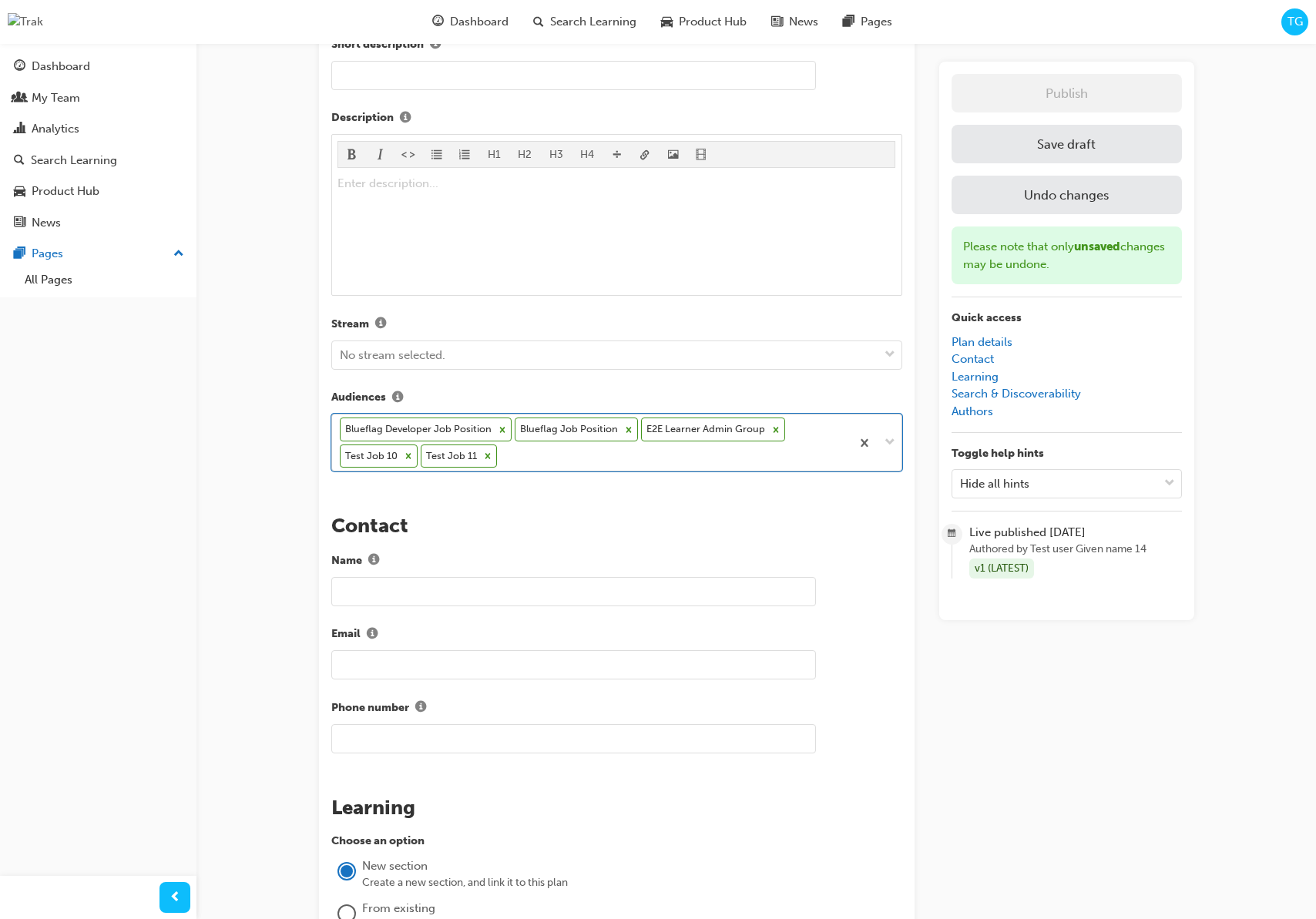
click at [545, 461] on div "Blueflag Developer Job Position Blueflag Job Position E2E Learner Admin Group T…" at bounding box center [592, 441] width 519 height 56
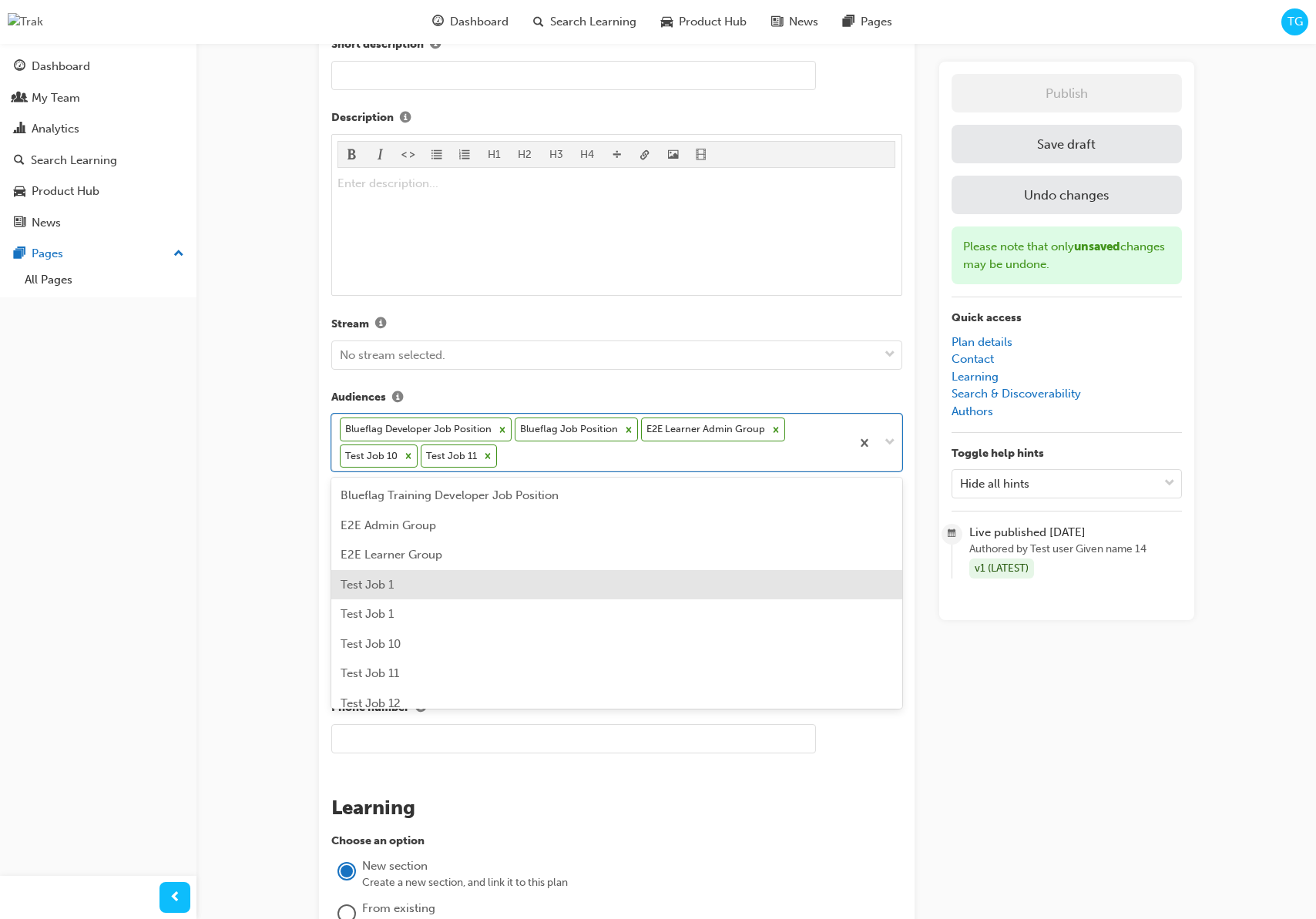
click at [414, 595] on div "Test Job 1" at bounding box center [617, 585] width 571 height 30
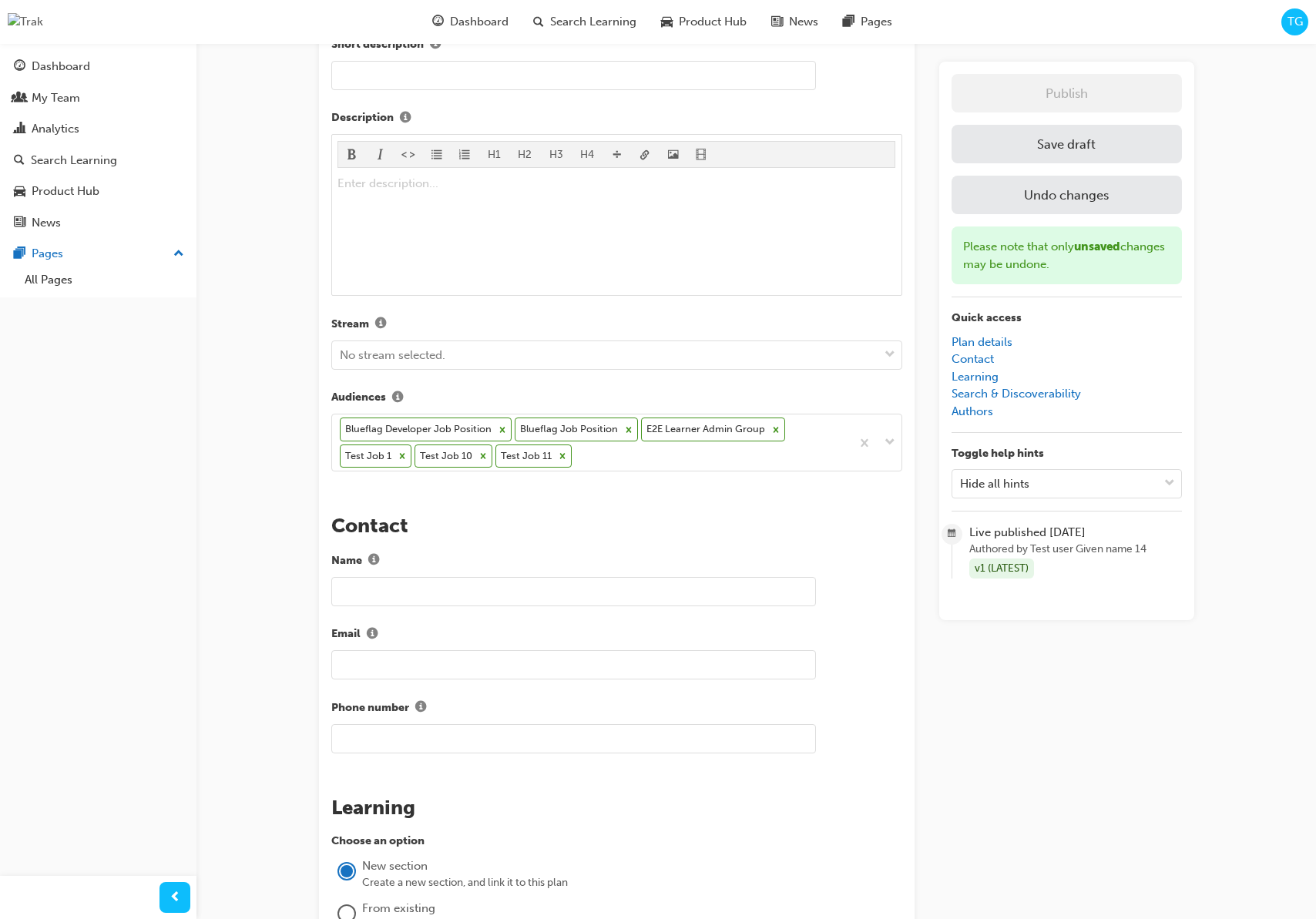
click at [516, 553] on label "Name" at bounding box center [617, 560] width 571 height 20
click at [385, 553] on button "Name" at bounding box center [374, 560] width 23 height 20
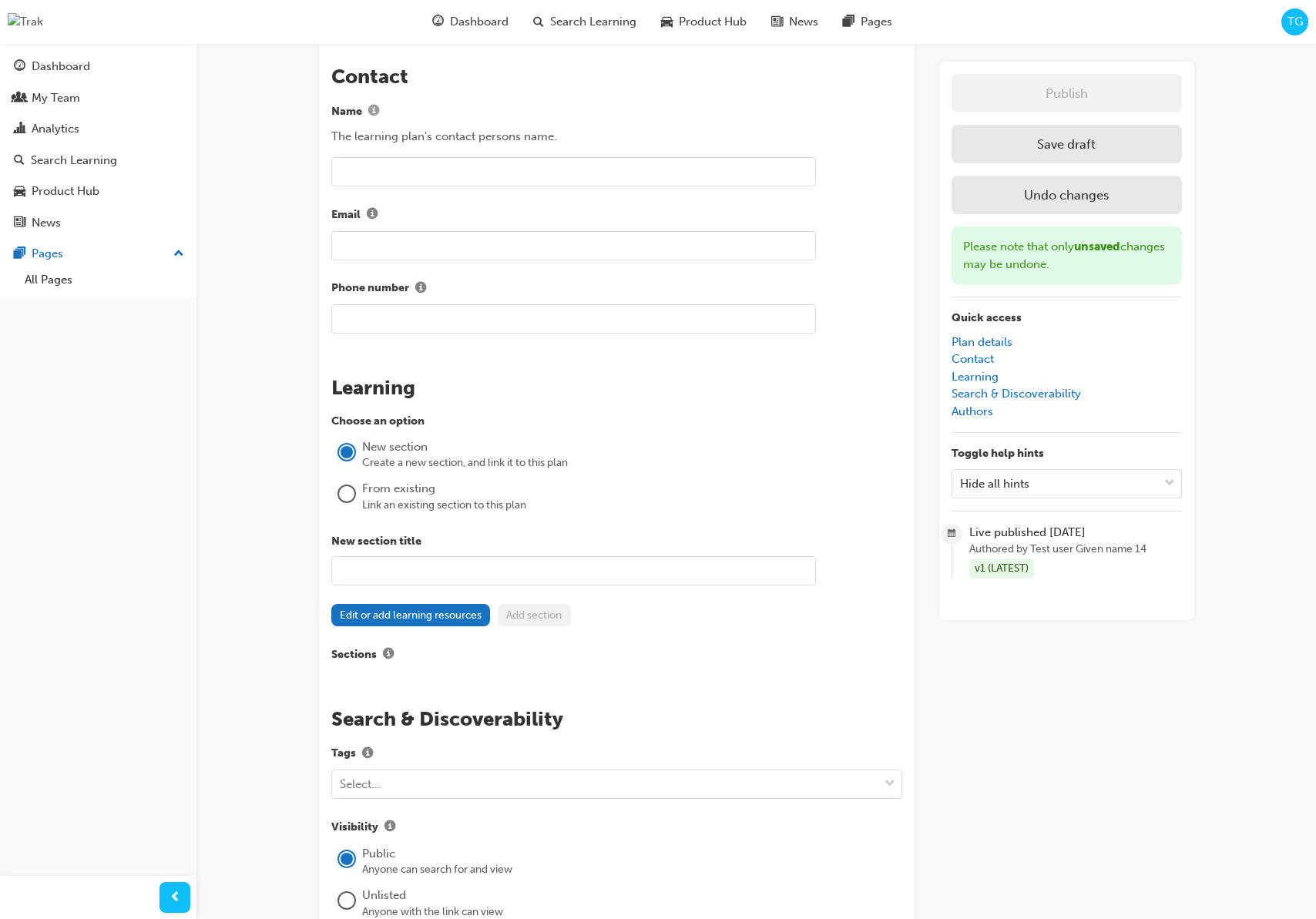
scroll to position [896, 0]
click at [426, 616] on button "Edit or add learning resources" at bounding box center [411, 614] width 160 height 22
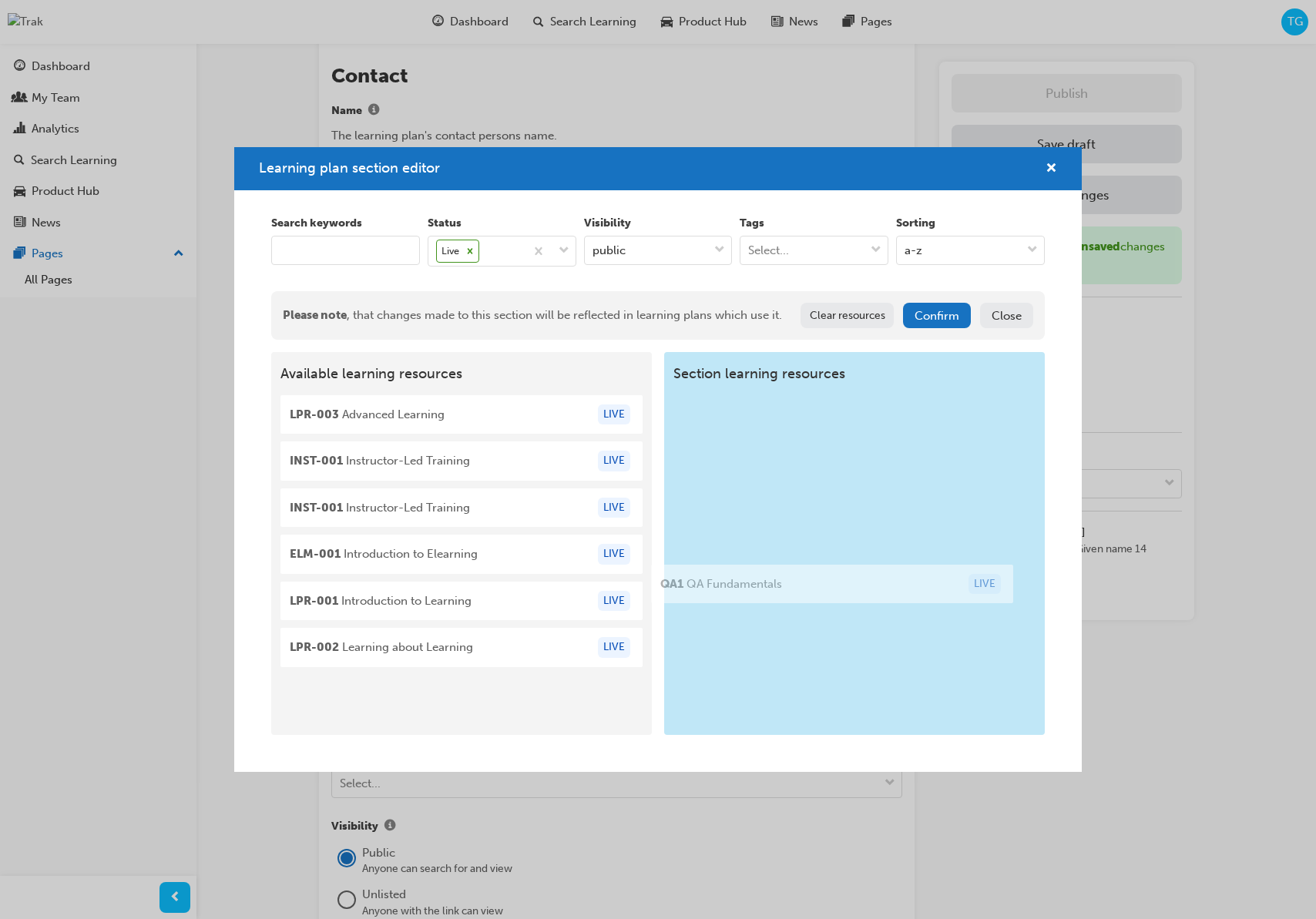
drag, startPoint x: 434, startPoint y: 702, endPoint x: 808, endPoint y: 592, distance: 389.8
click at [808, 592] on div "Available learning resources LPR-003 Advanced Learning LIVE INST-001 Instructor…" at bounding box center [658, 544] width 773 height 383
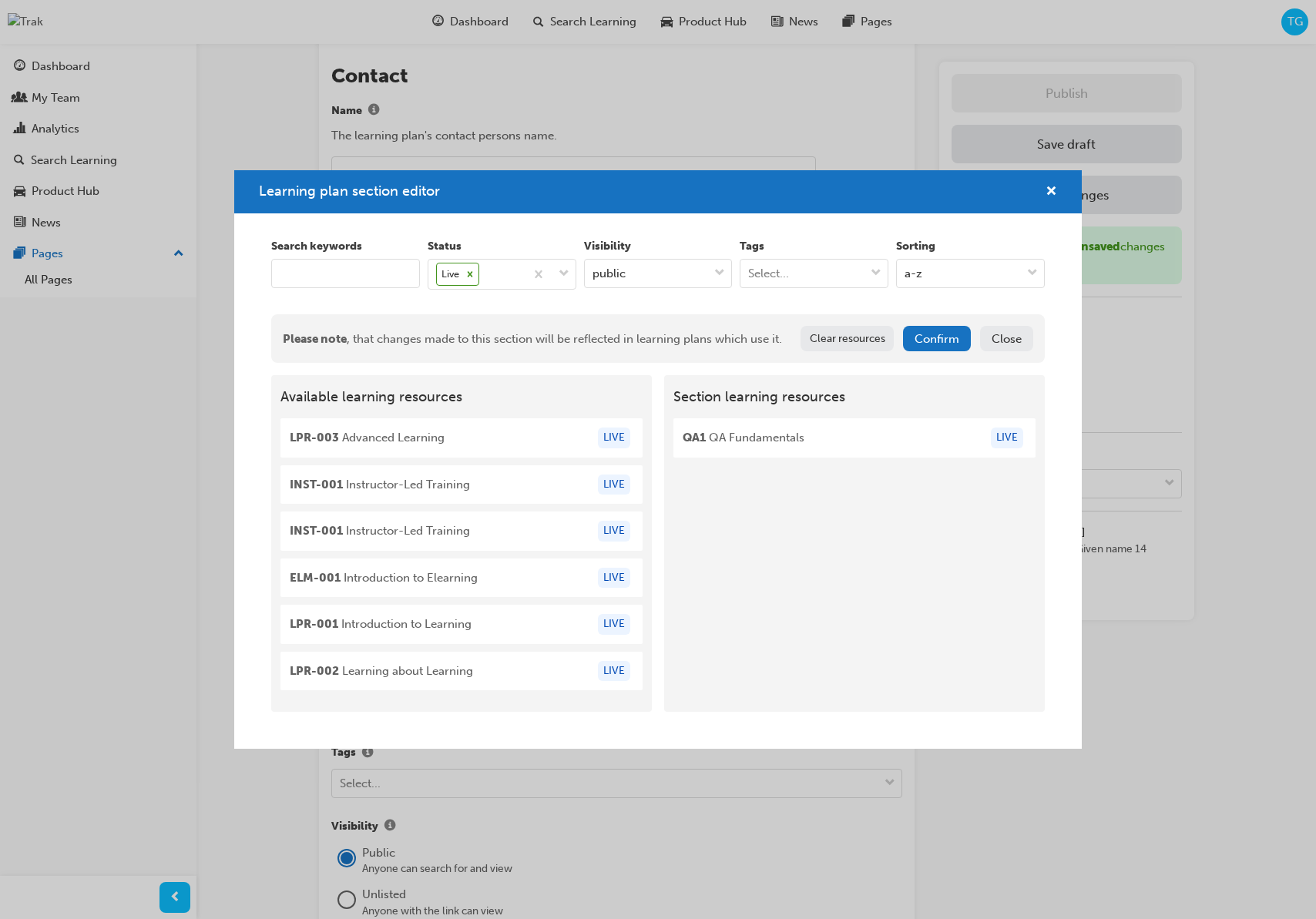
click at [923, 345] on button "Confirm" at bounding box center [936, 338] width 68 height 26
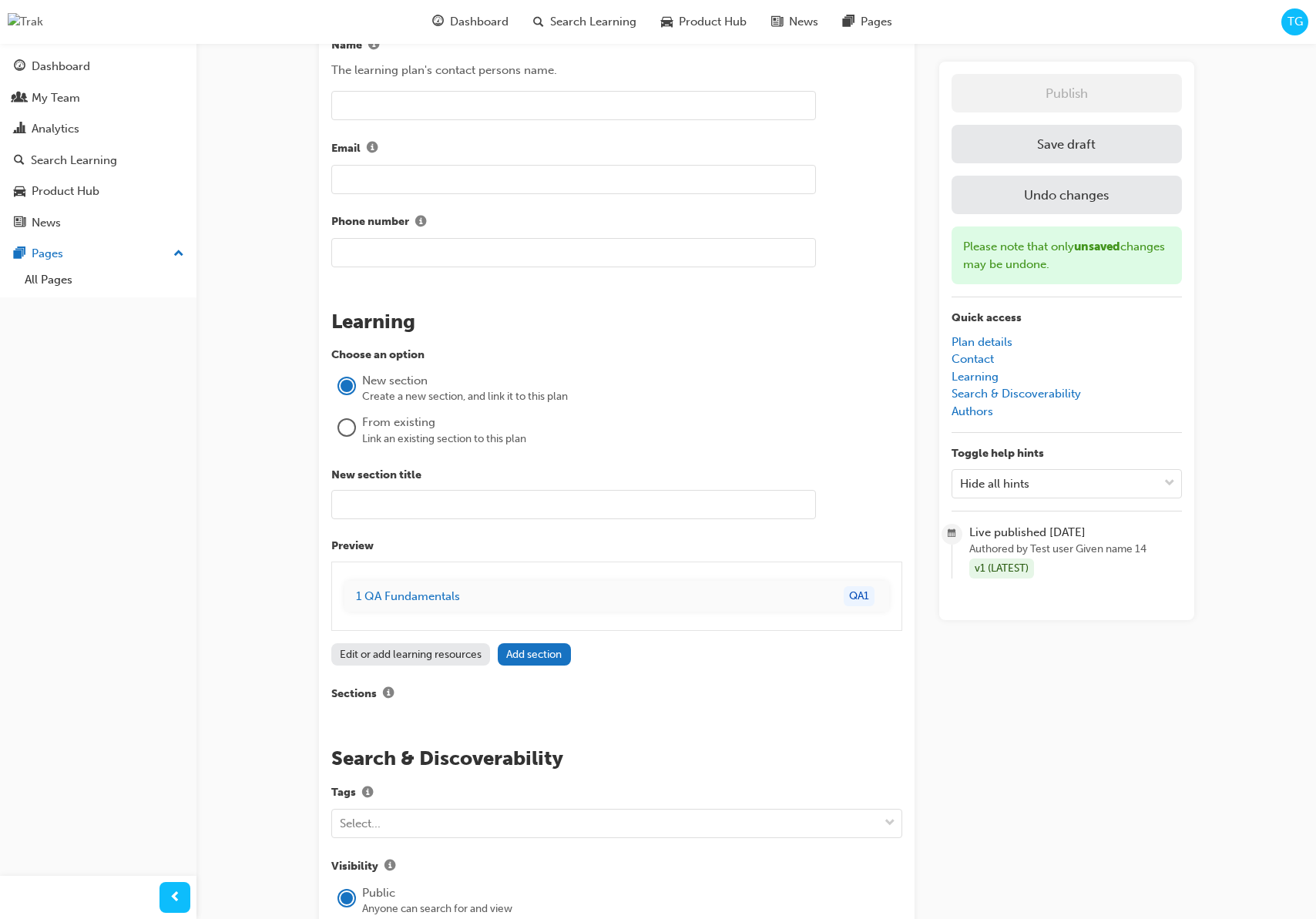
scroll to position [974, 0]
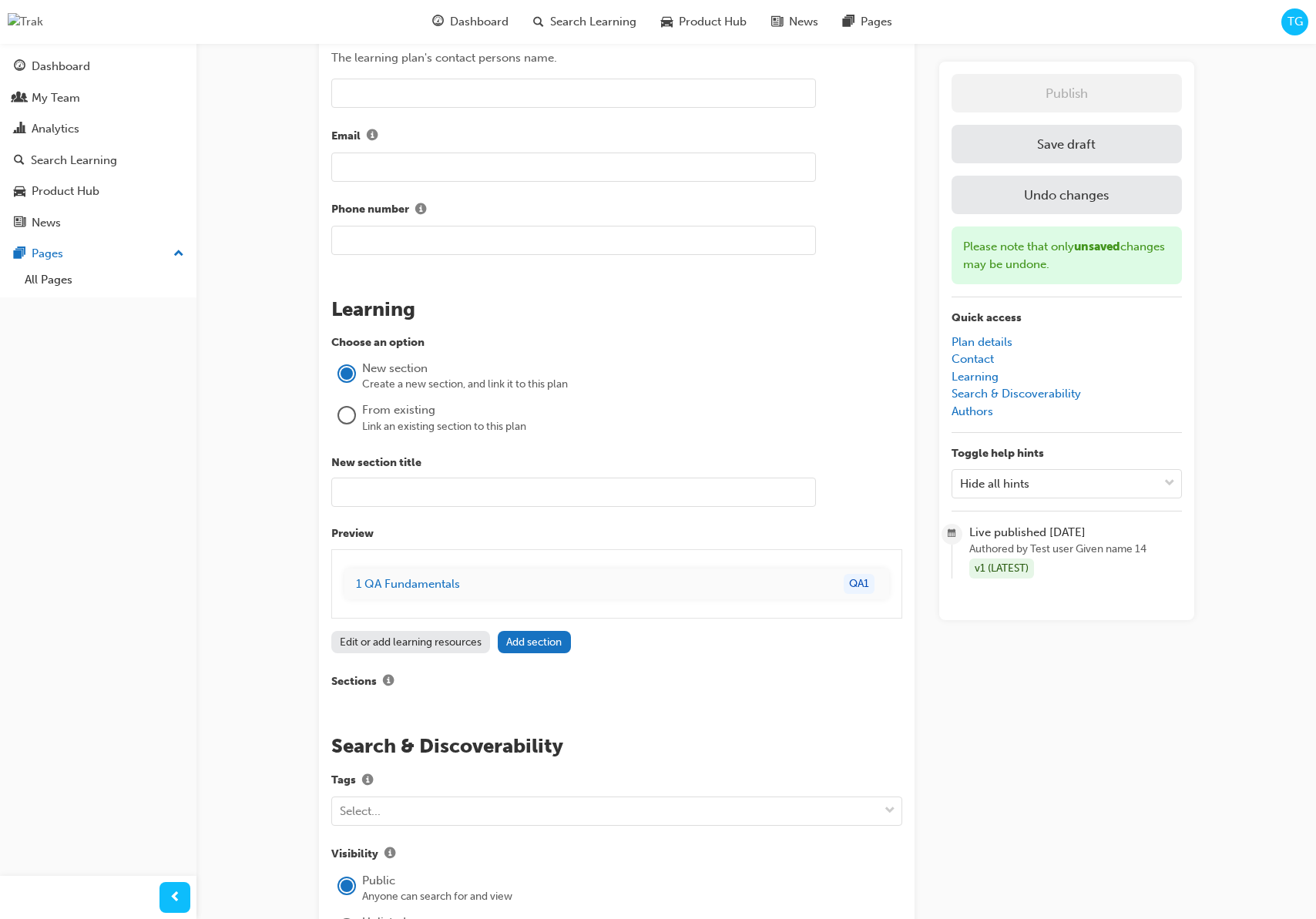
click at [485, 490] on input "text" at bounding box center [574, 492] width 484 height 29
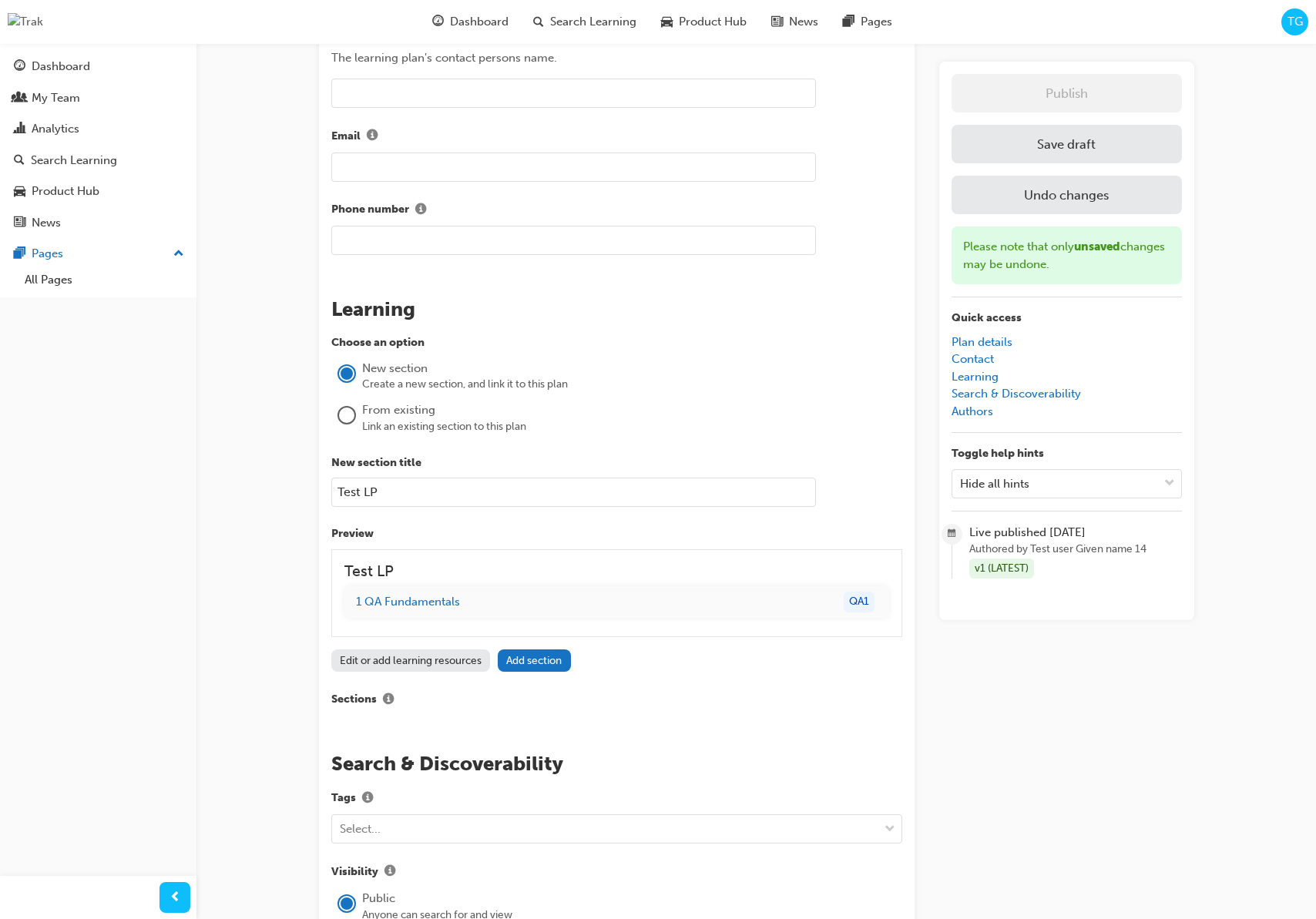
type input "Test LP"
click at [676, 541] on label "Preview" at bounding box center [617, 534] width 571 height 18
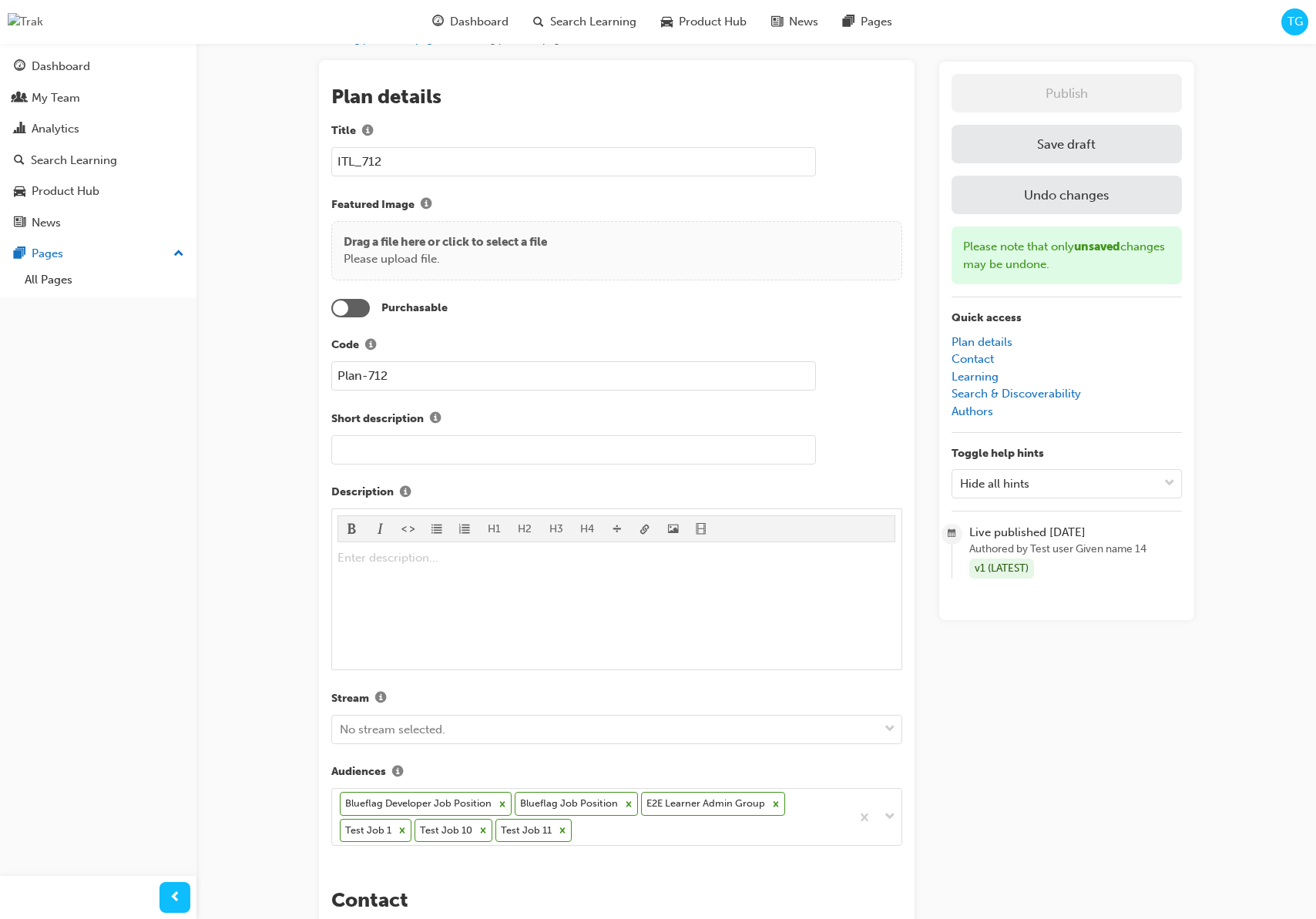
scroll to position [51, 0]
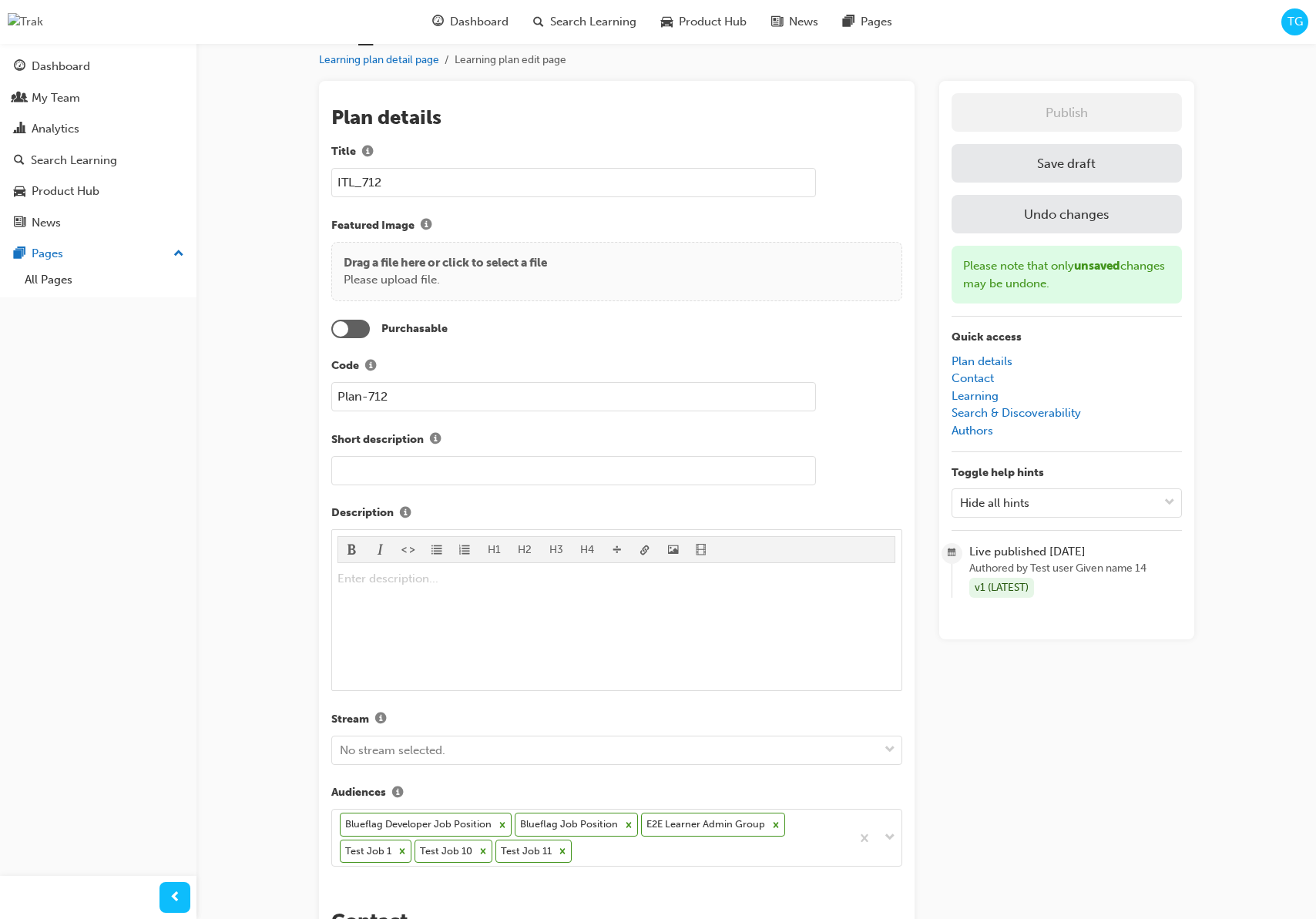
click at [1144, 164] on button "Save draft" at bounding box center [1067, 163] width 230 height 39
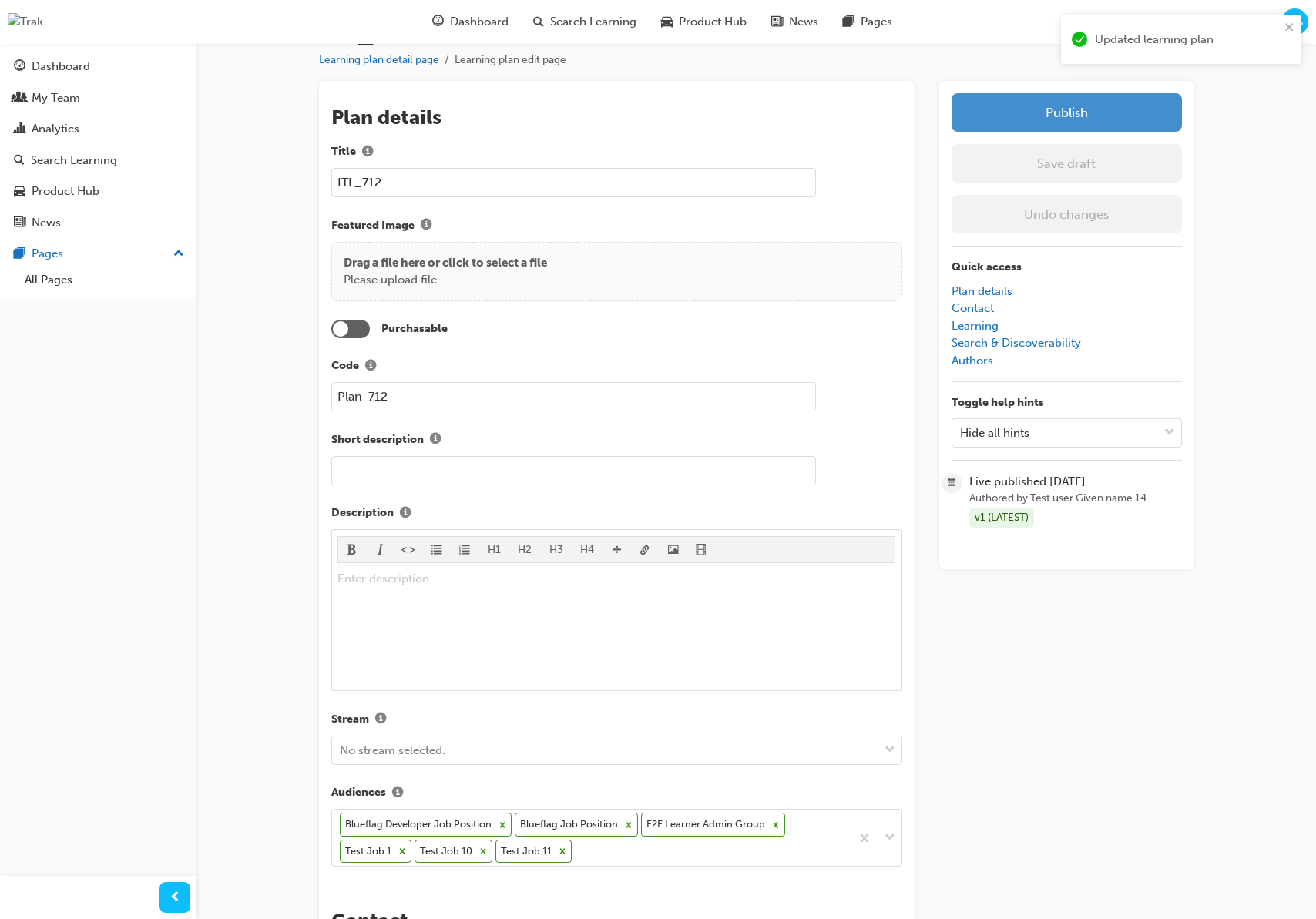
click at [1106, 110] on button "Publish" at bounding box center [1067, 113] width 230 height 39
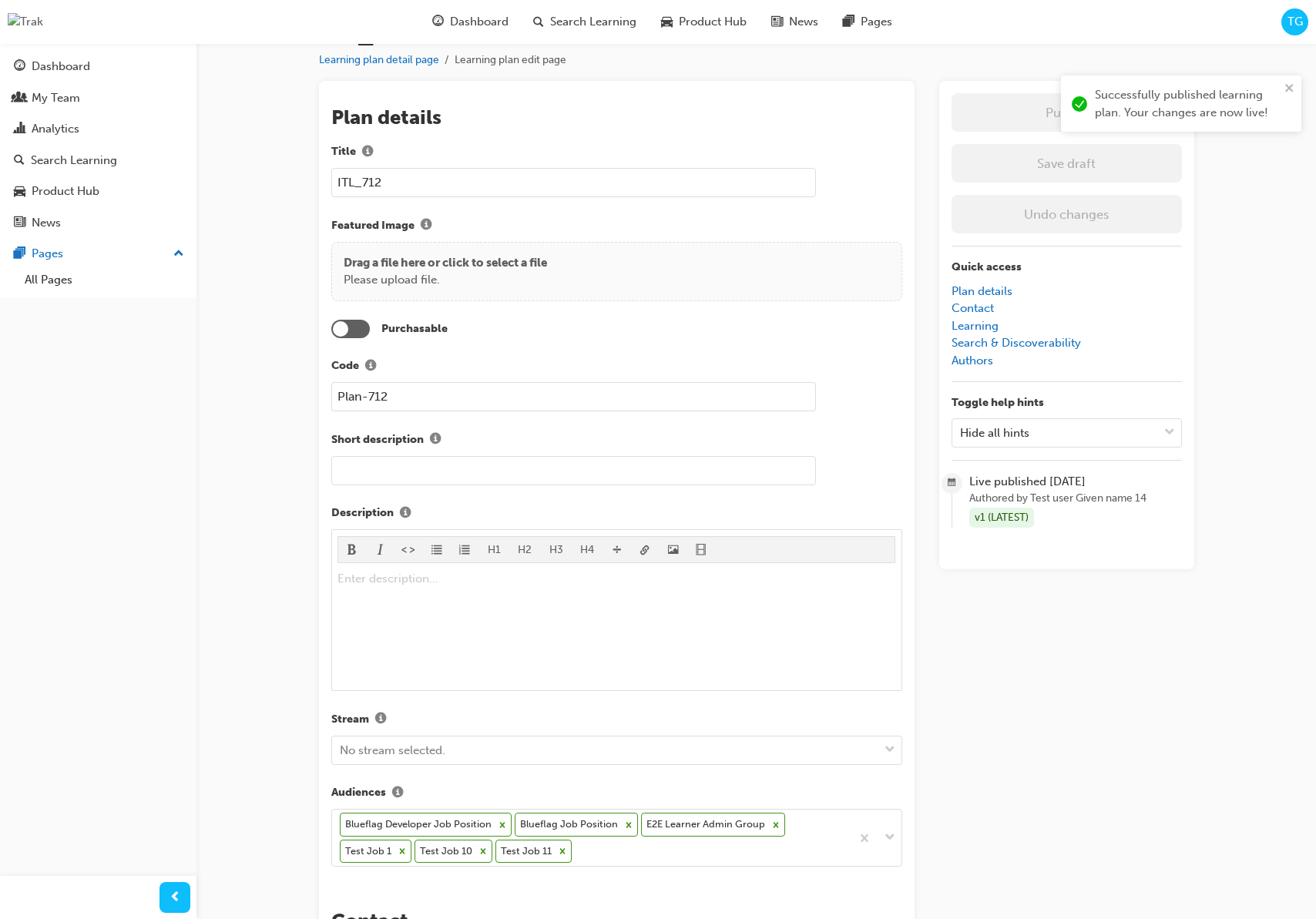
scroll to position [0, 0]
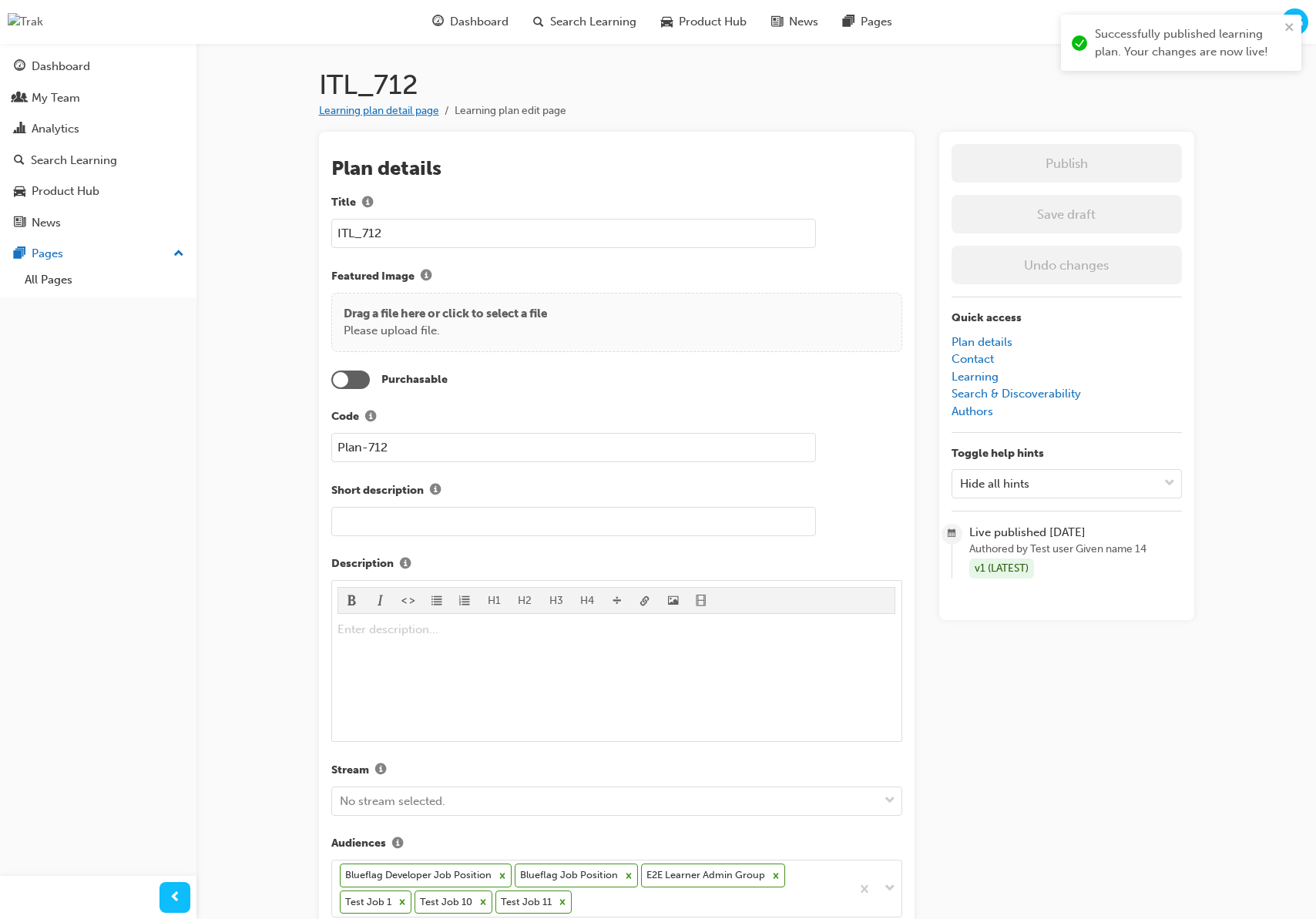
click at [426, 107] on link "Learning plan detail page" at bounding box center [379, 110] width 120 height 13
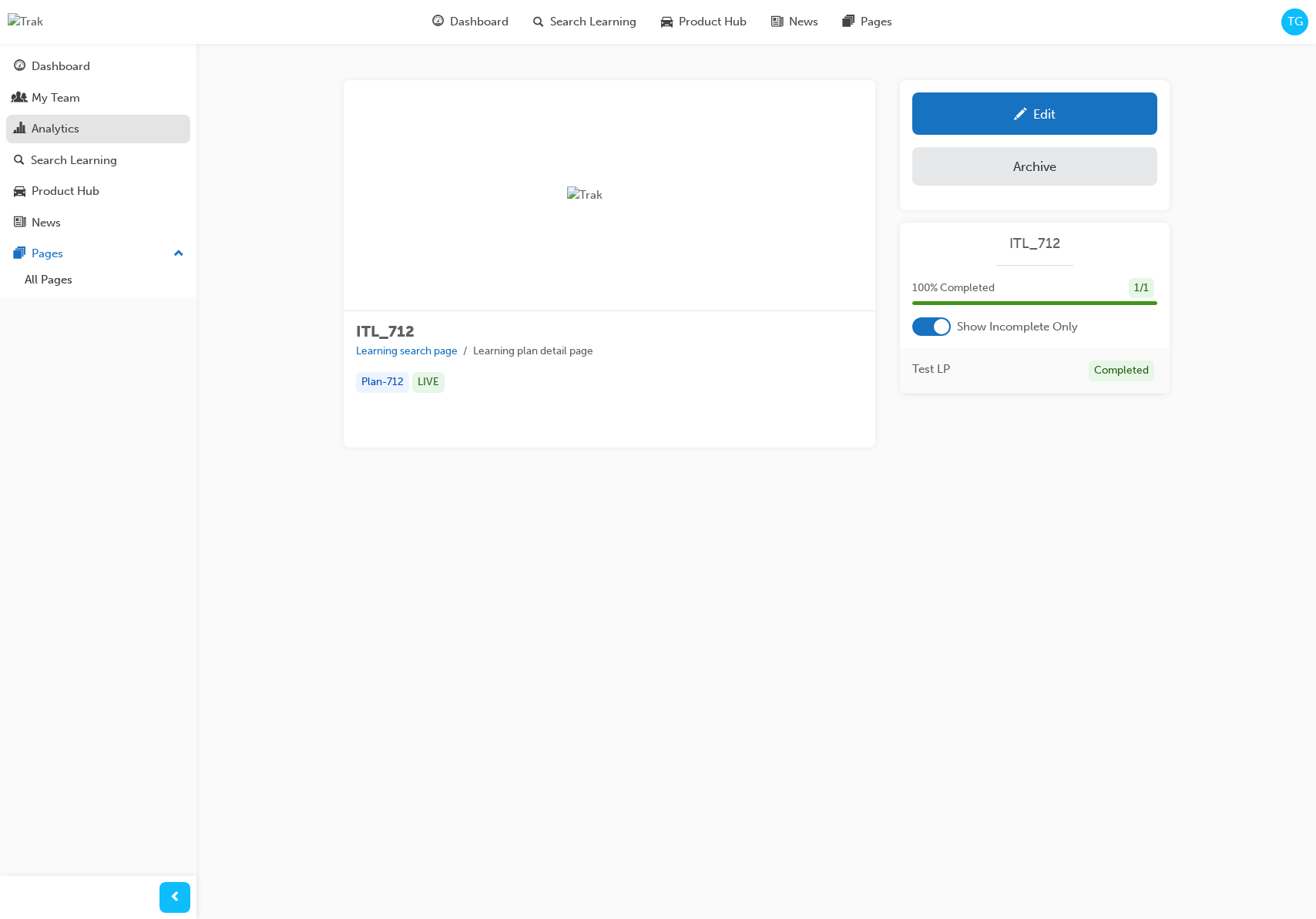
click at [98, 131] on div "Analytics" at bounding box center [98, 129] width 168 height 19
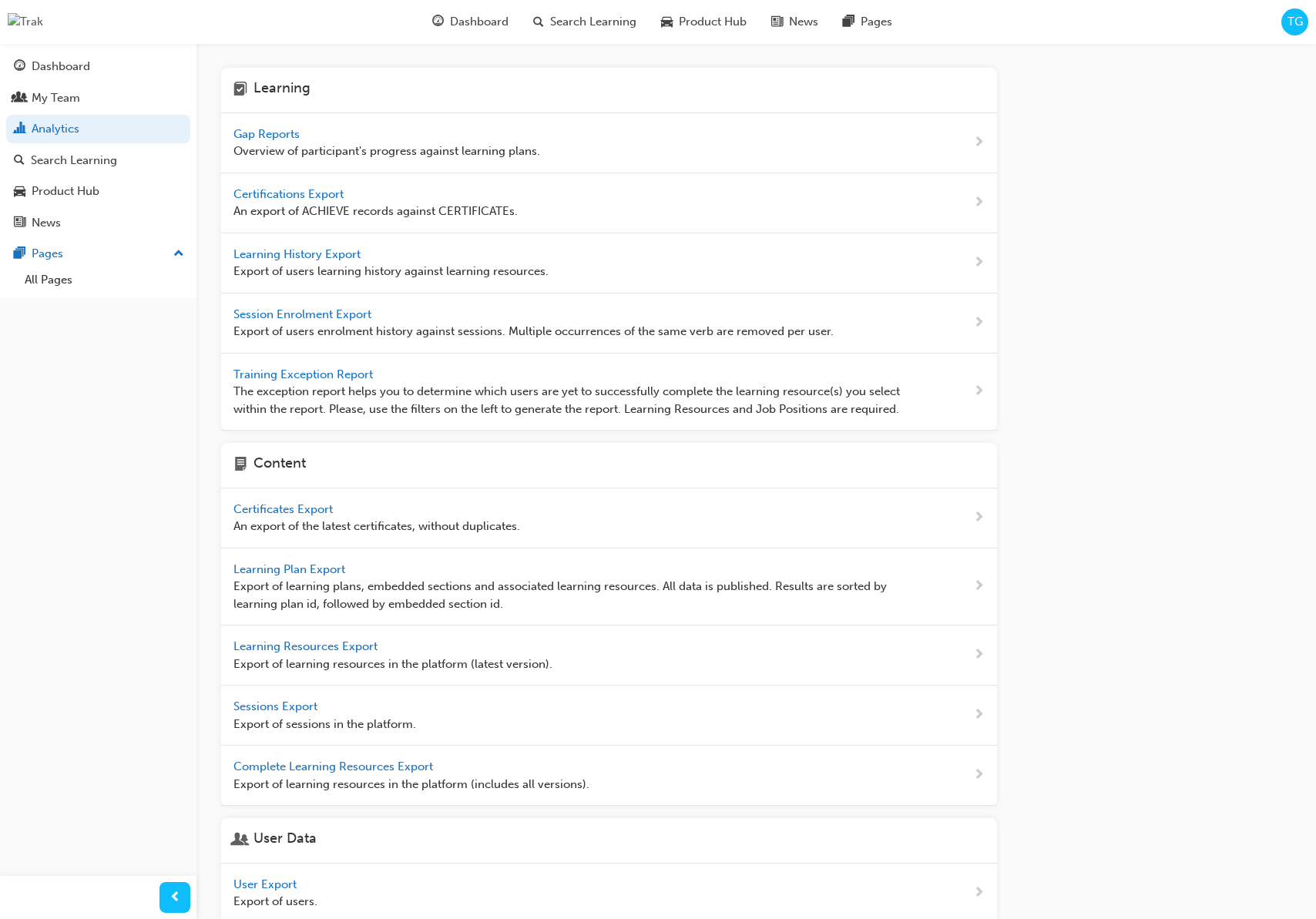
click at [288, 134] on span "Gap Reports" at bounding box center [268, 134] width 70 height 14
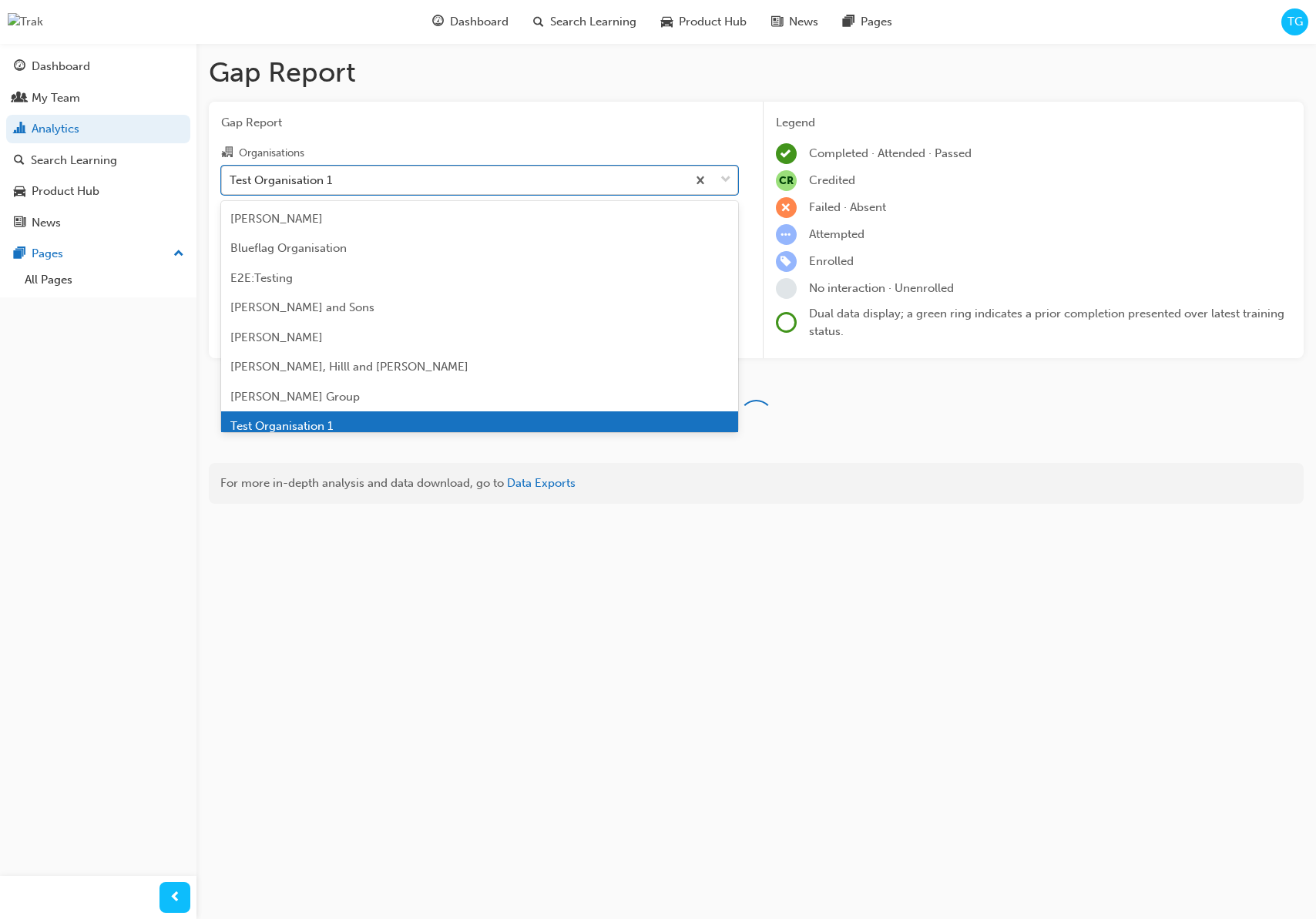
click at [411, 180] on div "Test Organisation 1" at bounding box center [454, 180] width 465 height 27
click at [231, 180] on input "Organisations option Test Organisation 1 focused, 8 of 33. 33 results available…" at bounding box center [230, 179] width 2 height 13
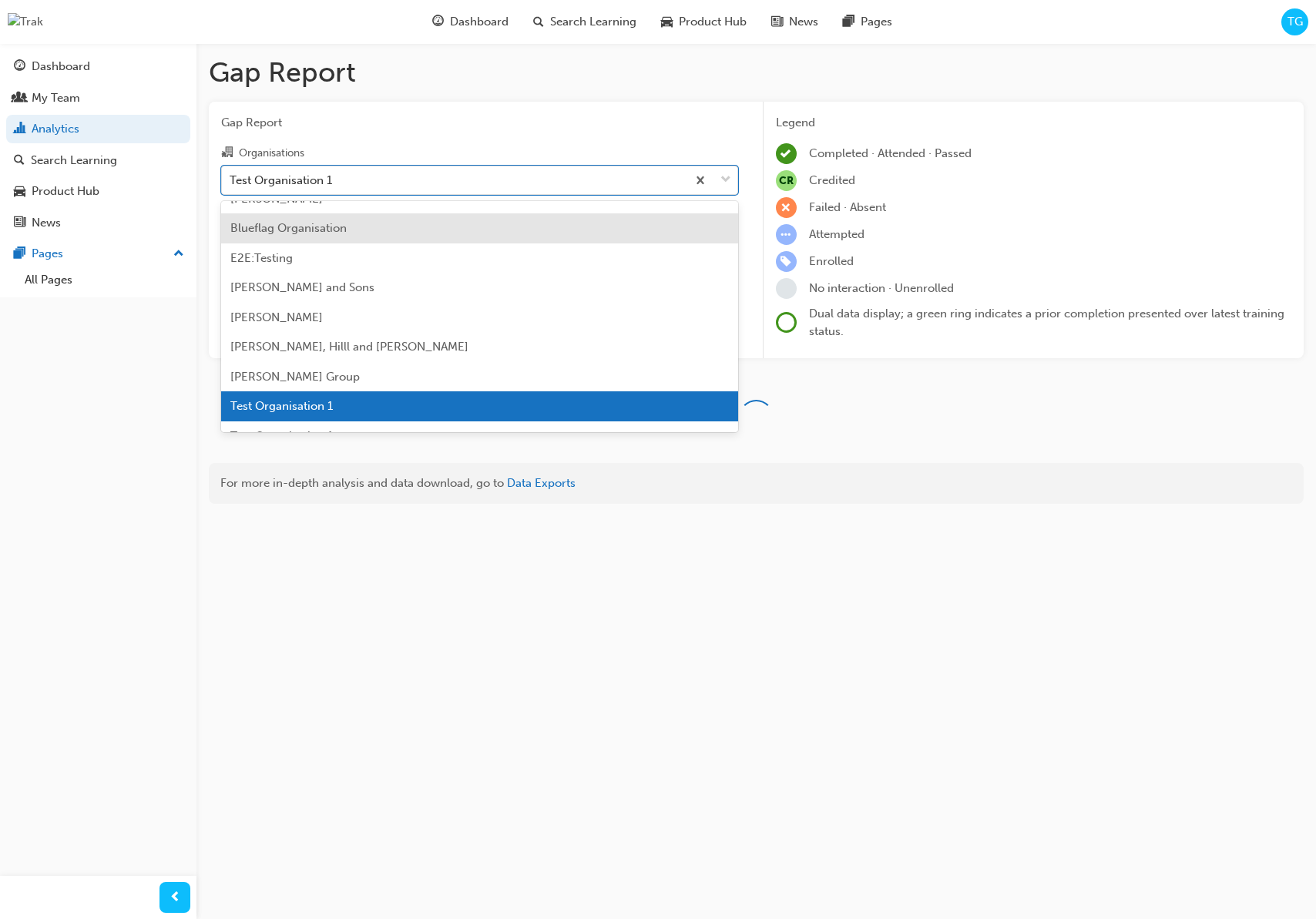
click at [394, 226] on div "Blueflag Organisation" at bounding box center [479, 228] width 517 height 30
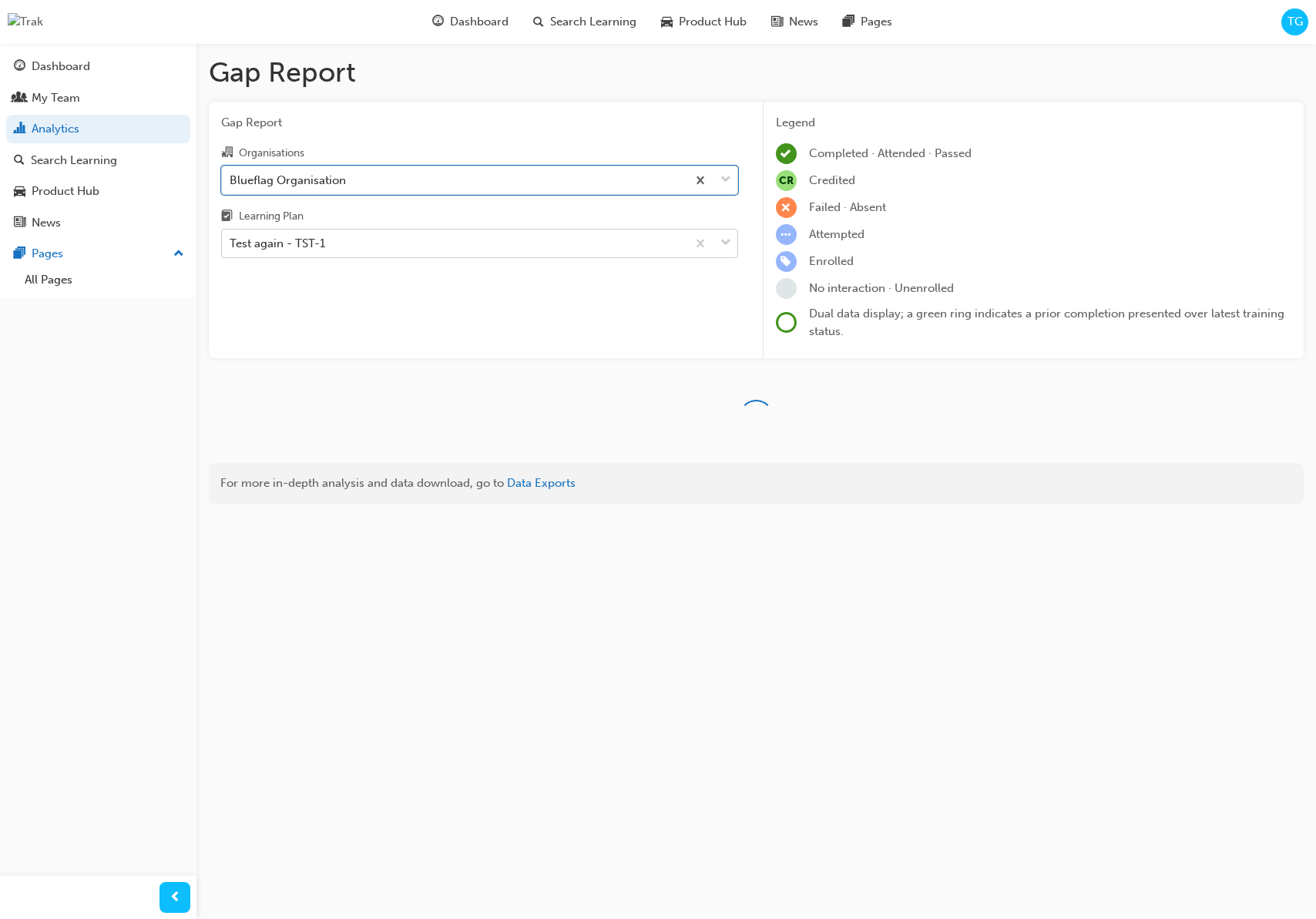
click at [406, 235] on div "Test again - TST-1" at bounding box center [454, 243] width 465 height 27
click at [231, 236] on input "Learning Plan Test again - TST-1" at bounding box center [230, 242] width 2 height 13
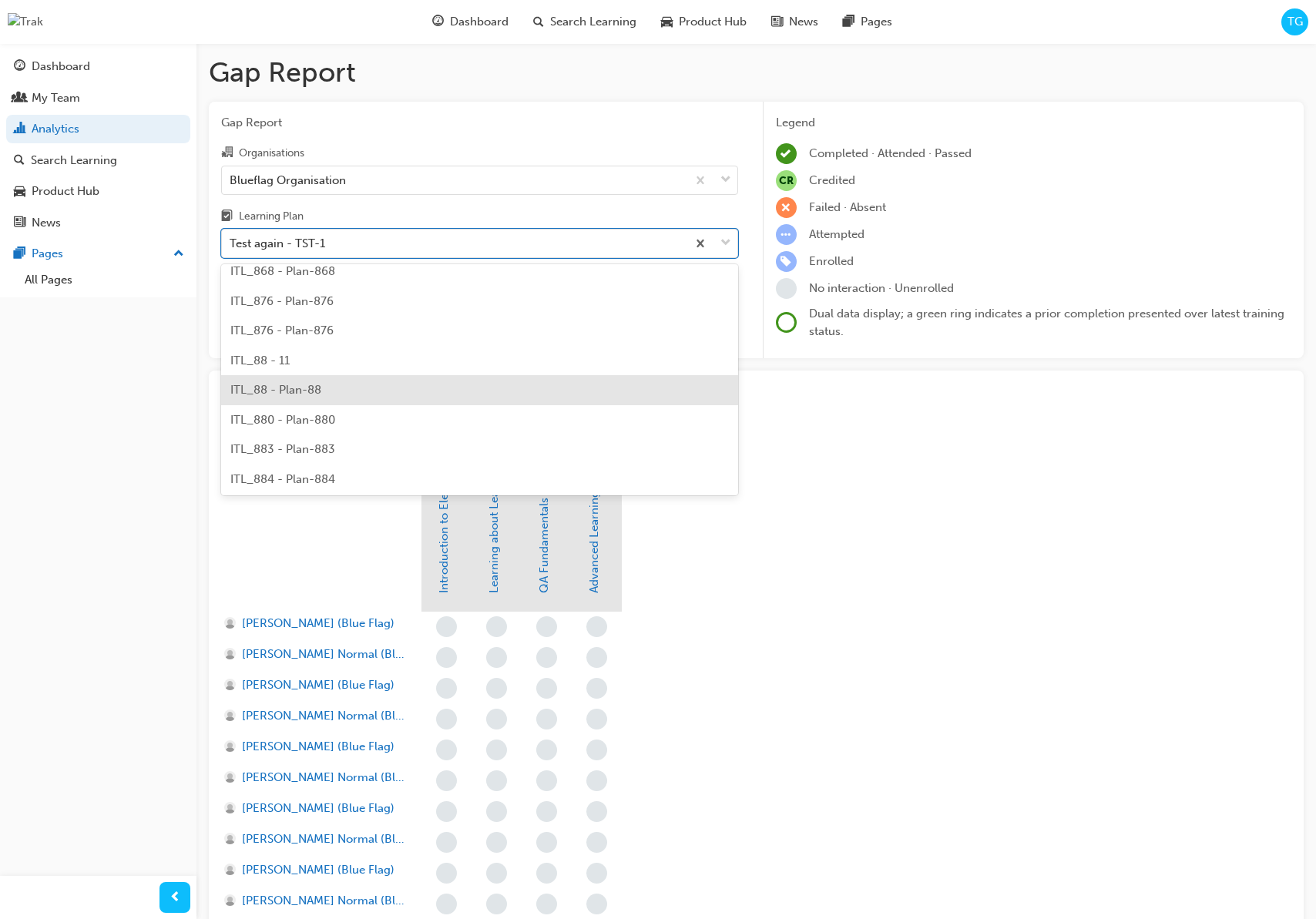
scroll to position [5813, 0]
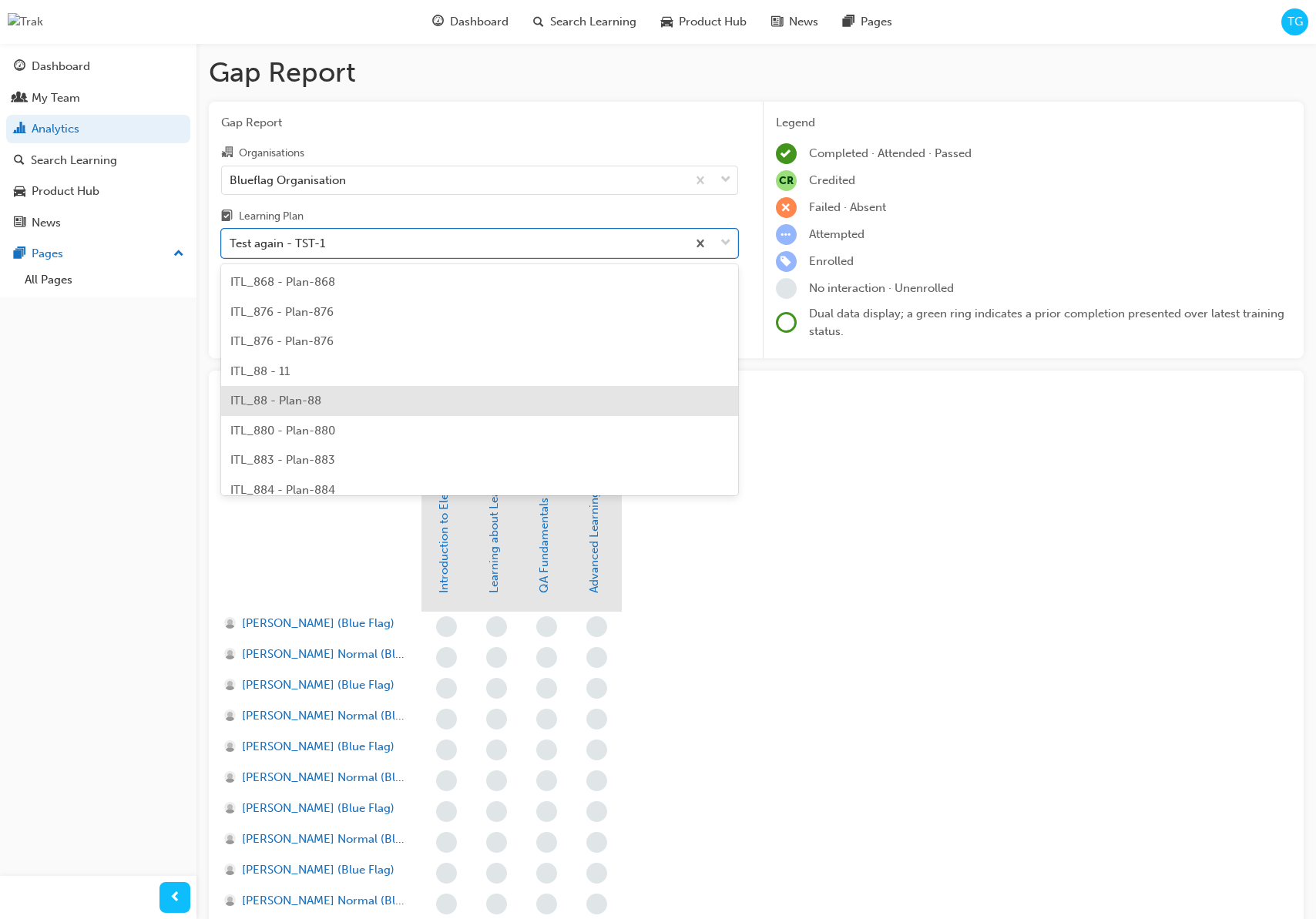
click at [422, 392] on div "ITL_88 - Plan-88" at bounding box center [479, 400] width 517 height 30
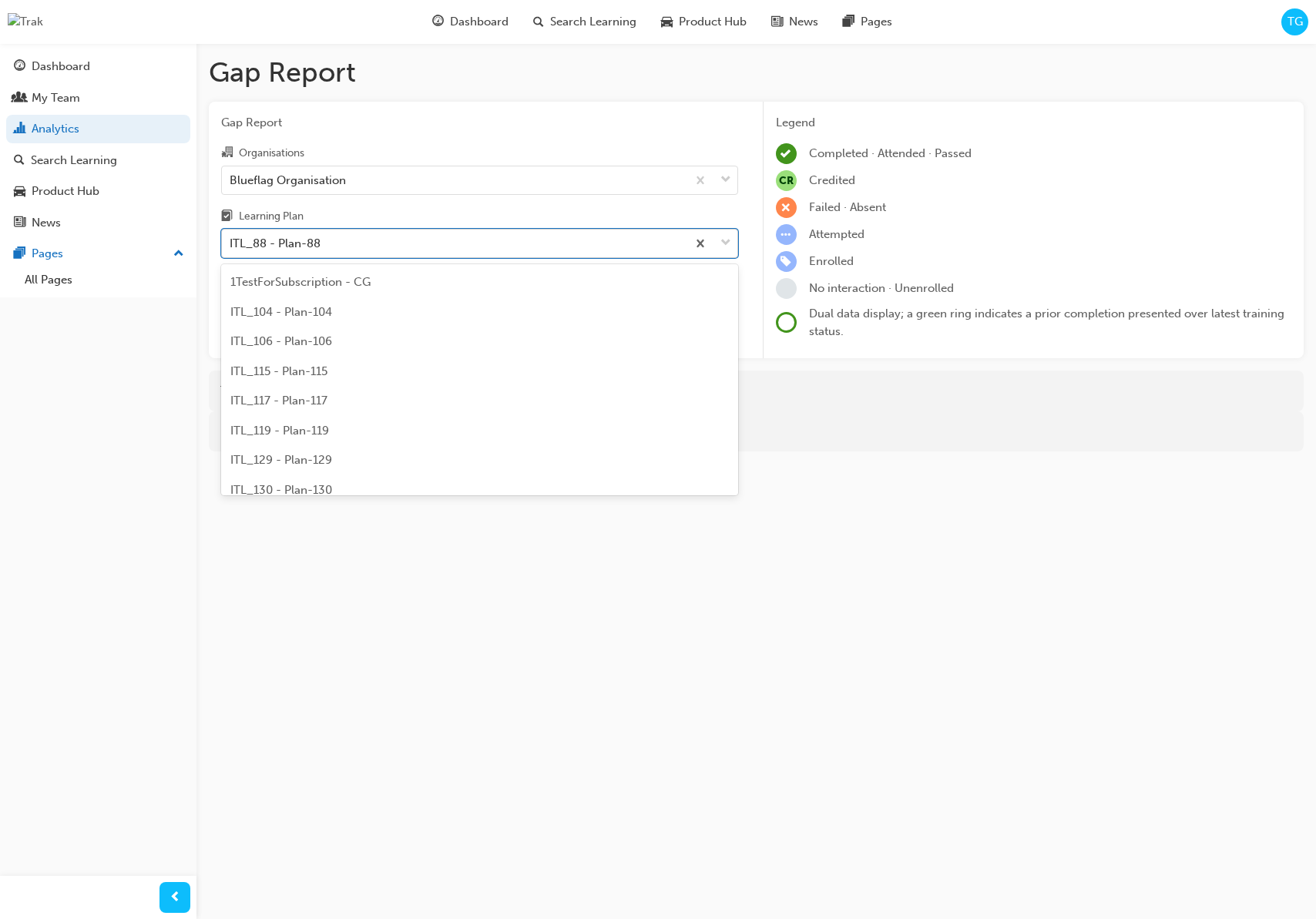
click at [415, 244] on div "ITL_88 - Plan-88" at bounding box center [454, 243] width 465 height 27
click at [231, 244] on input "Learning Plan option ITL_88 - Plan-88, selected. option ITL_88 - Plan-88 focuse…" at bounding box center [230, 242] width 2 height 13
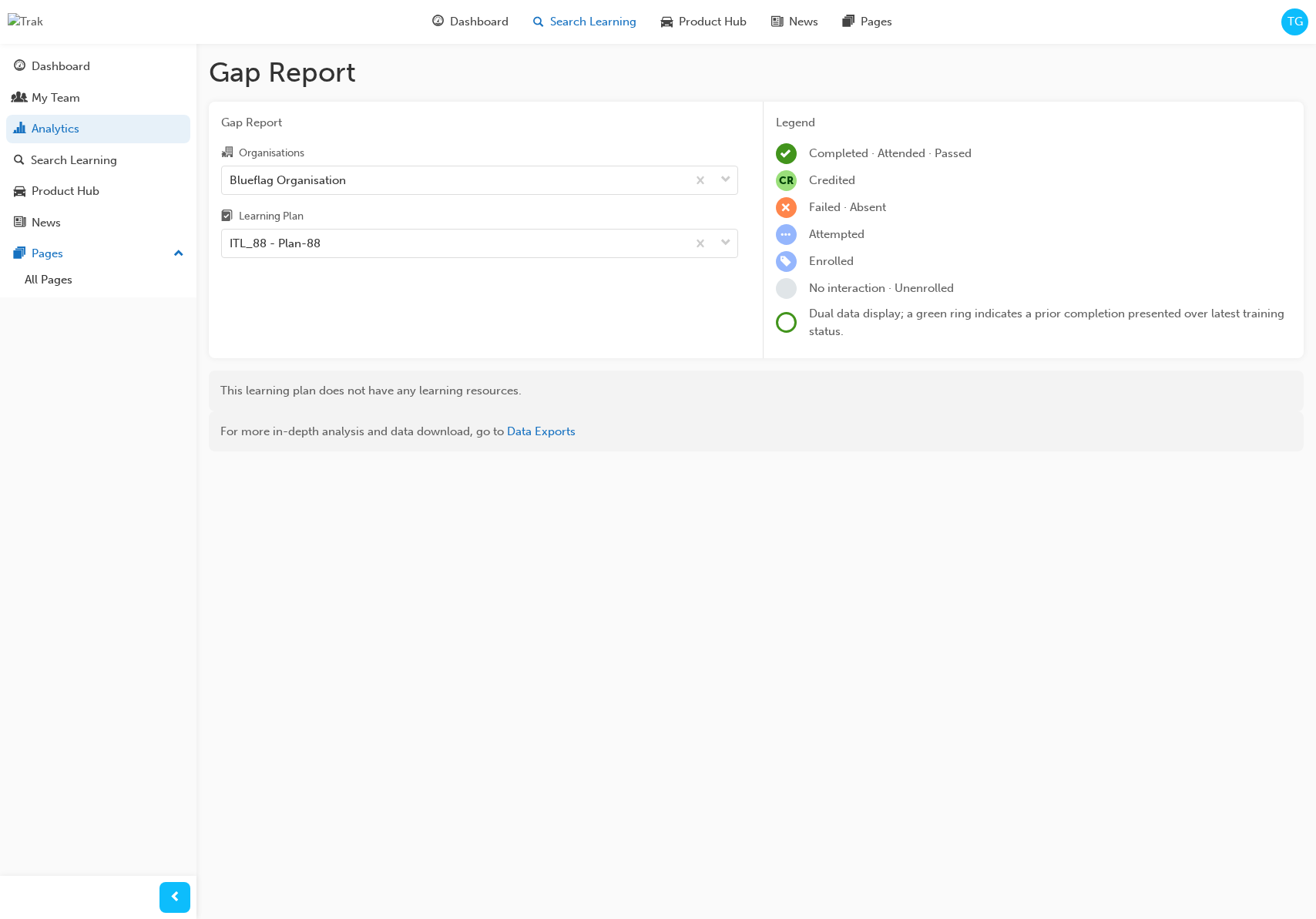
click at [557, 26] on span "Search Learning" at bounding box center [593, 21] width 86 height 18
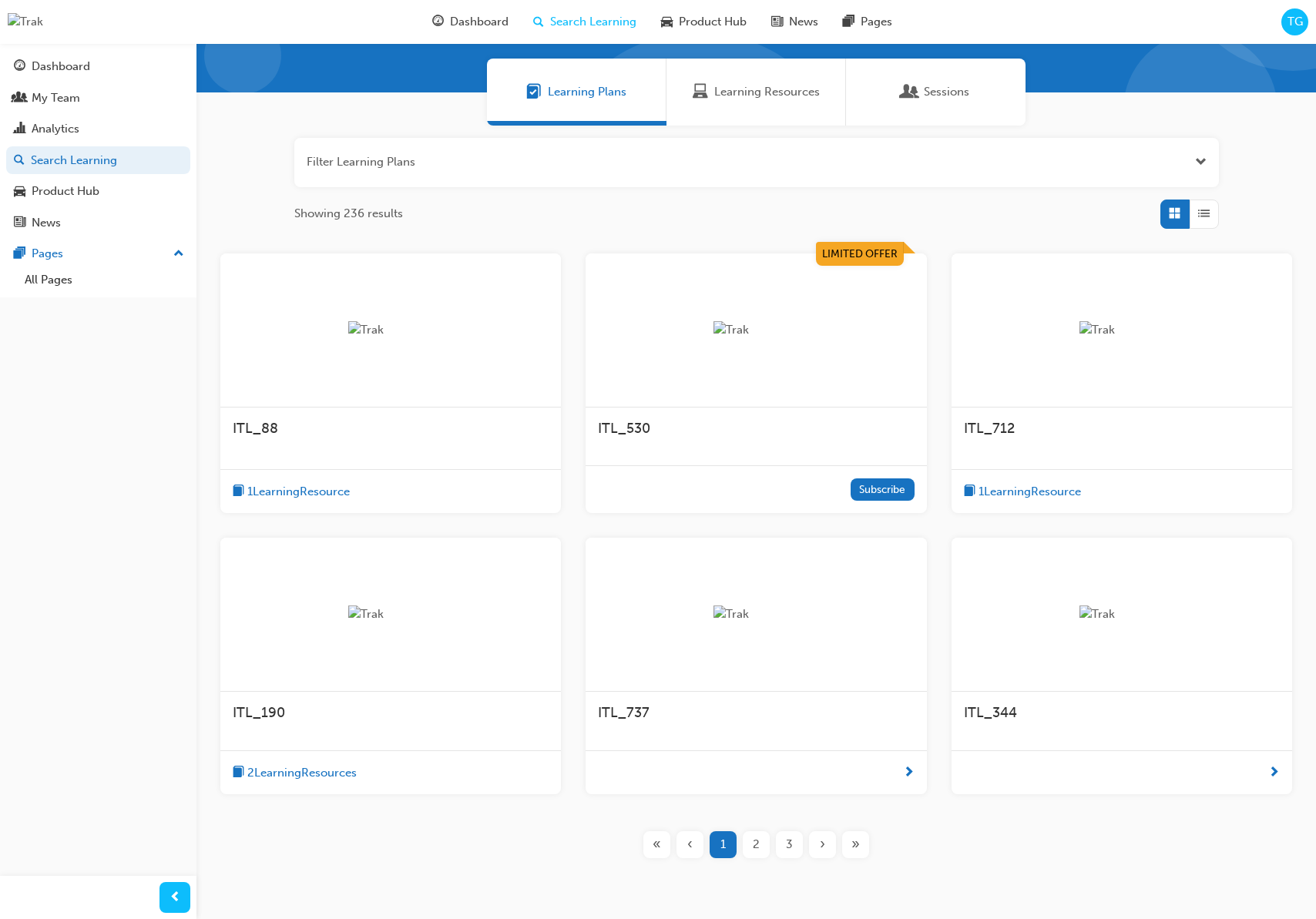
scroll to position [114, 0]
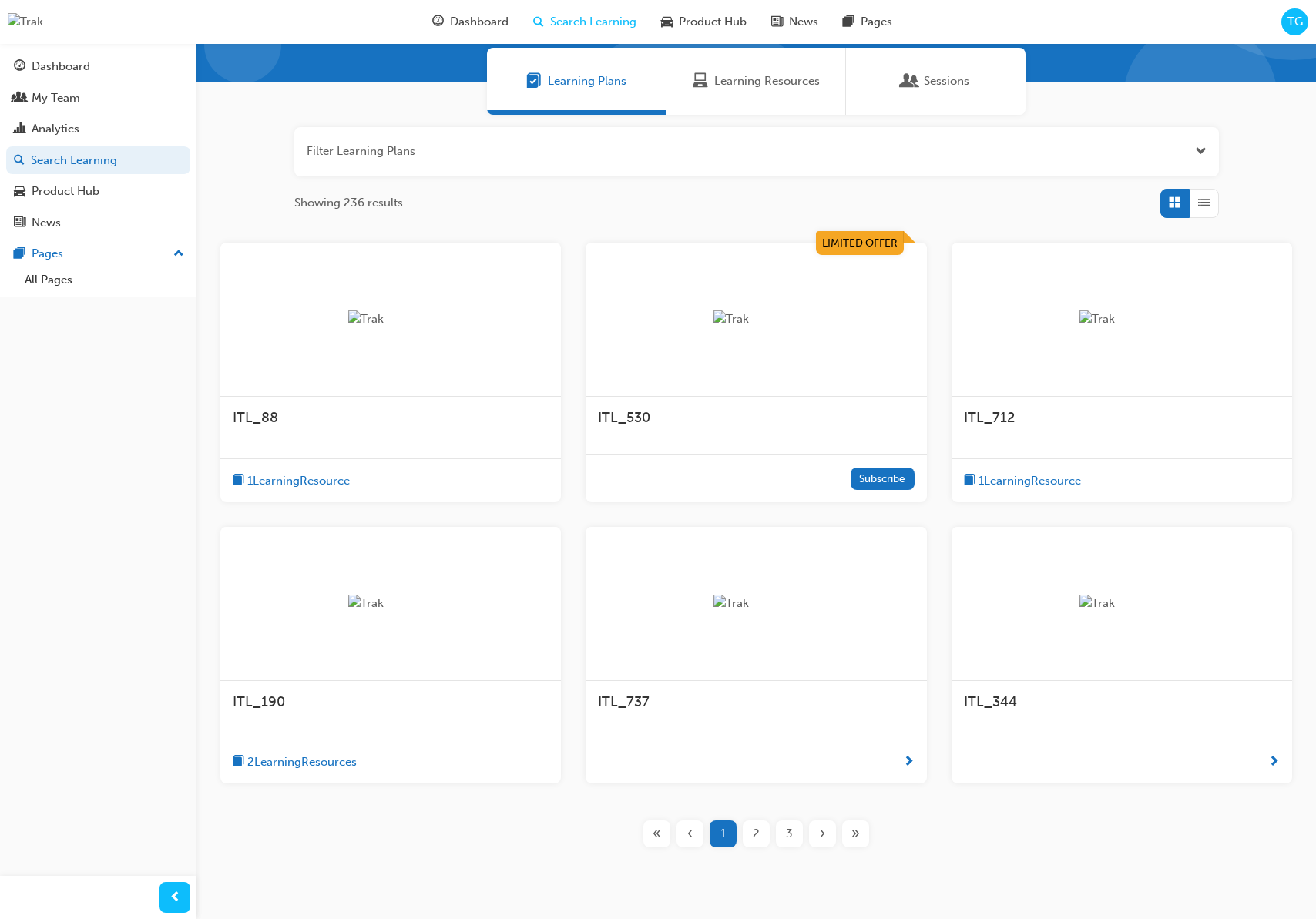
click at [1064, 443] on div "ITL_712" at bounding box center [1122, 426] width 340 height 58
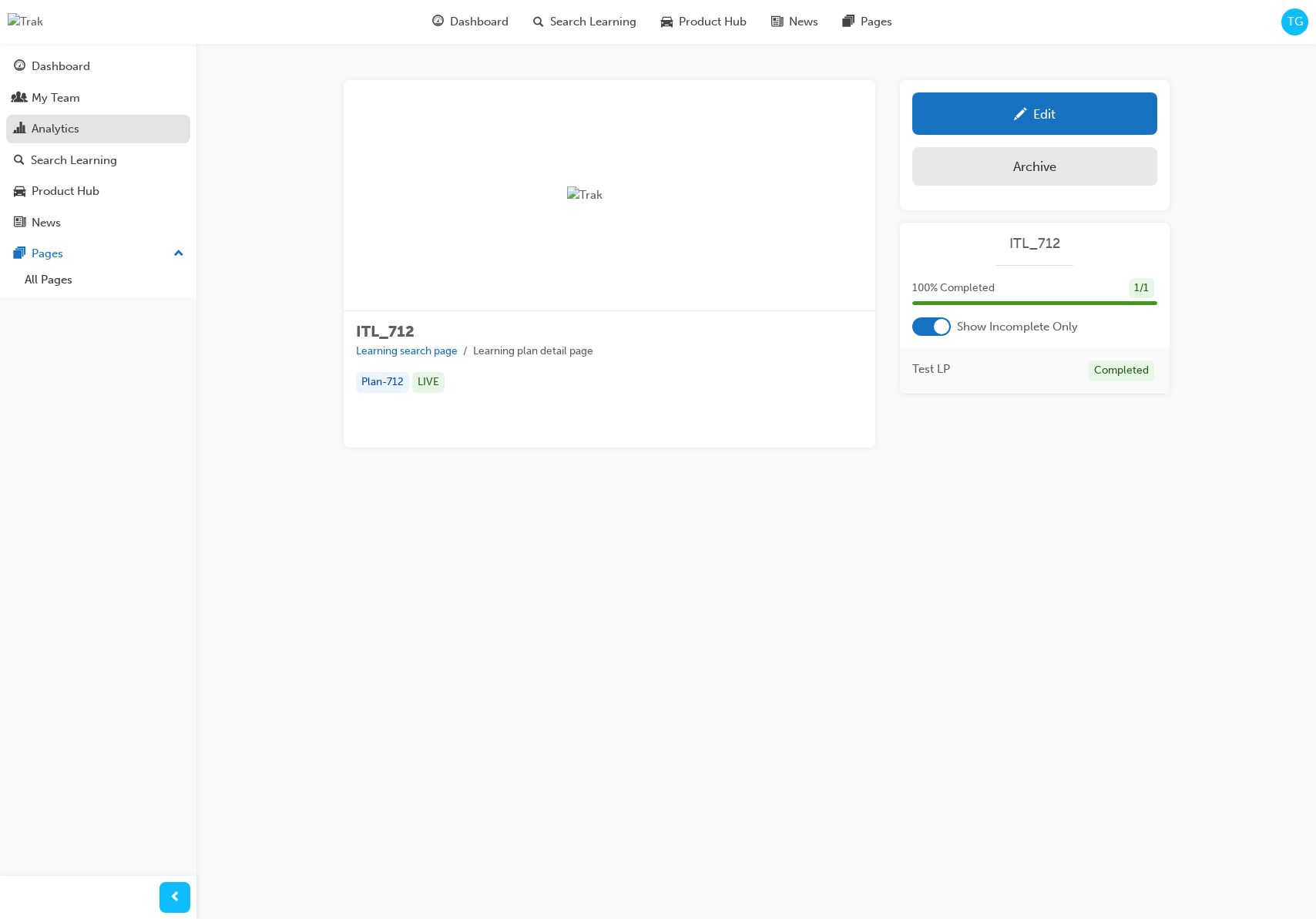
click at [73, 125] on div "Analytics" at bounding box center [56, 129] width 48 height 18
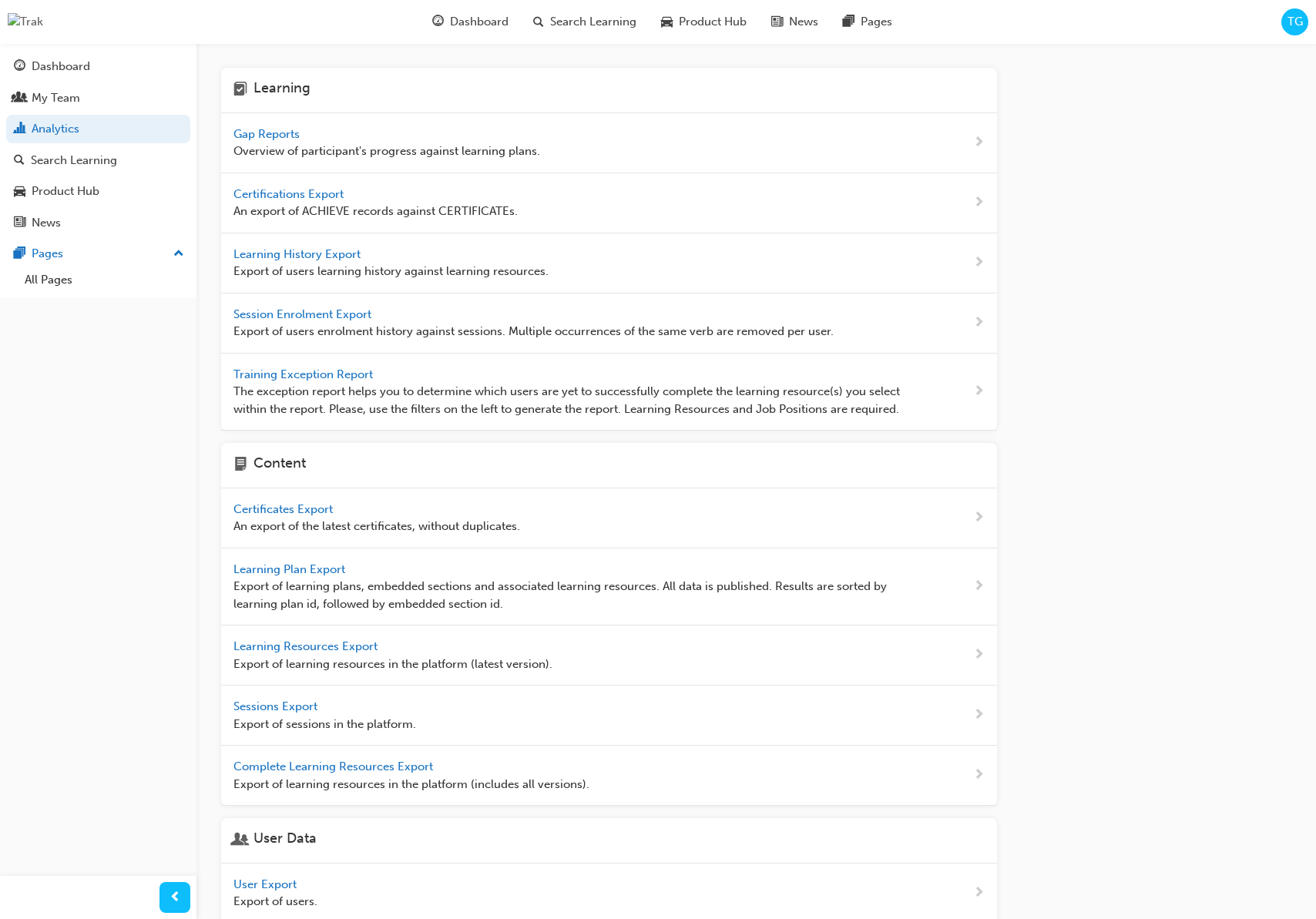
click at [241, 133] on span "Gap Reports" at bounding box center [268, 134] width 70 height 14
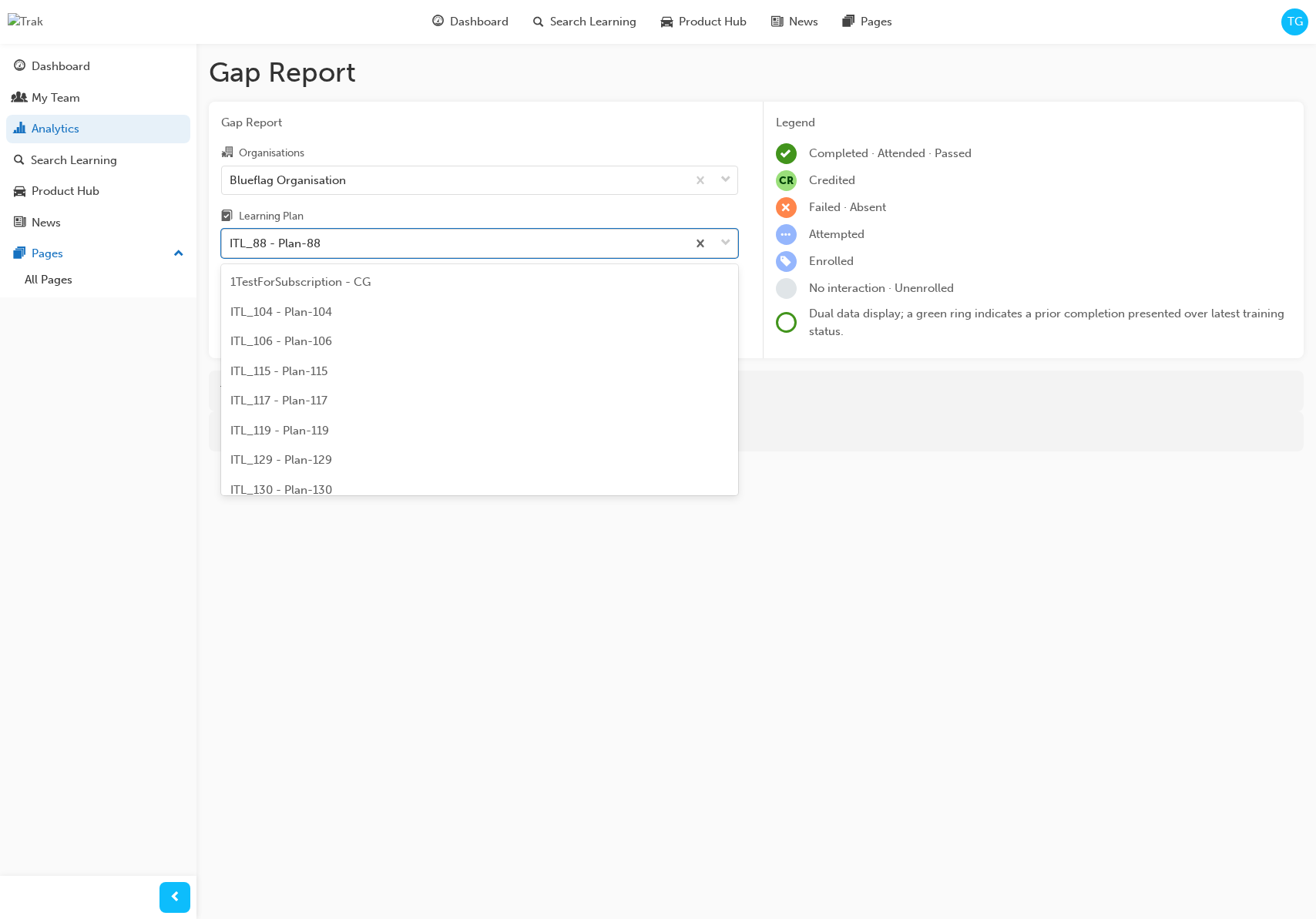
click at [324, 244] on div "ITL_88 - Plan-88" at bounding box center [454, 243] width 465 height 27
click at [231, 244] on input "Learning Plan option ITL_88 - Plan-88 focused, 201 of 236. 236 results availabl…" at bounding box center [230, 242] width 2 height 13
click at [350, 400] on div "ITL_712 - Plan-712" at bounding box center [479, 395] width 517 height 30
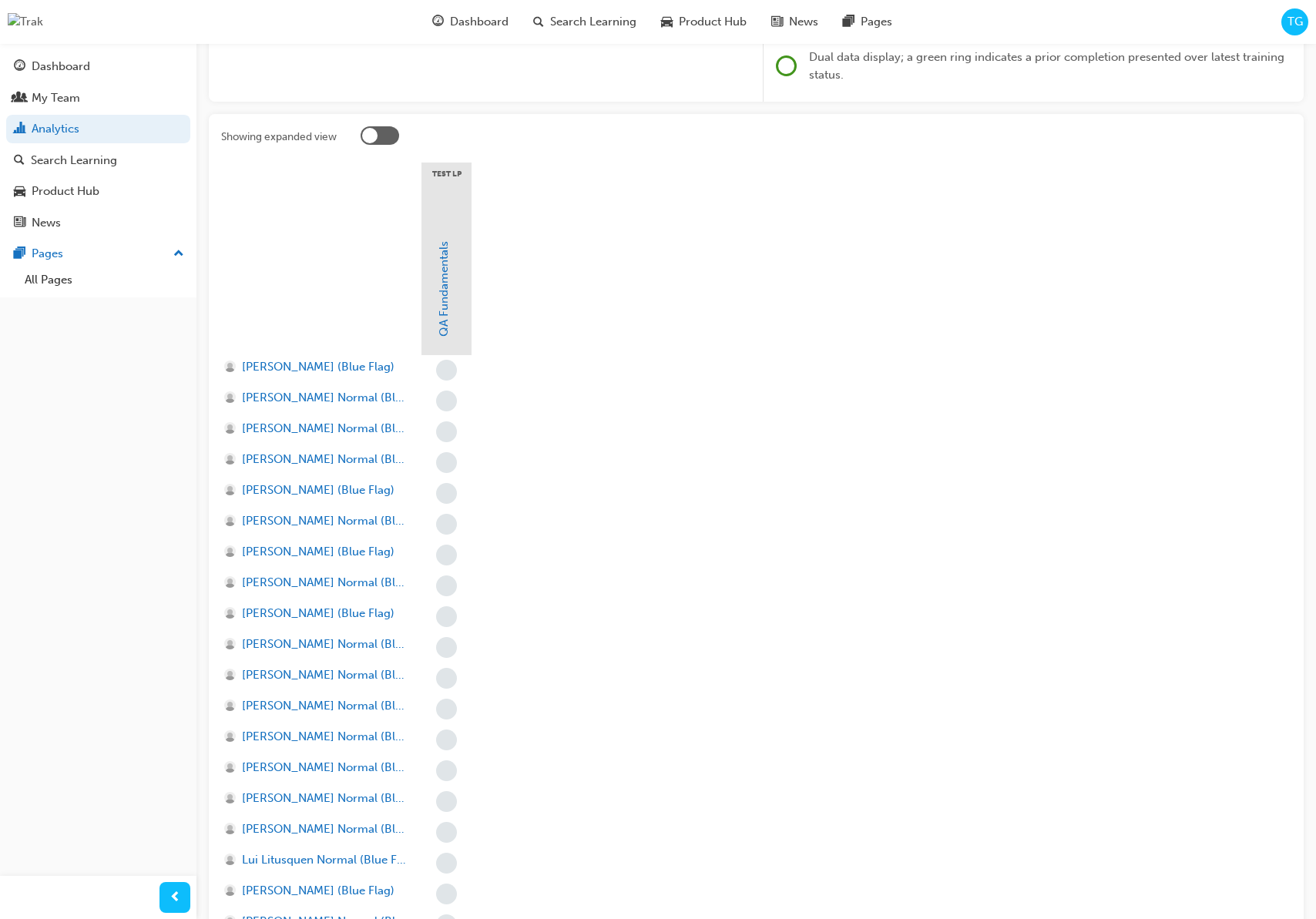
scroll to position [250, 0]
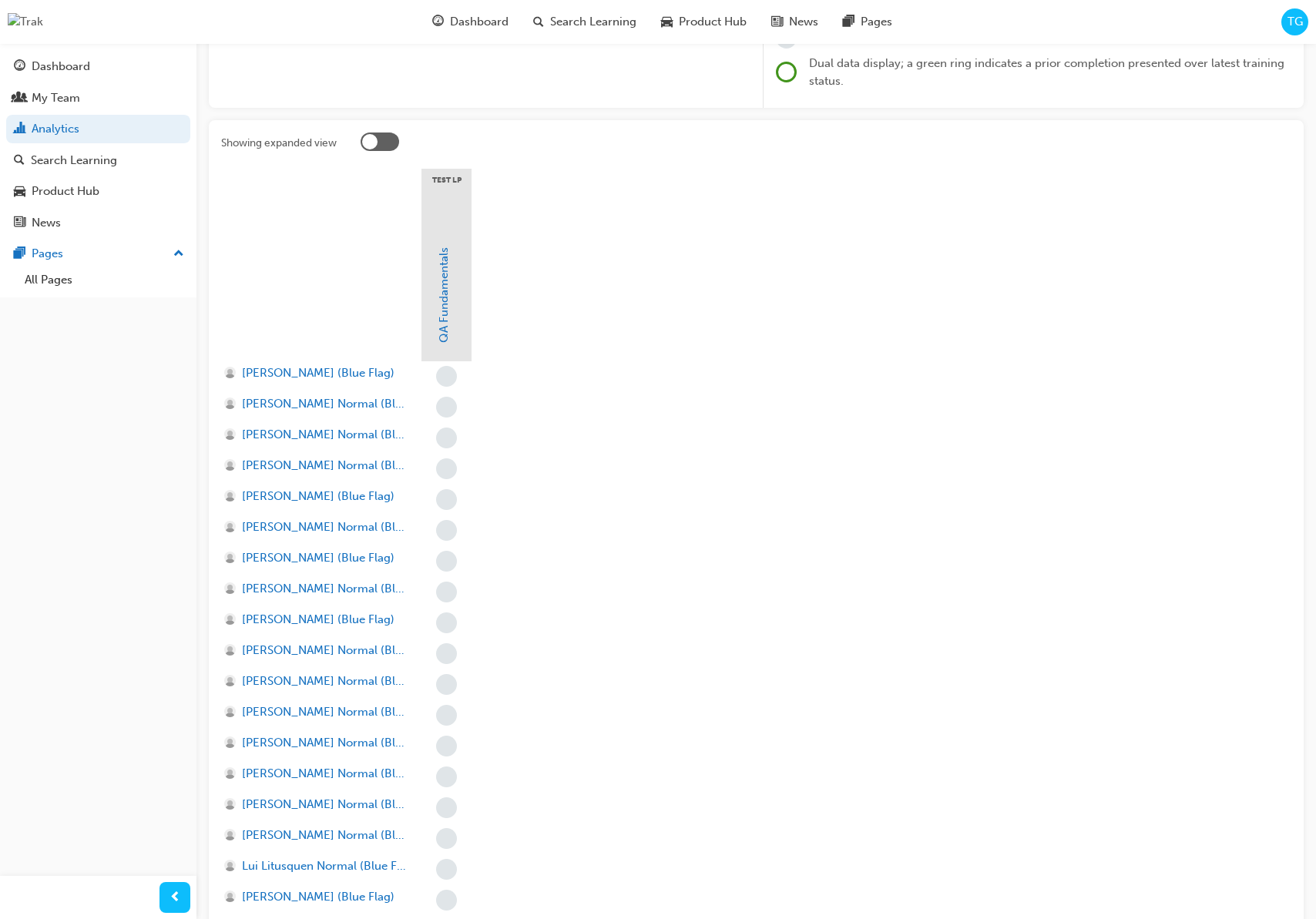
click at [387, 143] on div at bounding box center [380, 142] width 39 height 19
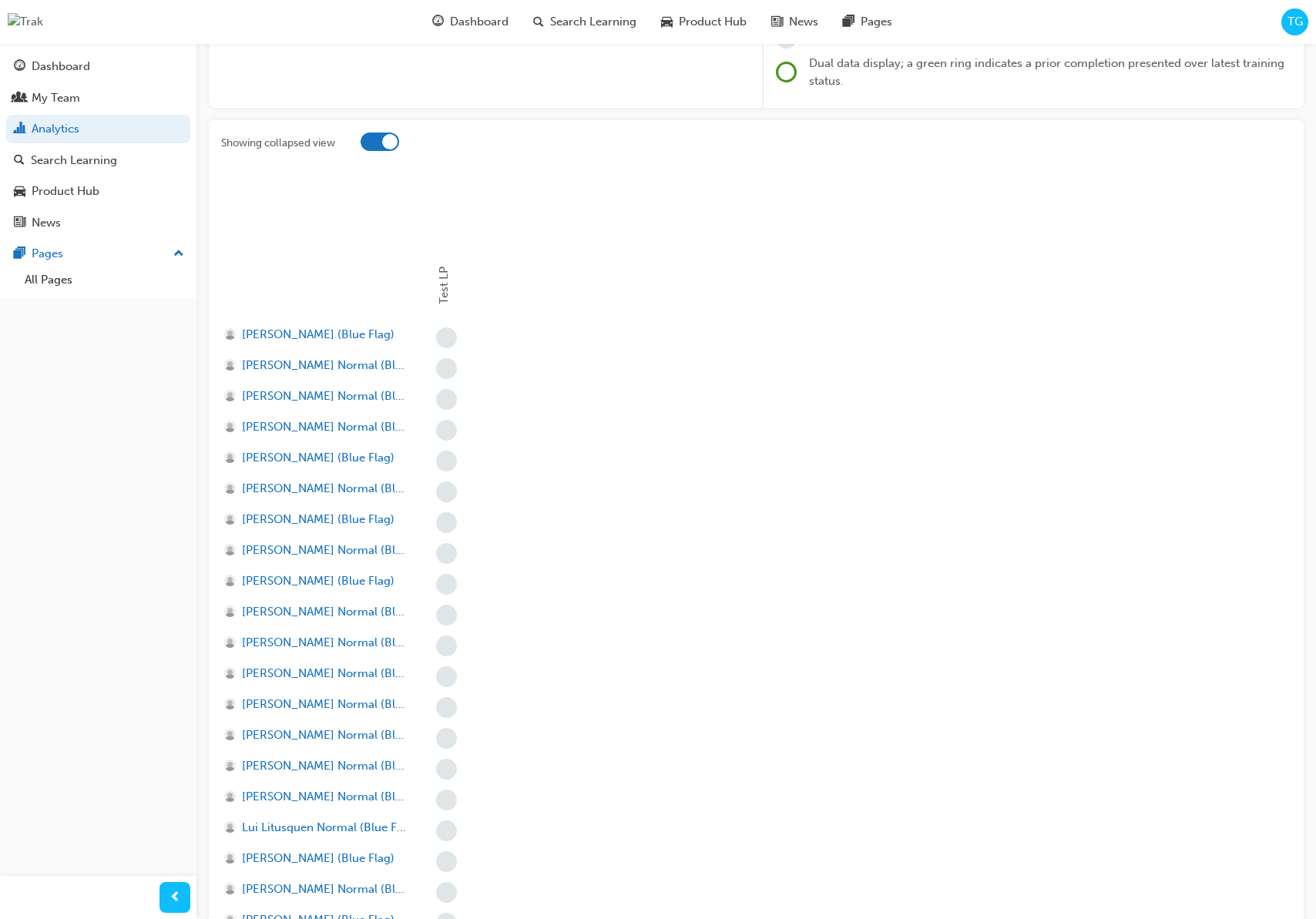
click at [375, 146] on div at bounding box center [380, 142] width 39 height 19
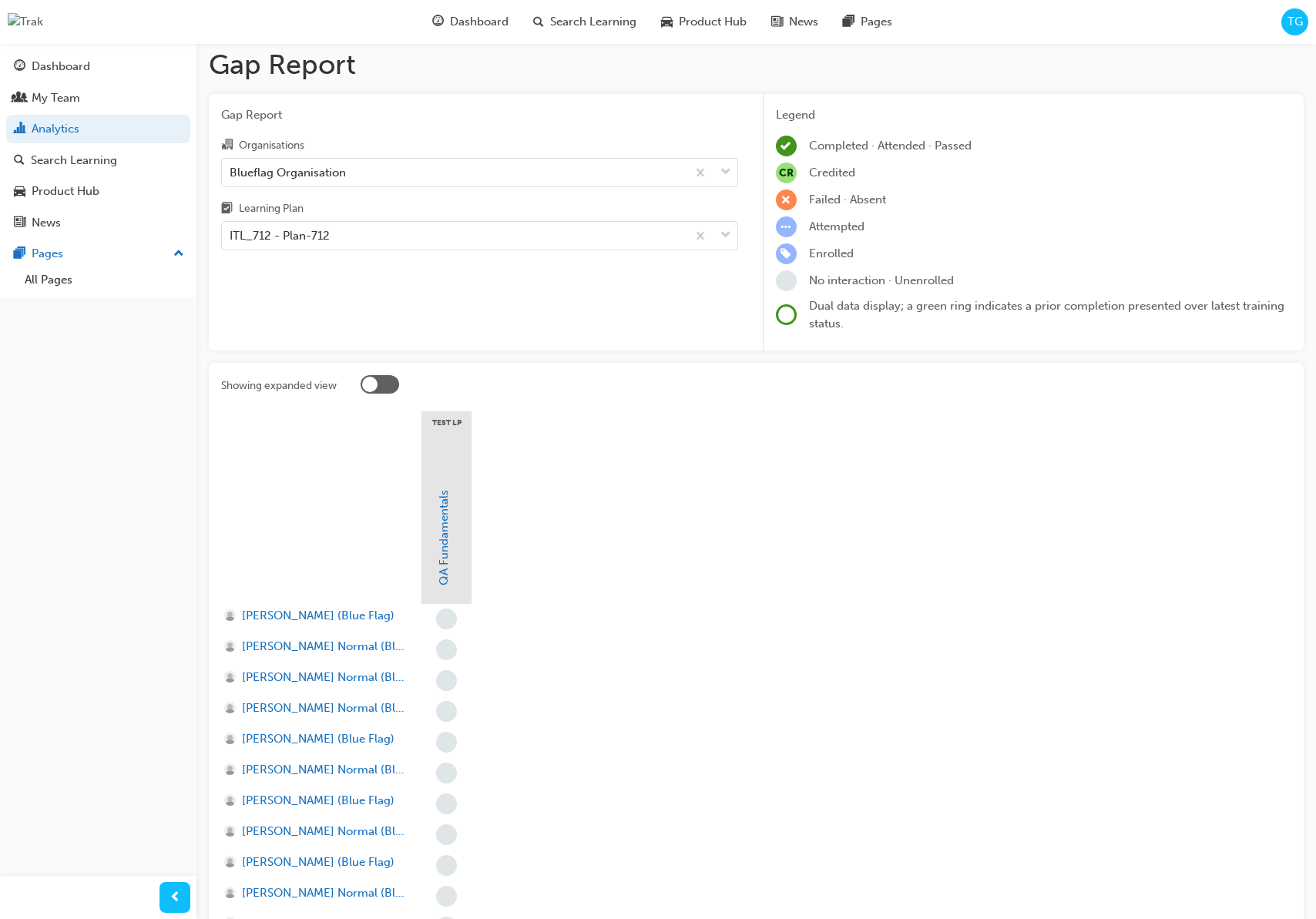
scroll to position [0, 0]
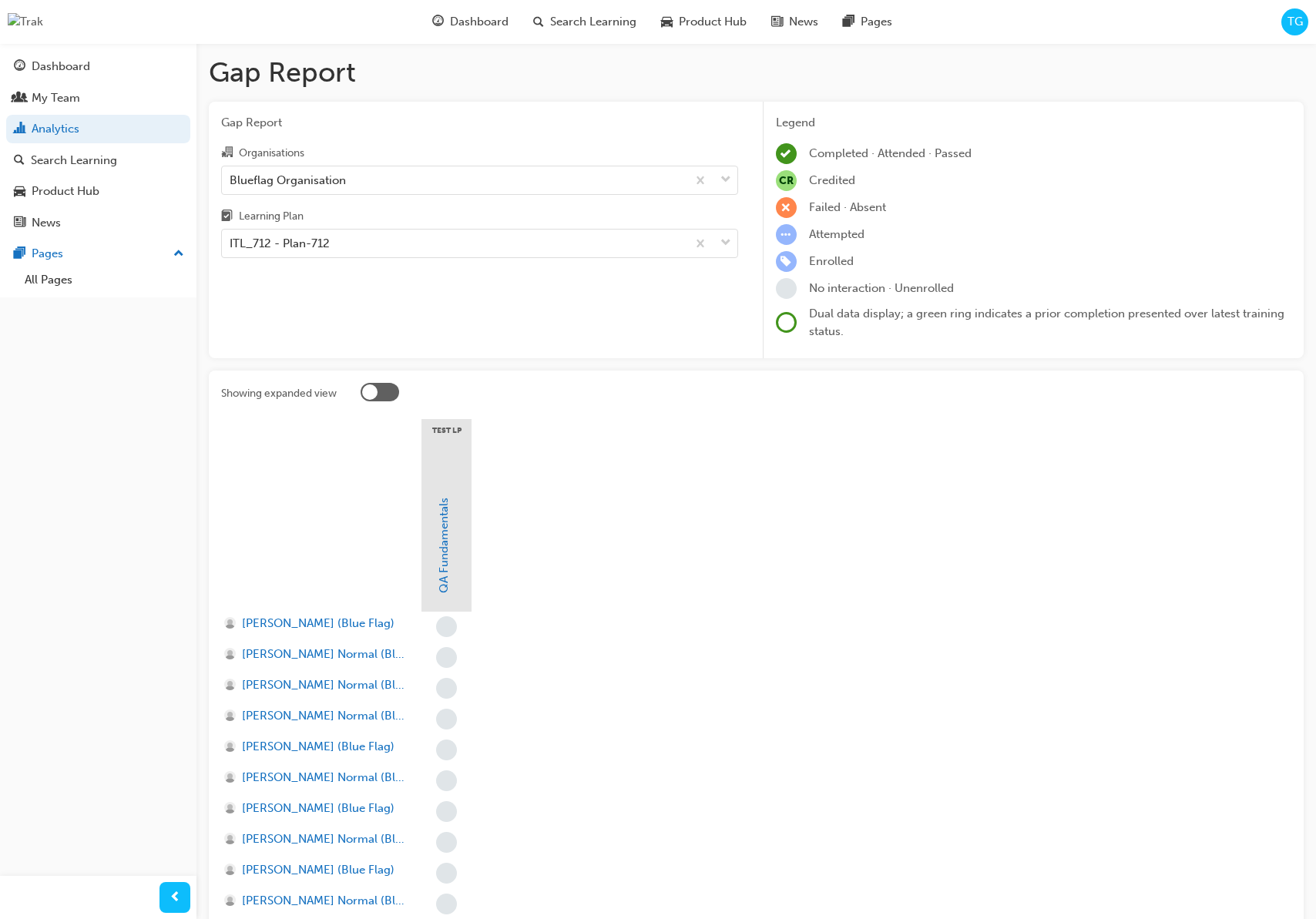
click at [399, 399] on div at bounding box center [826, 395] width 930 height 24
click at [395, 394] on div at bounding box center [380, 393] width 39 height 19
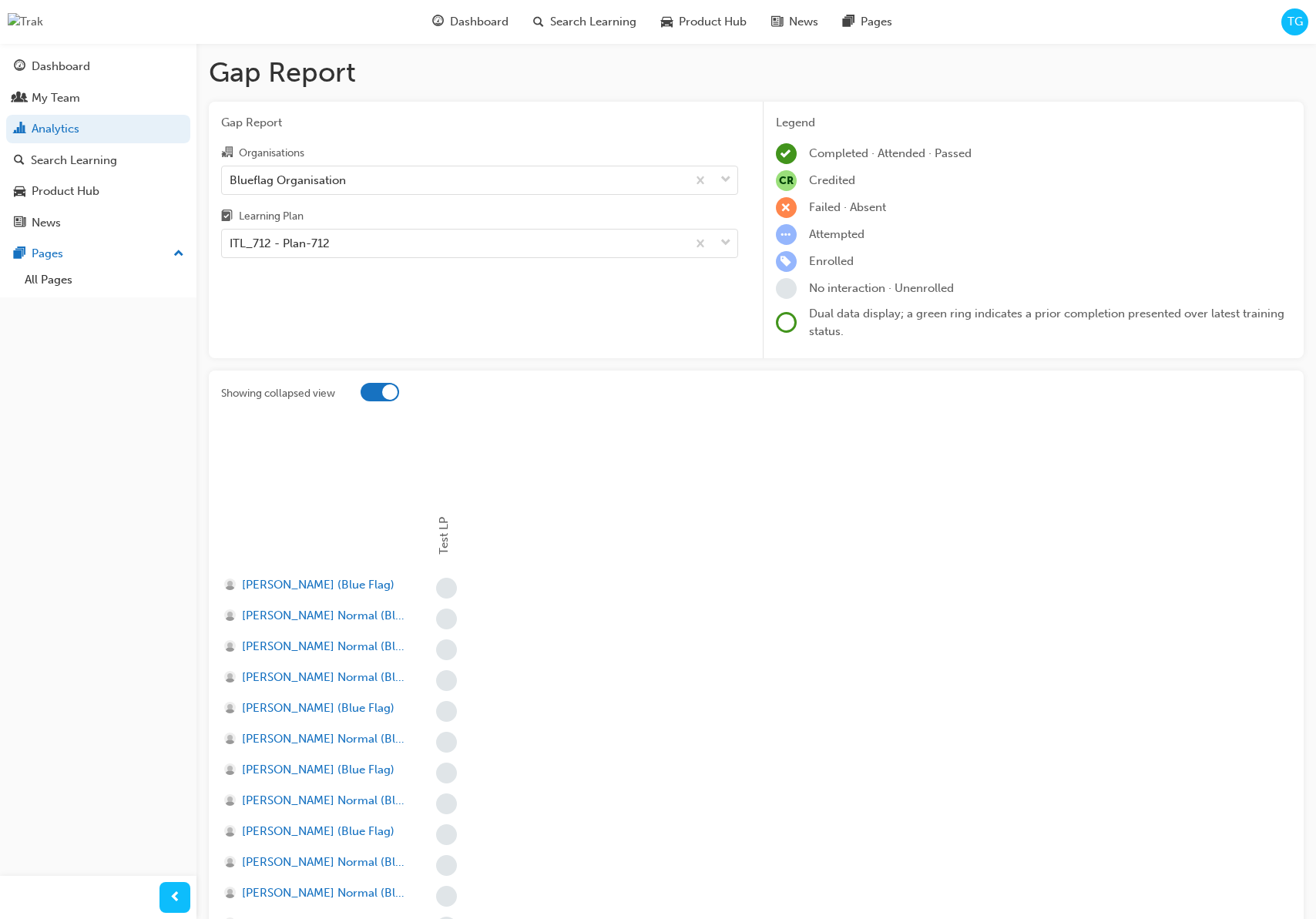
click at [383, 393] on div at bounding box center [390, 393] width 15 height 15
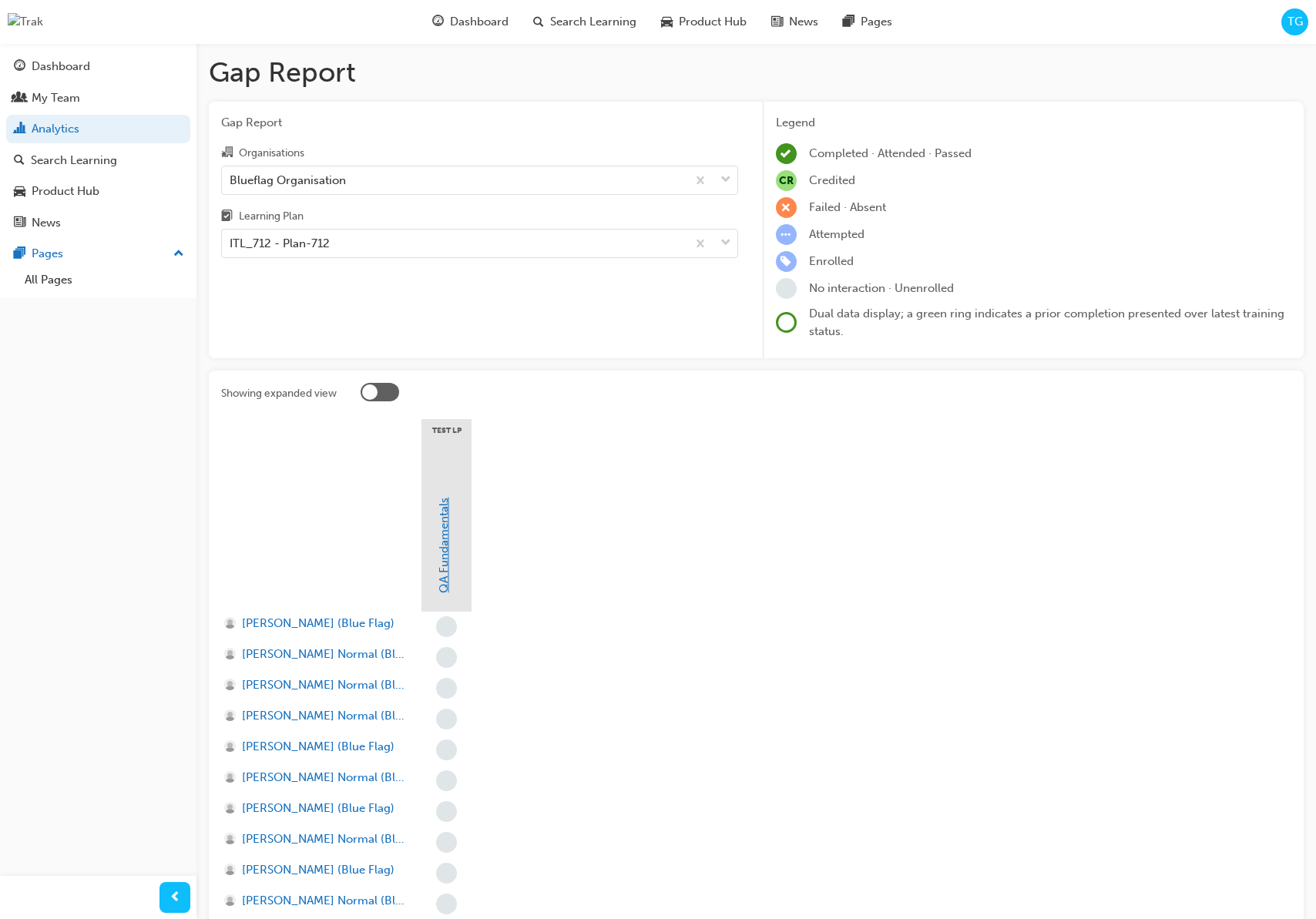
click at [437, 526] on link "QA Fundamentals" at bounding box center [444, 545] width 14 height 95
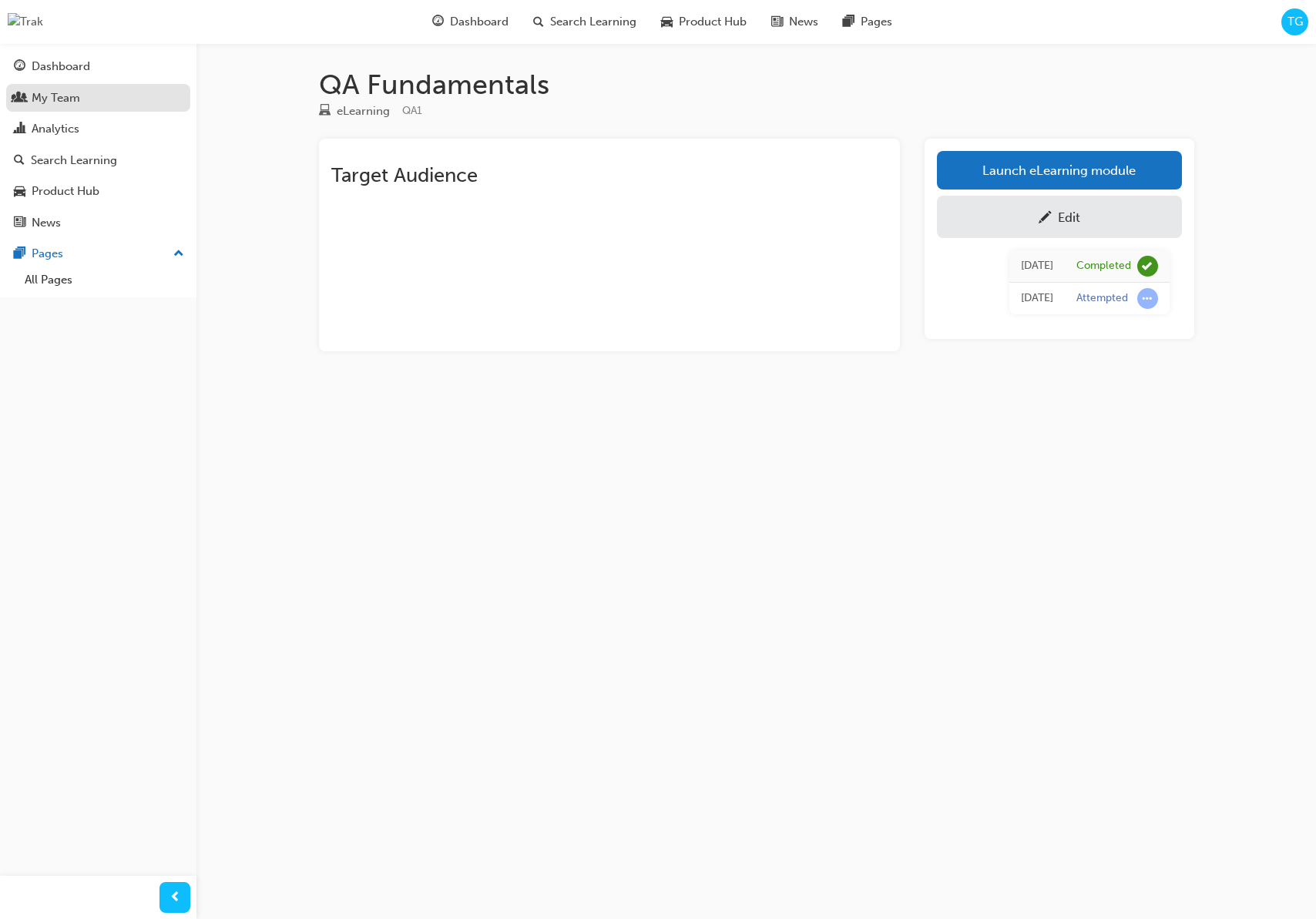
click at [91, 107] on div "My Team" at bounding box center [98, 98] width 168 height 19
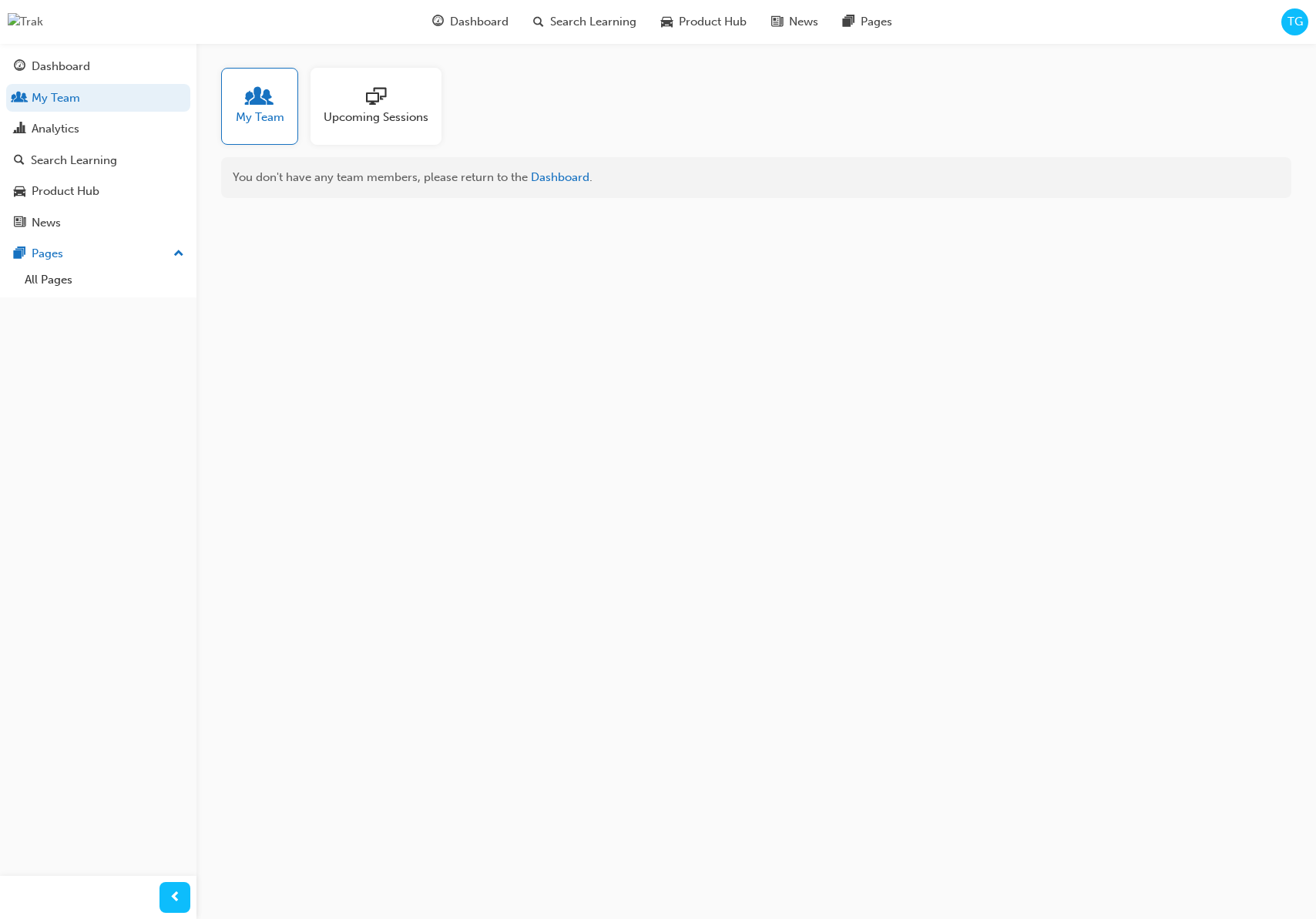
click at [394, 120] on span "Upcoming Sessions" at bounding box center [376, 117] width 105 height 18
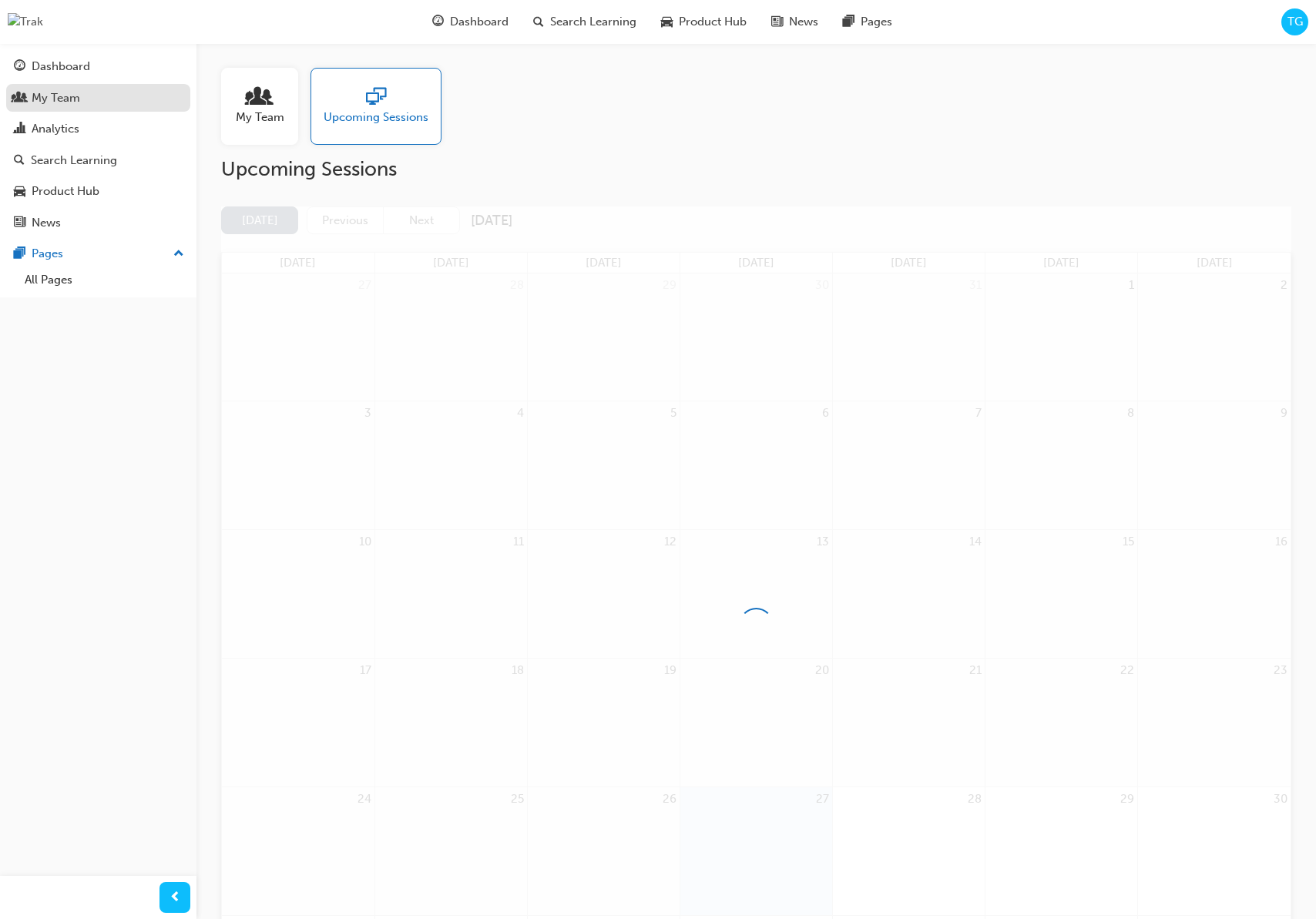
click at [130, 94] on div "My Team" at bounding box center [98, 98] width 168 height 19
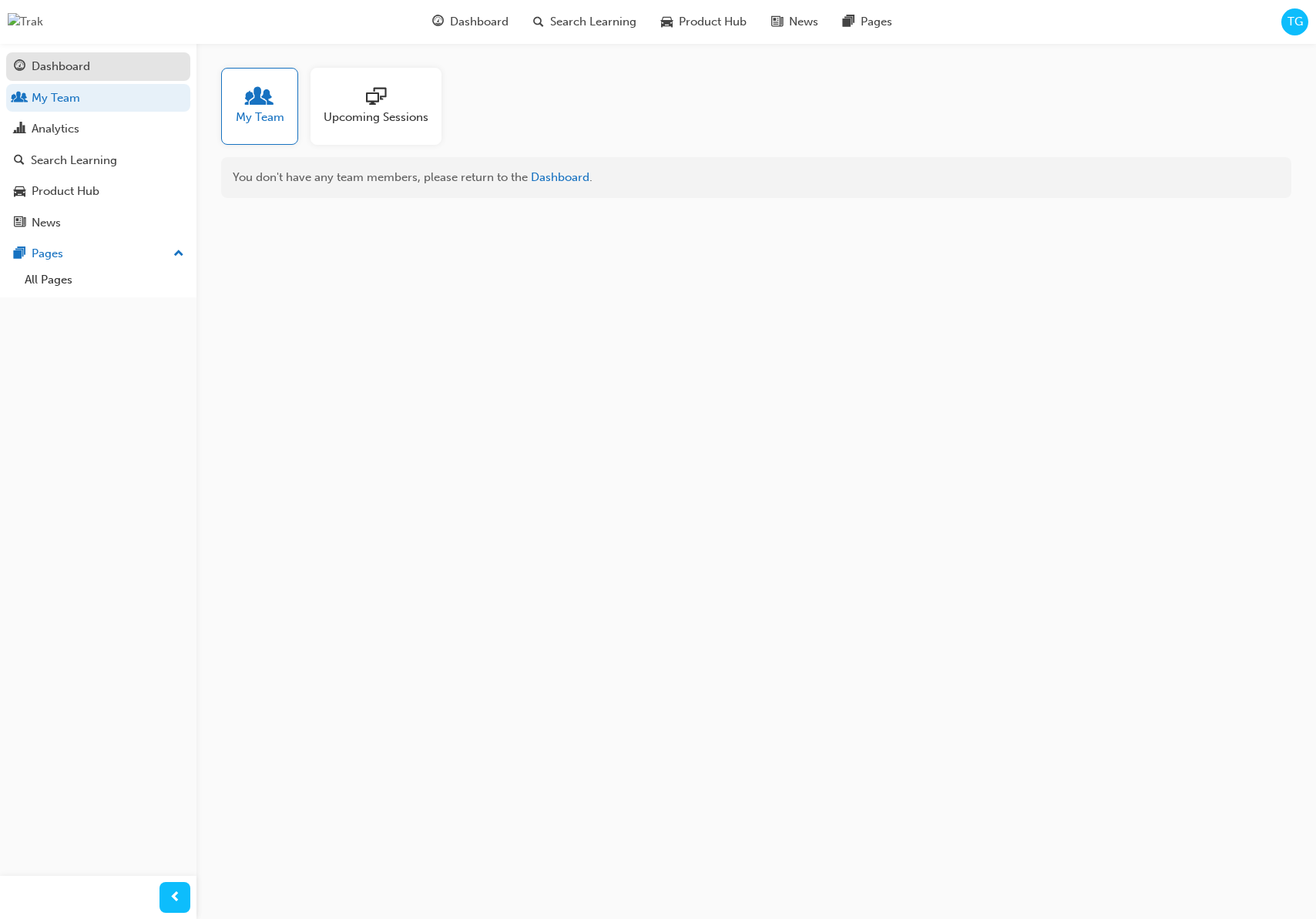
click at [126, 64] on div "Dashboard" at bounding box center [98, 66] width 168 height 19
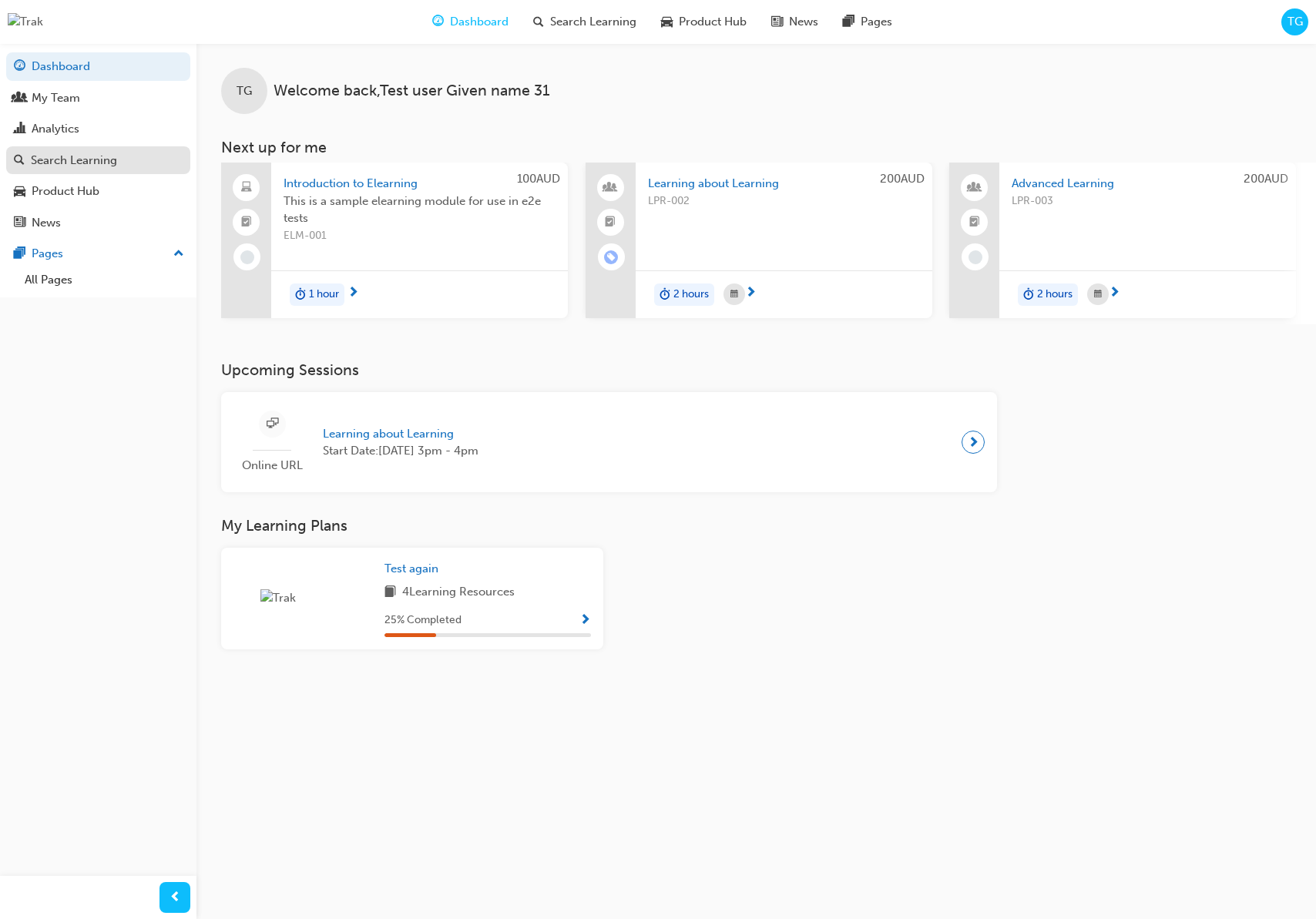
click at [109, 156] on div "Search Learning" at bounding box center [74, 161] width 86 height 18
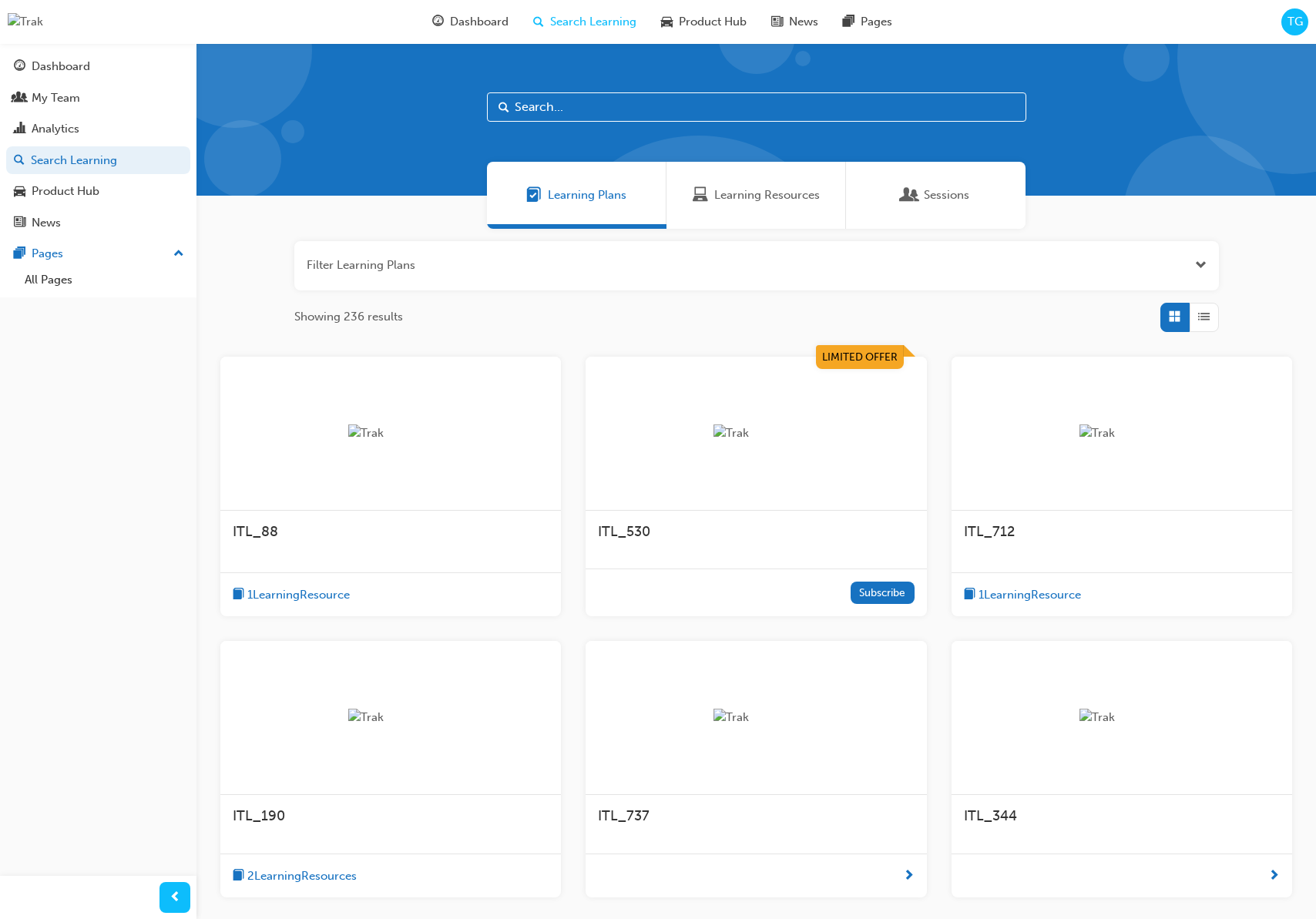
scroll to position [36, 0]
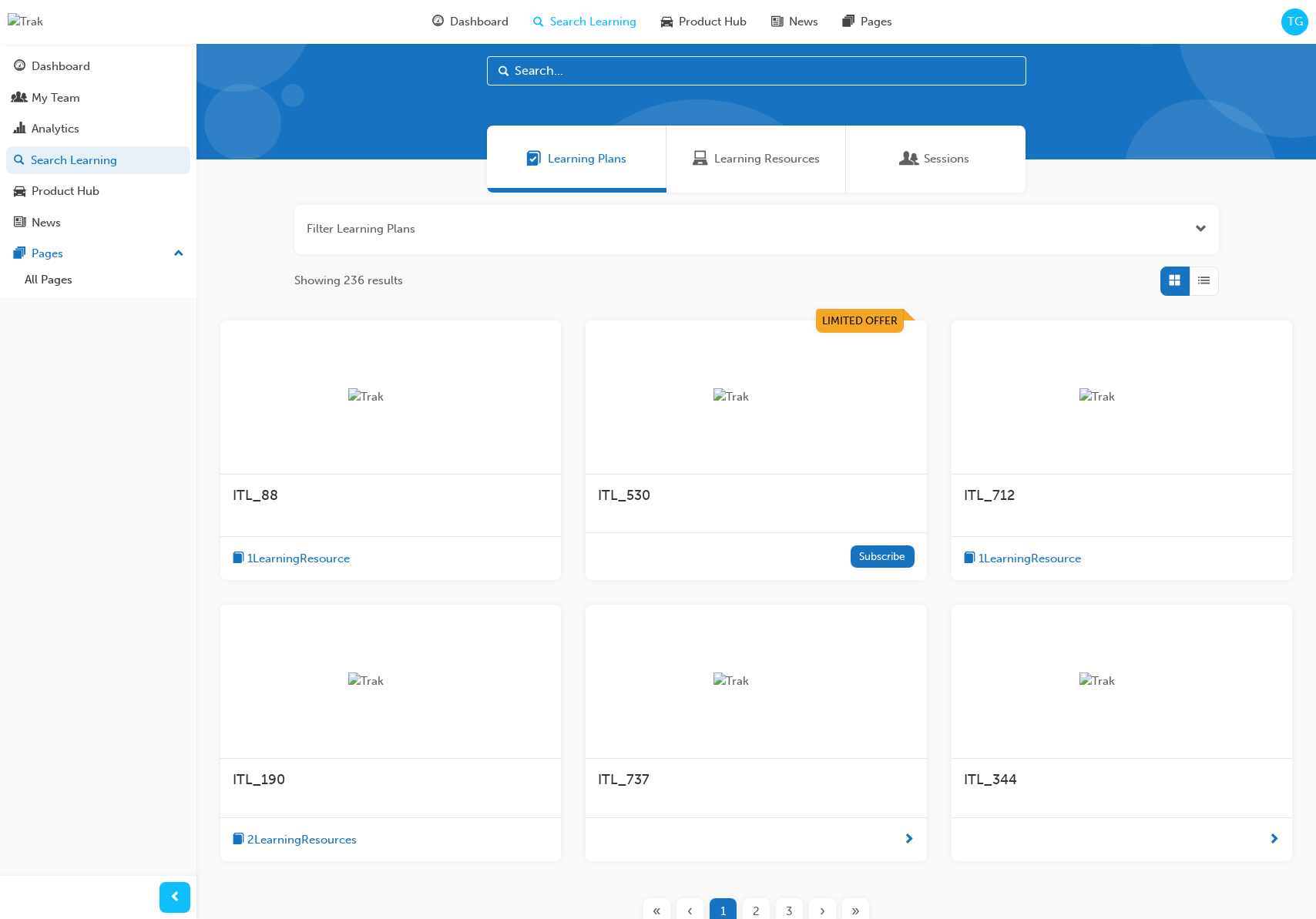
click at [1067, 542] on div "1 Learning Resource" at bounding box center [1122, 558] width 340 height 45
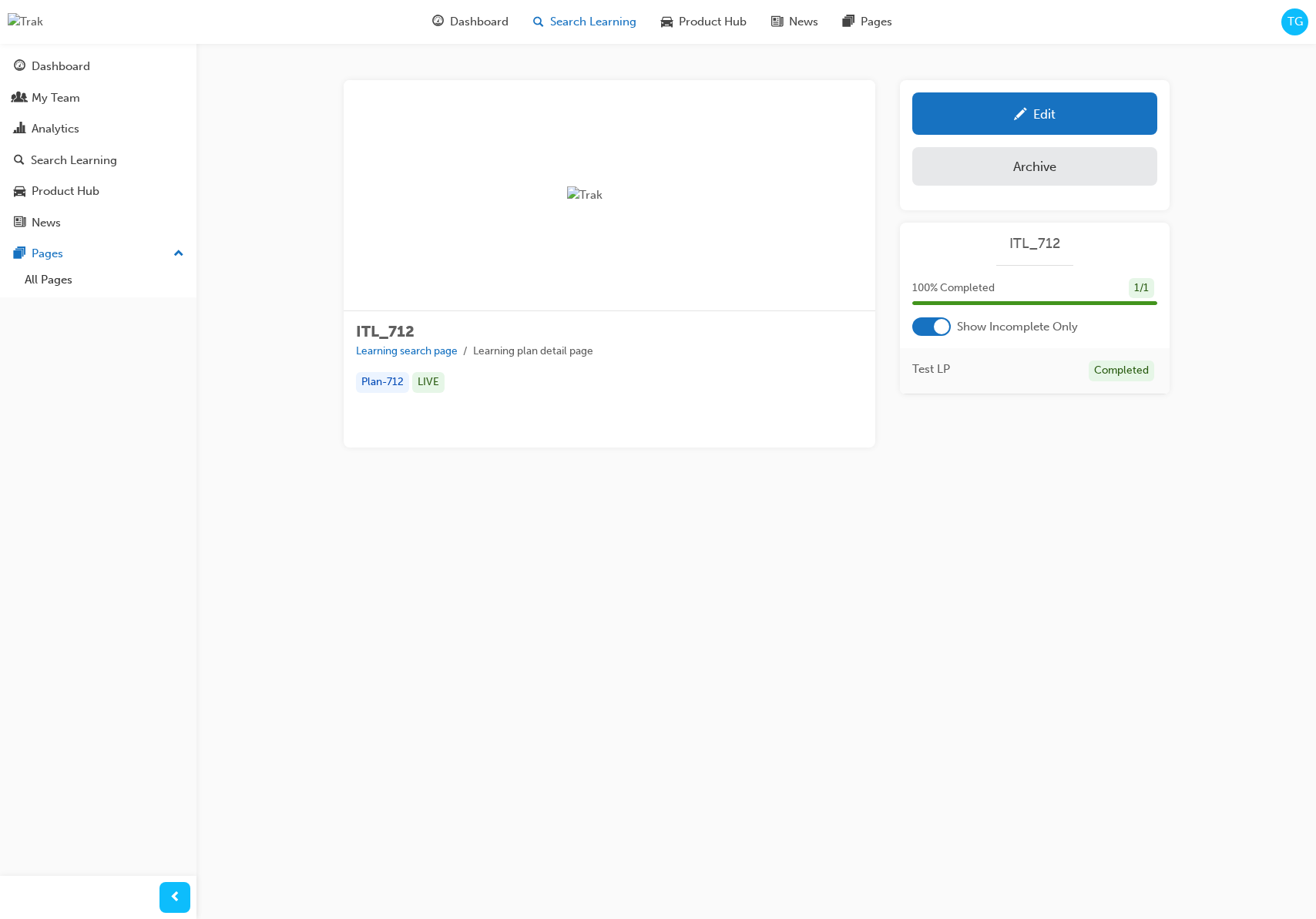
click at [576, 27] on span "Search Learning" at bounding box center [593, 21] width 86 height 18
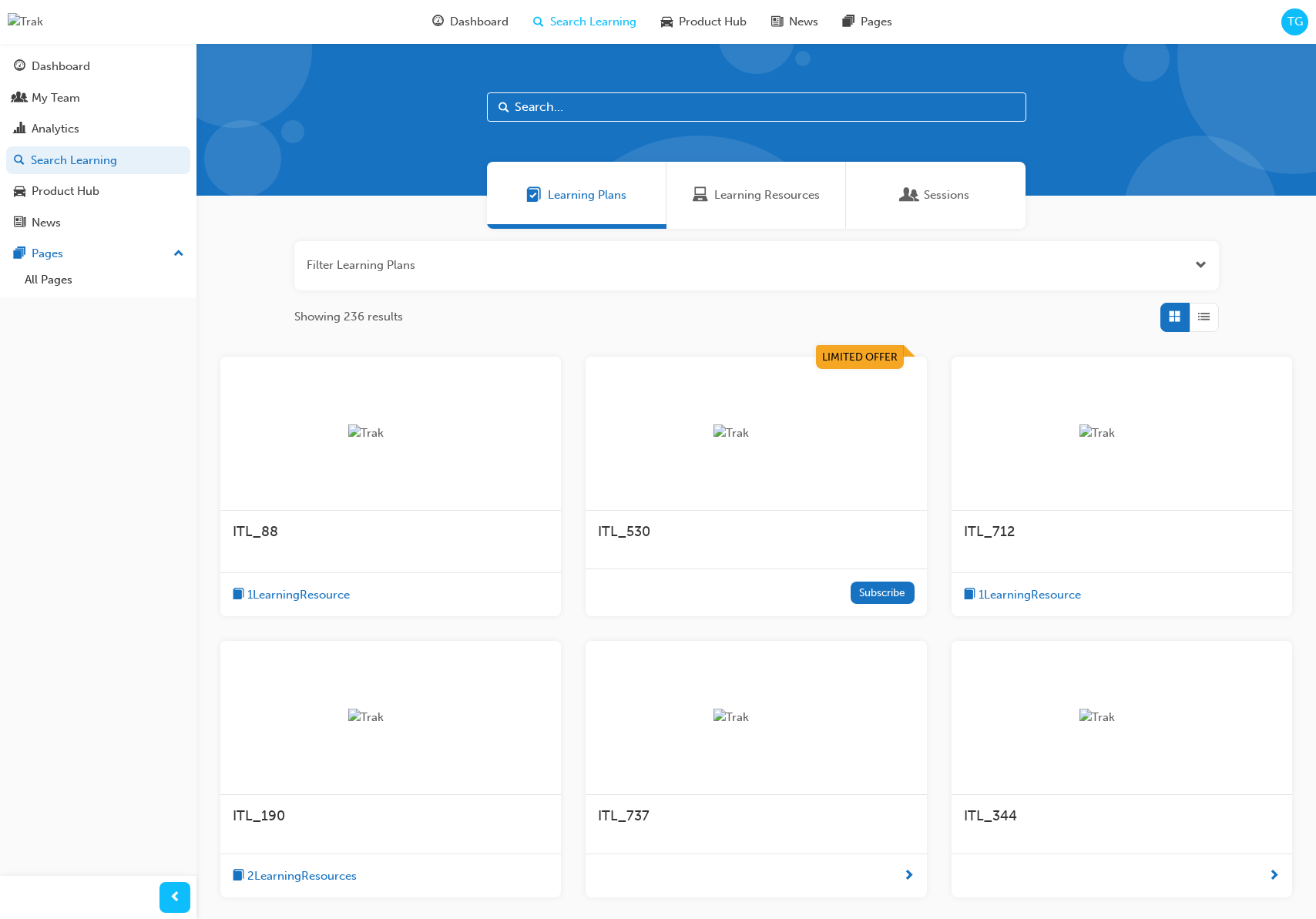
click at [1044, 598] on span "1 Learning Resource" at bounding box center [1029, 594] width 102 height 18
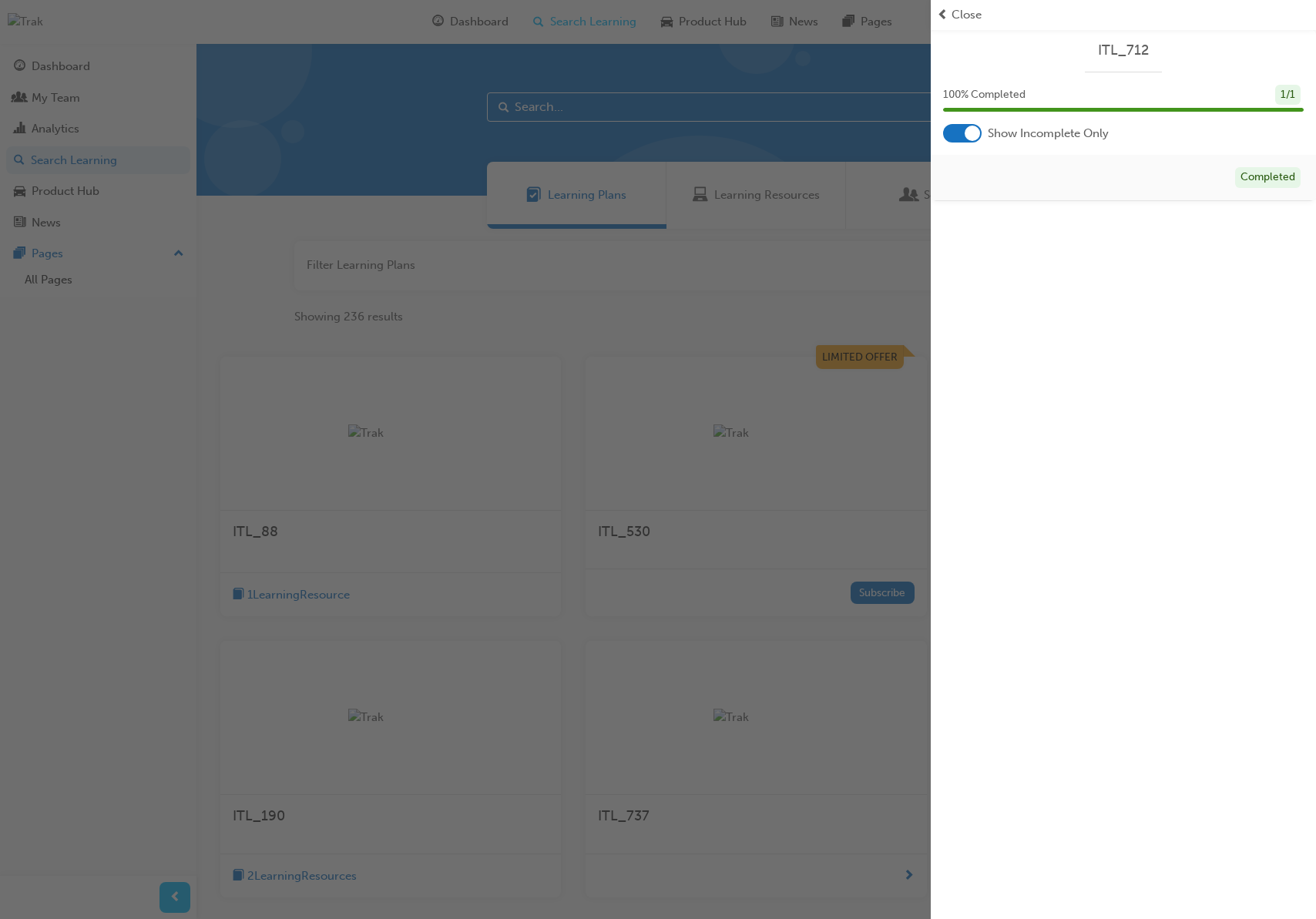
drag, startPoint x: 963, startPoint y: 13, endPoint x: 989, endPoint y: 62, distance: 55.5
click at [962, 13] on span "Close" at bounding box center [966, 15] width 30 height 18
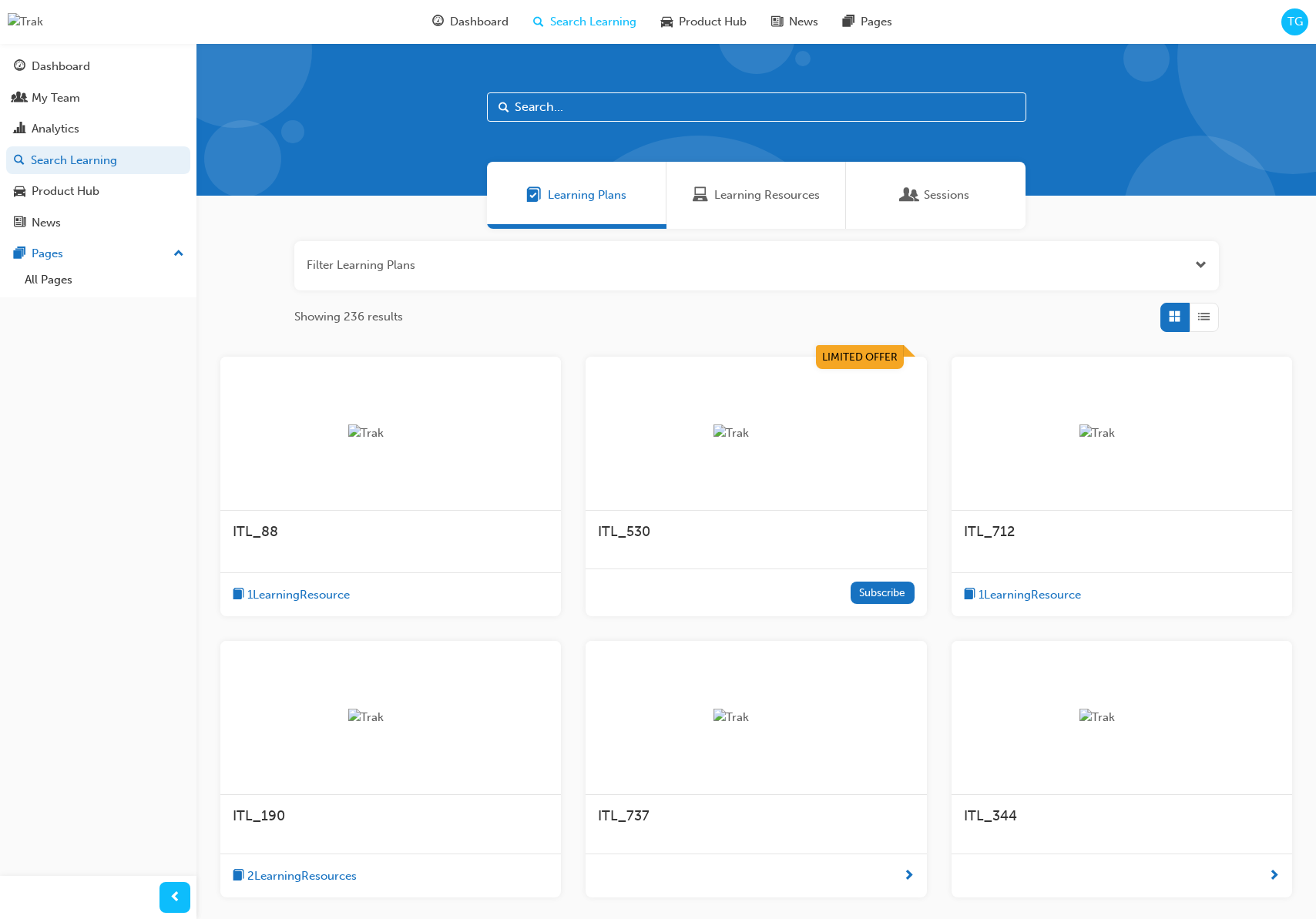
click at [1087, 458] on div at bounding box center [1122, 433] width 340 height 154
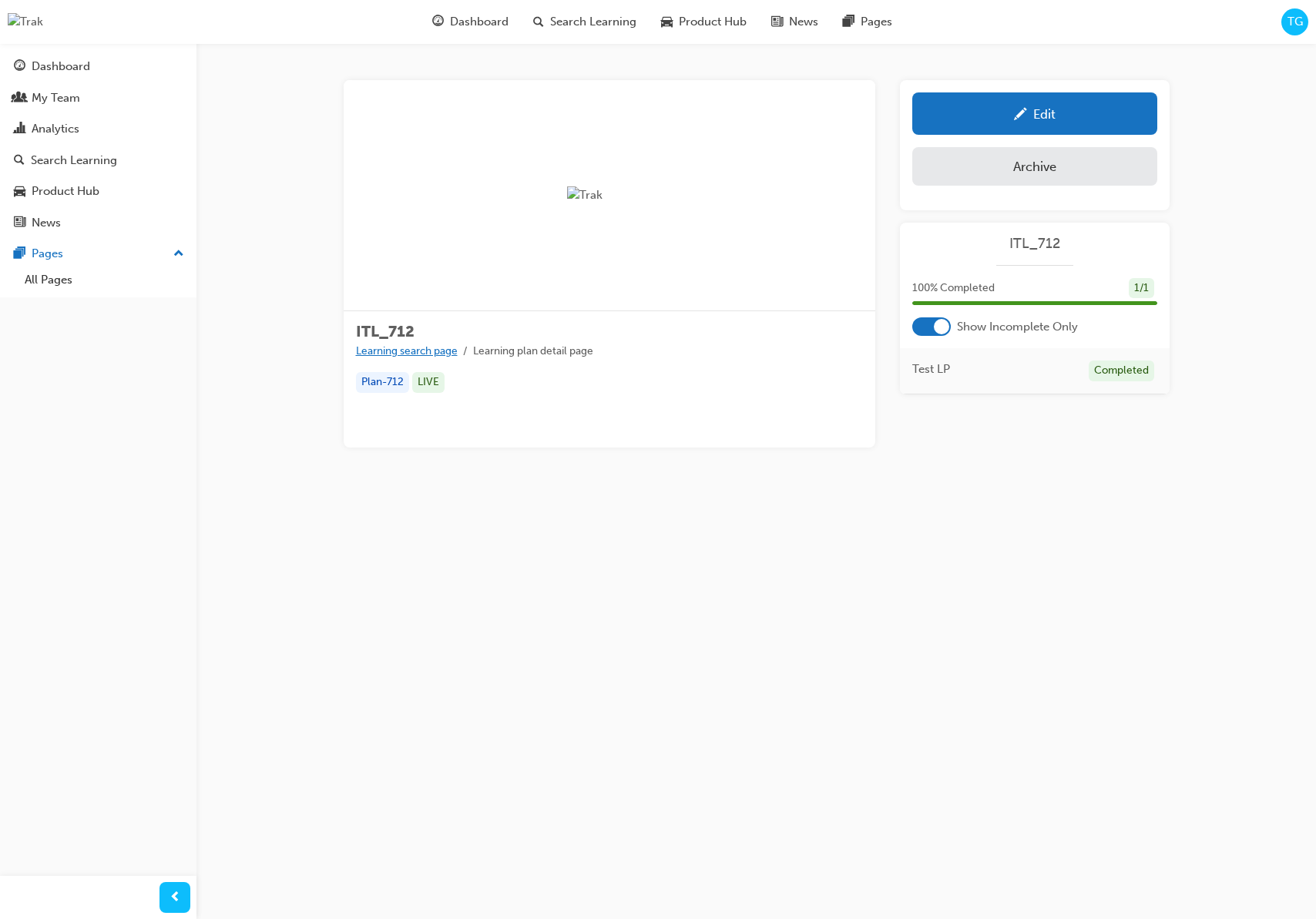
click at [402, 354] on link "Learning search page" at bounding box center [406, 350] width 101 height 13
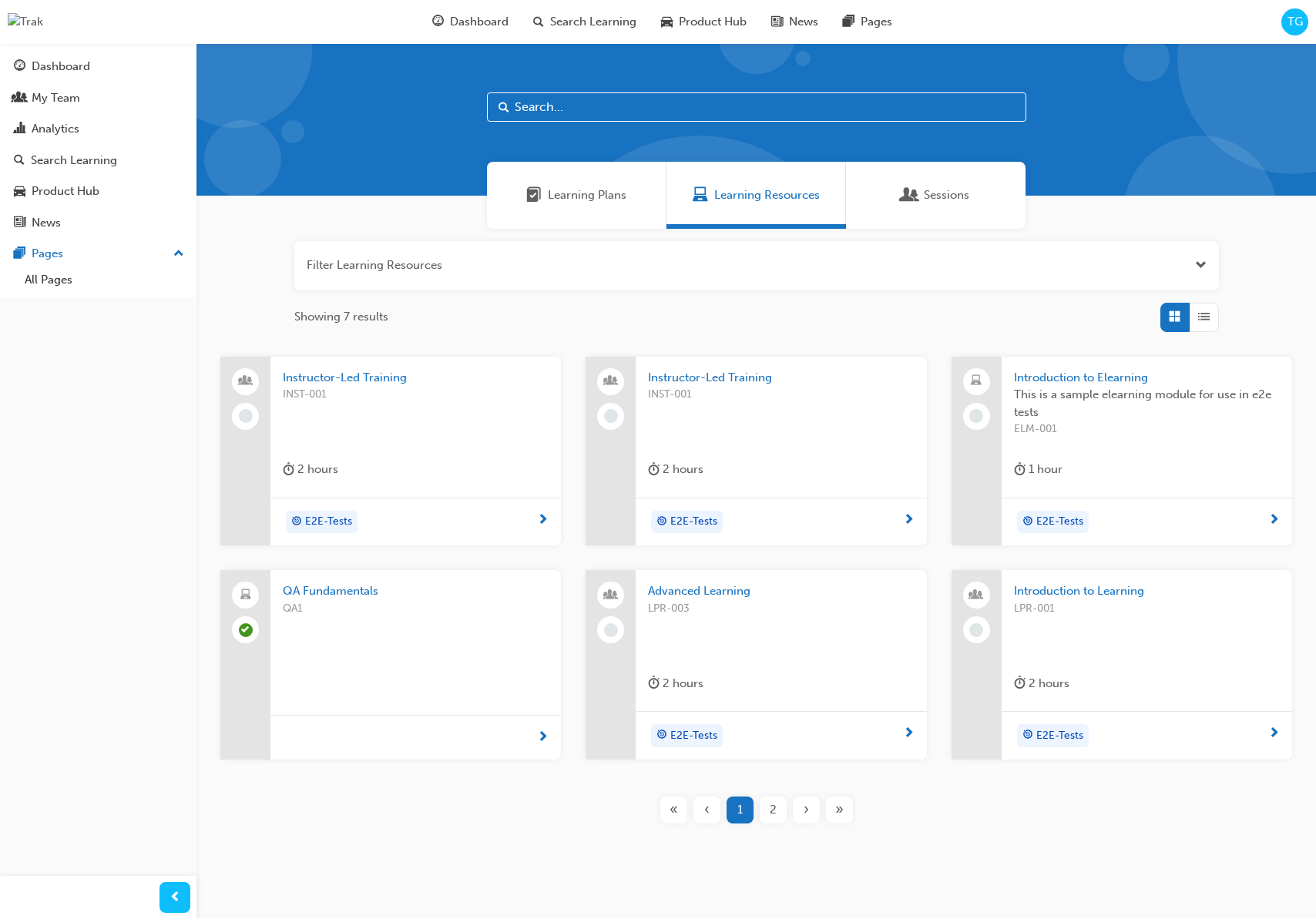
scroll to position [17, 0]
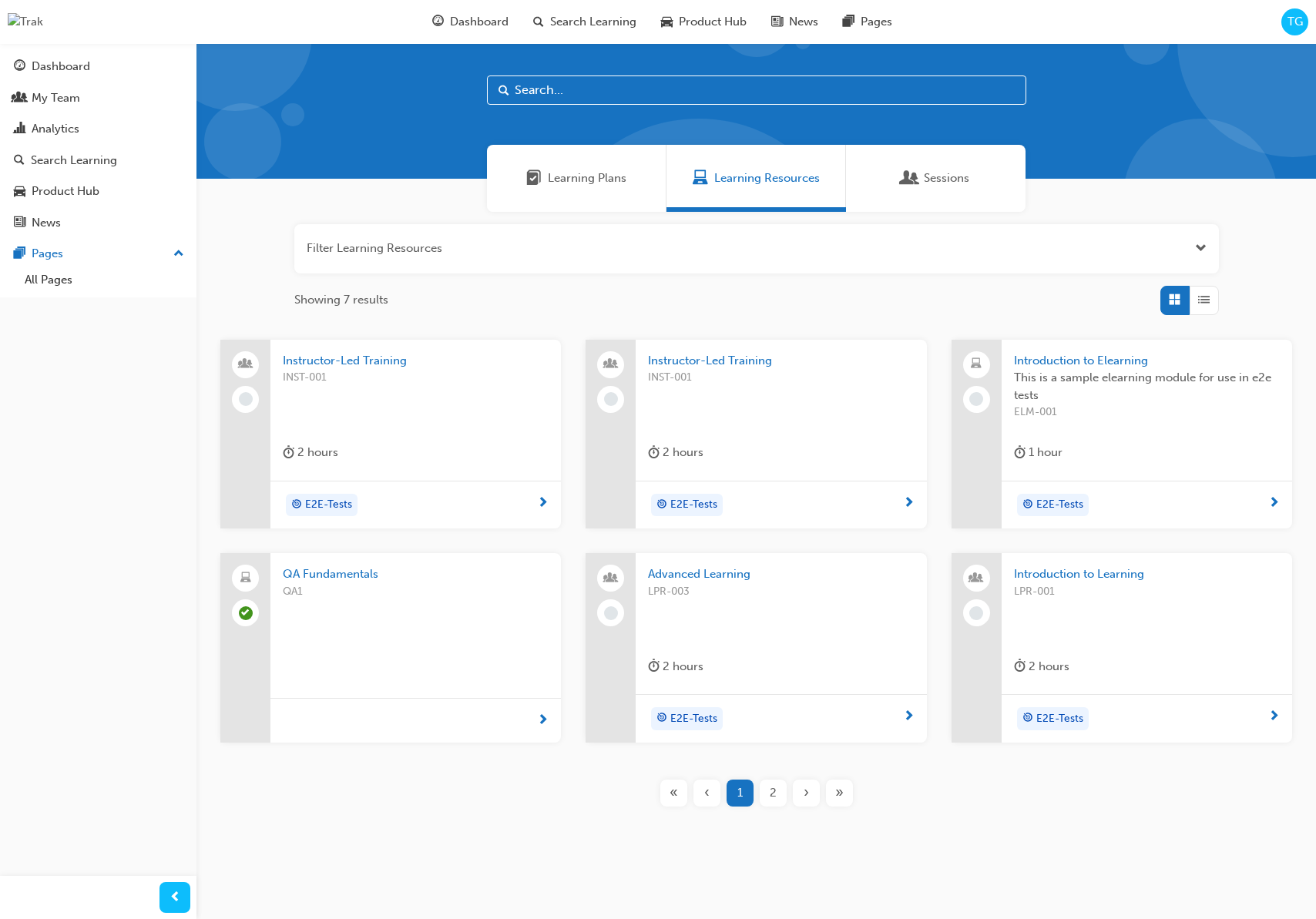
click at [398, 596] on span "QA1" at bounding box center [415, 592] width 265 height 18
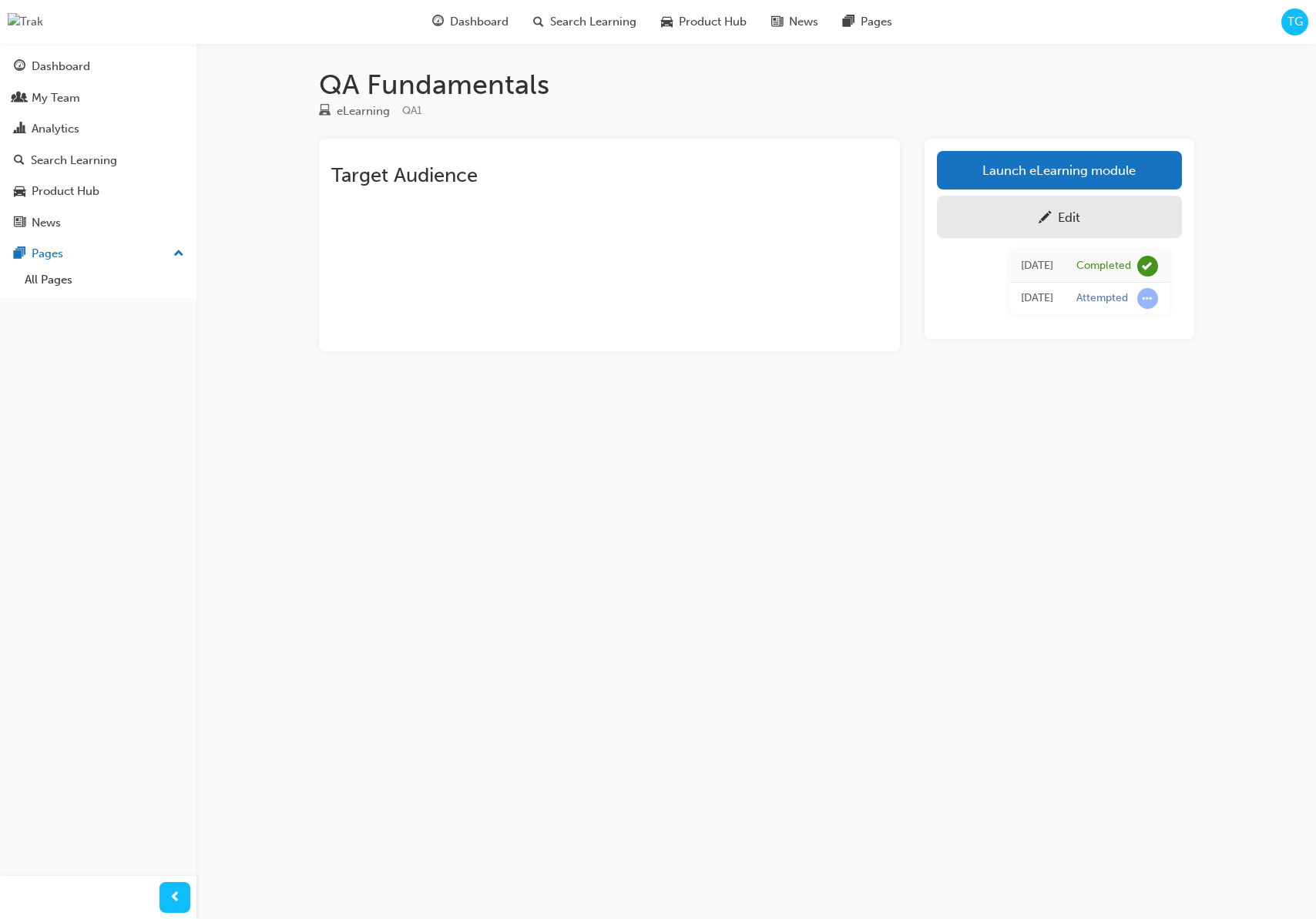
click at [1069, 213] on div "Edit" at bounding box center [1069, 217] width 22 height 15
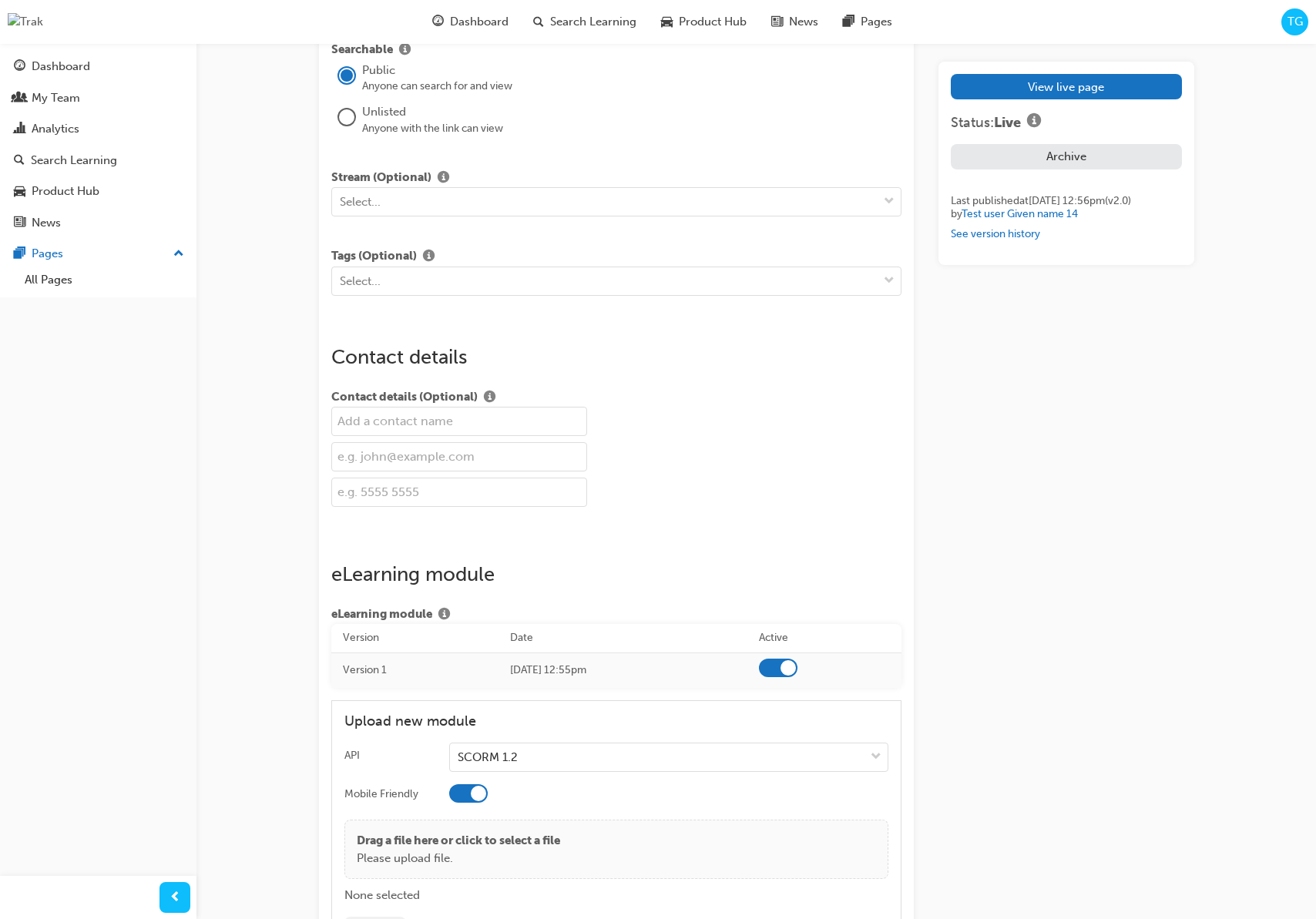
scroll to position [1633, 0]
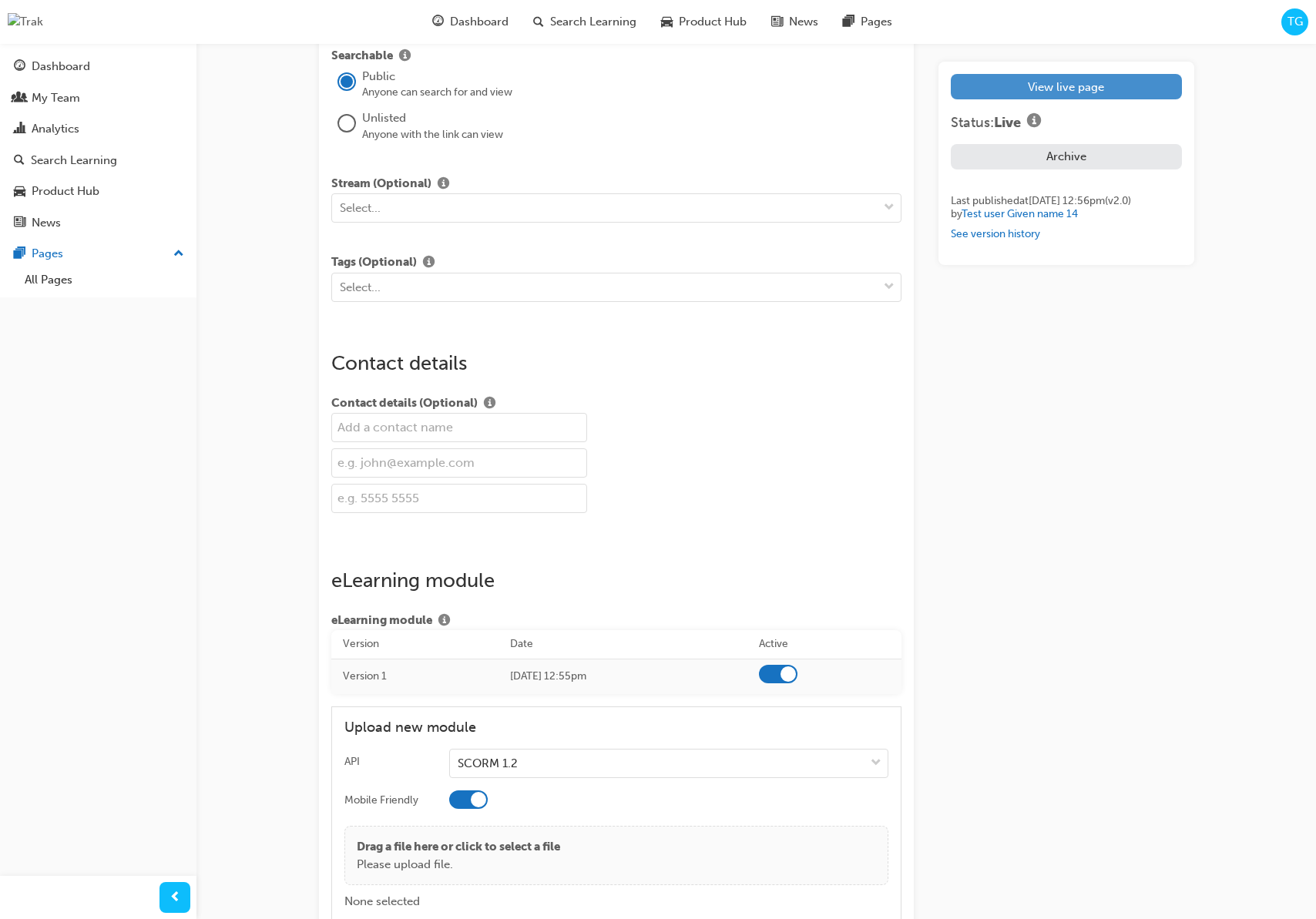
click at [979, 85] on link "View live page" at bounding box center [1066, 87] width 230 height 26
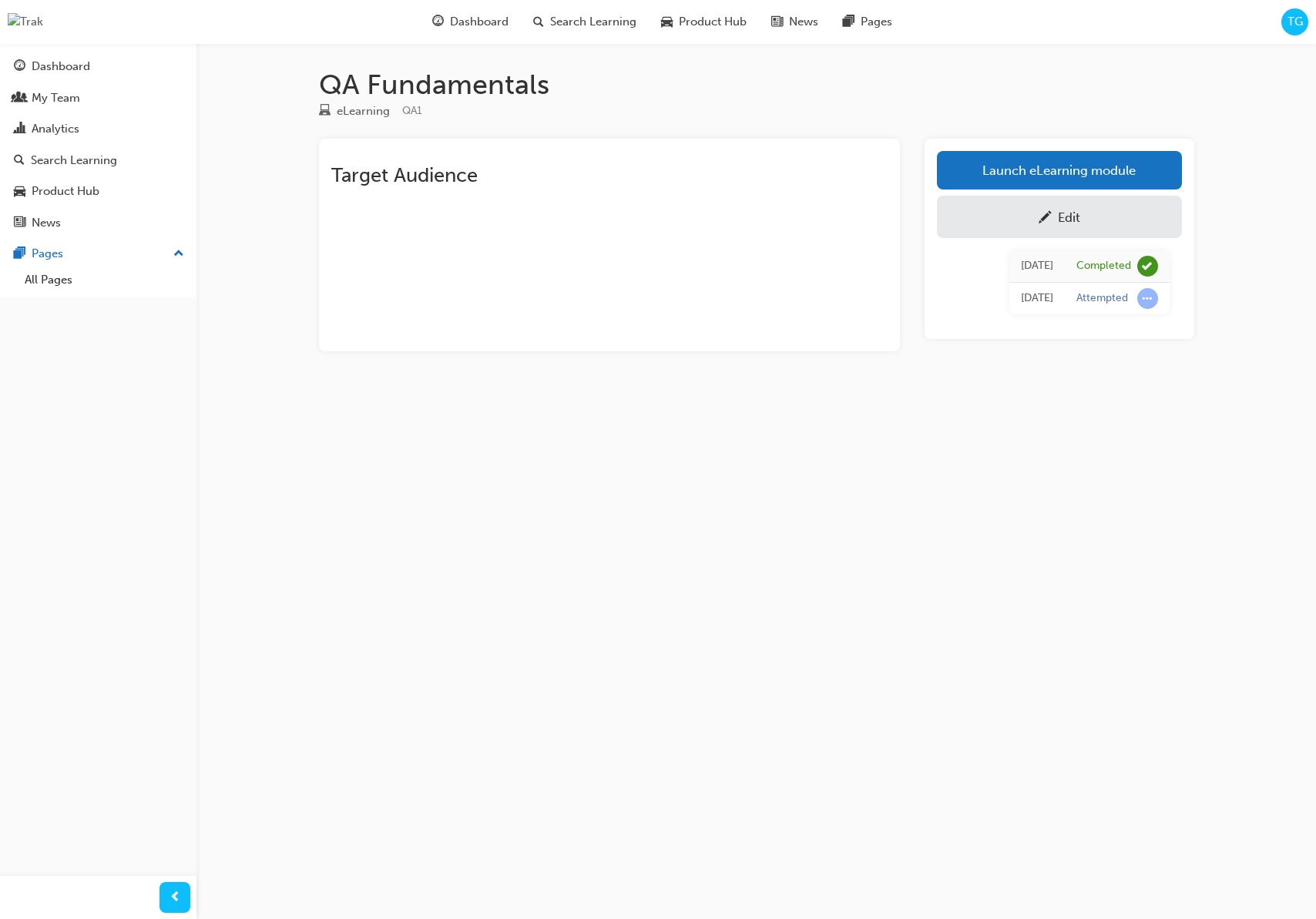
click at [1296, 27] on span "TG" at bounding box center [1295, 21] width 15 height 18
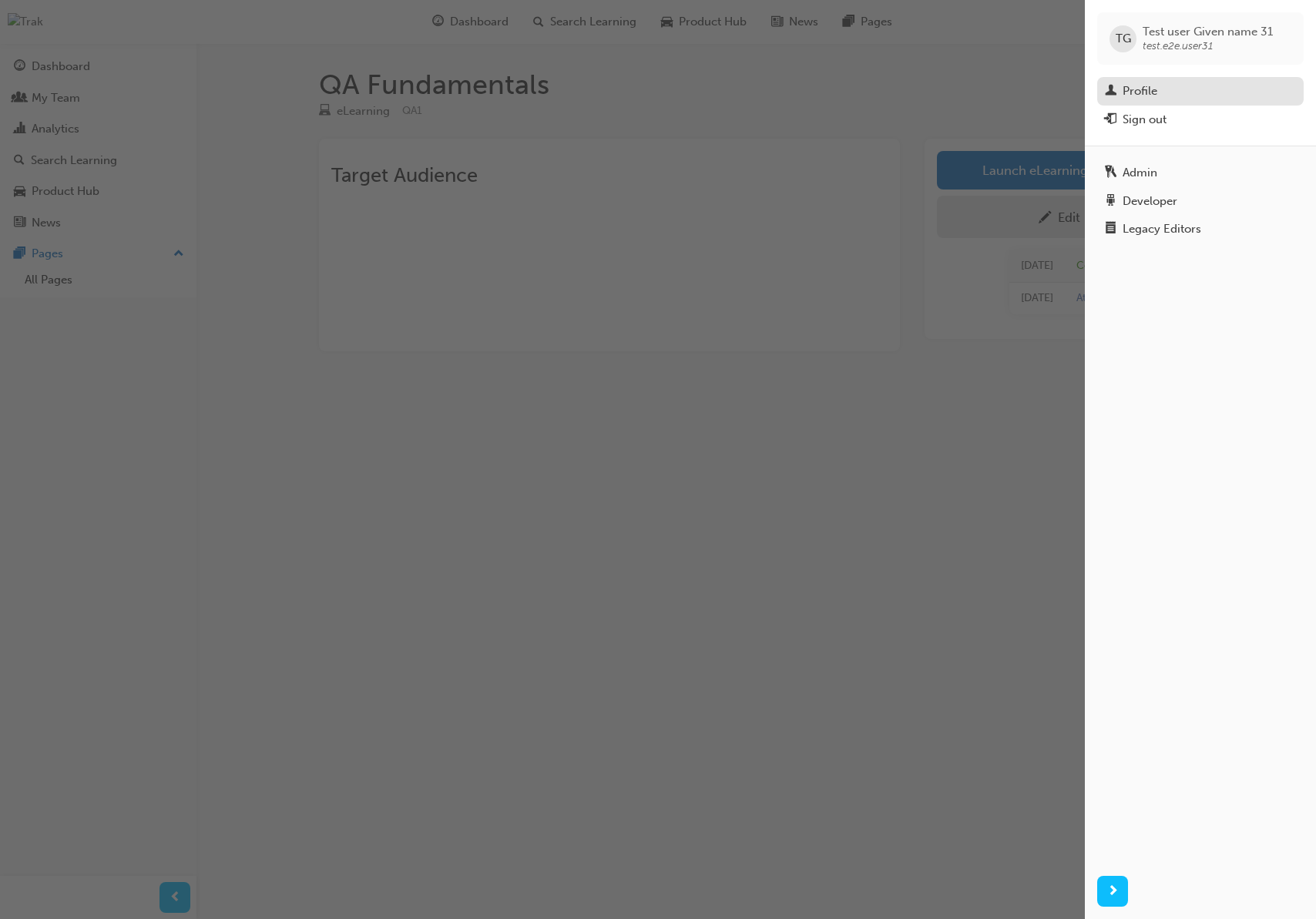
click at [1229, 88] on div "Profile" at bounding box center [1200, 91] width 191 height 19
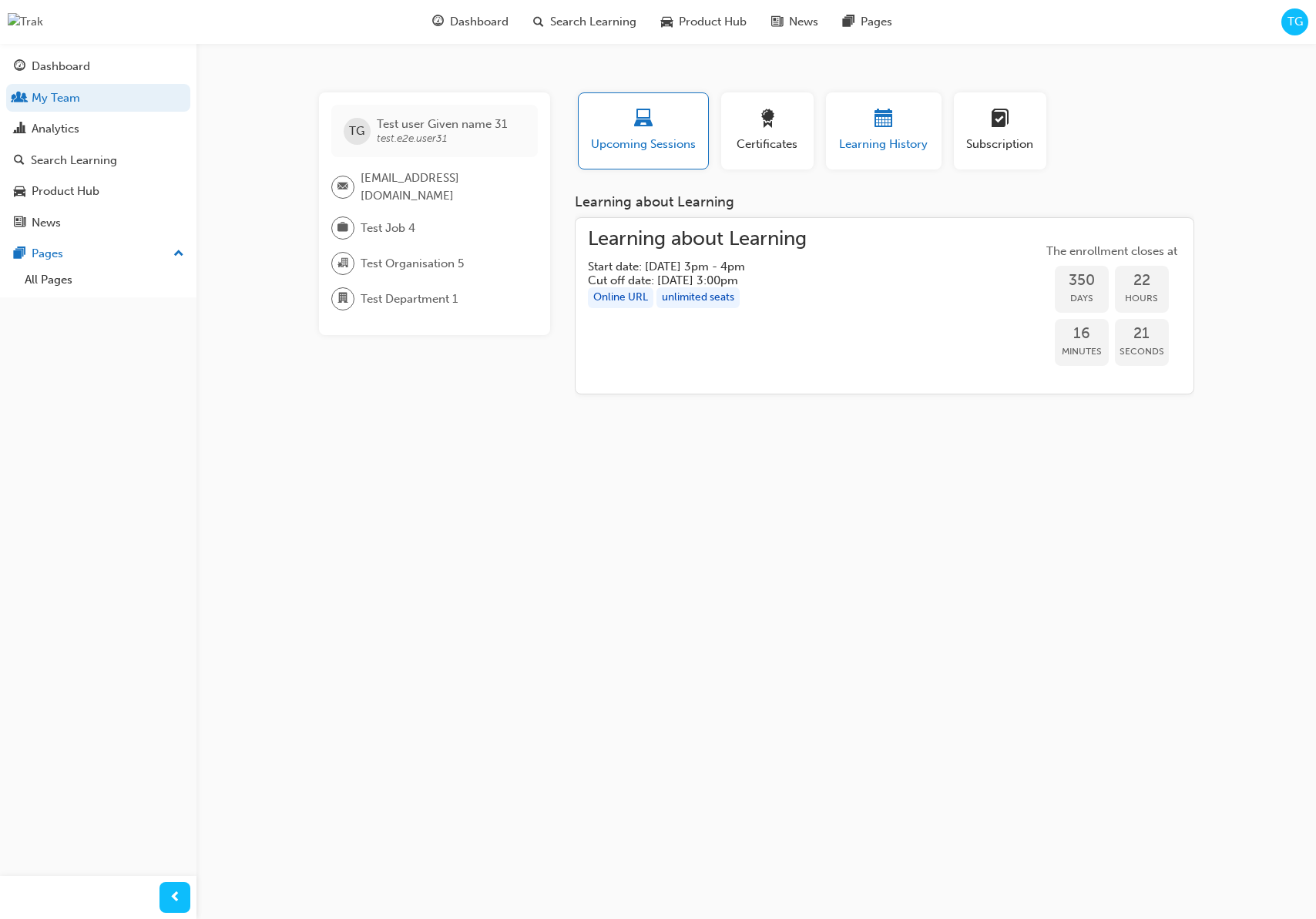
click at [855, 132] on div "Learning History" at bounding box center [884, 131] width 93 height 44
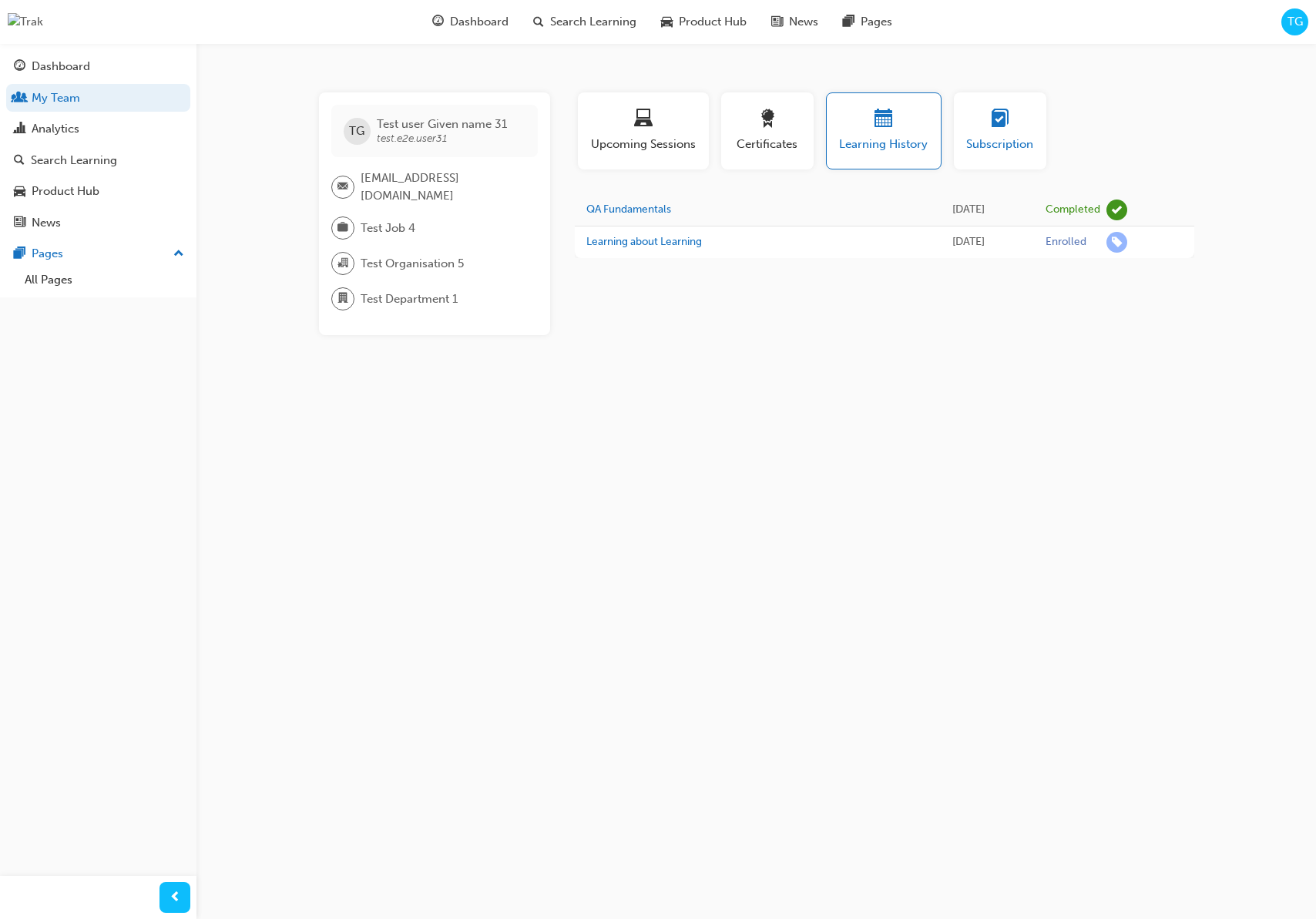
click at [999, 155] on button "Subscription" at bounding box center [1000, 131] width 93 height 77
drag, startPoint x: 896, startPoint y: 143, endPoint x: 913, endPoint y: 154, distance: 20.2
click at [896, 143] on span "Learning History" at bounding box center [884, 144] width 93 height 18
click at [57, 125] on div "Analytics" at bounding box center [56, 129] width 48 height 18
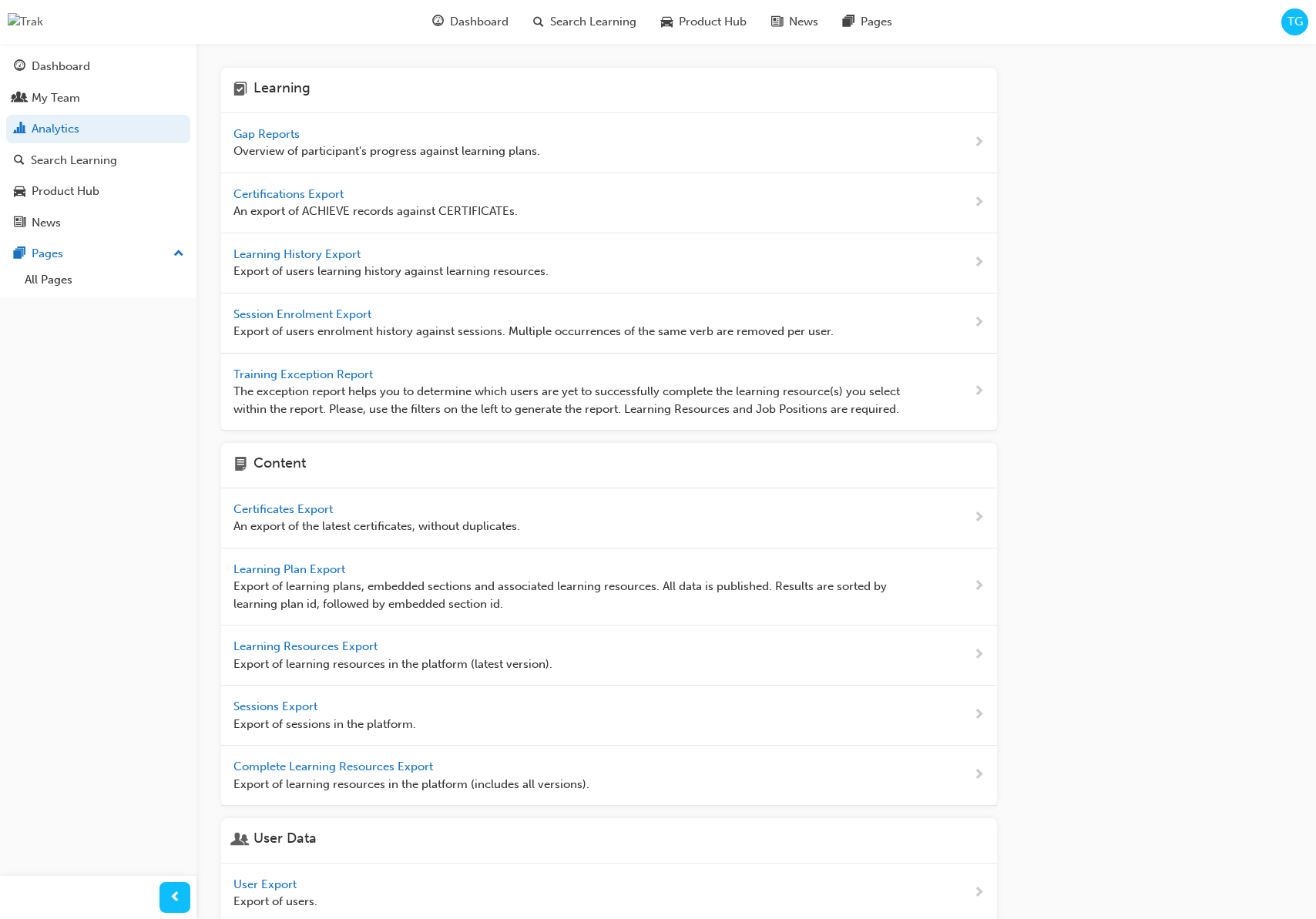
click at [274, 137] on span "Gap Reports" at bounding box center [268, 134] width 70 height 14
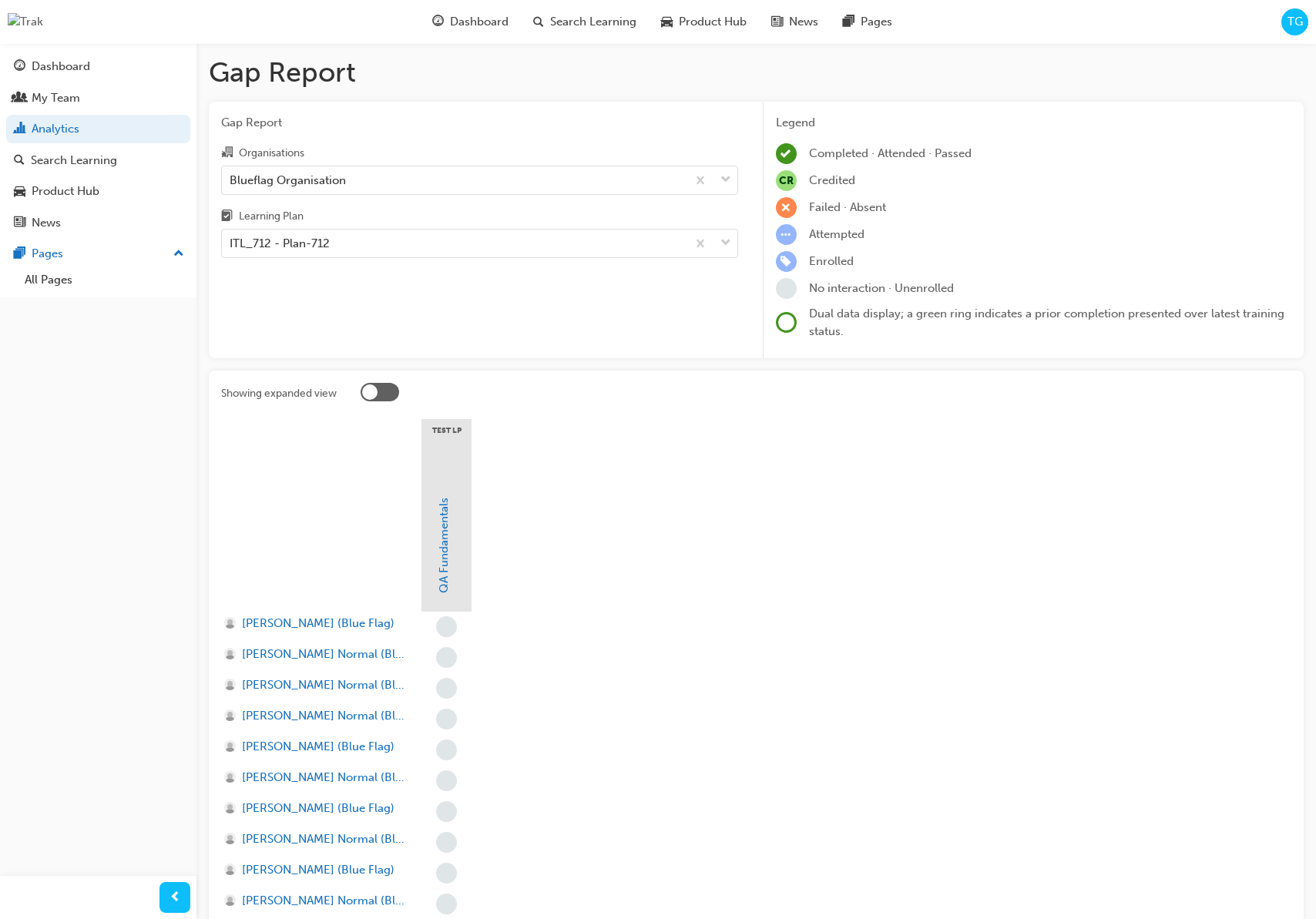
click at [413, 174] on div "Blueflag Organisation" at bounding box center [454, 180] width 465 height 27
click at [231, 174] on input "Organisations Blueflag Organisation" at bounding box center [230, 179] width 2 height 13
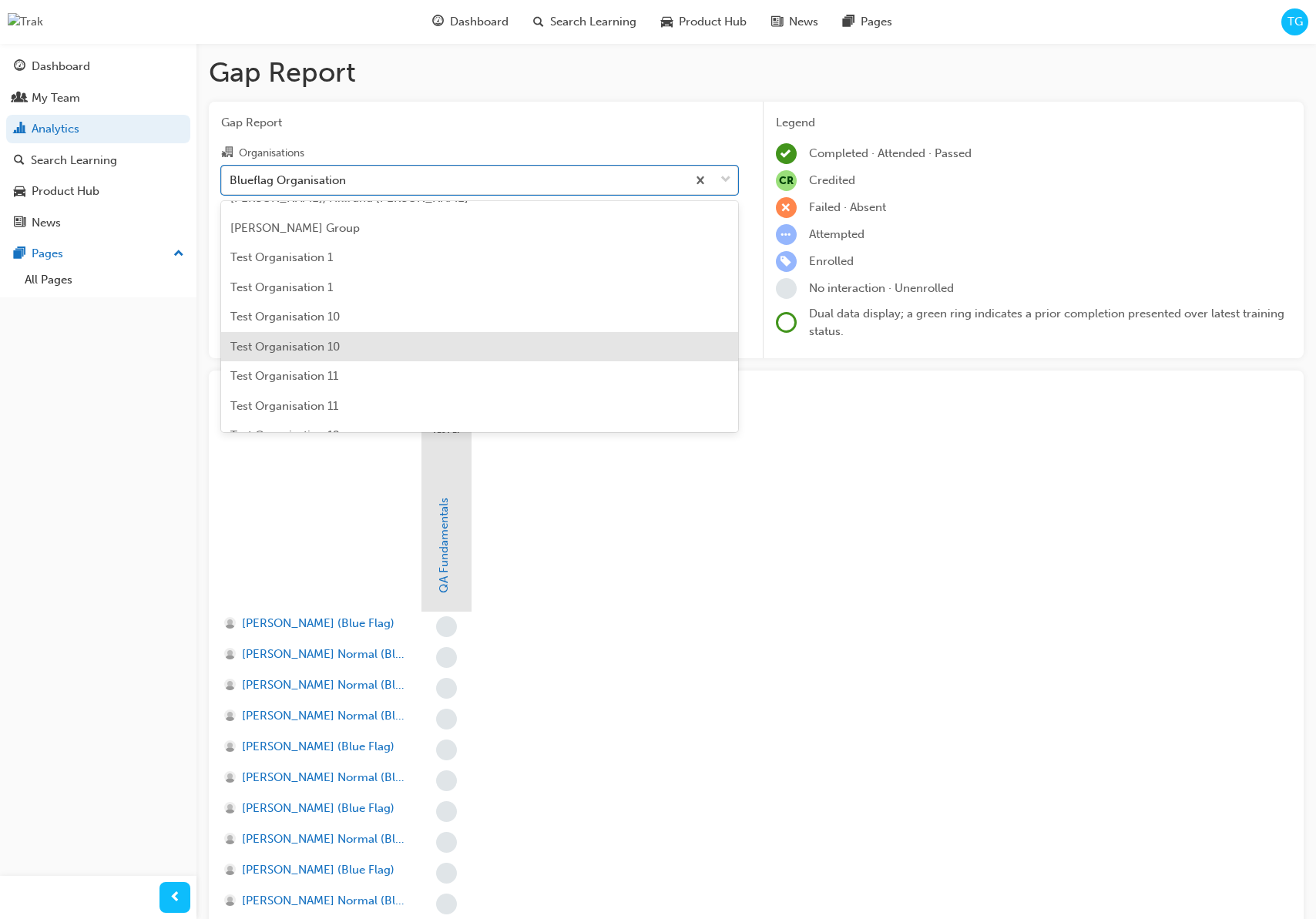
scroll to position [171, 0]
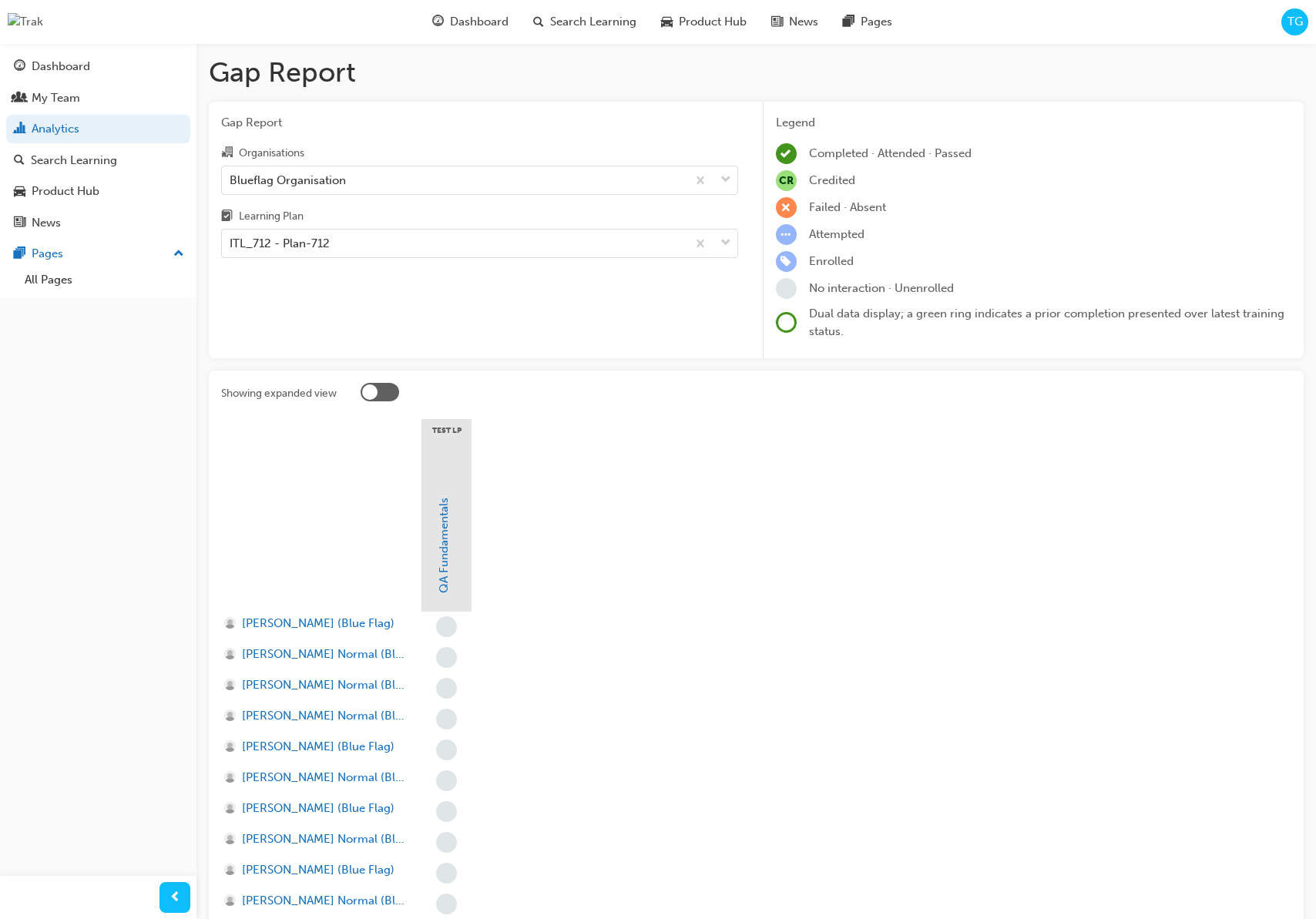
click at [1288, 16] on span "TG" at bounding box center [1295, 21] width 15 height 18
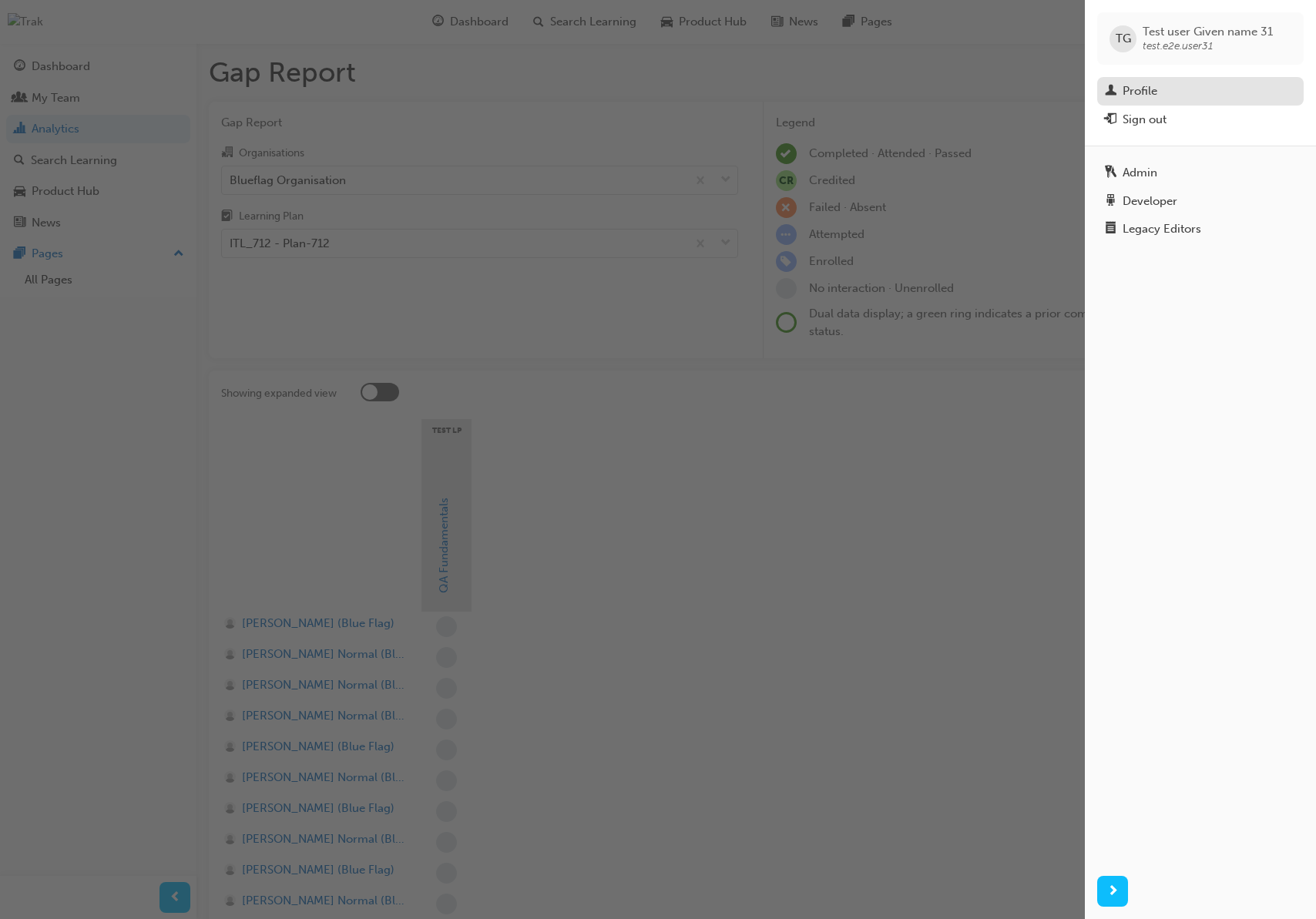
click at [1167, 80] on link "Profile" at bounding box center [1200, 91] width 206 height 28
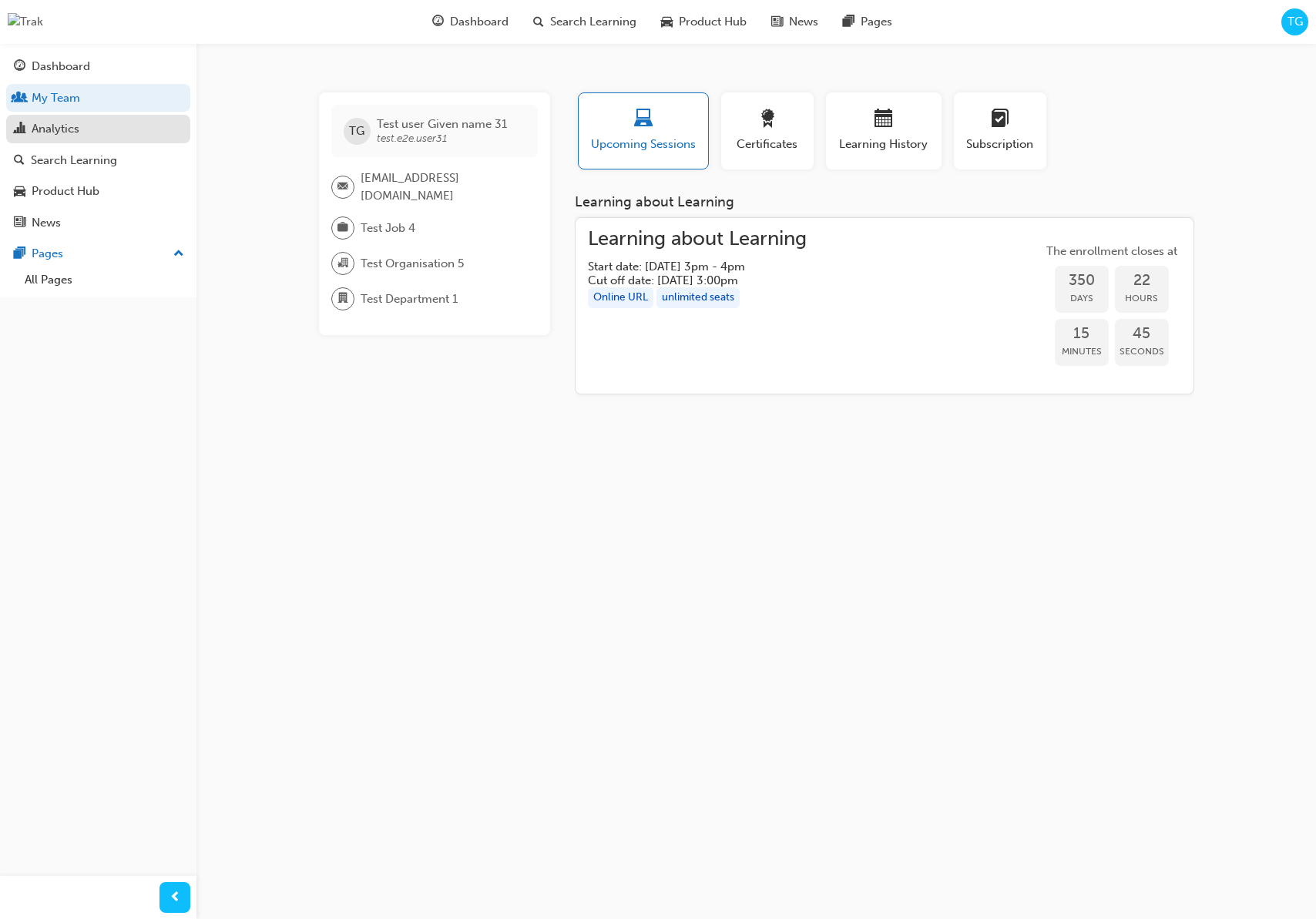
click at [67, 130] on div "Analytics" at bounding box center [56, 129] width 48 height 18
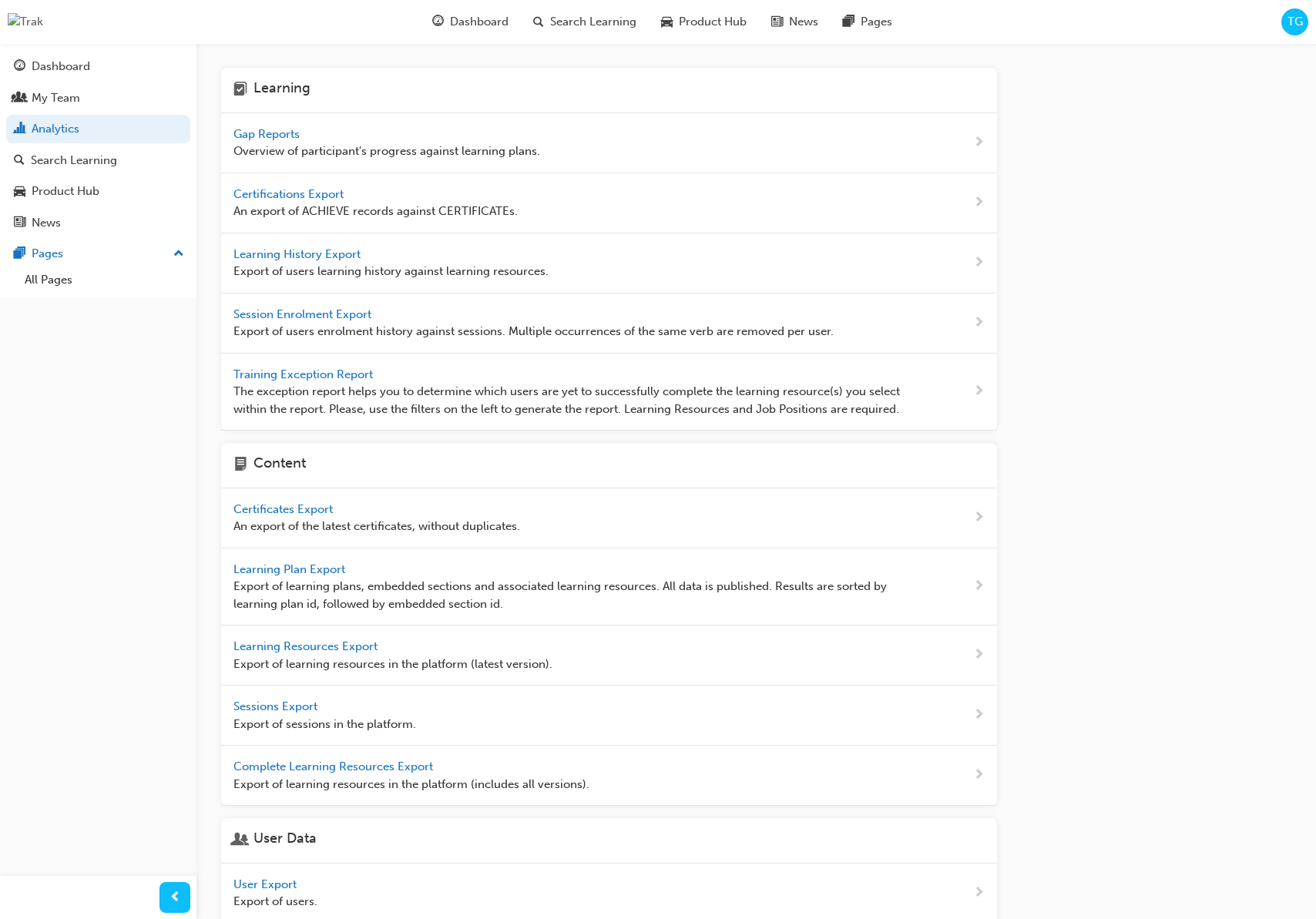
click at [276, 136] on span "Gap Reports" at bounding box center [268, 134] width 70 height 14
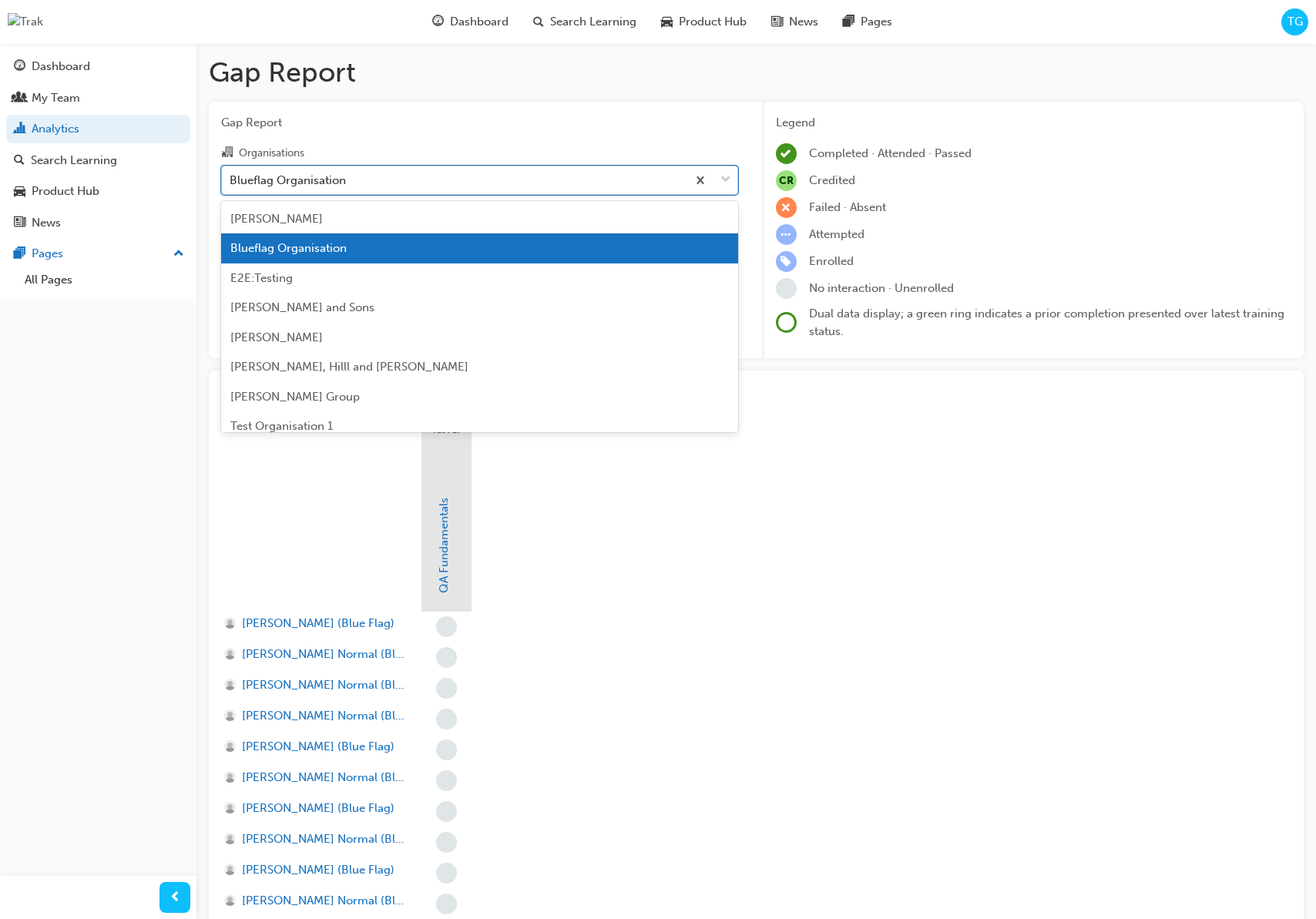
click at [359, 179] on div "Blueflag Organisation" at bounding box center [454, 180] width 465 height 27
click at [231, 179] on input "Organisations option Blueflag Organisation focused, 2 of 33. 33 results availab…" at bounding box center [230, 179] width 2 height 13
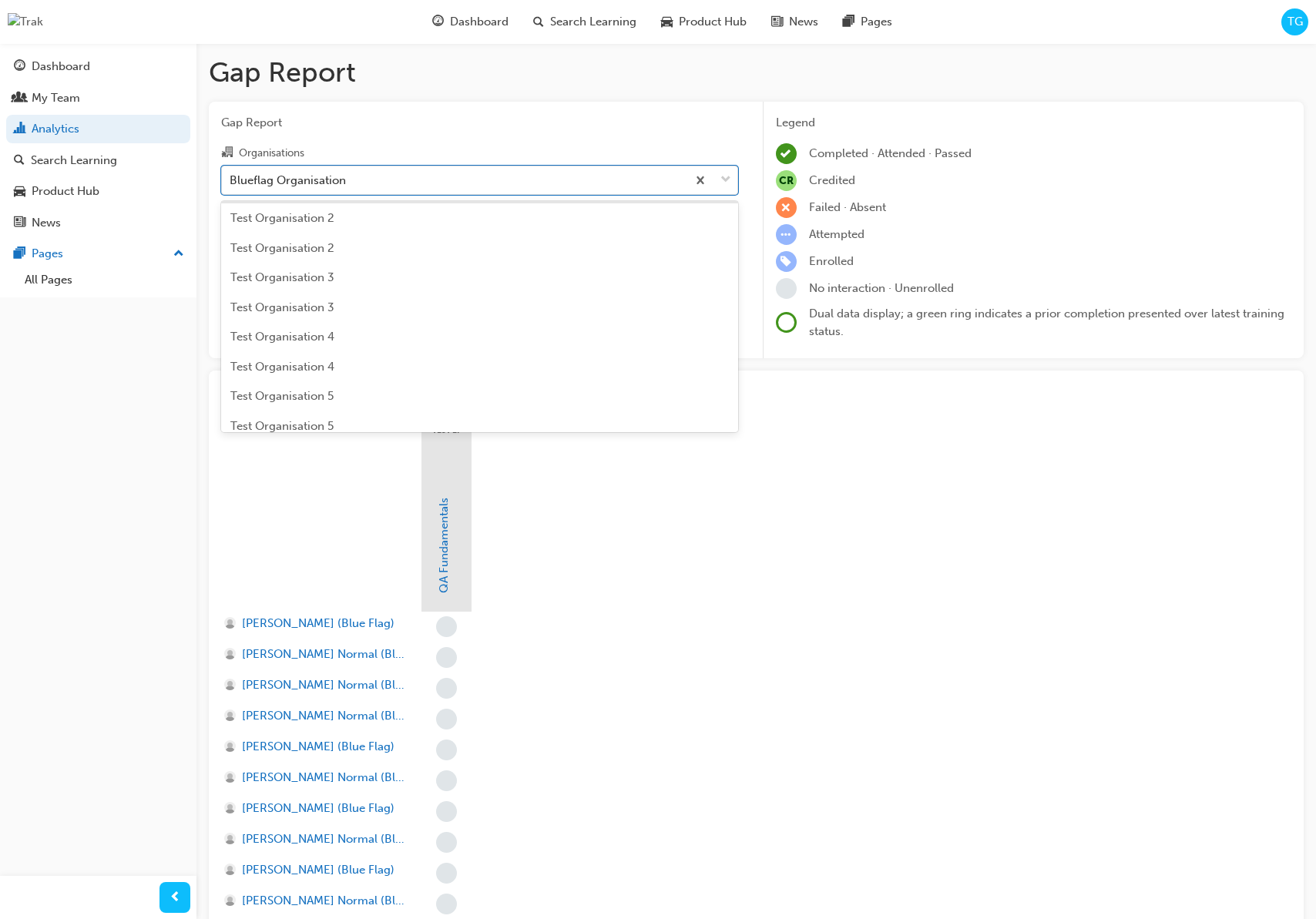
scroll to position [511, 0]
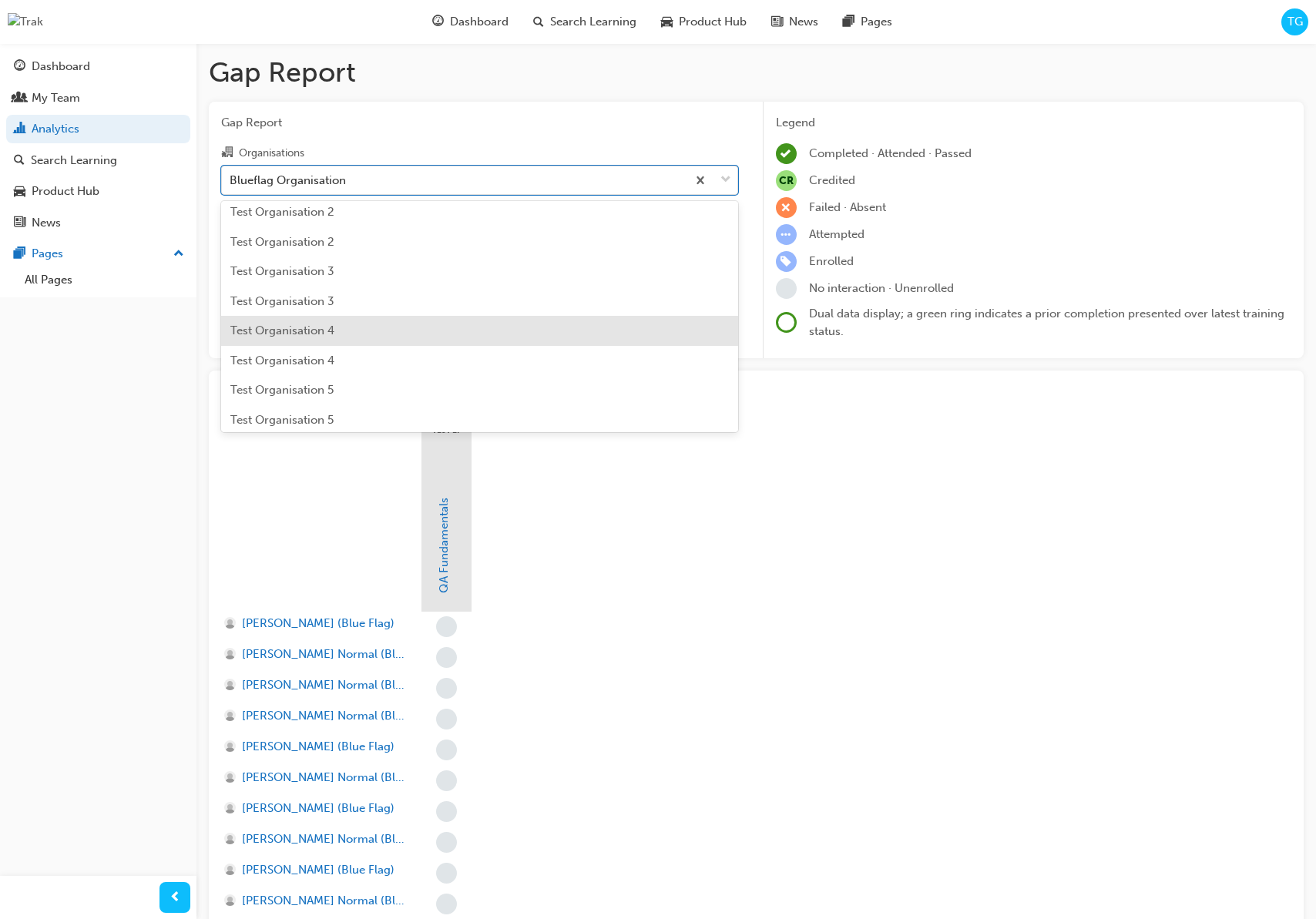
click at [360, 317] on div "Test Organisation 4" at bounding box center [479, 331] width 517 height 30
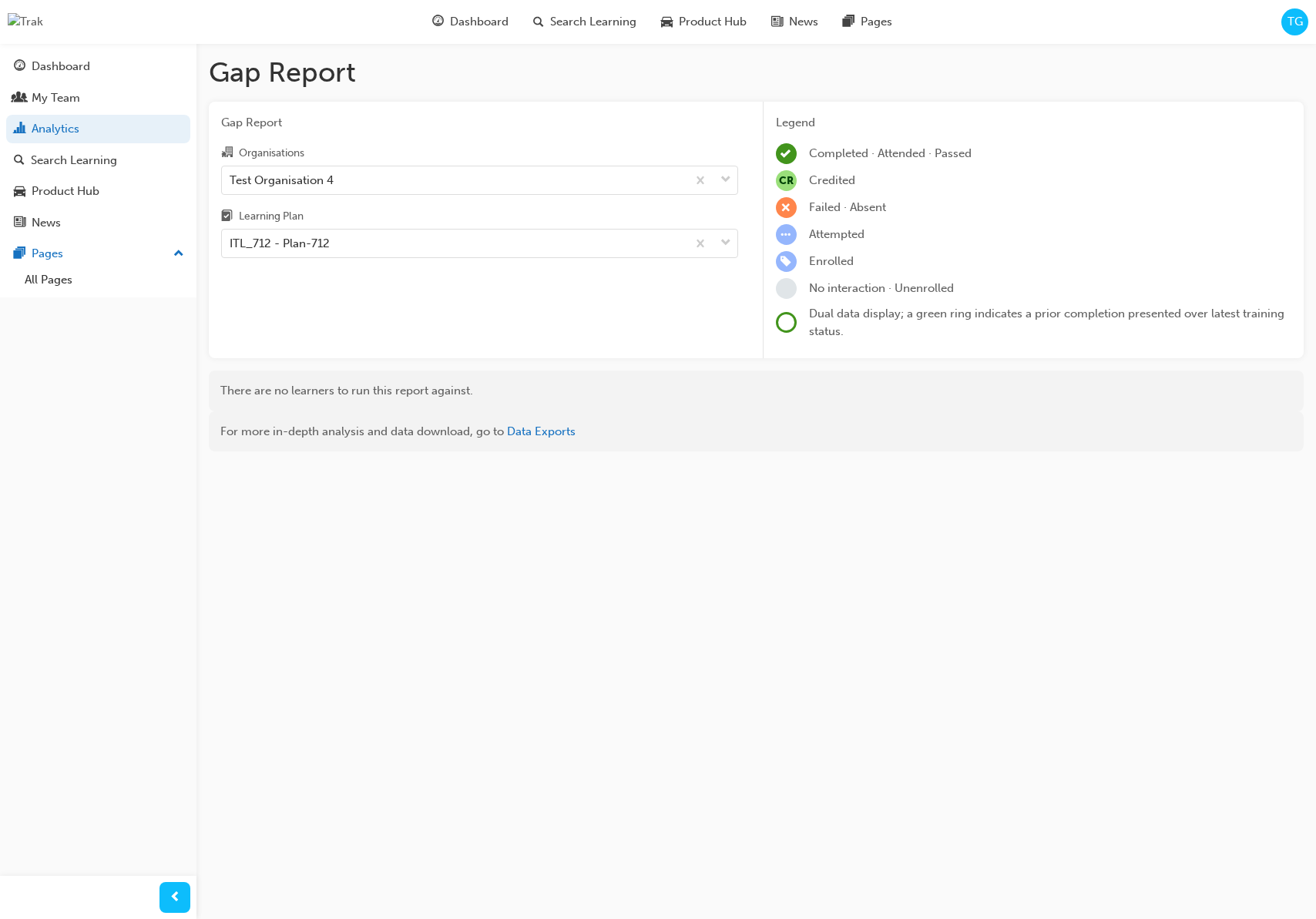
click at [389, 302] on div "Gap Report Organisations Test Organisation 4 Learning Plan ITL_712 - Plan-712" at bounding box center [479, 230] width 541 height 258
click at [434, 326] on div "Gap Report Organisations Test Organisation 4 Learning Plan ITL_712 - Plan-712" at bounding box center [479, 230] width 541 height 258
click at [584, 24] on span "Search Learning" at bounding box center [593, 21] width 86 height 18
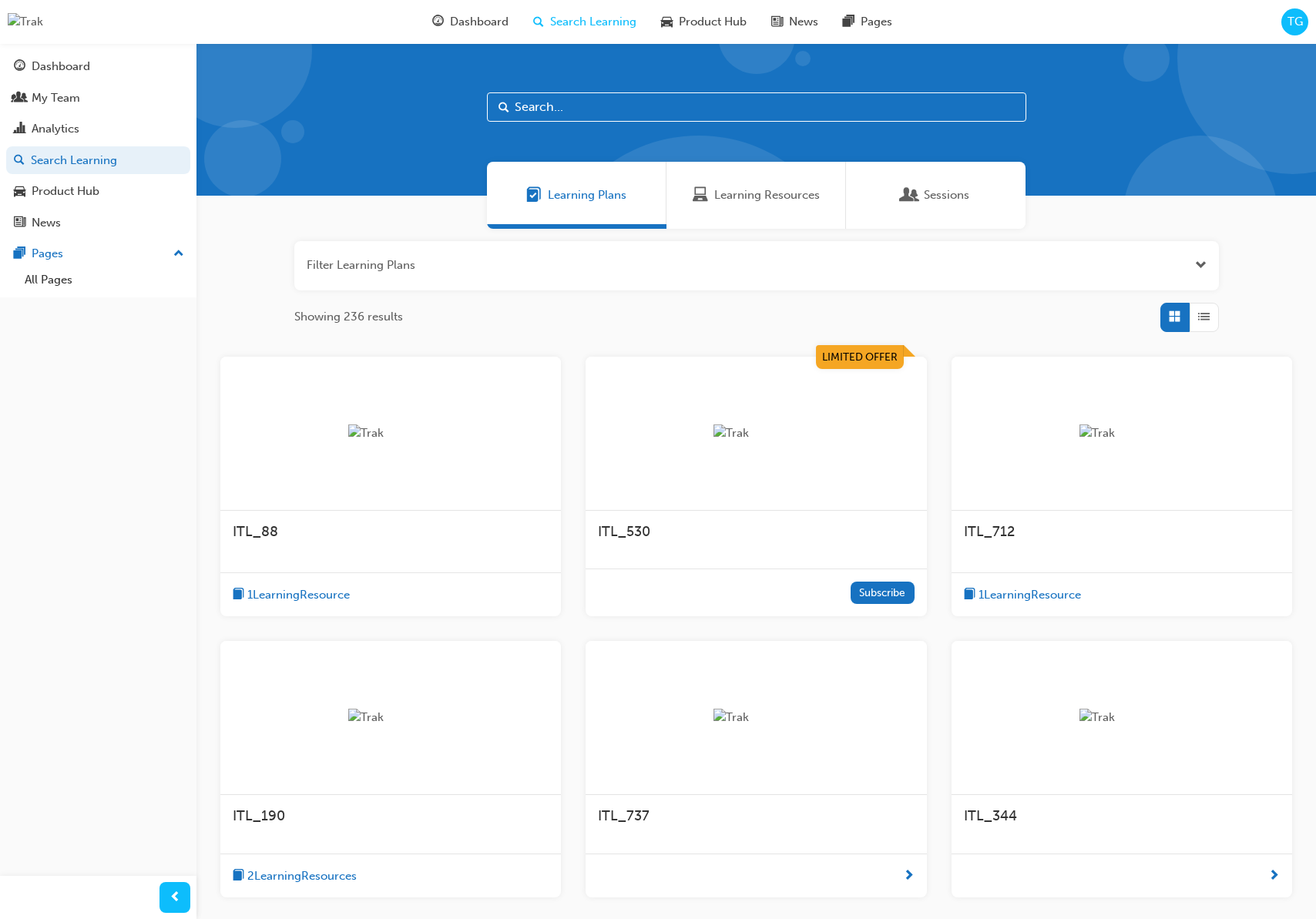
click at [1043, 457] on div at bounding box center [1122, 433] width 340 height 154
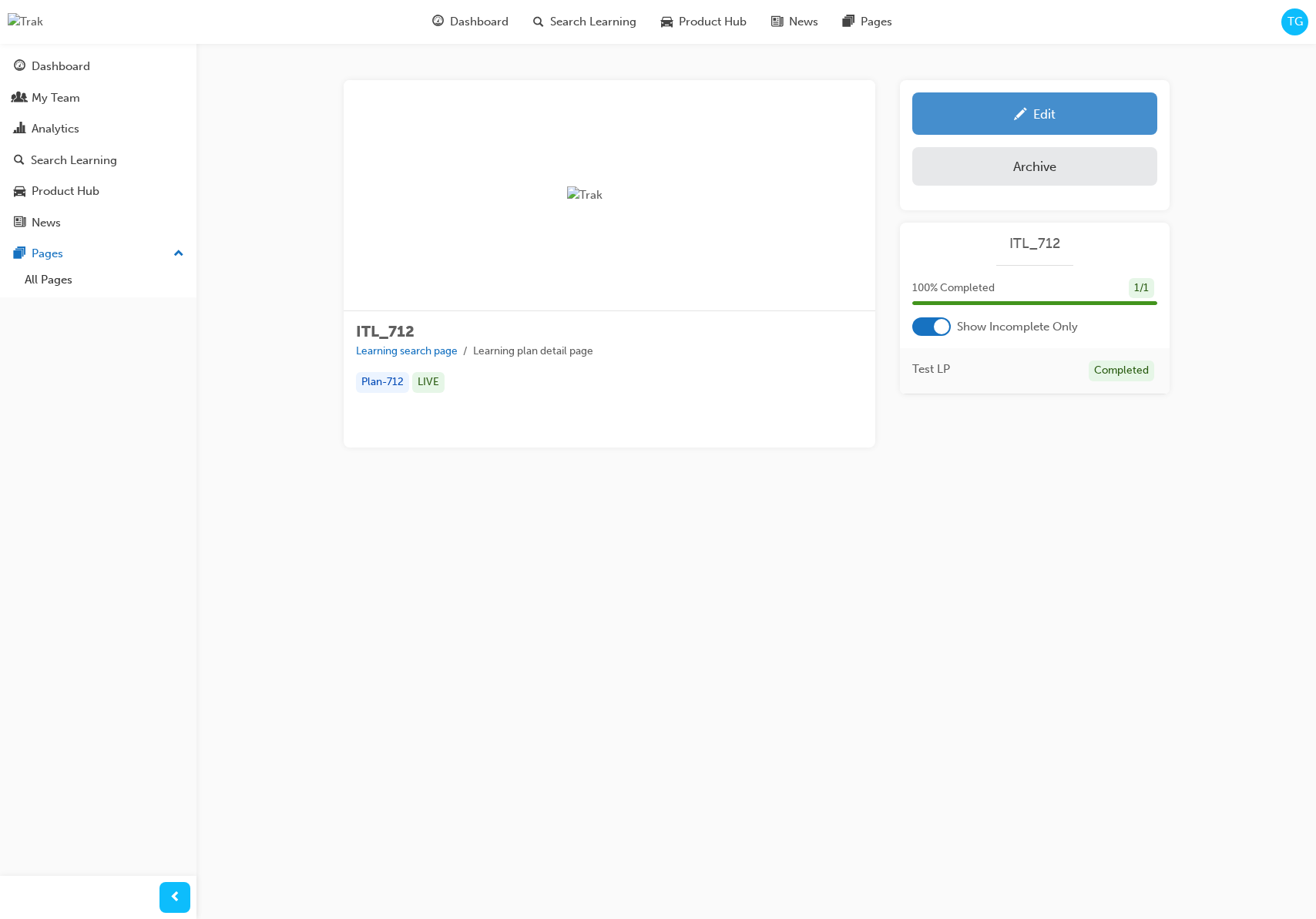
click at [1064, 114] on div "Edit" at bounding box center [1034, 113] width 222 height 19
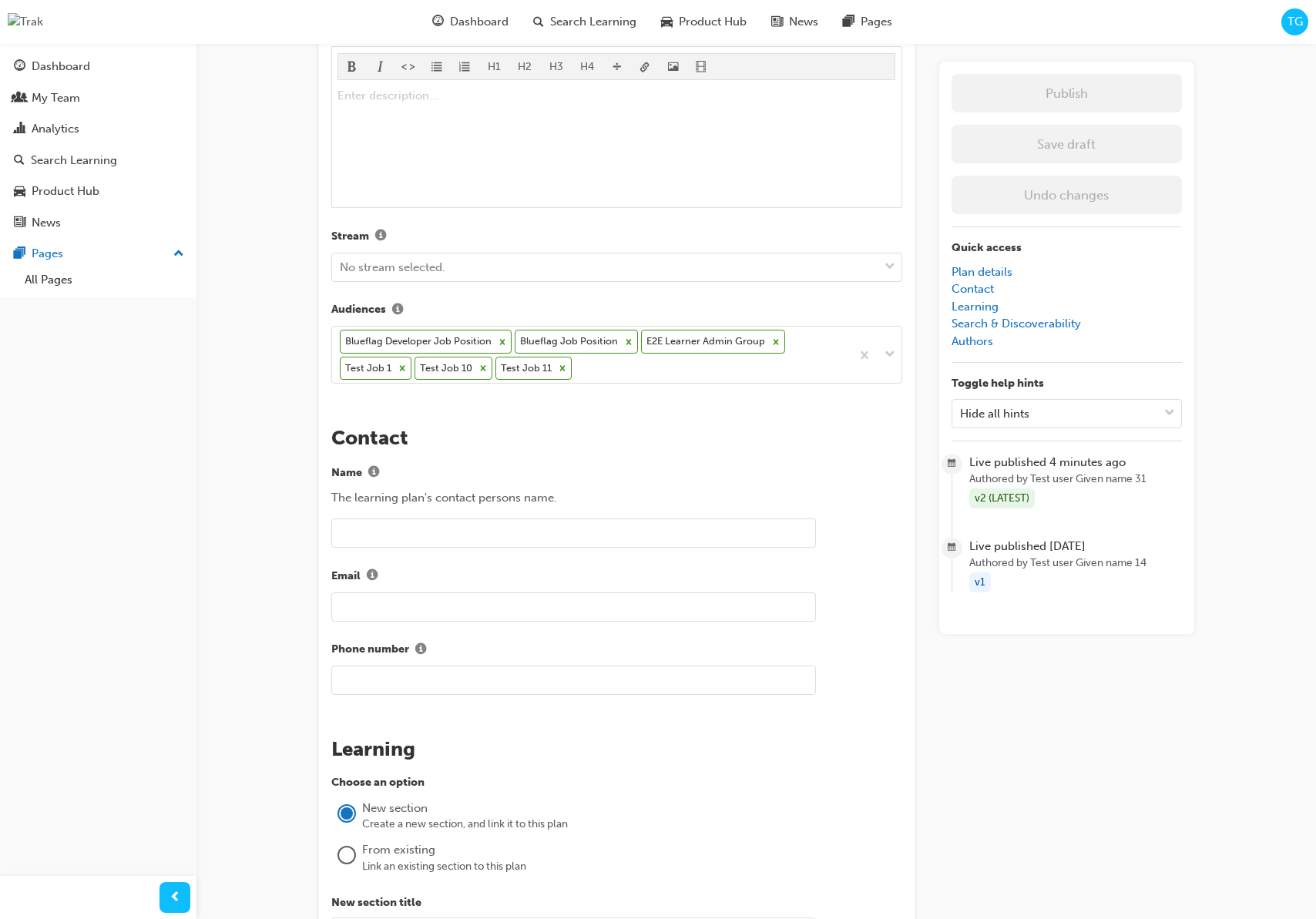
scroll to position [570, 0]
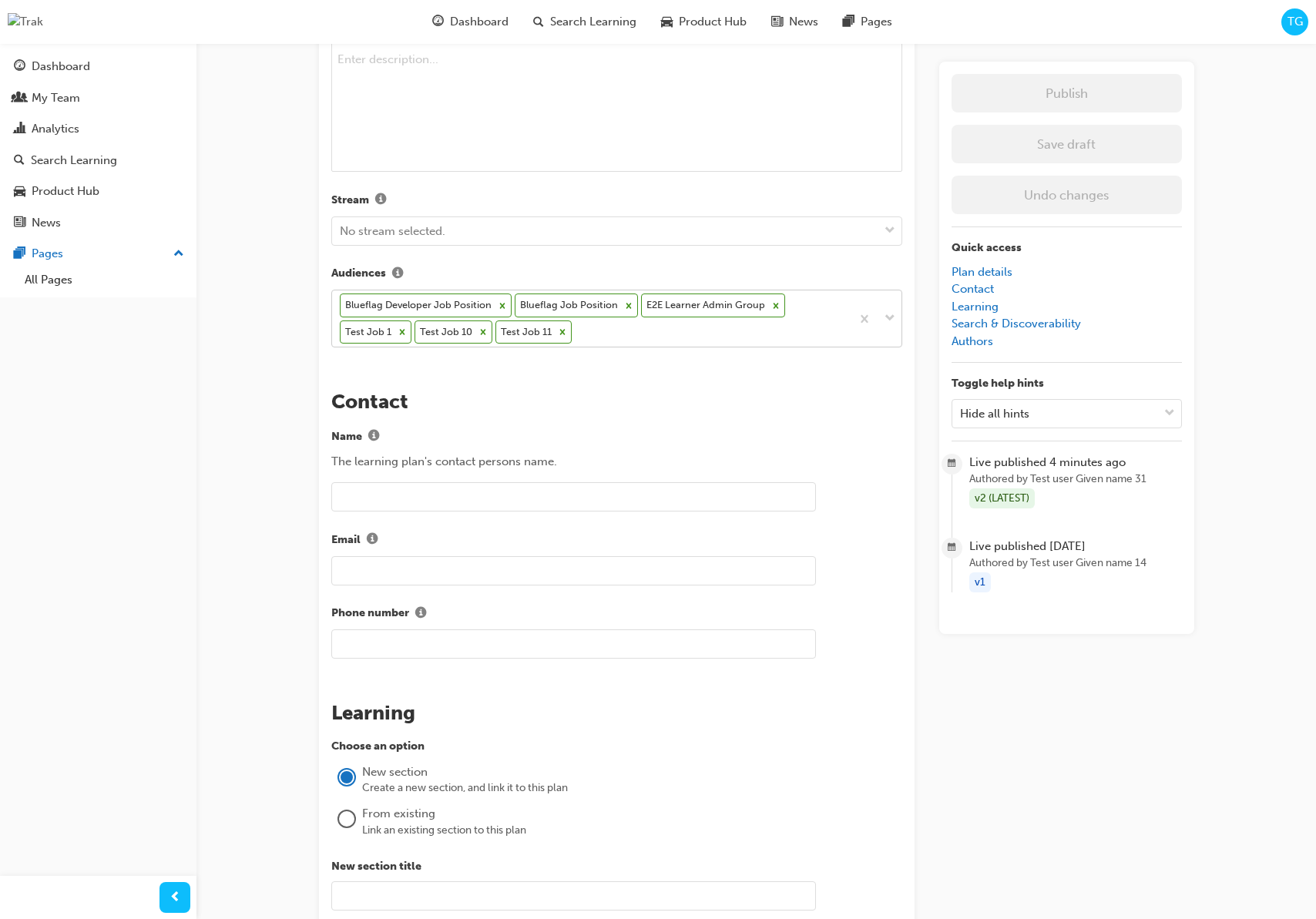
click at [612, 335] on div "Blueflag Developer Job Position Blueflag Job Position E2E Learner Admin Group T…" at bounding box center [592, 318] width 519 height 56
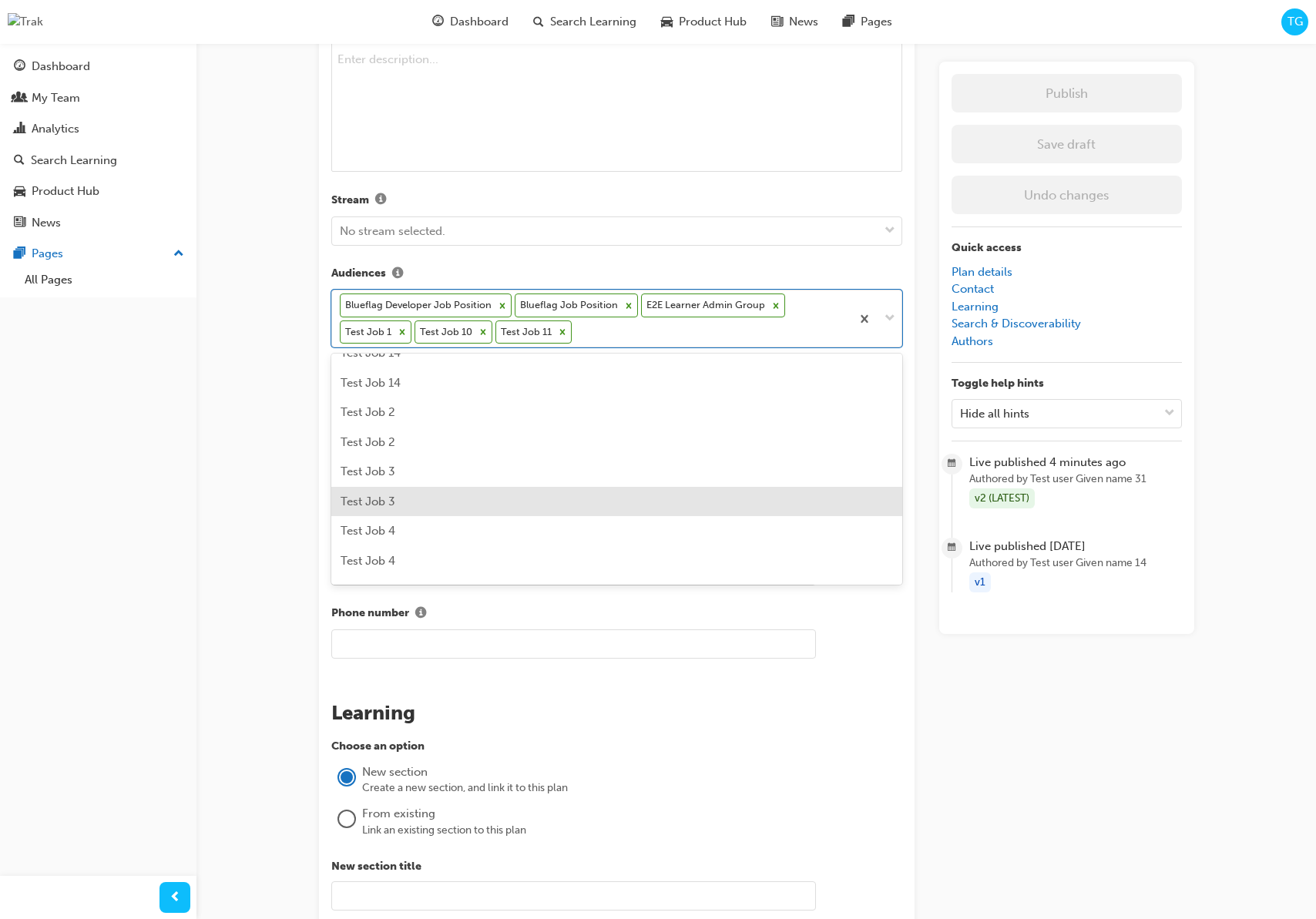
scroll to position [316, 0]
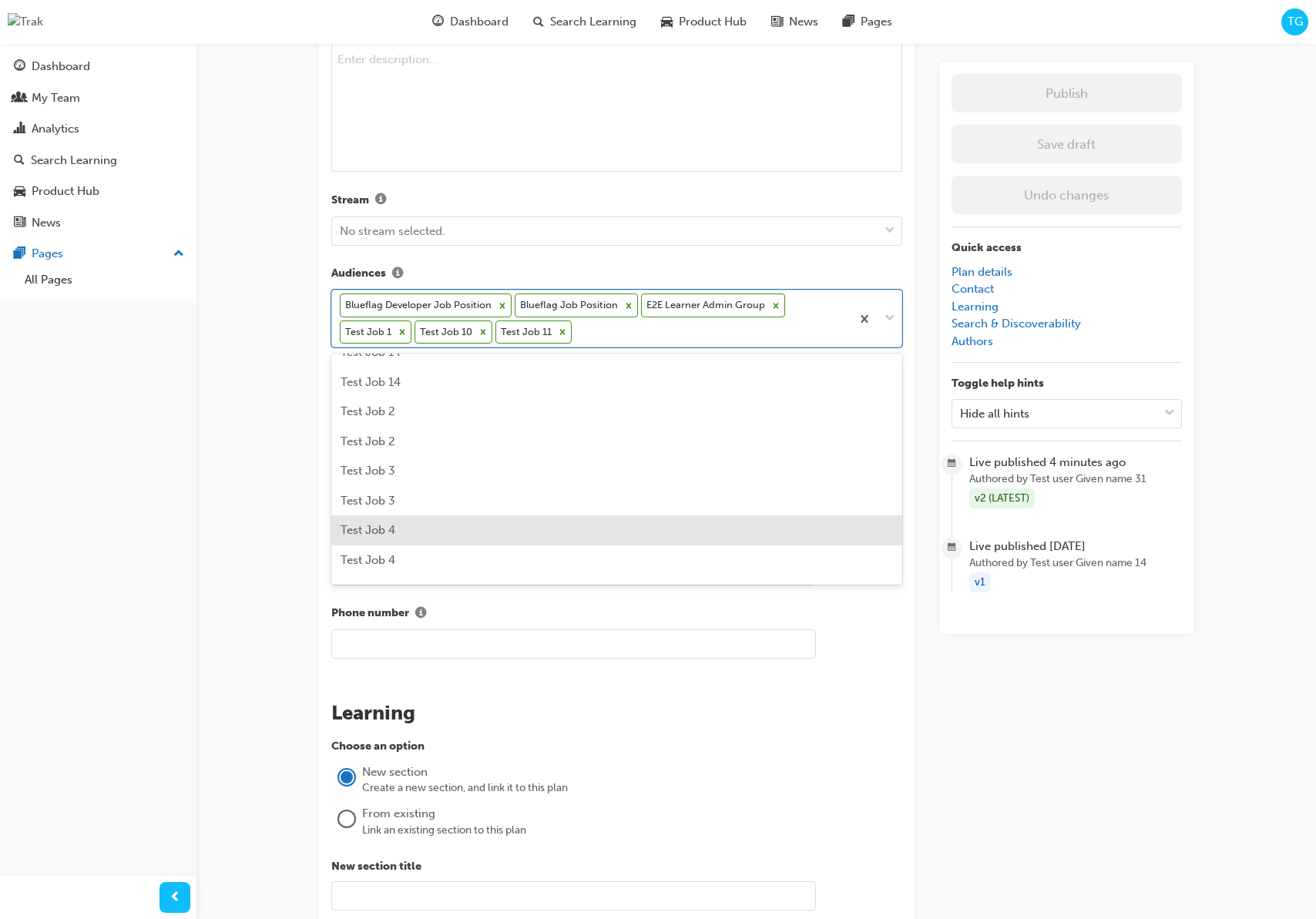
drag, startPoint x: 528, startPoint y: 524, endPoint x: 546, endPoint y: 511, distance: 22.2
click at [528, 522] on div "Test Job 4" at bounding box center [617, 530] width 571 height 30
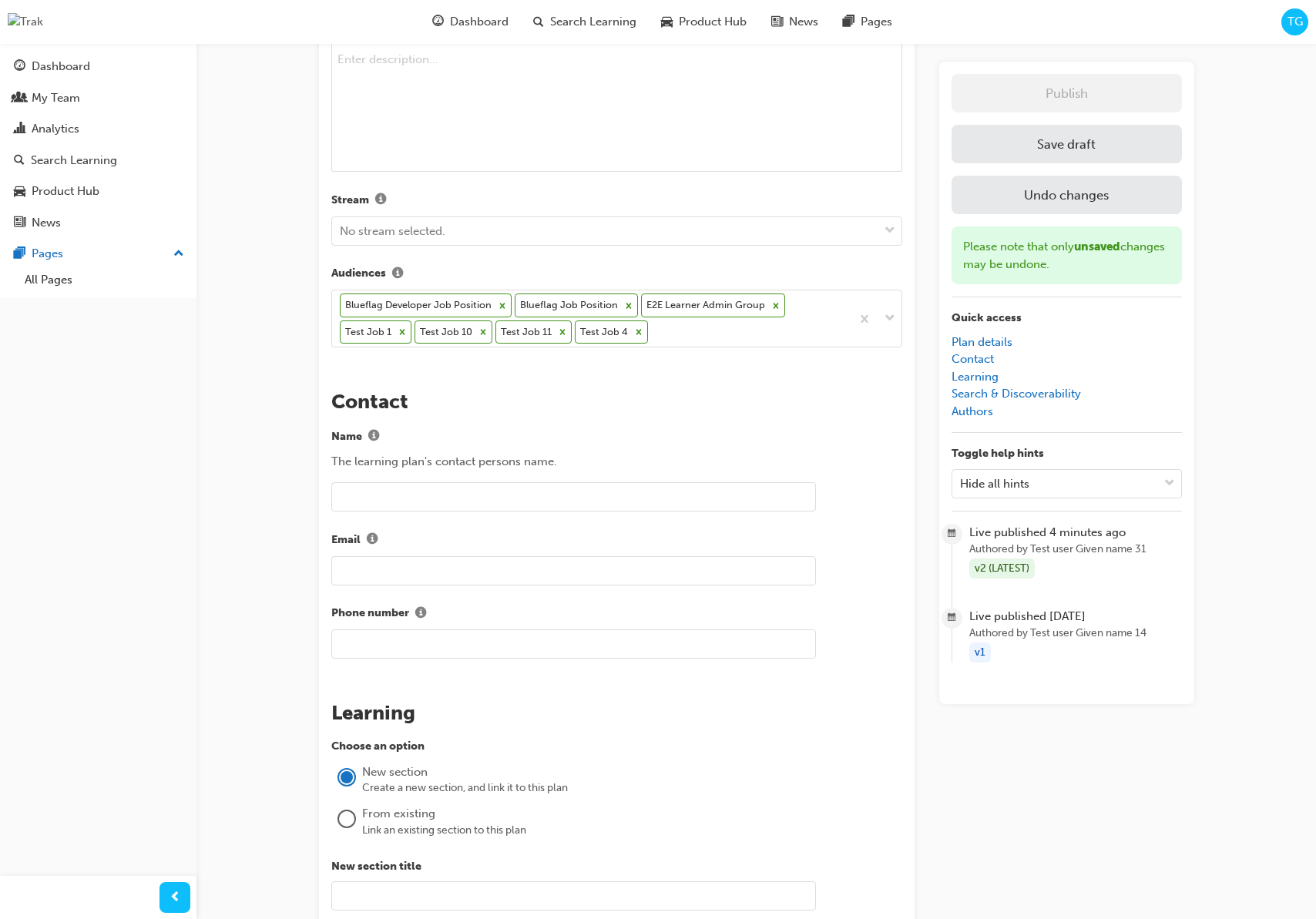
click at [609, 405] on h2 "Contact" at bounding box center [617, 402] width 571 height 25
click at [1013, 151] on button "Save draft" at bounding box center [1067, 143] width 230 height 39
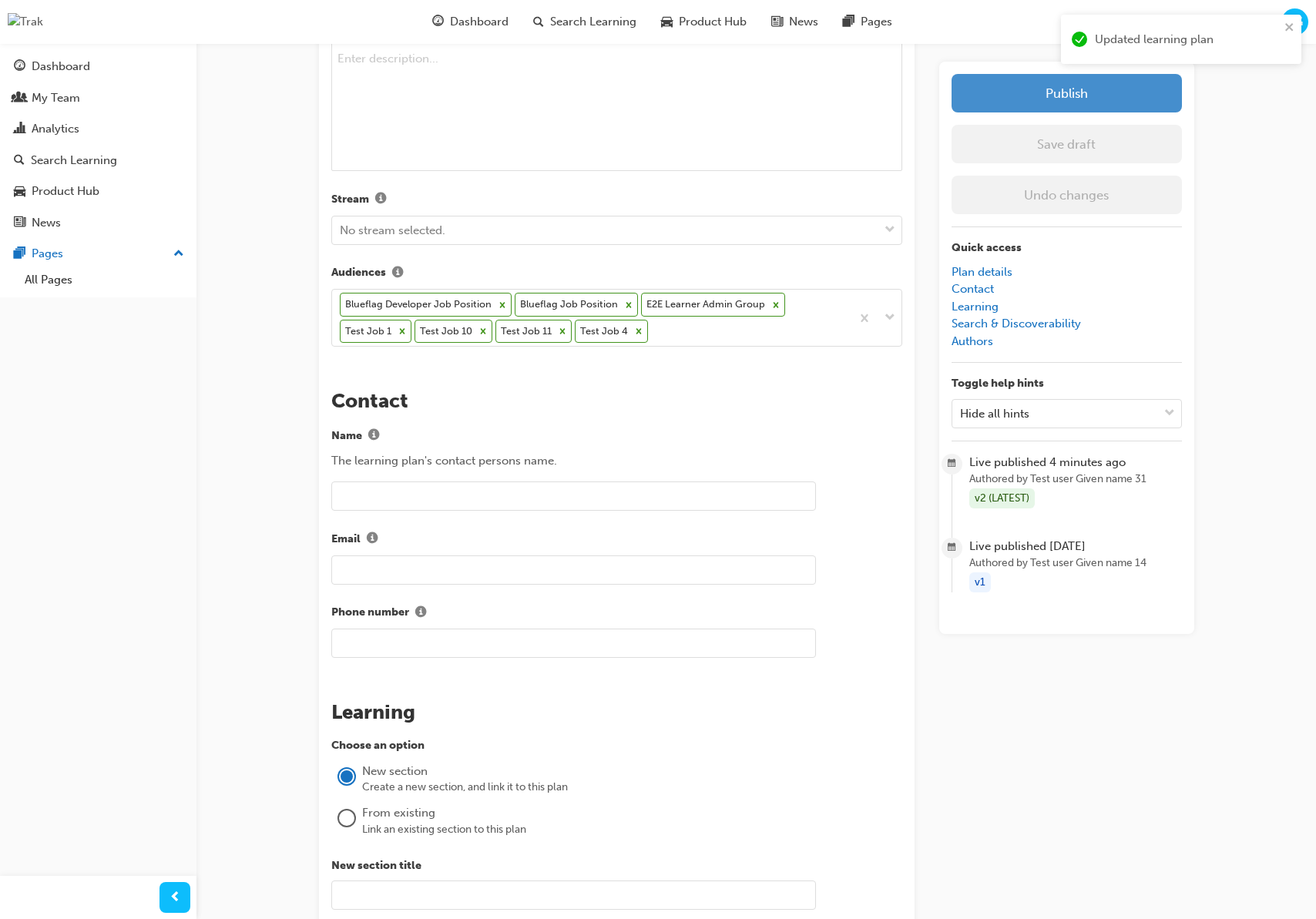
click at [1075, 97] on button "Publish" at bounding box center [1067, 93] width 230 height 39
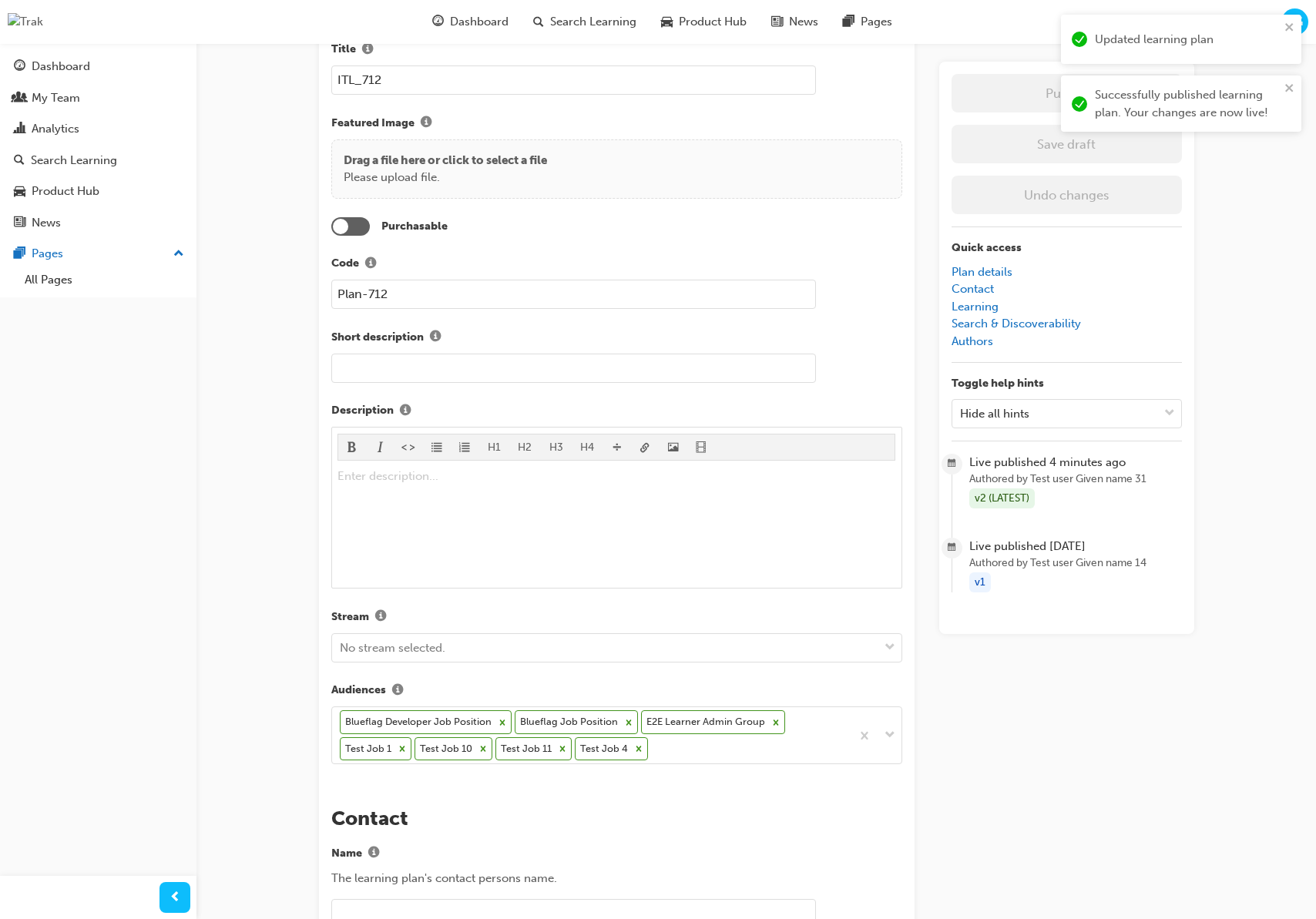
scroll to position [0, 0]
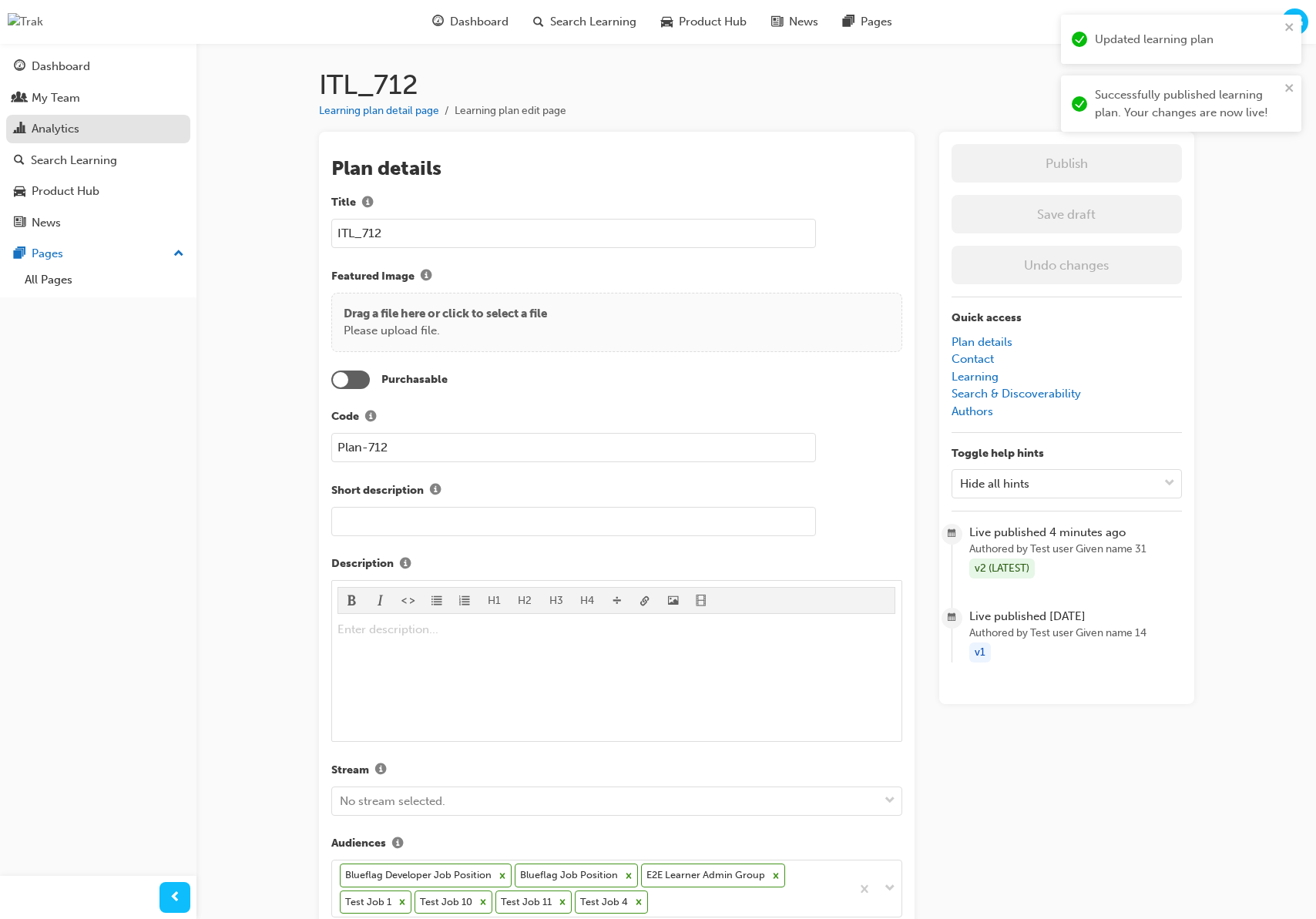
click at [145, 131] on div "Analytics" at bounding box center [98, 129] width 168 height 19
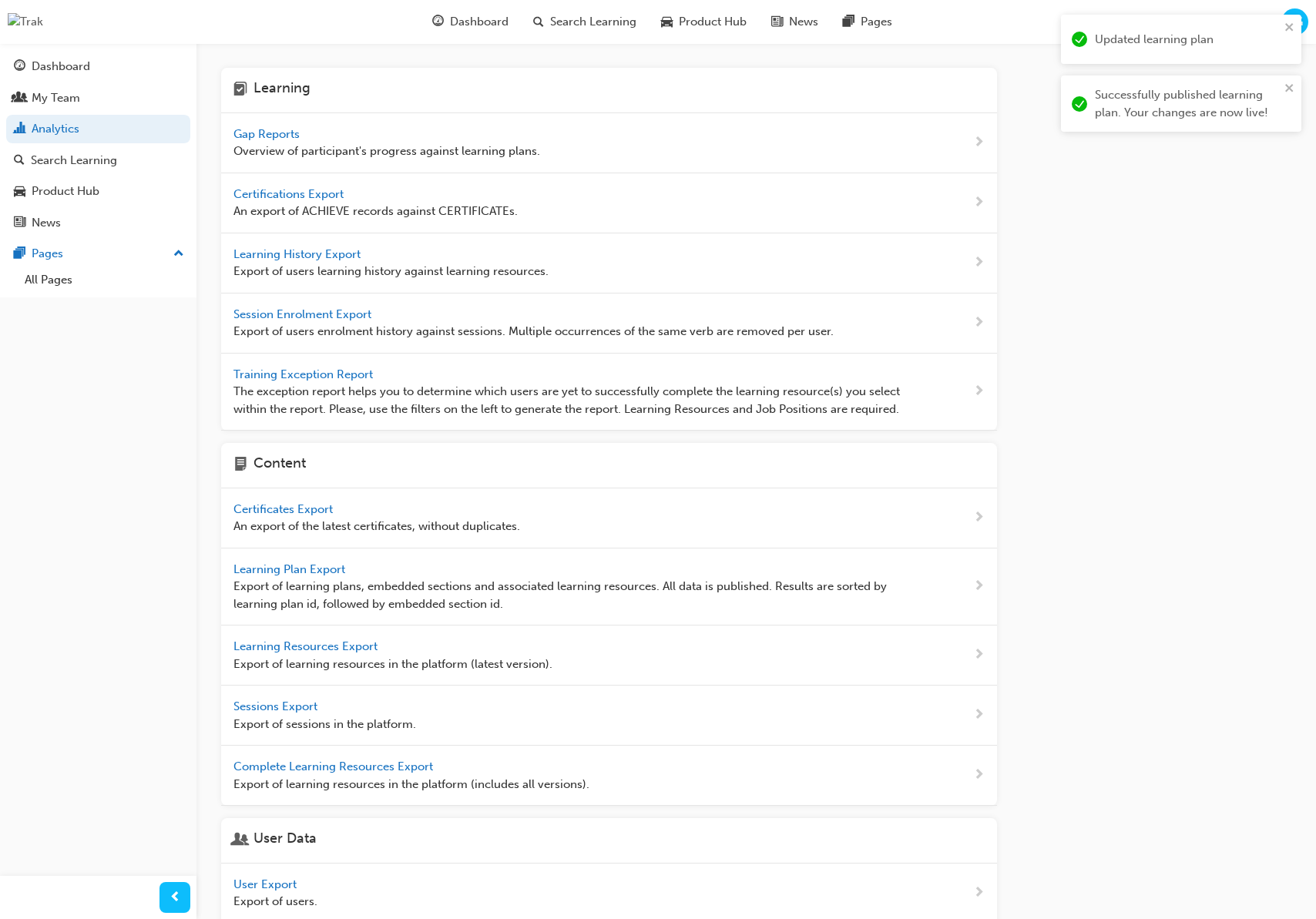
click at [290, 137] on span "Gap Reports" at bounding box center [268, 134] width 70 height 14
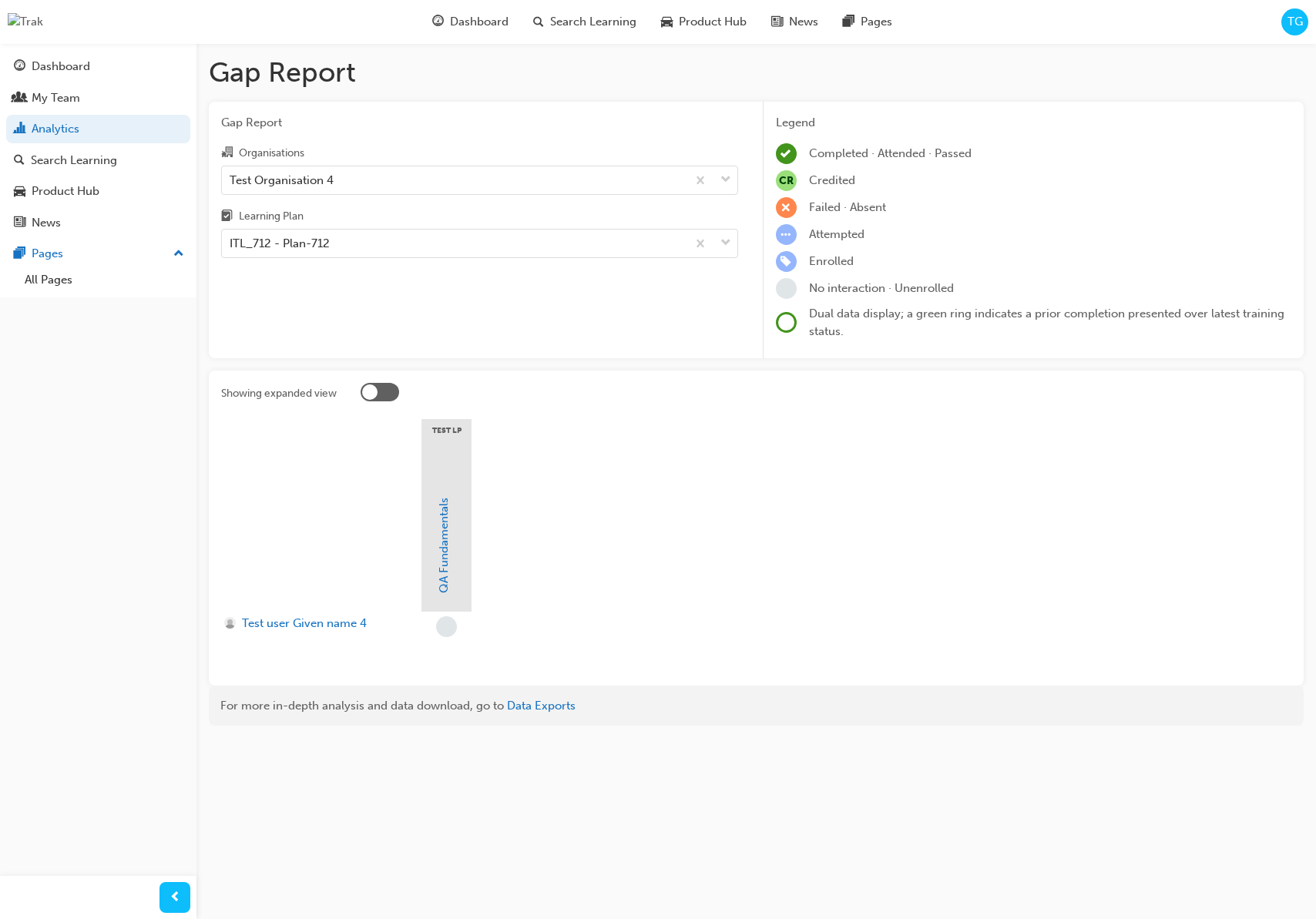
click at [390, 388] on div at bounding box center [380, 393] width 39 height 19
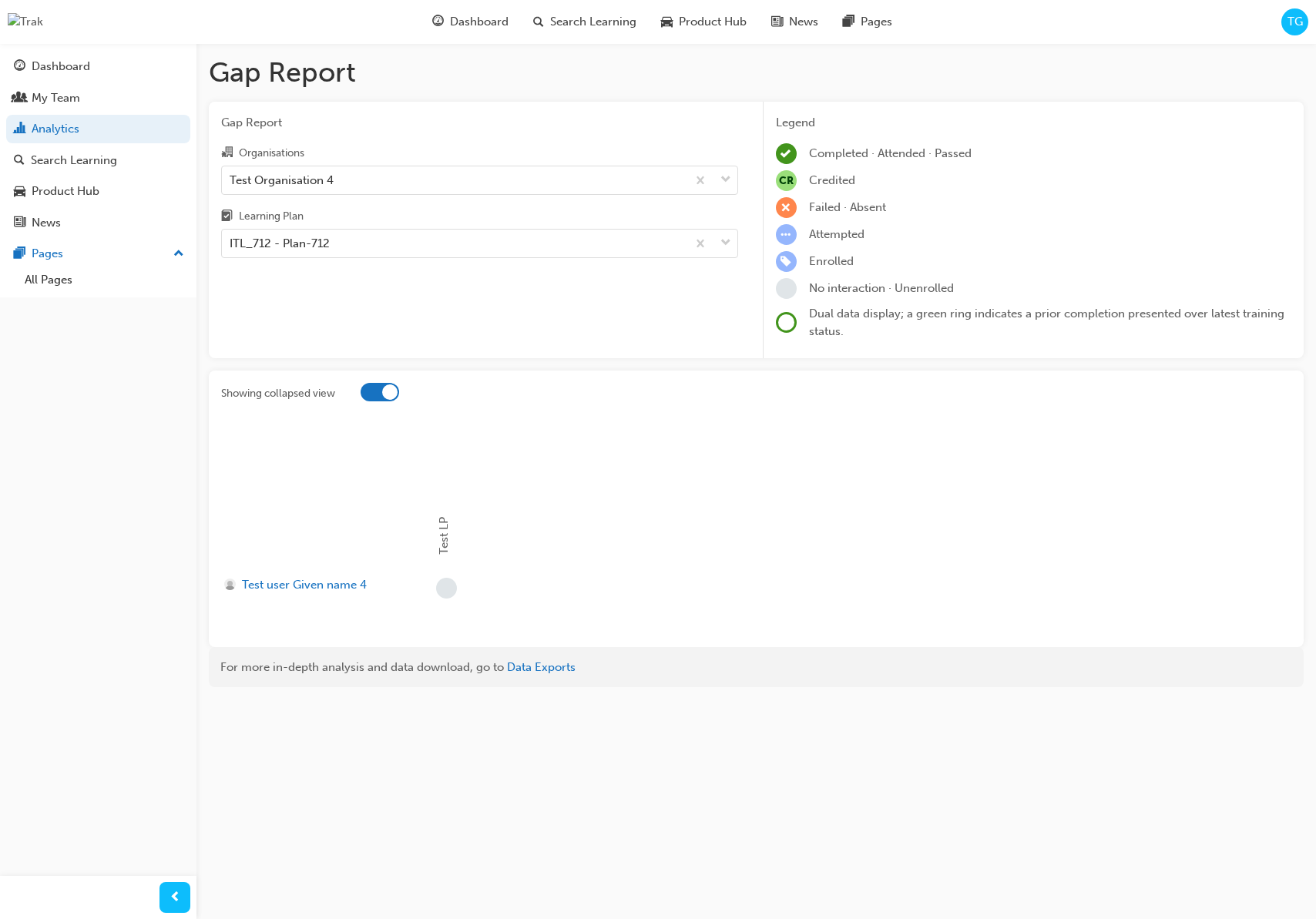
click at [384, 392] on div at bounding box center [390, 393] width 15 height 15
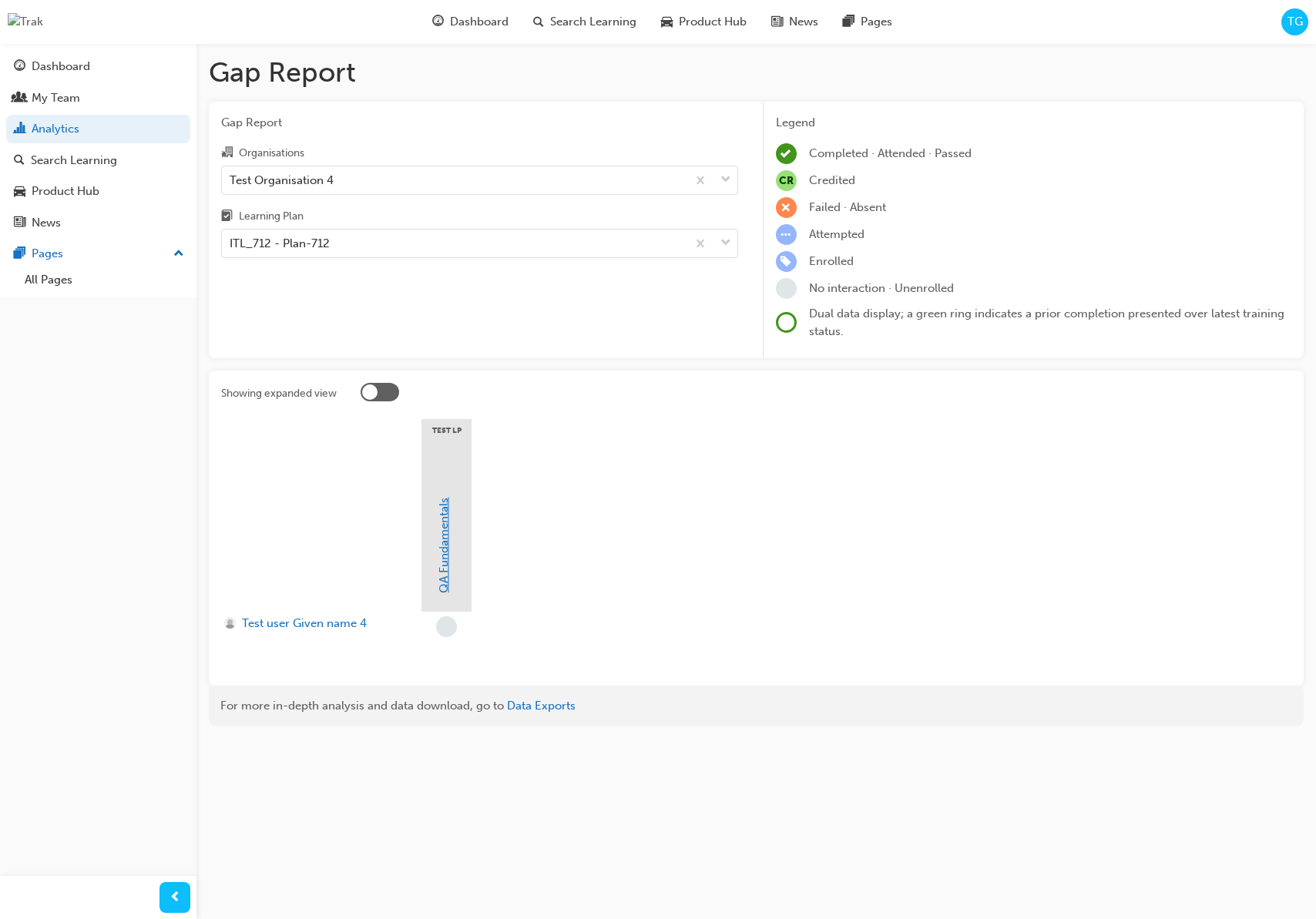
click at [448, 586] on link "QA Fundamentals" at bounding box center [444, 545] width 14 height 95
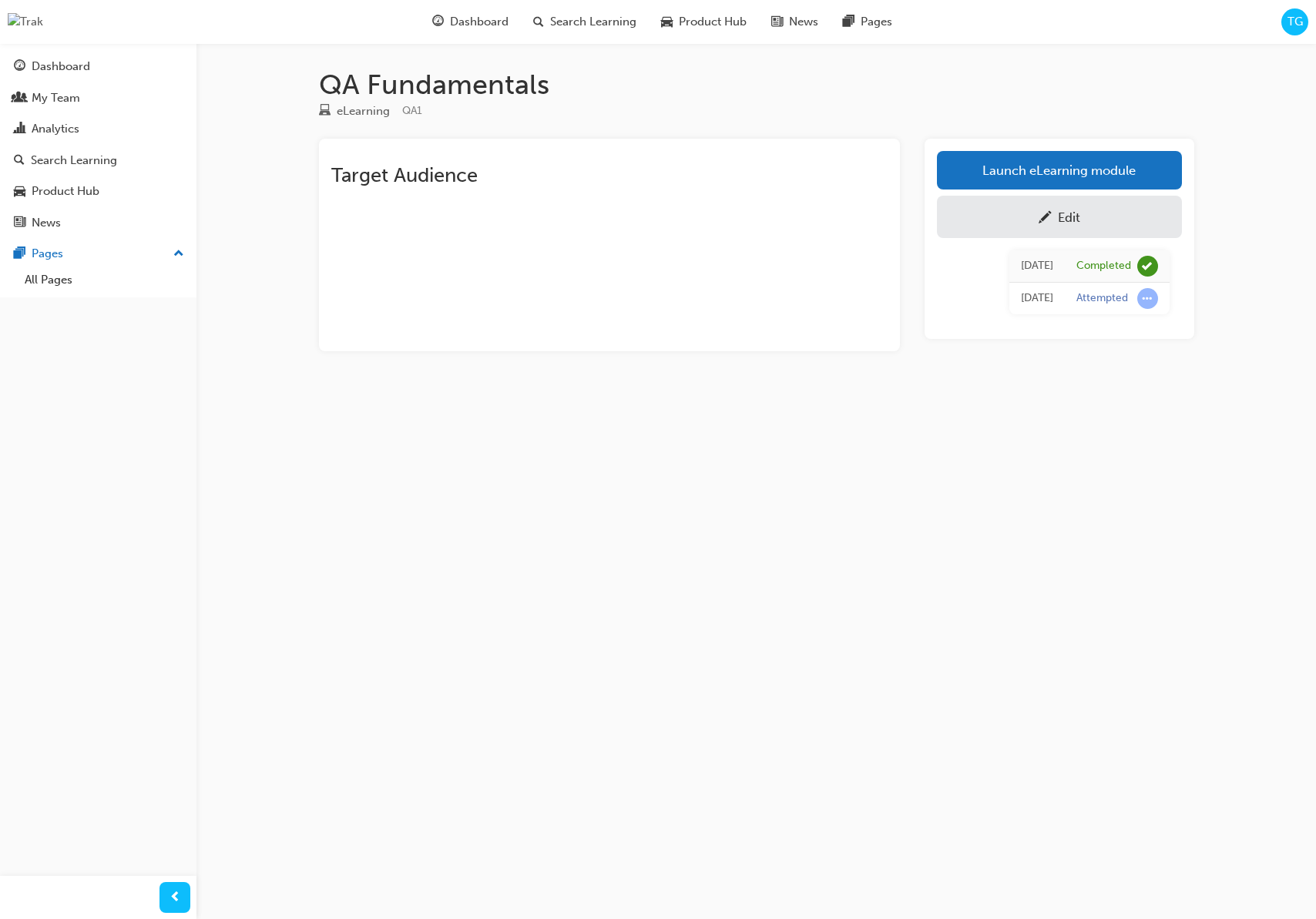
drag, startPoint x: 1273, startPoint y: 15, endPoint x: 1298, endPoint y: 16, distance: 25.0
click at [1277, 15] on div "Dashboard Search Learning Product Hub News Pages TG" at bounding box center [658, 21] width 1316 height 44
click at [1299, 17] on span "TG" at bounding box center [1295, 21] width 15 height 18
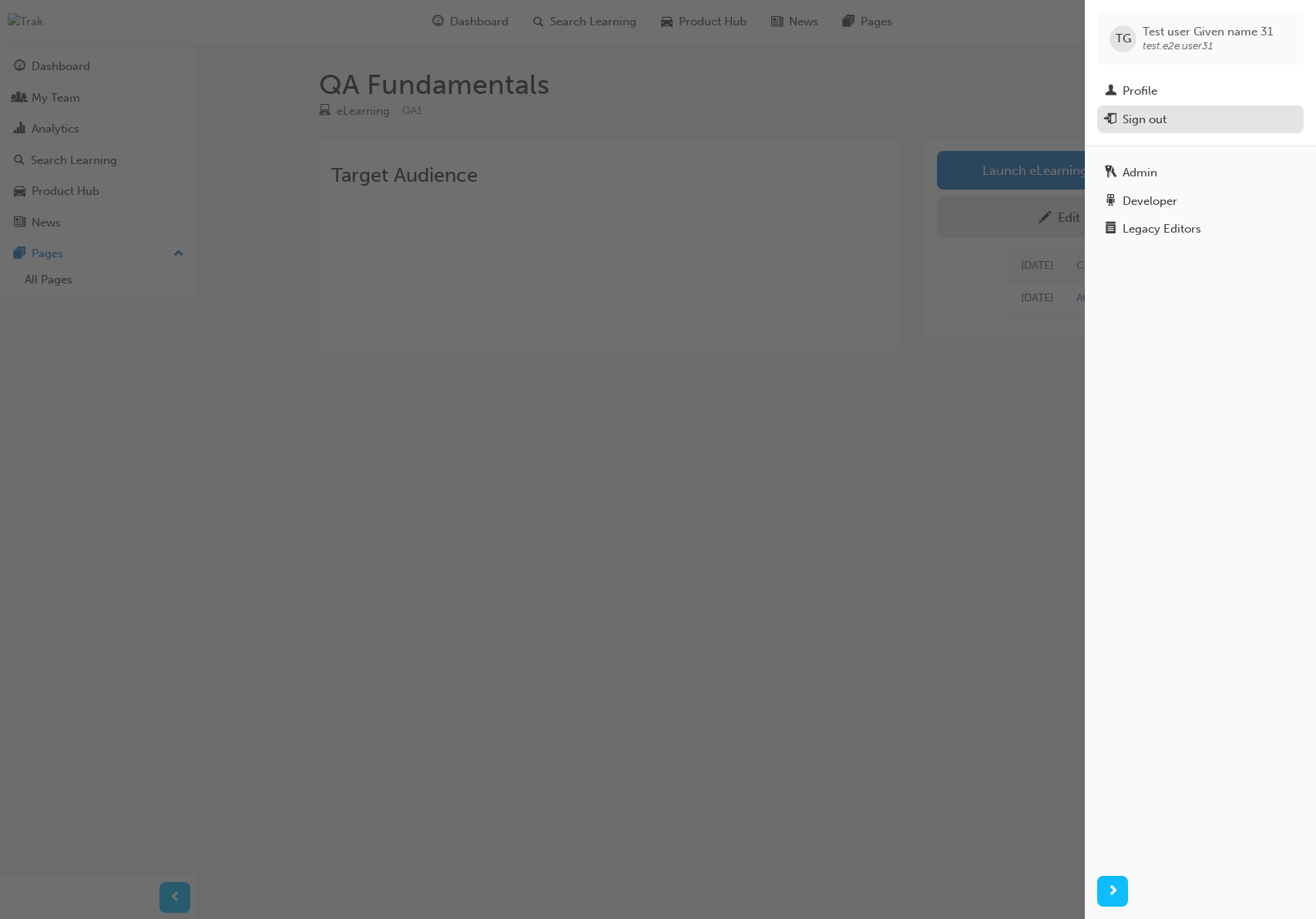
click at [1198, 120] on div "Sign out" at bounding box center [1200, 119] width 191 height 19
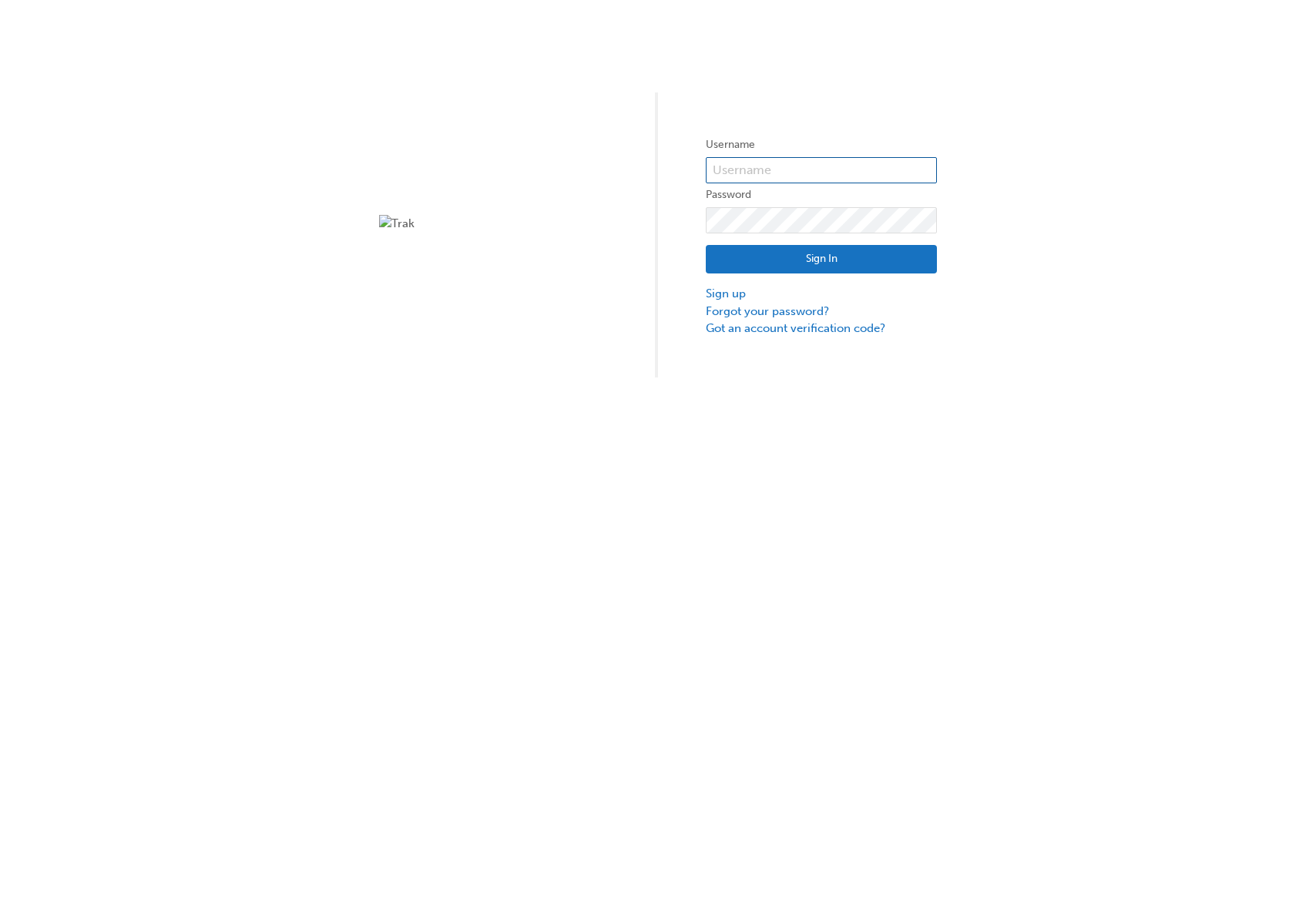
click at [827, 169] on input "text" at bounding box center [821, 170] width 231 height 26
click at [759, 175] on input "test." at bounding box center [821, 170] width 231 height 26
type input "test.e2e.user4"
click at [921, 259] on button "Sign In" at bounding box center [821, 259] width 231 height 29
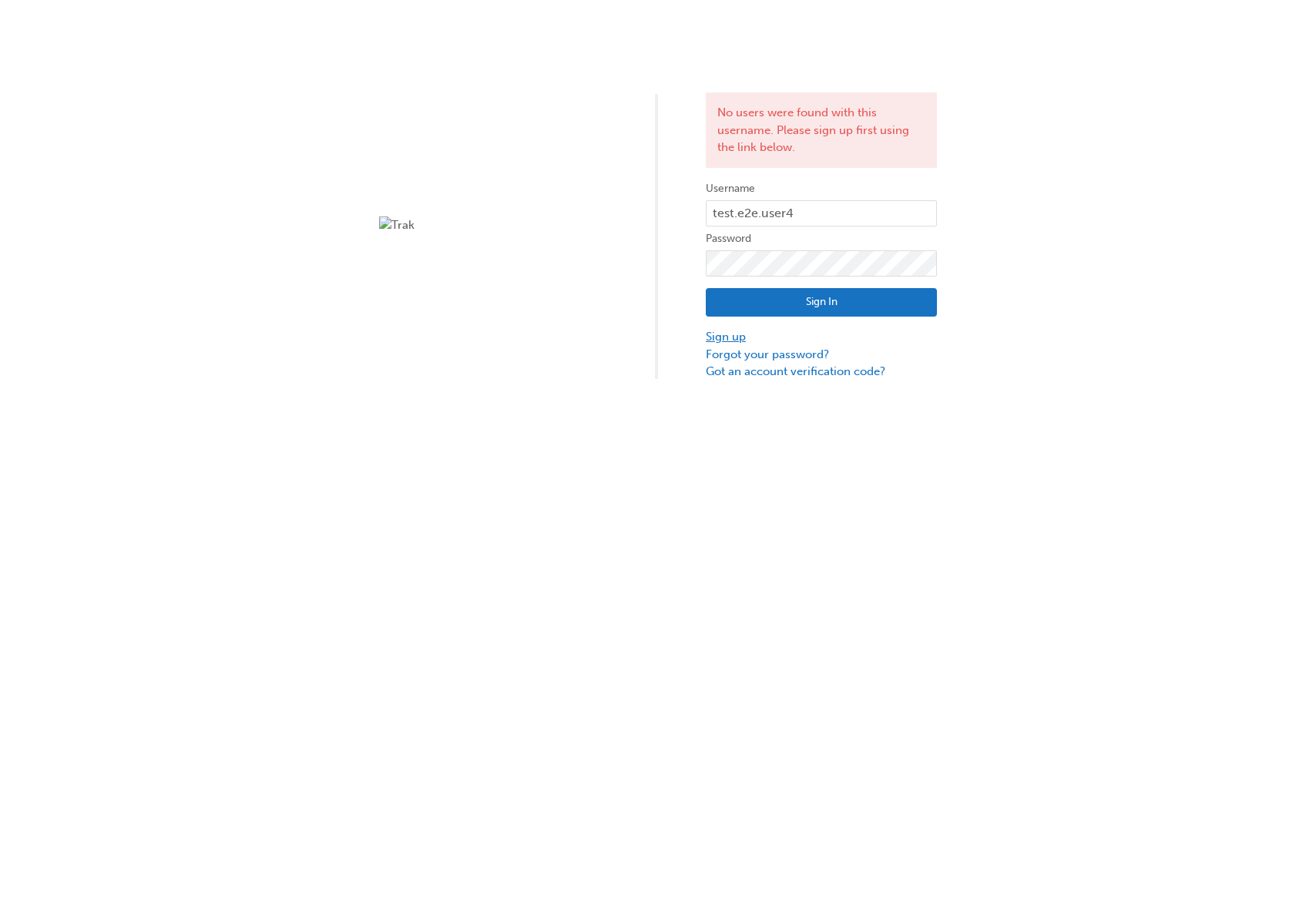
click at [719, 332] on link "Sign up" at bounding box center [821, 337] width 231 height 18
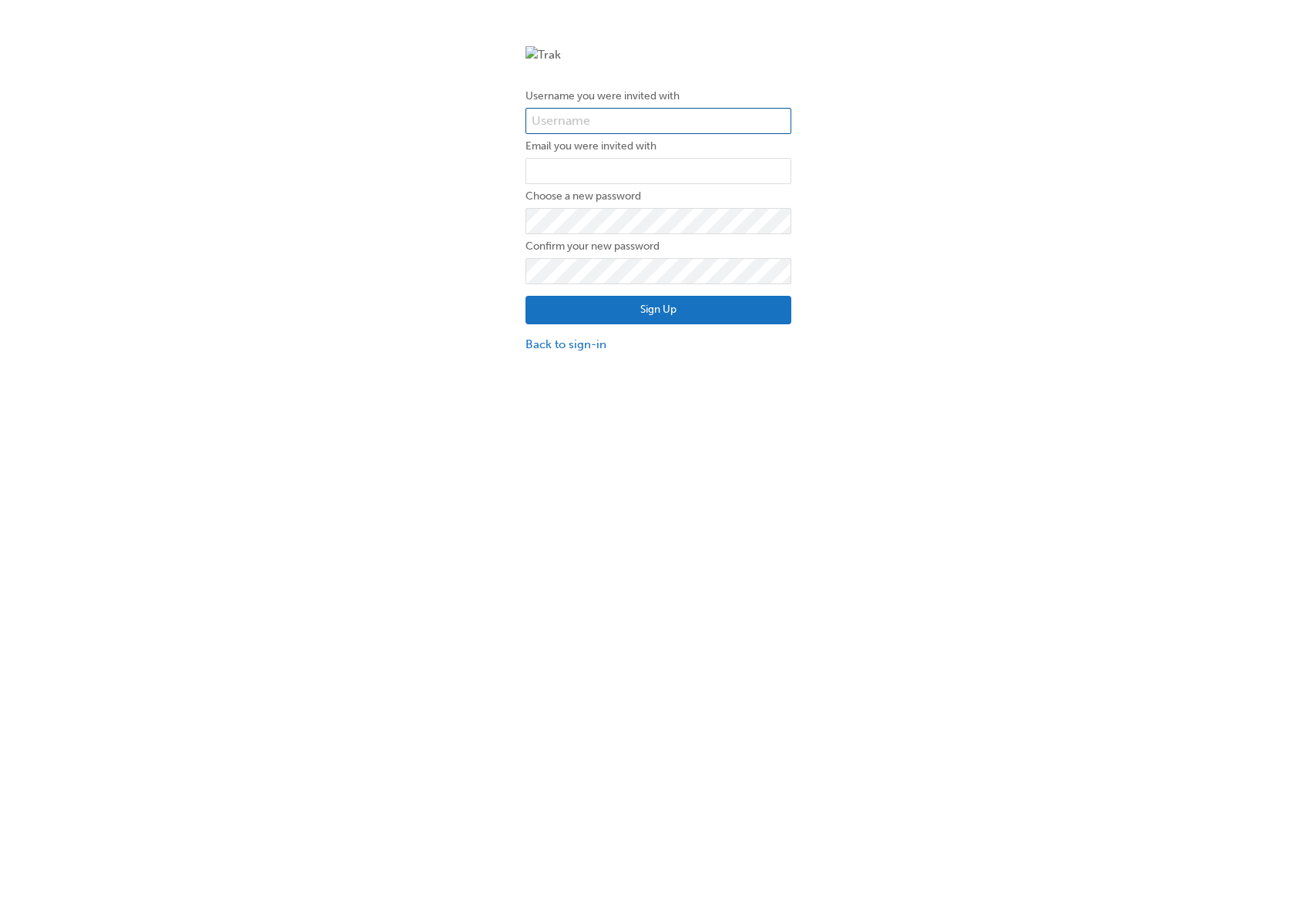
click at [616, 121] on input "text" at bounding box center [658, 121] width 265 height 26
click at [722, 125] on input "text" at bounding box center [658, 121] width 265 height 26
paste input "test.e2e.user4"
type input "test.e2e.user4"
click at [614, 161] on input "email" at bounding box center [658, 171] width 265 height 26
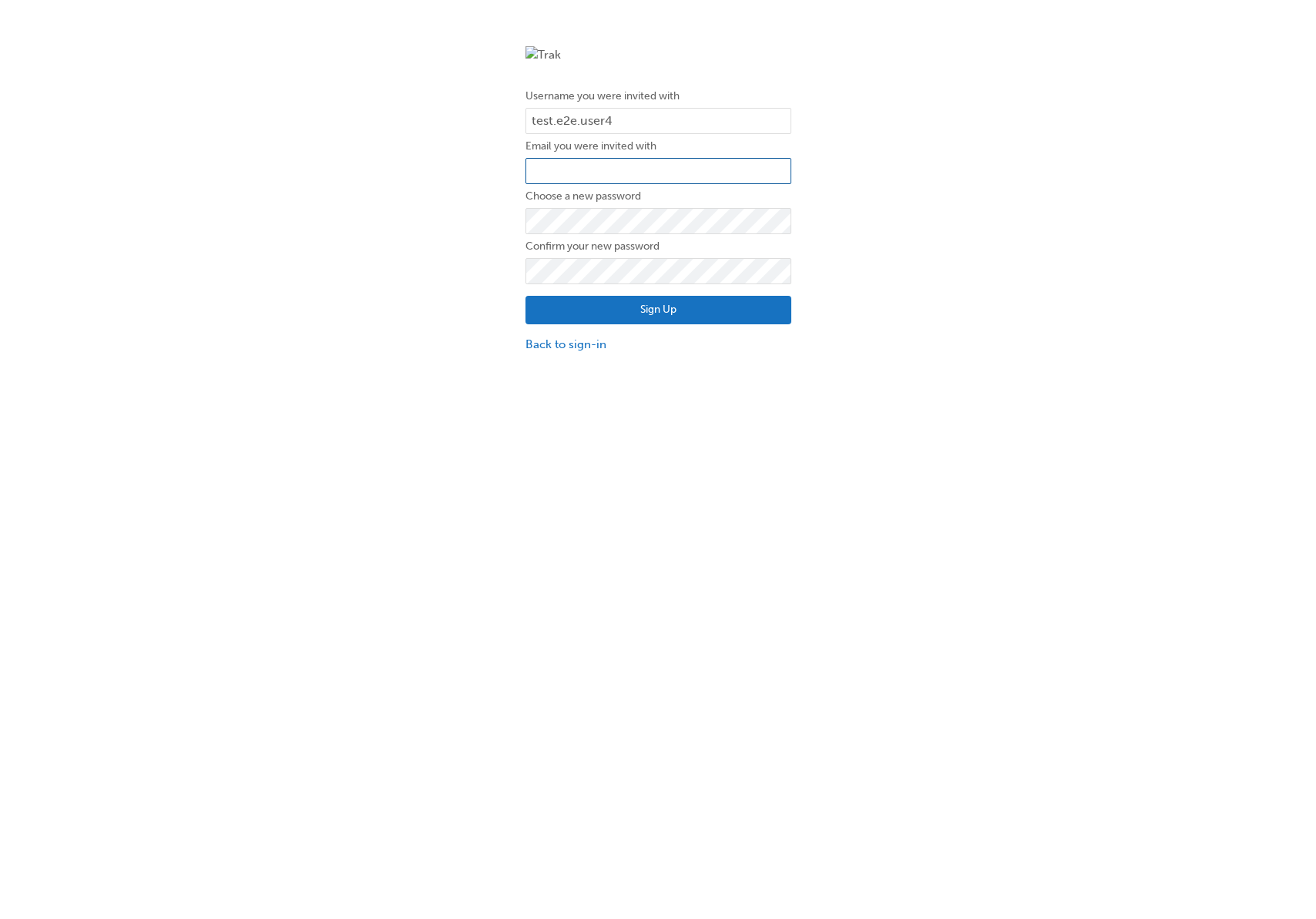
click at [620, 176] on input "email" at bounding box center [658, 171] width 265 height 26
click at [601, 171] on input "email" at bounding box center [658, 171] width 265 height 26
click at [347, 191] on div "Username you were invited with test.e2e.user4 Email you were invited with Choos…" at bounding box center [658, 199] width 1316 height 331
click at [609, 168] on input "email" at bounding box center [658, 171] width 265 height 26
paste input "test.user4@gmail.com"
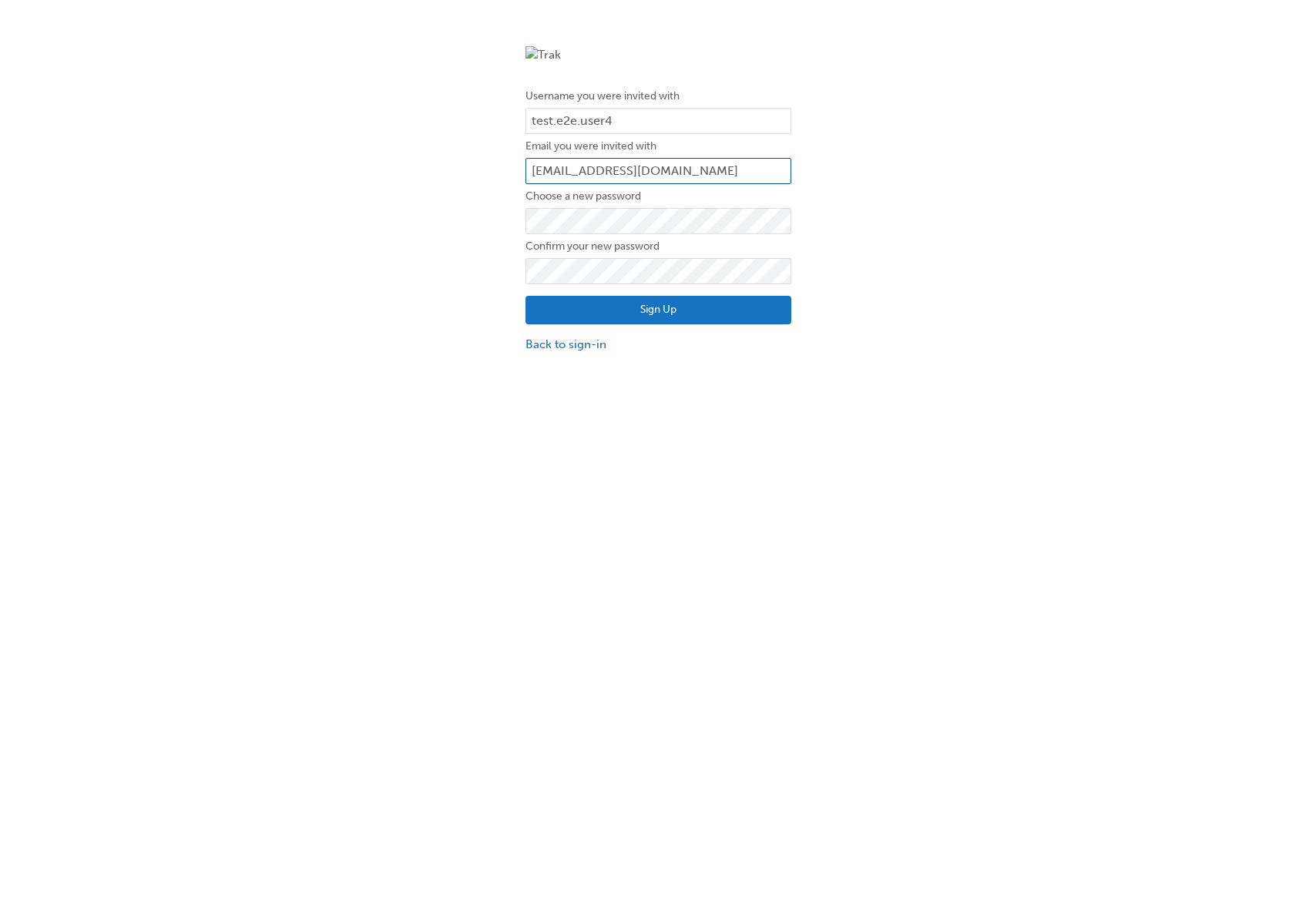
type input "test.user4@gmail.com"
click at [620, 303] on button "Sign Up" at bounding box center [658, 310] width 265 height 29
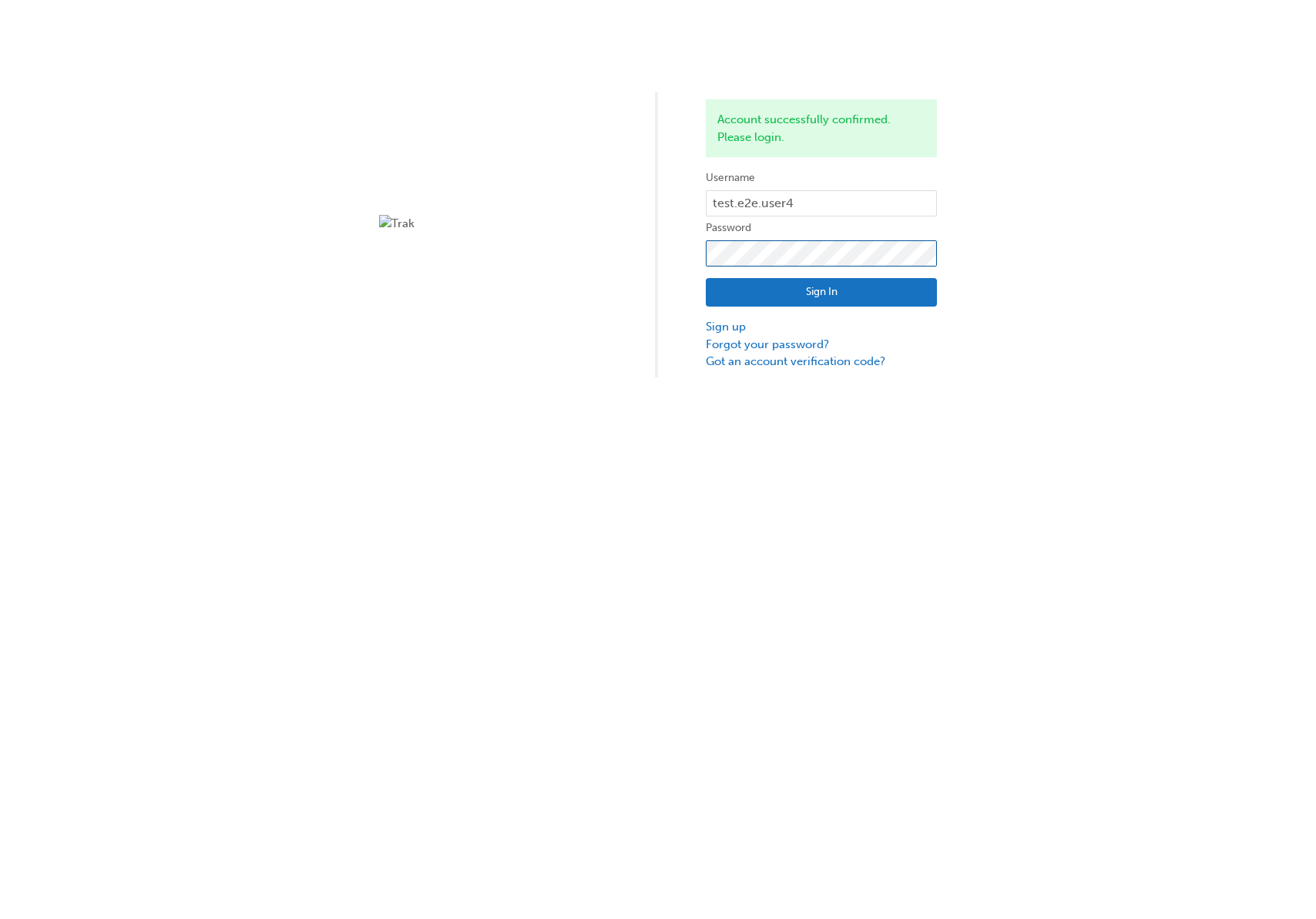
click button "Sign In" at bounding box center [821, 293] width 231 height 29
